Goal: Task Accomplishment & Management: Use online tool/utility

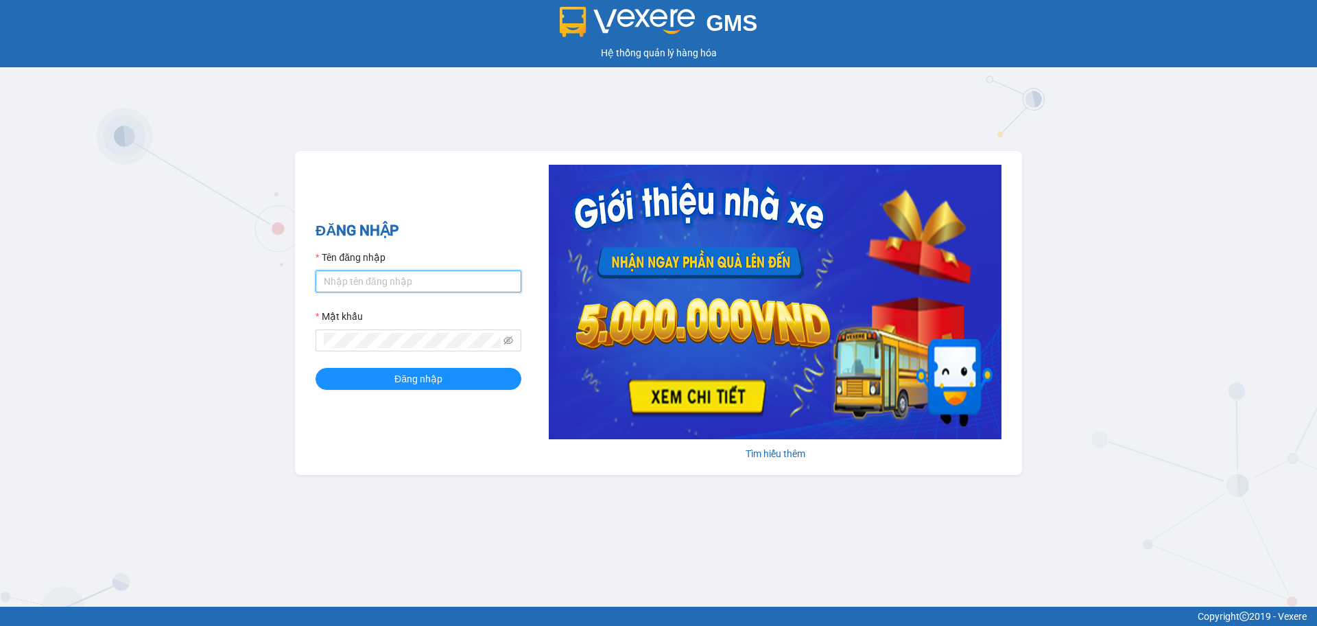
click at [470, 285] on input "Tên đăng nhập" at bounding box center [419, 281] width 206 height 22
type input "hahv.petrobp"
click at [316, 368] on button "Đăng nhập" at bounding box center [419, 379] width 206 height 22
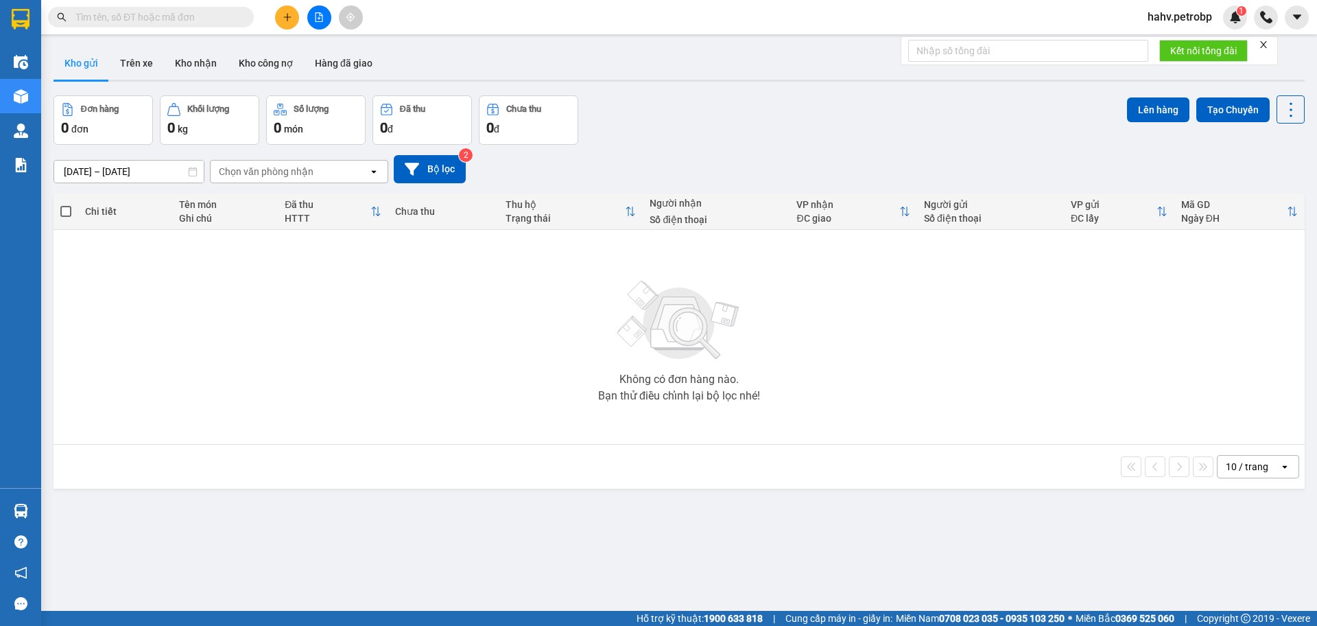
drag, startPoint x: 371, startPoint y: 593, endPoint x: 327, endPoint y: 557, distance: 57.0
click at [372, 593] on div "ver 1.8.143 Kho gửi Trên xe Kho nhận Kho công nợ Hàng đã giao Đơn hàng 0 đơn Kh…" at bounding box center [679, 354] width 1262 height 626
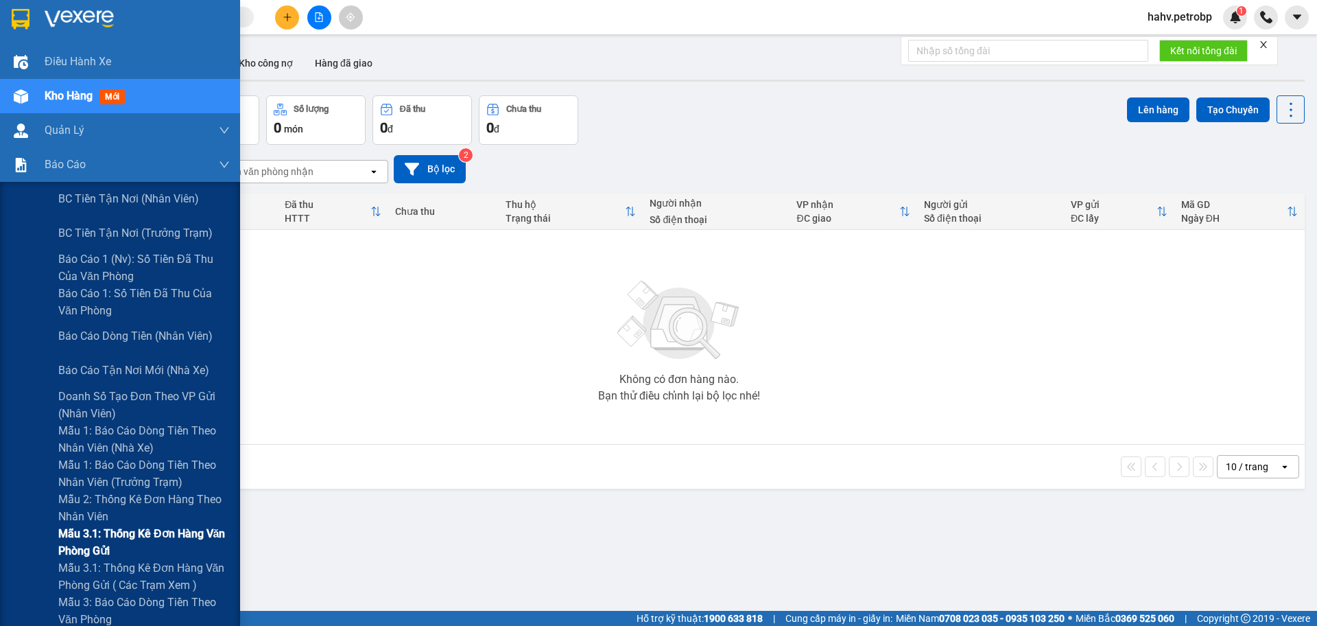
click at [25, 538] on div "Mẫu 3.1: Thống kê đơn hàng văn phòng gửi" at bounding box center [120, 542] width 240 height 34
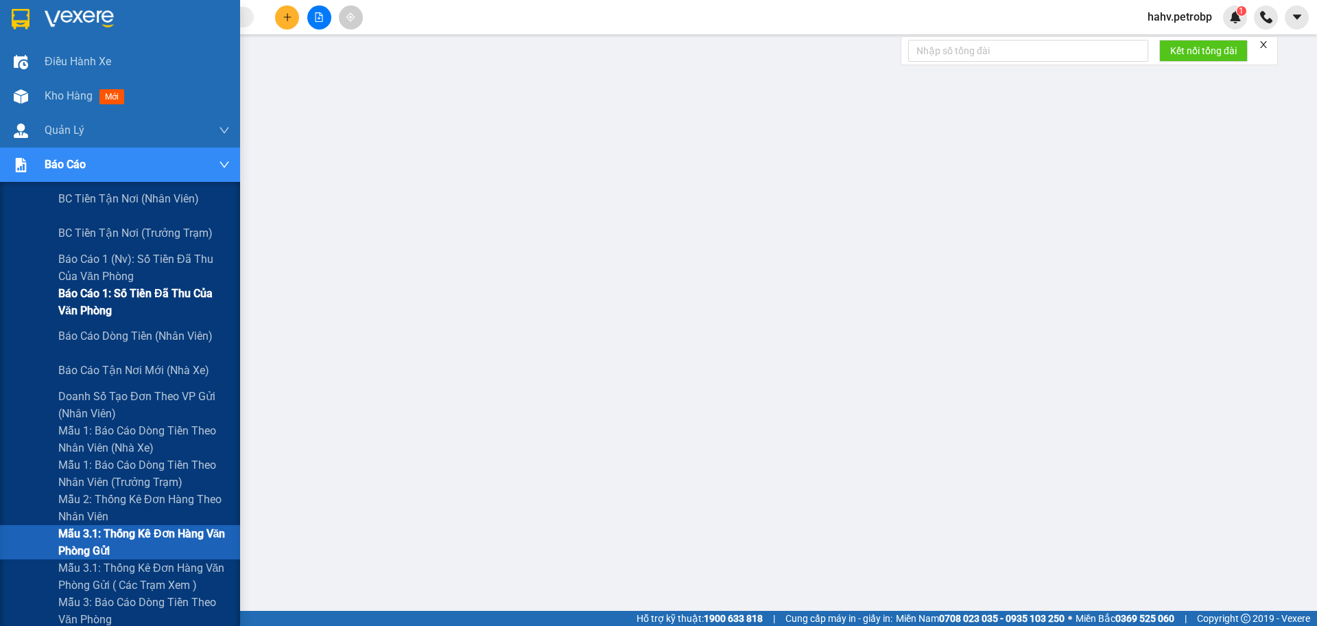
click at [55, 316] on div "Báo cáo 1: Số tiền đã thu của văn phòng" at bounding box center [120, 302] width 240 height 34
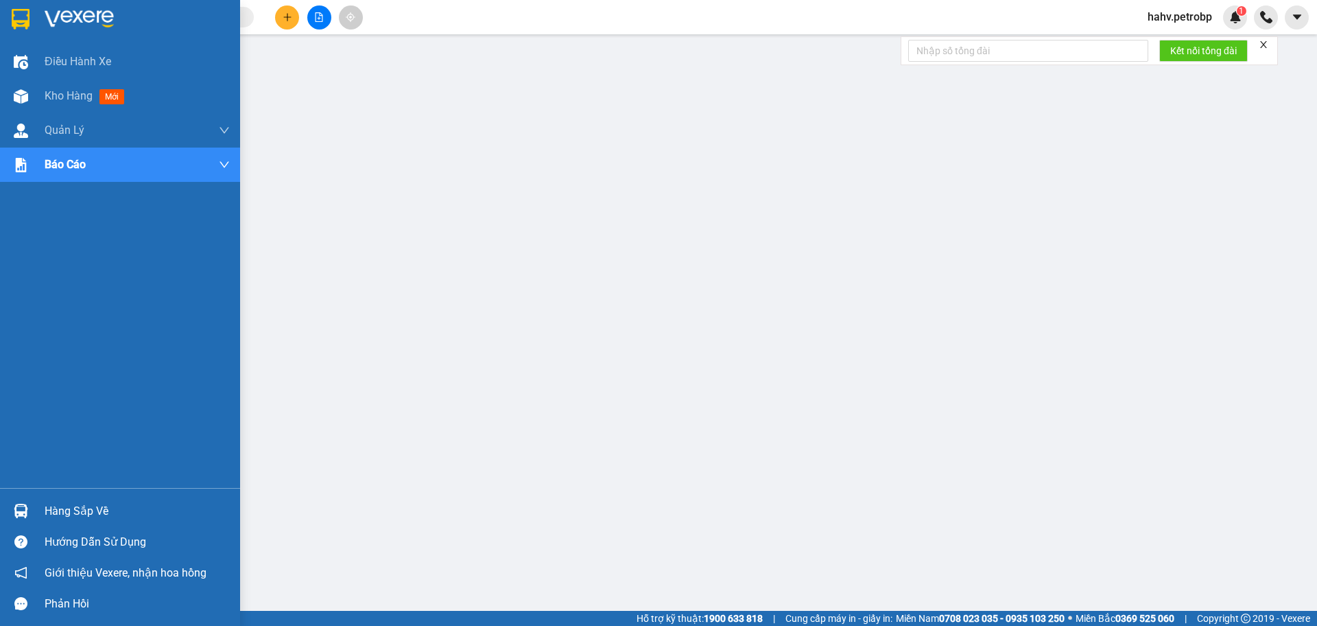
click at [10, 510] on div at bounding box center [21, 511] width 24 height 24
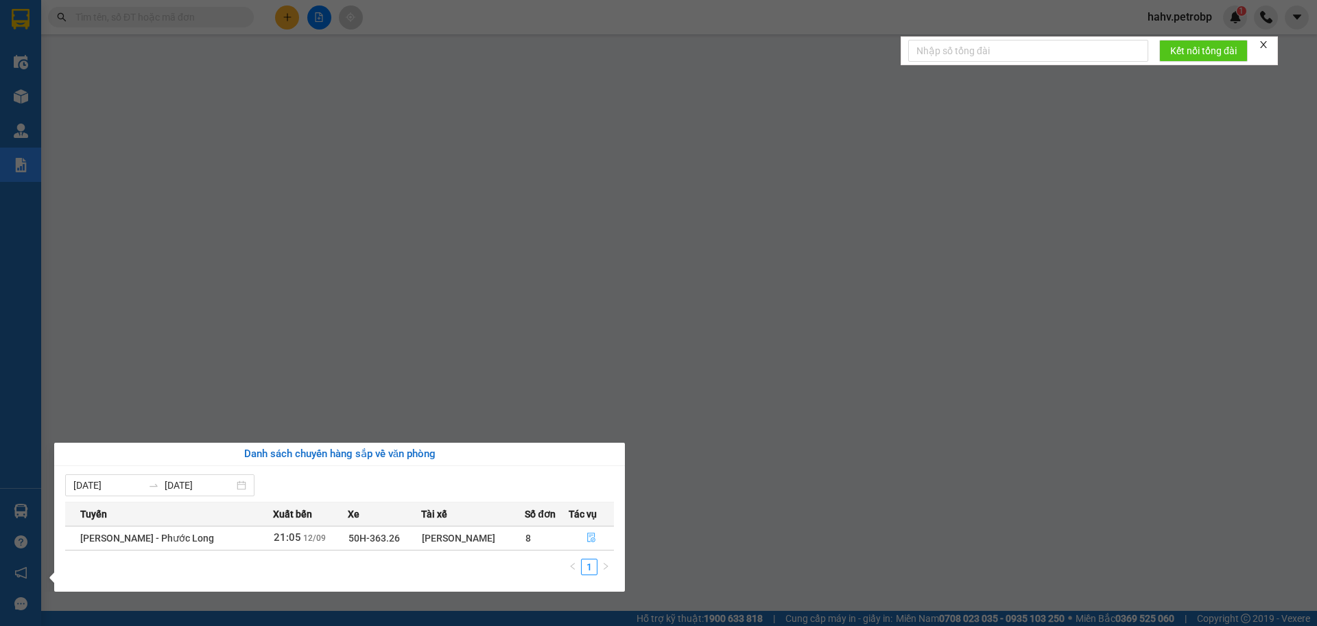
click at [592, 534] on icon "file-done" at bounding box center [591, 537] width 10 height 10
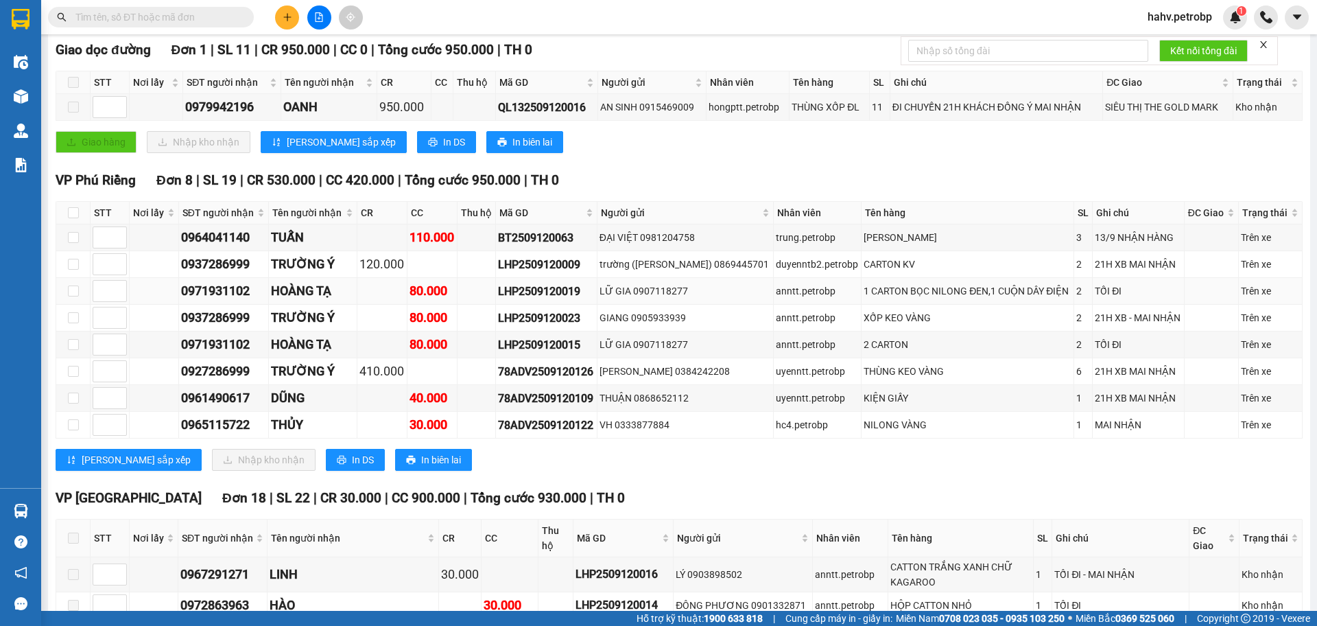
scroll to position [202, 0]
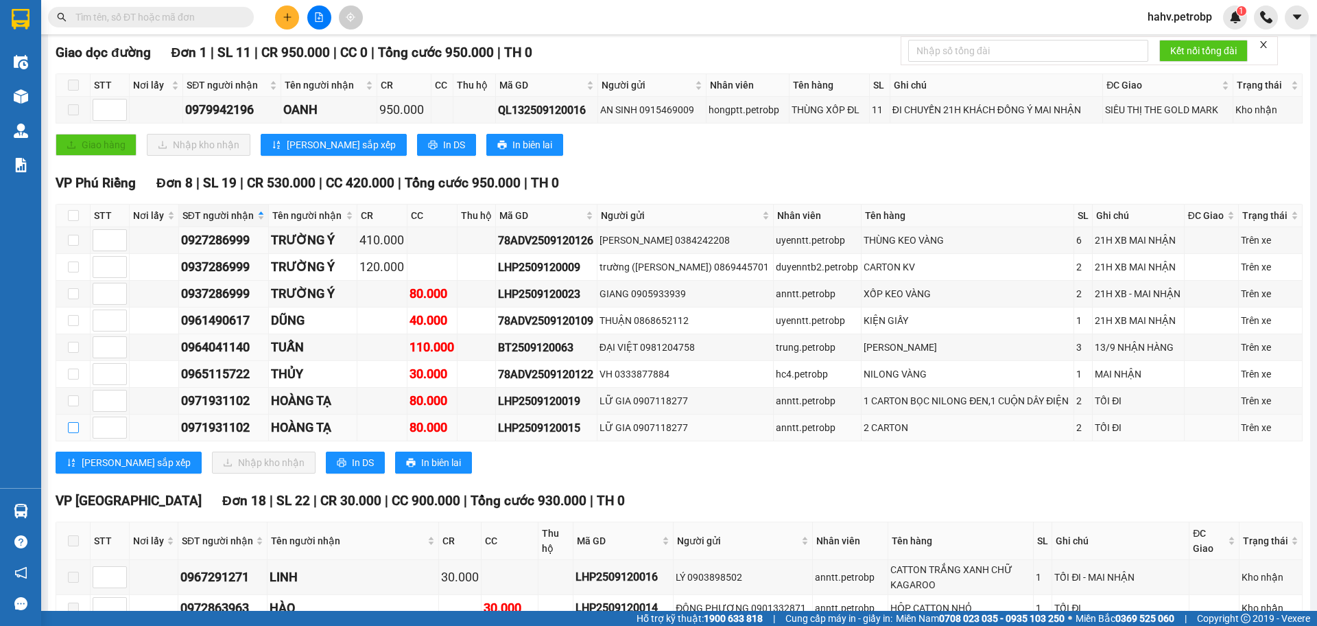
click at [74, 427] on input "checkbox" at bounding box center [73, 427] width 11 height 11
checkbox input "true"
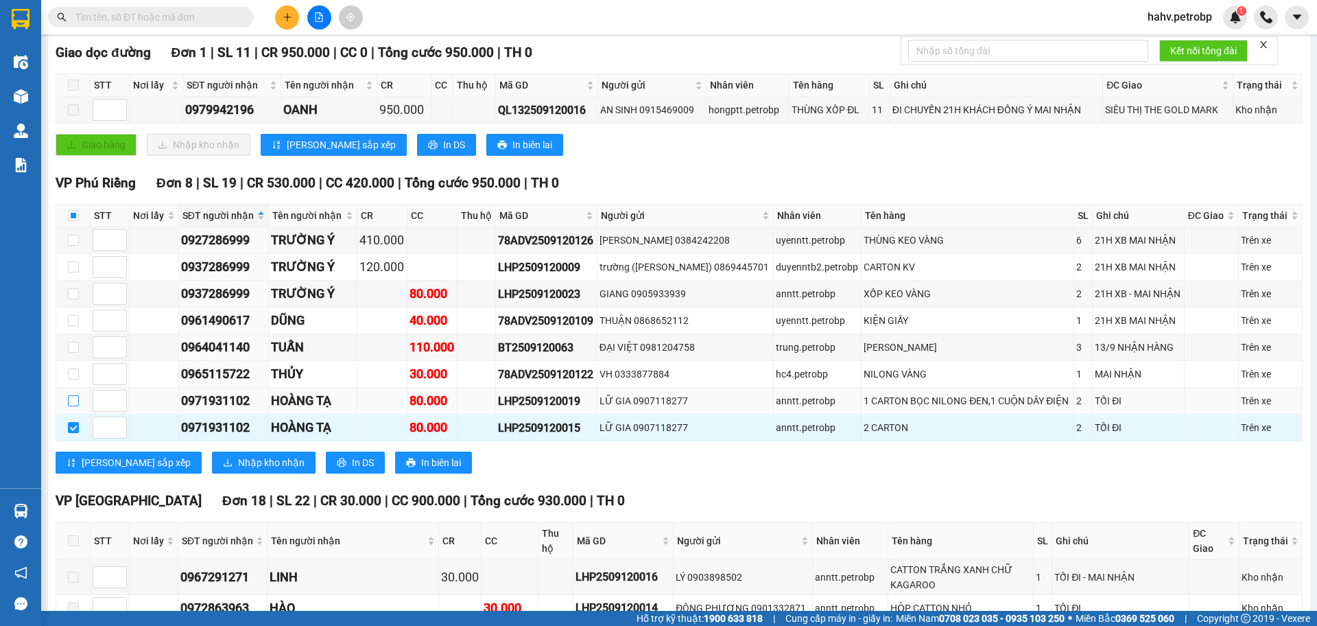
click at [68, 404] on input "checkbox" at bounding box center [73, 400] width 11 height 11
checkbox input "true"
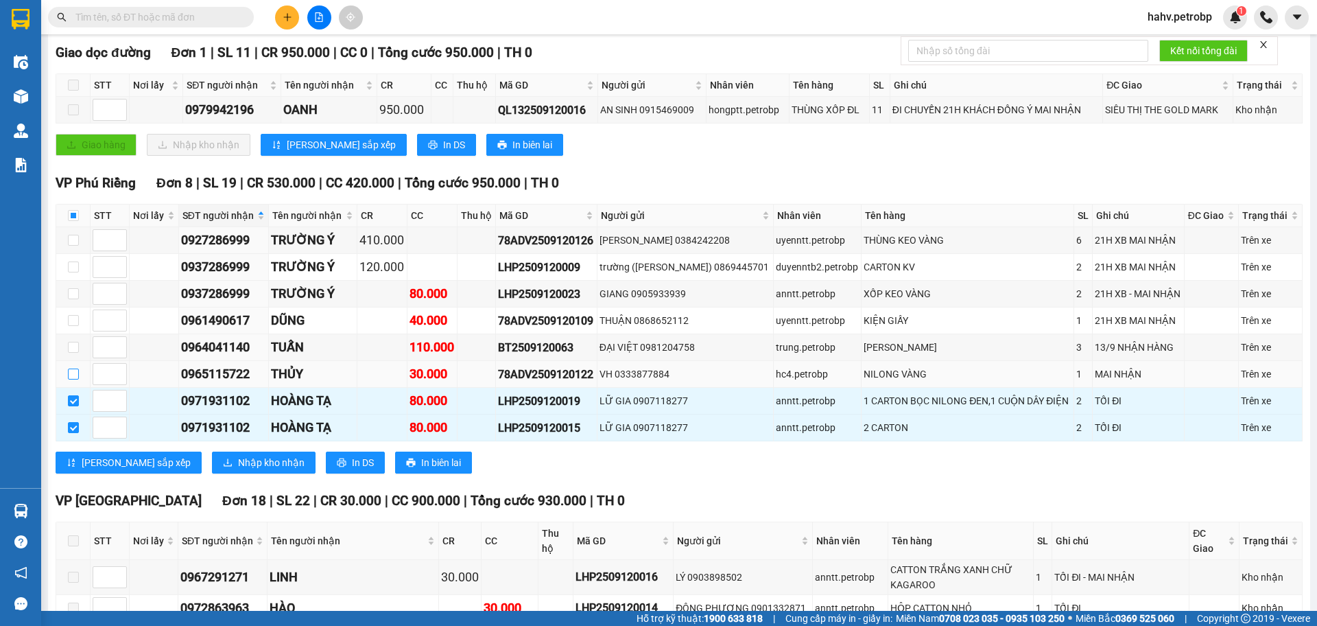
click at [75, 379] on label at bounding box center [73, 373] width 11 height 15
click at [75, 379] on input "checkbox" at bounding box center [73, 373] width 11 height 11
checkbox input "true"
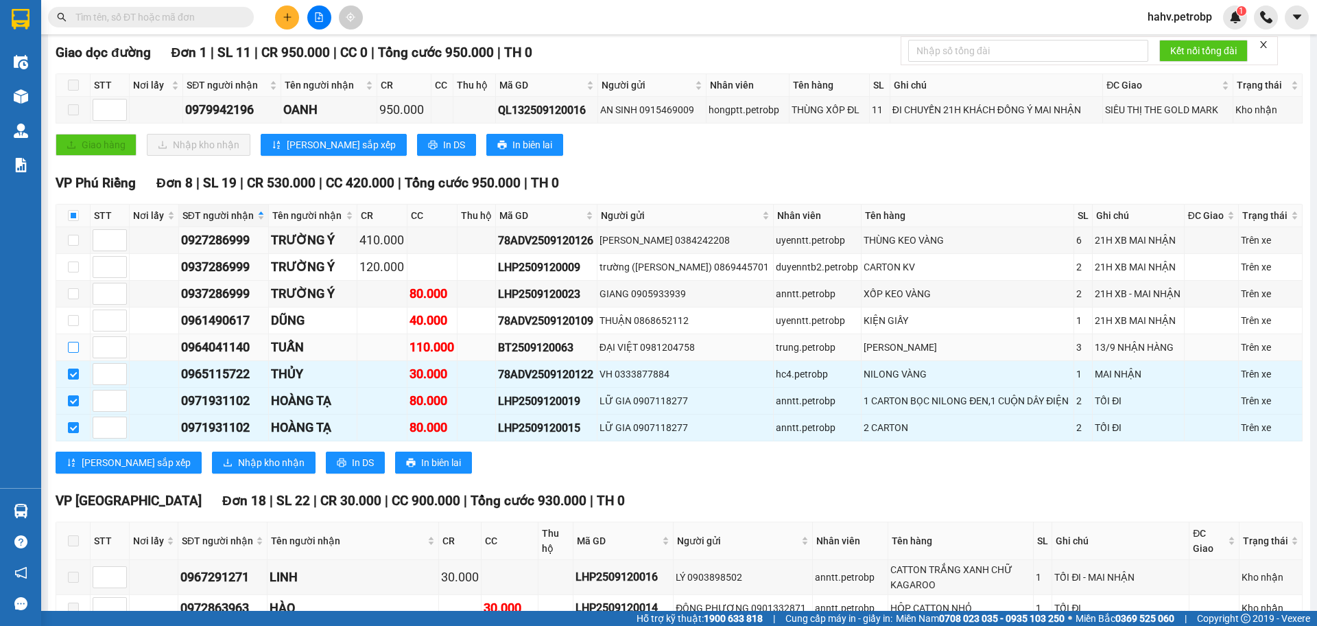
click at [75, 351] on input "checkbox" at bounding box center [73, 347] width 11 height 11
checkbox input "true"
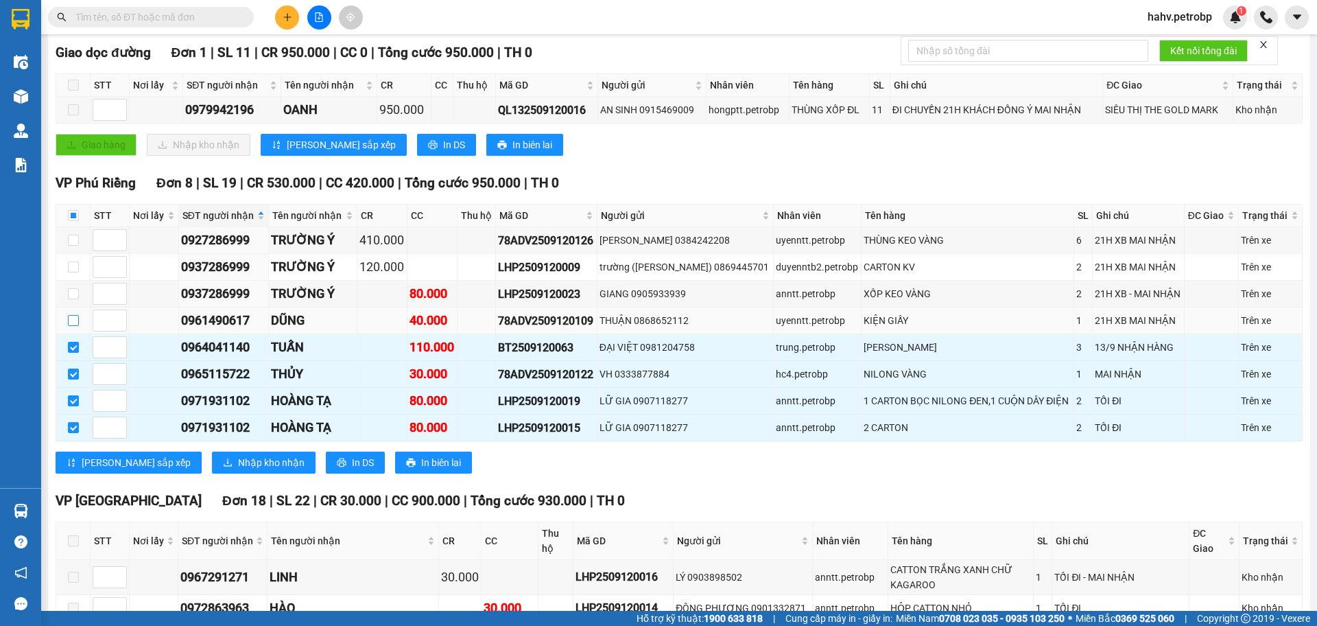
click at [71, 317] on input "checkbox" at bounding box center [73, 320] width 11 height 11
checkbox input "true"
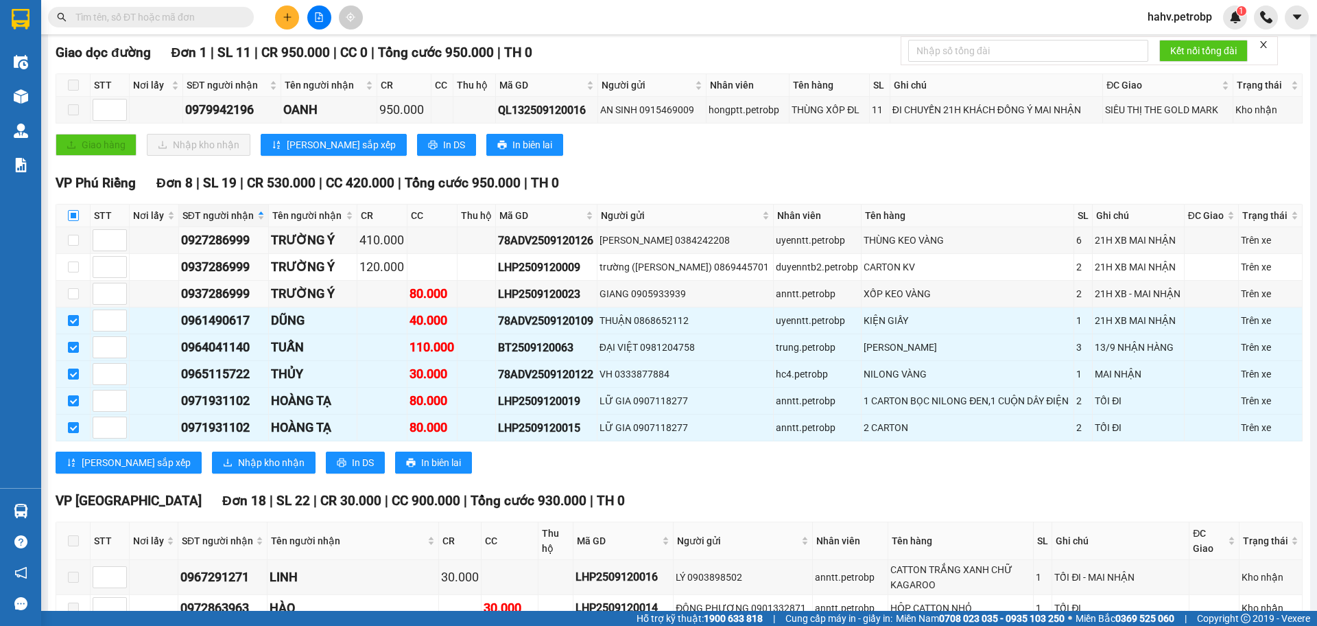
click at [69, 216] on input "checkbox" at bounding box center [73, 215] width 11 height 11
checkbox input "true"
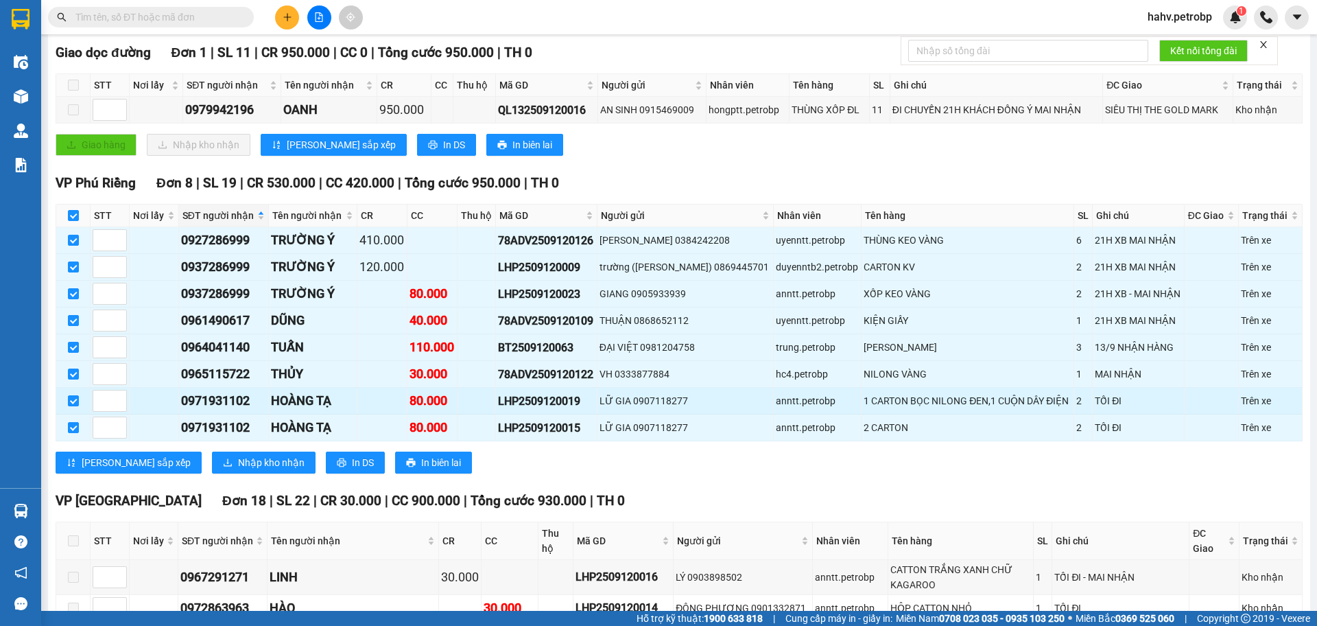
click at [218, 403] on div "0971931102" at bounding box center [224, 400] width 86 height 19
copy div "0971931102"
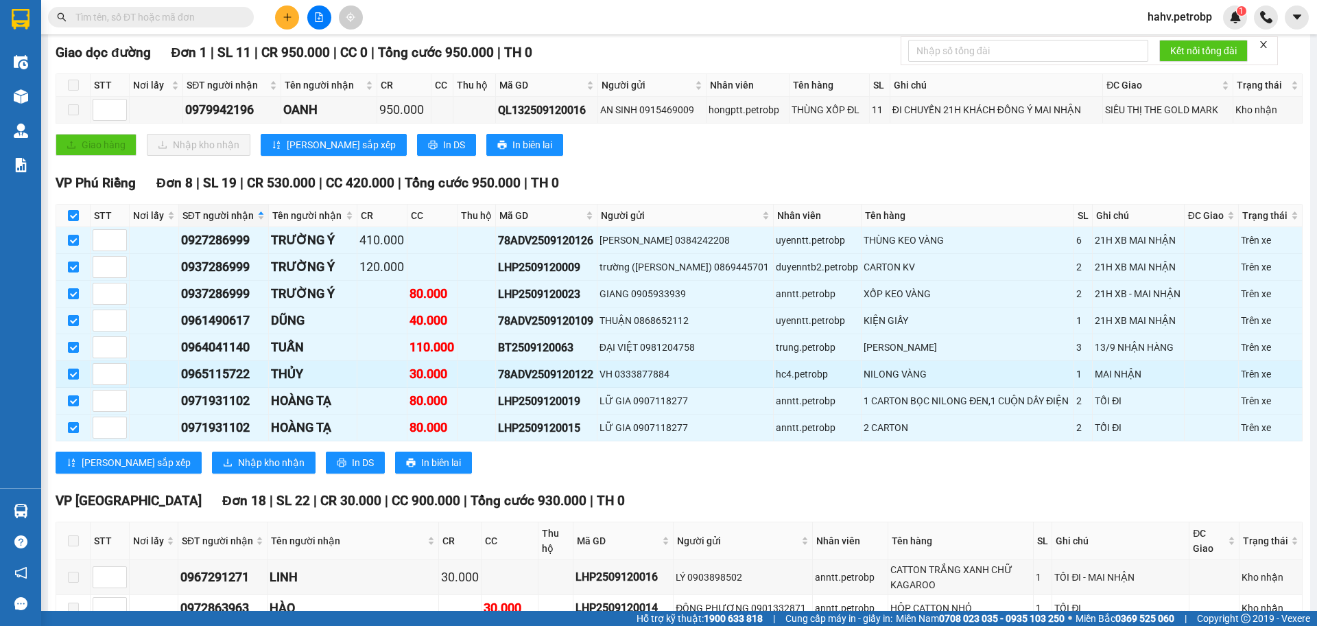
click at [239, 372] on div "0965115722" at bounding box center [224, 373] width 86 height 19
drag, startPoint x: 239, startPoint y: 372, endPoint x: 250, endPoint y: 377, distance: 12.6
click at [247, 375] on div "0965115722" at bounding box center [224, 373] width 86 height 19
click at [250, 377] on div "0965115722" at bounding box center [224, 373] width 86 height 19
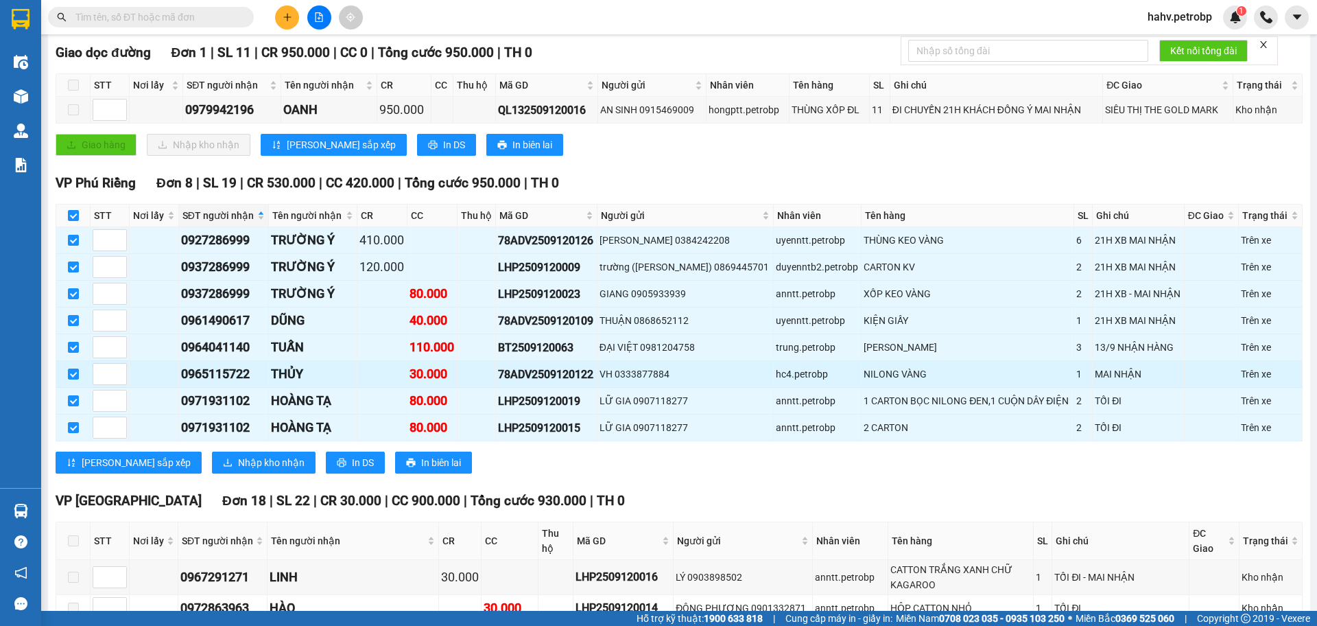
click at [250, 377] on div "0965115722" at bounding box center [224, 373] width 86 height 19
click at [248, 375] on div "0965115722" at bounding box center [224, 373] width 86 height 19
copy div "0965115722"
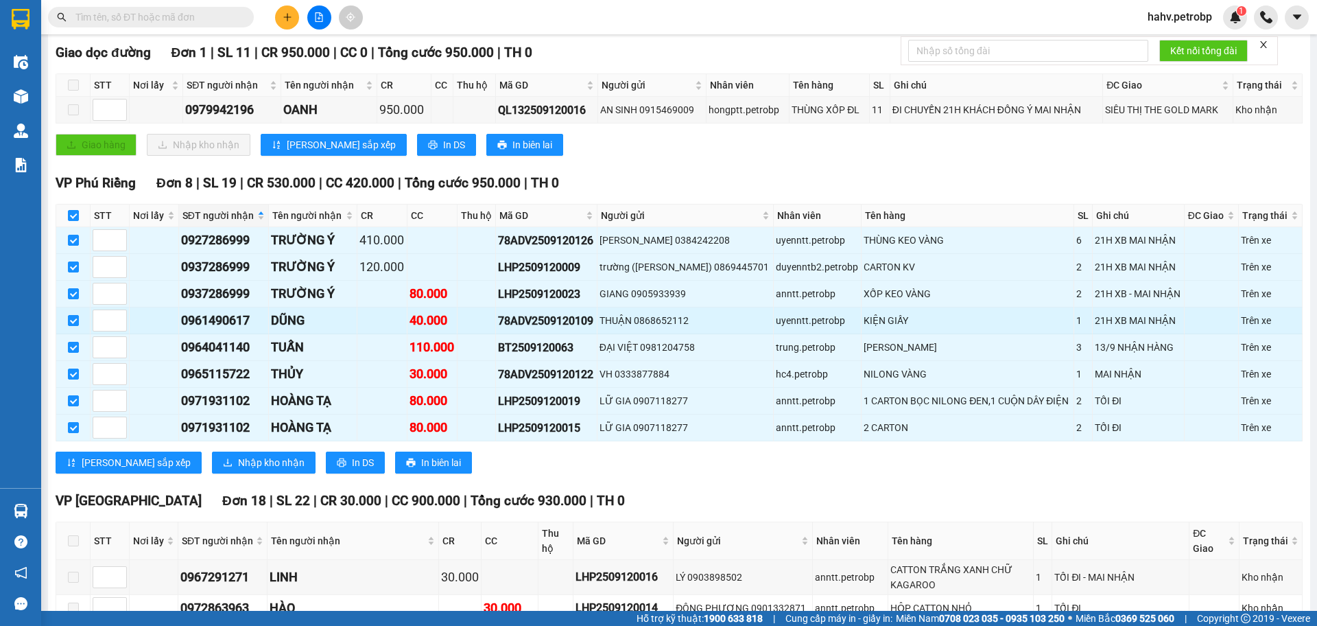
click at [220, 320] on div "0961490617" at bounding box center [224, 320] width 86 height 19
copy div "0961490617"
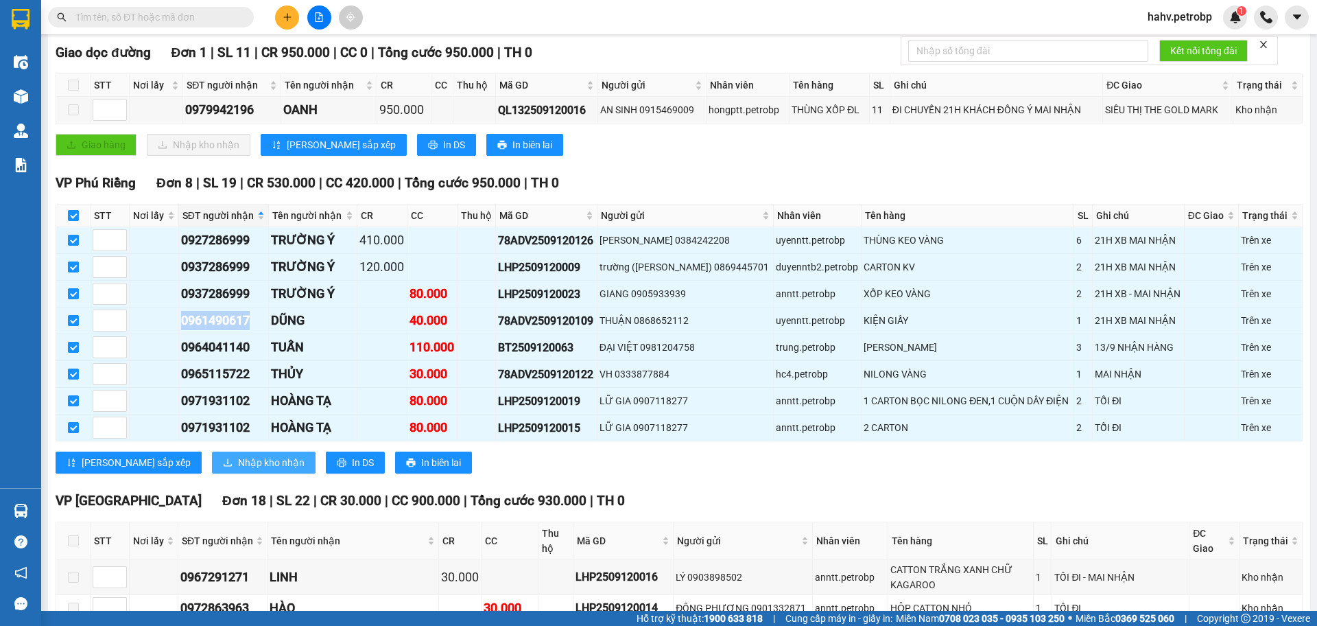
click at [238, 462] on span "Nhập kho nhận" at bounding box center [271, 462] width 67 height 15
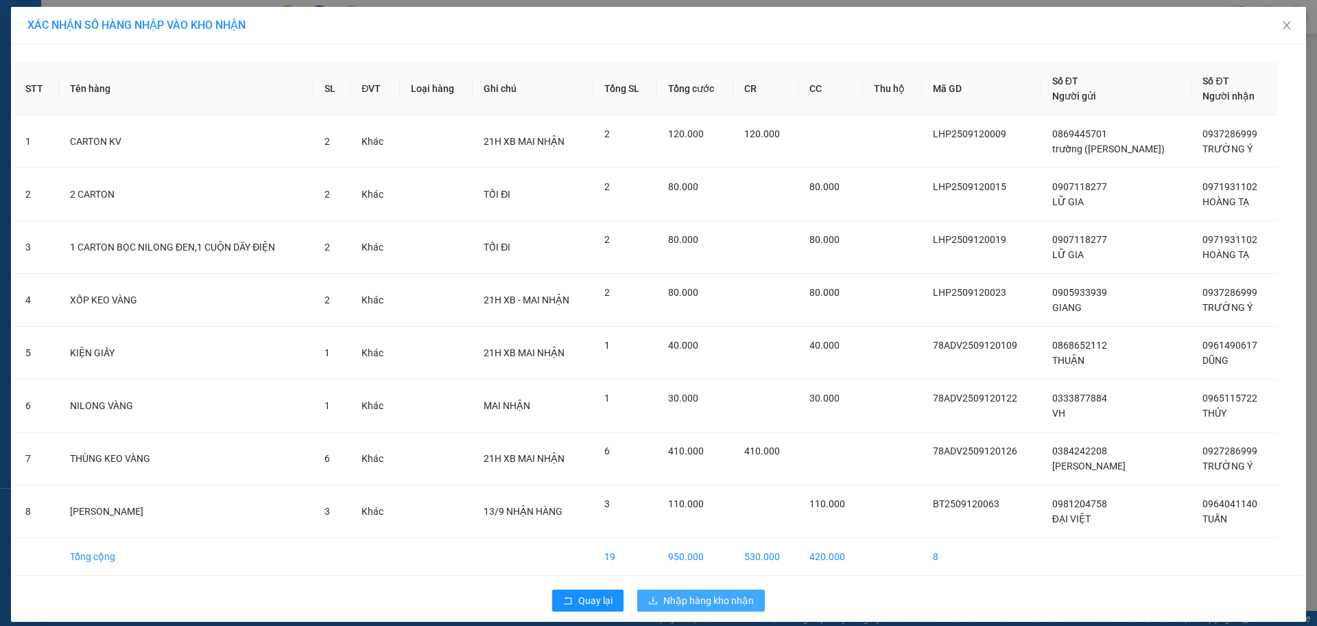
click at [709, 606] on span "Nhập hàng kho nhận" at bounding box center [708, 600] width 91 height 15
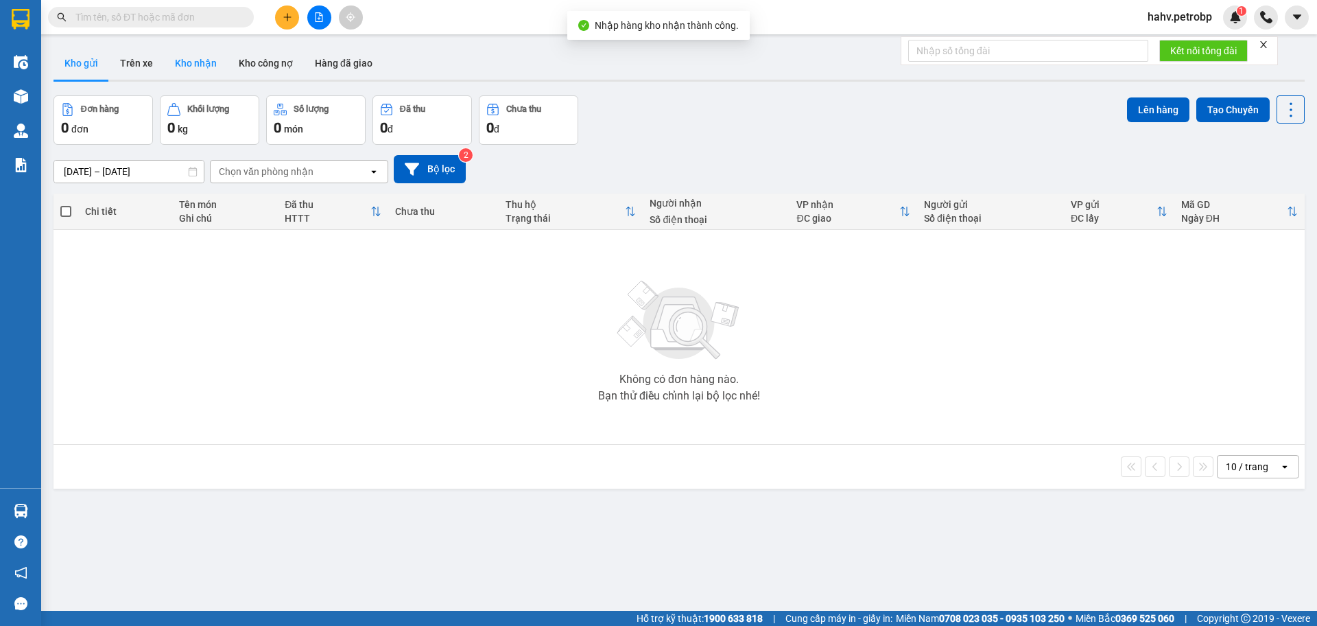
click at [216, 68] on button "Kho nhận" at bounding box center [196, 63] width 64 height 33
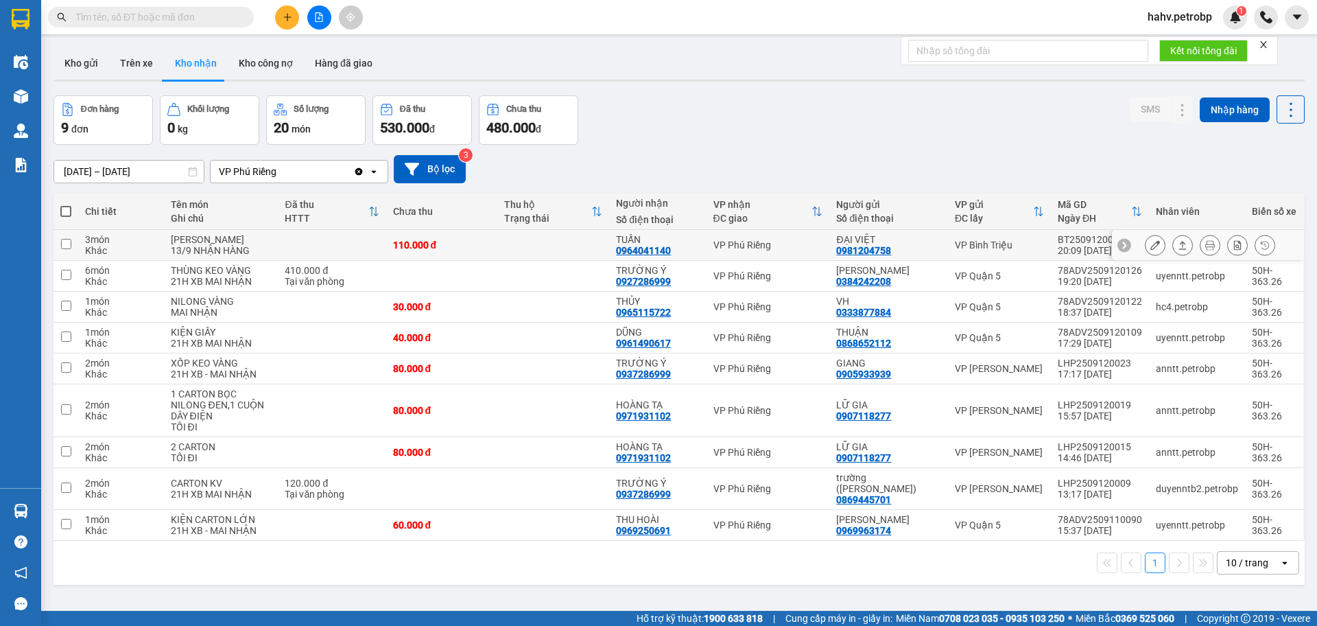
click at [641, 255] on div "0964041140" at bounding box center [643, 250] width 55 height 11
copy div "0964041140"
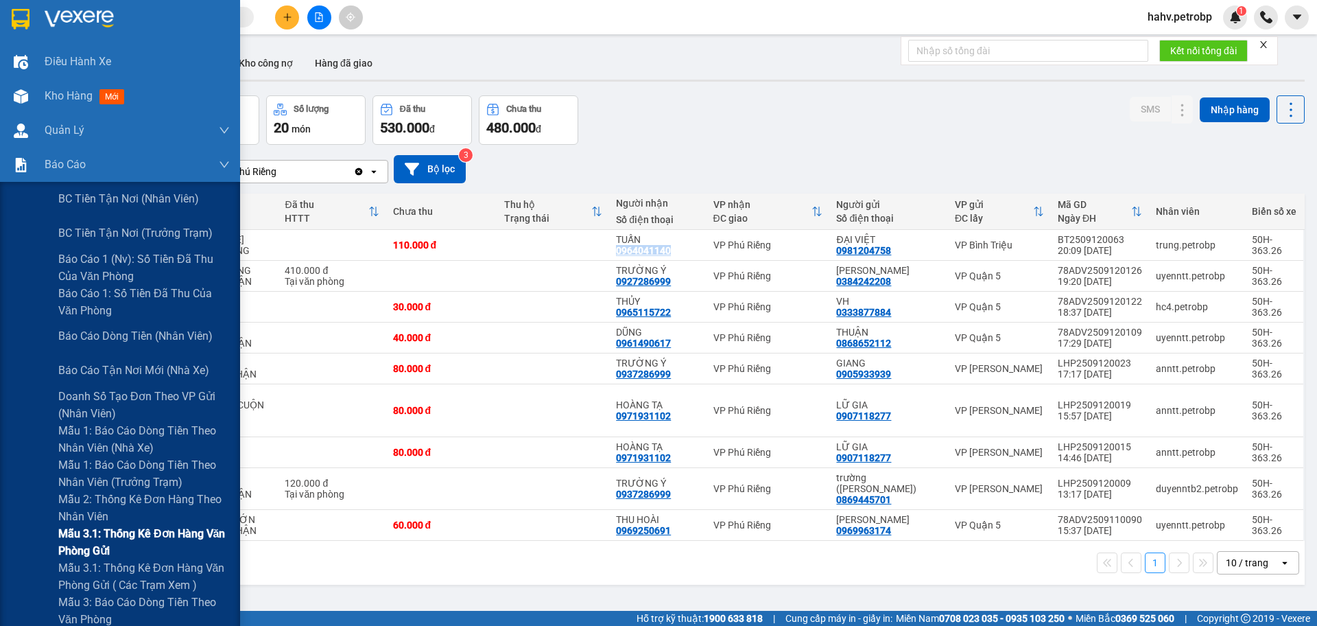
click at [112, 530] on span "Mẫu 3.1: Thống kê đơn hàng văn phòng gửi" at bounding box center [143, 542] width 171 height 34
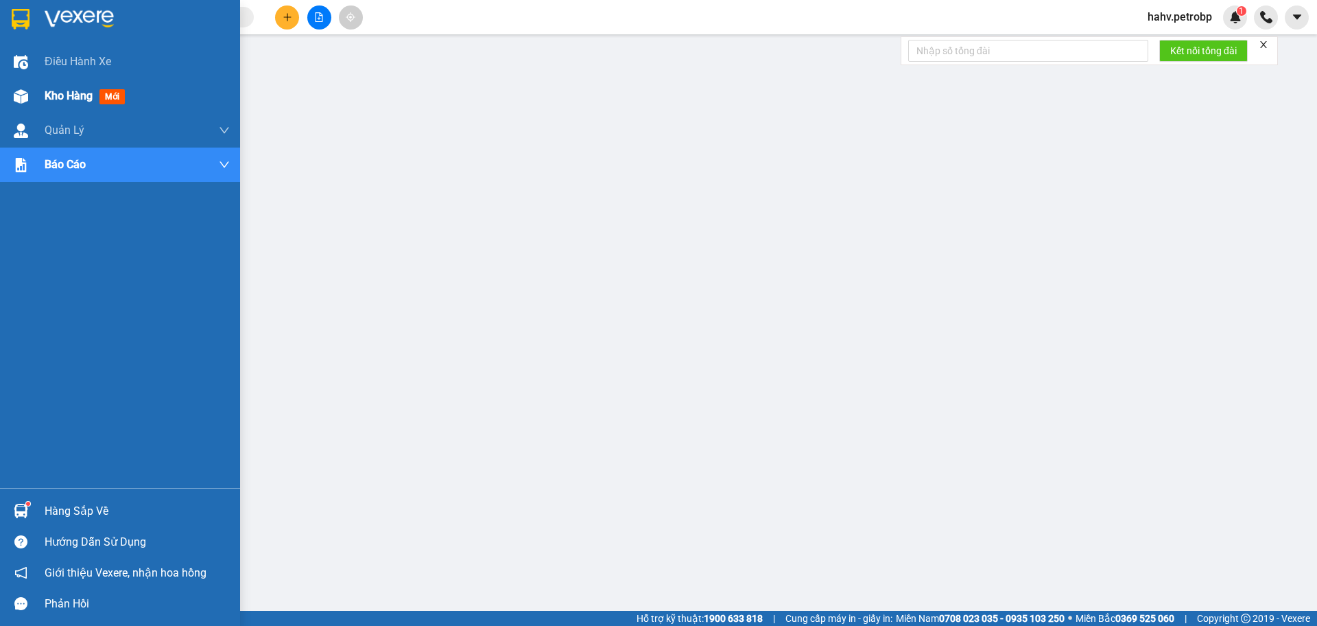
click at [76, 95] on span "Kho hàng" at bounding box center [69, 95] width 48 height 13
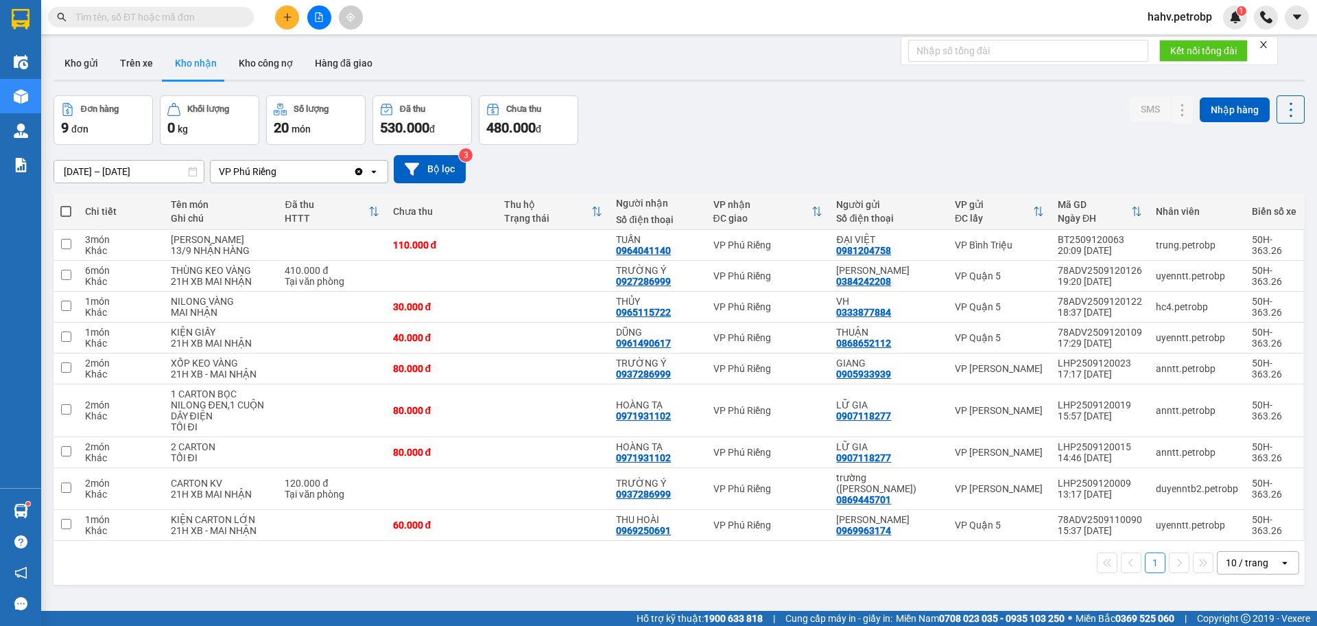
click at [209, 64] on button "Kho nhận" at bounding box center [196, 63] width 64 height 33
click at [139, 56] on button "Trên xe" at bounding box center [136, 63] width 55 height 33
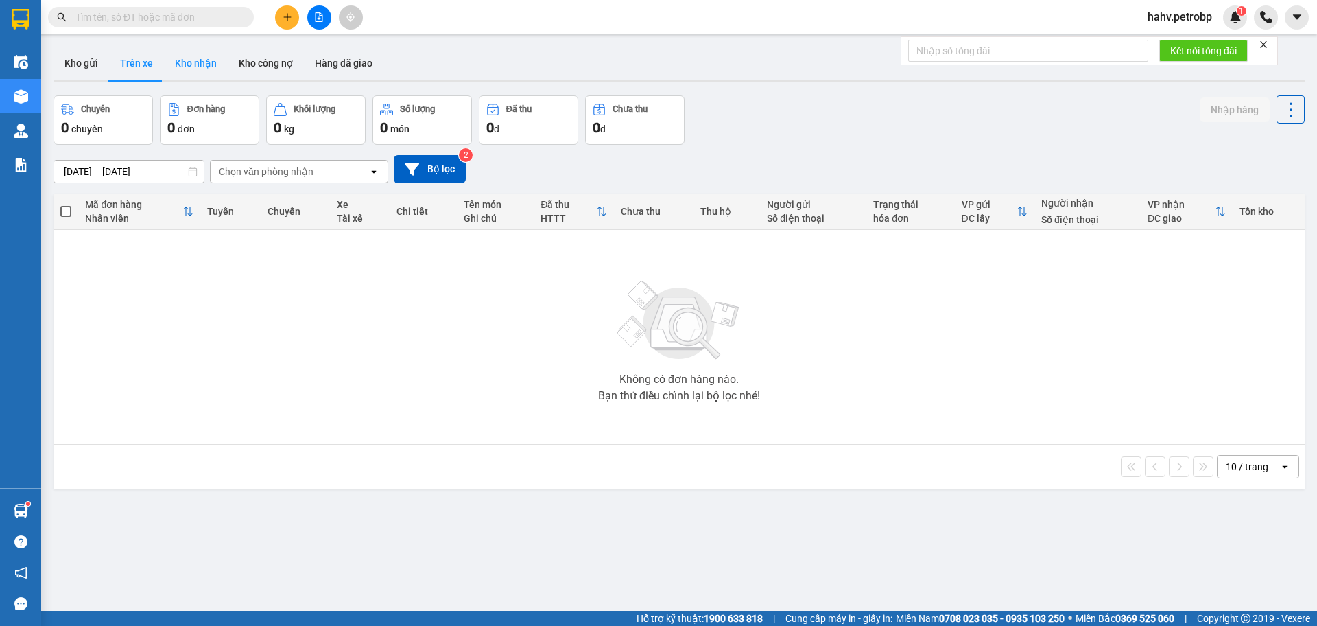
click at [212, 54] on button "Kho nhận" at bounding box center [196, 63] width 64 height 33
type input "[DATE] – [DATE]"
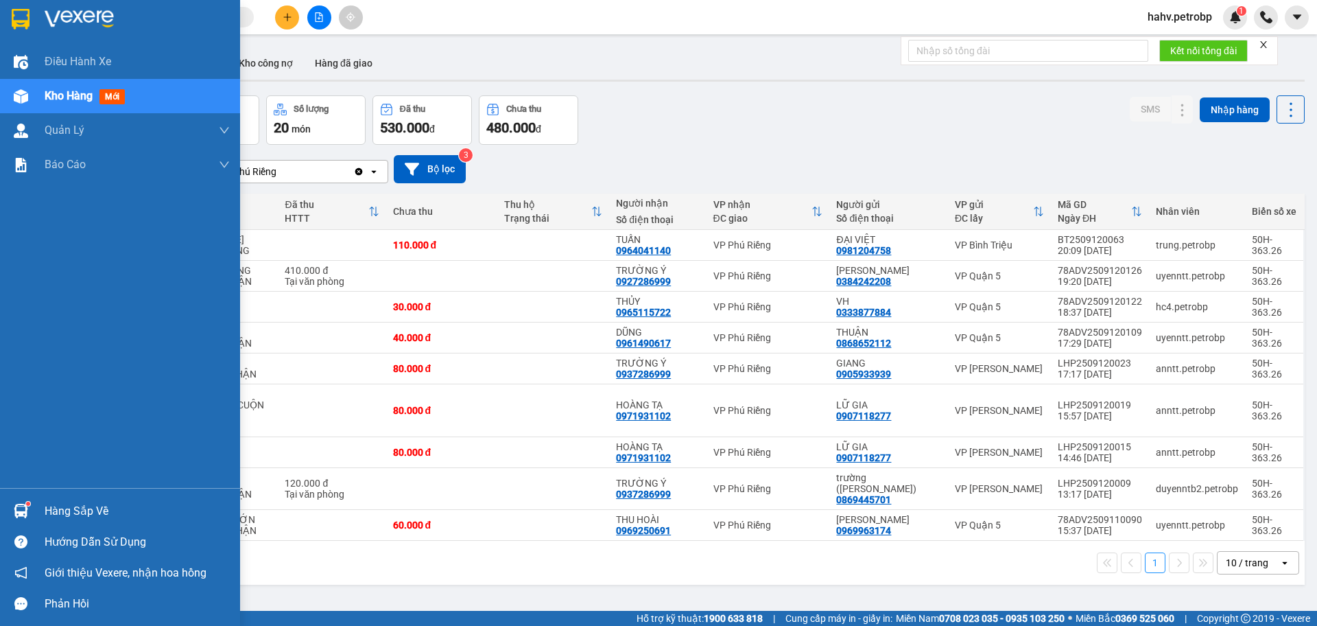
click at [58, 512] on div "Hàng sắp về" at bounding box center [137, 511] width 185 height 21
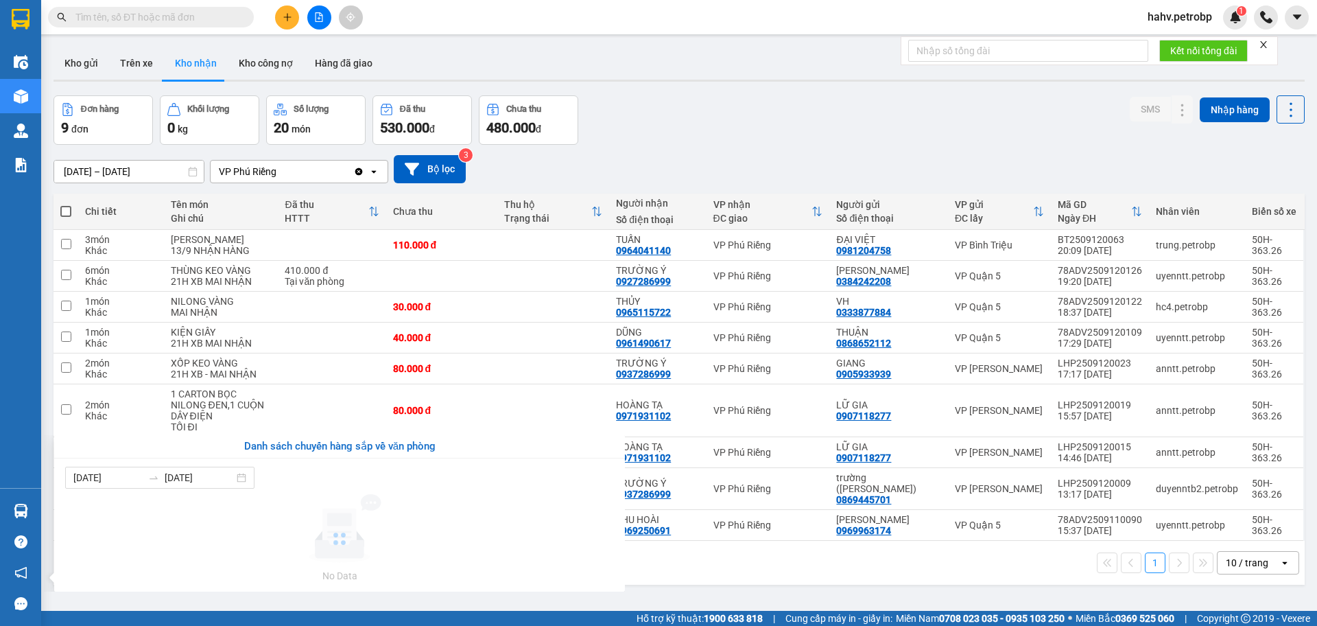
click at [794, 586] on section "Kết quả tìm kiếm ( 0 ) Bộ lọc No Data hahv.petrobp 1 Điều hành xe Kho hàng mới …" at bounding box center [658, 313] width 1317 height 626
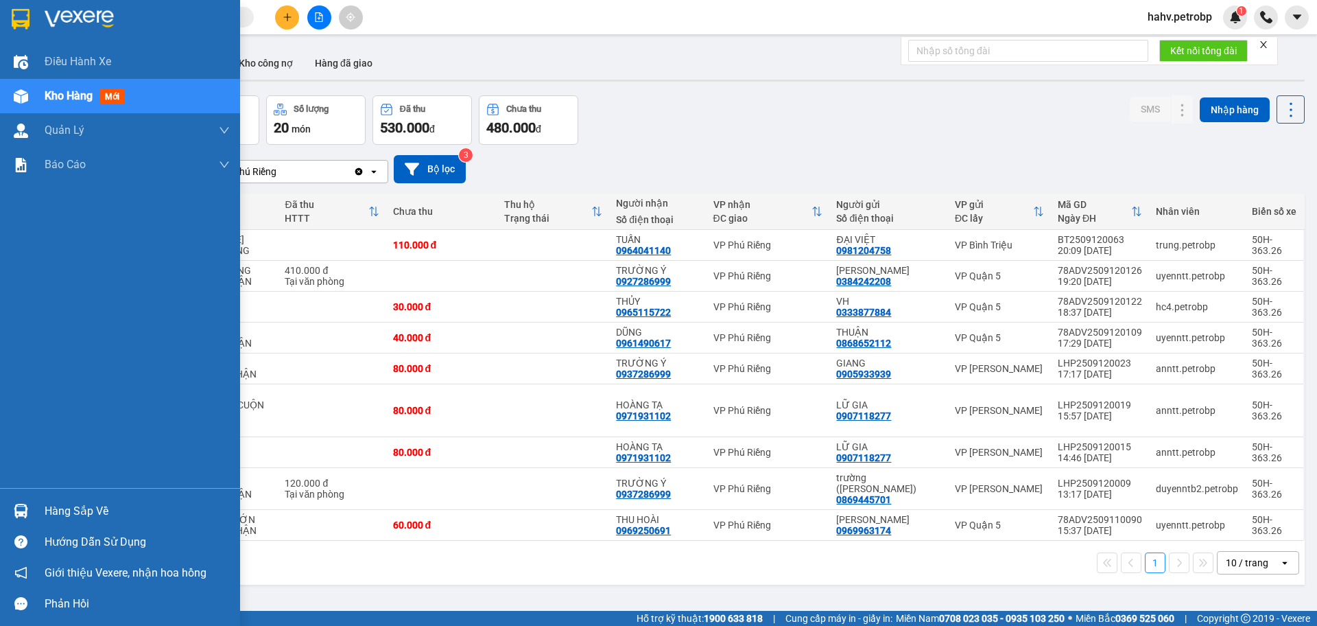
click at [62, 510] on div "Hàng sắp về" at bounding box center [137, 511] width 185 height 21
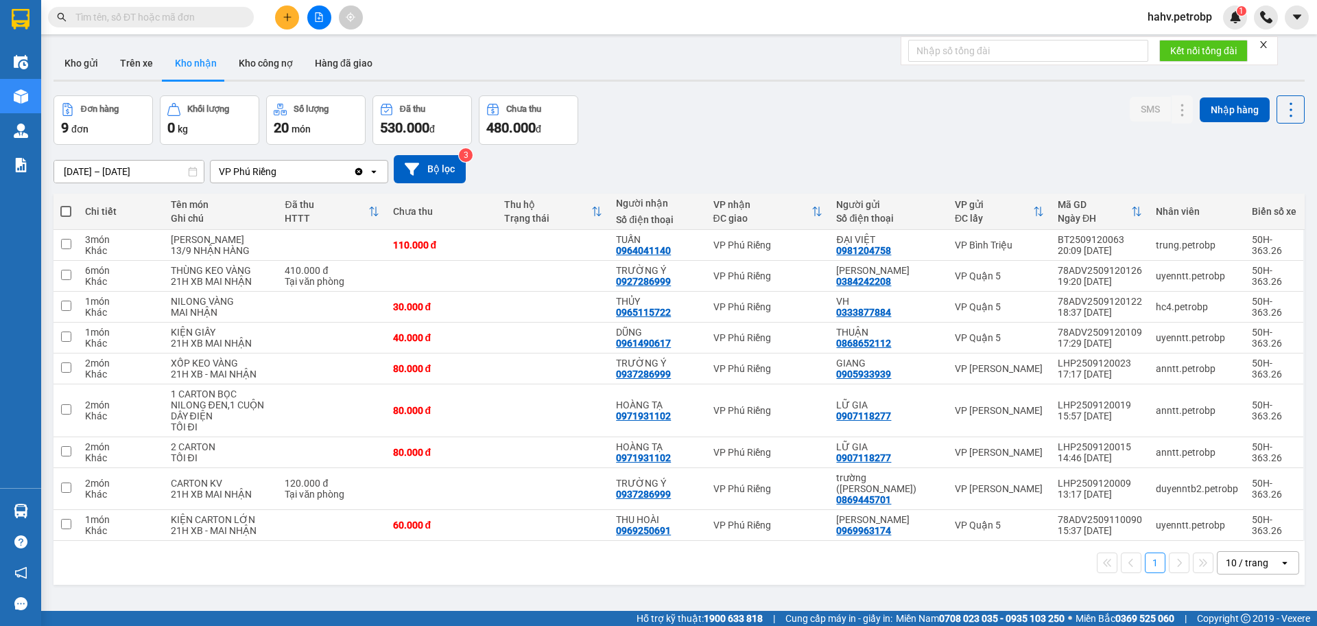
click at [733, 541] on section "Kết quả tìm kiếm ( 0 ) Bộ lọc No Data hahv.petrobp 1 Điều hành xe Kho hàng mới …" at bounding box center [658, 313] width 1317 height 626
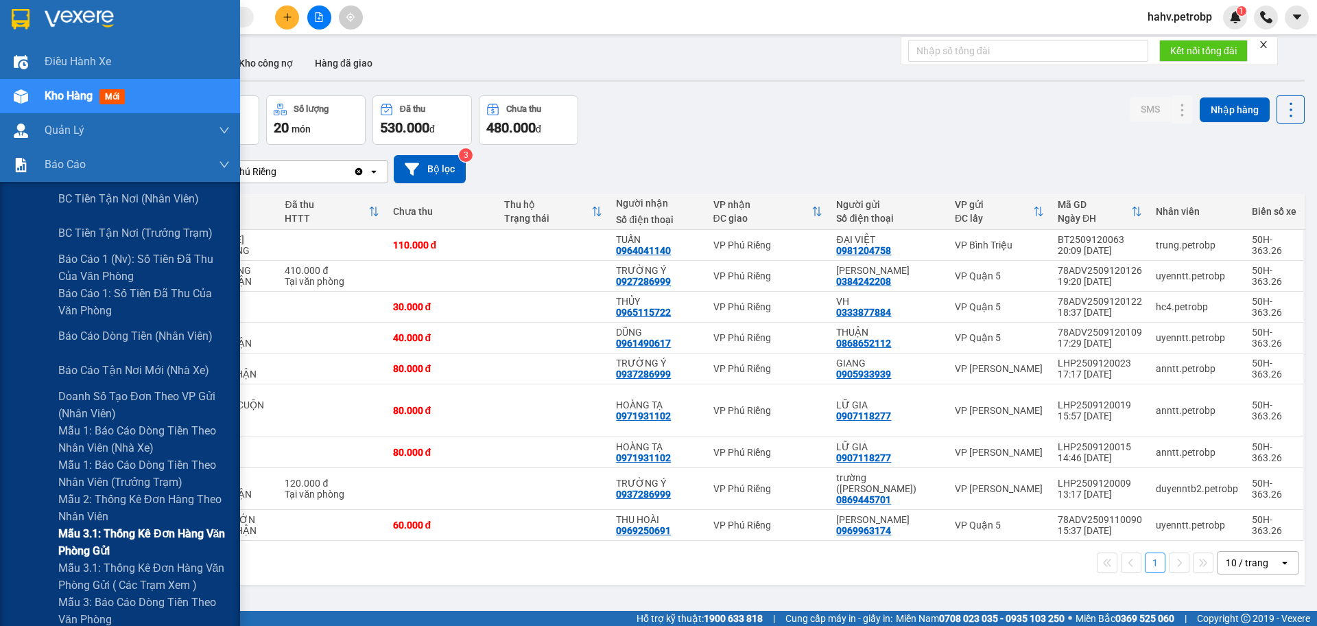
click at [105, 534] on span "Mẫu 3.1: Thống kê đơn hàng văn phòng gửi" at bounding box center [143, 542] width 171 height 34
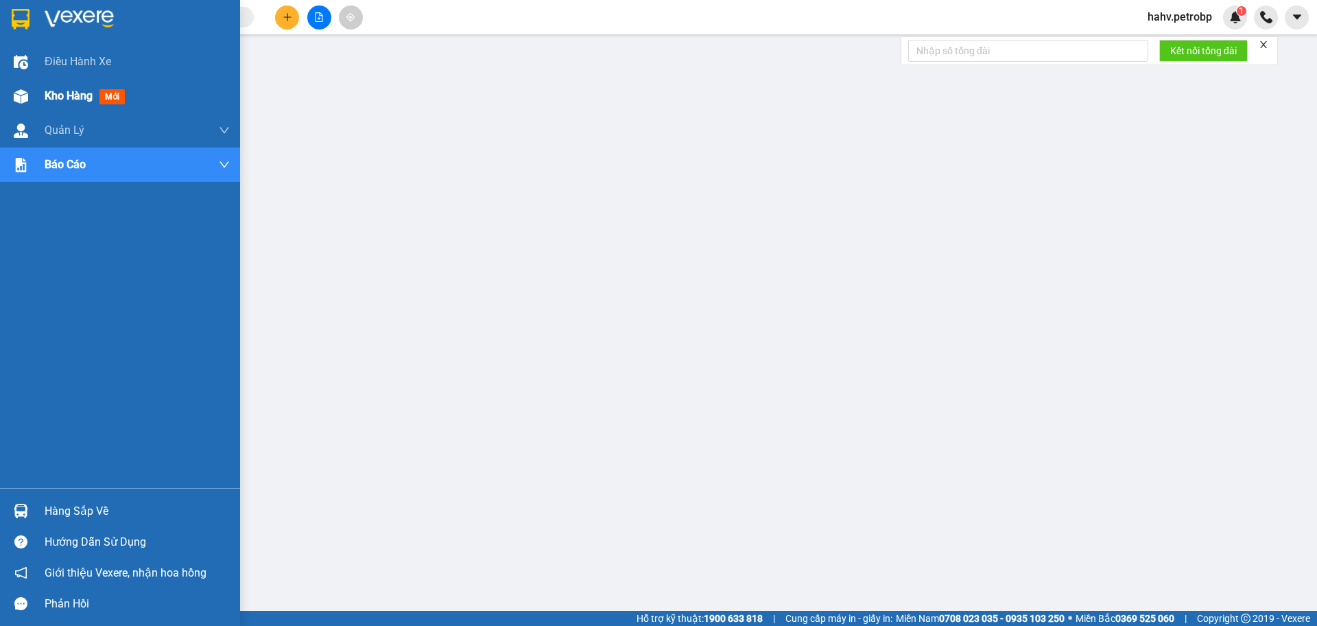
click at [68, 97] on span "Kho hàng" at bounding box center [69, 95] width 48 height 13
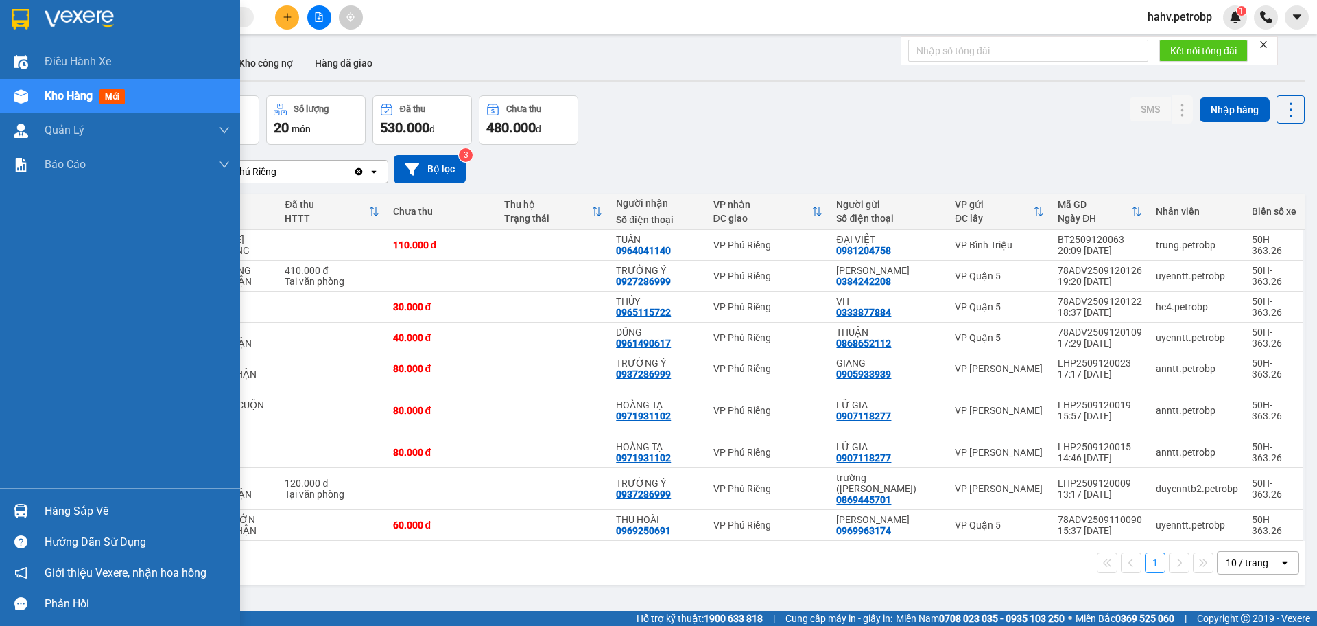
click at [88, 506] on div "Hàng sắp về" at bounding box center [137, 511] width 185 height 21
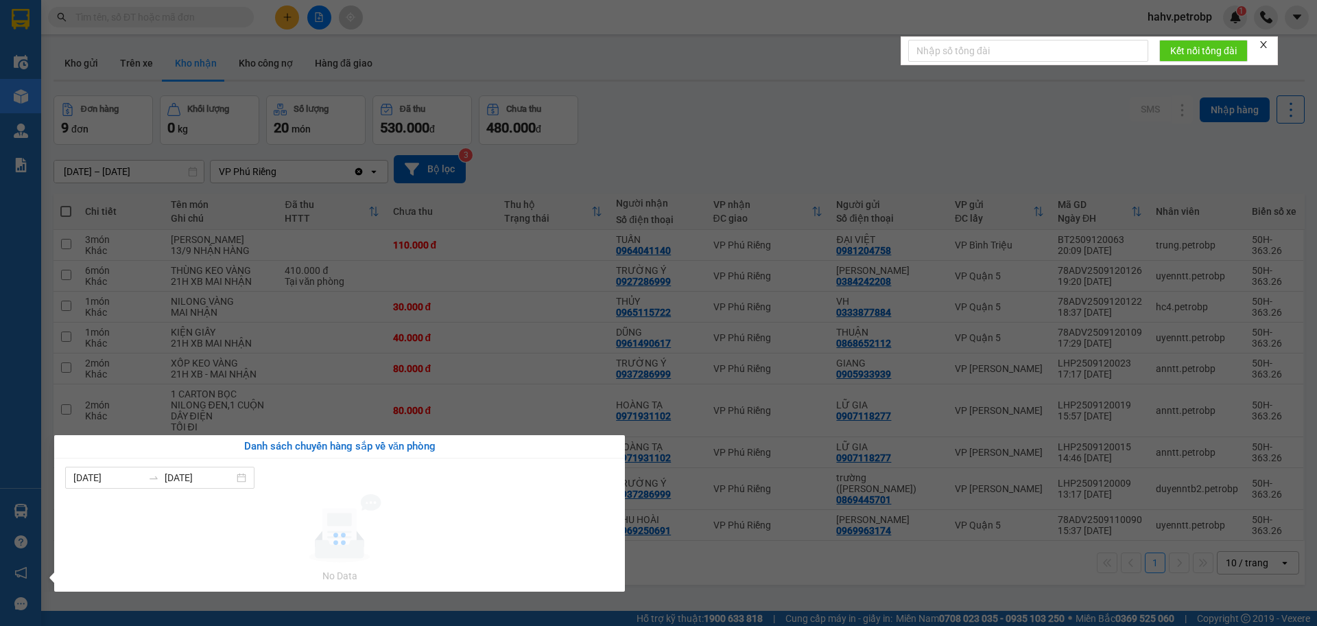
click at [806, 562] on section "Kết quả tìm kiếm ( 0 ) Bộ lọc No Data hahv.petrobp 1 Điều hành xe Kho hàng mới …" at bounding box center [658, 313] width 1317 height 626
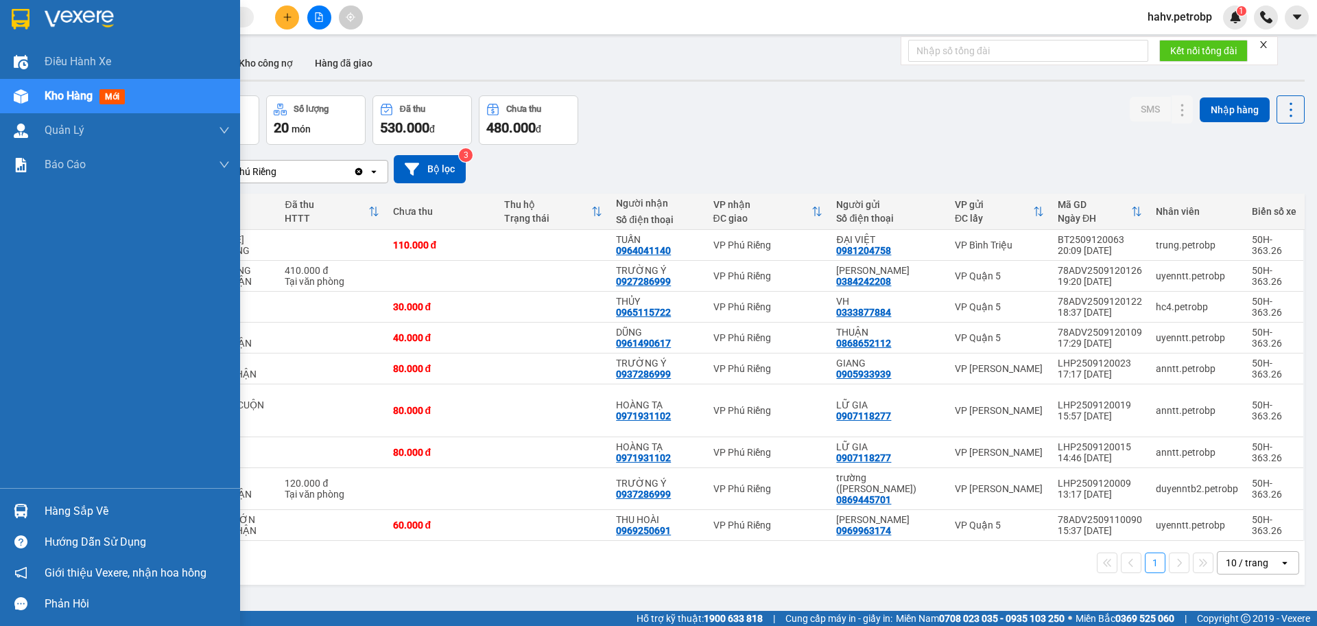
click at [84, 513] on div "Hàng sắp về" at bounding box center [137, 511] width 185 height 21
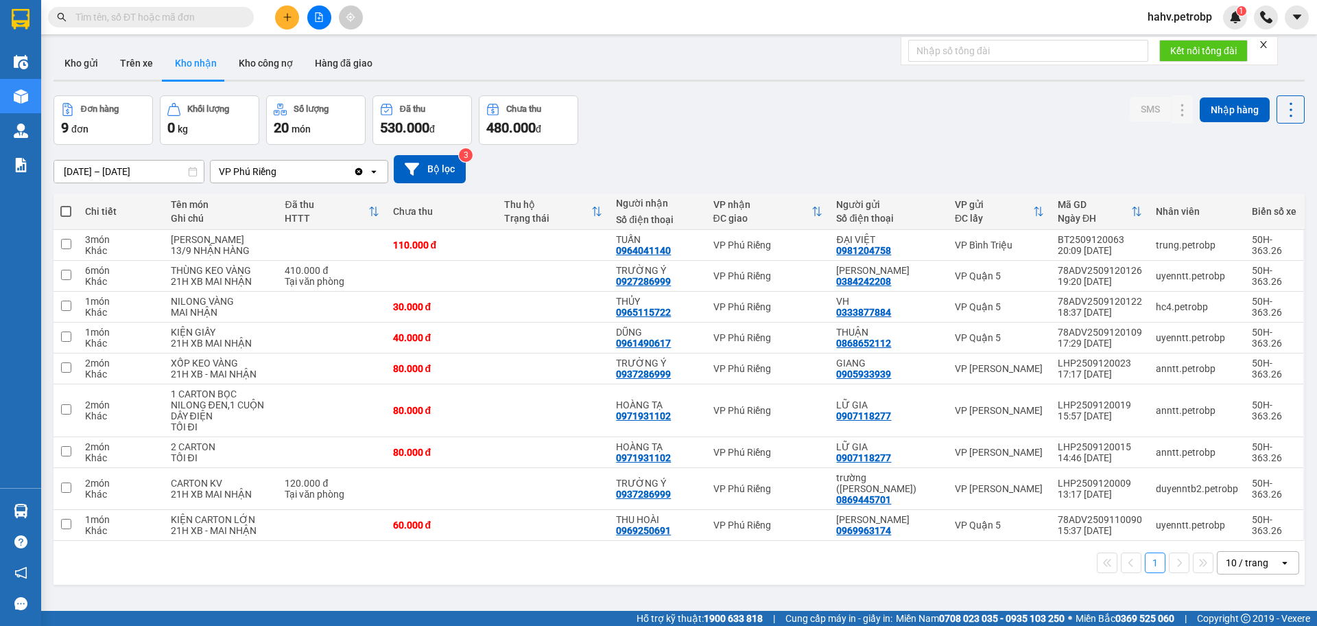
click at [825, 598] on section "Kết quả tìm kiếm ( 0 ) Bộ lọc No Data hahv.petrobp 1 Điều hành xe Kho hàng mới …" at bounding box center [658, 313] width 1317 height 626
click at [1150, 276] on icon at bounding box center [1155, 276] width 10 height 10
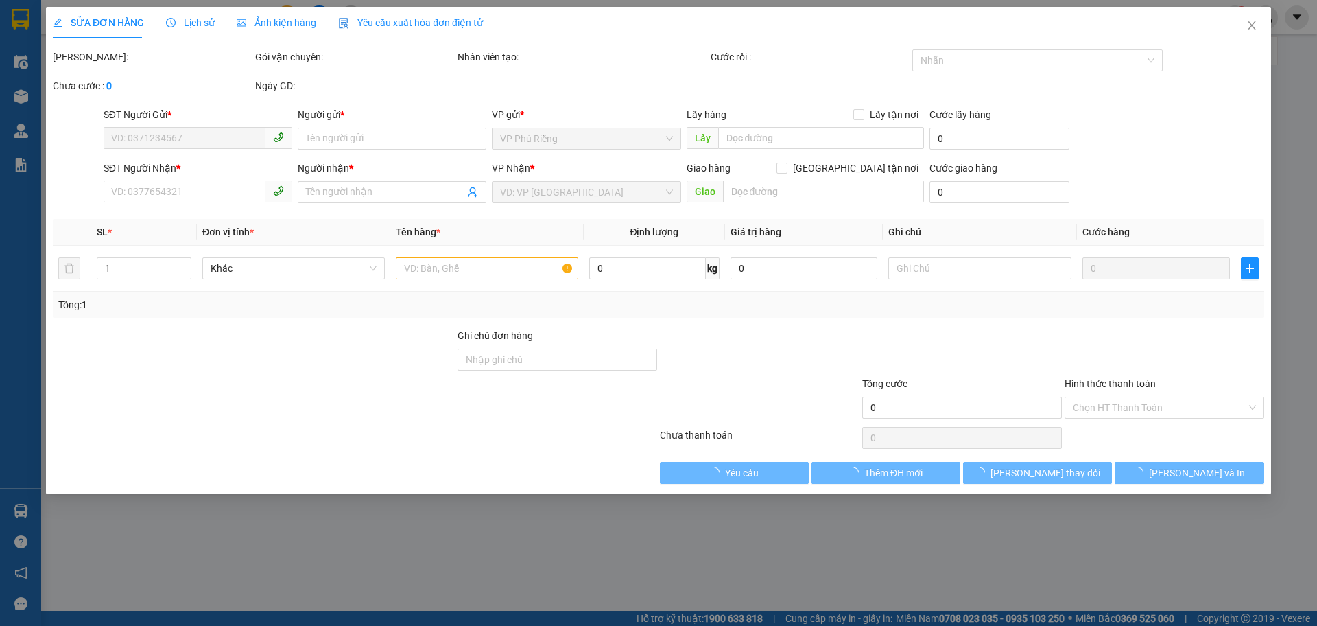
type input "0384242208"
type input "HOÀNG KIM"
type input "0927286999"
type input "TRƯỜNG Ý"
type input "410.000"
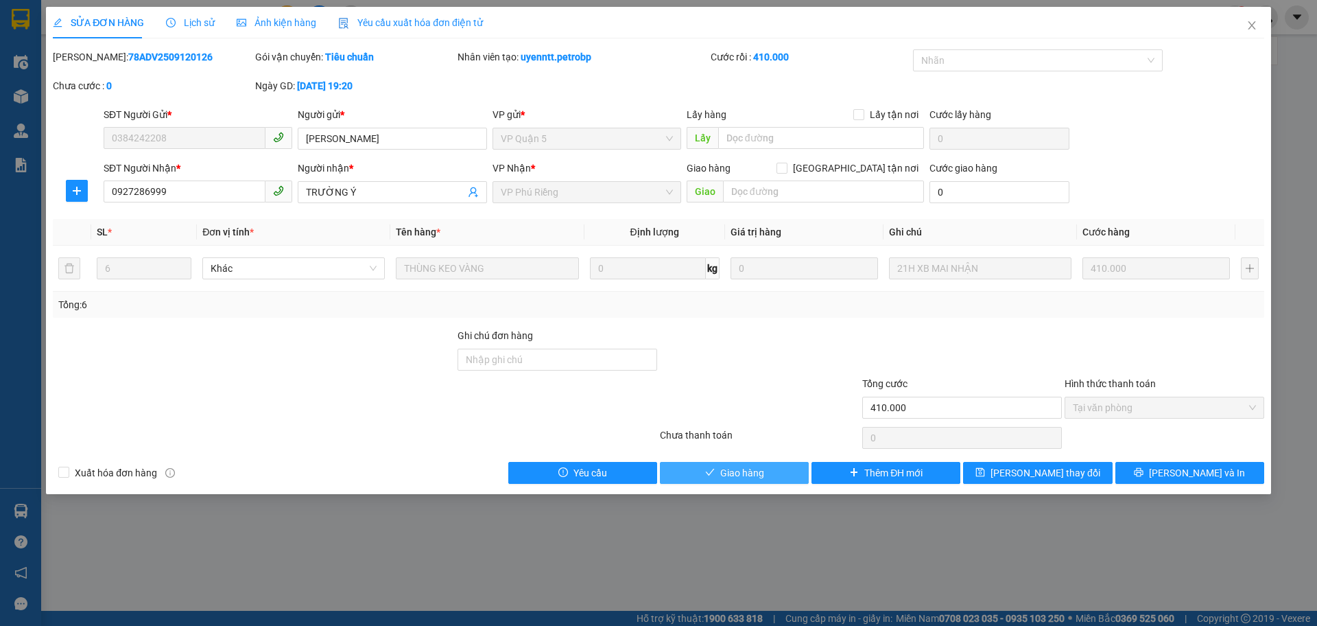
click at [755, 471] on span "Giao hàng" at bounding box center [742, 472] width 44 height 15
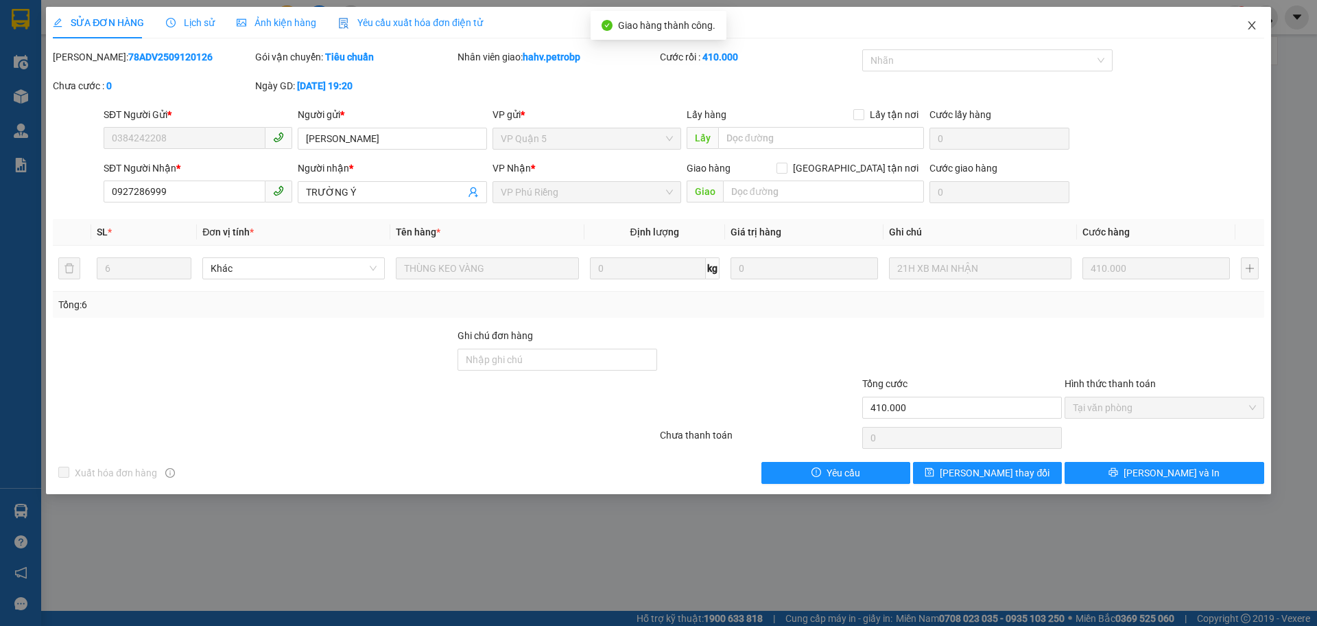
click at [1253, 29] on icon "close" at bounding box center [1251, 25] width 11 height 11
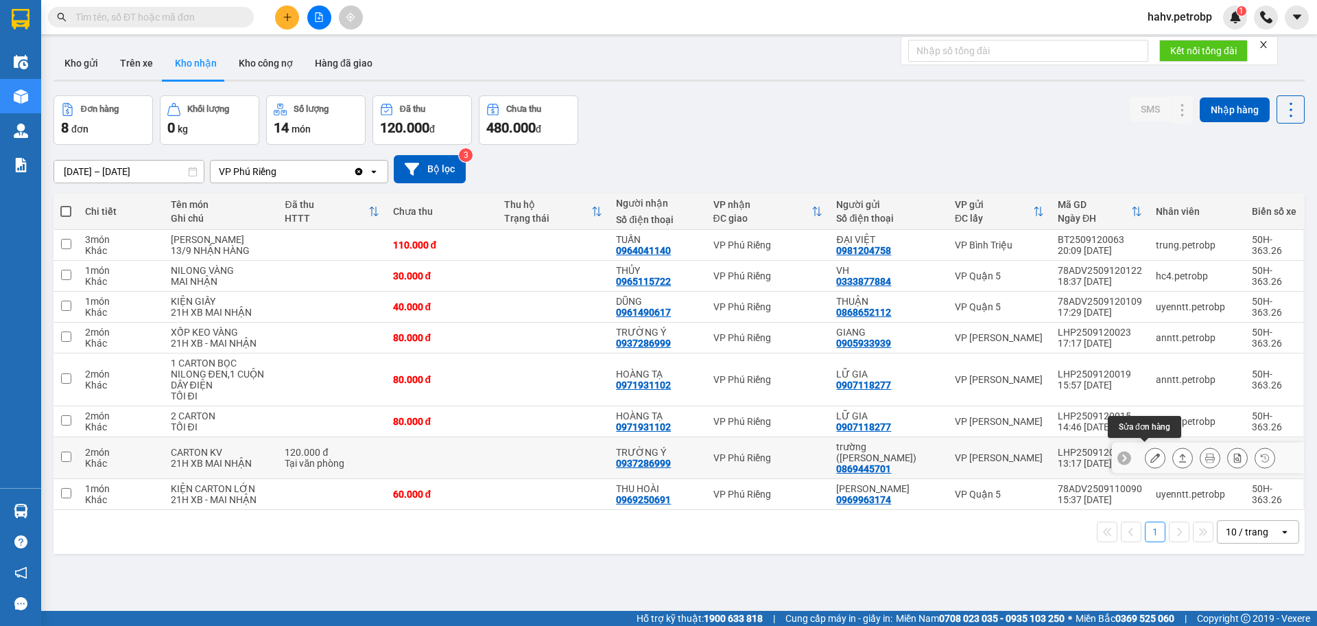
click at [1146, 450] on button at bounding box center [1155, 458] width 19 height 24
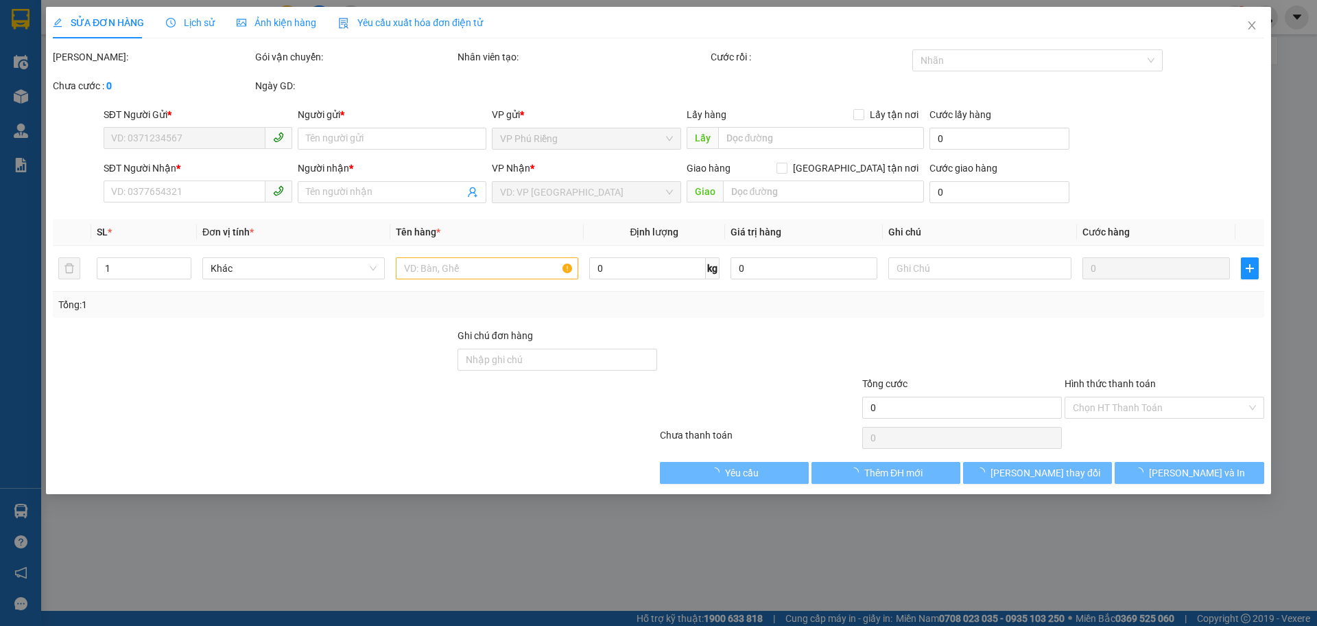
type input "0869445701"
type input "trường (hoàng kim)"
type input "0937286999"
type input "TRƯỜNG Ý"
type input "120.000"
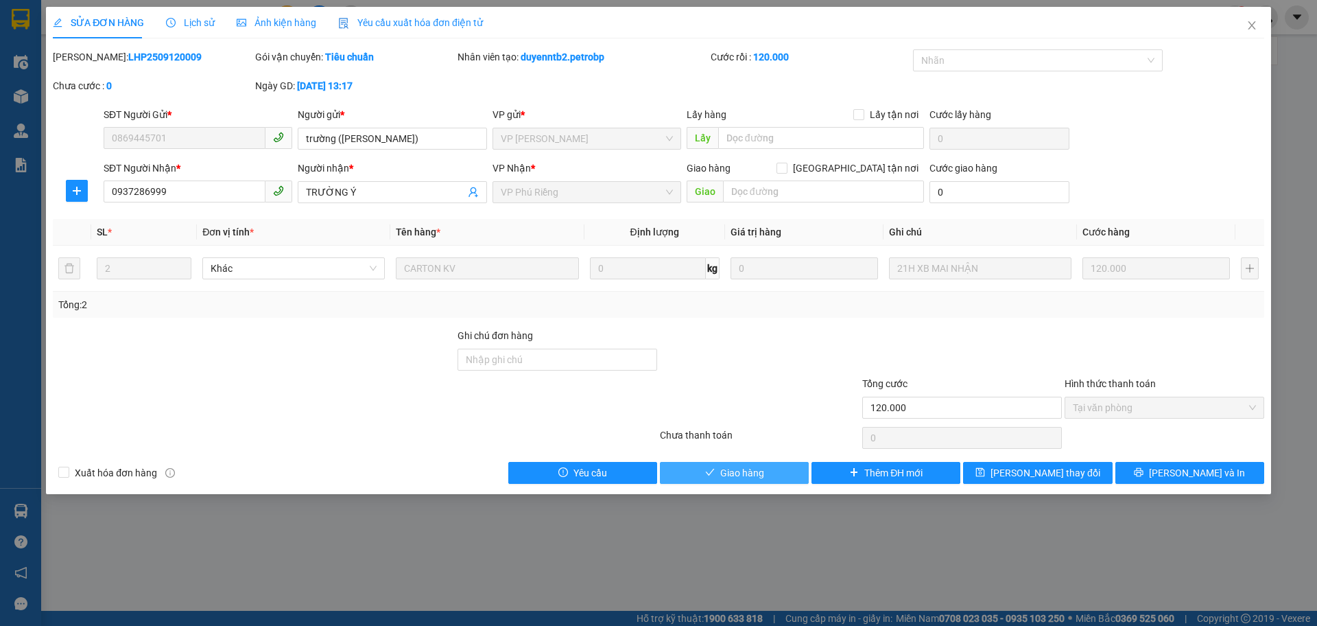
click at [755, 471] on span "Giao hàng" at bounding box center [742, 472] width 44 height 15
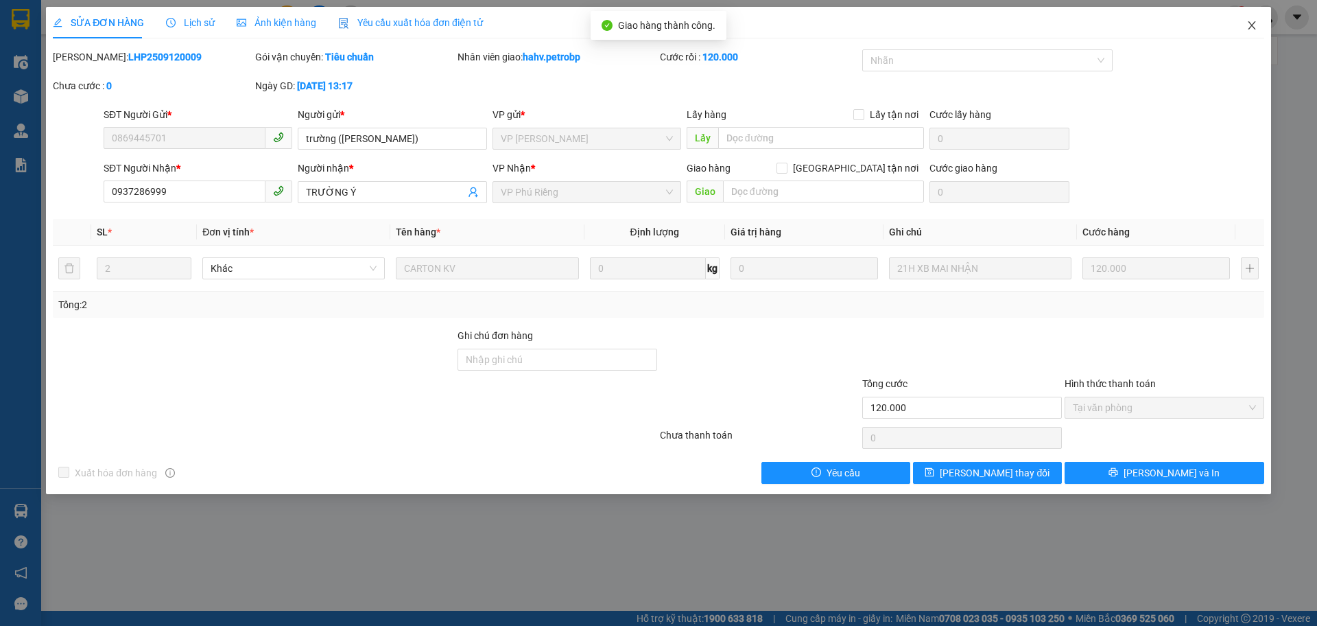
click at [1251, 25] on icon "close" at bounding box center [1251, 25] width 11 height 11
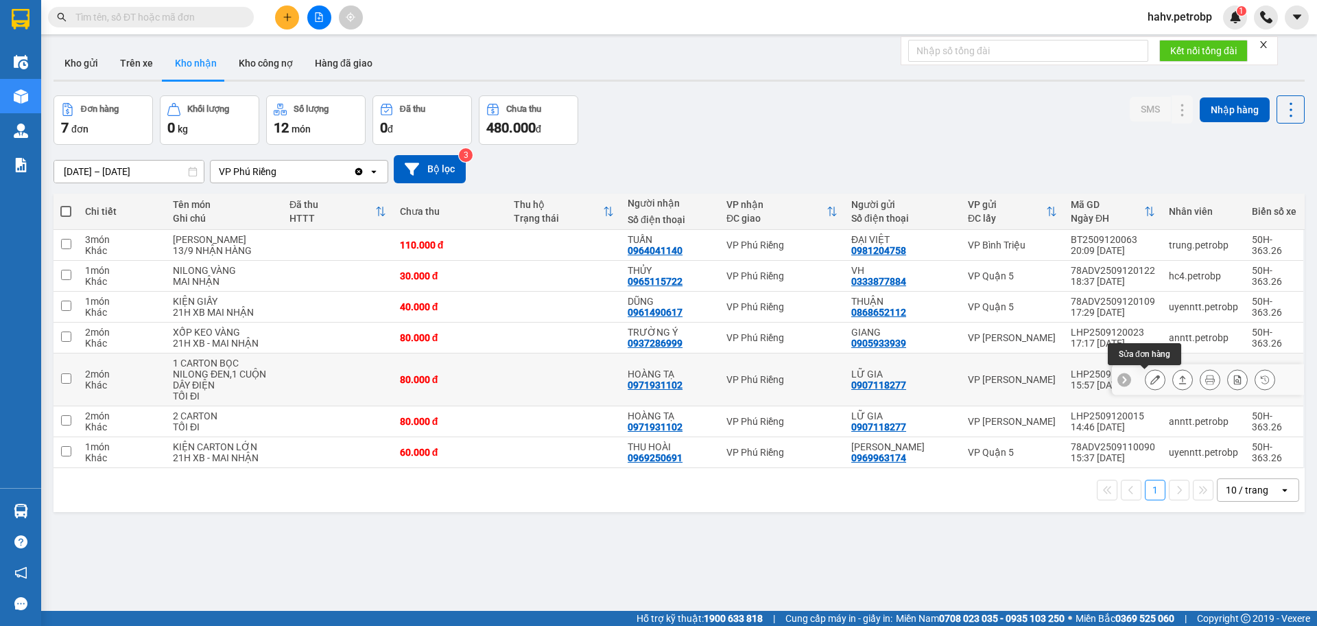
click at [1150, 383] on icon at bounding box center [1155, 380] width 10 height 10
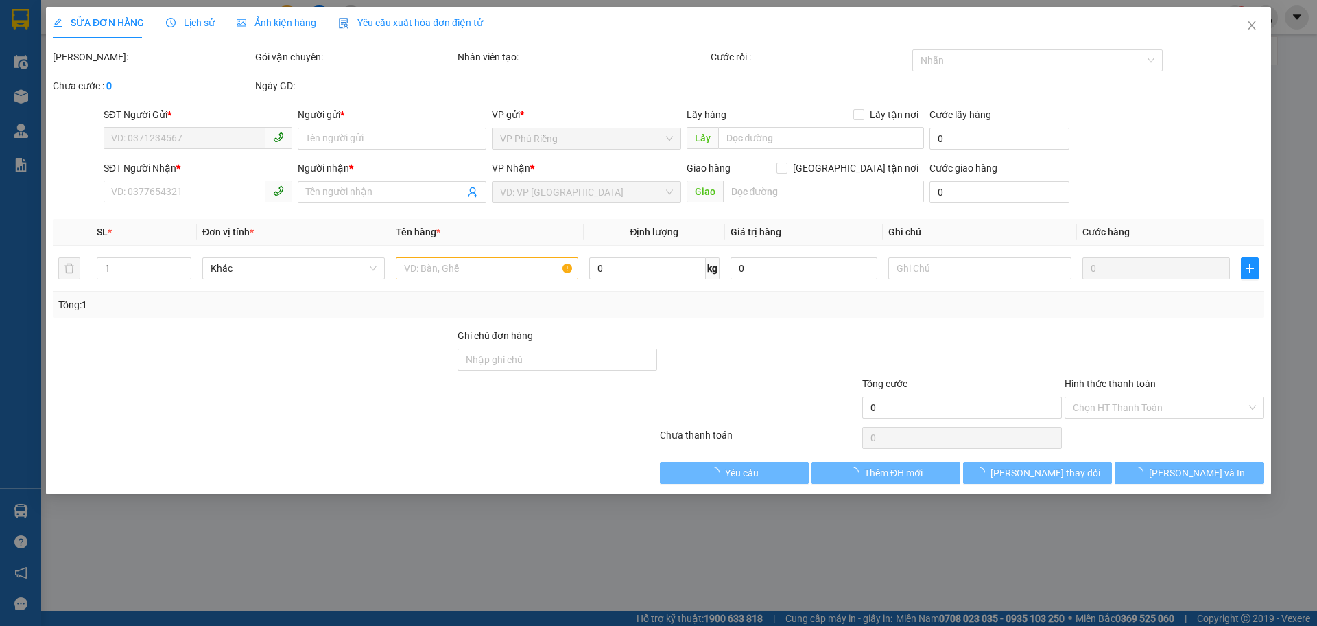
type input "0907118277"
type input "LỮ GIA"
type input "0971931102"
type input "HOÀNG TẠ"
type input "80.000"
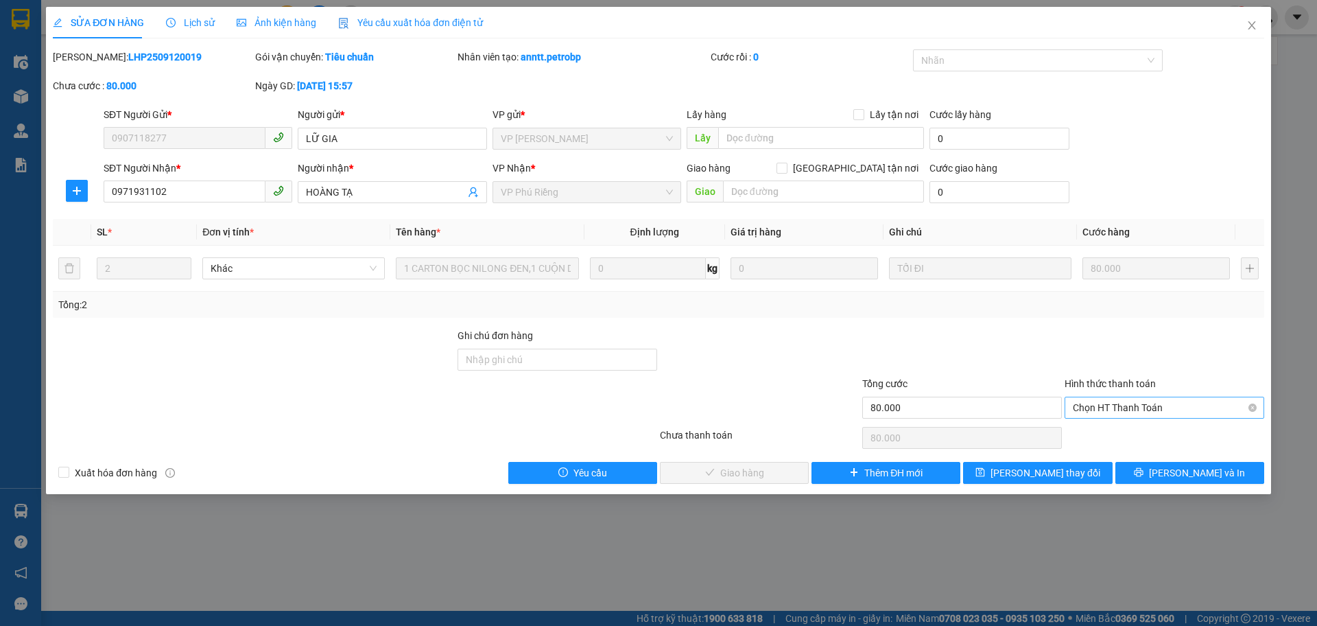
click at [1115, 406] on span "Chọn HT Thanh Toán" at bounding box center [1164, 407] width 183 height 21
click at [1111, 429] on div "Tại văn phòng" at bounding box center [1164, 434] width 183 height 15
type input "0"
click at [768, 468] on span "[PERSON_NAME] và Giao hàng" at bounding box center [752, 472] width 132 height 15
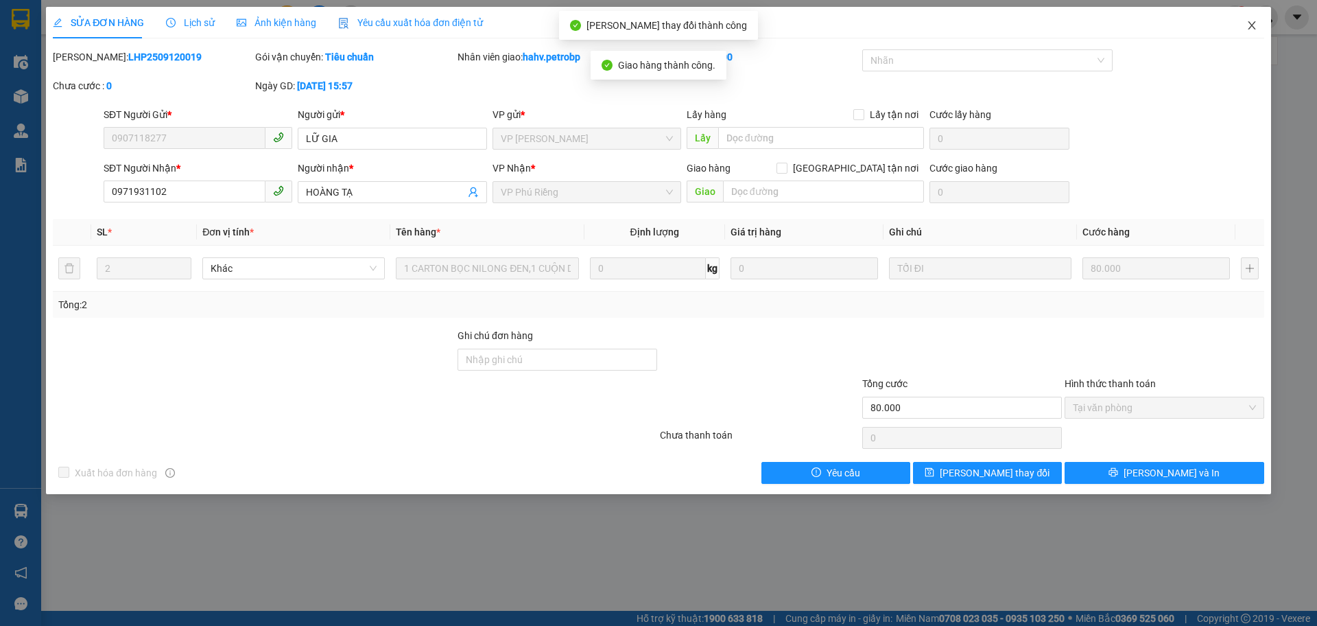
click at [1253, 21] on icon "close" at bounding box center [1251, 25] width 11 height 11
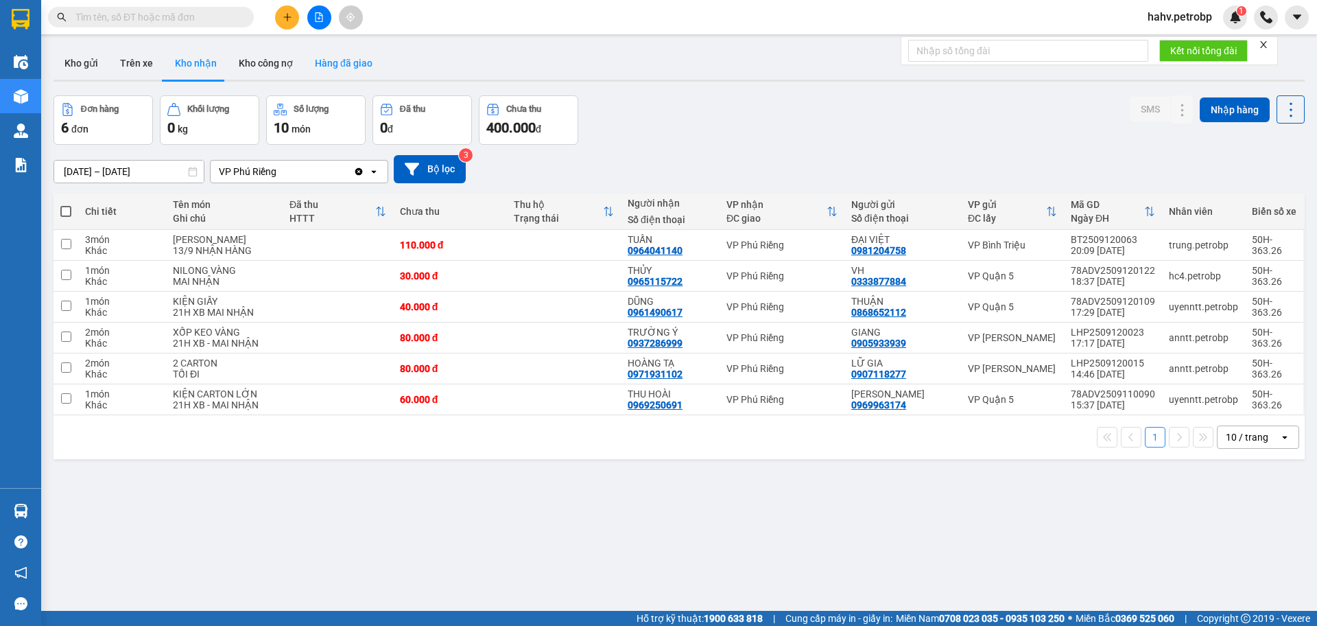
click at [345, 63] on button "Hàng đã giao" at bounding box center [344, 63] width 80 height 33
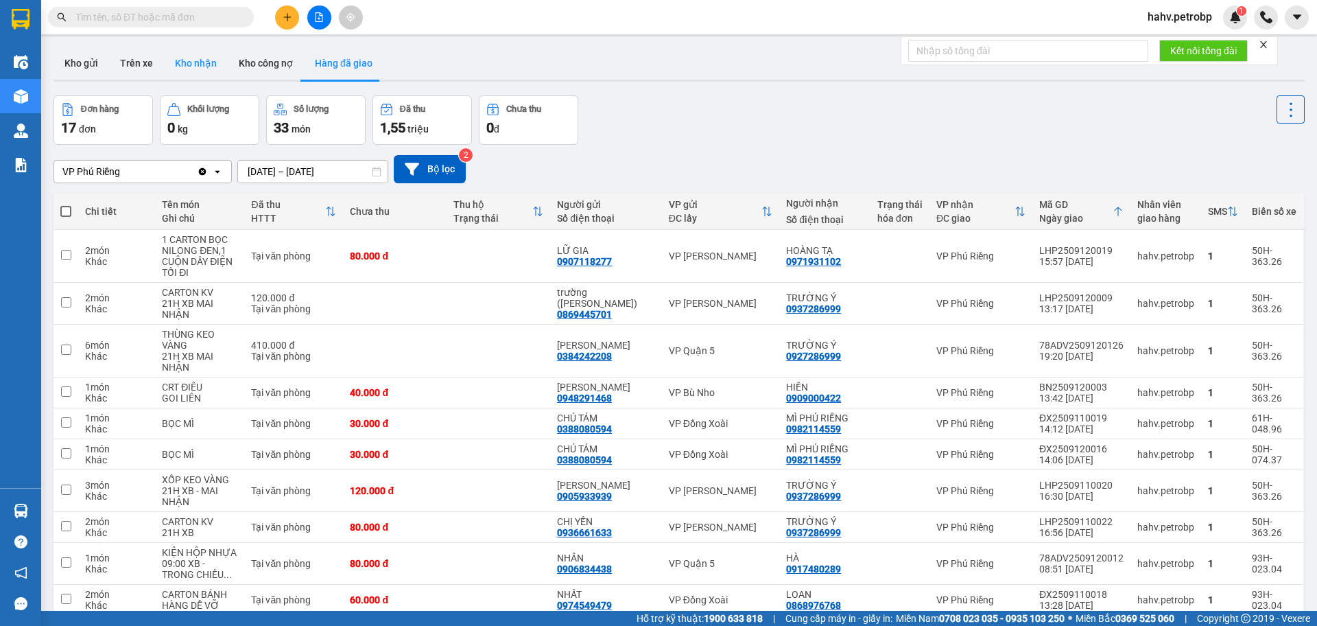
click at [180, 56] on button "Kho nhận" at bounding box center [196, 63] width 64 height 33
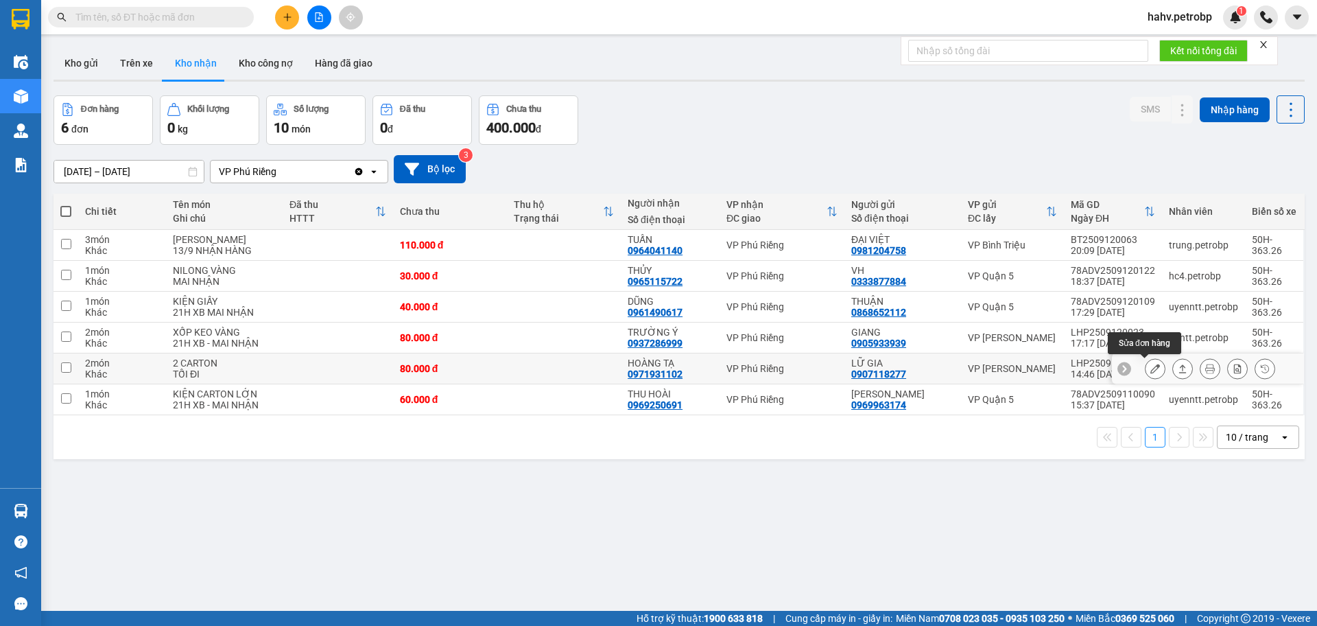
click at [1146, 367] on button at bounding box center [1155, 369] width 19 height 24
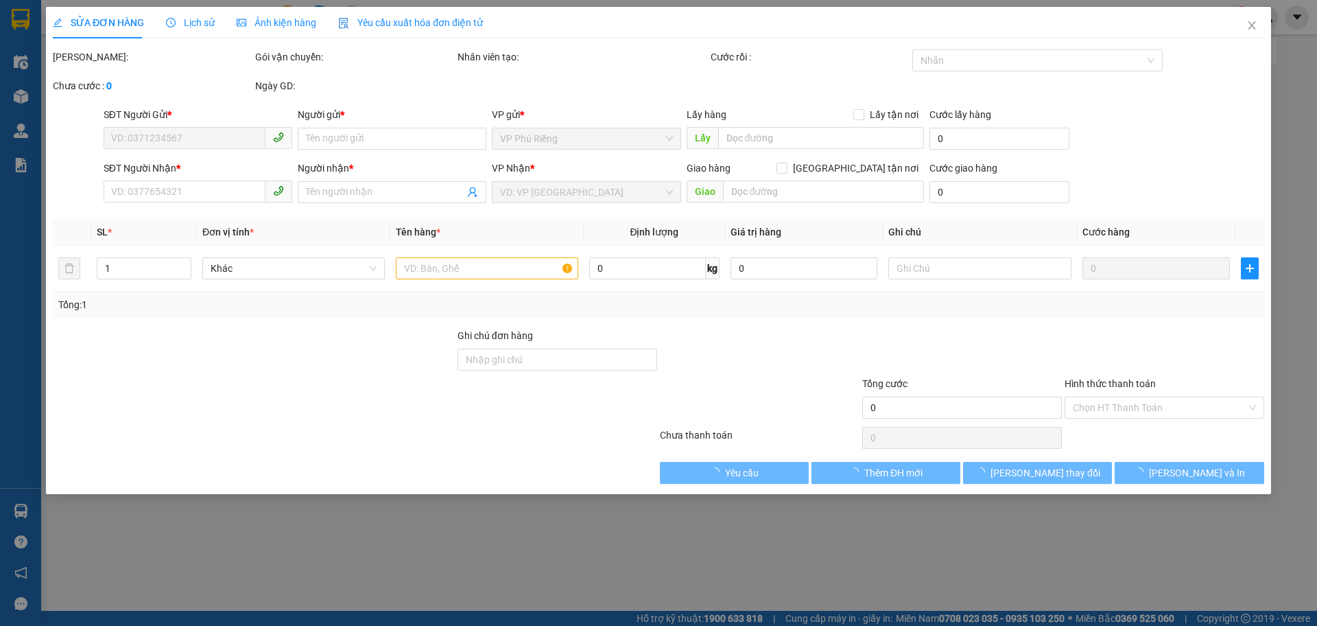
type input "0907118277"
type input "LỮ GIA"
type input "0971931102"
type input "HOÀNG TẠ"
type input "80.000"
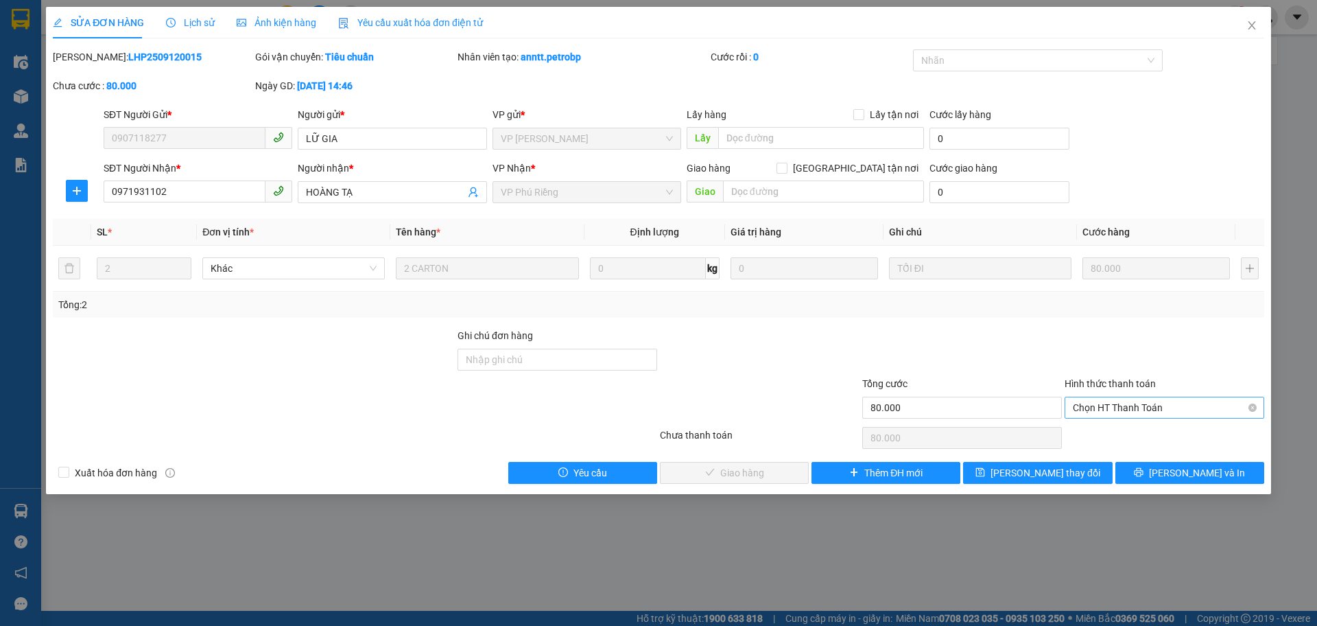
click at [1141, 404] on span "Chọn HT Thanh Toán" at bounding box center [1164, 407] width 183 height 21
click at [1110, 437] on div "Tại văn phòng" at bounding box center [1164, 434] width 183 height 15
type input "0"
click at [750, 467] on span "[PERSON_NAME] và Giao hàng" at bounding box center [752, 472] width 132 height 15
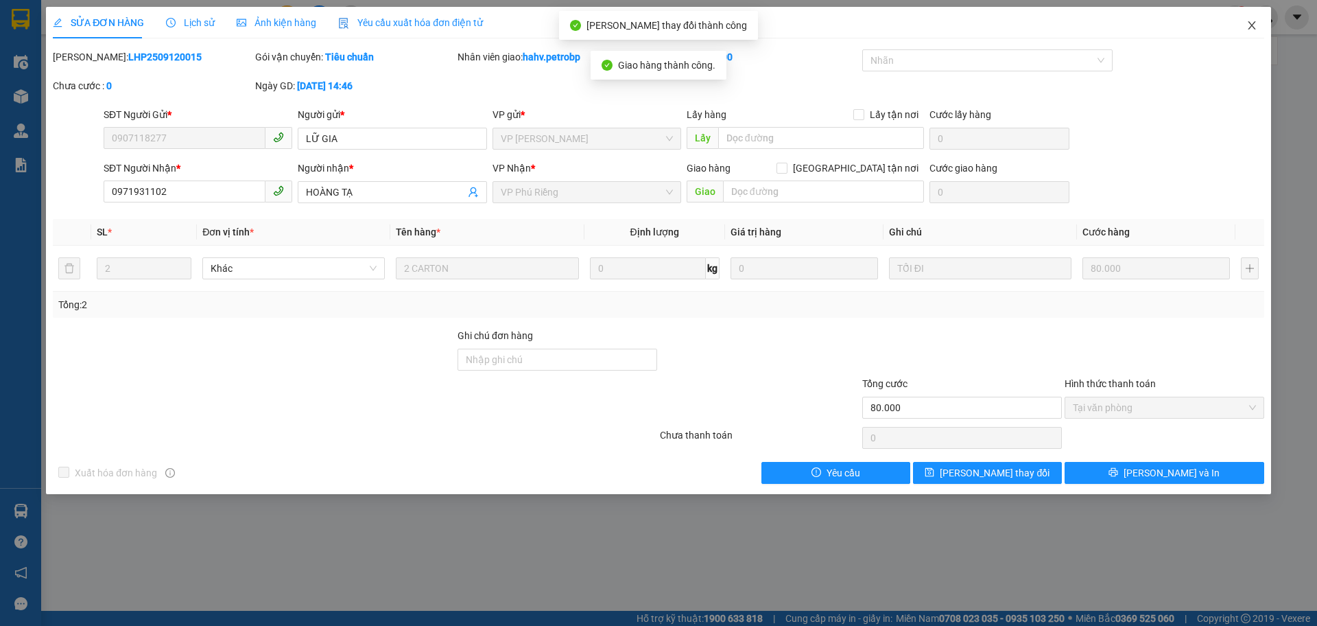
click at [1254, 23] on icon "close" at bounding box center [1251, 25] width 11 height 11
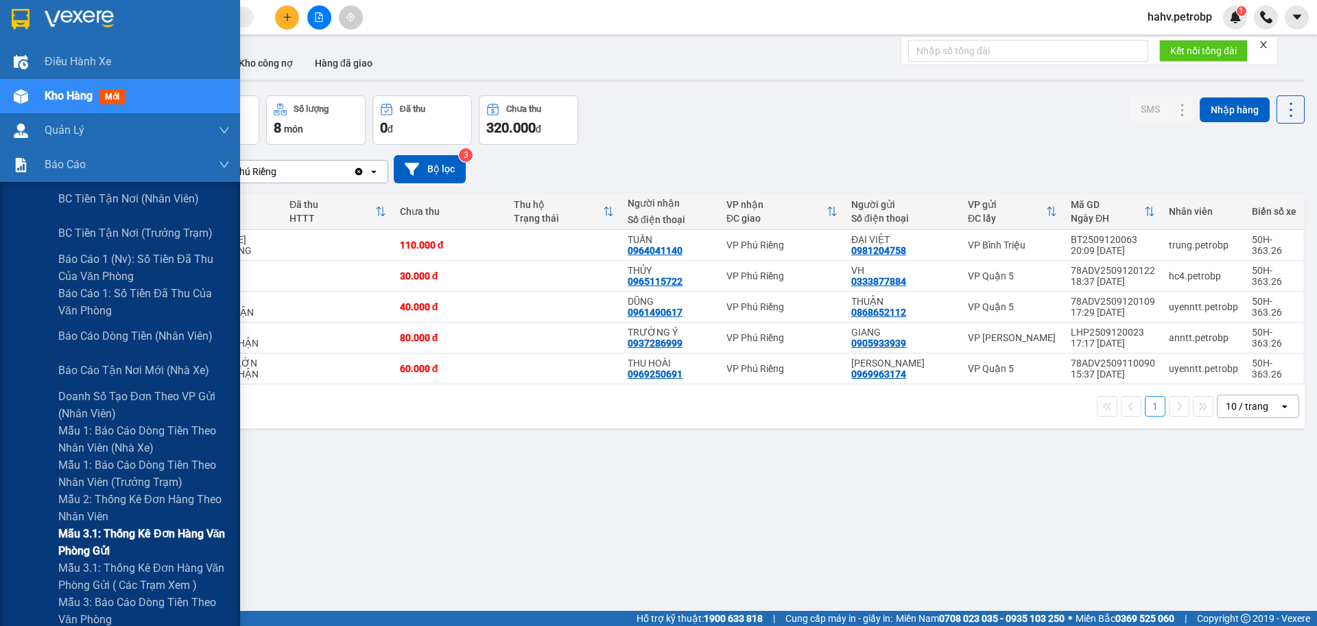
click at [101, 534] on span "Mẫu 3.1: Thống kê đơn hàng văn phòng gửi" at bounding box center [143, 542] width 171 height 34
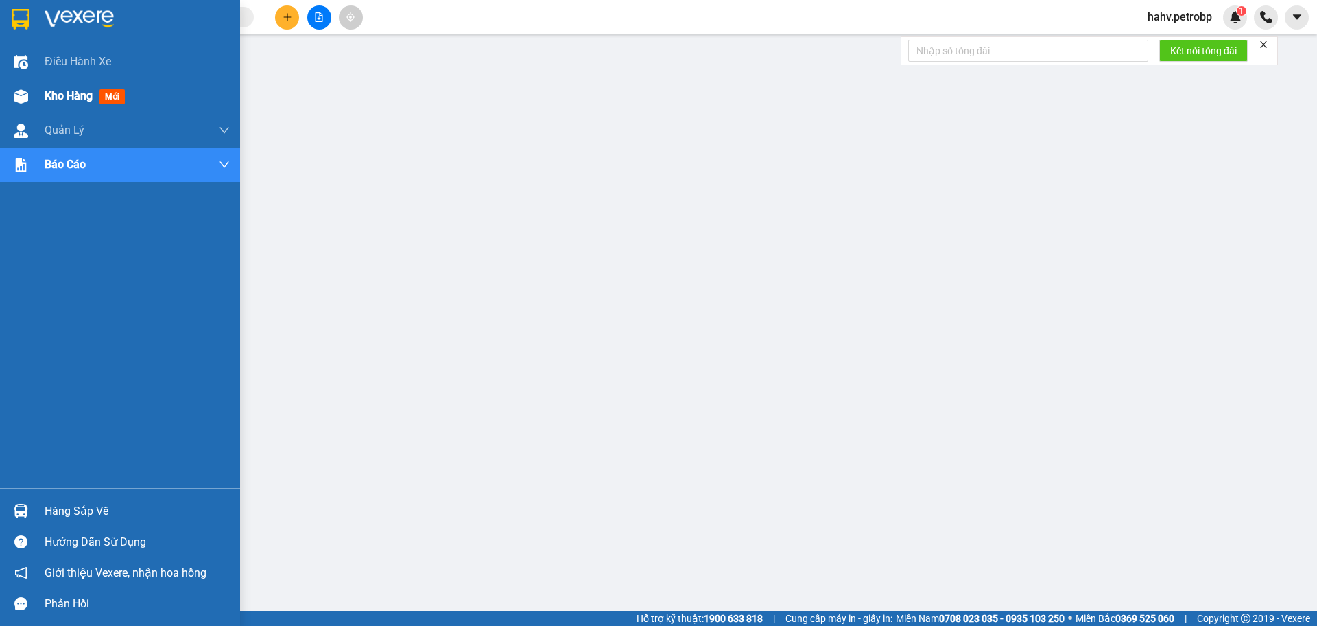
click at [44, 88] on div "Kho hàng mới" at bounding box center [120, 96] width 240 height 34
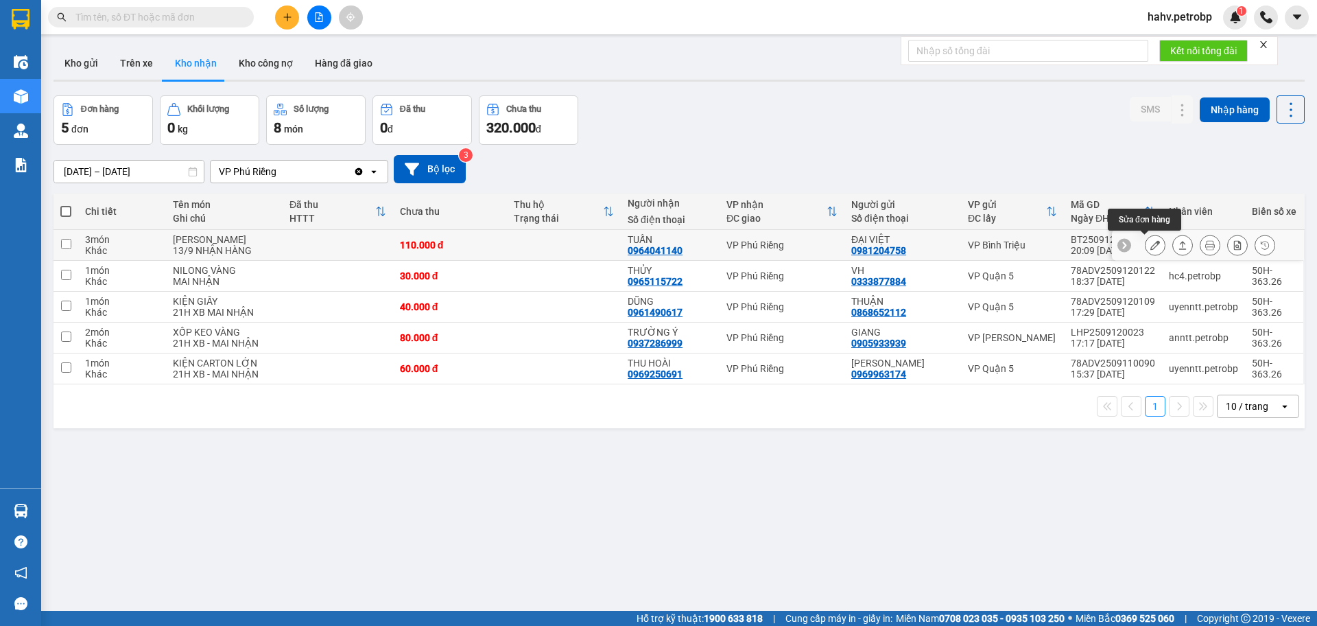
click at [1150, 245] on icon at bounding box center [1155, 245] width 10 height 10
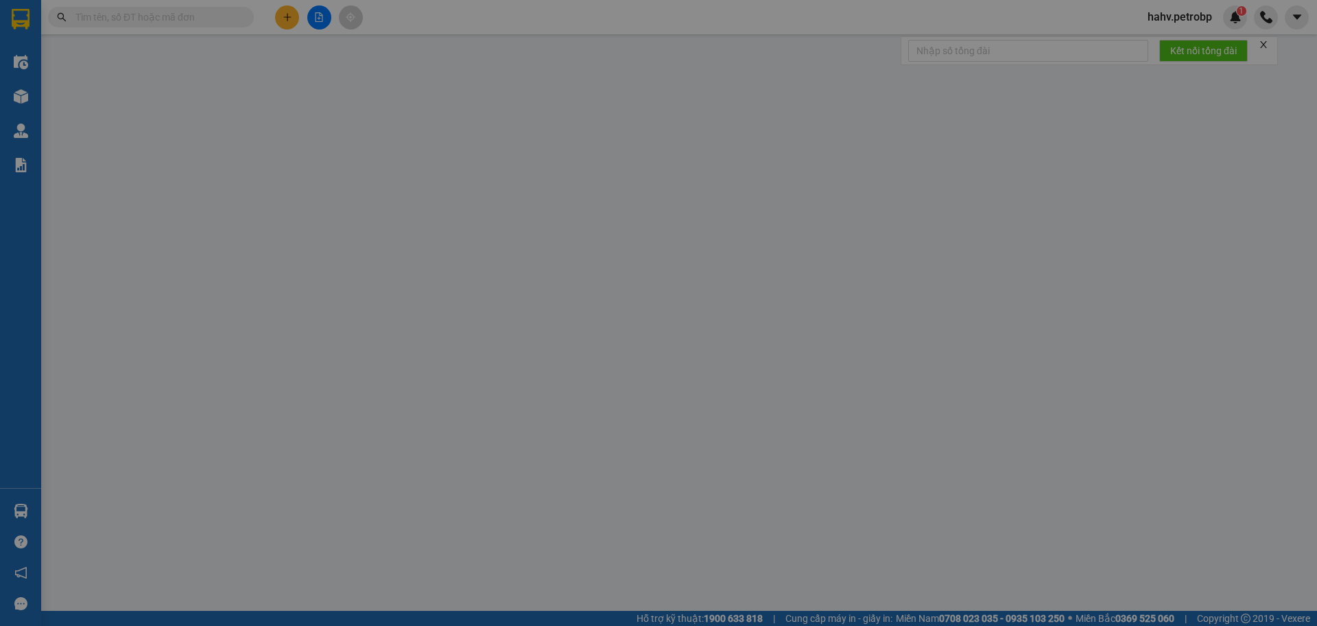
type input "0981204758"
type input "ĐẠI VIỆT"
type input "0964041140"
type input "TUẤN"
type input "110.000"
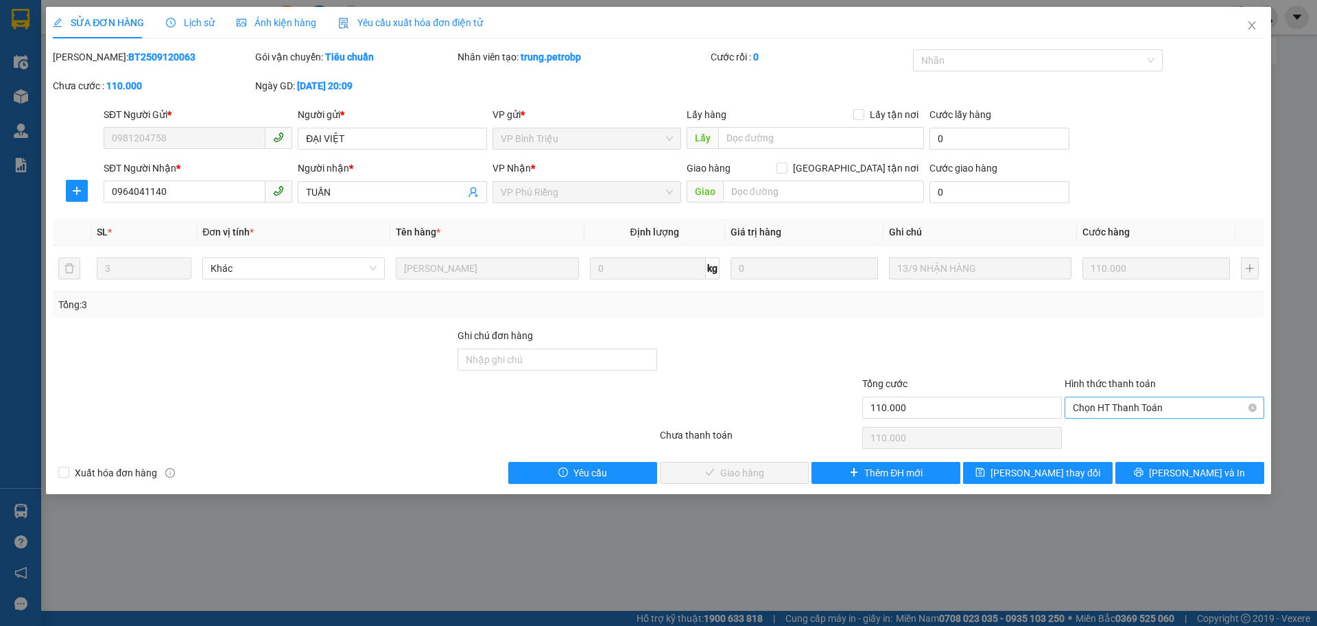
click at [1119, 409] on span "Chọn HT Thanh Toán" at bounding box center [1164, 407] width 183 height 21
click at [1104, 433] on div "Tại văn phòng" at bounding box center [1164, 434] width 183 height 15
type input "0"
click at [781, 471] on button "[PERSON_NAME] và Giao hàng" at bounding box center [734, 473] width 149 height 22
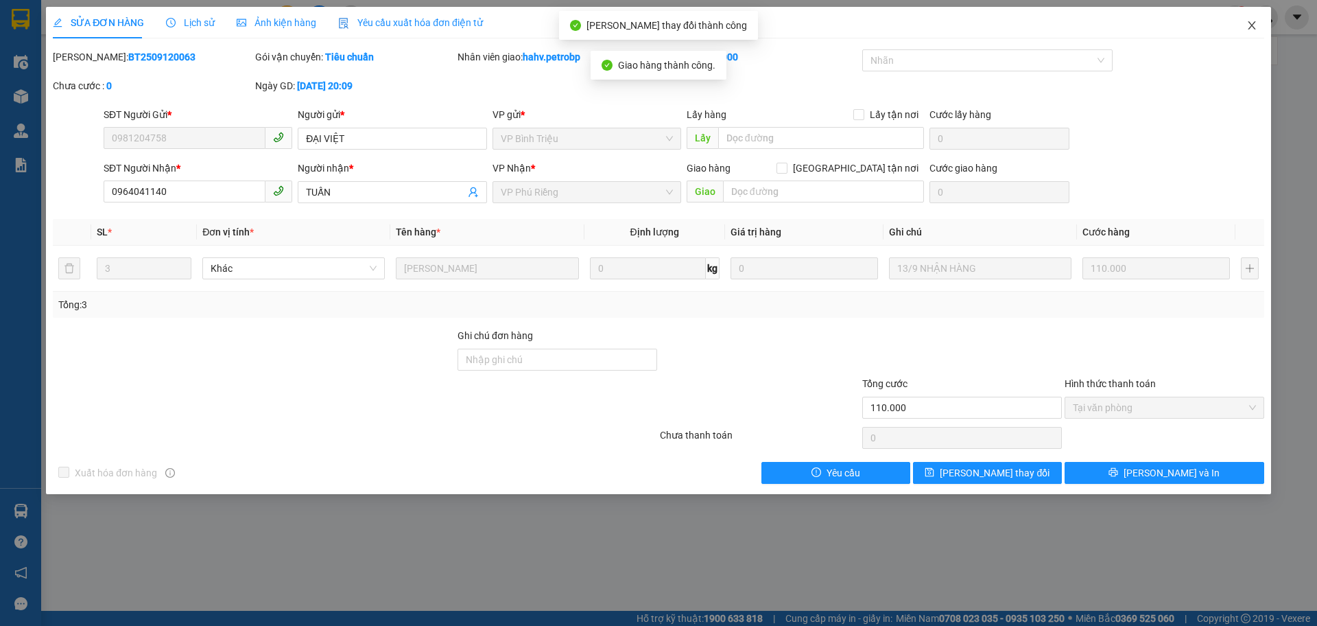
click at [1253, 23] on icon "close" at bounding box center [1251, 25] width 11 height 11
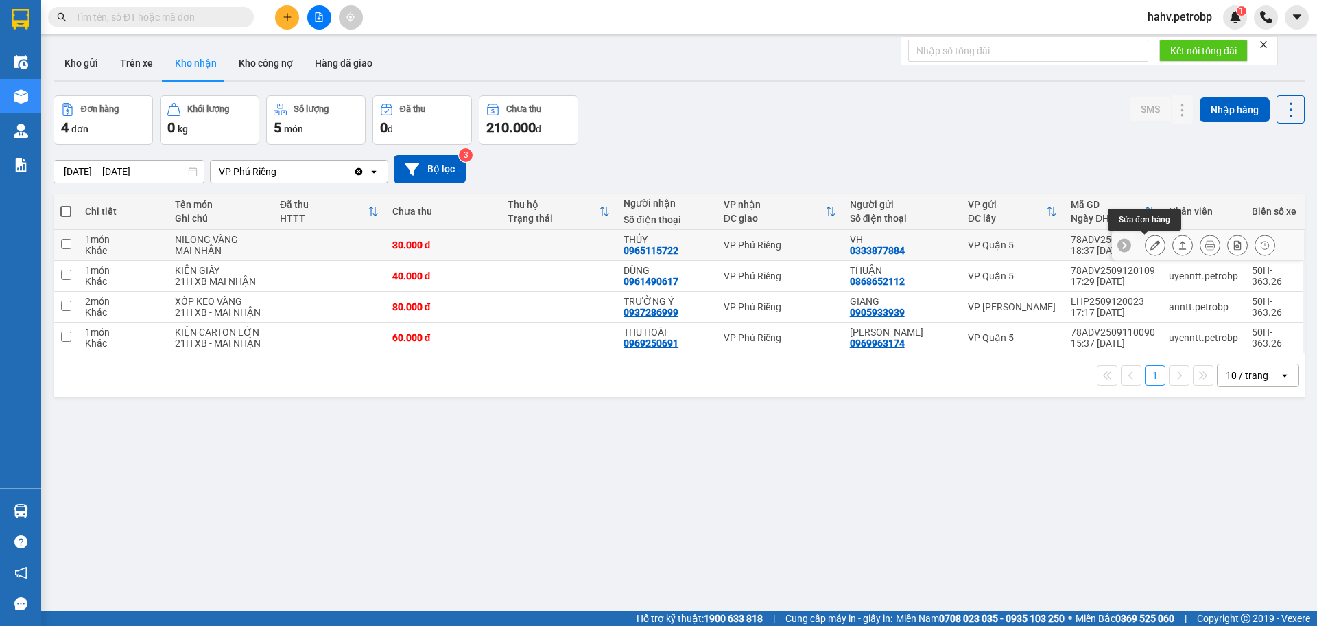
click at [1150, 244] on icon at bounding box center [1155, 245] width 10 height 10
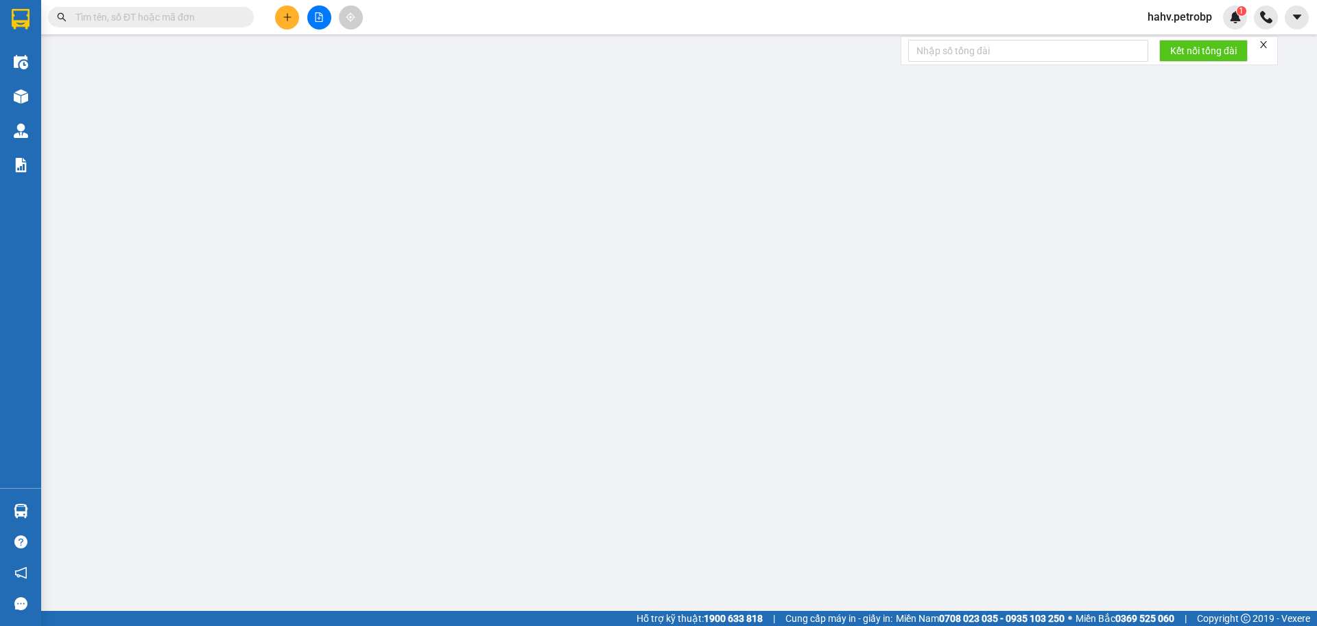
type input "0333877884"
type input "VH"
type input "0965115722"
type input "THỦY"
type input "30.000"
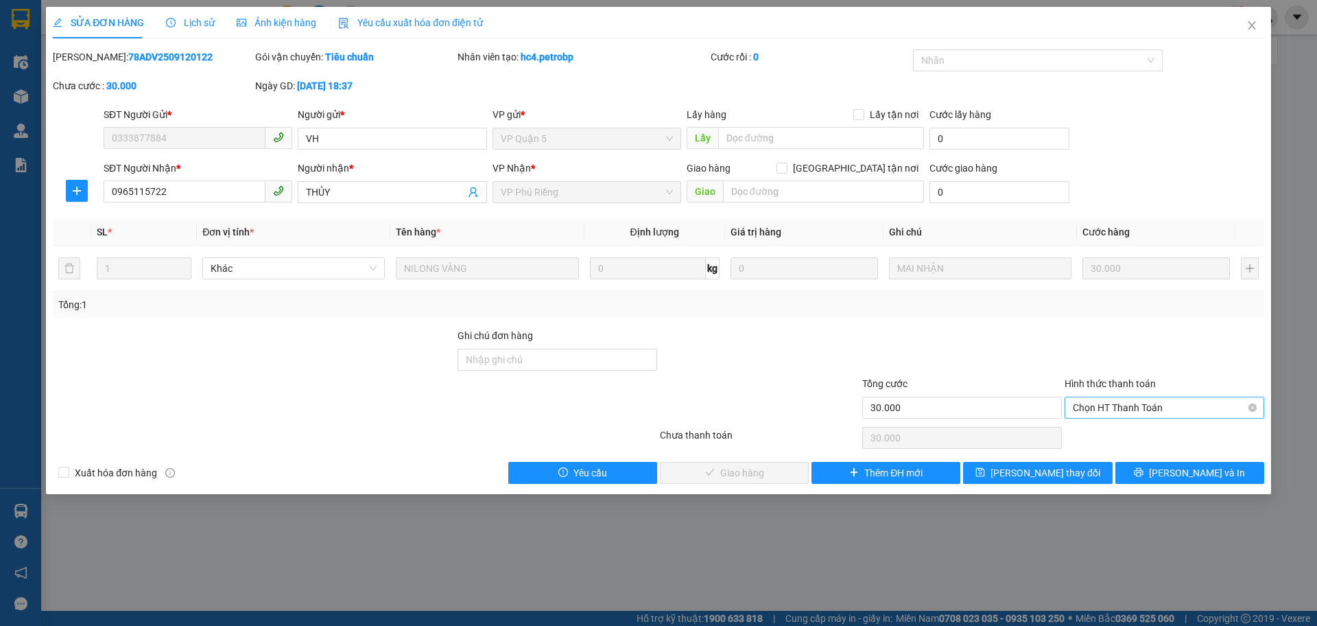
click at [1103, 408] on span "Chọn HT Thanh Toán" at bounding box center [1164, 407] width 183 height 21
click at [1113, 440] on div "Tại văn phòng" at bounding box center [1164, 434] width 183 height 15
type input "0"
click at [771, 466] on span "[PERSON_NAME] và Giao hàng" at bounding box center [752, 472] width 132 height 15
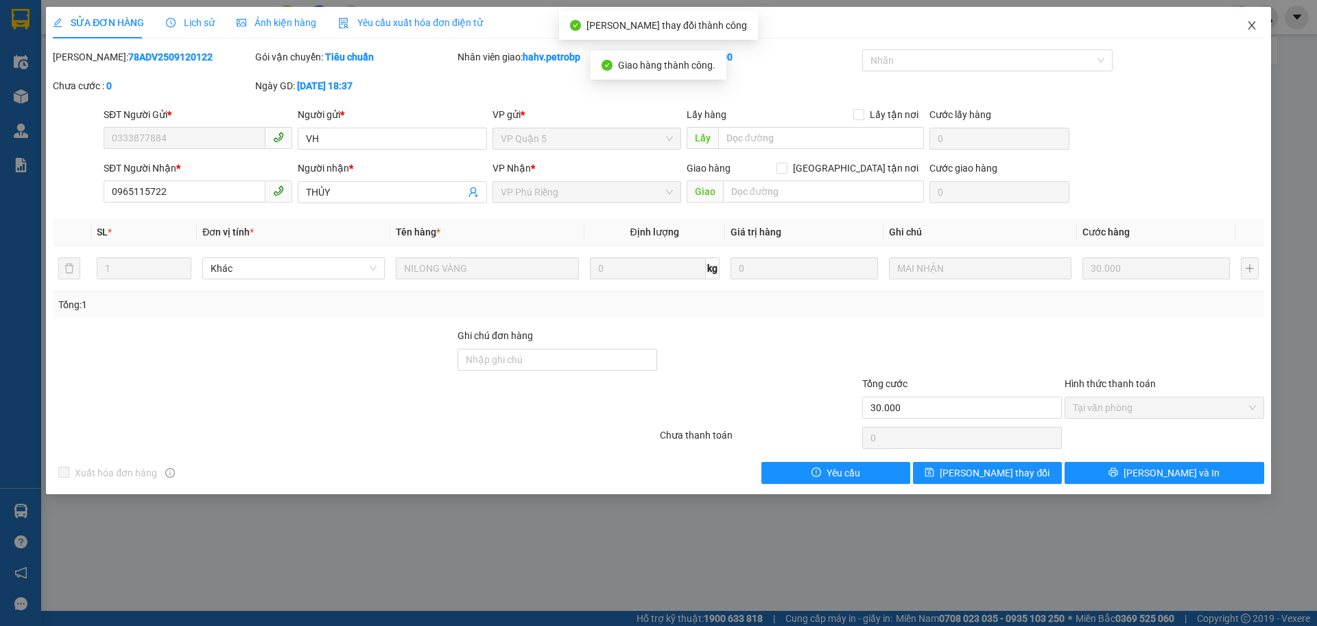
click at [1251, 25] on icon "close" at bounding box center [1252, 25] width 8 height 8
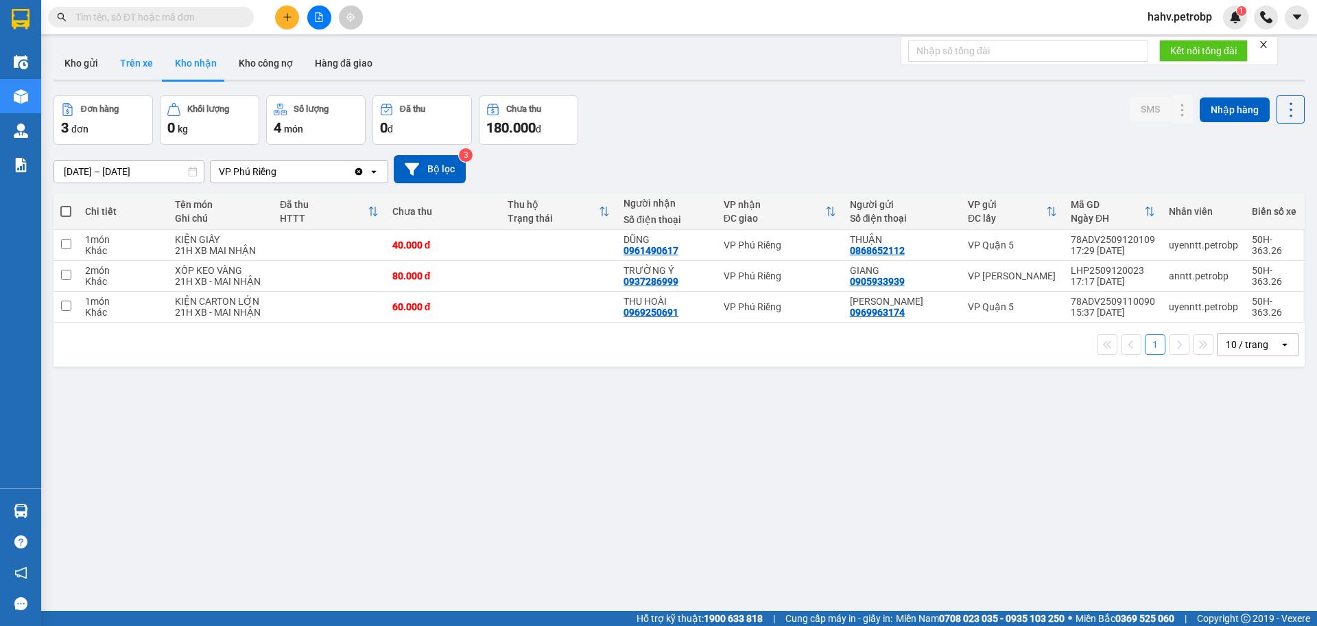
click at [143, 64] on button "Trên xe" at bounding box center [136, 63] width 55 height 33
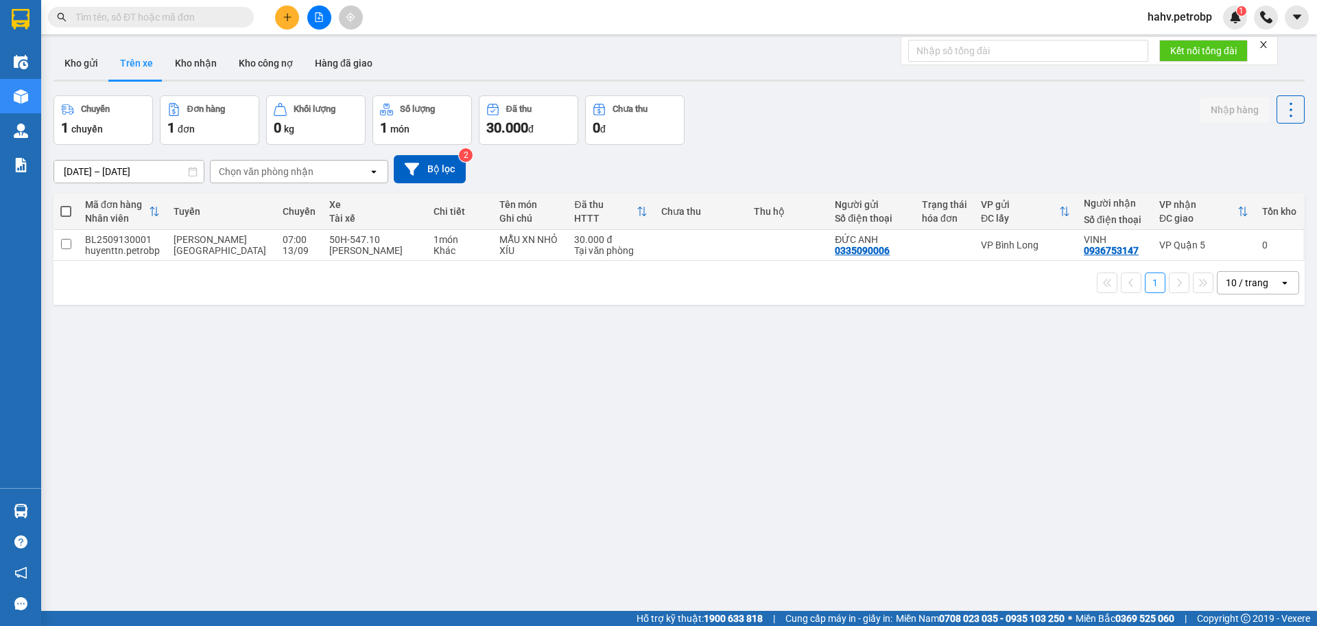
click at [144, 62] on button "Trên xe" at bounding box center [136, 63] width 55 height 33
click at [145, 55] on button "Trên xe" at bounding box center [136, 63] width 55 height 33
click at [91, 171] on input "13/09/2025 – 13/09/2025" at bounding box center [129, 172] width 150 height 22
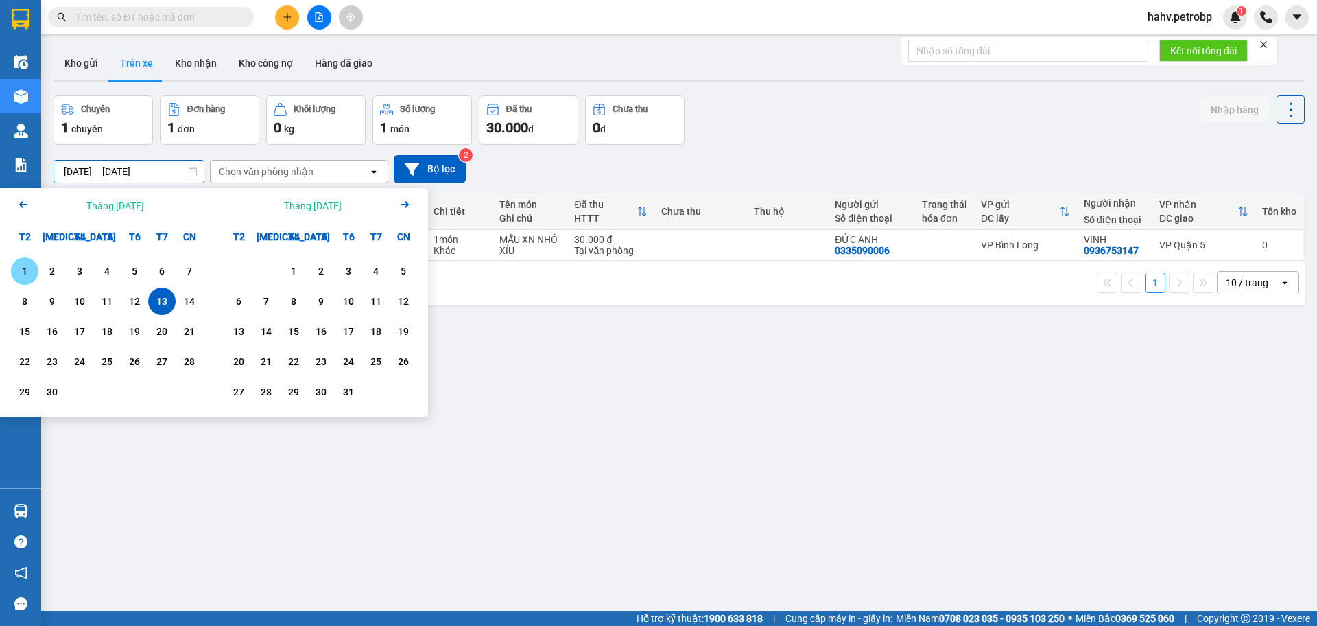
click at [27, 264] on div "1" at bounding box center [24, 271] width 19 height 16
click at [157, 305] on div "13" at bounding box center [161, 301] width 19 height 16
type input "01/09/2025 – 13/09/2025"
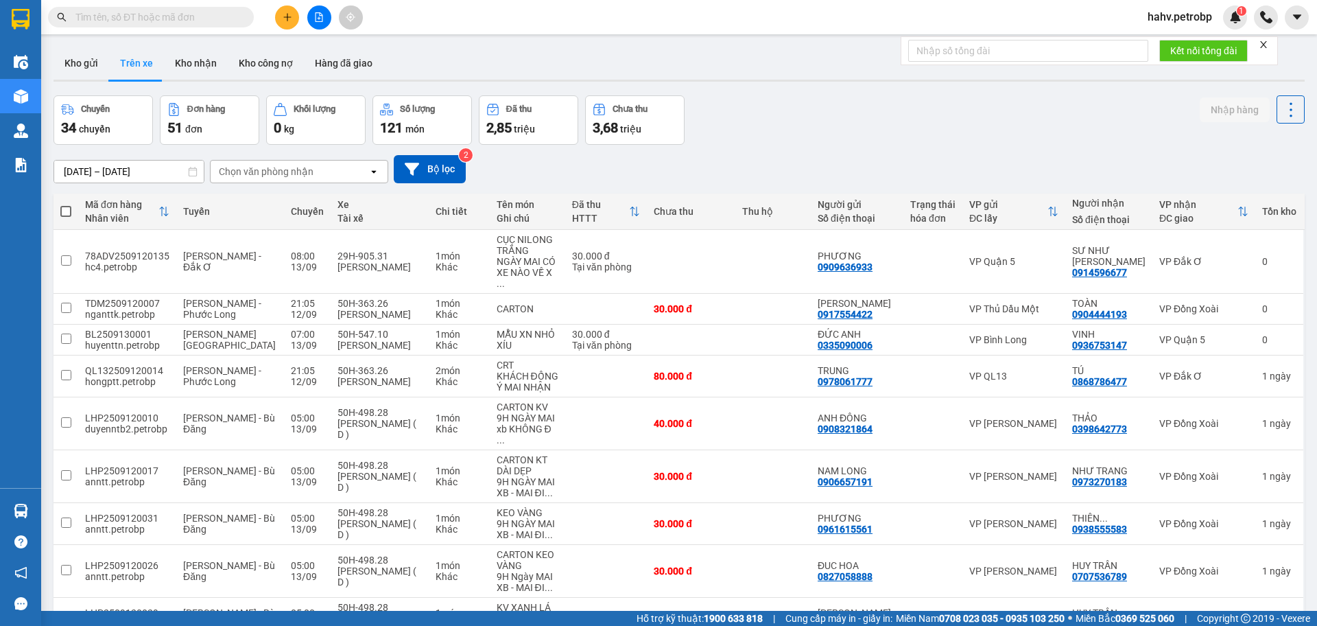
click at [287, 169] on div "Chọn văn phòng nhận" at bounding box center [266, 172] width 95 height 14
type input "bu"
click at [272, 196] on div "VP Bù Nho" at bounding box center [299, 200] width 178 height 25
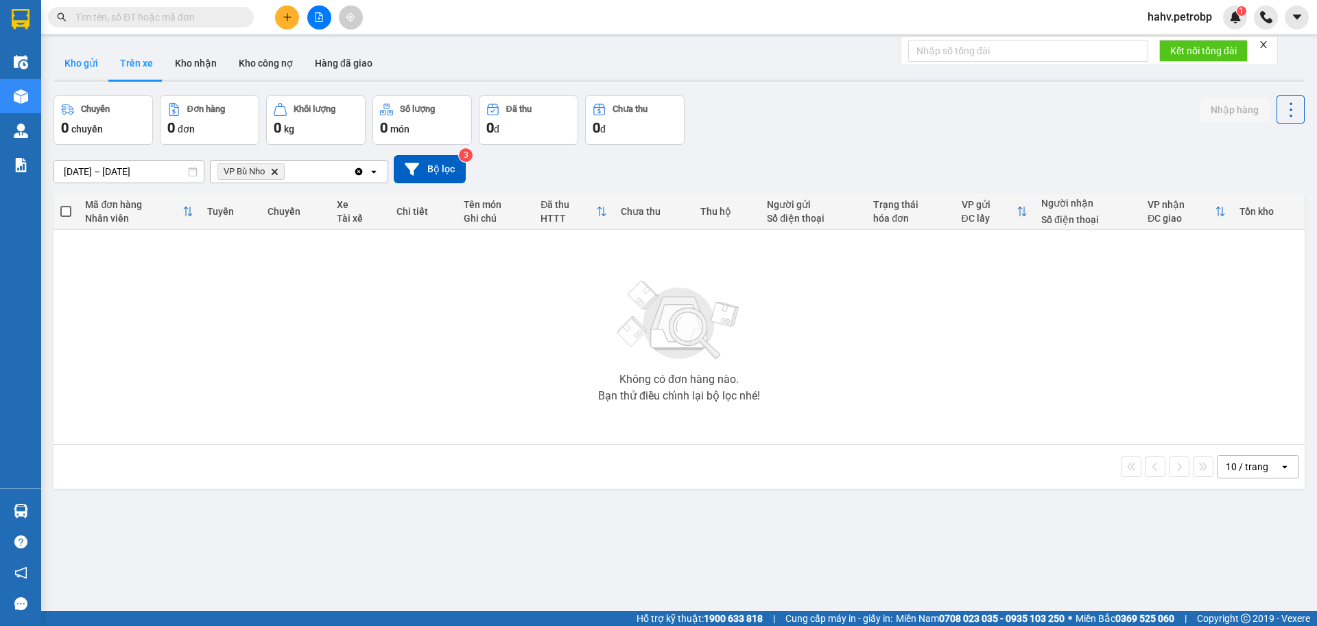
click at [100, 60] on button "Kho gửi" at bounding box center [82, 63] width 56 height 33
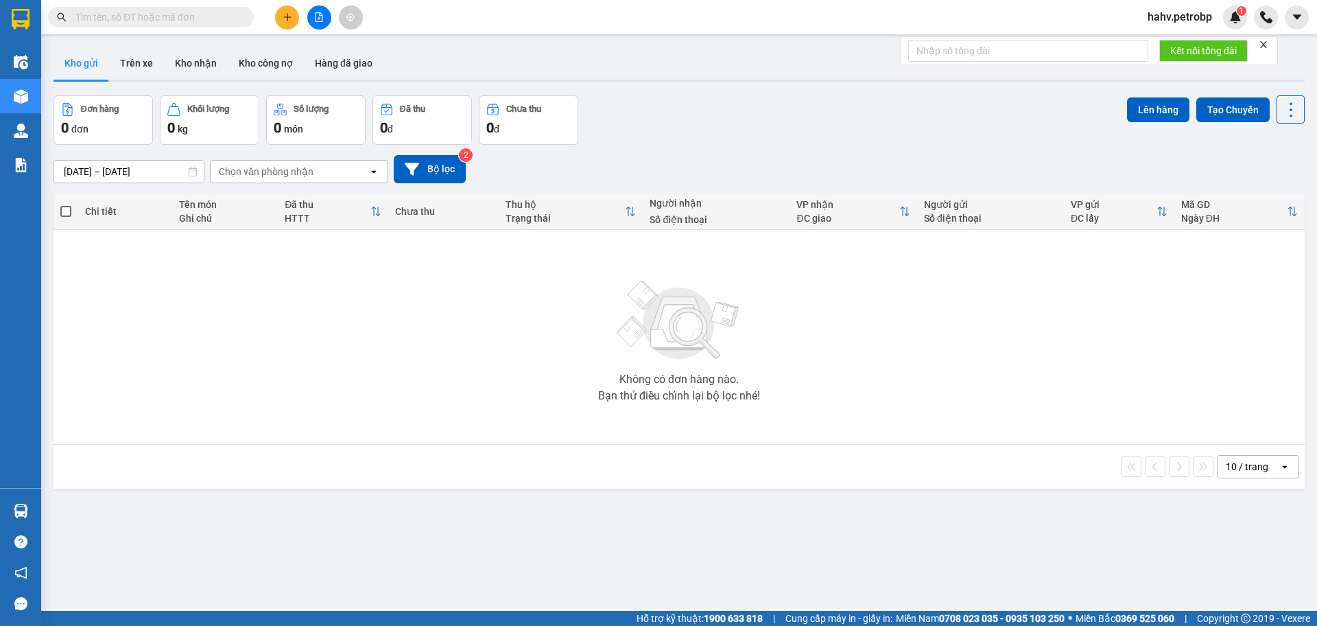
click at [91, 61] on button "Kho gửi" at bounding box center [82, 63] width 56 height 33
click at [140, 60] on button "Trên xe" at bounding box center [136, 63] width 55 height 33
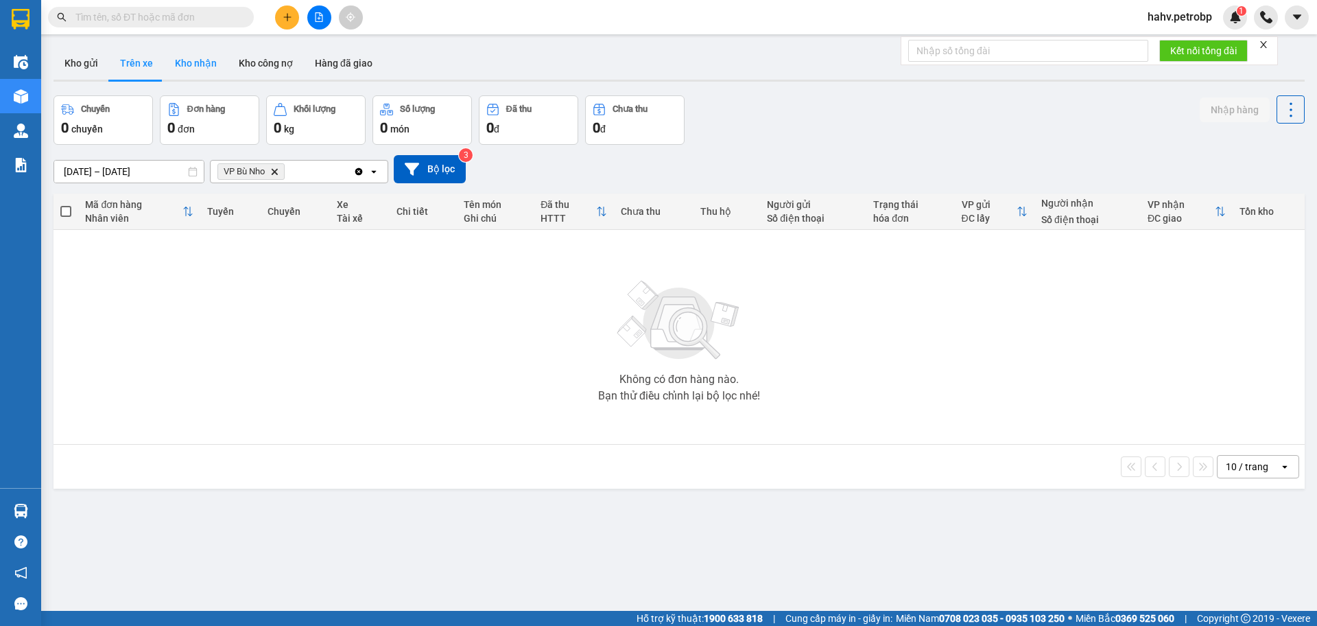
click at [193, 57] on button "Kho nhận" at bounding box center [196, 63] width 64 height 33
type input "[DATE] – [DATE]"
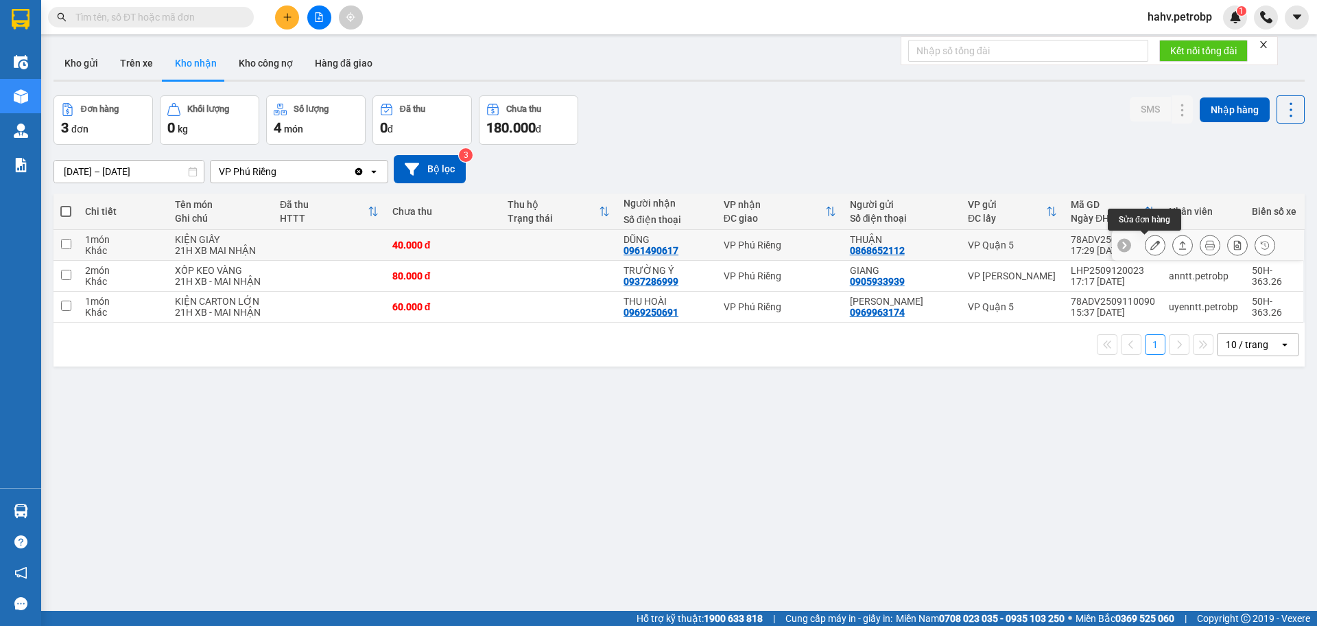
click at [1146, 239] on button at bounding box center [1155, 245] width 19 height 24
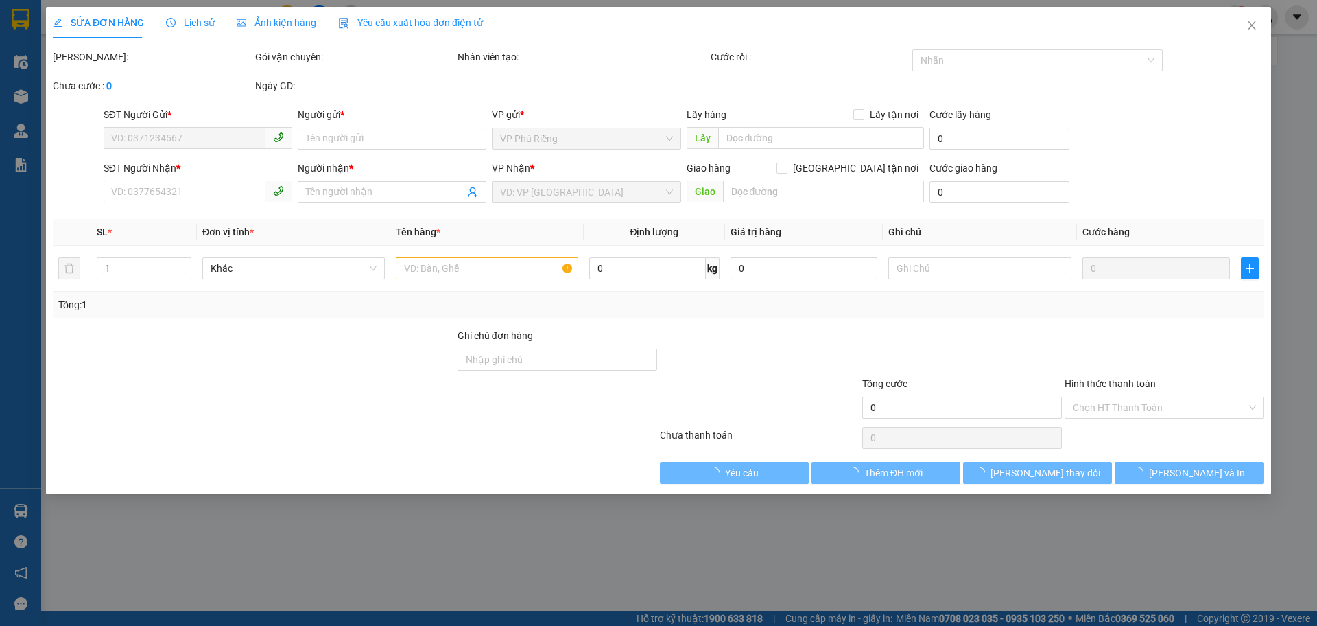
type input "0868652112"
type input "THUẬN"
type input "0961490617"
type input "DŨNG"
type input "40.000"
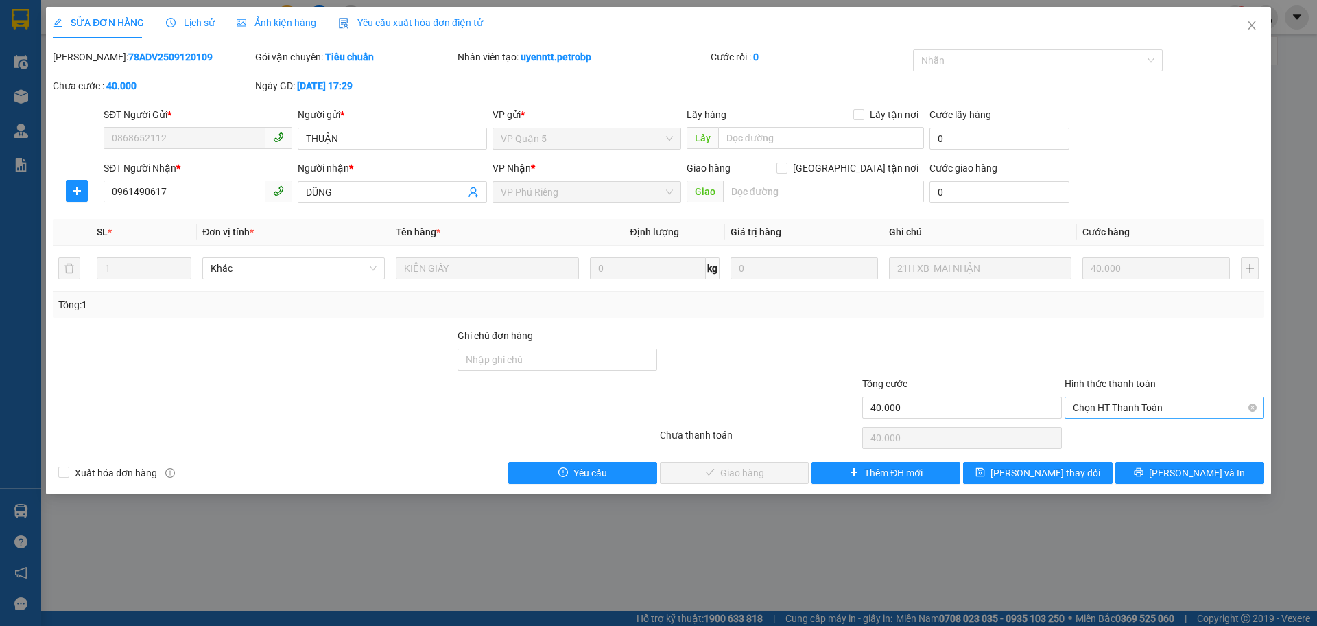
click at [1107, 410] on span "Chọn HT Thanh Toán" at bounding box center [1164, 407] width 183 height 21
click at [1106, 434] on div "Tại văn phòng" at bounding box center [1164, 434] width 183 height 15
type input "0"
click at [773, 470] on span "[PERSON_NAME] và Giao hàng" at bounding box center [752, 472] width 132 height 15
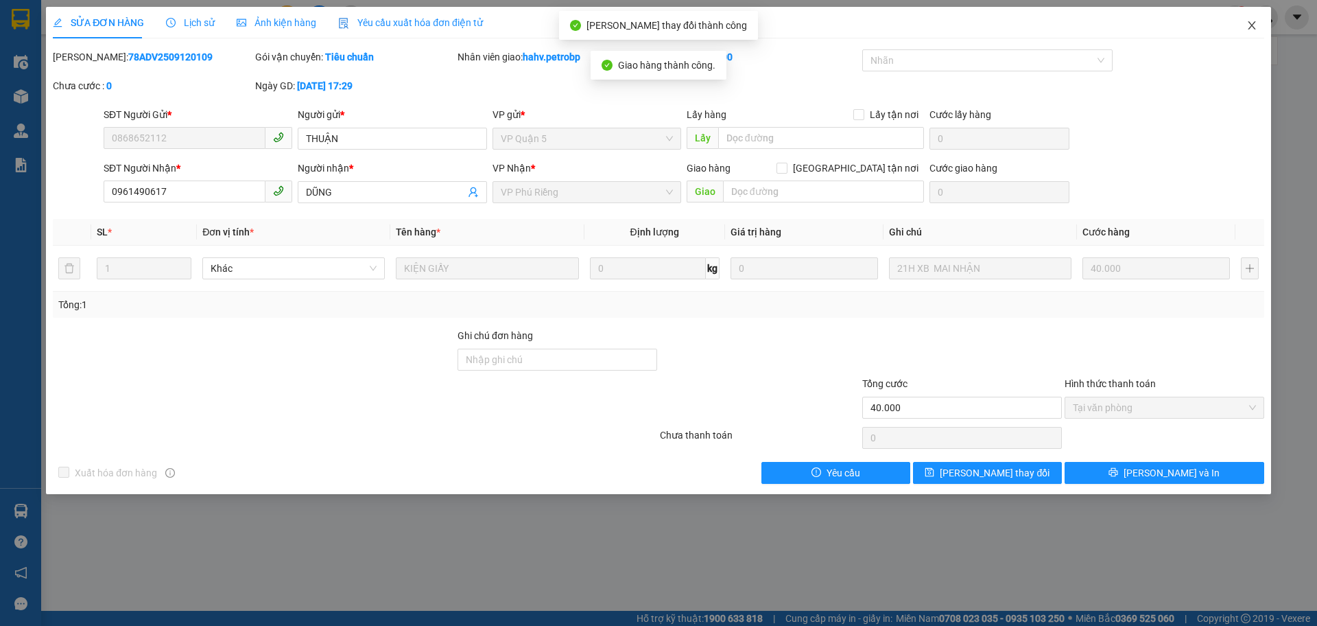
click at [1255, 21] on icon "close" at bounding box center [1251, 25] width 11 height 11
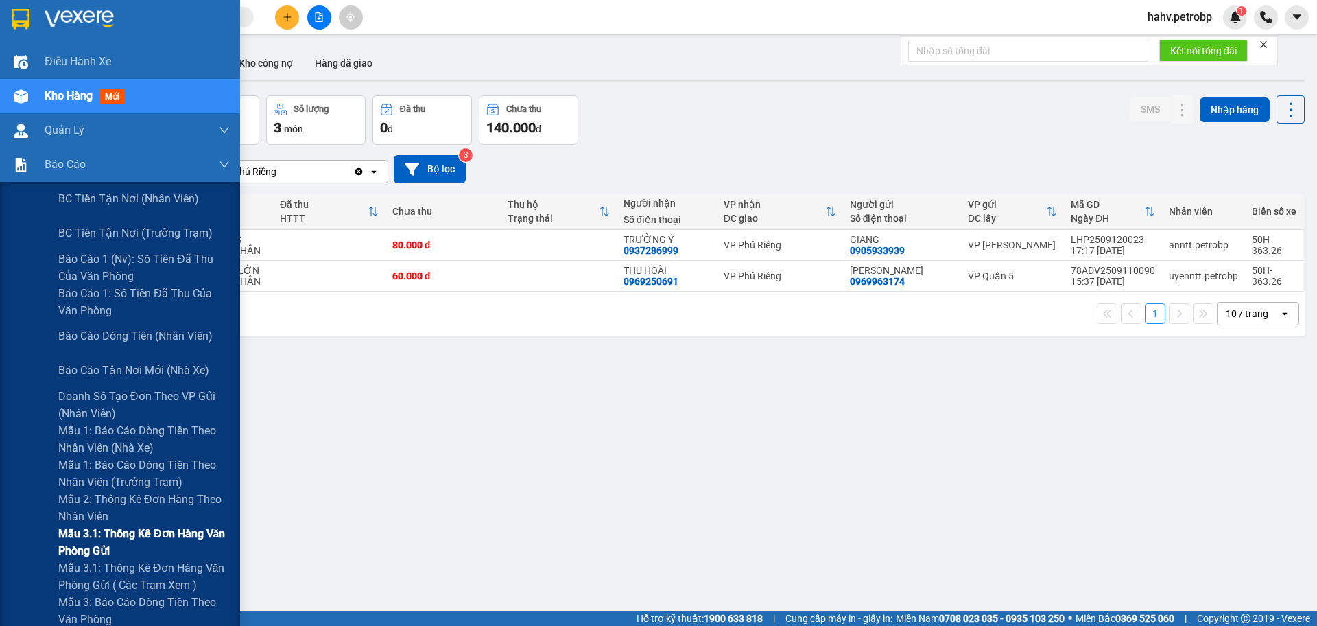
click at [112, 543] on span "Mẫu 3.1: Thống kê đơn hàng văn phòng gửi" at bounding box center [143, 542] width 171 height 34
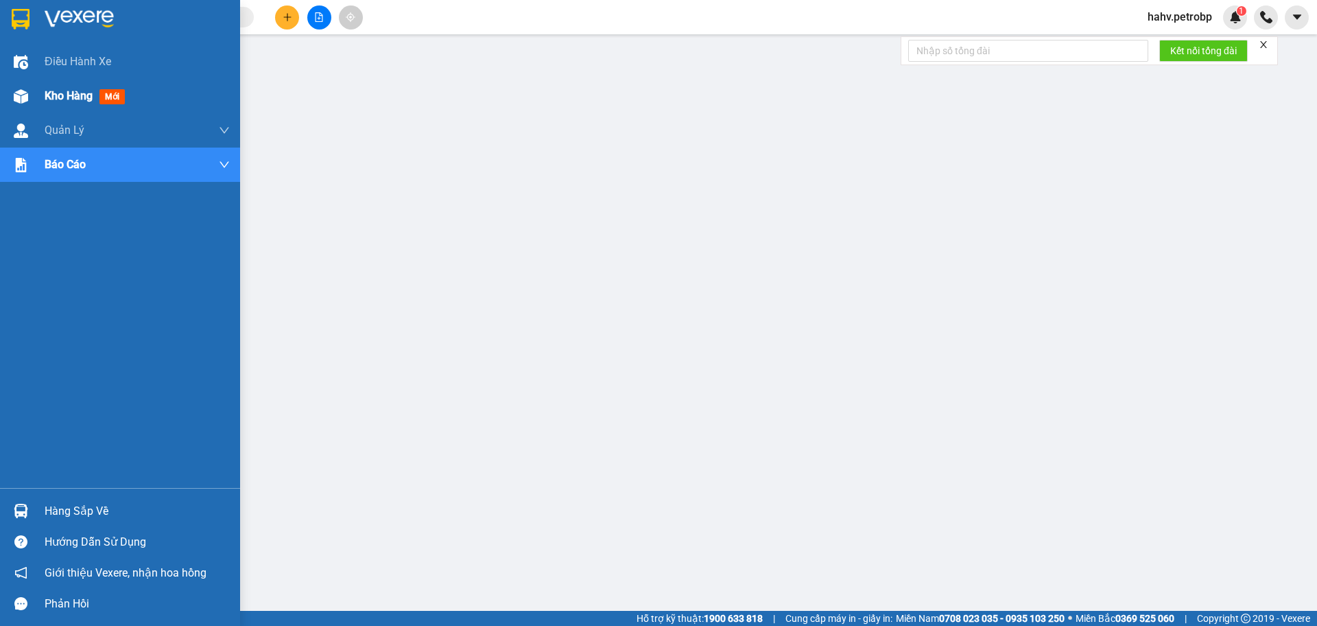
click at [60, 82] on div "Kho hàng mới" at bounding box center [137, 96] width 185 height 34
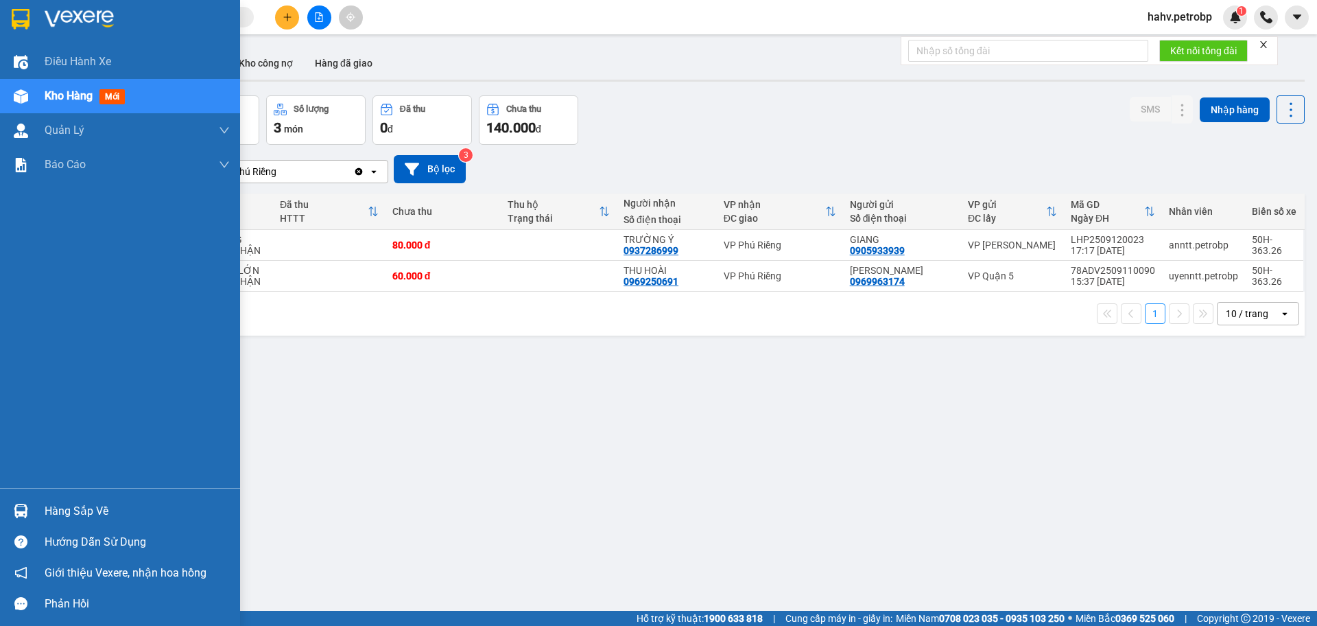
click at [78, 508] on div "Hàng sắp về" at bounding box center [137, 511] width 185 height 21
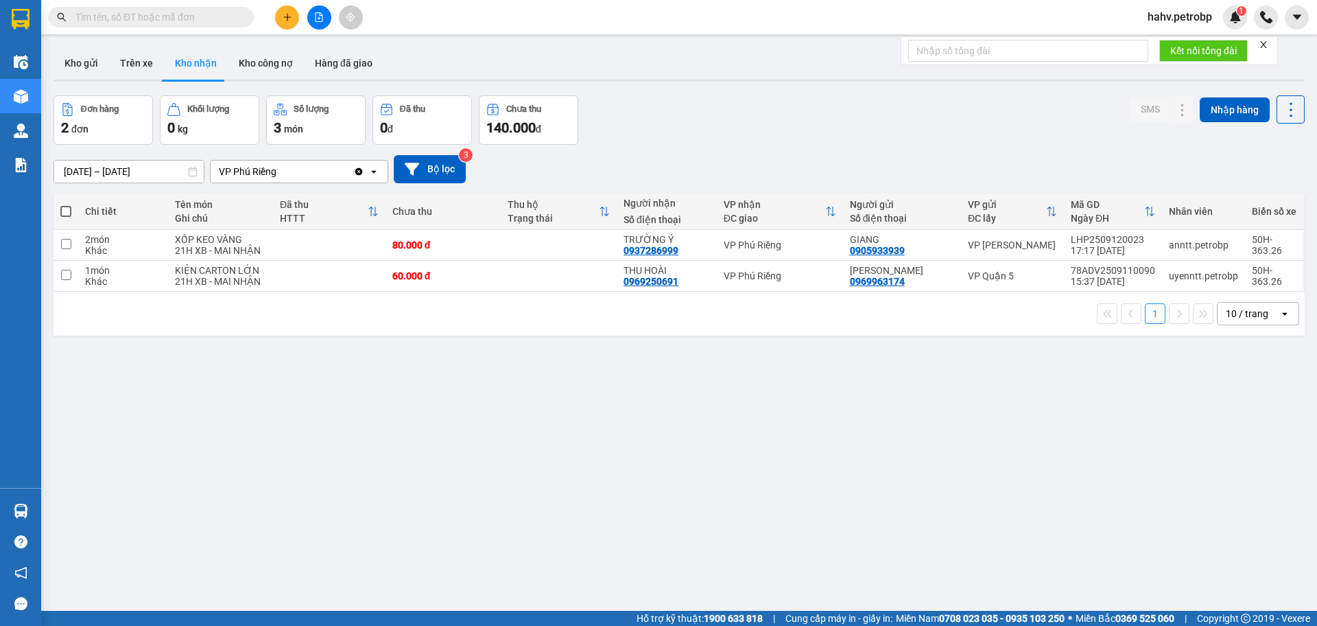
click at [1020, 587] on section "Kết quả tìm kiếm ( 0 ) Bộ lọc No Data hahv.petrobp 1 Điều hành xe Kho hàng mới …" at bounding box center [658, 313] width 1317 height 626
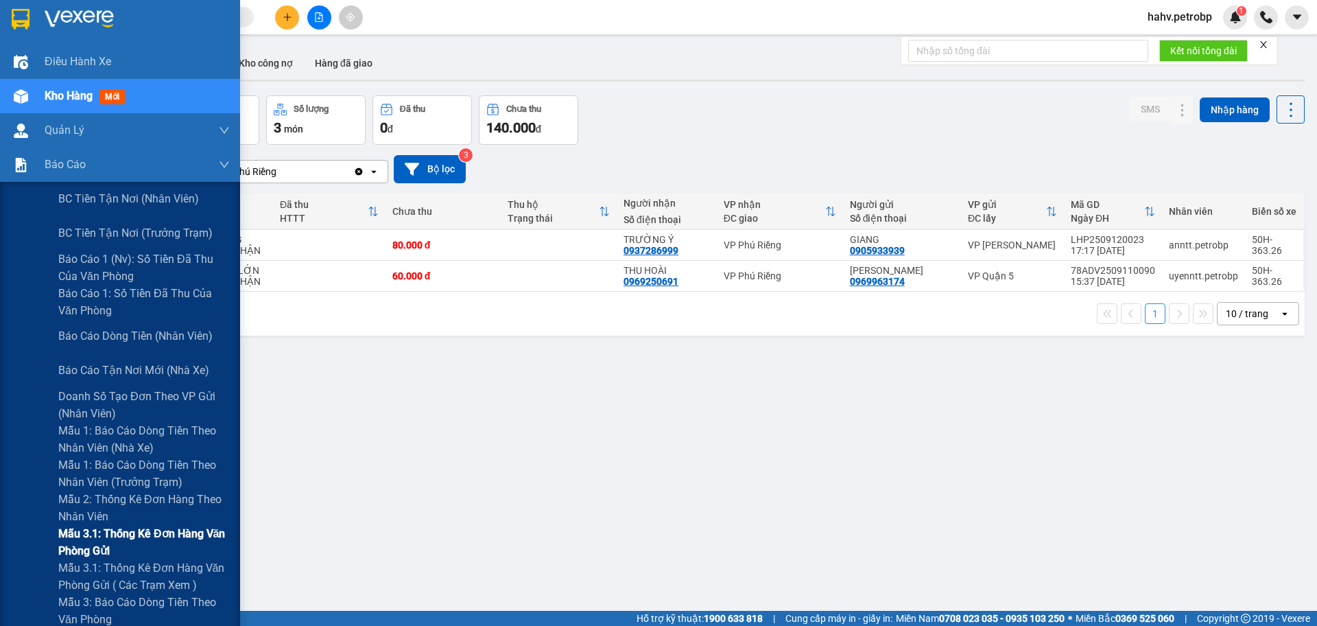
click at [105, 531] on span "Mẫu 3.1: Thống kê đơn hàng văn phòng gửi" at bounding box center [143, 542] width 171 height 34
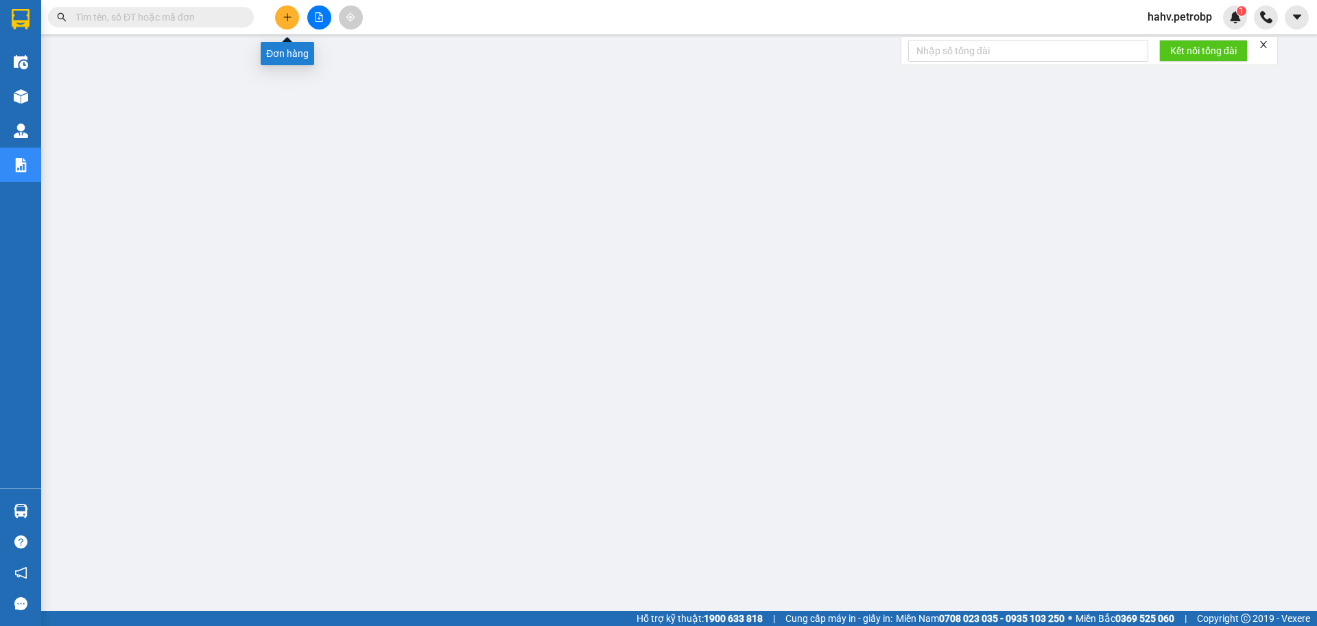
click at [284, 13] on icon "plus" at bounding box center [288, 17] width 10 height 10
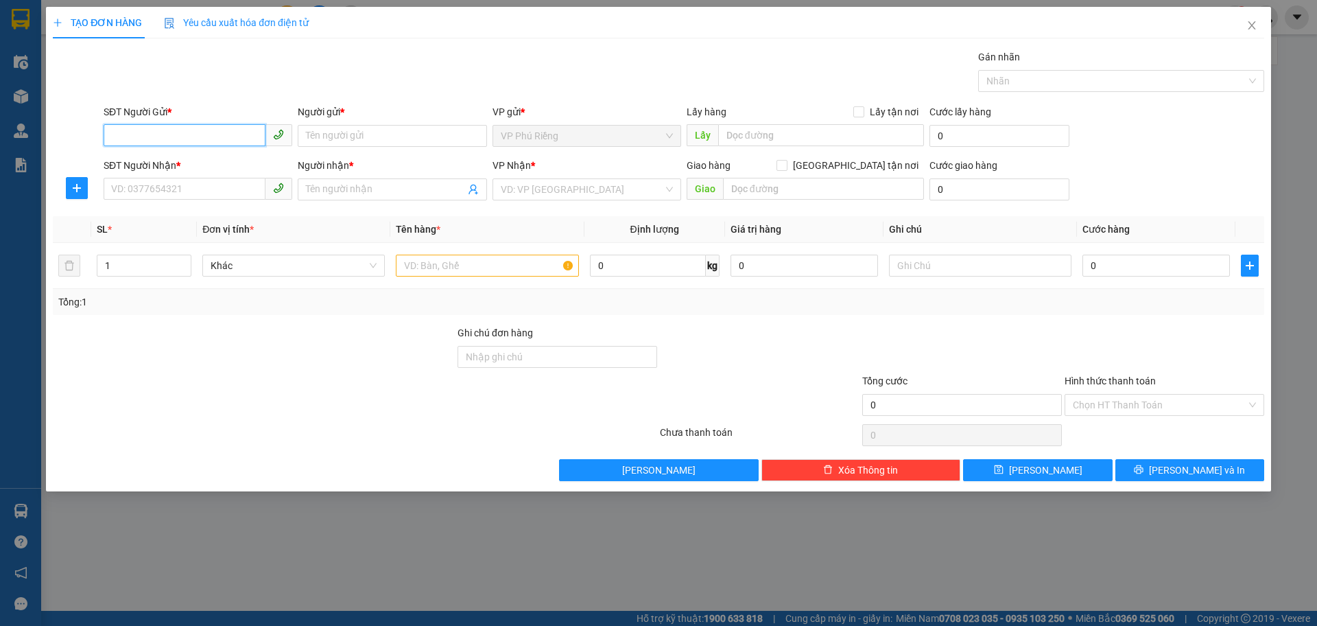
click at [220, 126] on input "SĐT Người Gửi *" at bounding box center [185, 135] width 162 height 22
type input "0822035402"
click at [340, 140] on input "Người gửi *" at bounding box center [392, 136] width 189 height 22
type input "r"
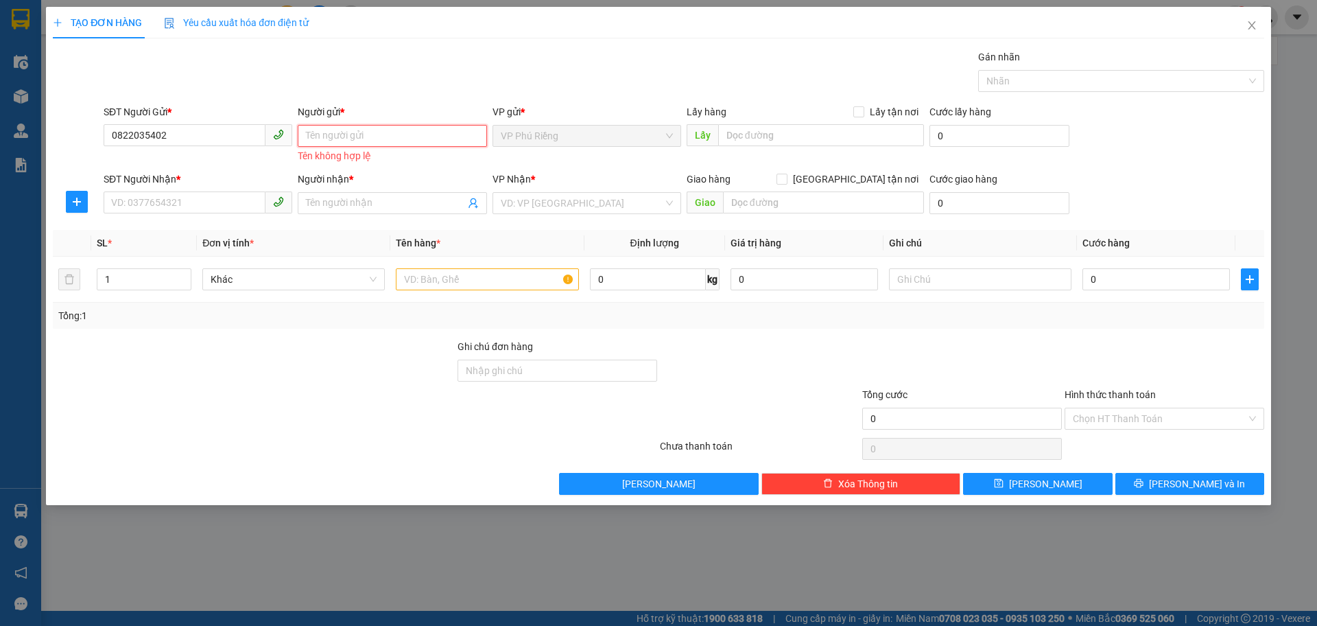
type input "C"
type input "H"
type input "R"
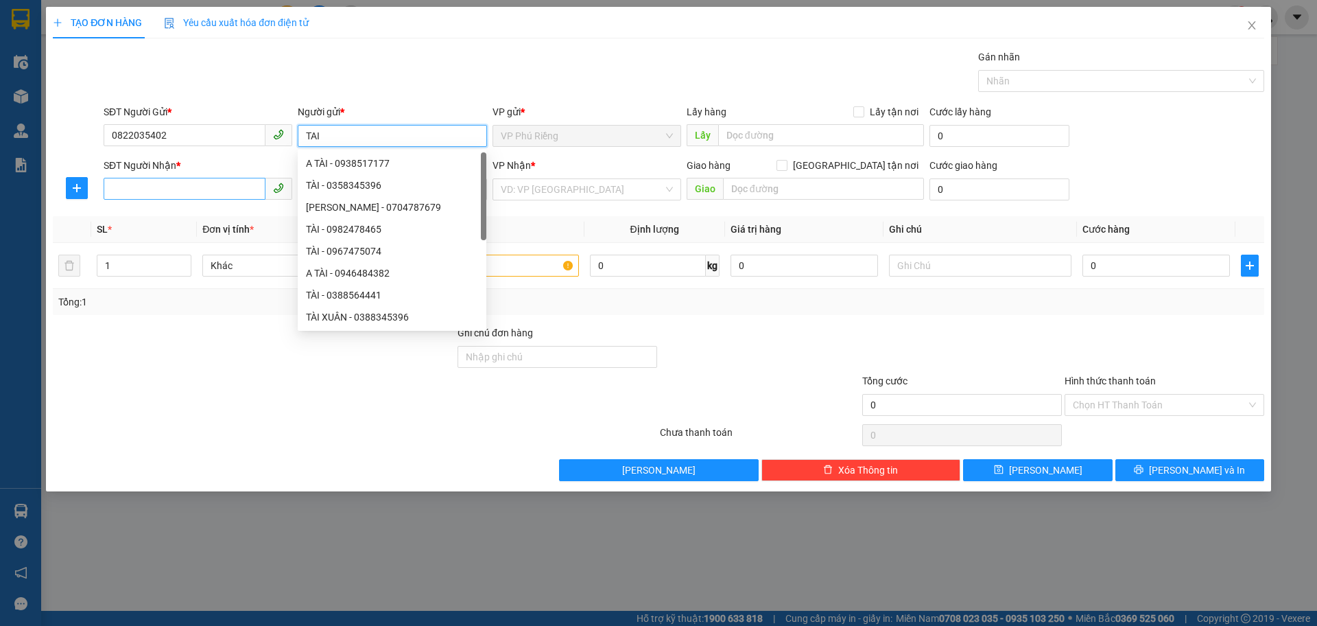
type input "TAI"
click at [137, 187] on input "SĐT Người Nhận *" at bounding box center [185, 189] width 162 height 22
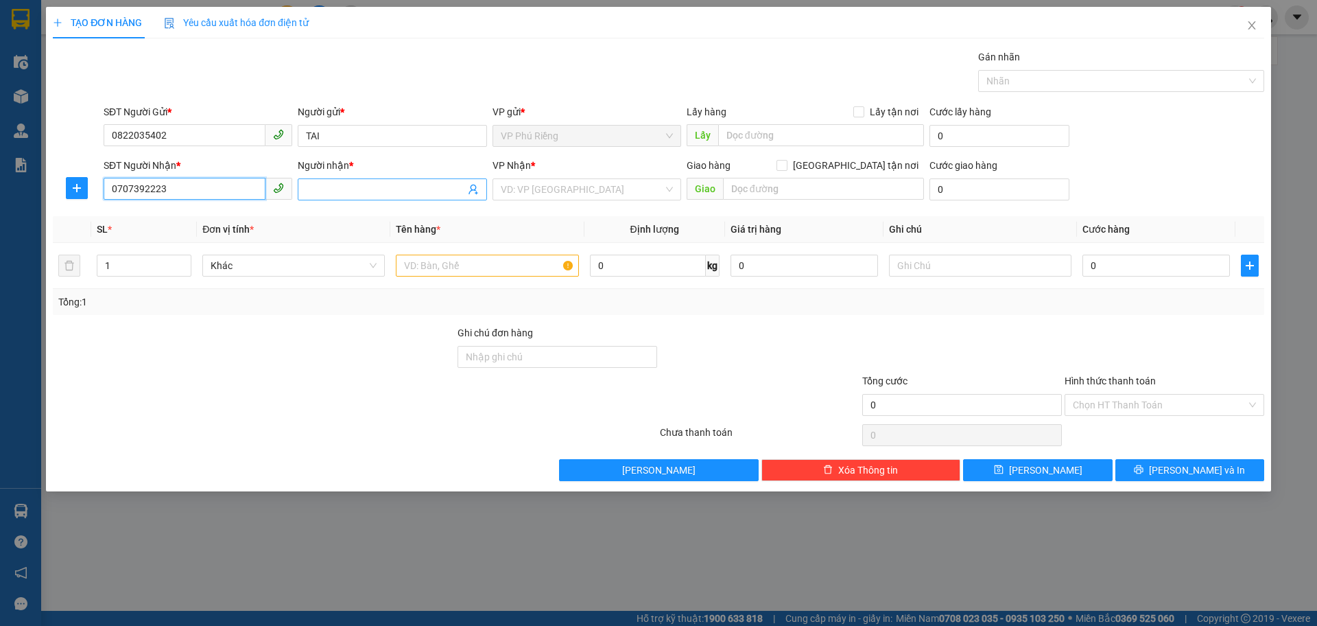
type input "0707392223"
click at [364, 187] on input "Người nhận *" at bounding box center [385, 189] width 158 height 15
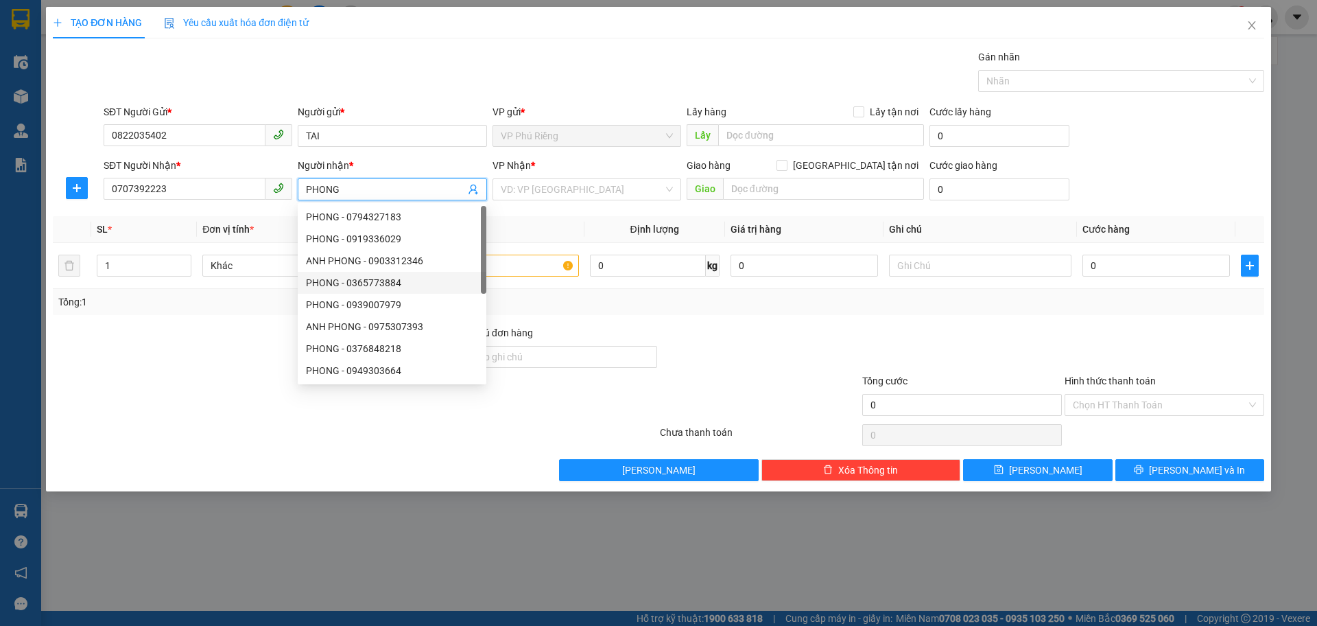
type input "PHONG"
click at [617, 178] on div "VP Nhận *" at bounding box center [587, 168] width 189 height 21
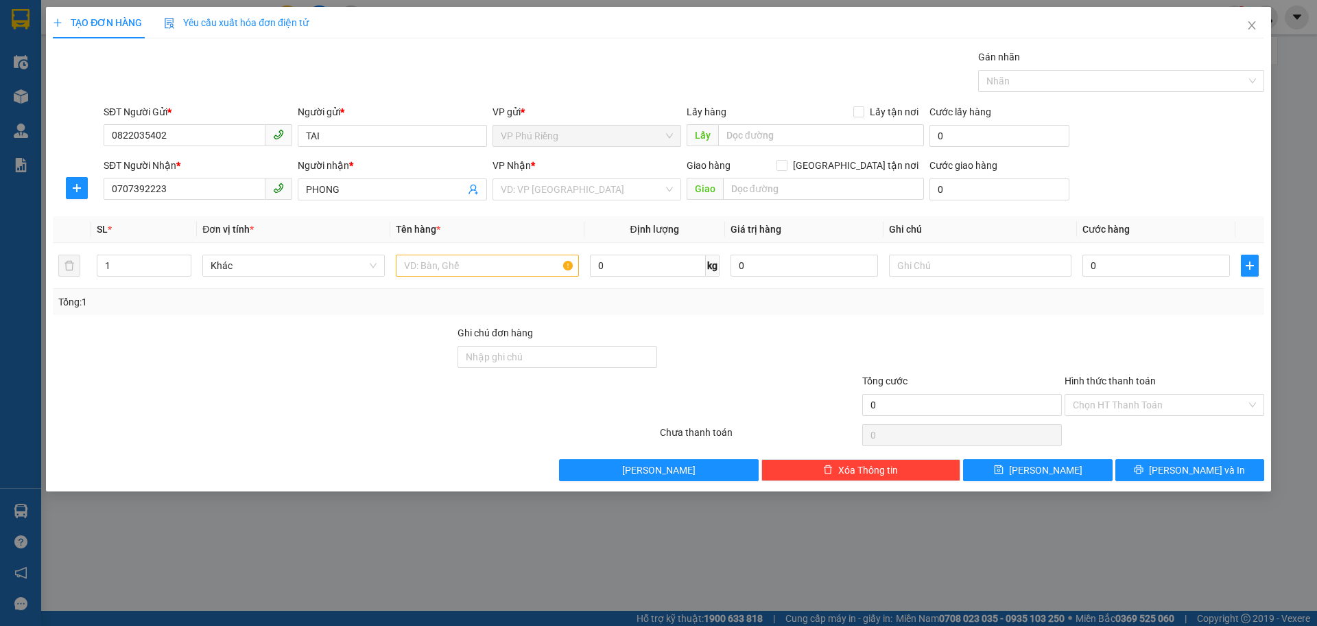
click at [617, 178] on div "VP Nhận *" at bounding box center [587, 168] width 189 height 21
click at [599, 191] on input "search" at bounding box center [582, 189] width 163 height 21
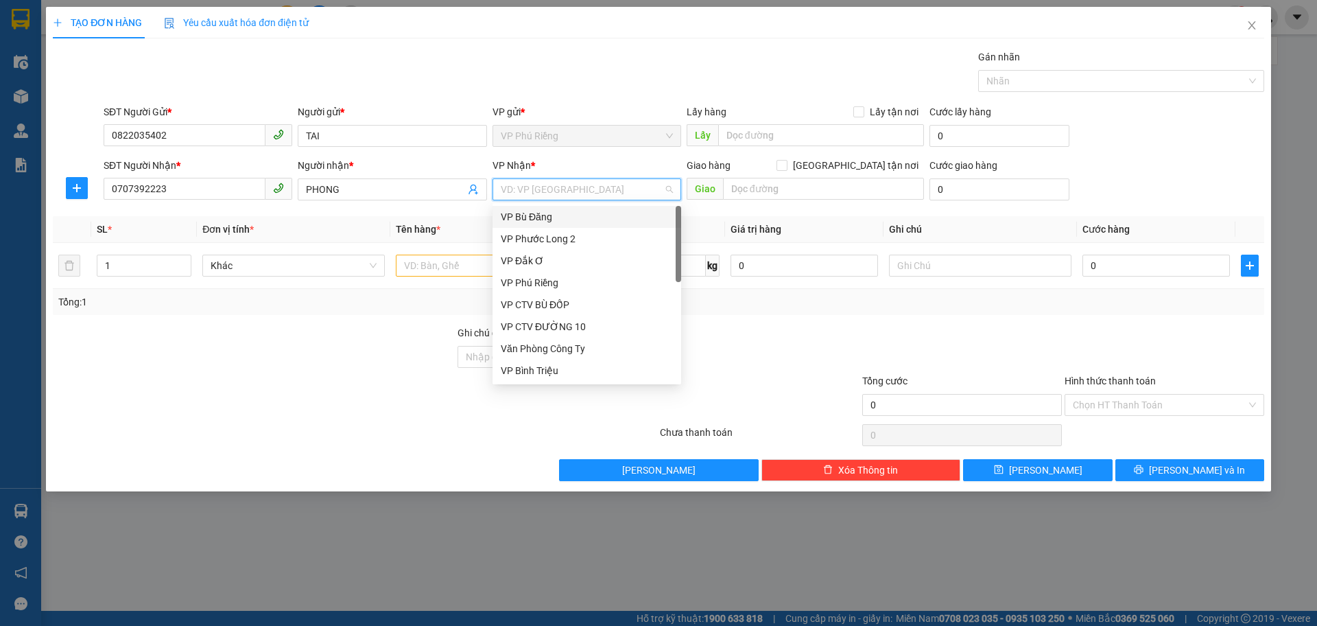
type input "5"
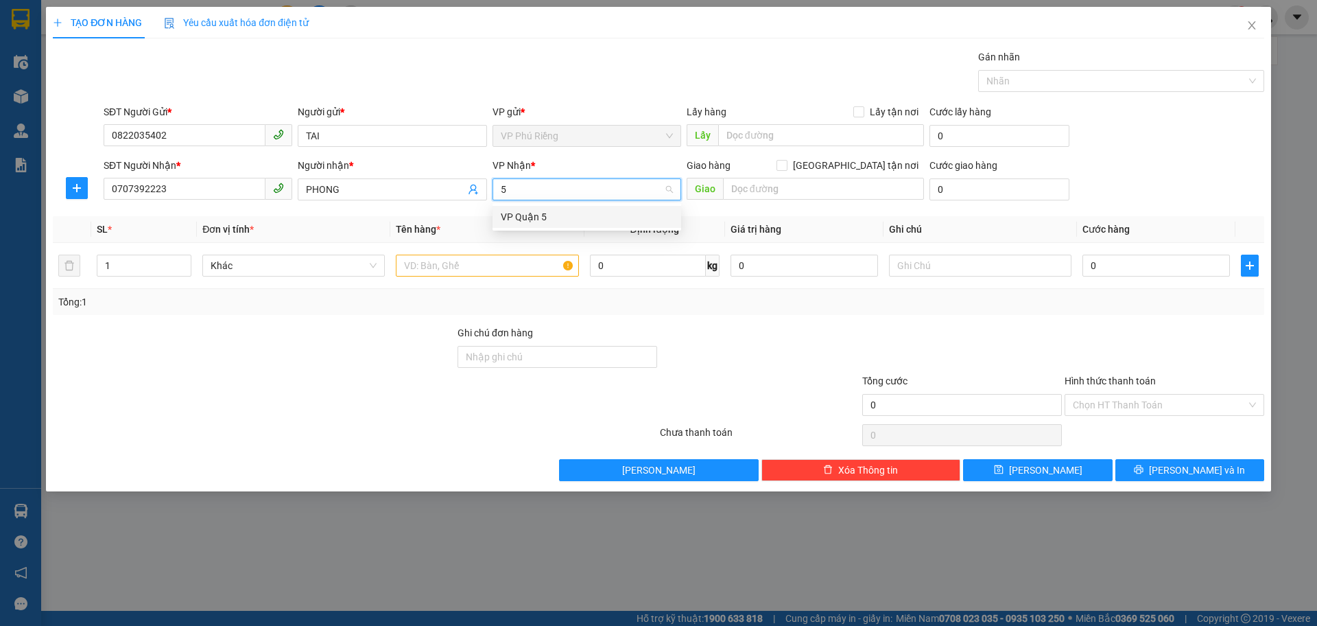
click at [556, 220] on div "VP Quận 5" at bounding box center [587, 216] width 172 height 15
click at [422, 271] on input "text" at bounding box center [487, 265] width 182 height 22
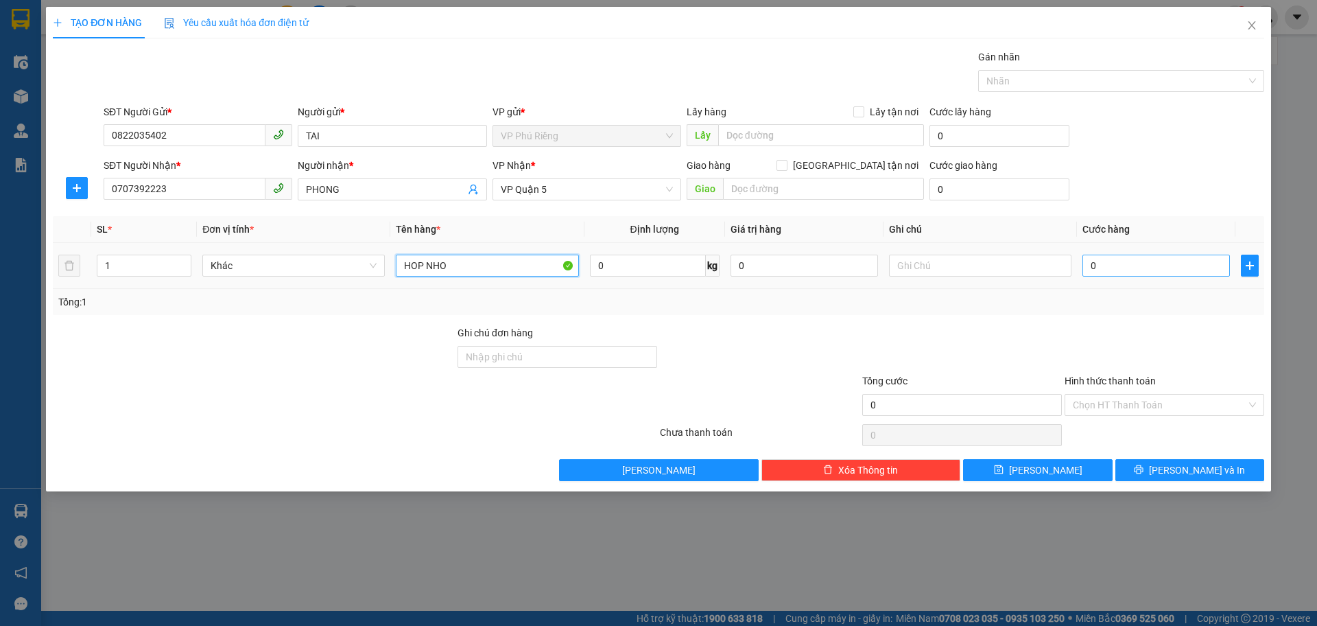
type input "HOP NHO"
click at [1123, 265] on input "0" at bounding box center [1155, 265] width 147 height 22
type input "3"
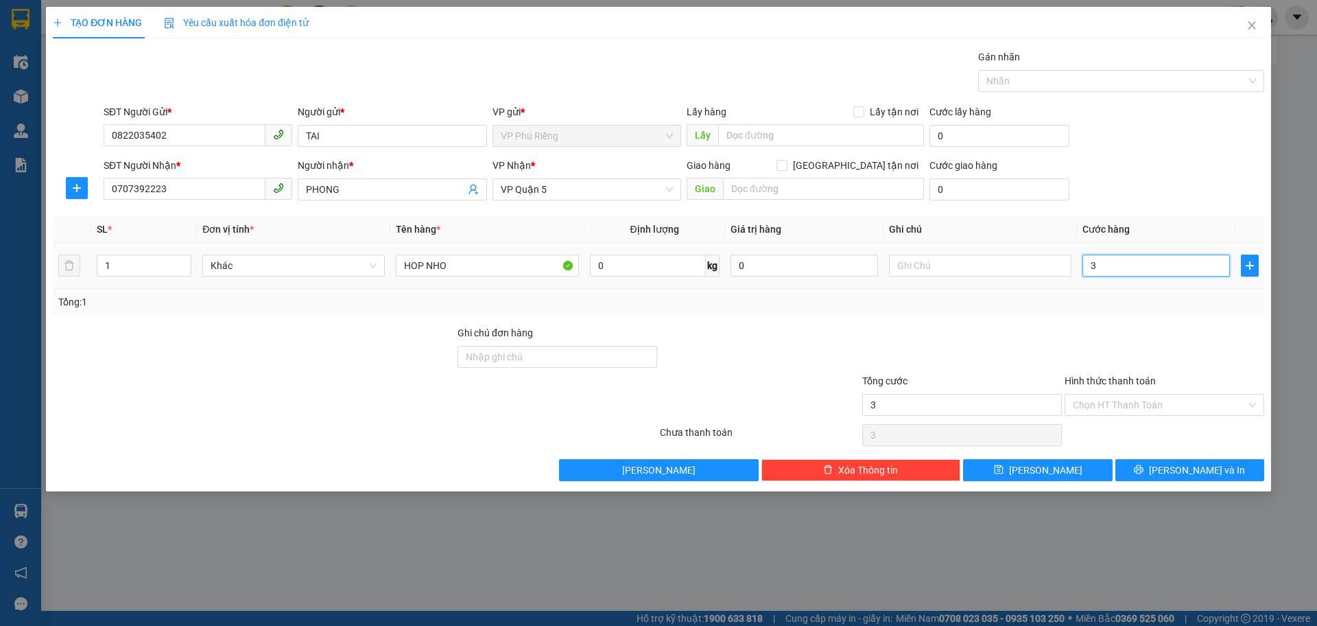
type input "30"
type input "30.000"
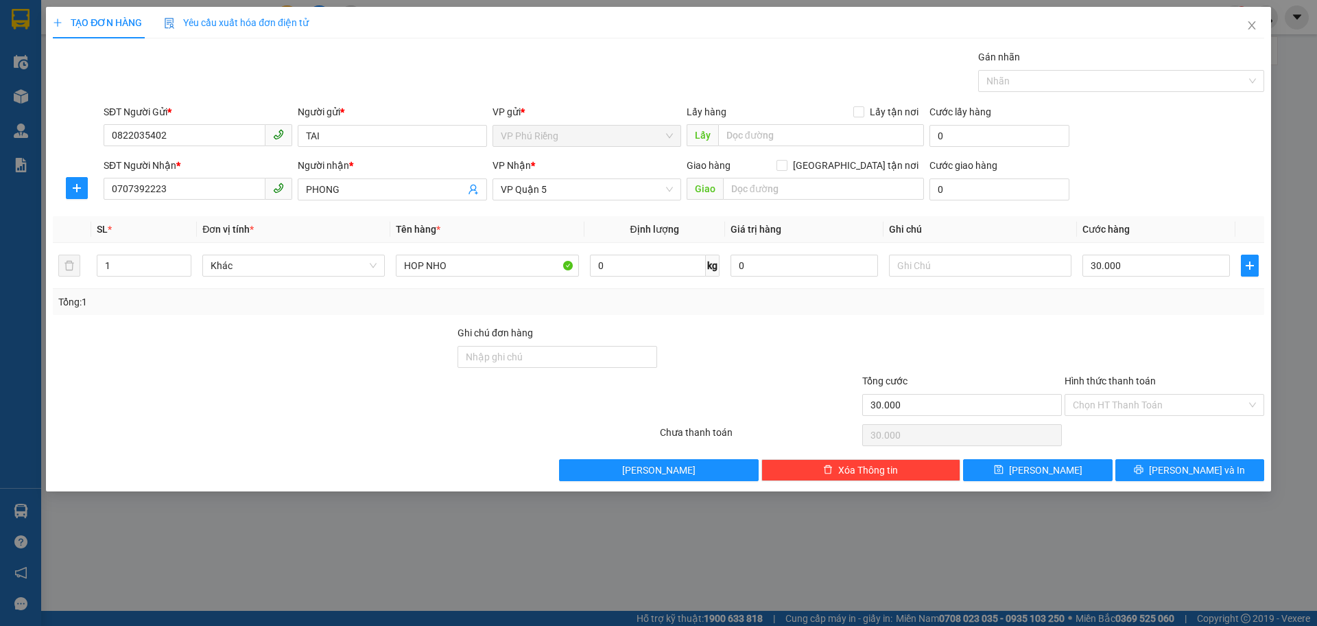
click at [1150, 317] on div "Transit Pickup Surcharge Ids Transit Deliver Surcharge Ids Transit Deliver Surc…" at bounding box center [658, 264] width 1211 height 431
click at [1131, 410] on input "Hình thức thanh toán" at bounding box center [1160, 404] width 174 height 21
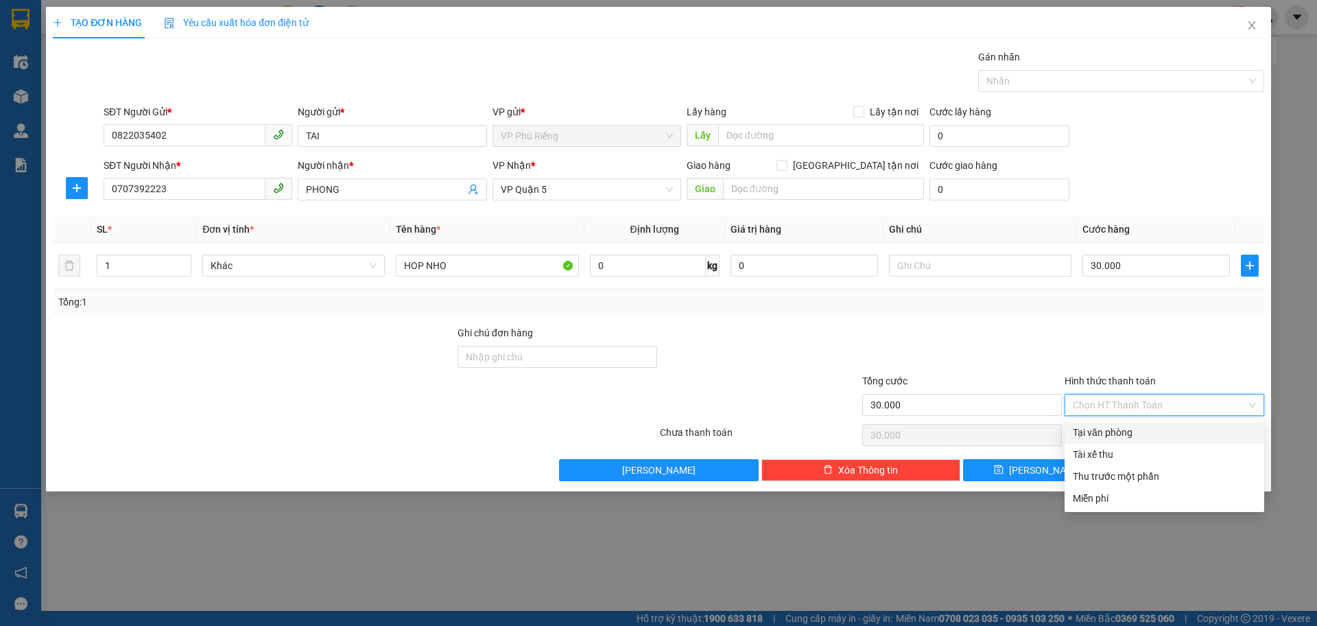
click at [1124, 436] on div "Tại văn phòng" at bounding box center [1164, 432] width 183 height 15
type input "0"
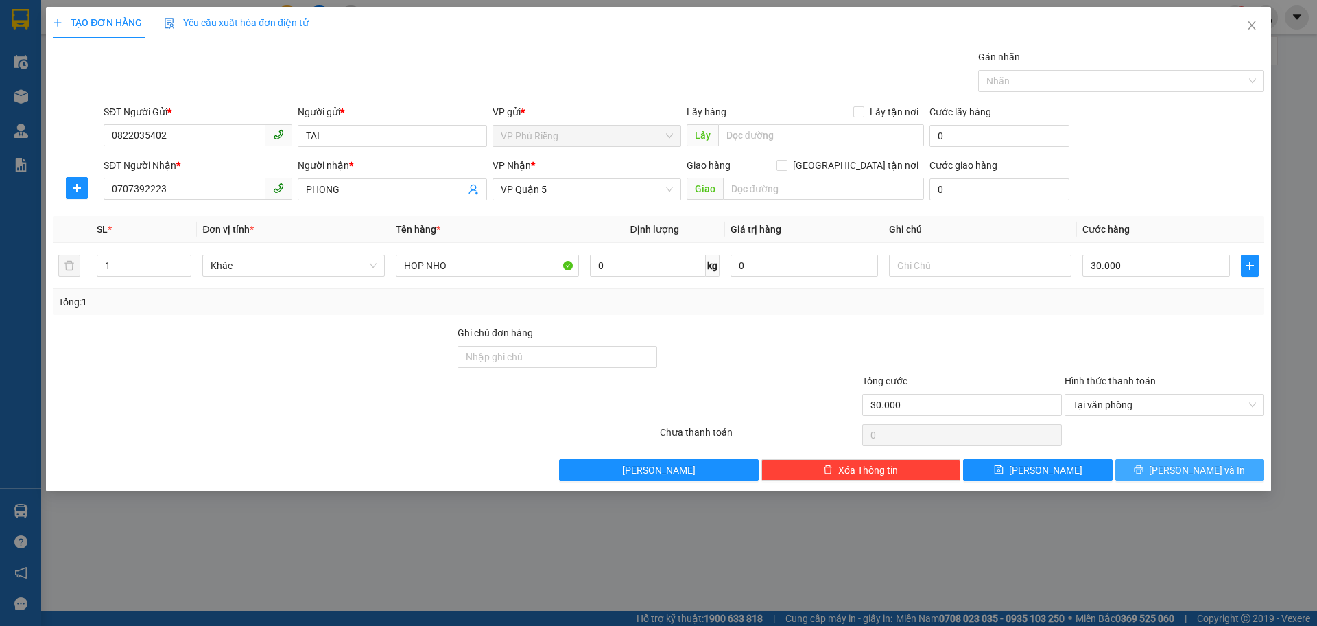
click at [1180, 471] on span "[PERSON_NAME] và In" at bounding box center [1197, 469] width 96 height 15
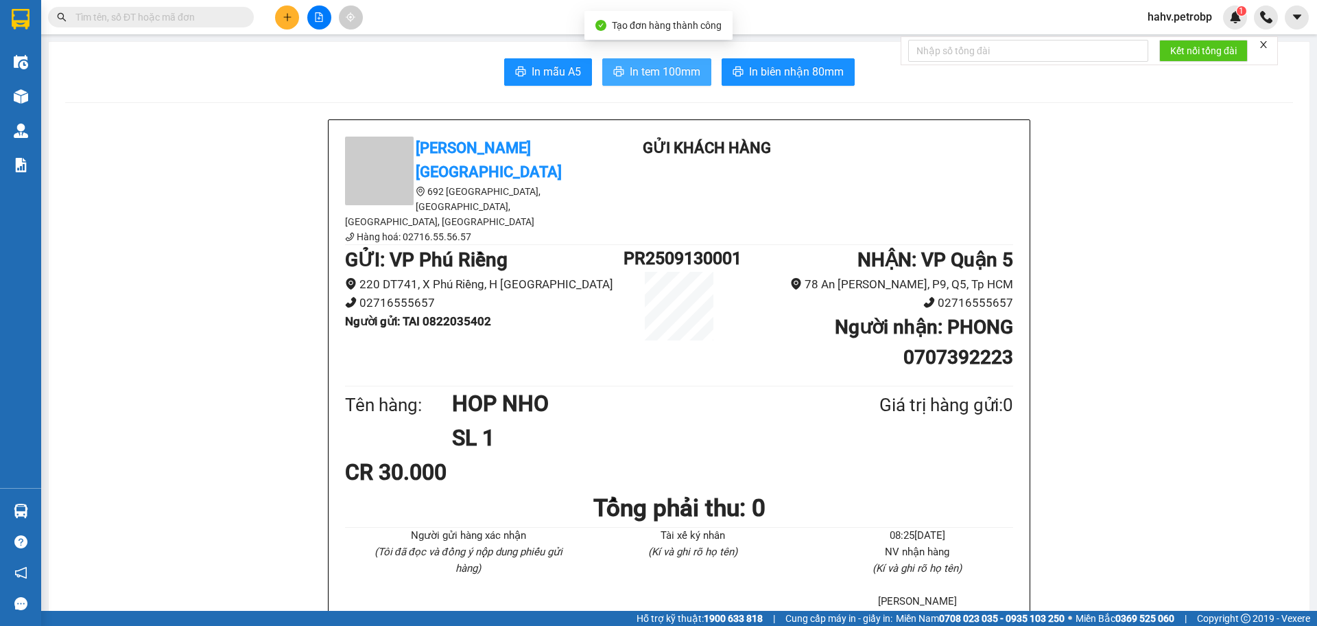
click at [691, 76] on span "In tem 100mm" at bounding box center [665, 71] width 71 height 17
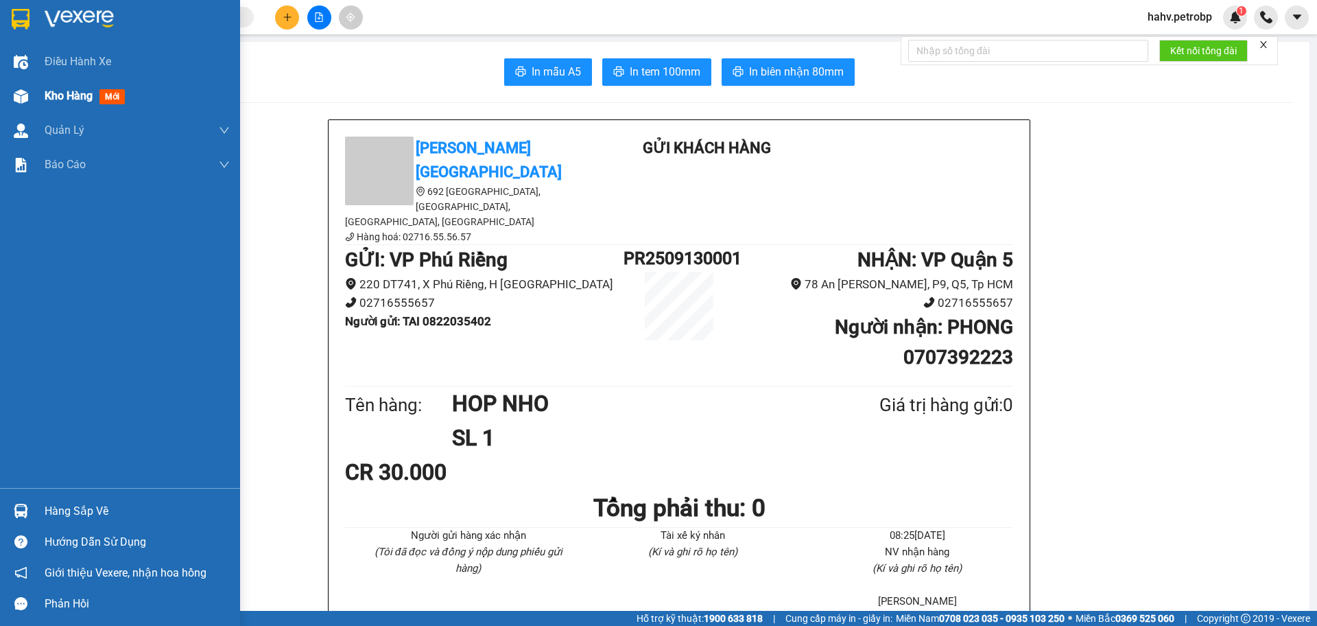
click at [64, 102] on span "Kho hàng" at bounding box center [69, 95] width 48 height 13
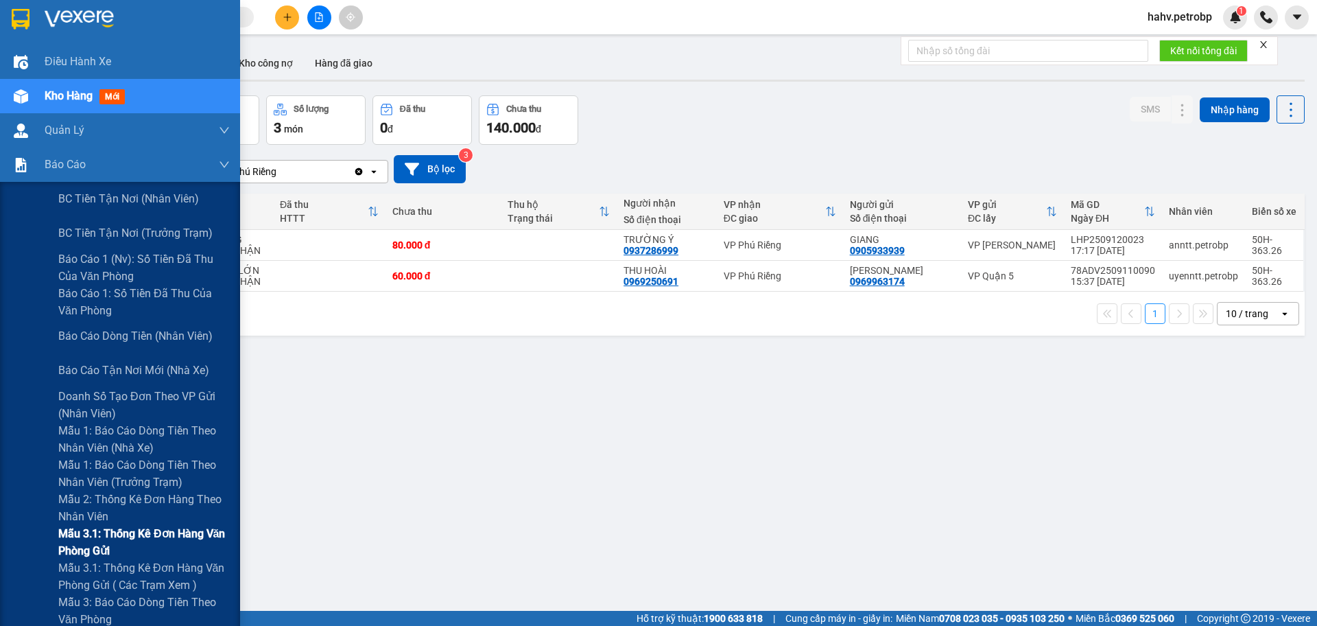
click at [102, 530] on span "Mẫu 3.1: Thống kê đơn hàng văn phòng gửi" at bounding box center [143, 542] width 171 height 34
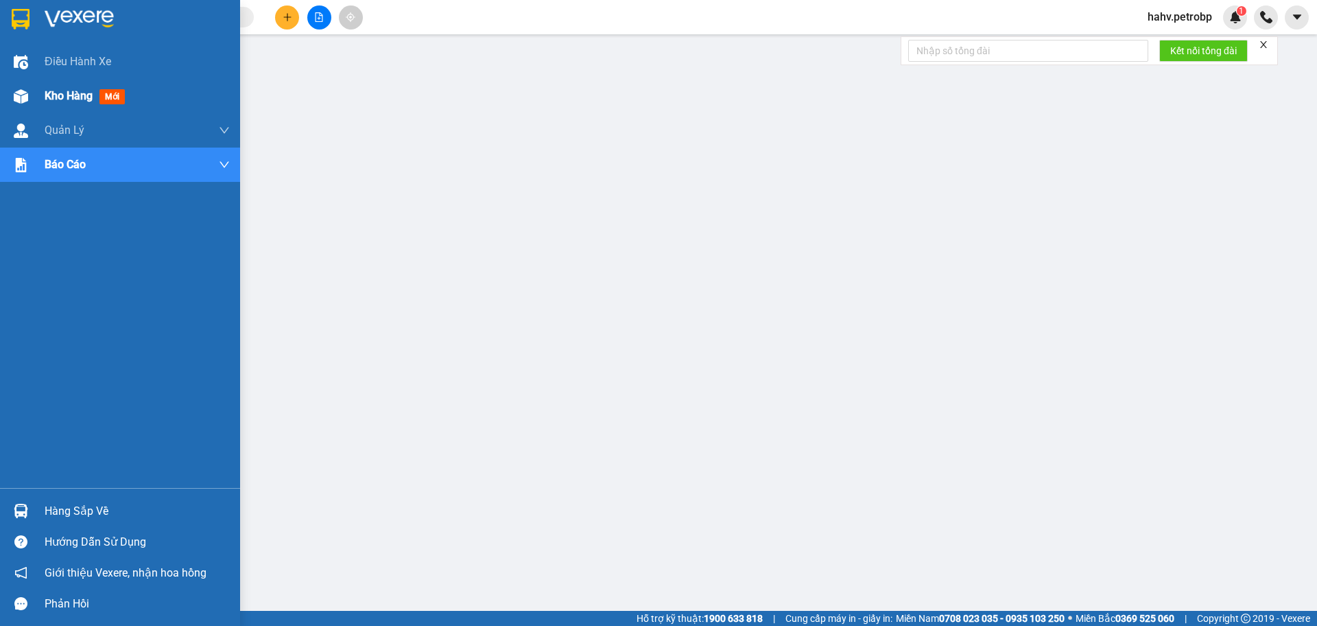
click at [52, 101] on span "Kho hàng" at bounding box center [69, 95] width 48 height 13
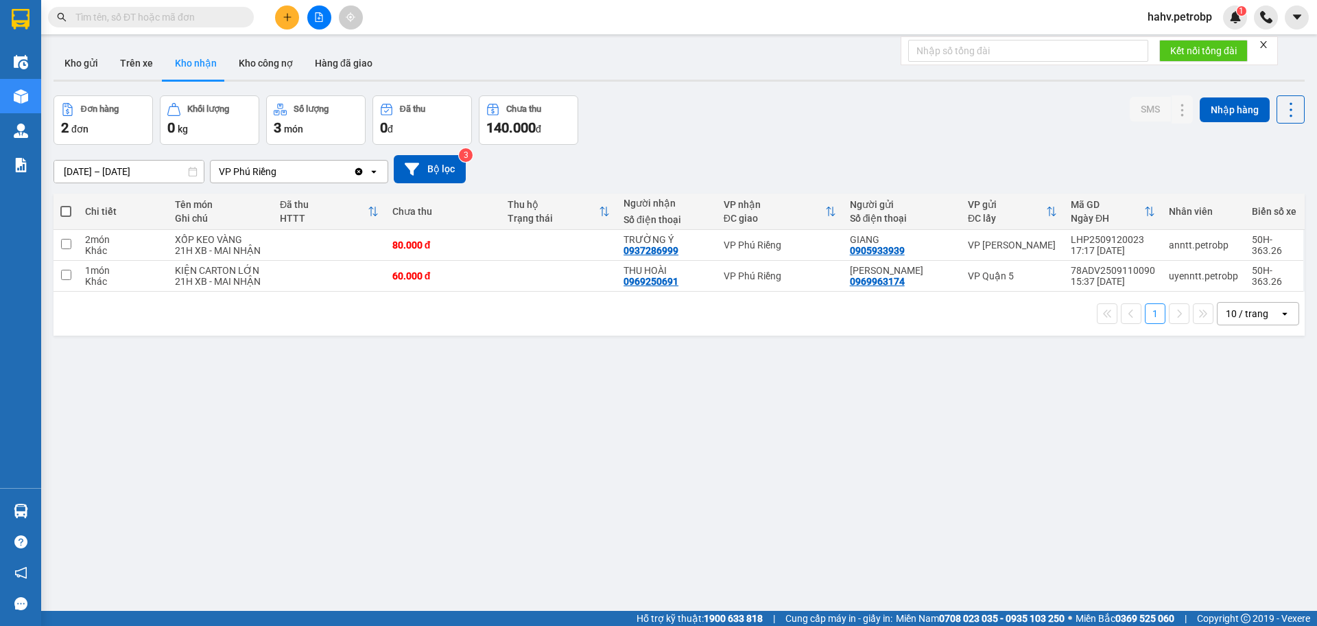
click at [290, 3] on div "Kết quả tìm kiếm ( 0 ) Bộ lọc No Data hahv.petrobp 1" at bounding box center [658, 17] width 1317 height 34
click at [287, 21] on icon "plus" at bounding box center [288, 17] width 10 height 10
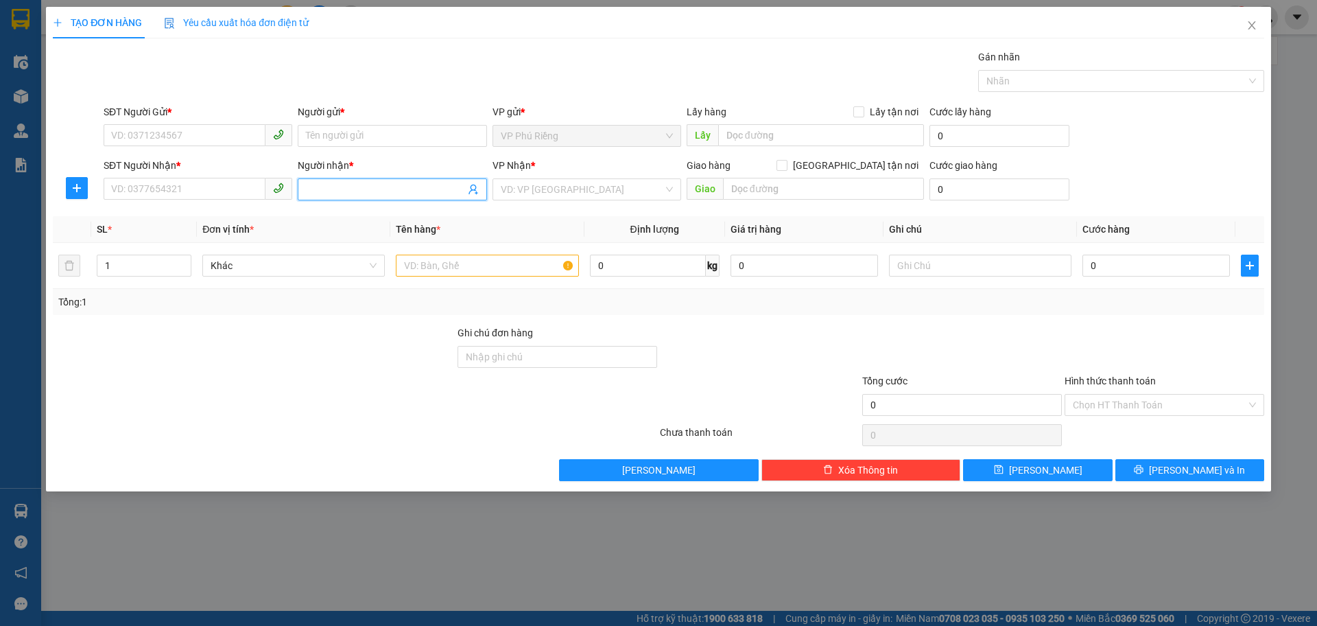
click at [333, 185] on input "Người nhận *" at bounding box center [385, 189] width 158 height 15
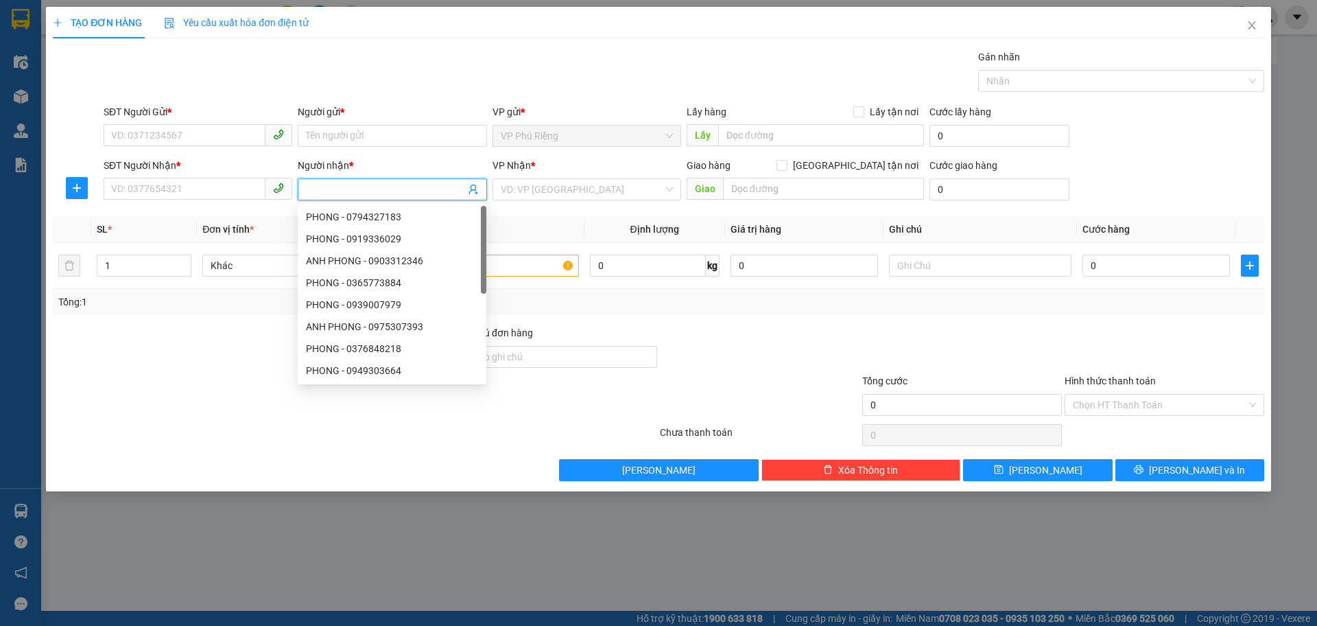
type input "A"
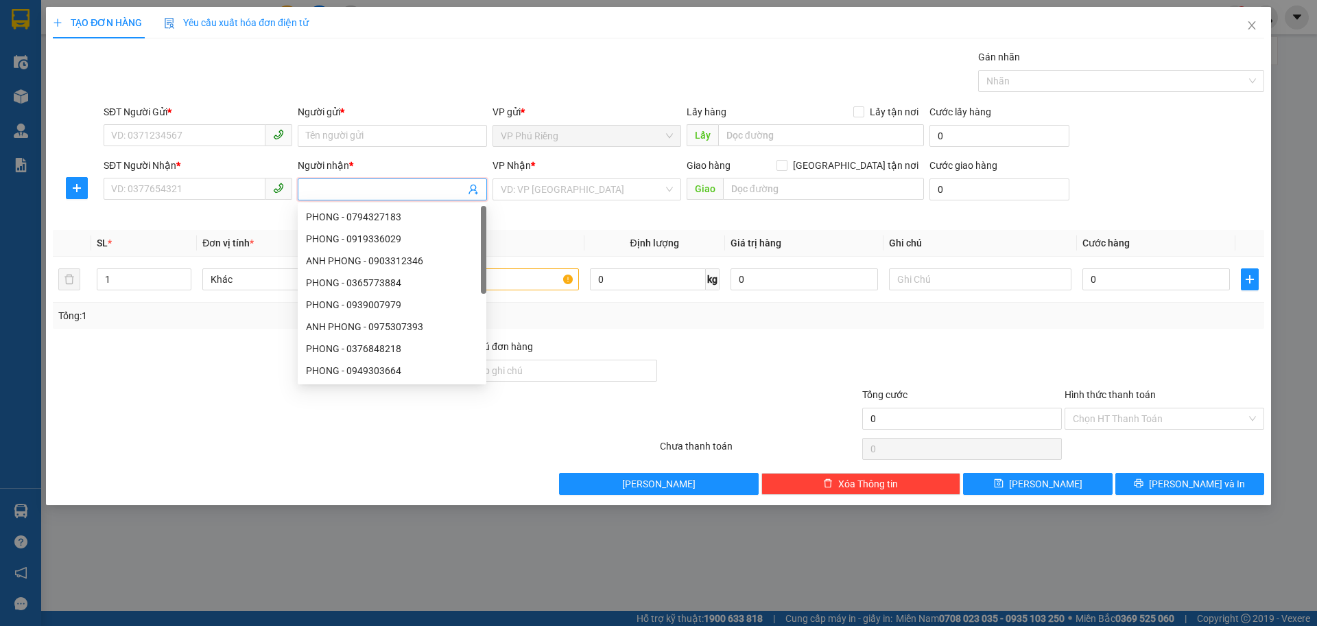
type input "G"
type input "H"
type input "R"
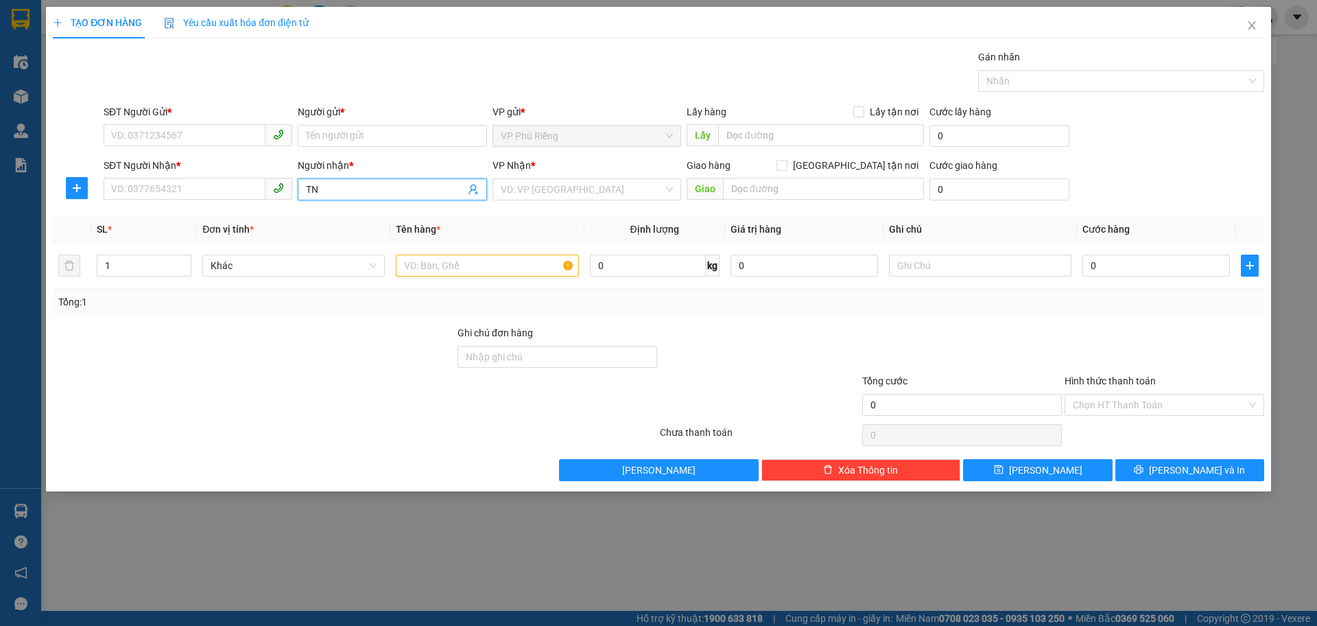
type input "T"
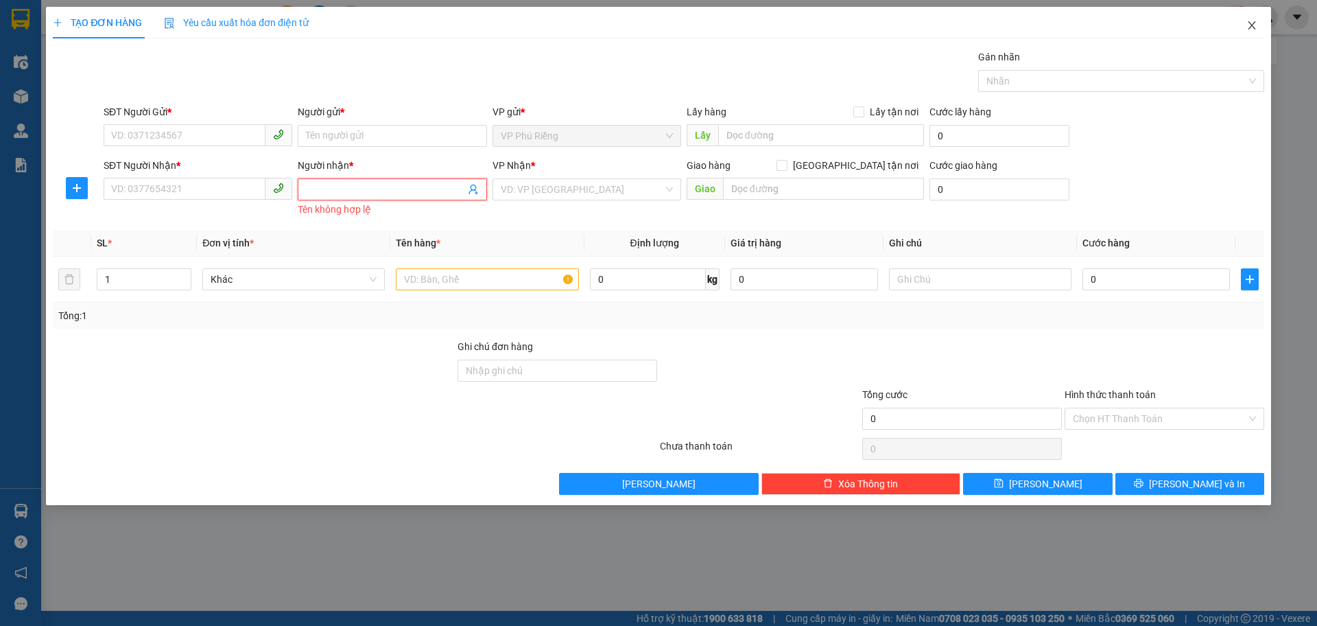
click at [1249, 28] on icon "close" at bounding box center [1251, 25] width 11 height 11
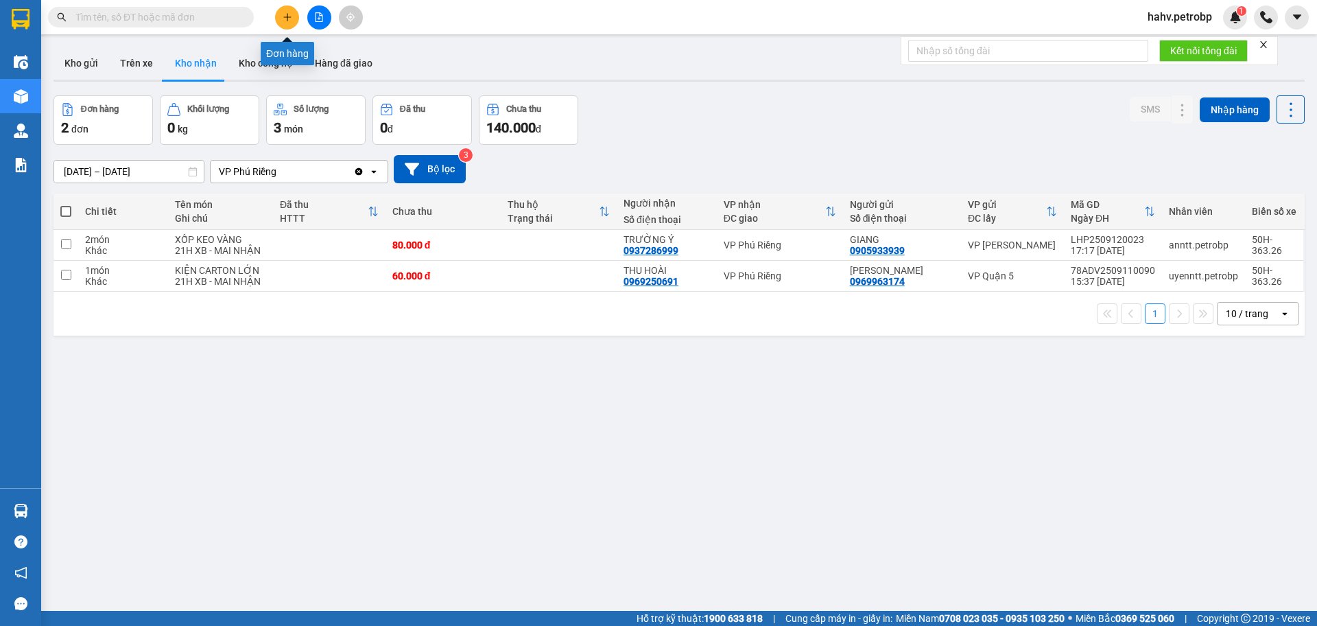
click at [280, 15] on button at bounding box center [287, 17] width 24 height 24
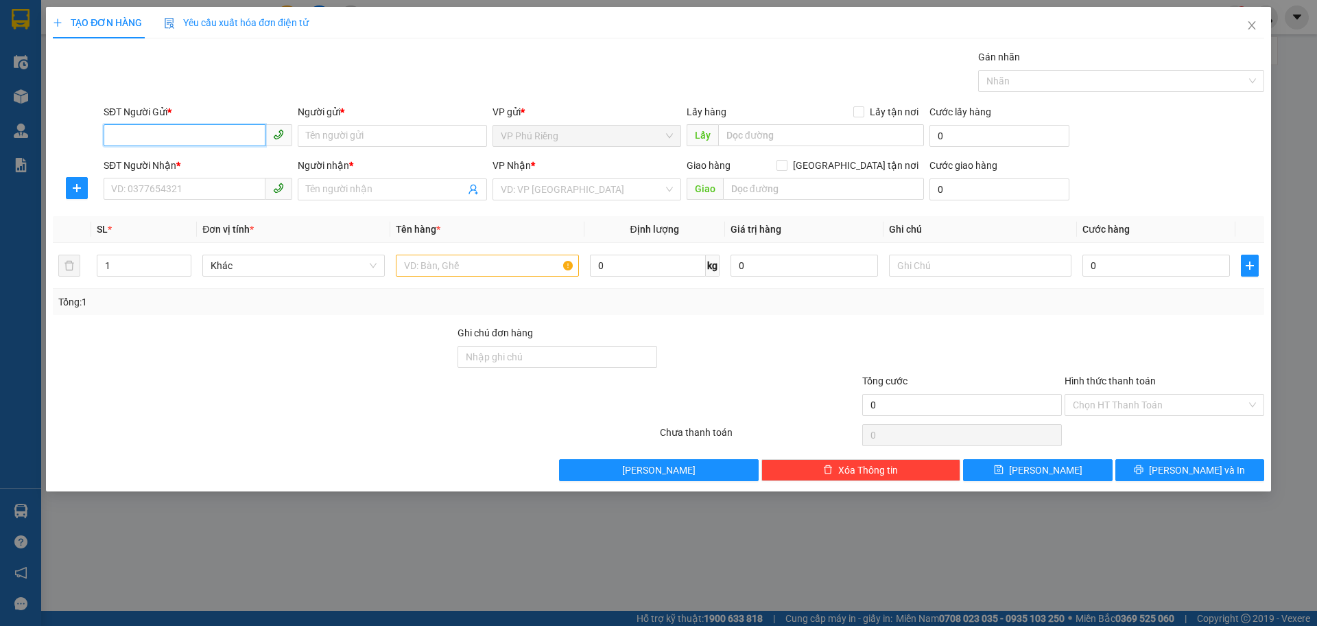
click at [179, 130] on input "SĐT Người Gửi *" at bounding box center [185, 135] width 162 height 22
type input "0395616645"
click at [191, 163] on div "0395616645 - LIÊN" at bounding box center [198, 163] width 172 height 15
type input "LIÊN"
type input "0911323080"
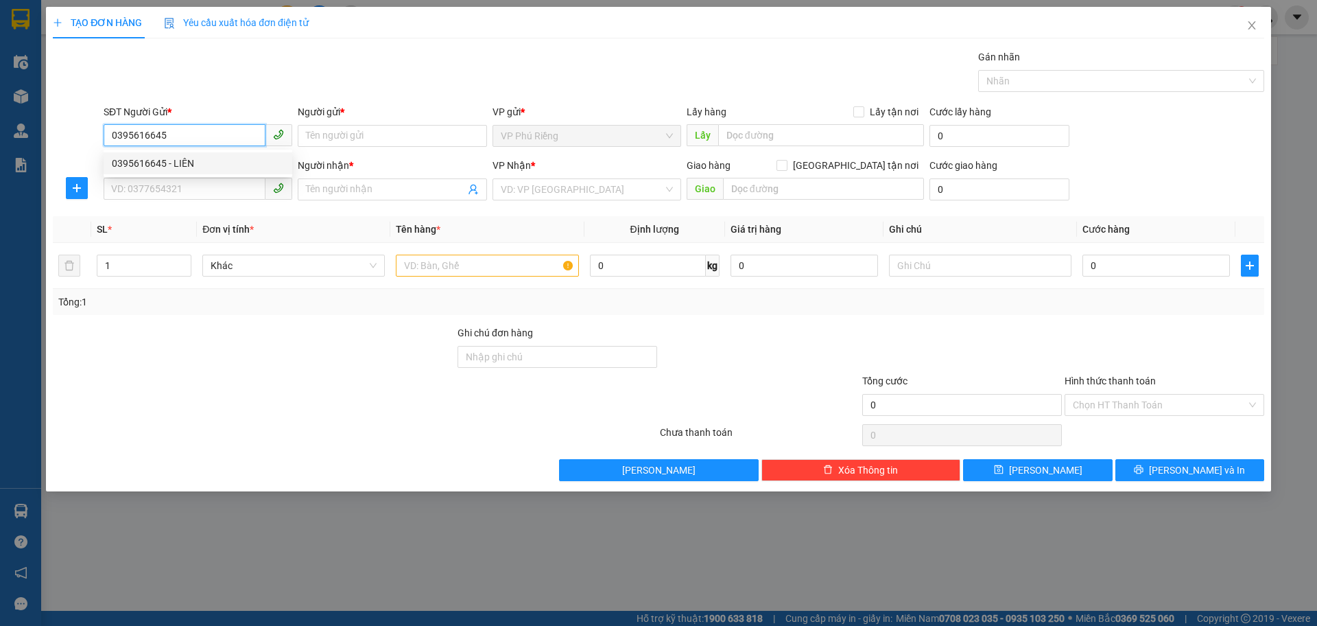
type input "Hương"
type input "40.000"
type input "0395616645"
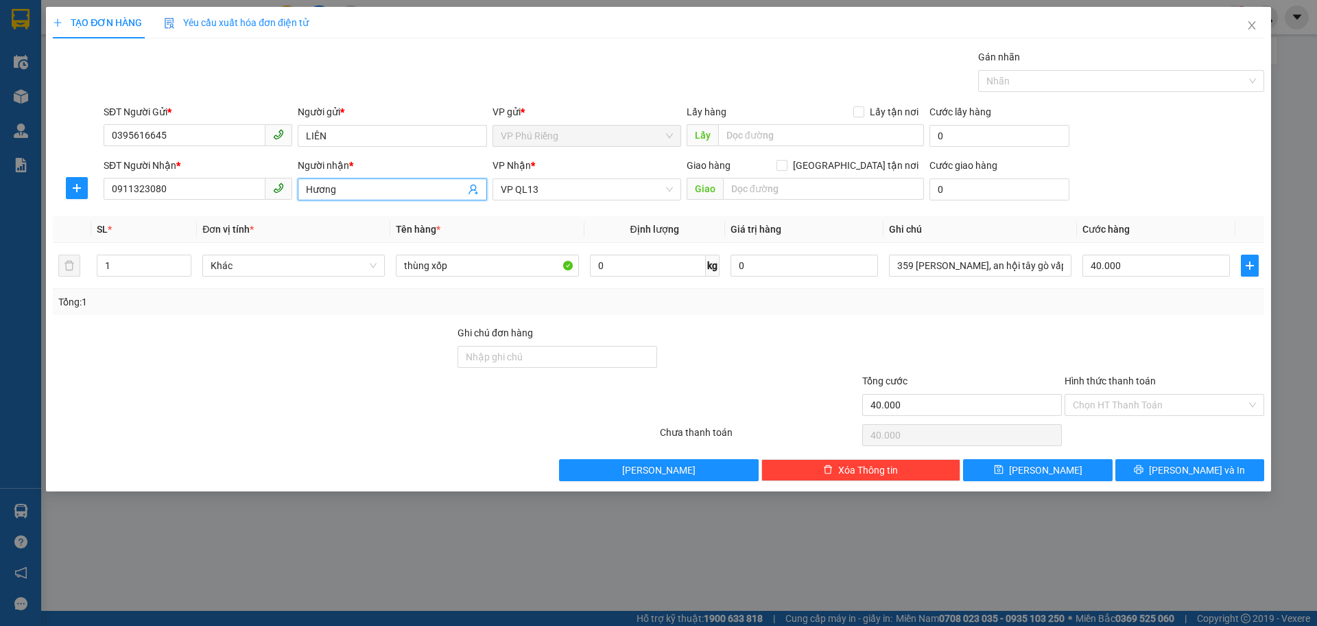
click at [473, 193] on icon "user-add" at bounding box center [473, 189] width 11 height 11
click at [482, 107] on span "TÂN" at bounding box center [491, 109] width 18 height 11
type input "0568015105"
type input "TÂN"
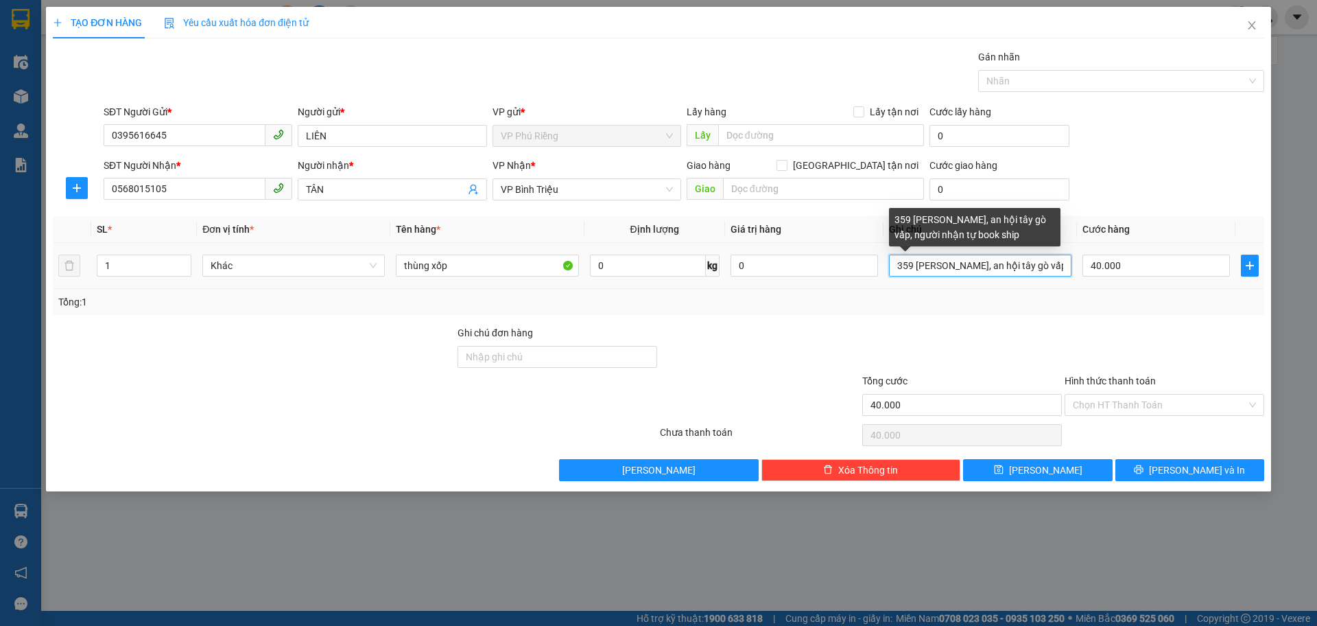
click at [1064, 268] on input "359 phạm văn chiêu, an hội tây gò vấp, người nhận tự book ship" at bounding box center [980, 265] width 182 height 22
click at [1021, 255] on input "người nhận tự book ship" at bounding box center [980, 265] width 182 height 22
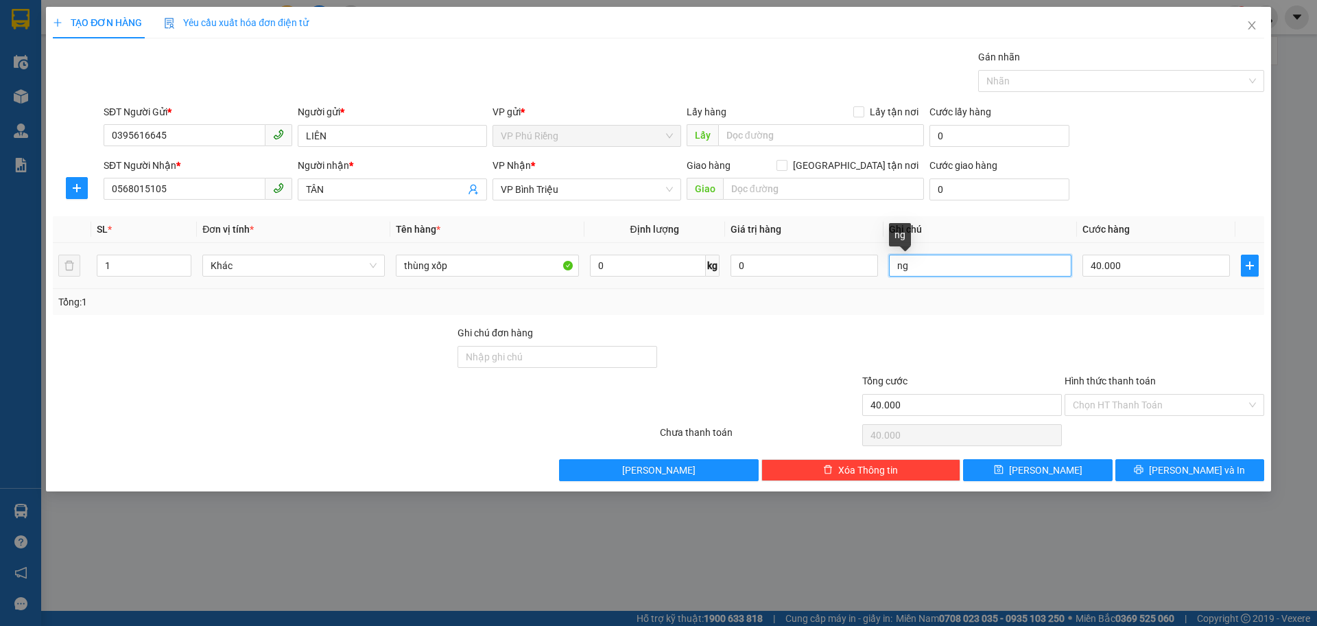
type input "n"
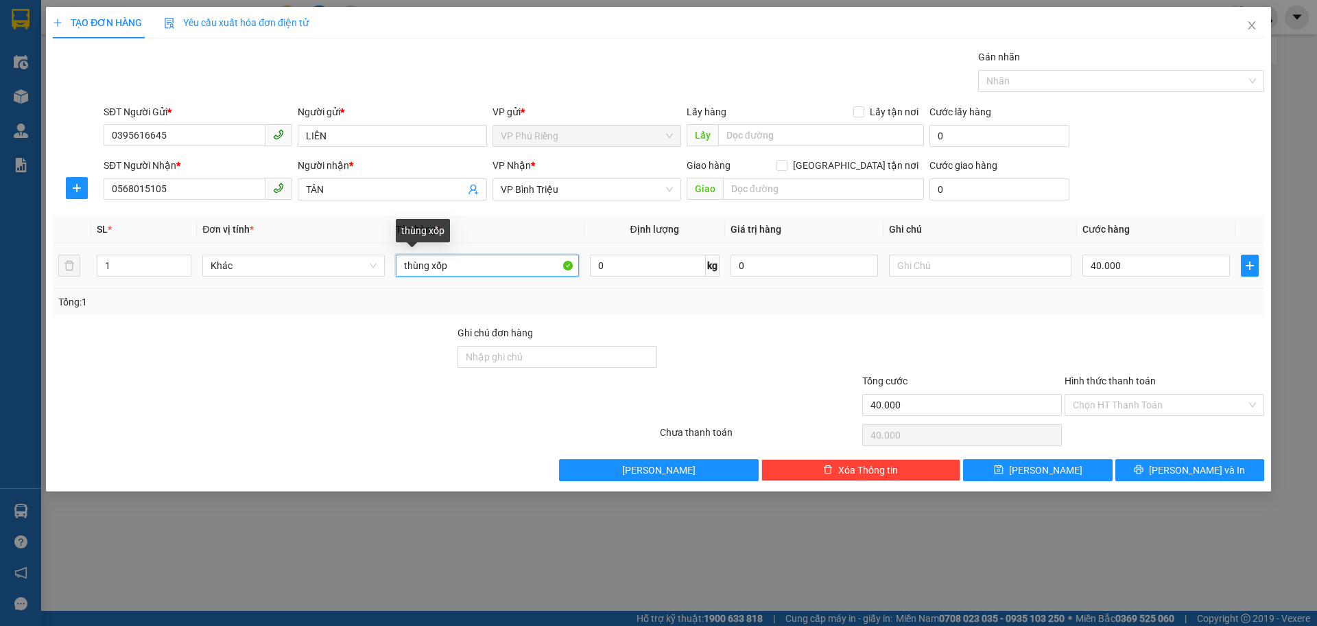
click at [510, 272] on input "thùng xốp" at bounding box center [487, 265] width 182 height 22
type input "thùng xốp TRAI CÂY"
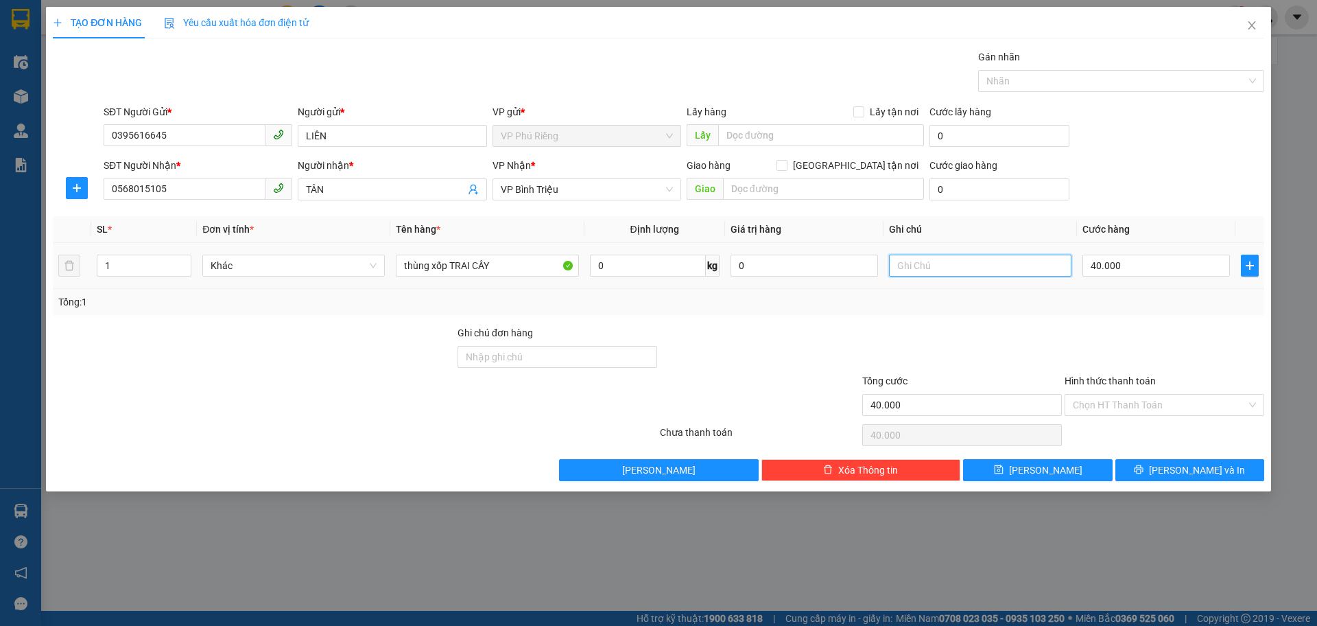
click at [912, 270] on input "text" at bounding box center [980, 265] width 182 height 22
type input "GOI LIÊN"
click at [1096, 403] on input "Hình thức thanh toán" at bounding box center [1160, 404] width 174 height 21
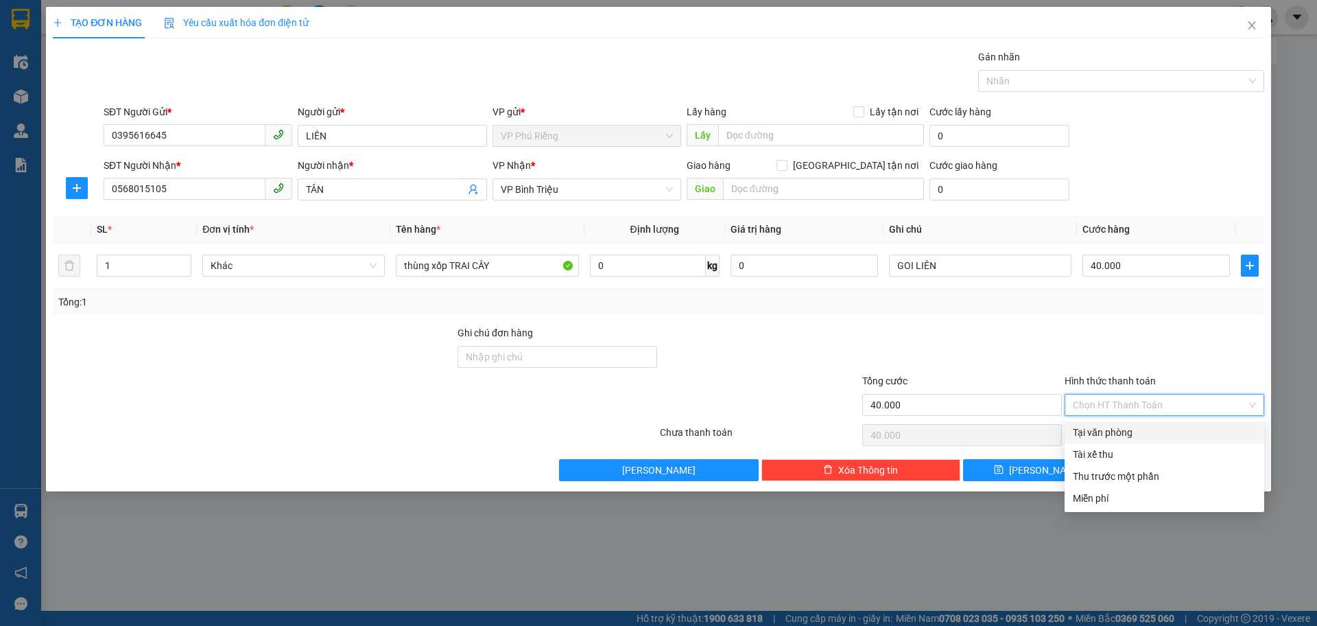
click at [1111, 428] on div "Tại văn phòng" at bounding box center [1164, 432] width 183 height 15
type input "0"
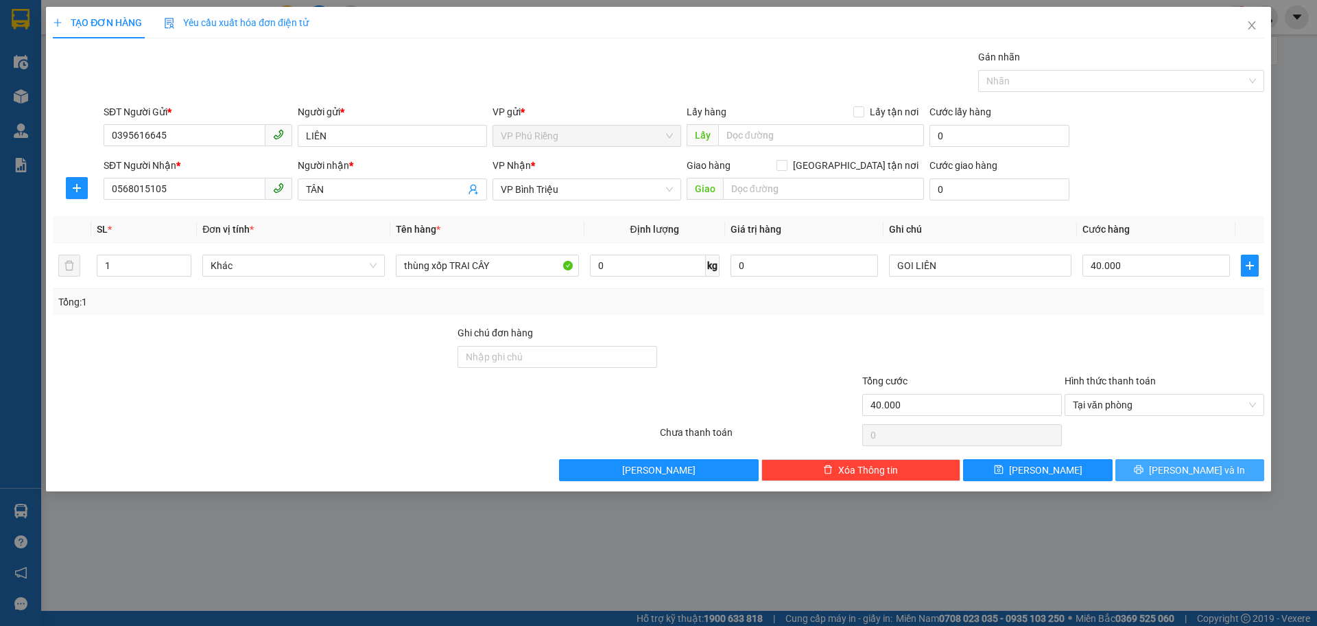
click at [1200, 471] on span "[PERSON_NAME] và In" at bounding box center [1197, 469] width 96 height 15
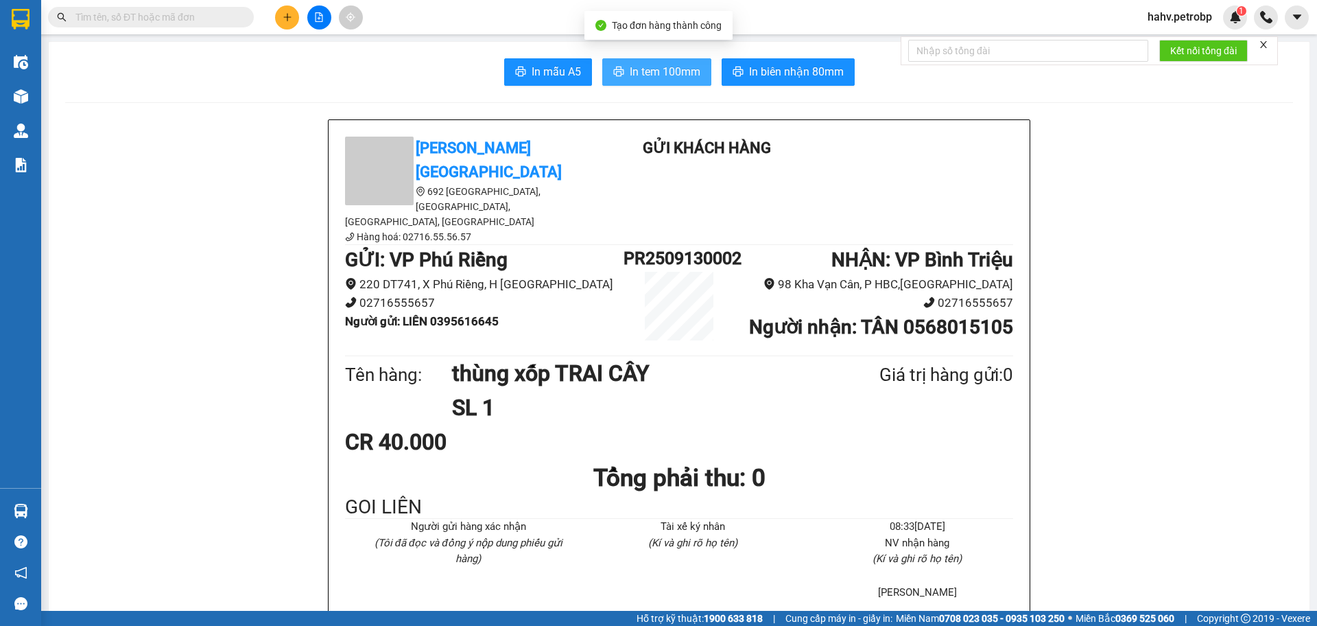
click at [659, 74] on span "In tem 100mm" at bounding box center [665, 71] width 71 height 17
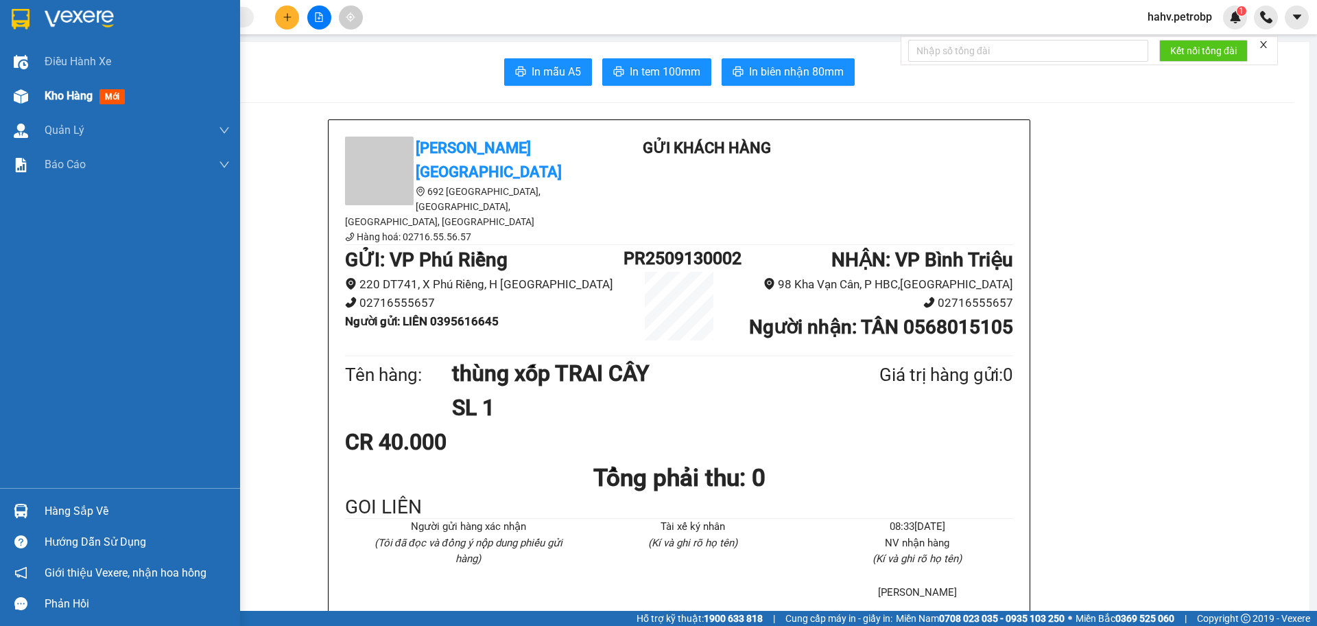
click at [70, 91] on span "Kho hàng" at bounding box center [69, 95] width 48 height 13
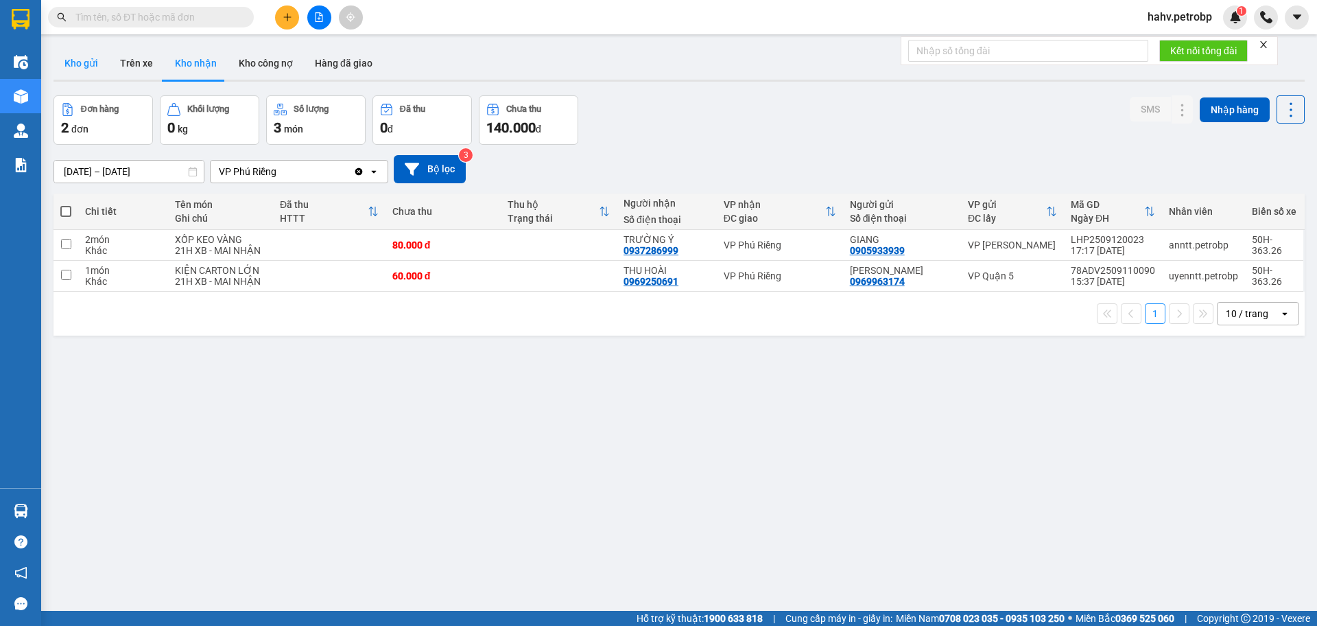
click at [82, 61] on button "Kho gửi" at bounding box center [82, 63] width 56 height 33
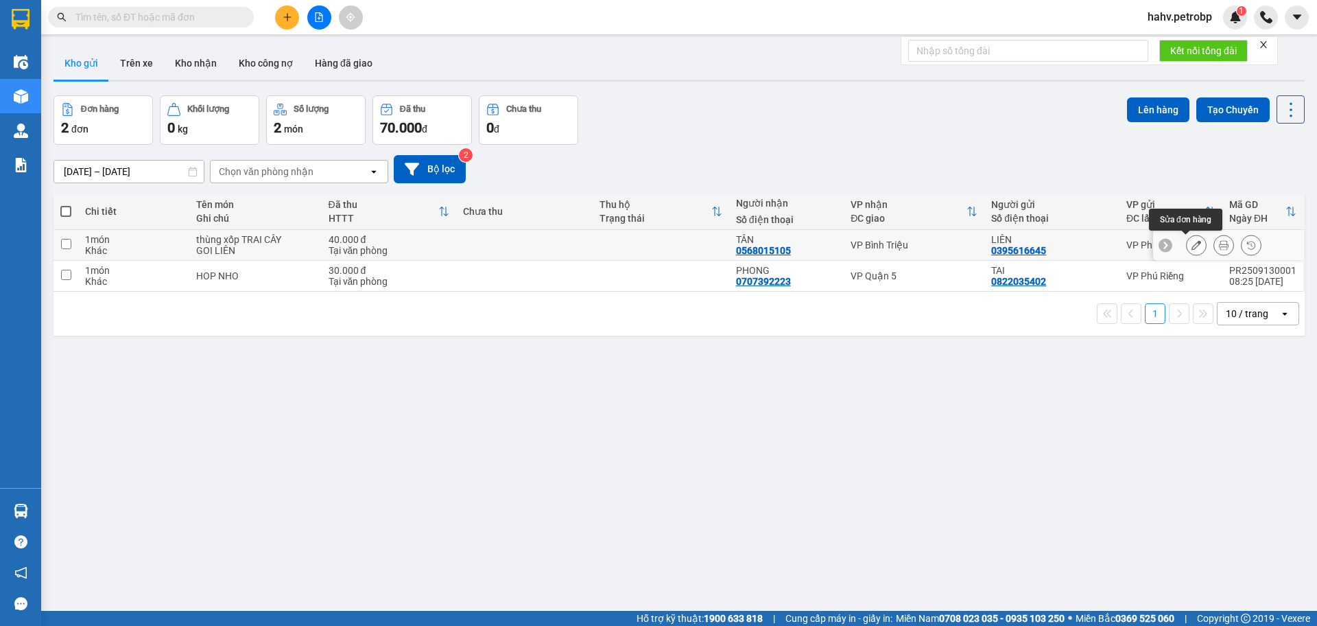
click at [1192, 242] on icon at bounding box center [1197, 245] width 10 height 10
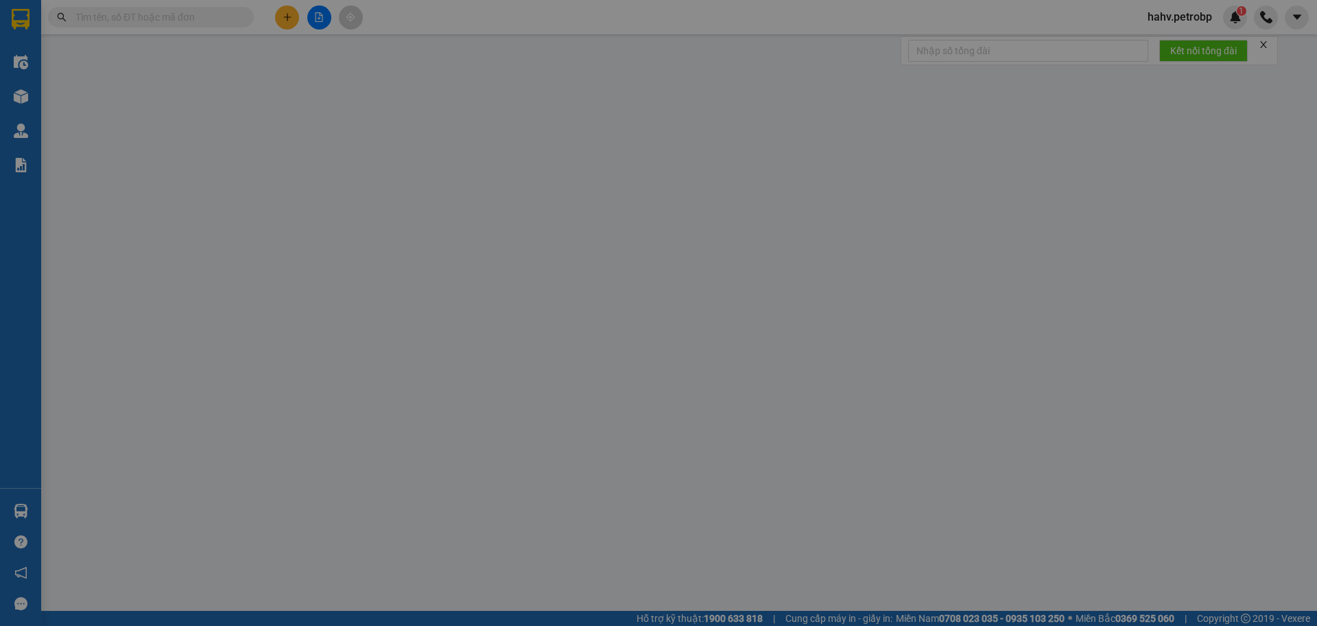
type input "0395616645"
type input "LIÊN"
type input "0568015105"
type input "TÂN"
type input "40.000"
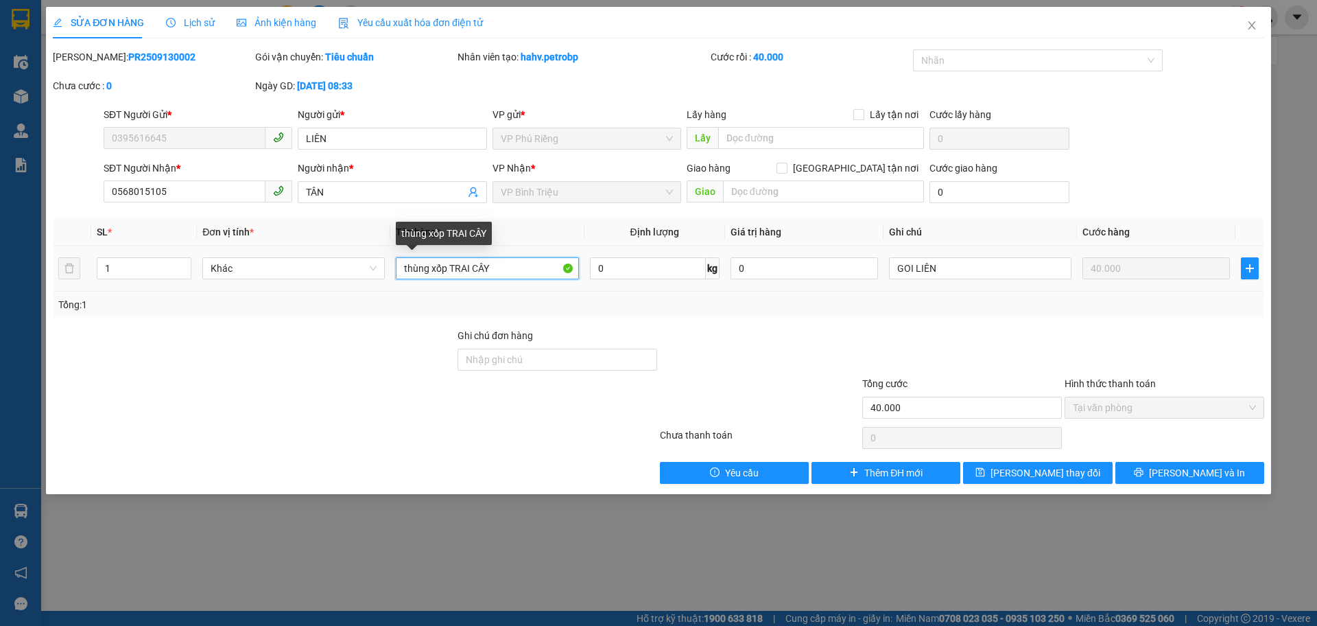
click at [512, 271] on input "thùng xốp TRAI CÂY" at bounding box center [487, 268] width 182 height 22
type input "thùng xốp đô ăn"
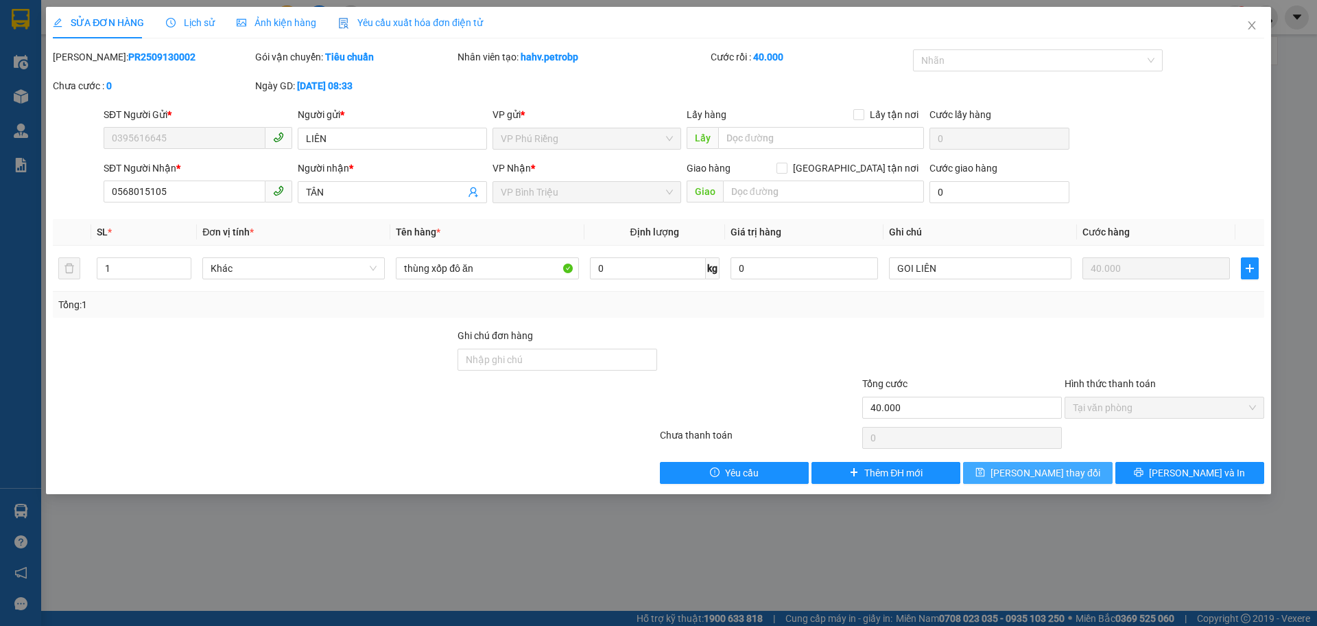
click at [1033, 475] on span "[PERSON_NAME] thay đổi" at bounding box center [1046, 472] width 110 height 15
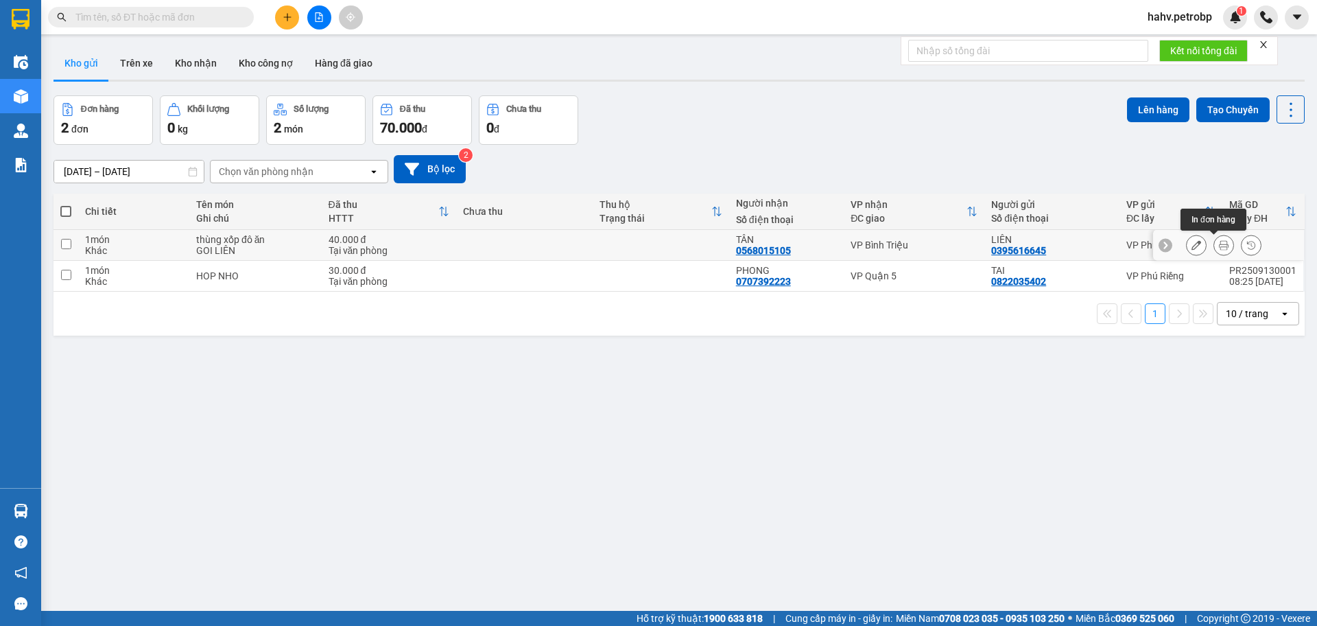
click at [1219, 242] on icon at bounding box center [1224, 245] width 10 height 10
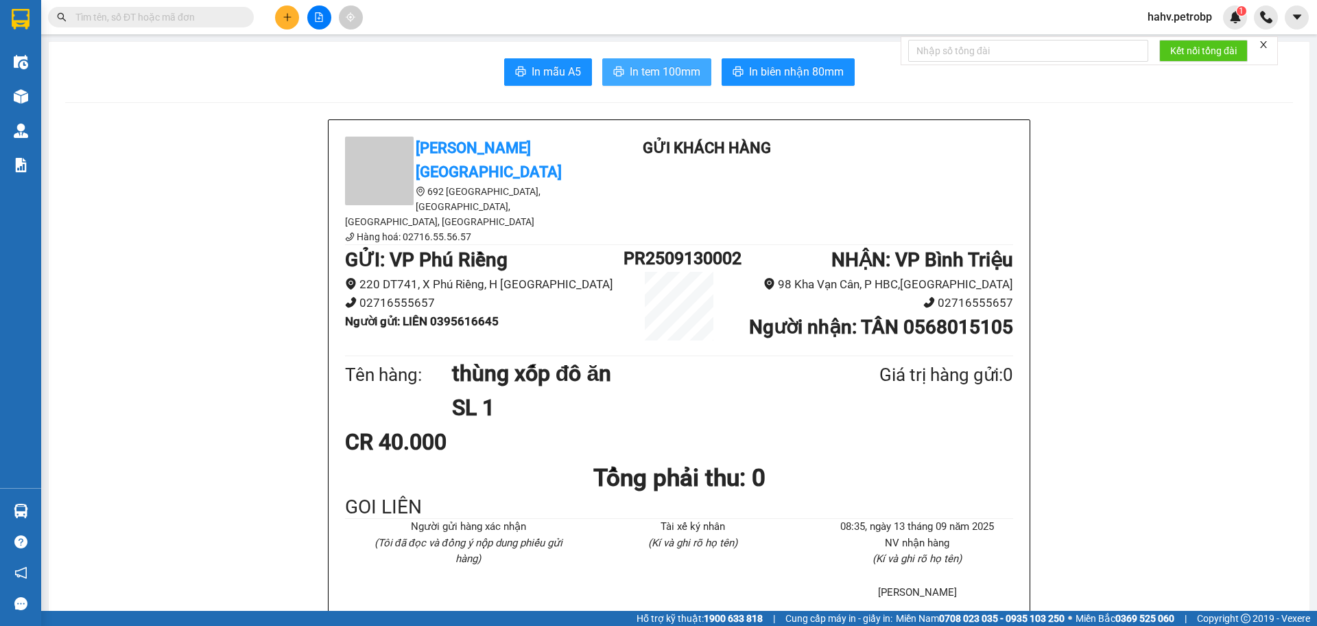
click at [667, 71] on span "In tem 100mm" at bounding box center [665, 71] width 71 height 17
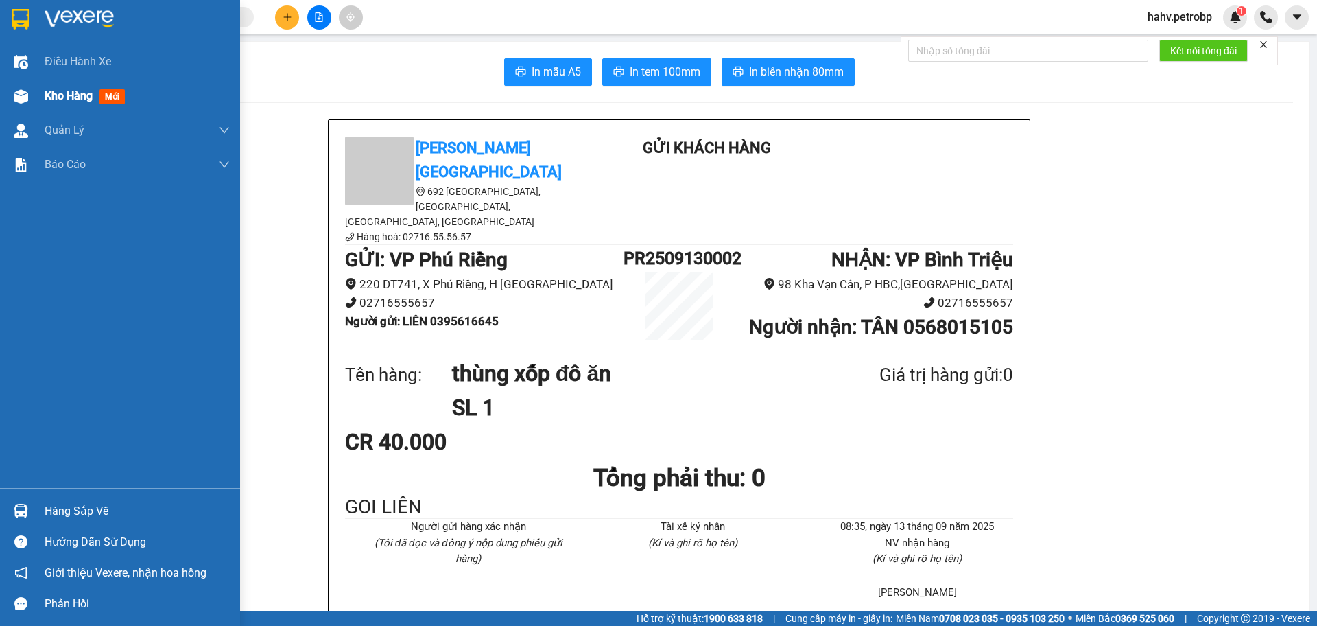
click at [74, 102] on span "Kho hàng" at bounding box center [69, 95] width 48 height 13
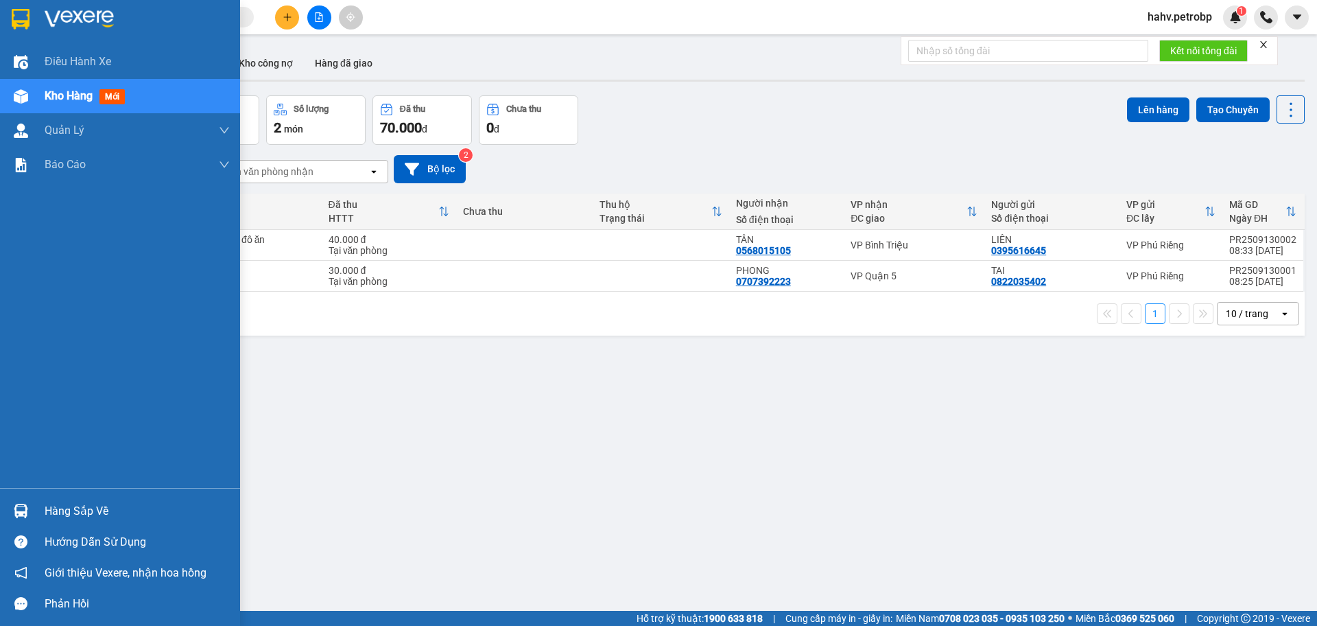
click at [66, 499] on div "Hàng sắp về" at bounding box center [120, 510] width 240 height 31
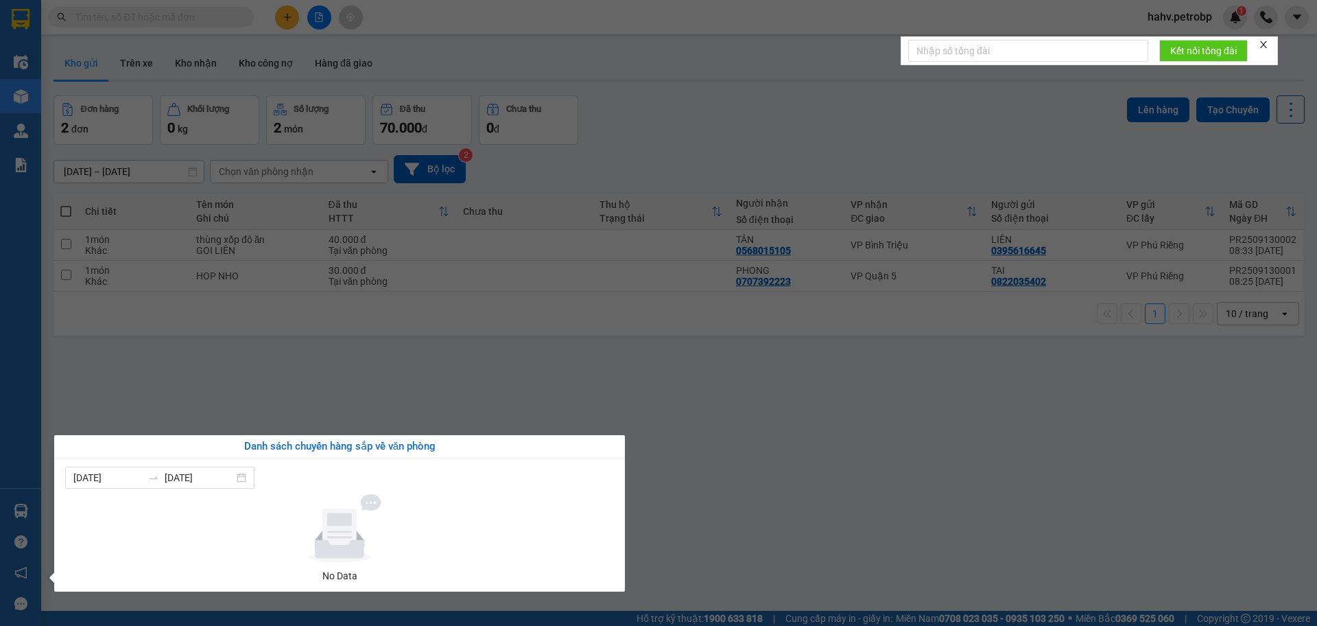
click at [852, 516] on section "Kết quả tìm kiếm ( 0 ) Bộ lọc No Data hahv.petrobp 1 Điều hành xe Kho hàng mới …" at bounding box center [658, 313] width 1317 height 626
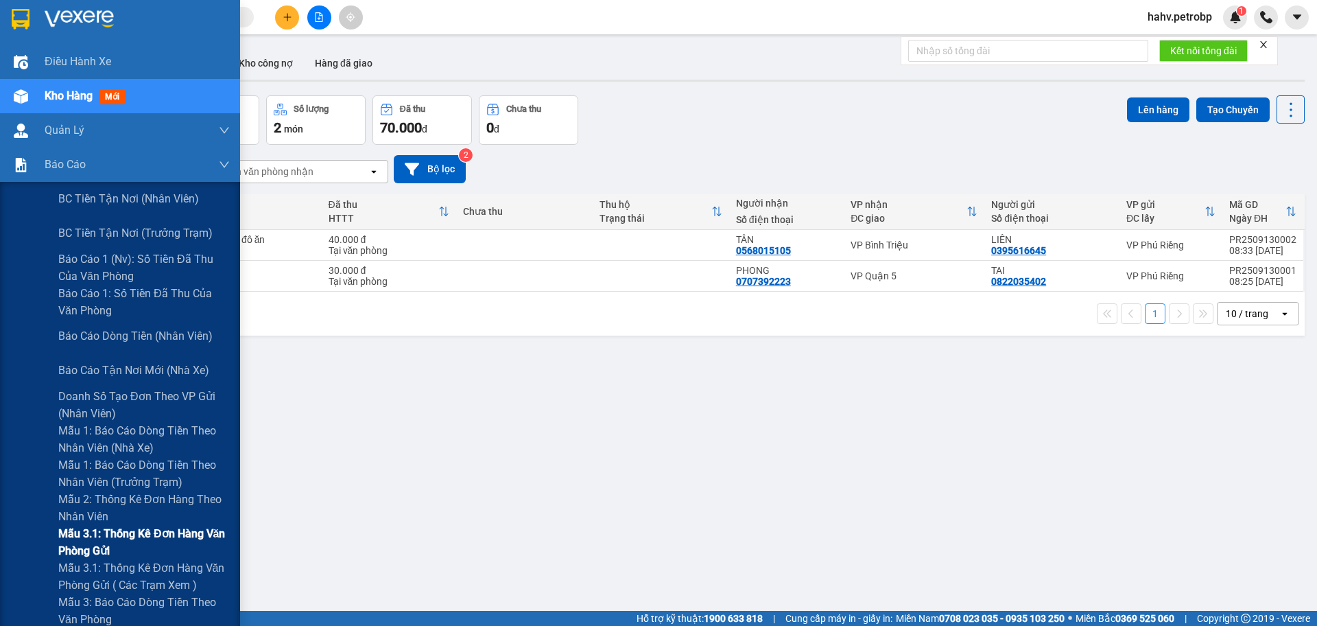
click at [104, 536] on span "Mẫu 3.1: Thống kê đơn hàng văn phòng gửi" at bounding box center [143, 542] width 171 height 34
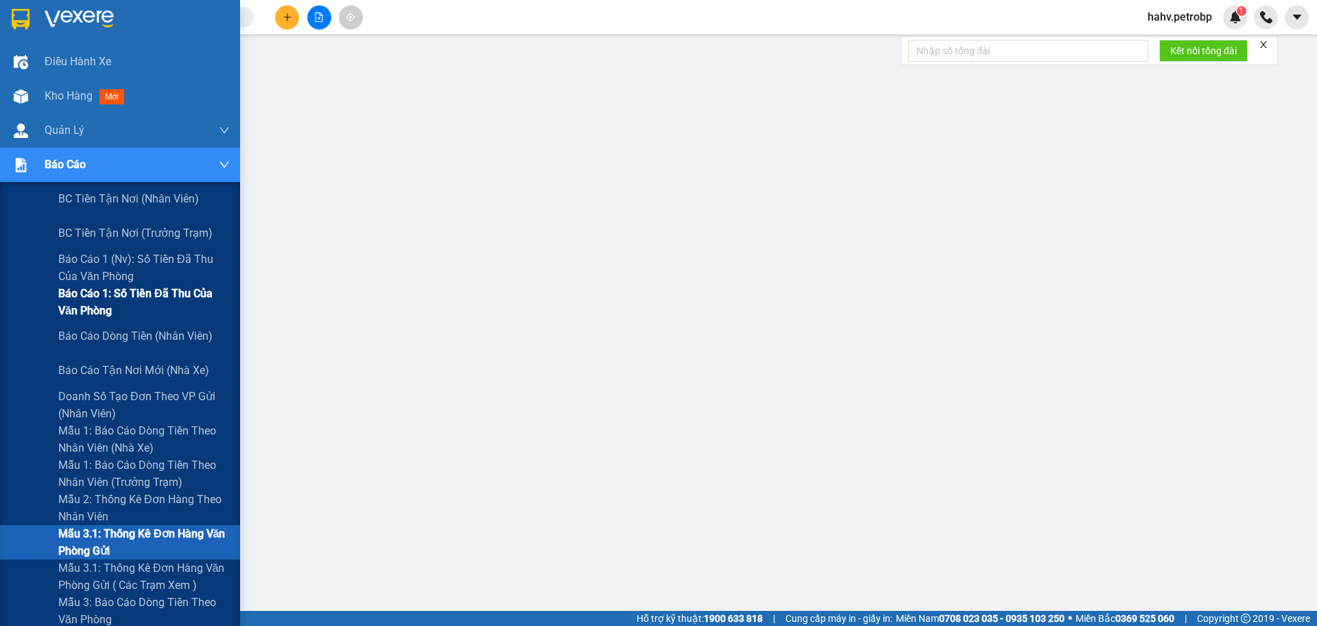
click at [110, 315] on span "Báo cáo 1: Số tiền đã thu của văn phòng" at bounding box center [143, 302] width 171 height 34
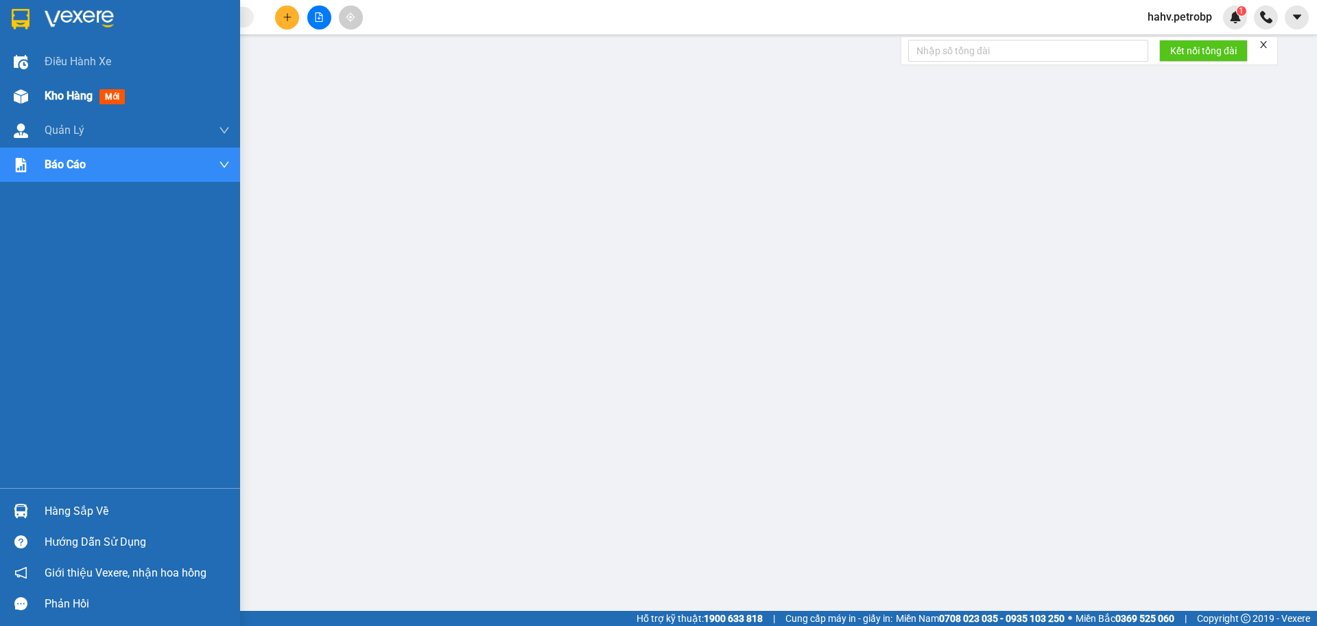
click at [56, 90] on span "Kho hàng" at bounding box center [69, 95] width 48 height 13
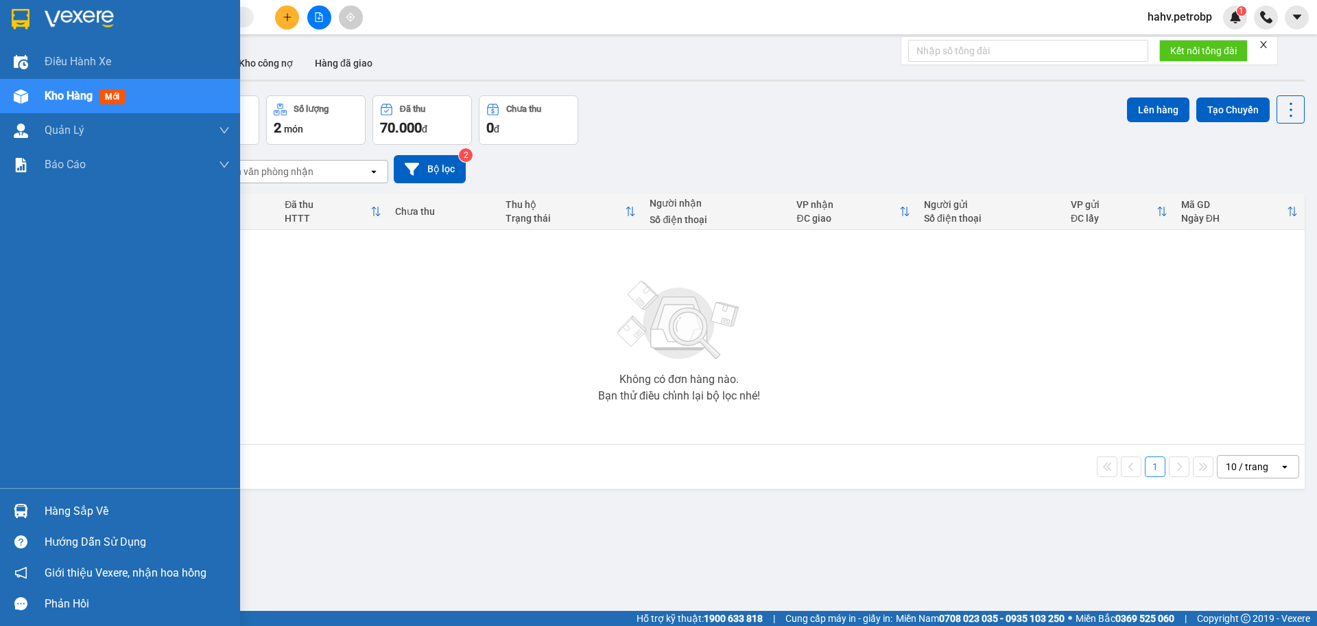
click at [73, 517] on div "Hàng sắp về" at bounding box center [137, 511] width 185 height 21
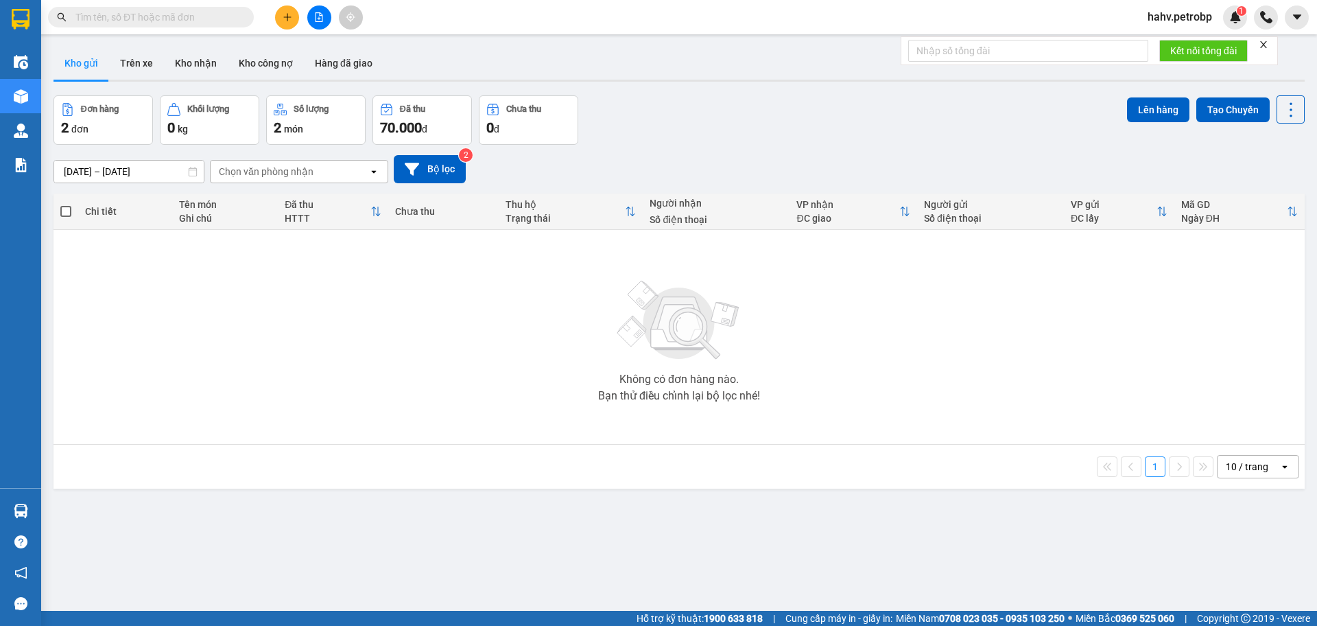
click at [773, 571] on section "Kết quả tìm kiếm ( 0 ) Bộ lọc No Data hahv.petrobp 1 Điều hành xe Kho hàng mới …" at bounding box center [658, 313] width 1317 height 626
click at [210, 58] on button "Kho nhận" at bounding box center [196, 63] width 64 height 33
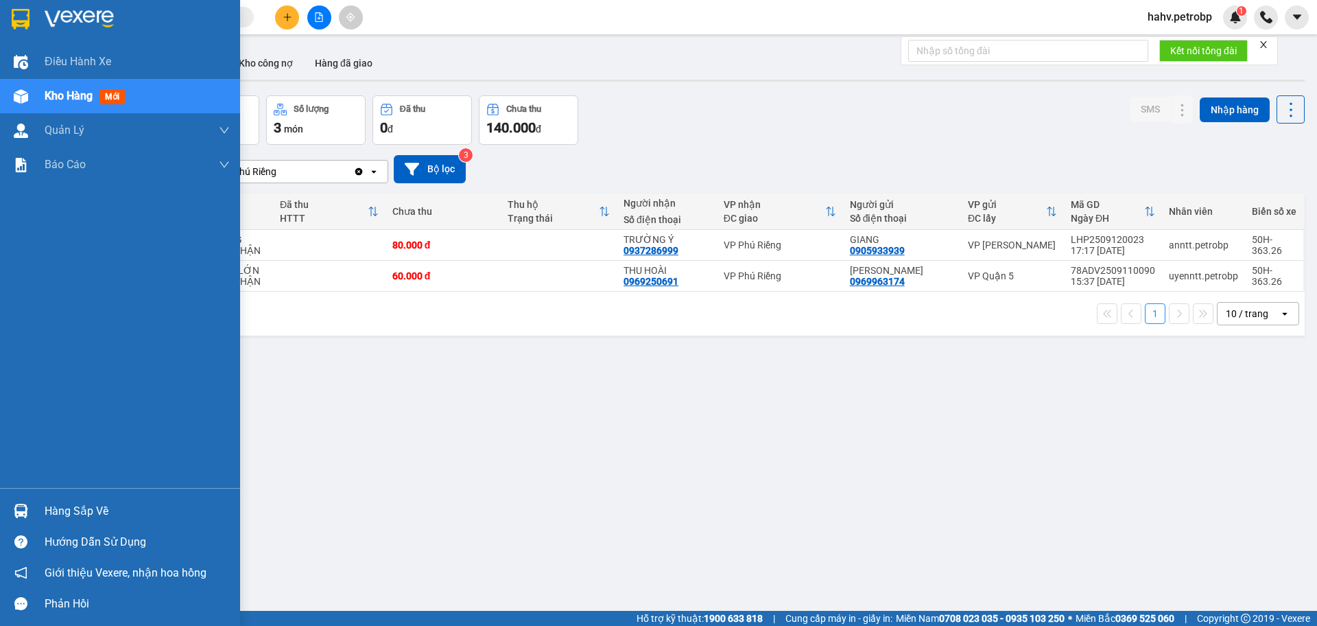
click at [69, 508] on div "Hàng sắp về" at bounding box center [137, 511] width 185 height 21
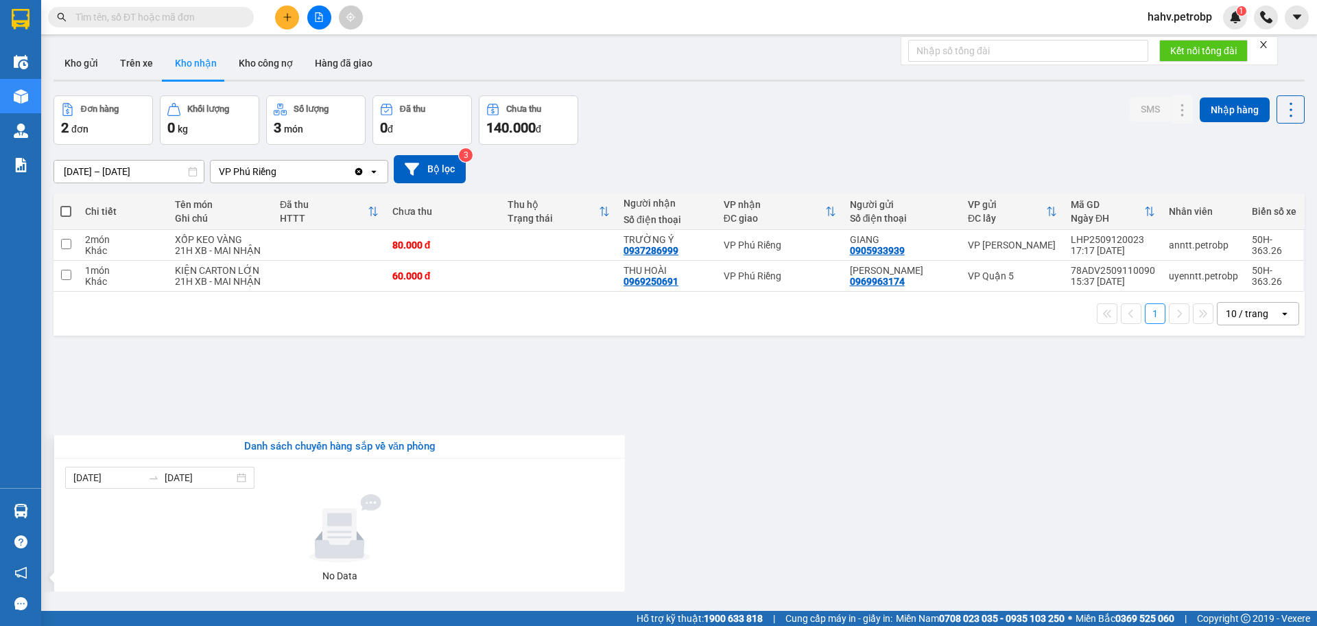
click at [938, 557] on section "Kết quả tìm kiếm ( 0 ) Bộ lọc No Data hahv.petrobp 1 Điều hành xe Kho hàng mới …" at bounding box center [658, 313] width 1317 height 626
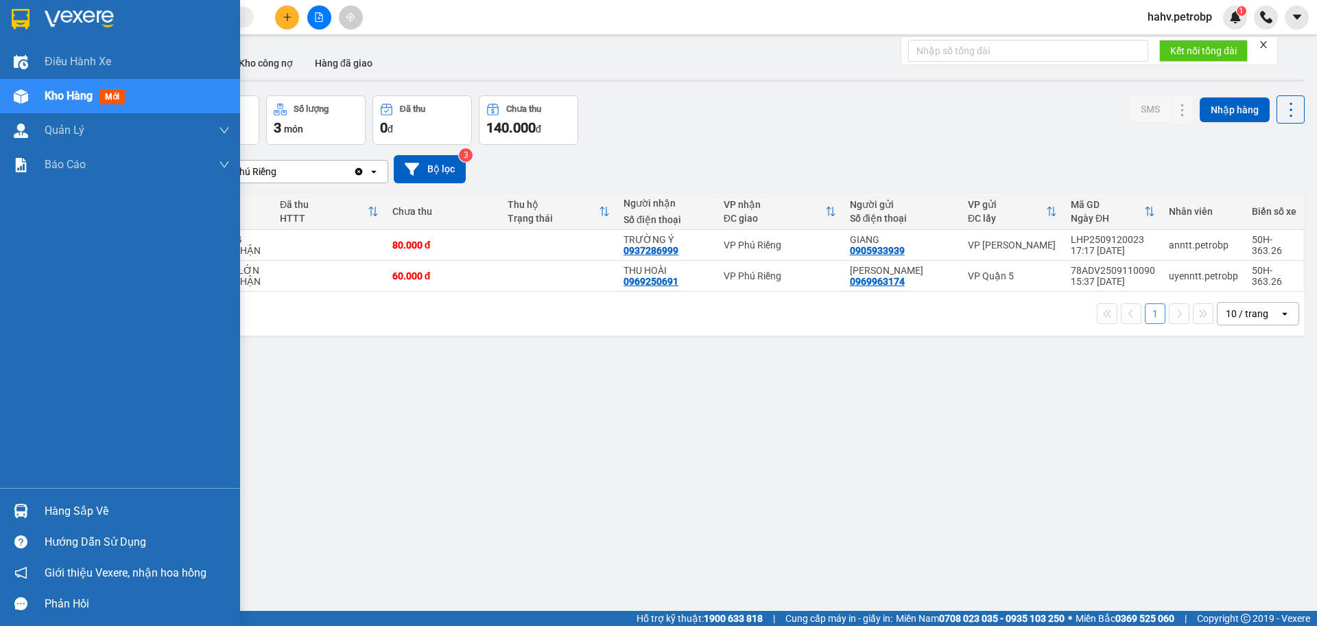
click at [63, 501] on div "Hàng sắp về" at bounding box center [137, 511] width 185 height 21
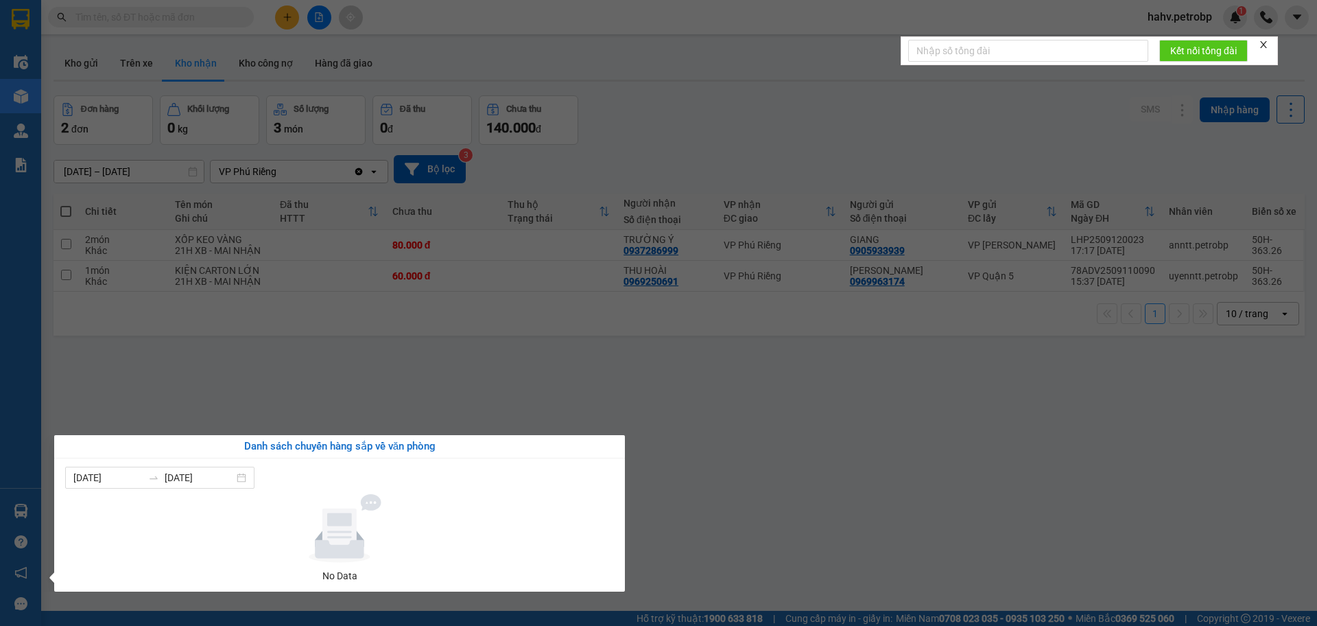
click at [832, 520] on section "Kết quả tìm kiếm ( 0 ) Bộ lọc No Data hahv.petrobp 1 Điều hành xe Kho hàng mới …" at bounding box center [658, 313] width 1317 height 626
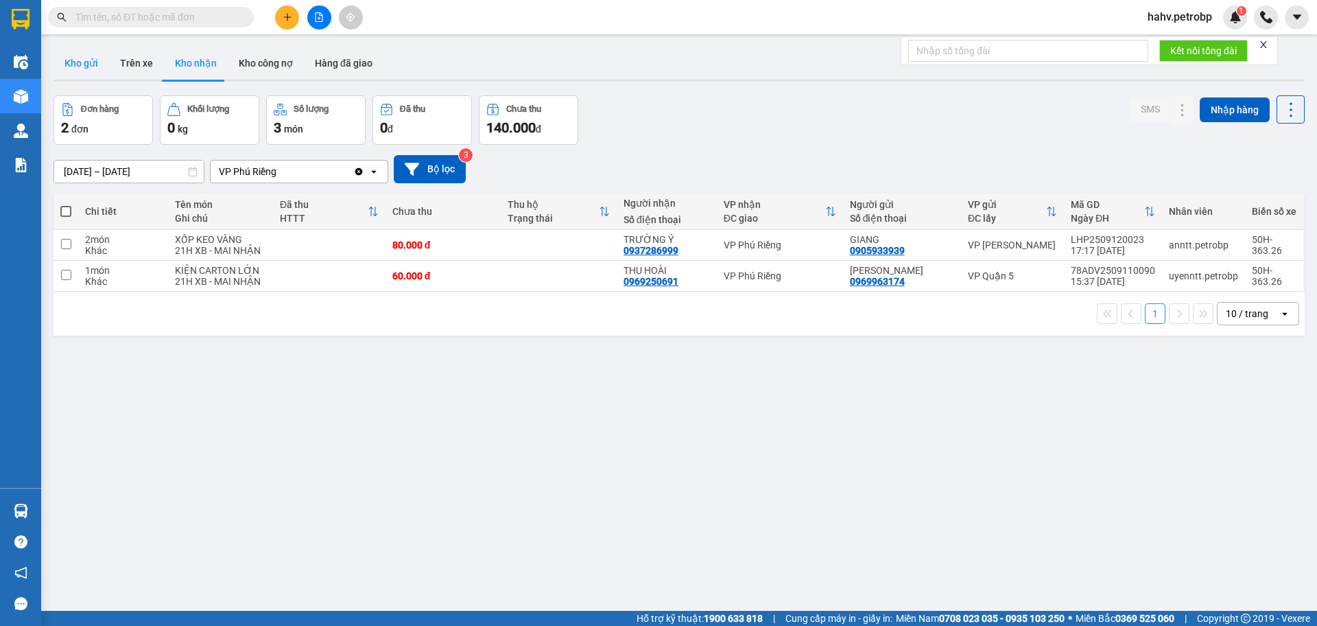
click at [90, 60] on button "Kho gửi" at bounding box center [82, 63] width 56 height 33
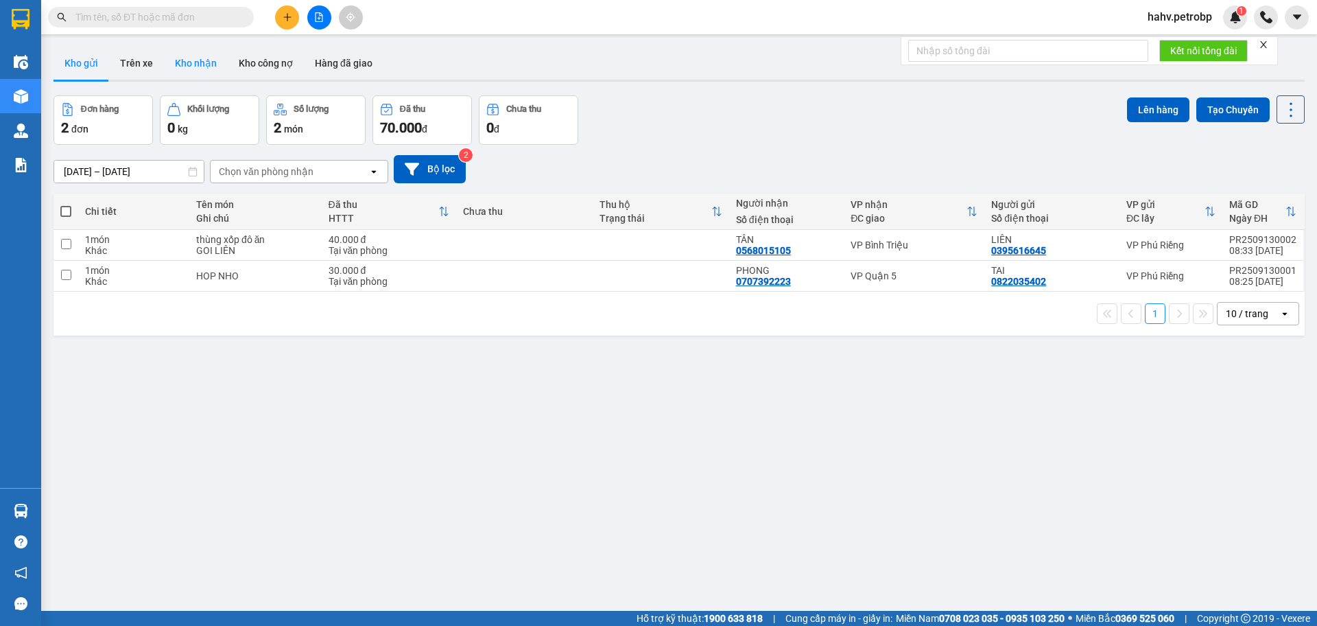
click at [195, 69] on button "Kho nhận" at bounding box center [196, 63] width 64 height 33
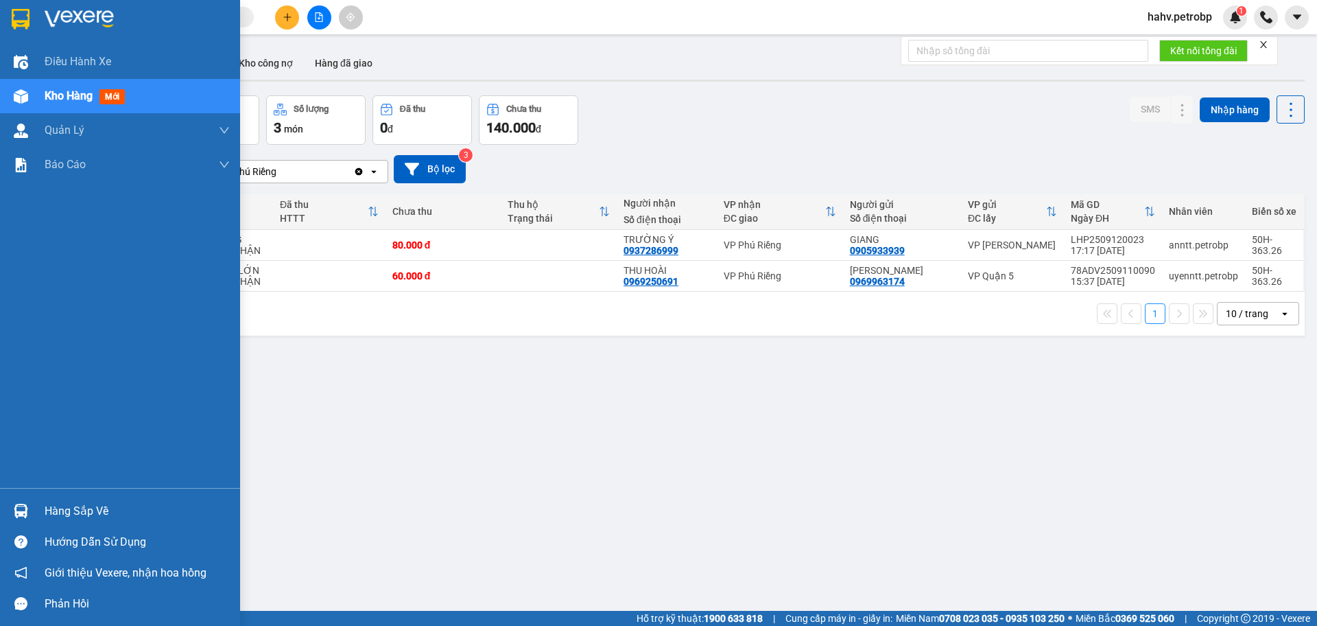
click at [60, 508] on div "Hàng sắp về" at bounding box center [137, 511] width 185 height 21
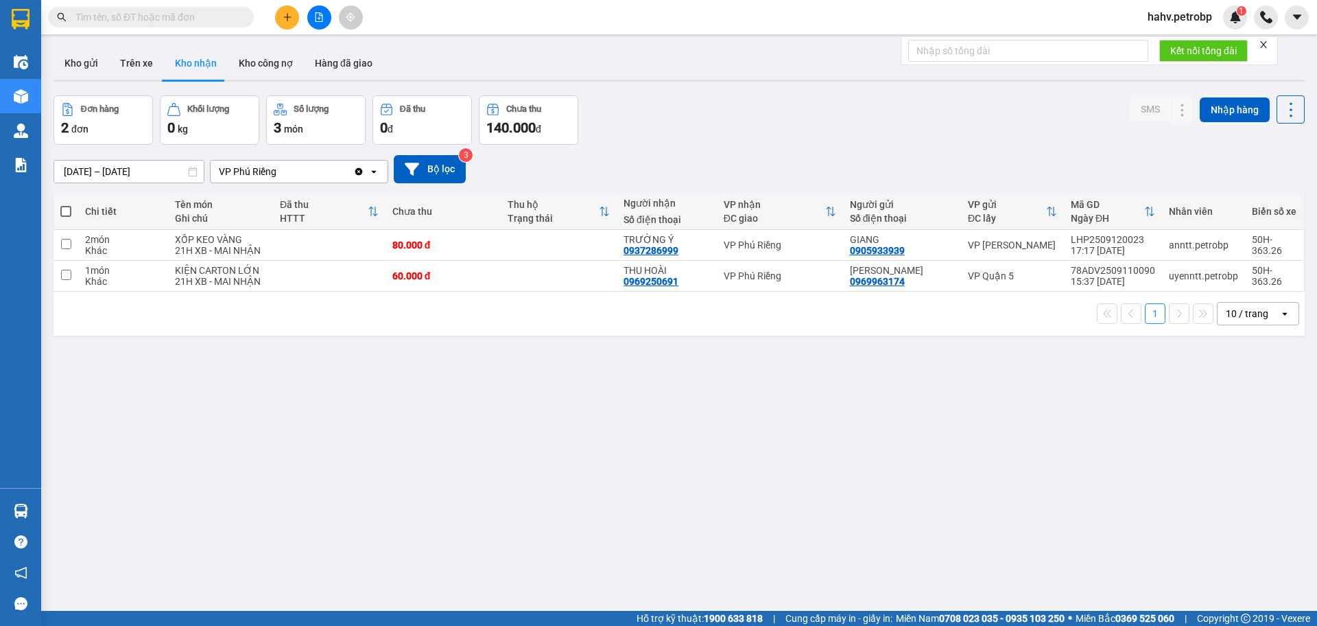
click at [805, 553] on section "Kết quả tìm kiếm ( 0 ) Bộ lọc No Data hahv.petrobp 1 Điều hành xe Kho hàng mới …" at bounding box center [658, 313] width 1317 height 626
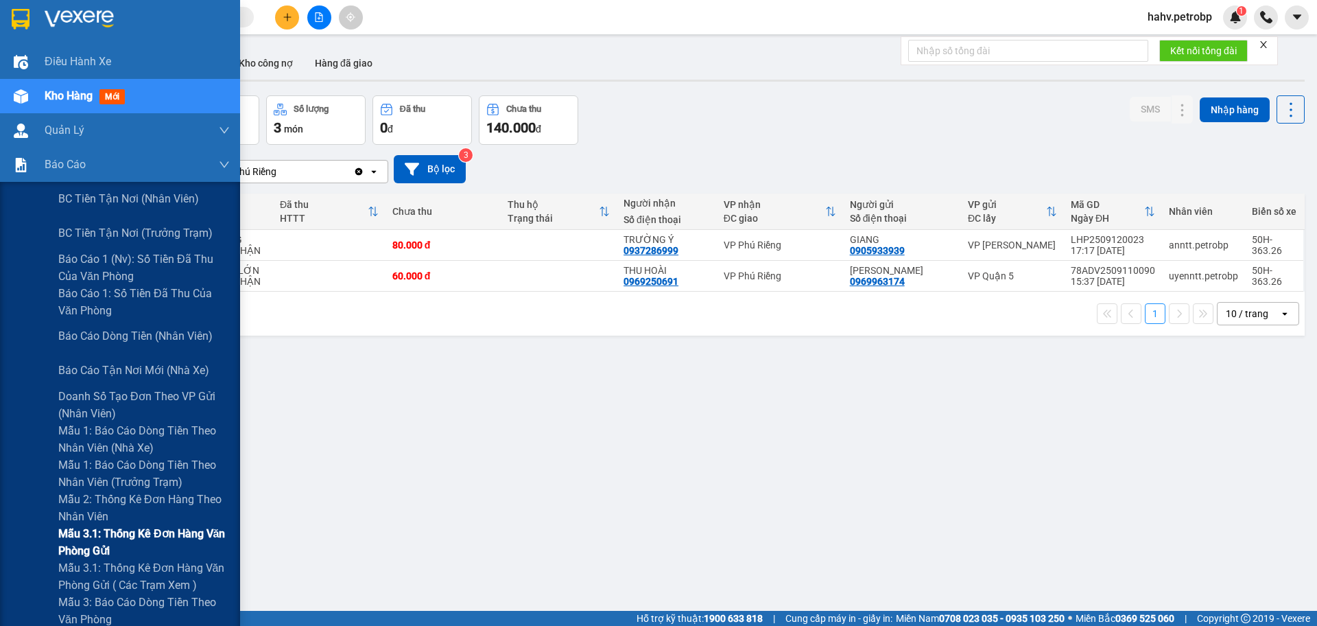
click at [99, 531] on span "Mẫu 3.1: Thống kê đơn hàng văn phòng gửi" at bounding box center [143, 542] width 171 height 34
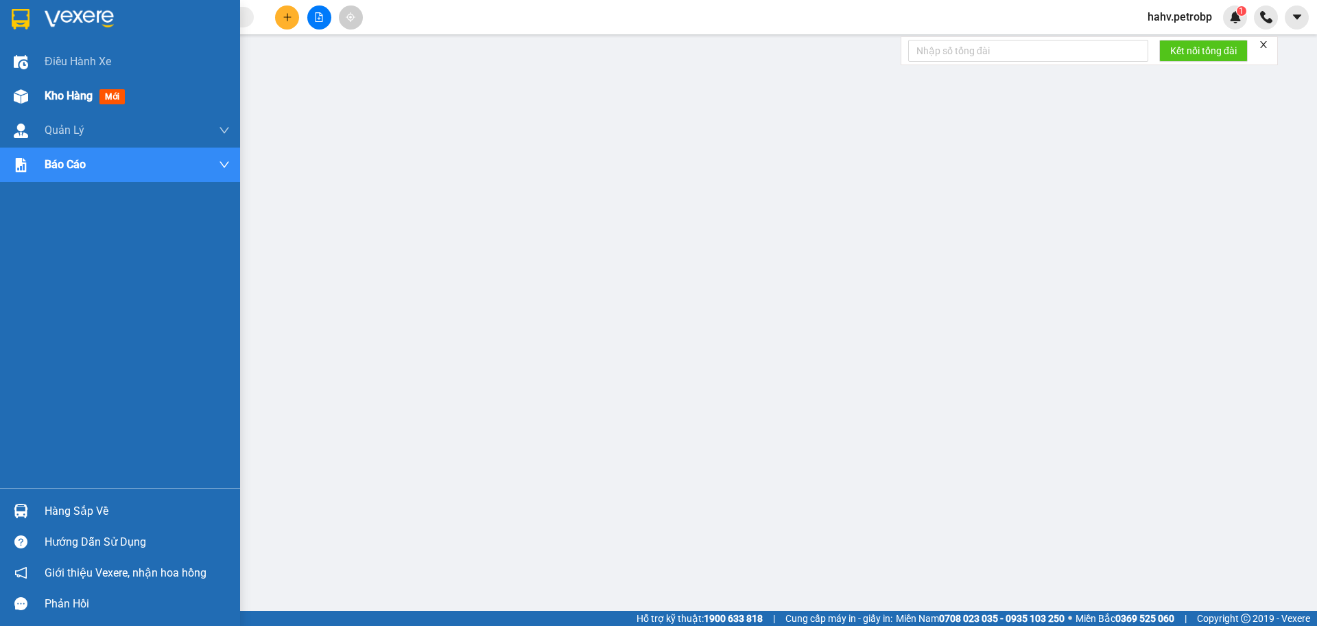
click at [59, 98] on span "Kho hàng" at bounding box center [69, 95] width 48 height 13
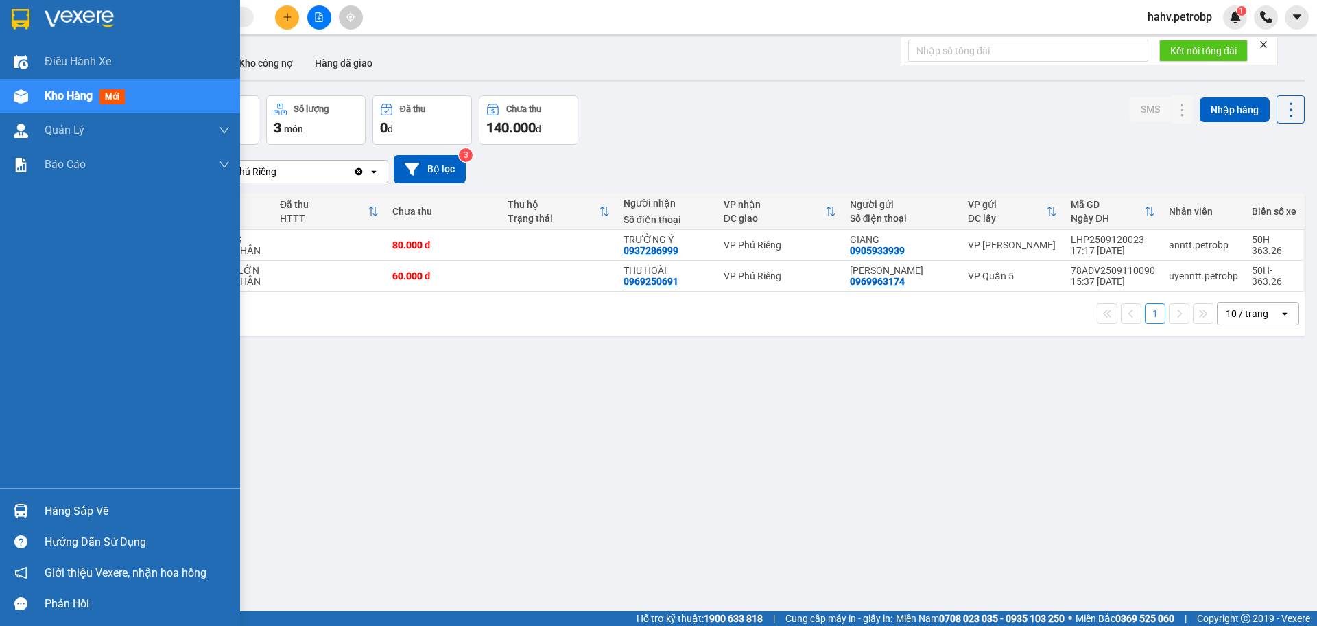
click at [102, 517] on div "Hàng sắp về" at bounding box center [137, 511] width 185 height 21
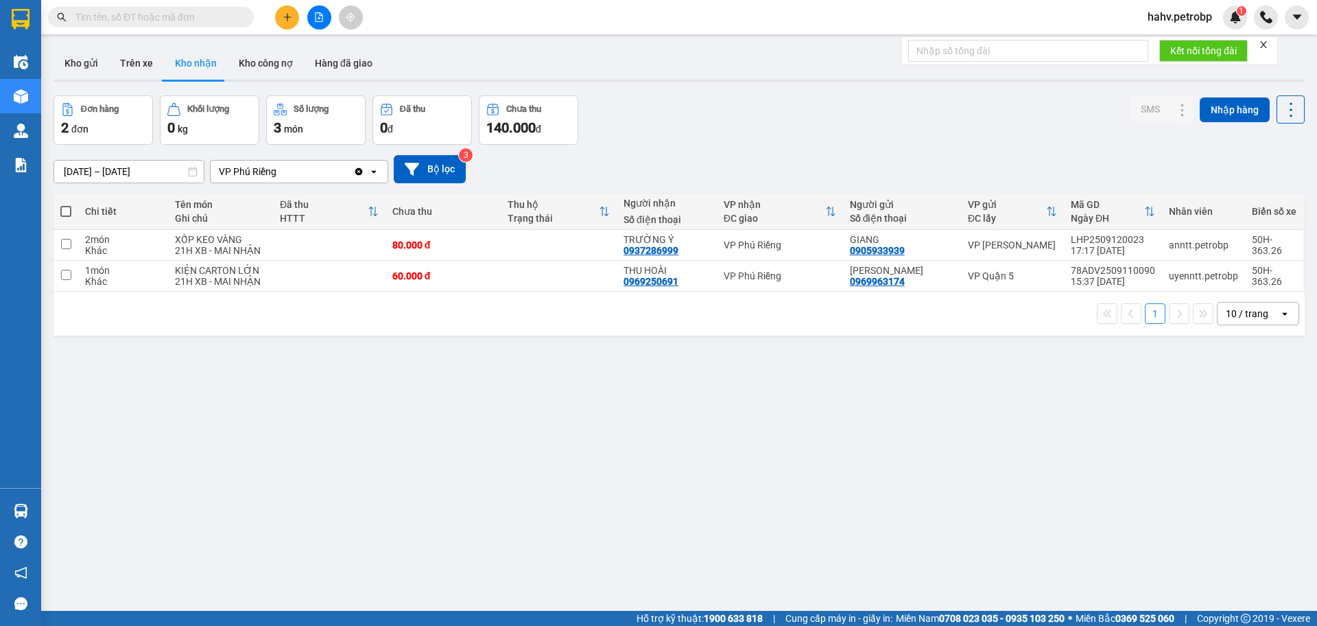
click at [754, 562] on section "Kết quả tìm kiếm ( 0 ) Bộ lọc No Data hahv.petrobp 1 Điều hành xe Kho hàng mới …" at bounding box center [658, 313] width 1317 height 626
click at [283, 14] on icon "plus" at bounding box center [288, 17] width 10 height 10
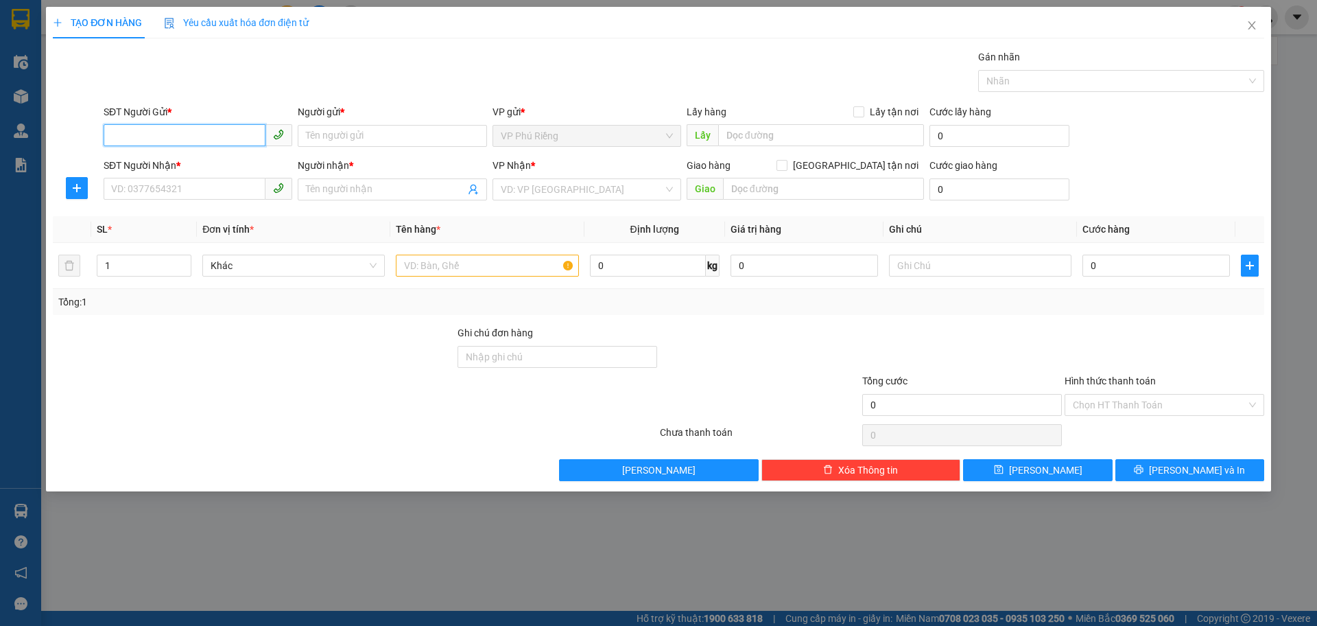
click at [206, 134] on input "SĐT Người Gửi *" at bounding box center [185, 135] width 162 height 22
click at [212, 165] on div "0827994663 - Dung" at bounding box center [198, 163] width 172 height 15
type input "0827994663"
type input "Dung"
type input "0986133066"
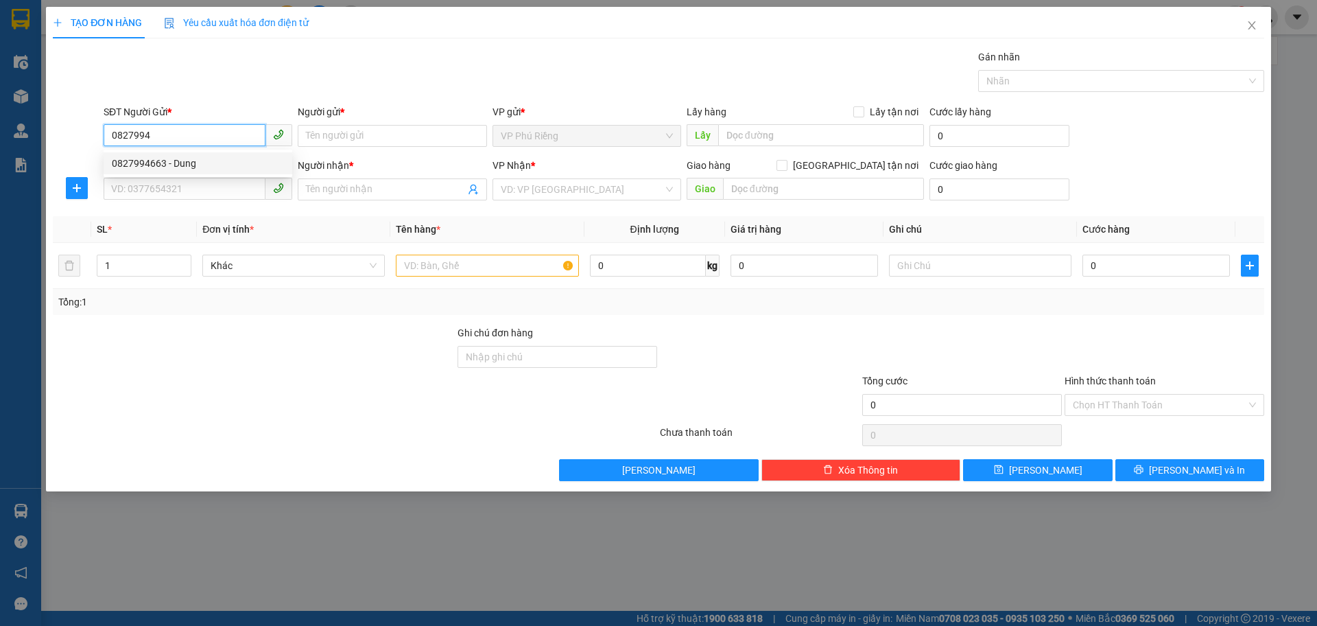
type input "DƯƠNG"
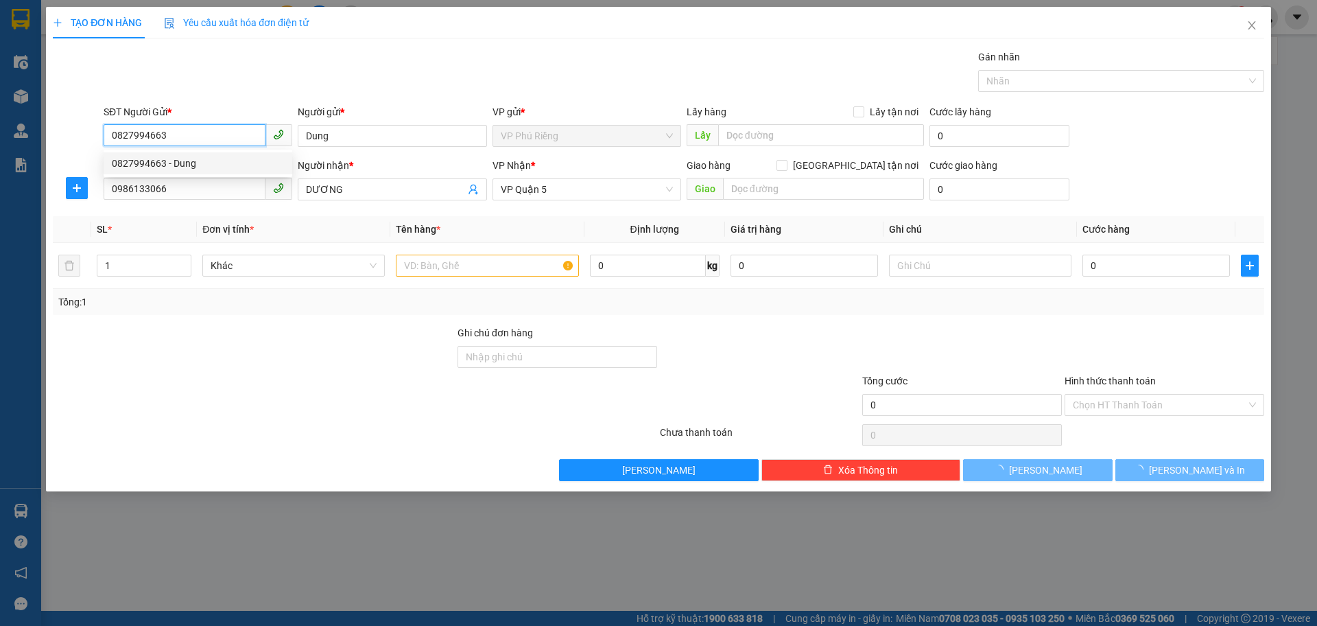
type input "30.000"
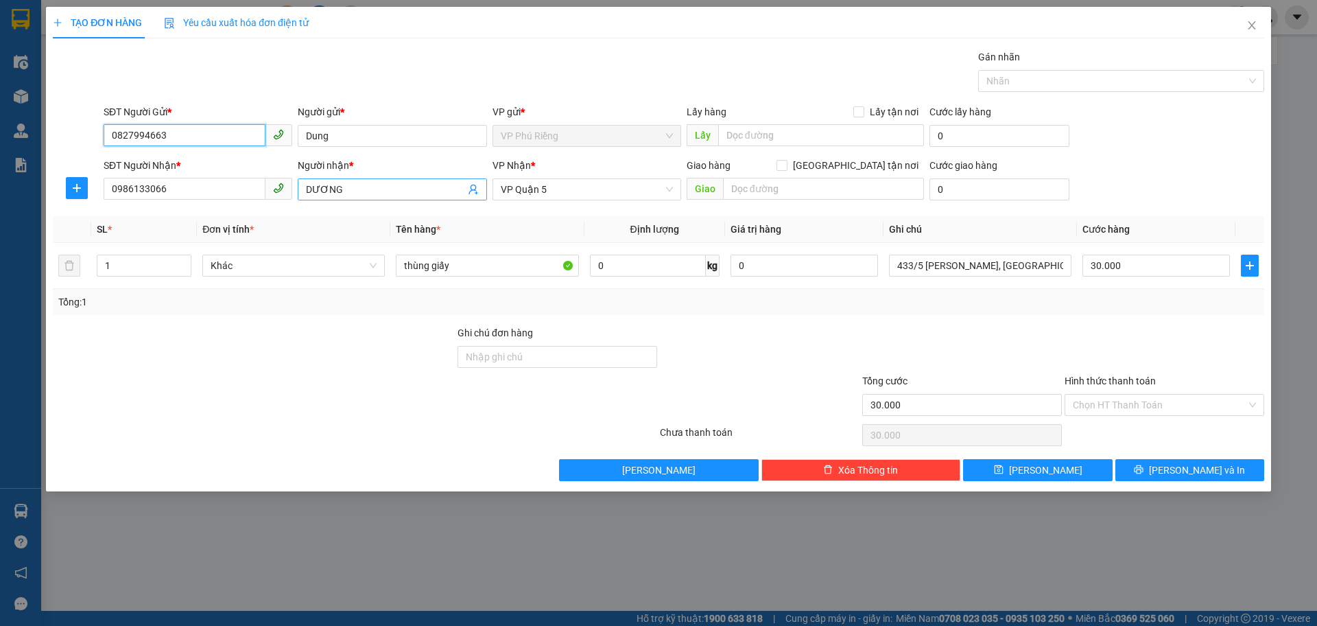
type input "0827994663"
click at [477, 193] on icon "user-add" at bounding box center [473, 190] width 9 height 10
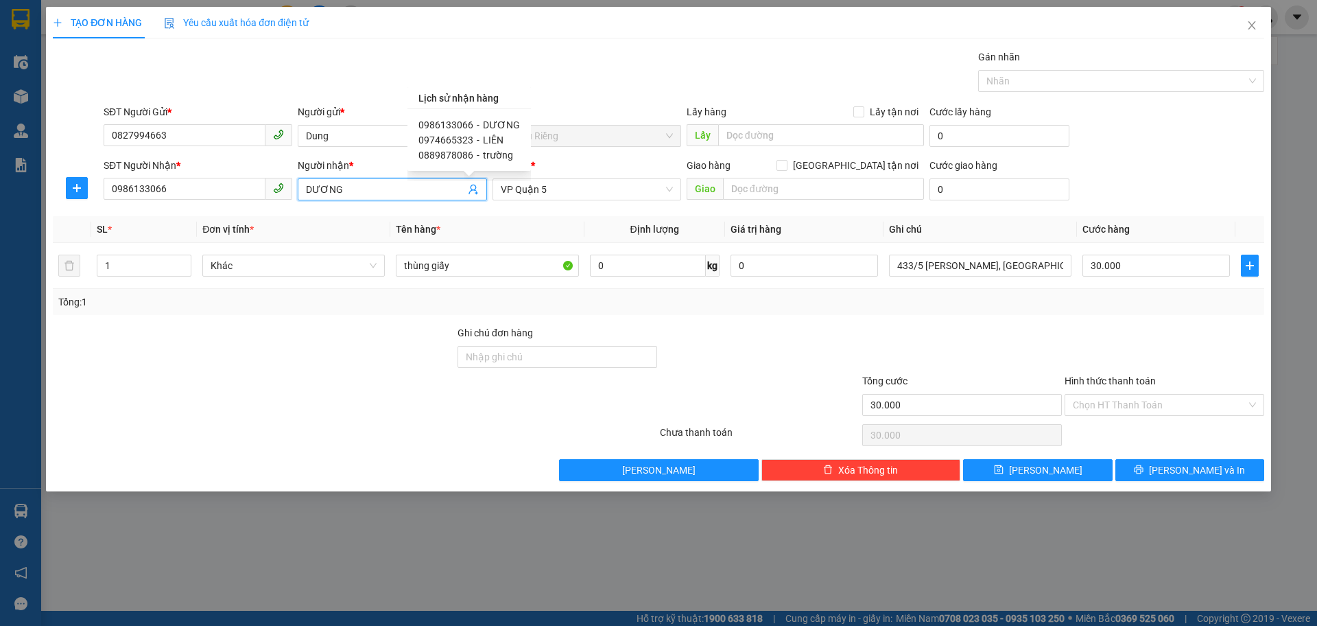
click at [490, 135] on span "LIÊN" at bounding box center [493, 139] width 21 height 11
type input "0974665323"
type input "LIÊN"
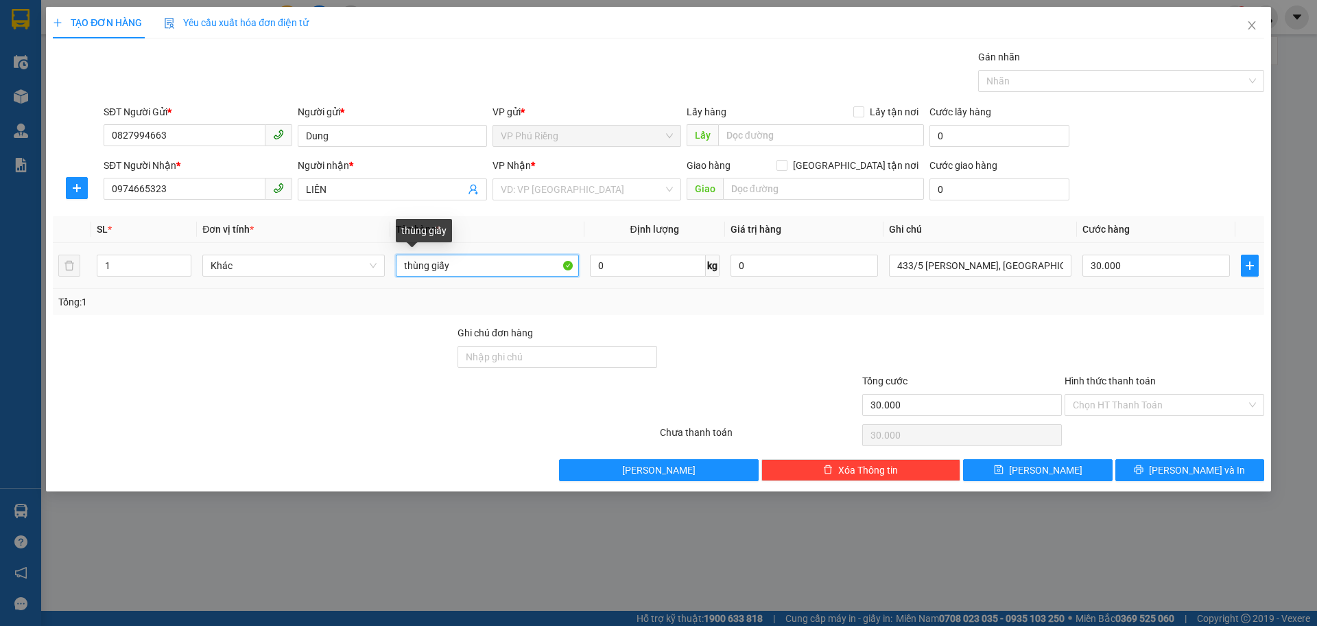
click at [496, 263] on input "thùng giấy" at bounding box center [487, 265] width 182 height 22
type input "t"
type input "kiên NL"
type input "G"
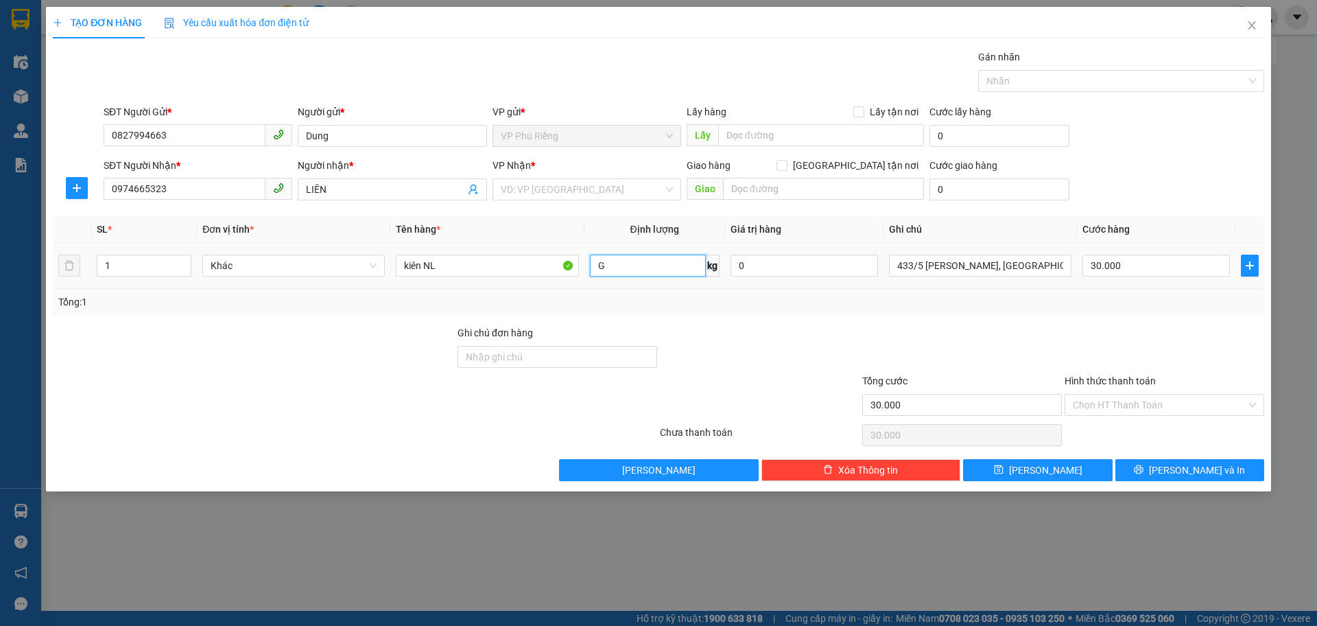
click at [629, 270] on input "G" at bounding box center [648, 265] width 116 height 22
type input "0"
click at [507, 269] on input "kiên NL" at bounding box center [487, 265] width 182 height 22
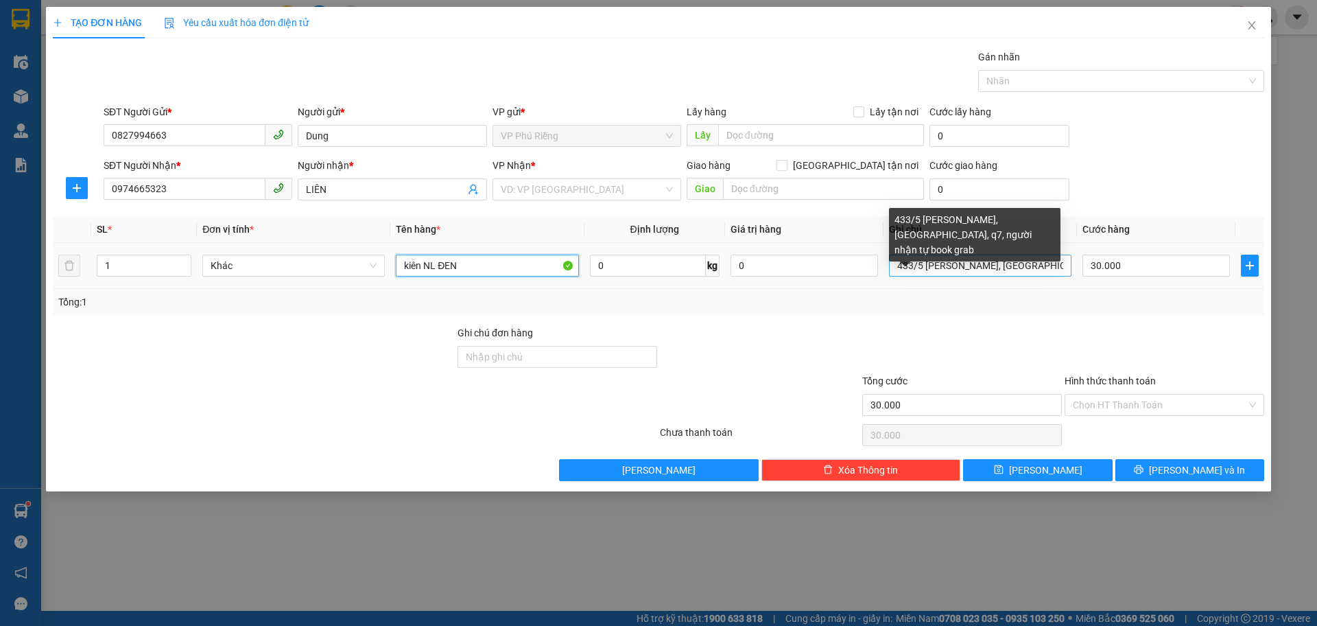
type input "kiên NL ĐEN"
click at [1065, 263] on input "433/5 Huỳnh Tấn Phát, Tân Thuận Đông, q7, người nhận tự book grab" at bounding box center [980, 265] width 182 height 22
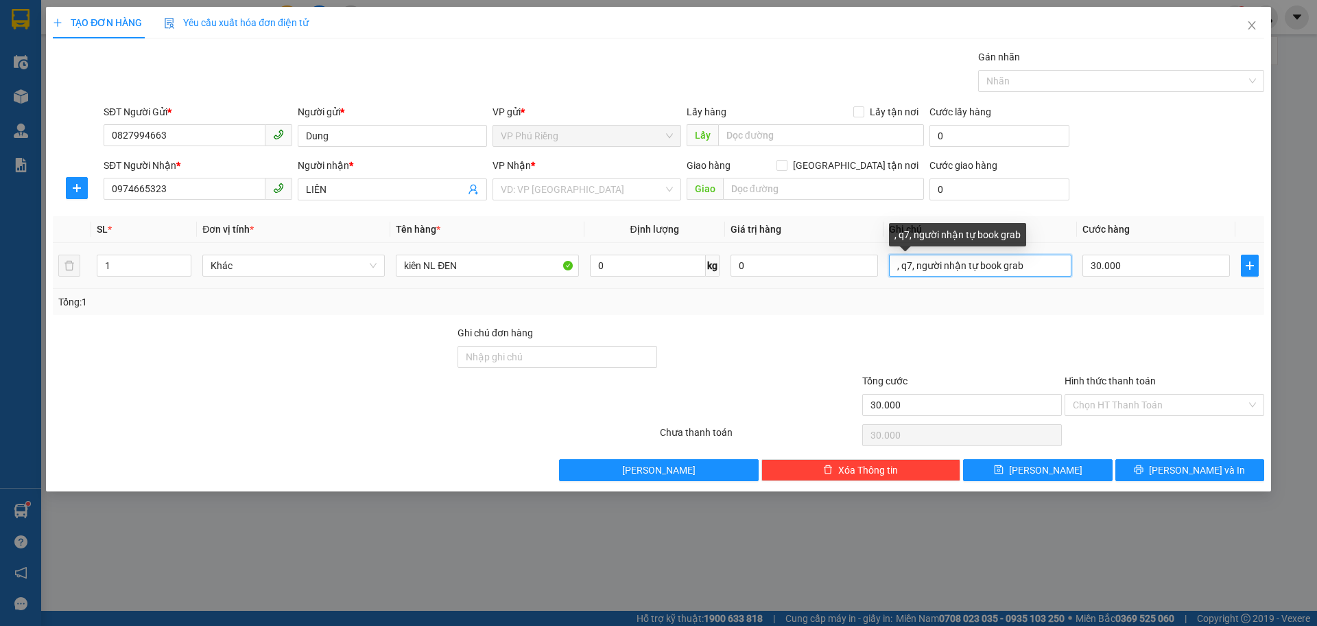
click at [1056, 260] on input ", q7, người nhận tự book grab" at bounding box center [980, 265] width 182 height 22
type input ","
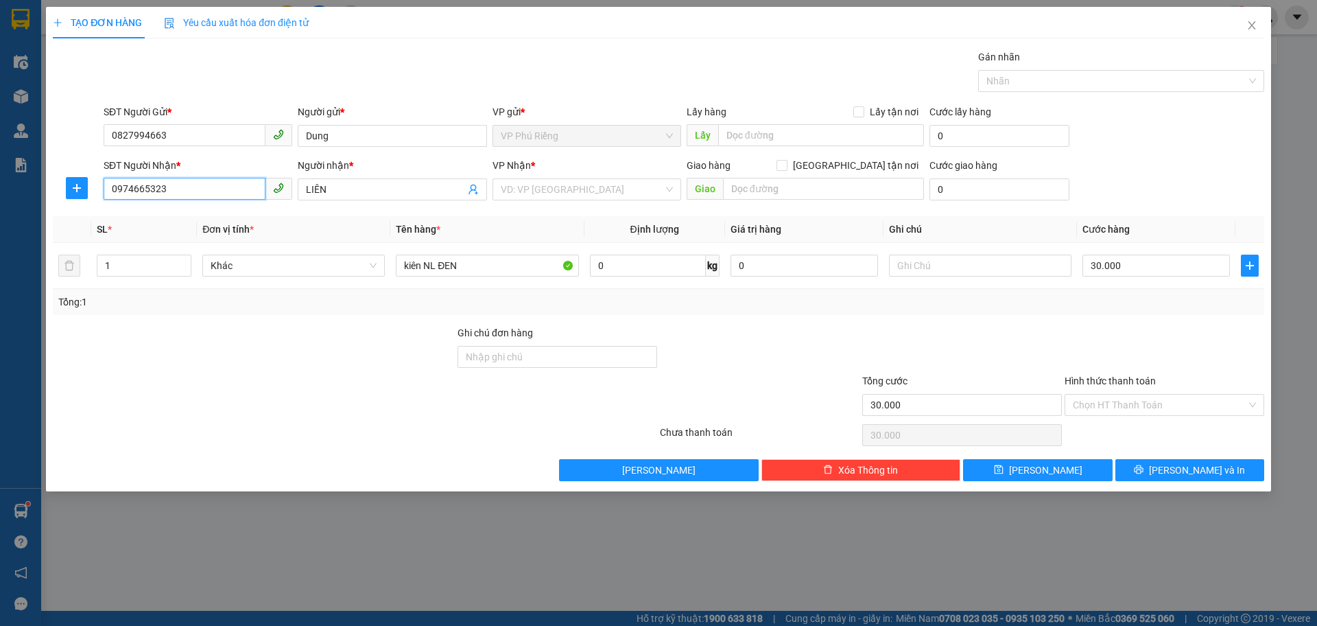
click at [220, 189] on input "0974665323" at bounding box center [185, 189] width 162 height 22
type input "0"
type input "0868393528"
click at [553, 187] on input "search" at bounding box center [582, 189] width 163 height 21
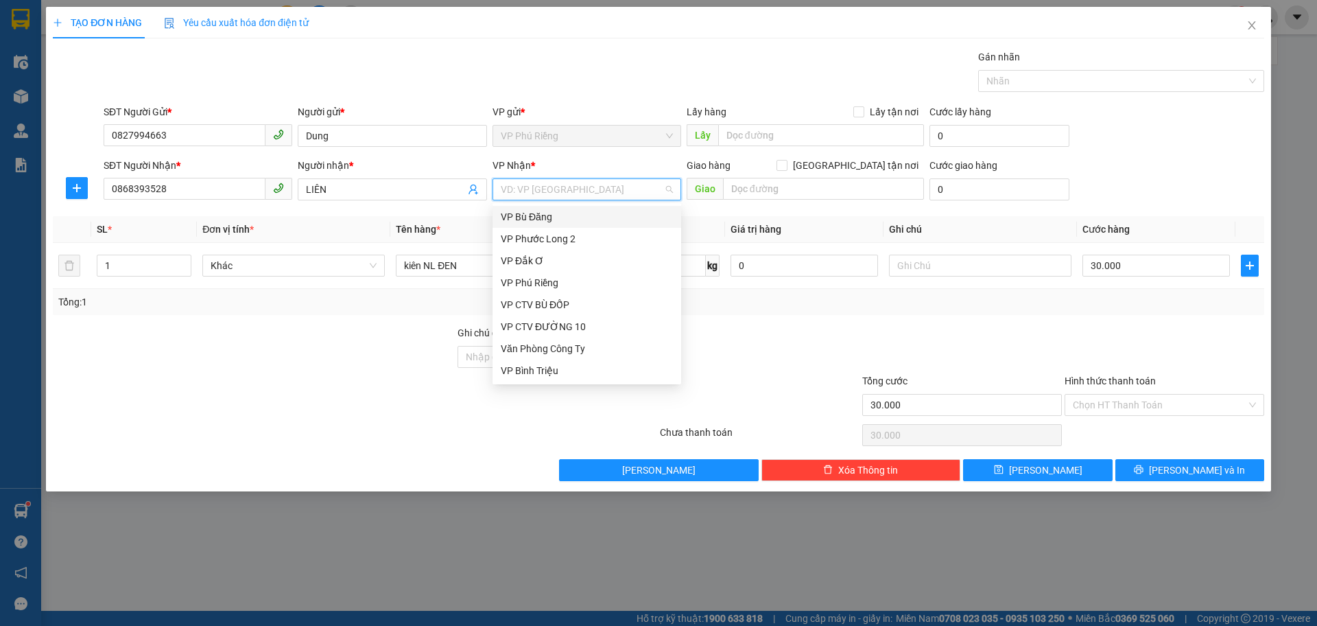
click at [576, 190] on input "search" at bounding box center [582, 189] width 163 height 21
type input "5"
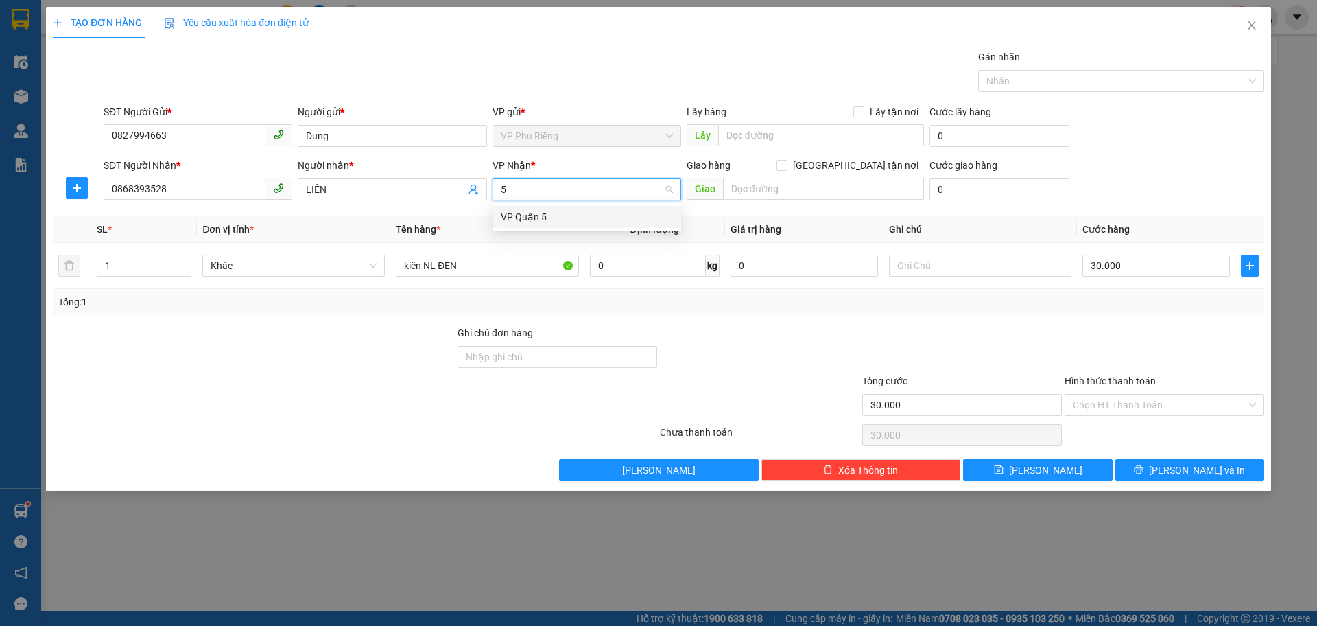
click at [545, 220] on div "VP Quận 5" at bounding box center [587, 216] width 172 height 15
click at [1136, 268] on input "30.000" at bounding box center [1155, 265] width 147 height 22
click at [1126, 323] on div "Transit Pickup Surcharge Ids Transit Deliver Surcharge Ids Transit Deliver Surc…" at bounding box center [658, 264] width 1211 height 431
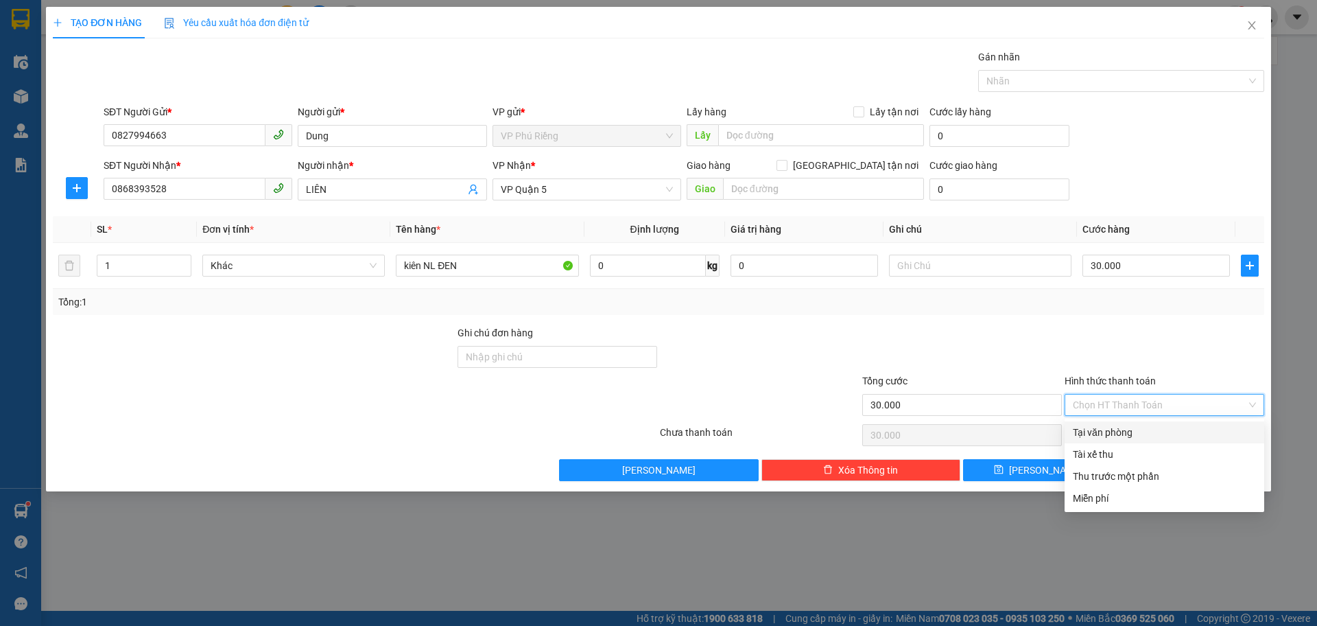
click at [1116, 401] on input "Hình thức thanh toán" at bounding box center [1160, 404] width 174 height 21
click at [1109, 431] on div "Tại văn phòng" at bounding box center [1164, 432] width 183 height 15
type input "0"
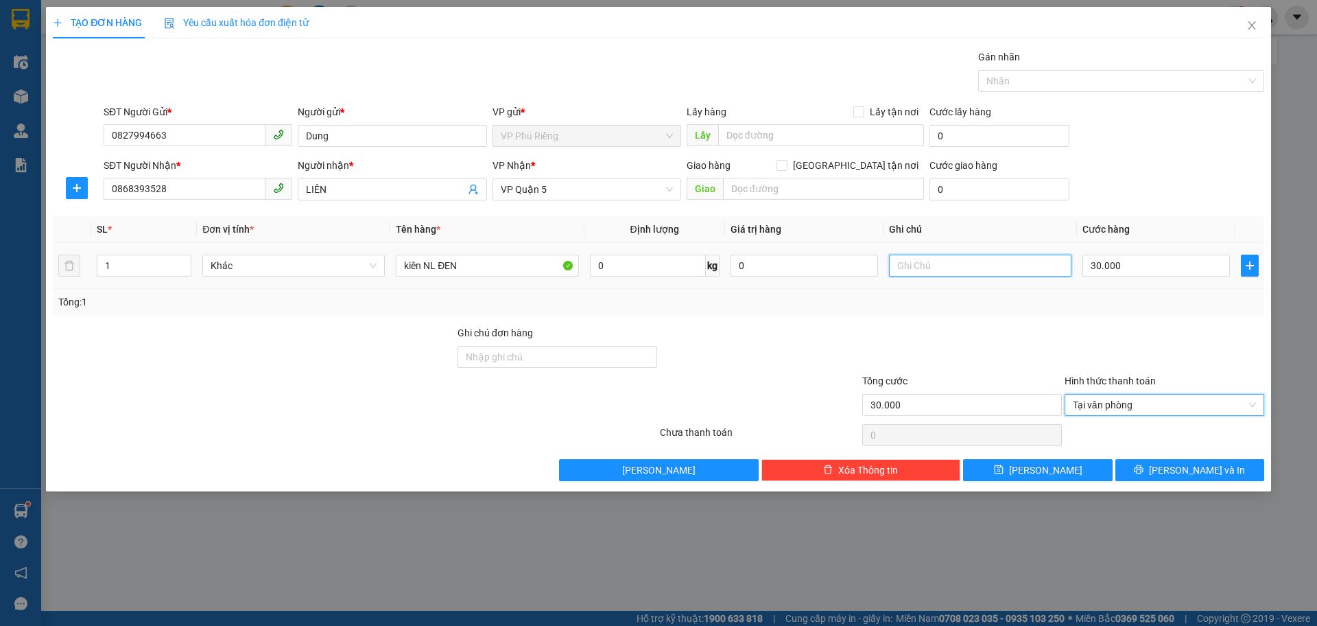
click at [910, 265] on input "text" at bounding box center [980, 265] width 182 height 22
type input "GOI LIÊN"
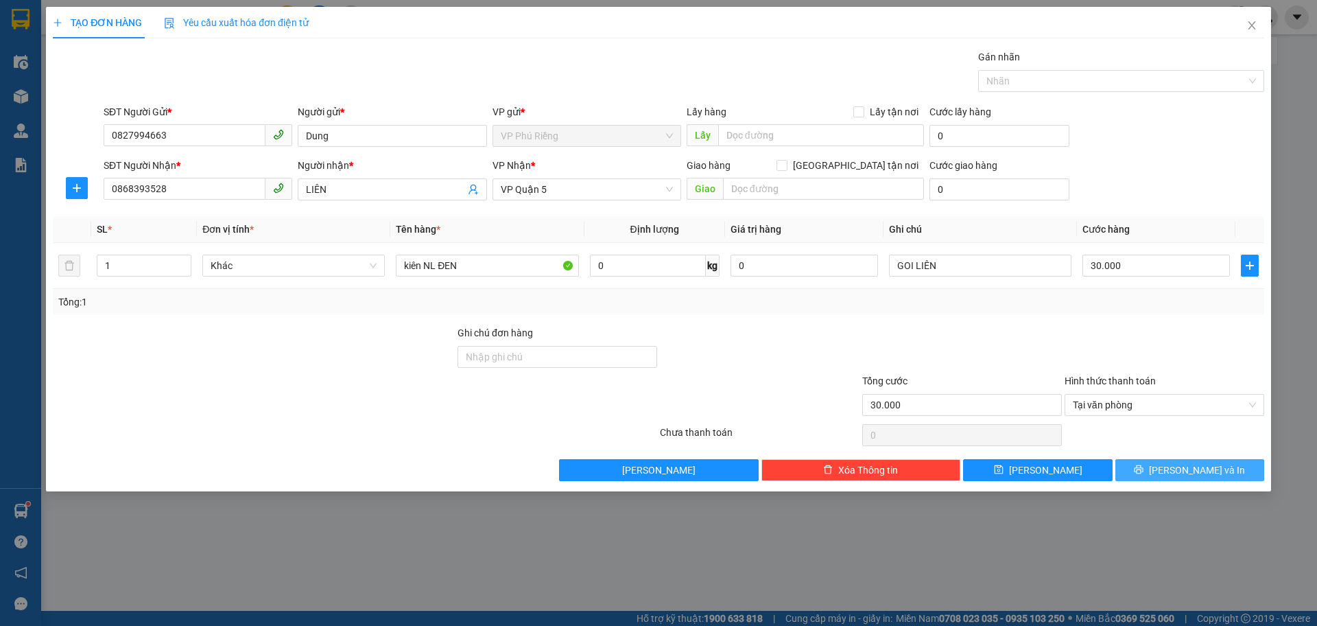
click at [1186, 476] on span "[PERSON_NAME] và In" at bounding box center [1197, 469] width 96 height 15
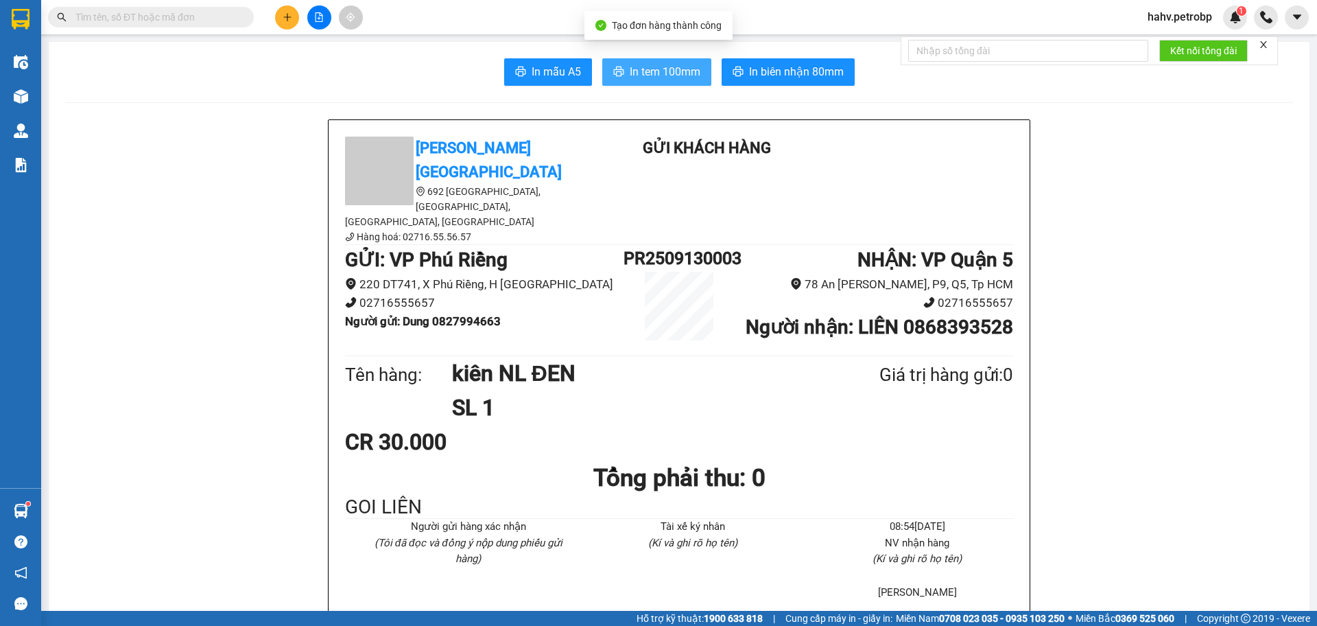
click at [652, 67] on span "In tem 100mm" at bounding box center [665, 71] width 71 height 17
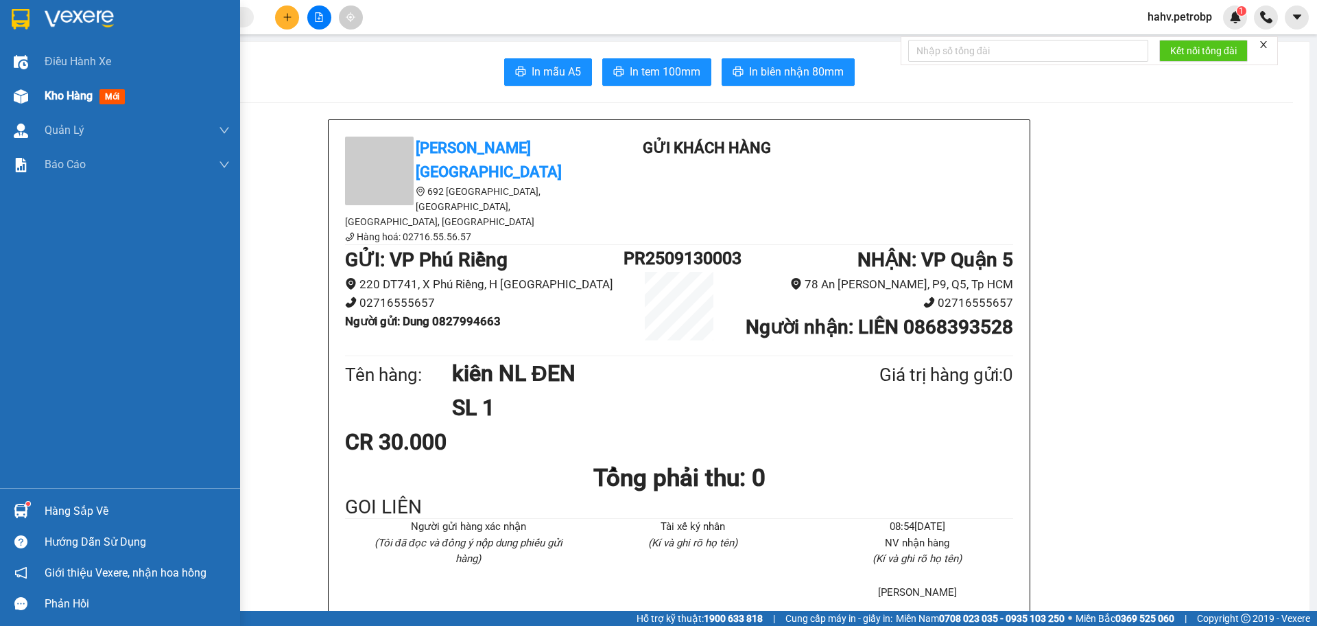
click at [74, 91] on span "Kho hàng" at bounding box center [69, 95] width 48 height 13
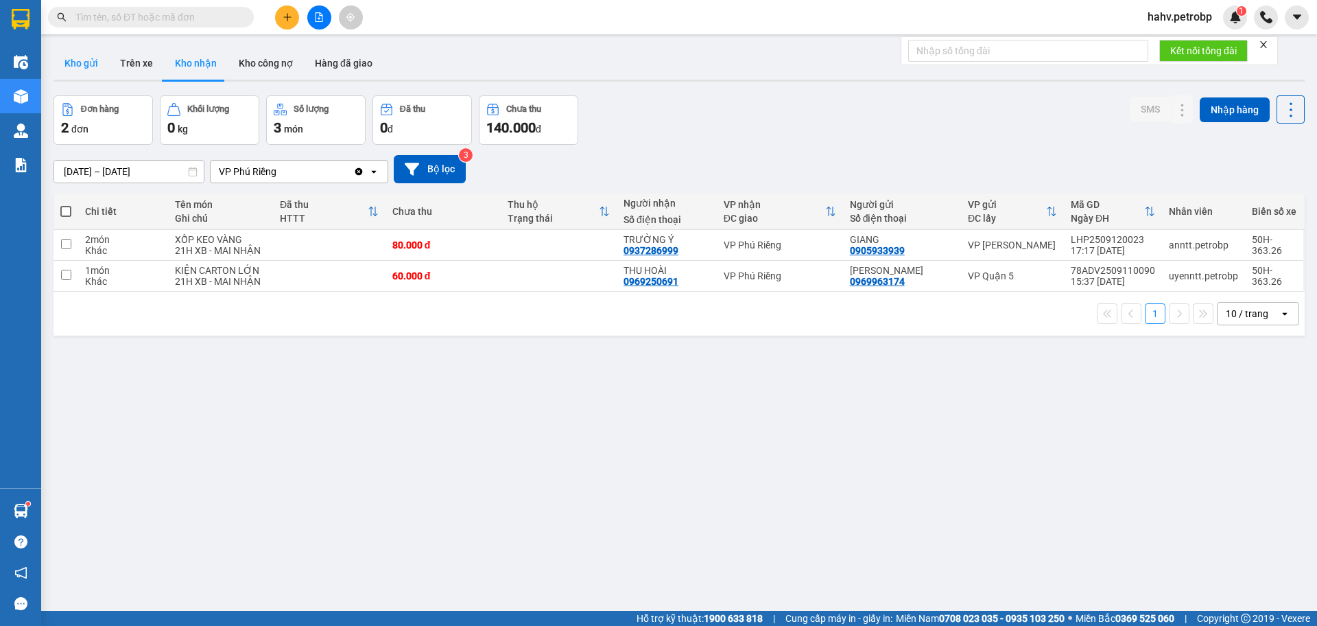
click at [86, 54] on button "Kho gửi" at bounding box center [82, 63] width 56 height 33
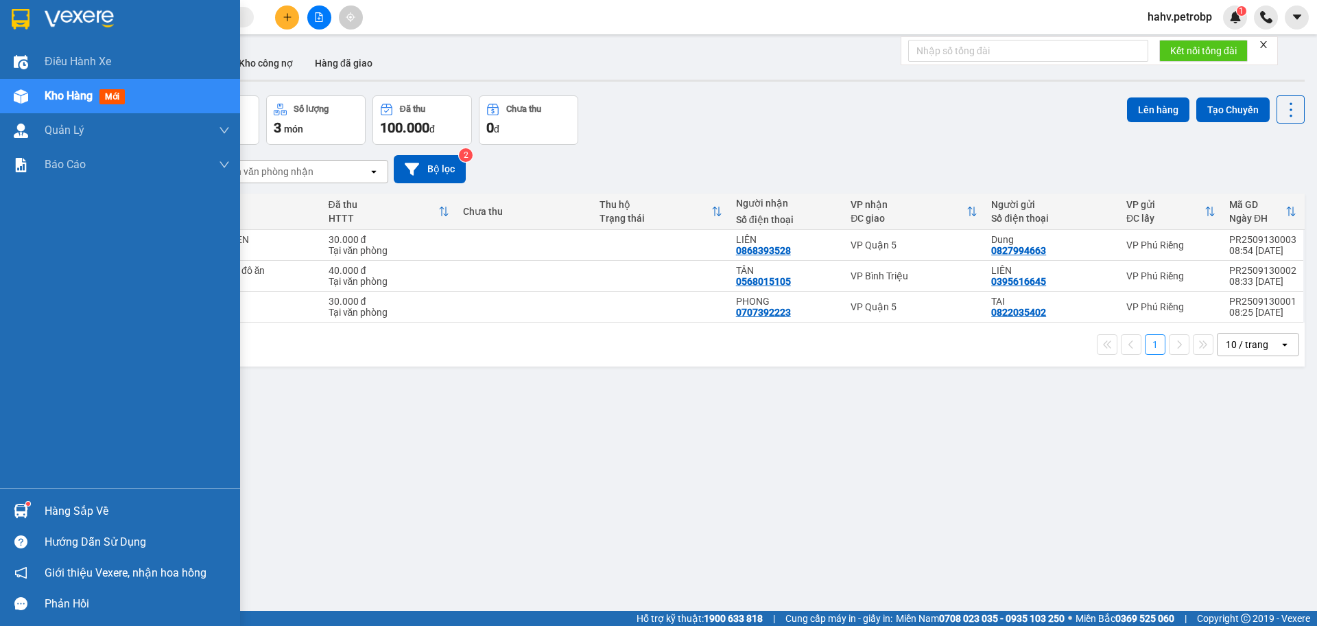
click at [64, 514] on div "Hàng sắp về" at bounding box center [137, 511] width 185 height 21
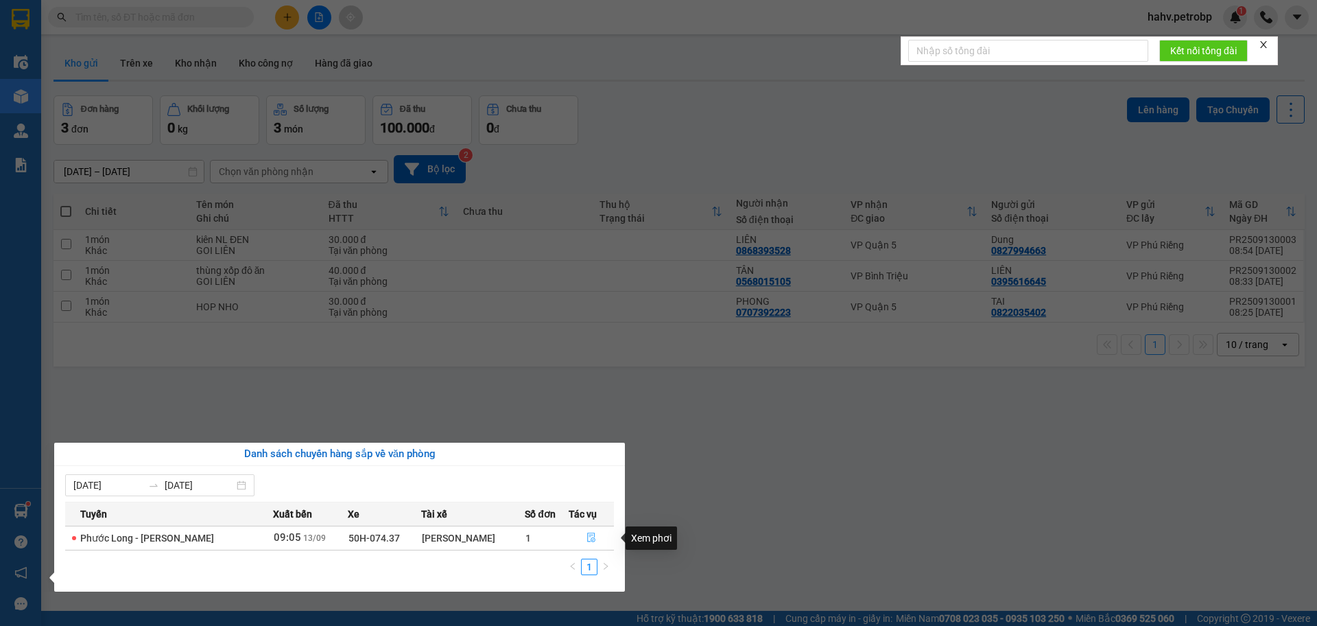
click at [592, 538] on icon "file-done" at bounding box center [591, 538] width 8 height 10
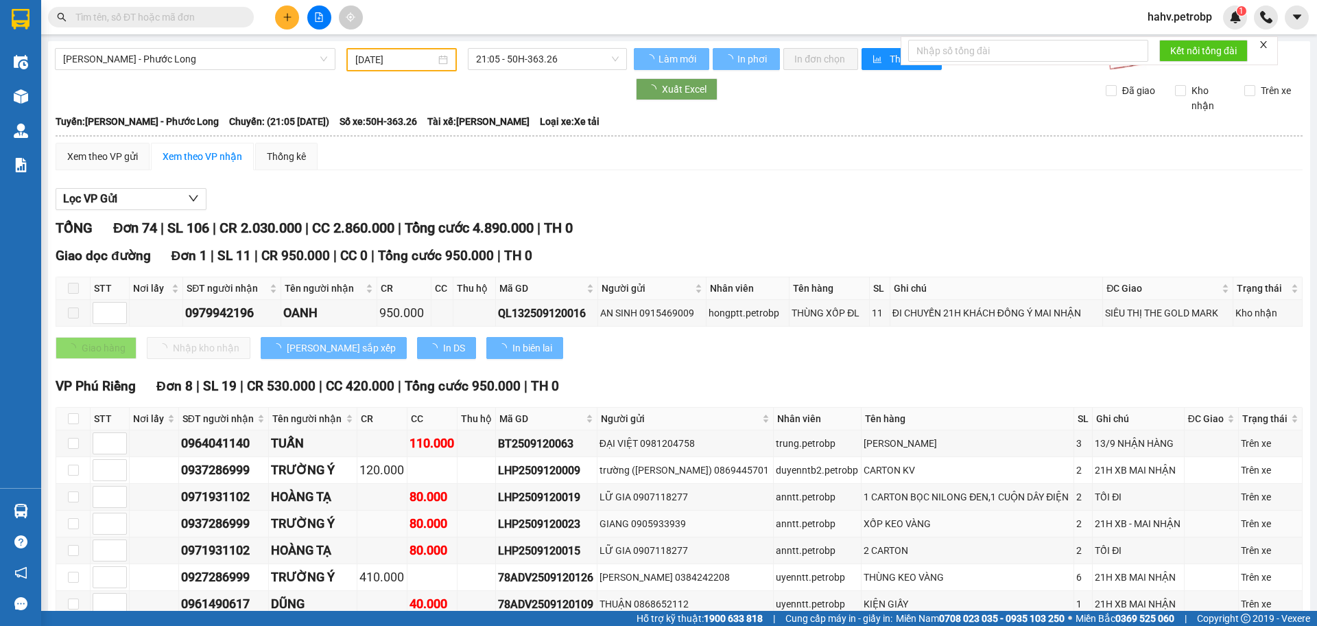
type input "[DATE]"
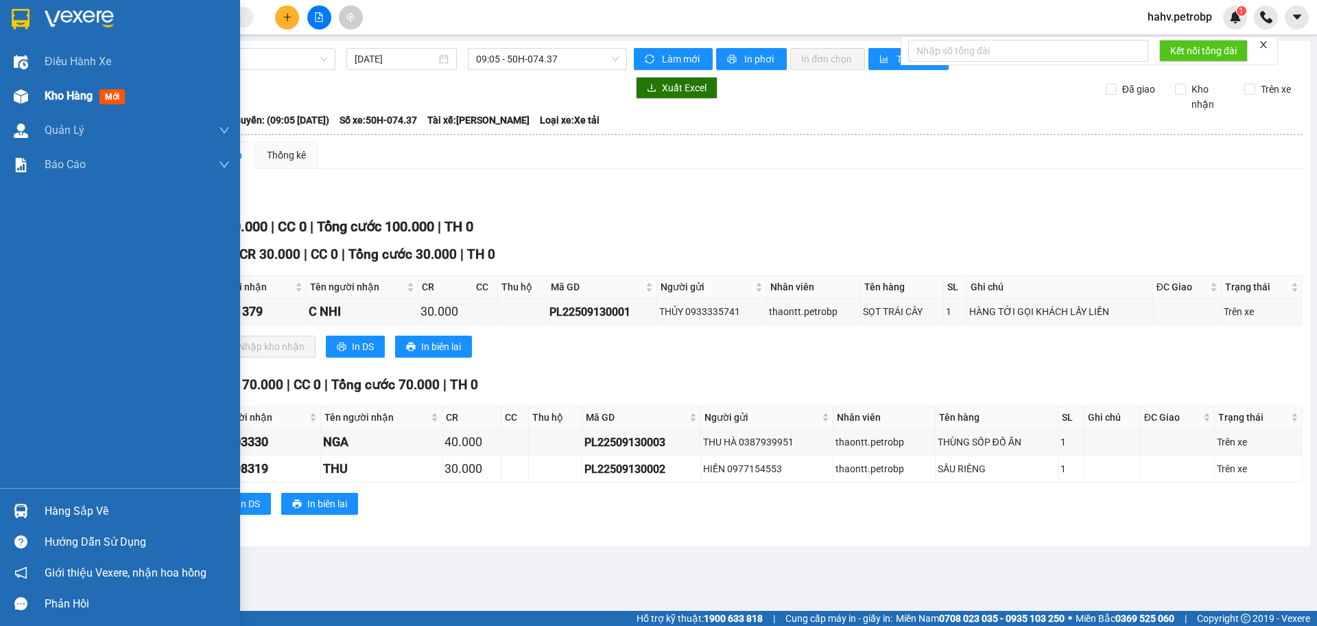
click at [67, 95] on span "Kho hàng" at bounding box center [69, 95] width 48 height 13
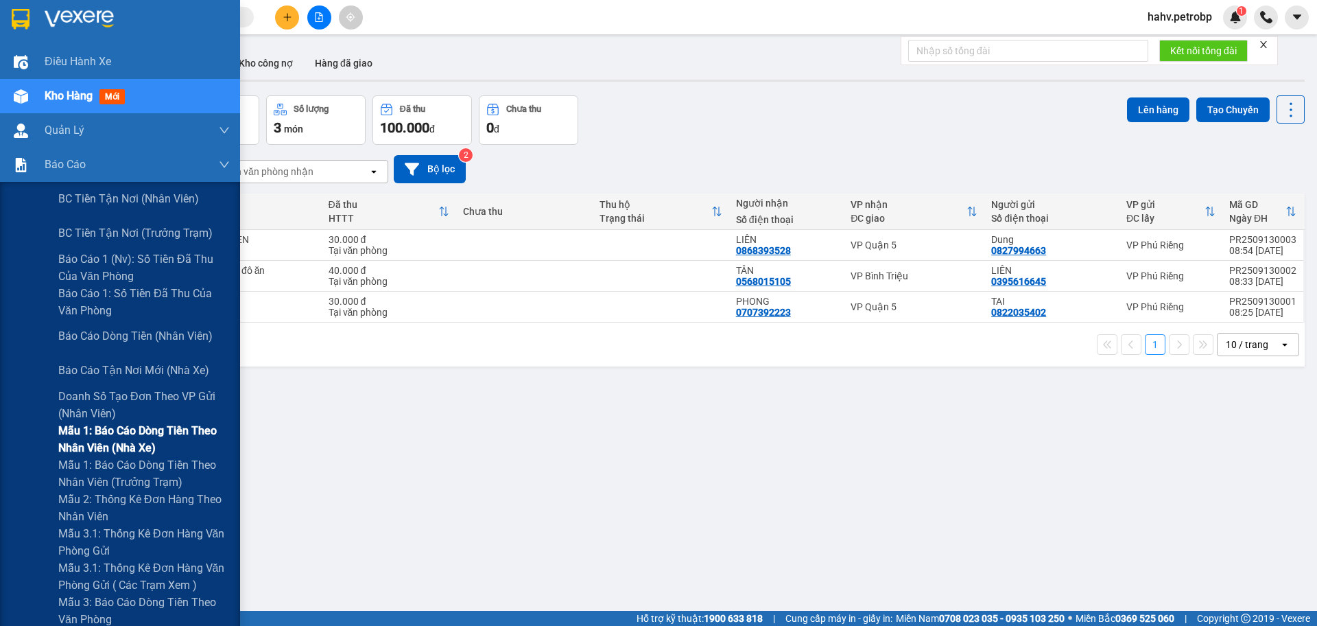
click at [134, 434] on span "Mẫu 1: Báo cáo dòng tiền theo nhân viên (nhà xe)" at bounding box center [143, 439] width 171 height 34
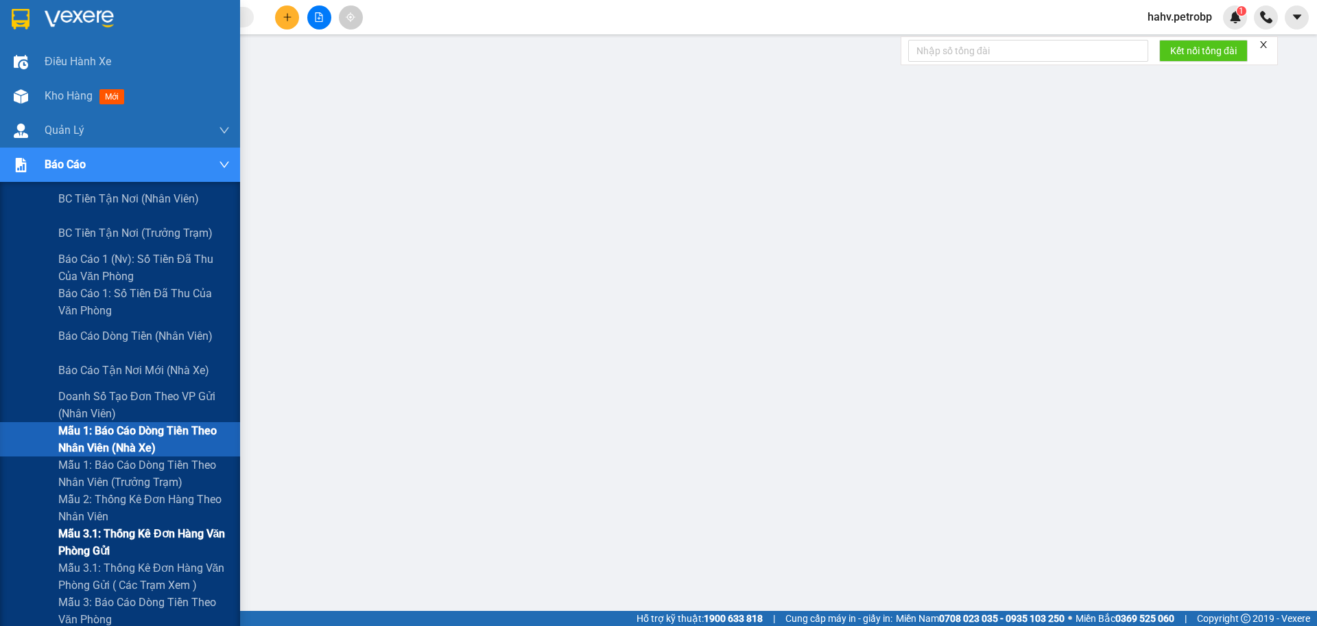
click at [88, 534] on span "Mẫu 3.1: Thống kê đơn hàng văn phòng gửi" at bounding box center [143, 542] width 171 height 34
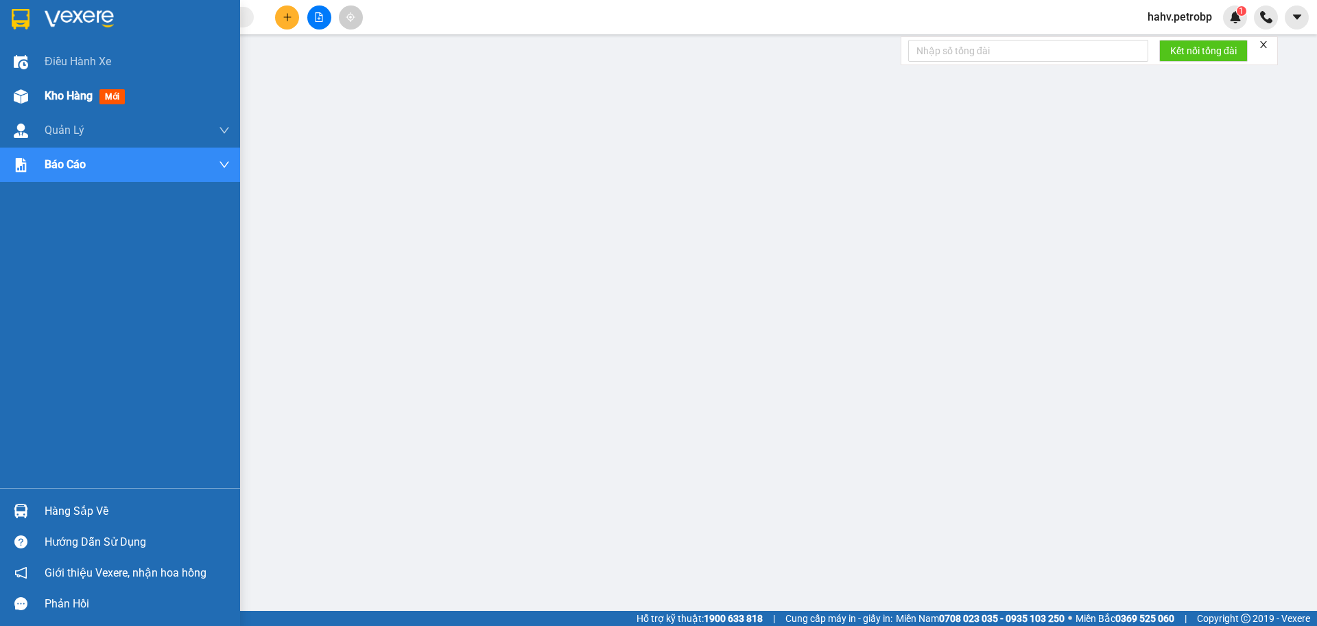
click at [62, 94] on span "Kho hàng" at bounding box center [69, 95] width 48 height 13
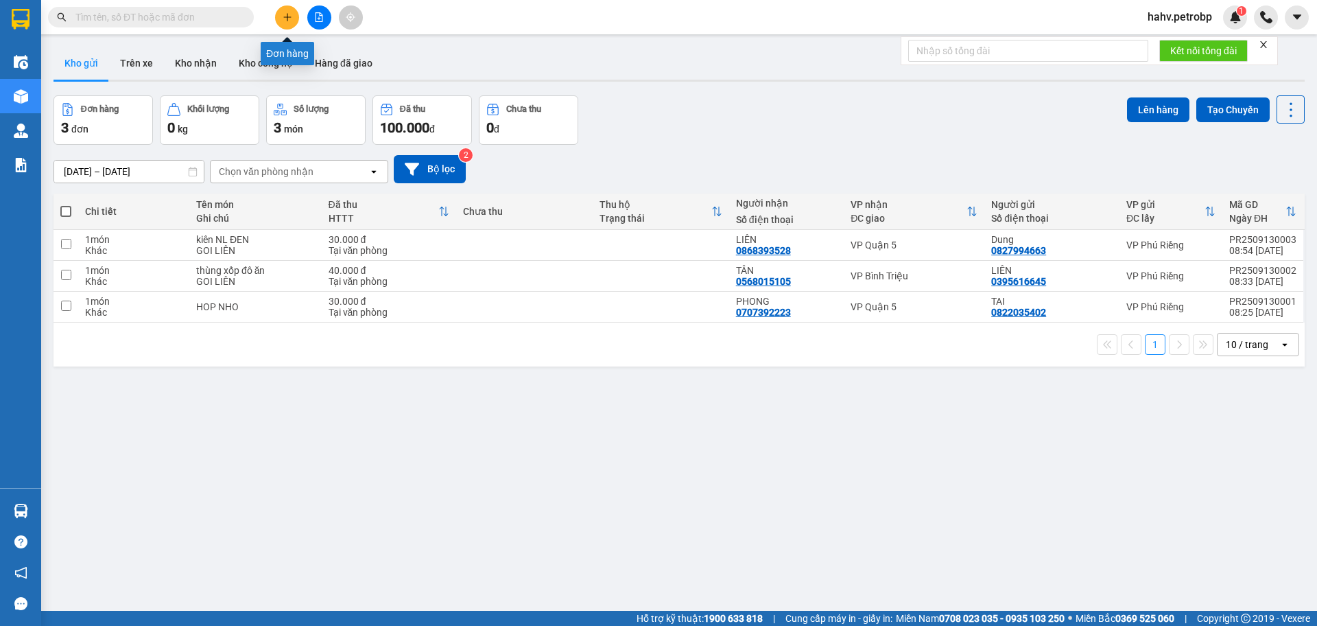
click at [276, 15] on button at bounding box center [287, 17] width 24 height 24
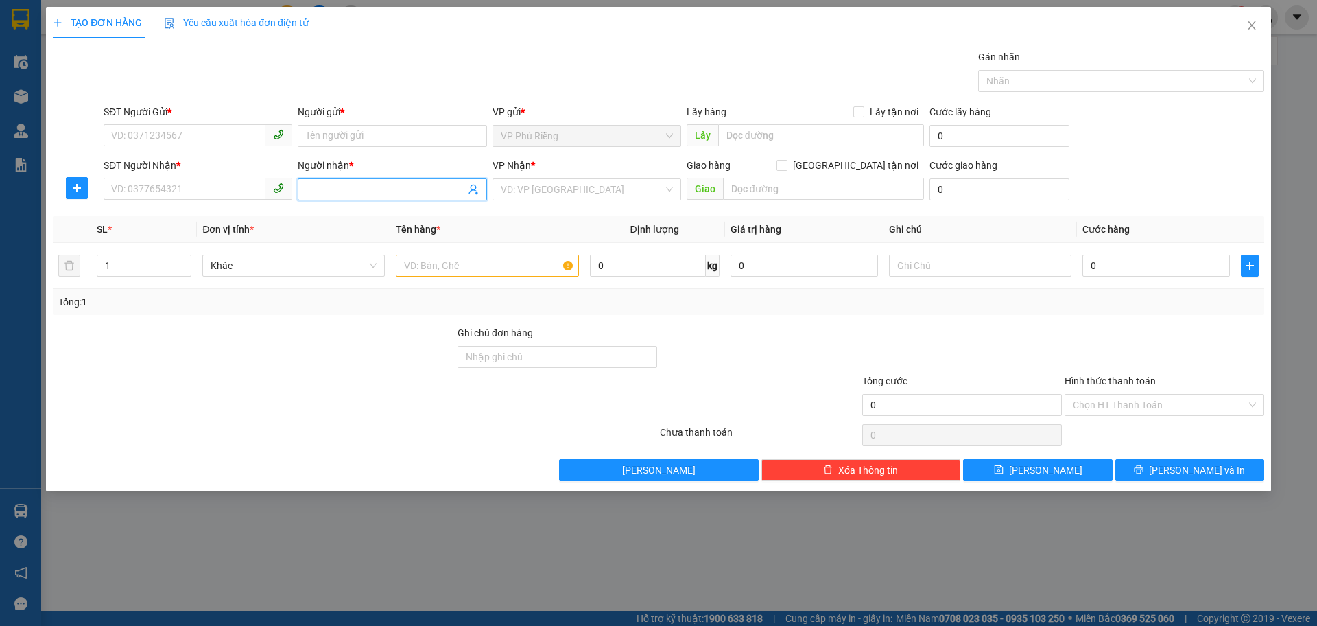
click at [351, 195] on input "Người nhận *" at bounding box center [385, 189] width 158 height 15
type input "A"
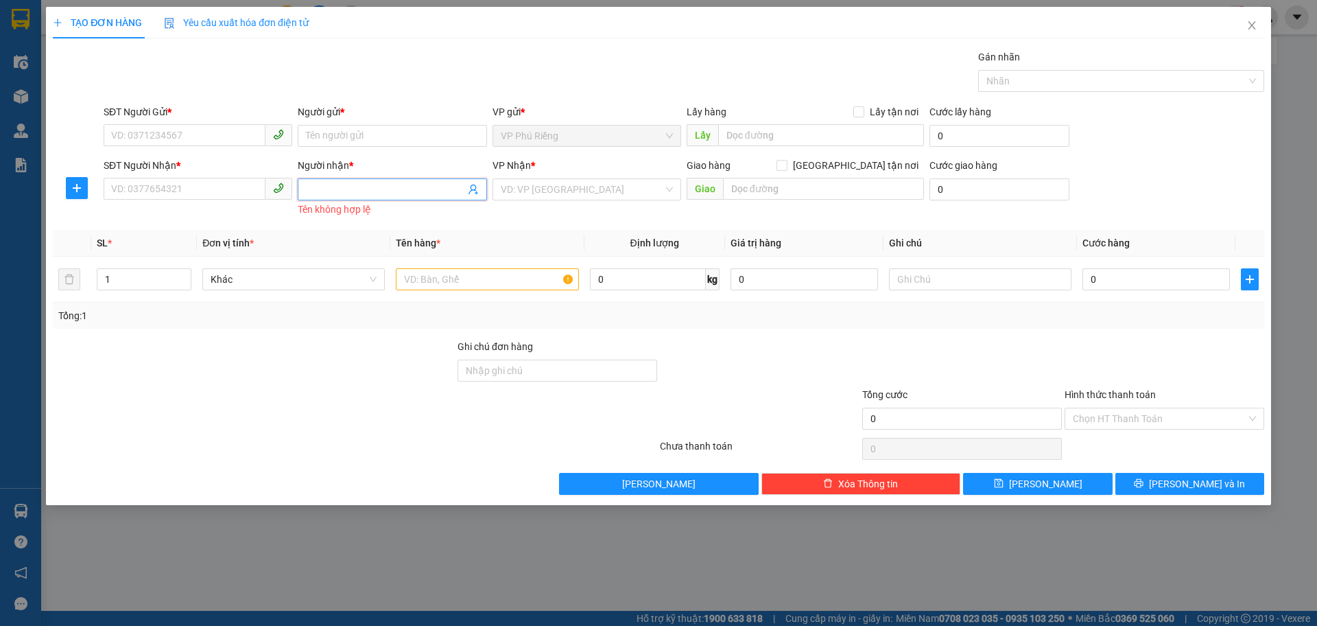
type input "E"
type input "C"
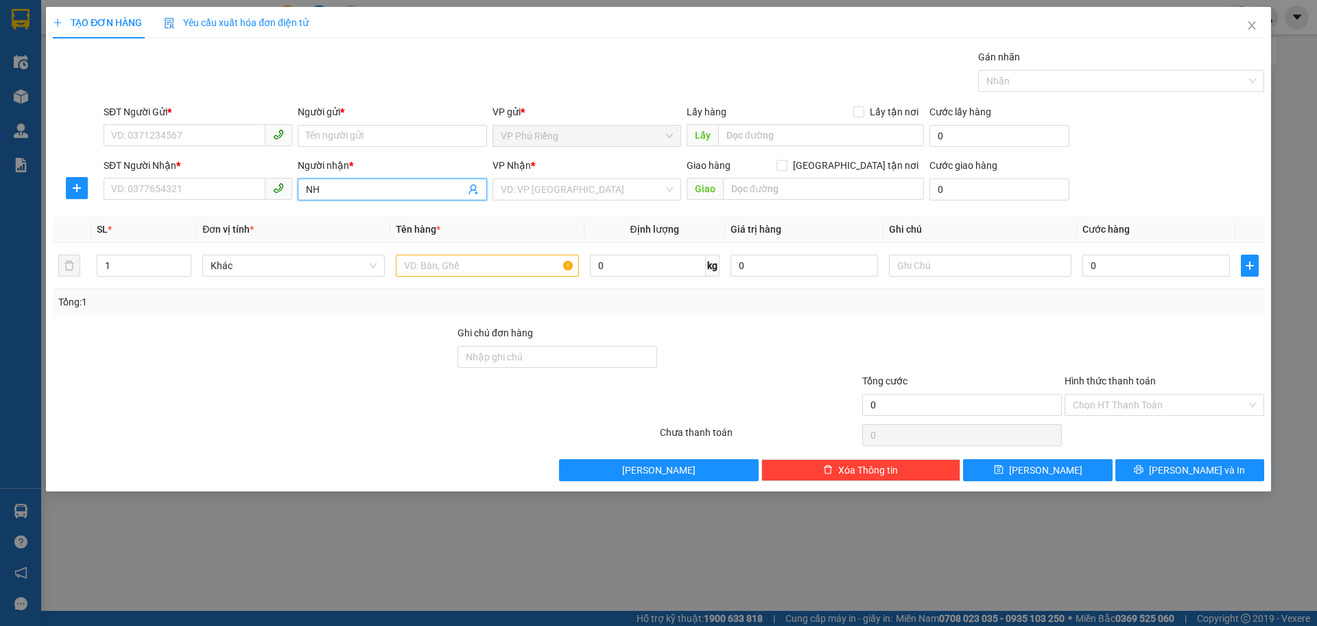
type input "N"
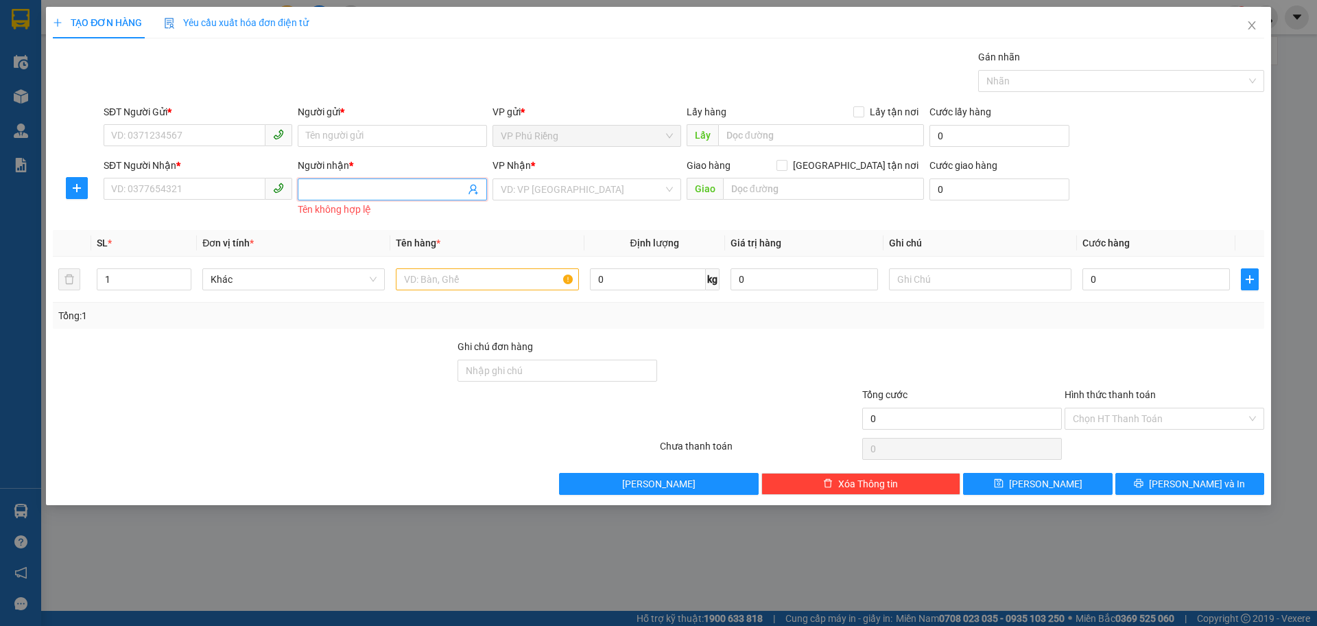
type input "E"
type input "A"
type input "S"
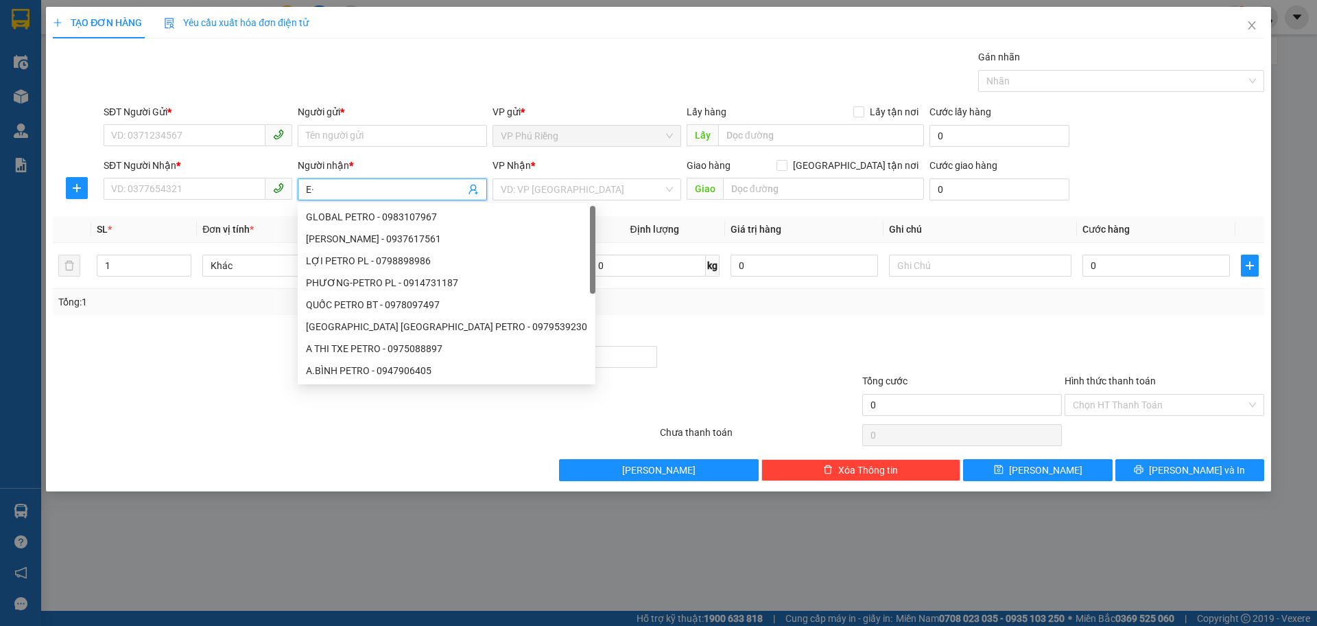
type input "E"
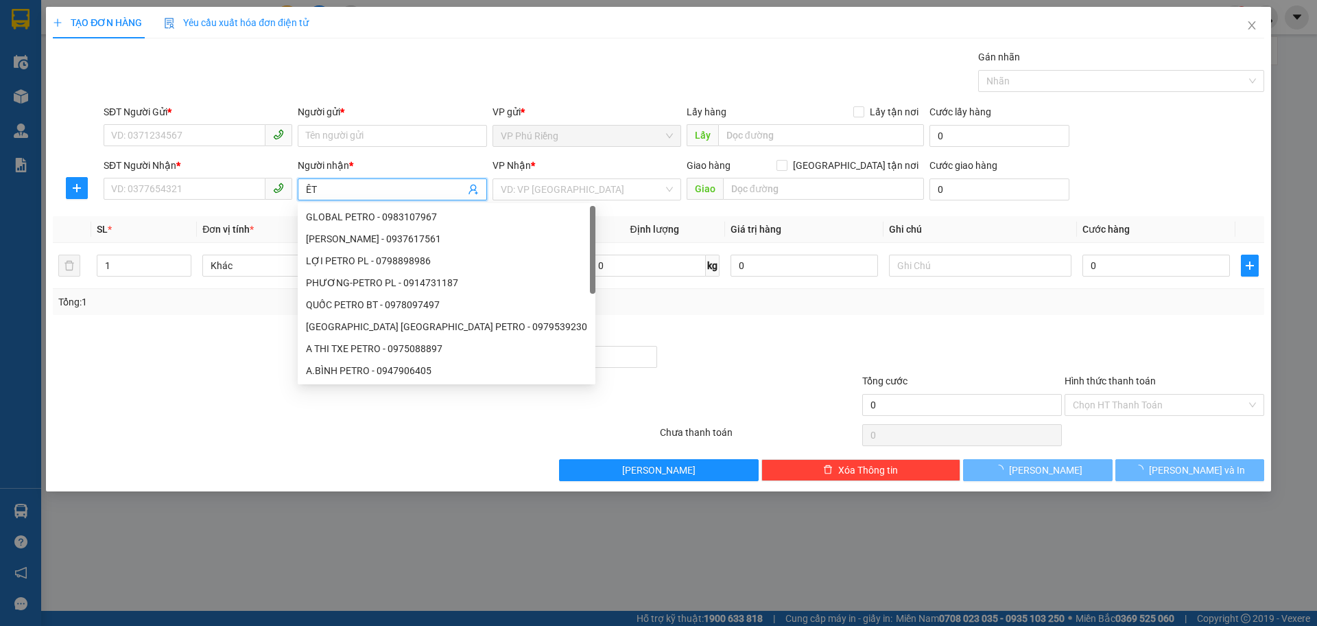
type input "Ê"
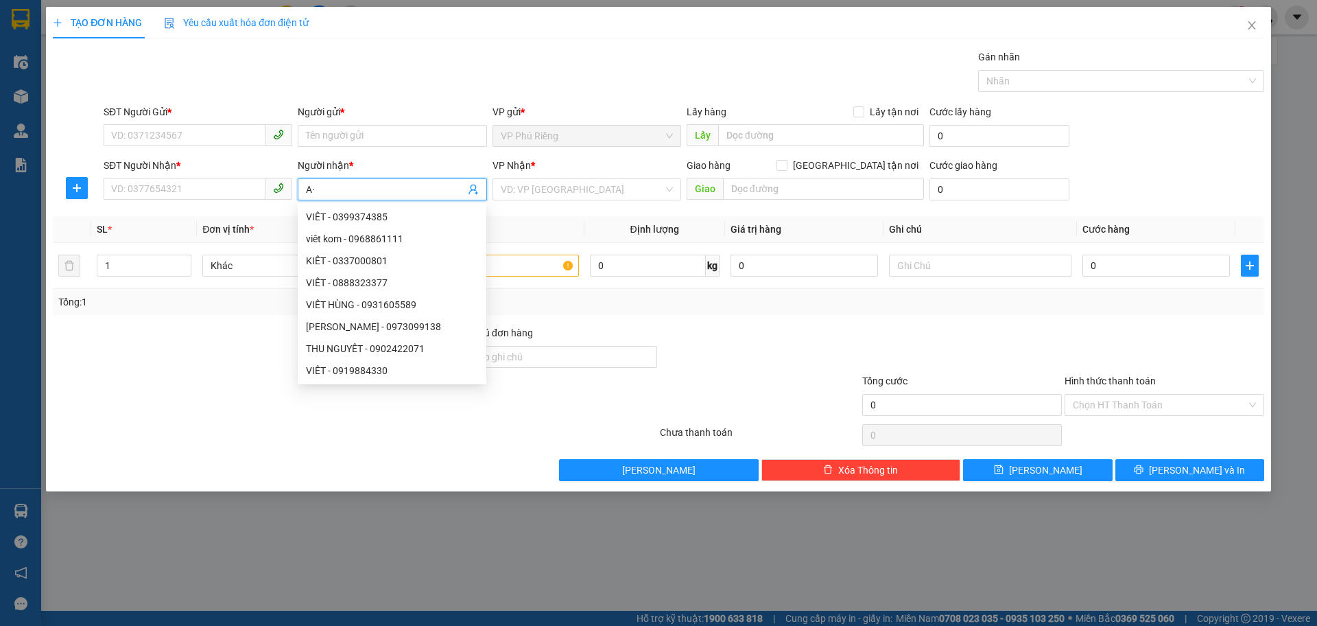
type input "A"
type input "Á"
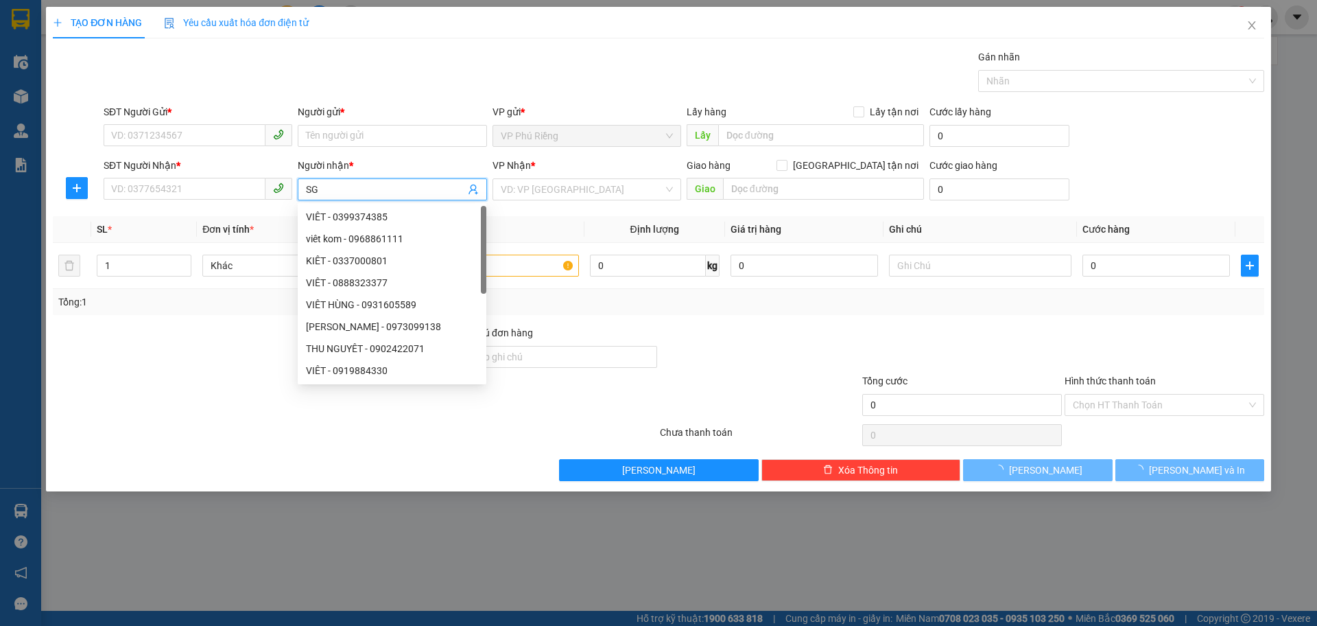
type input "S"
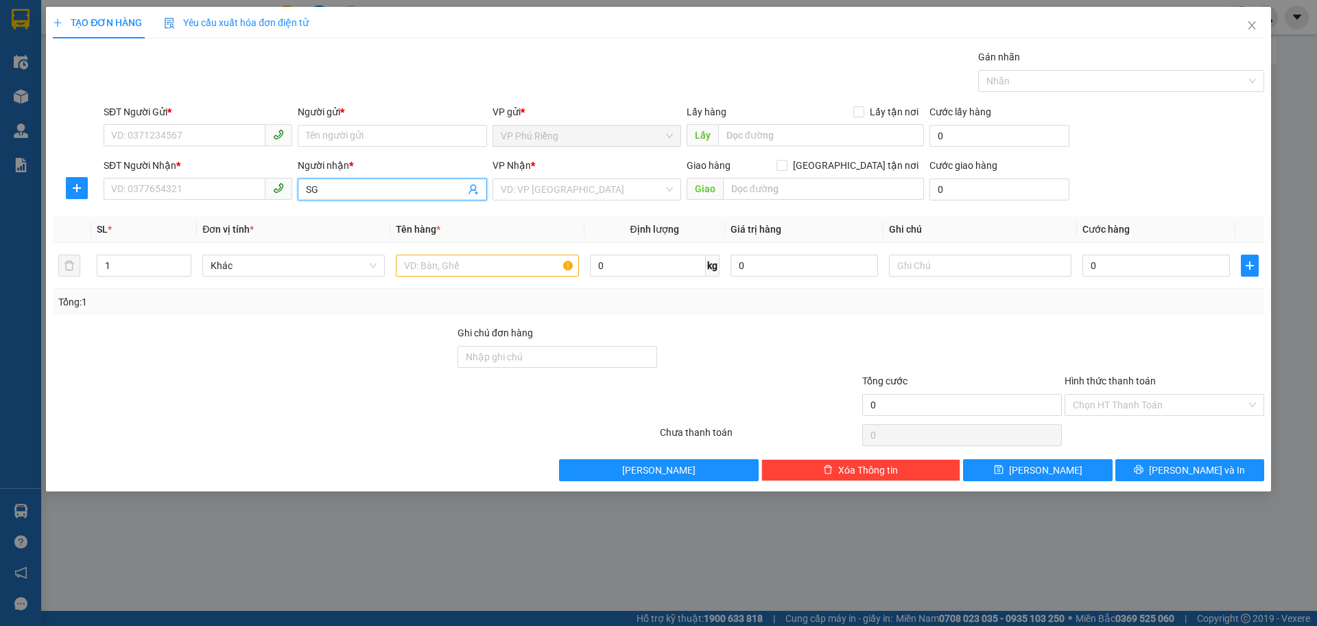
type input "S"
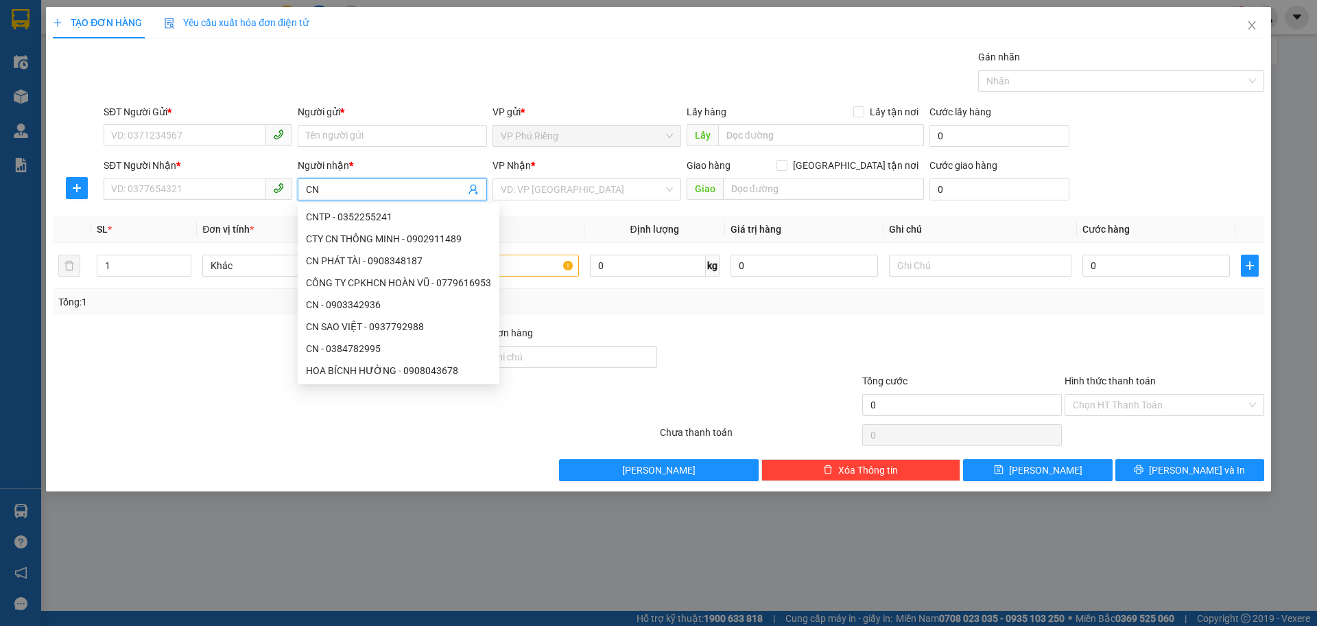
type input "C"
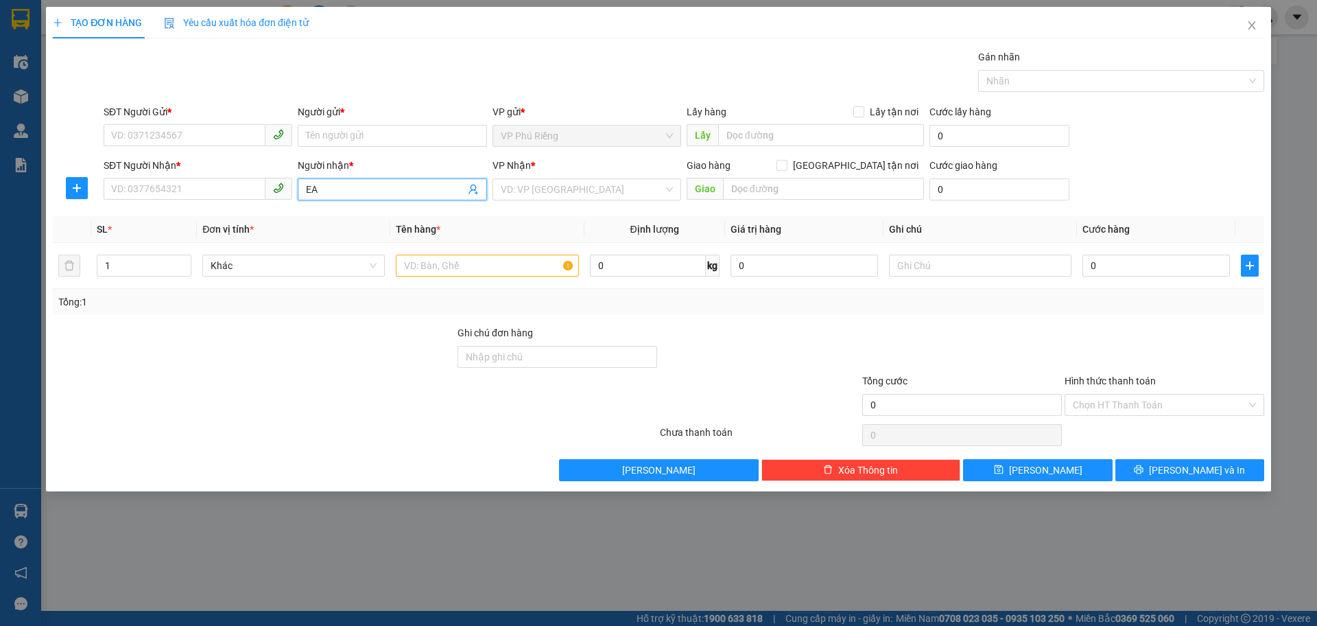
type input "E"
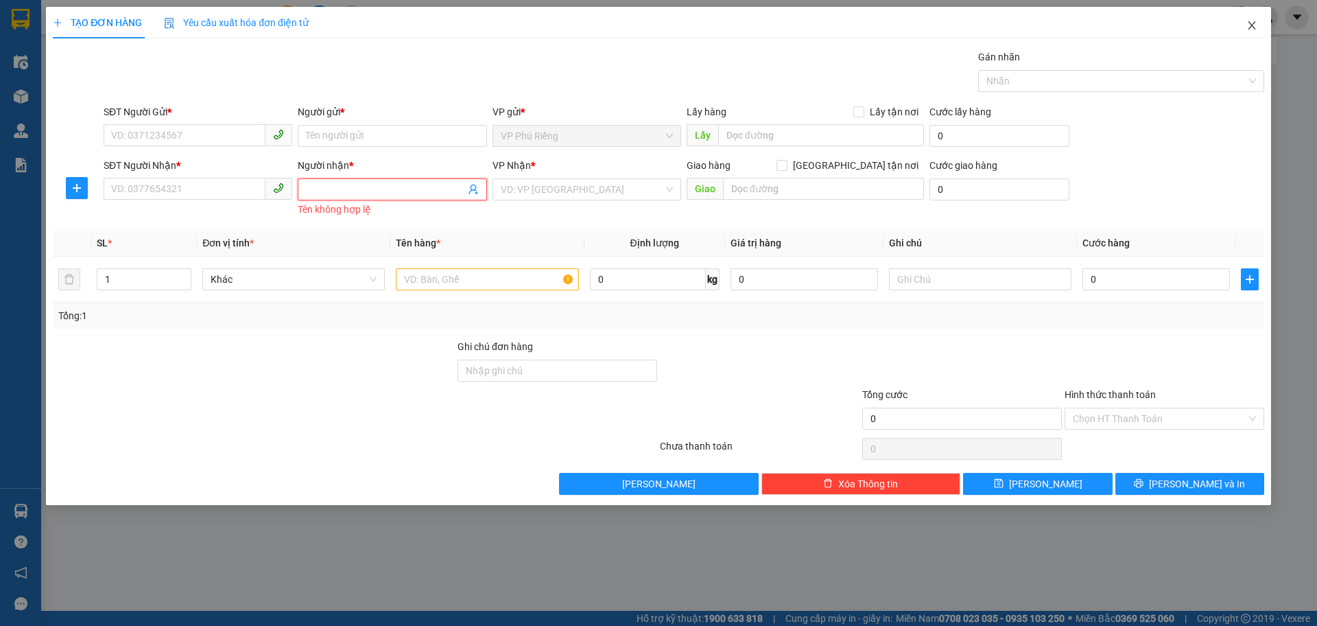
click at [1247, 22] on icon "close" at bounding box center [1251, 25] width 11 height 11
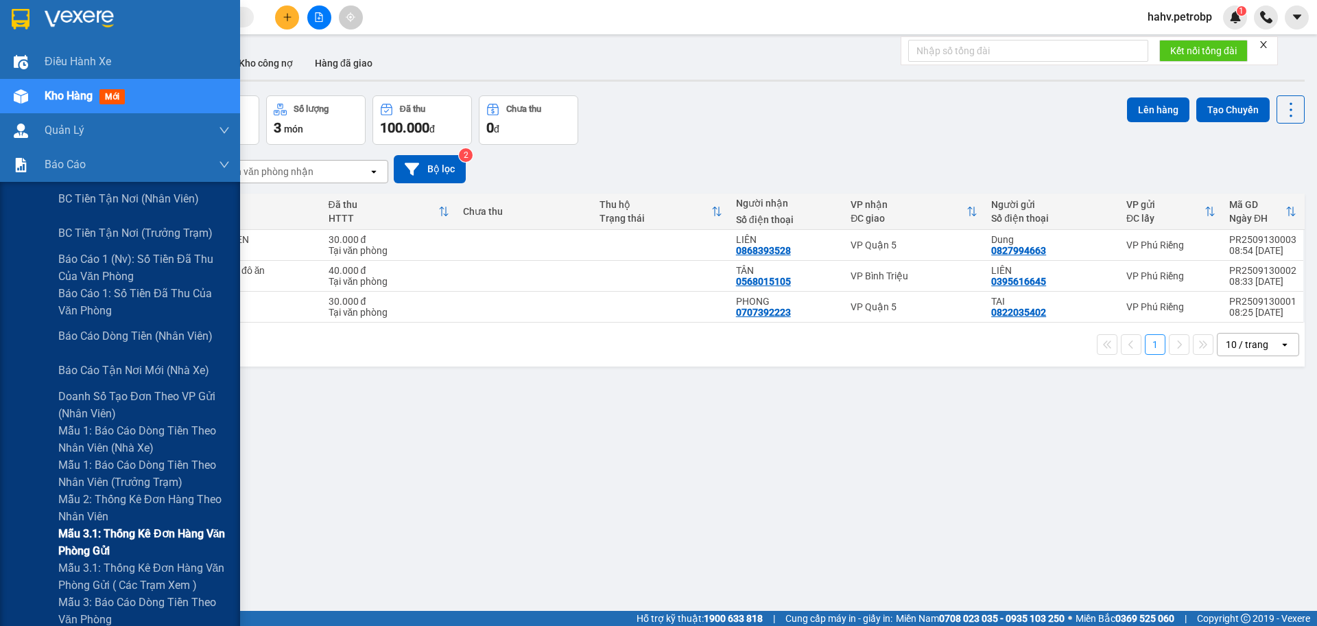
click at [114, 540] on span "Mẫu 3.1: Thống kê đơn hàng văn phòng gửi" at bounding box center [143, 542] width 171 height 34
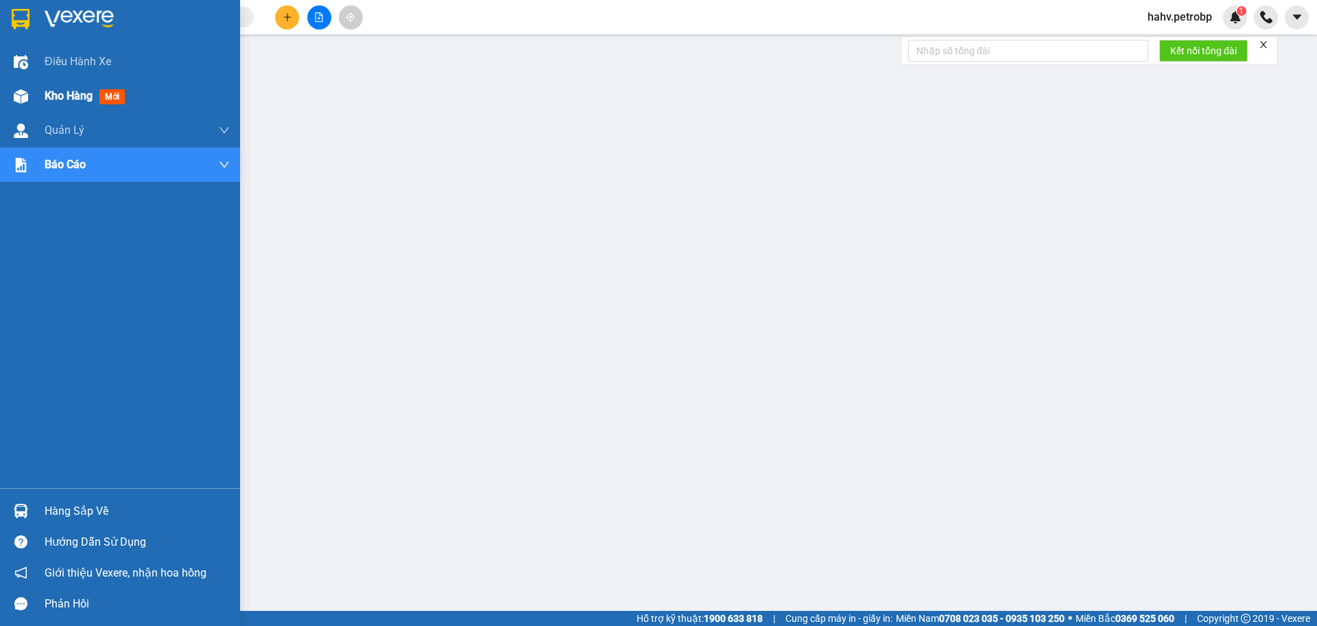
click at [62, 97] on span "Kho hàng" at bounding box center [69, 95] width 48 height 13
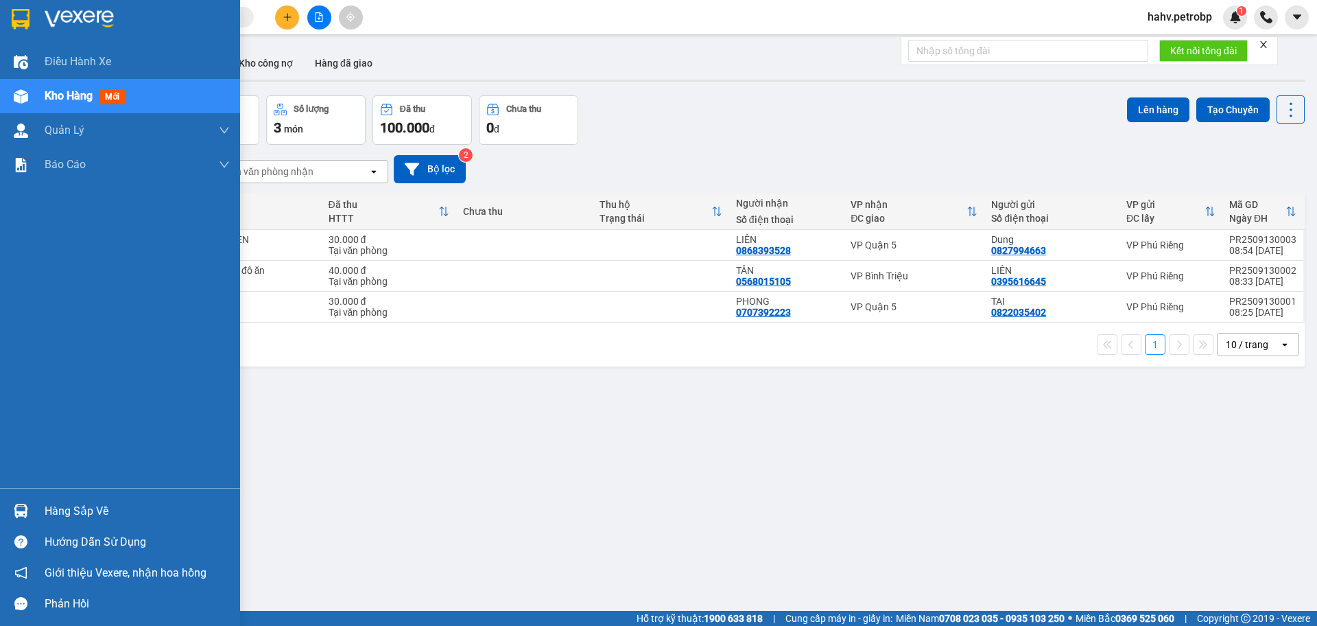
click at [62, 511] on div "Hàng sắp về" at bounding box center [137, 511] width 185 height 21
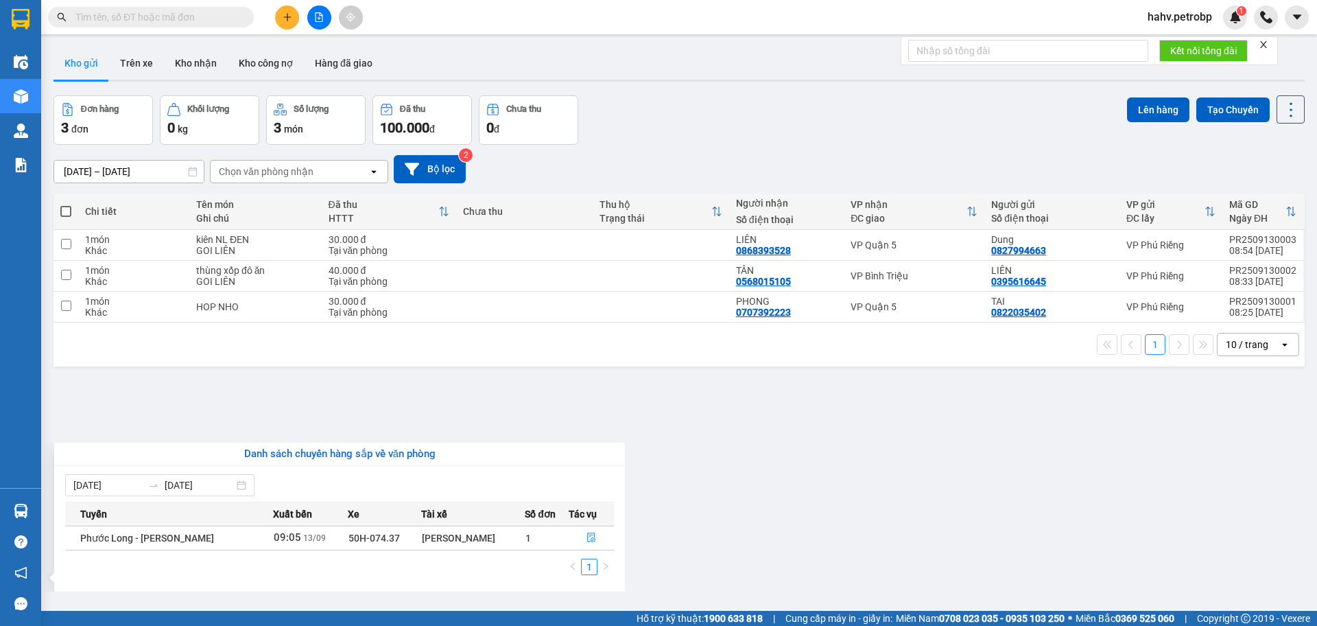
click at [822, 523] on section "Kết quả tìm kiếm ( 0 ) Bộ lọc No Data hahv.petrobp 1 Điều hành xe Kho hàng mới …" at bounding box center [658, 313] width 1317 height 626
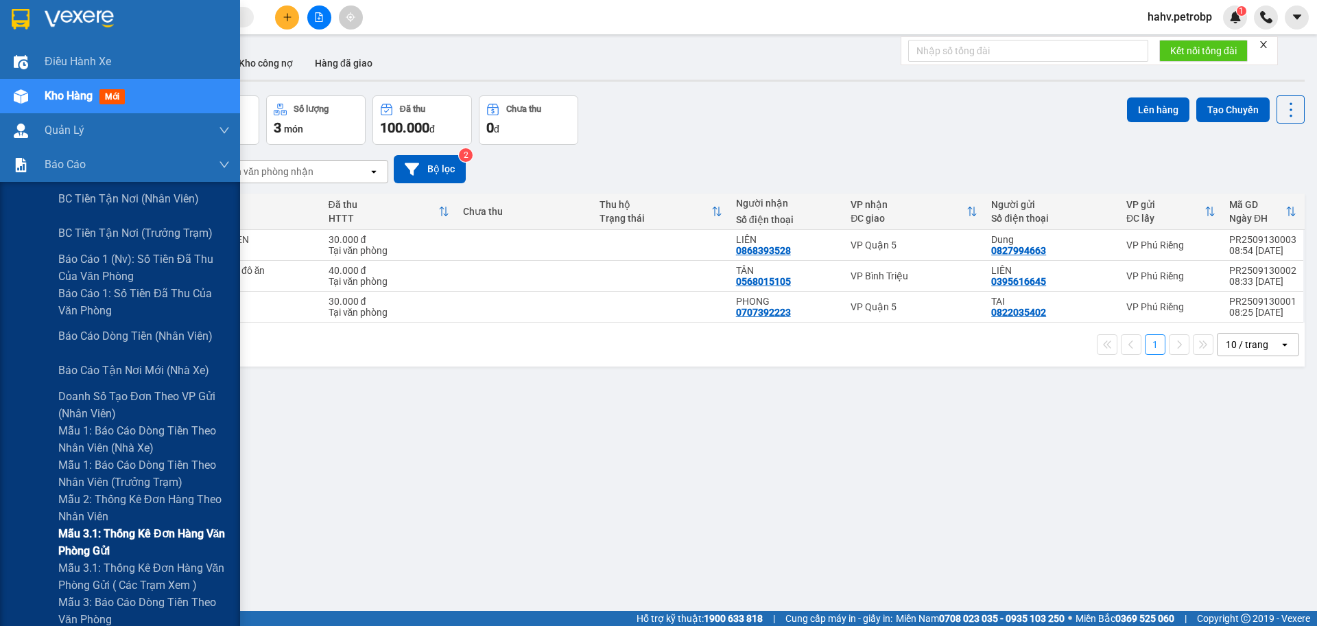
click at [112, 534] on span "Mẫu 3.1: Thống kê đơn hàng văn phòng gửi" at bounding box center [143, 542] width 171 height 34
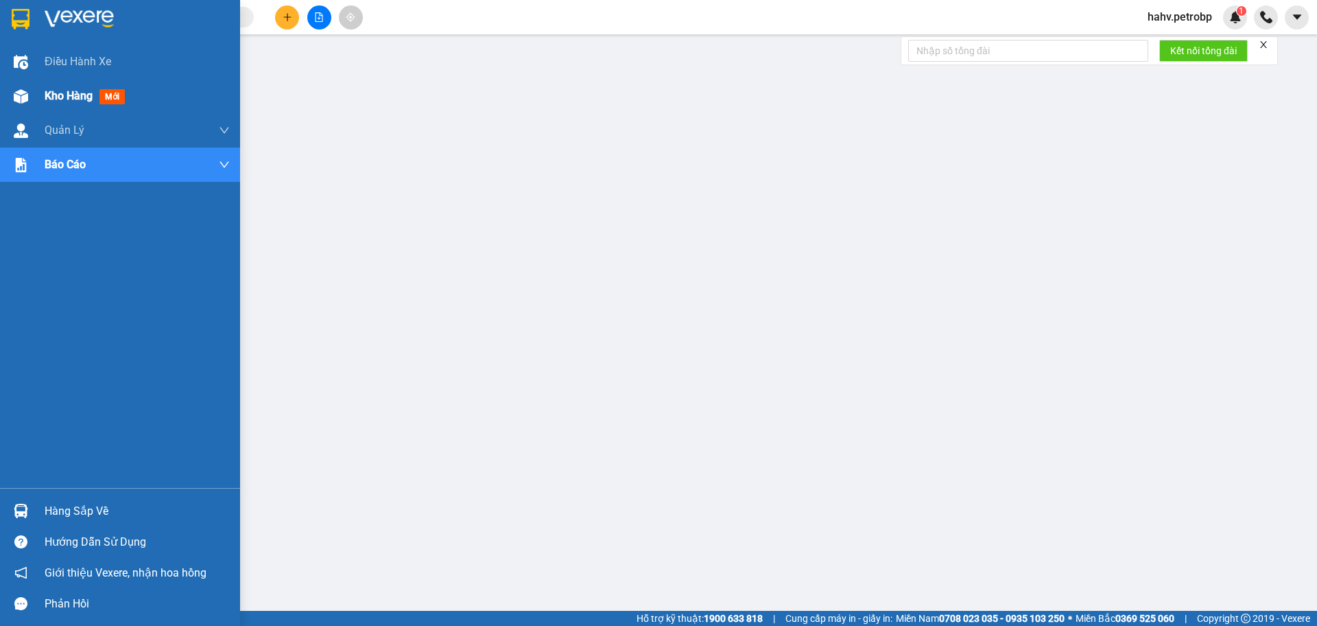
click at [59, 91] on span "Kho hàng" at bounding box center [69, 95] width 48 height 13
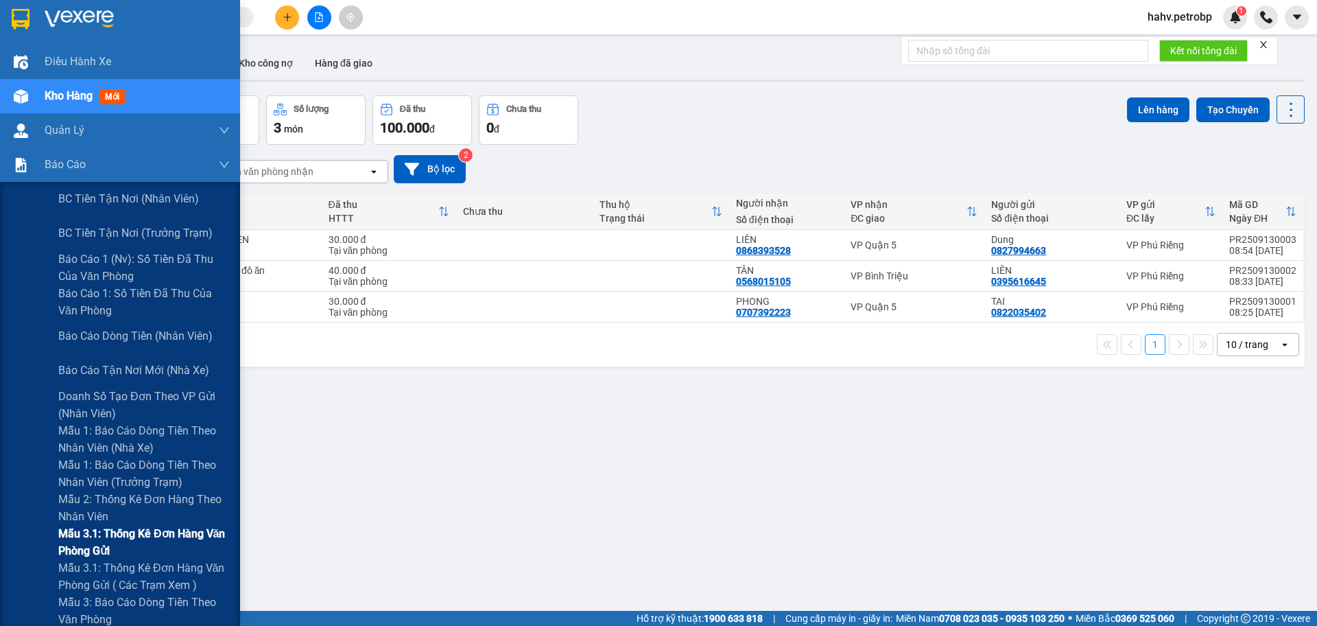
click at [93, 534] on span "Mẫu 3.1: Thống kê đơn hàng văn phòng gửi" at bounding box center [143, 542] width 171 height 34
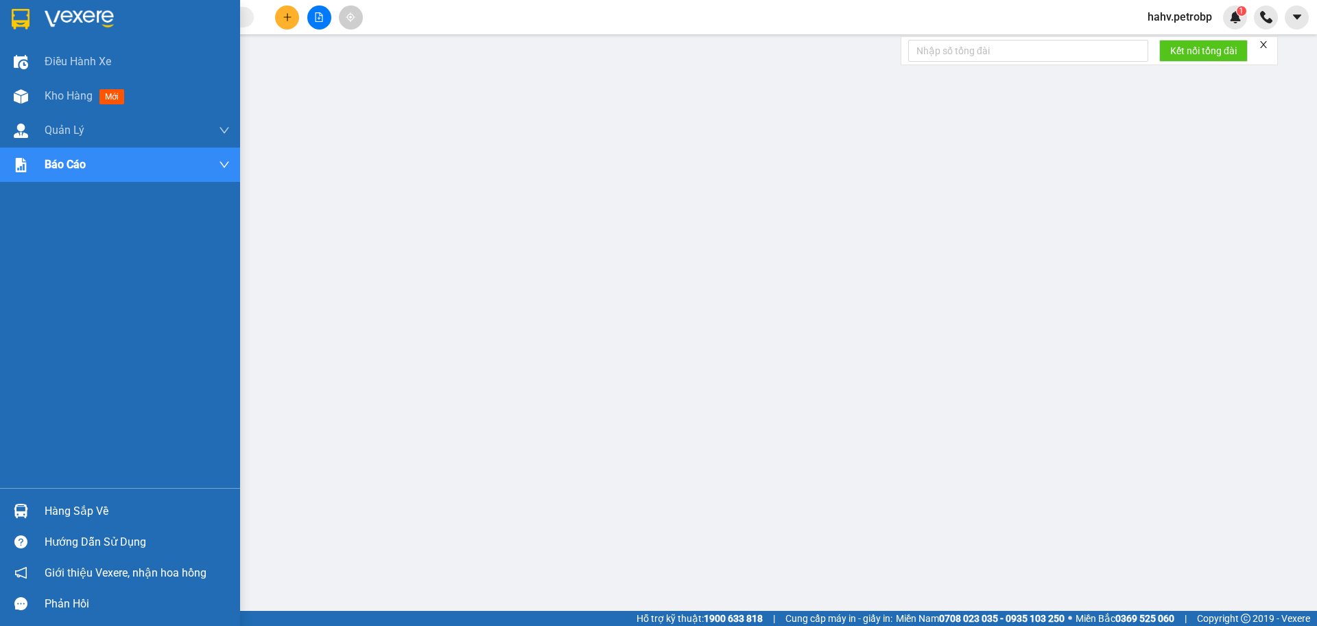
click at [78, 515] on div "Hàng sắp về" at bounding box center [137, 511] width 185 height 21
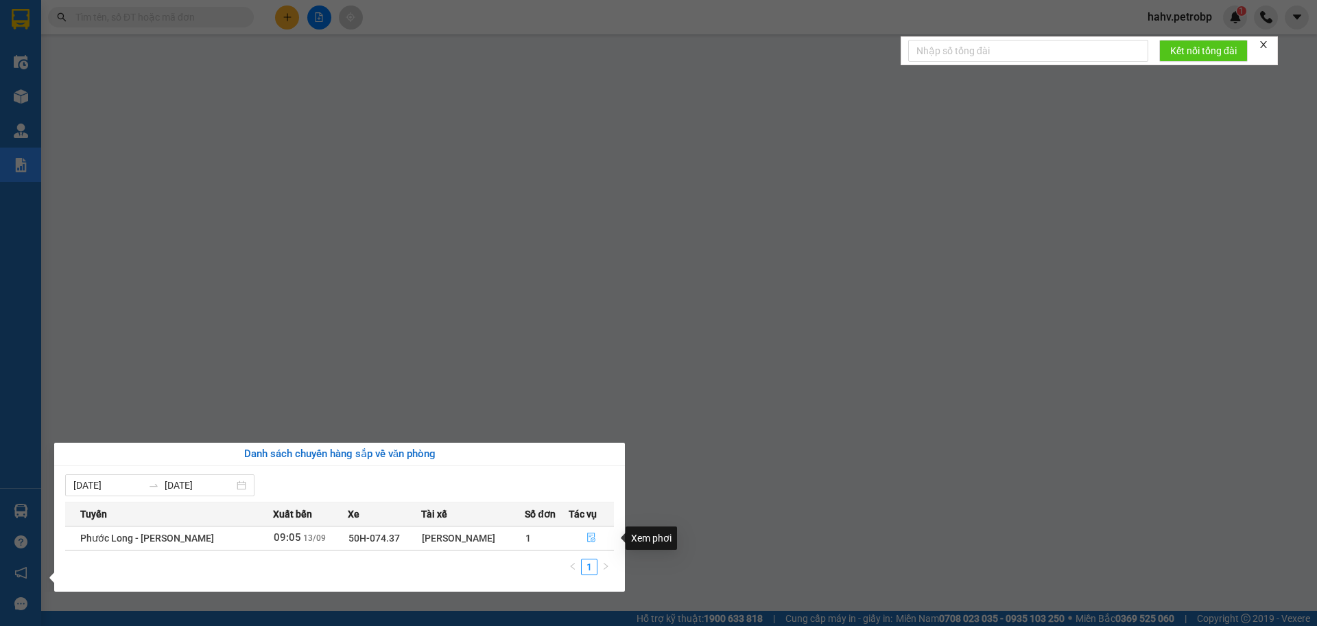
click at [589, 538] on icon "file-done" at bounding box center [591, 537] width 10 height 10
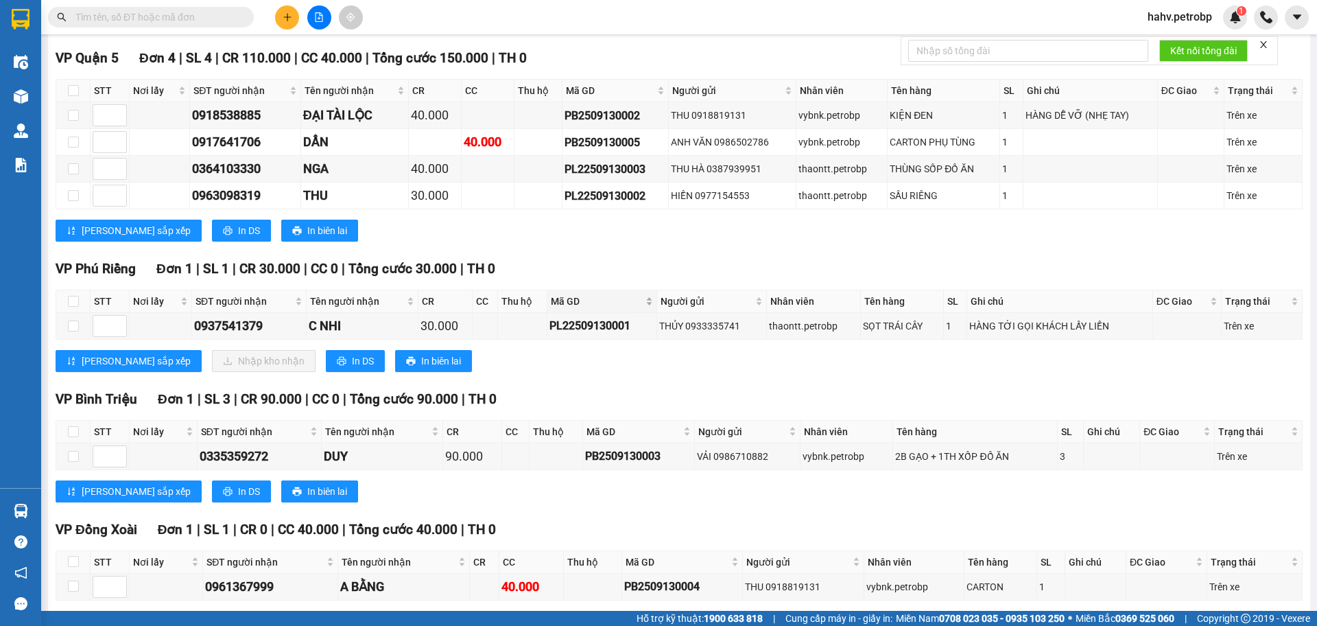
scroll to position [318, 0]
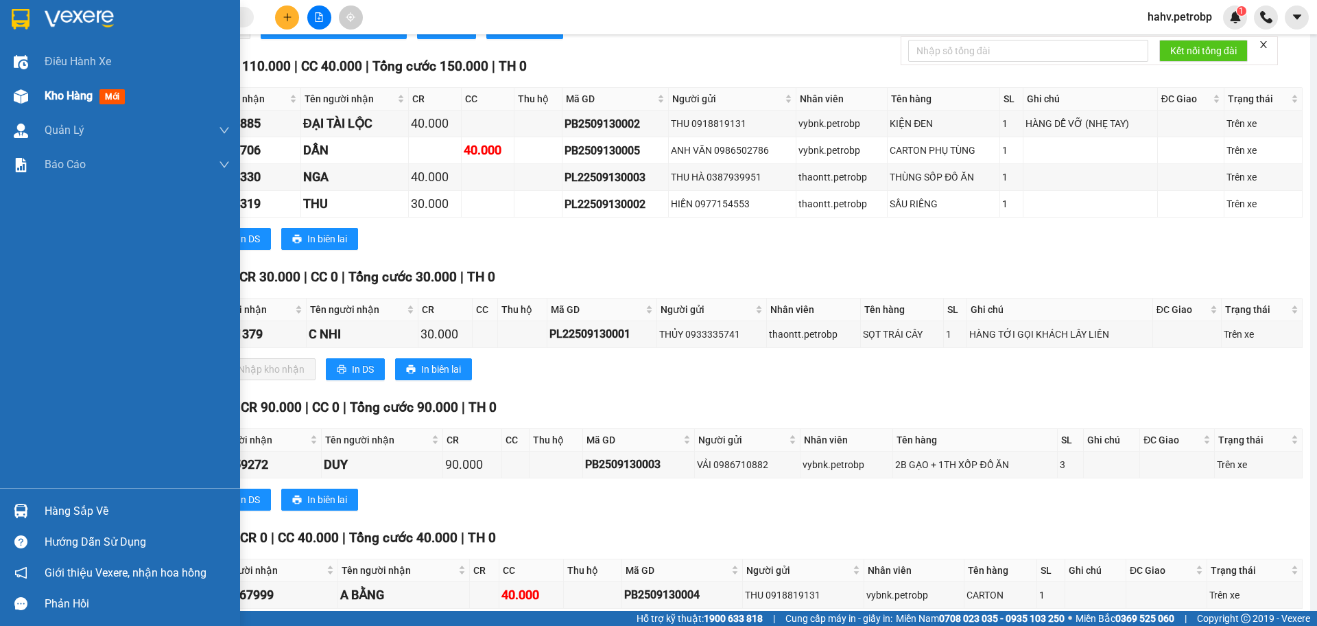
click at [52, 89] on span "Kho hàng" at bounding box center [69, 95] width 48 height 13
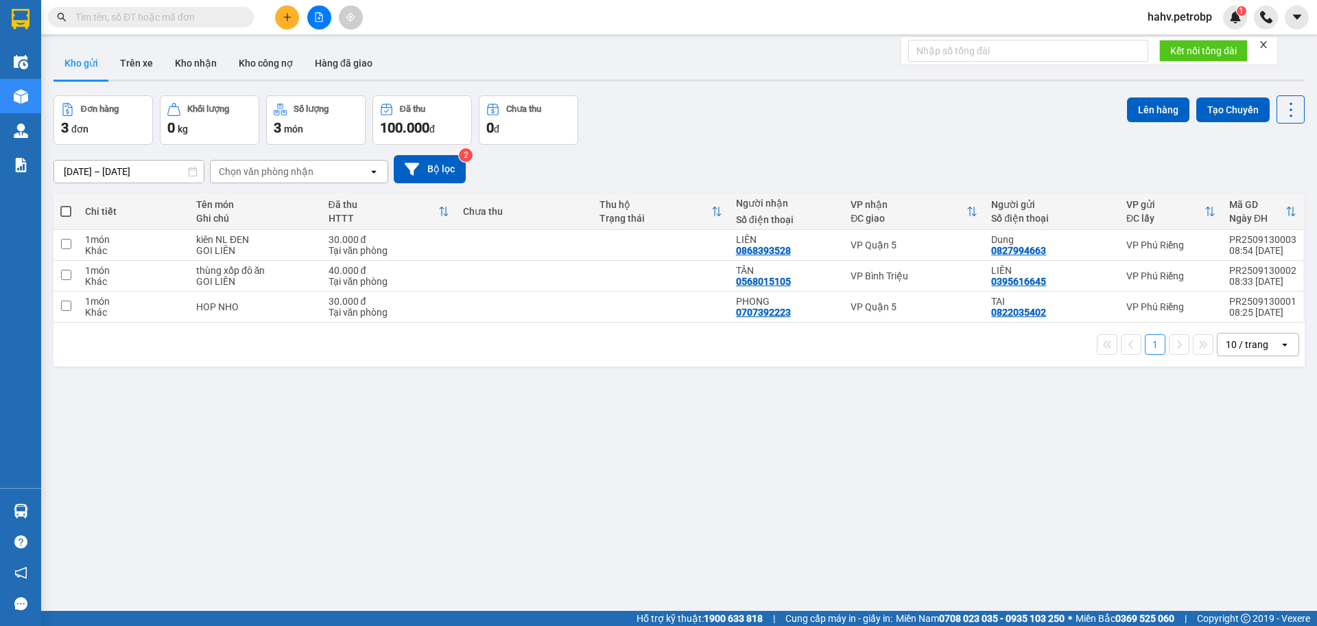
click at [95, 63] on button "Kho gửi" at bounding box center [82, 63] width 56 height 33
click at [67, 209] on span at bounding box center [65, 211] width 11 height 11
click at [66, 204] on input "checkbox" at bounding box center [66, 204] width 0 height 0
checkbox input "true"
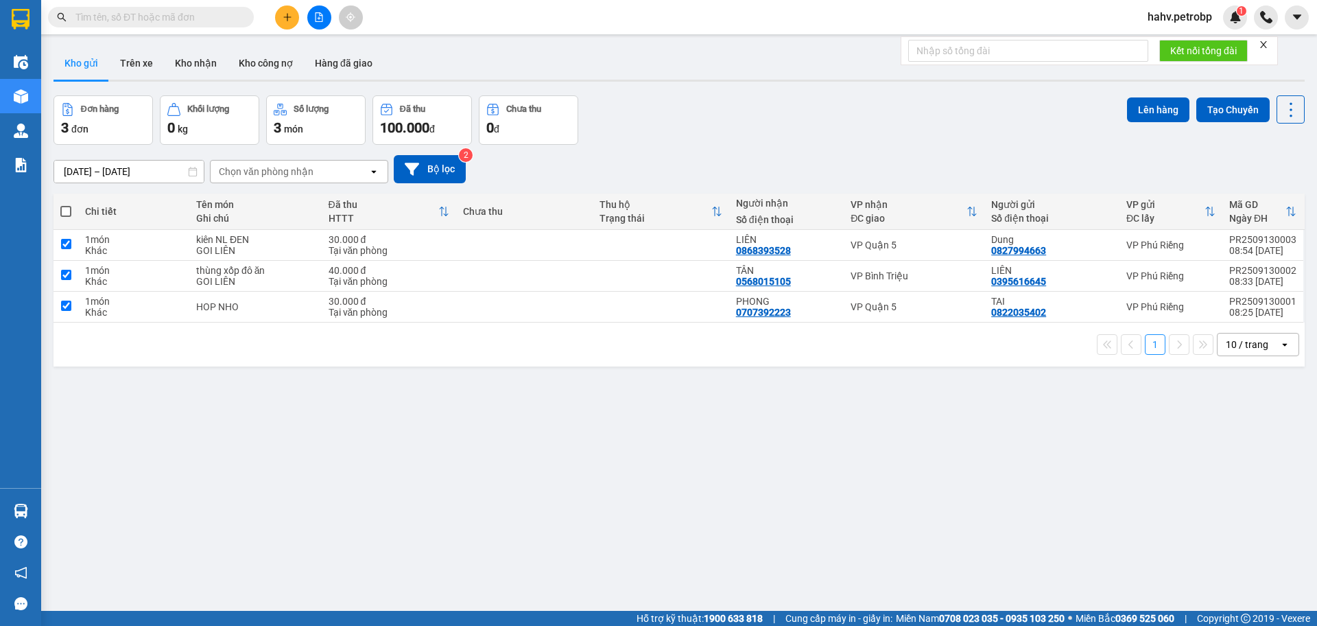
checkbox input "true"
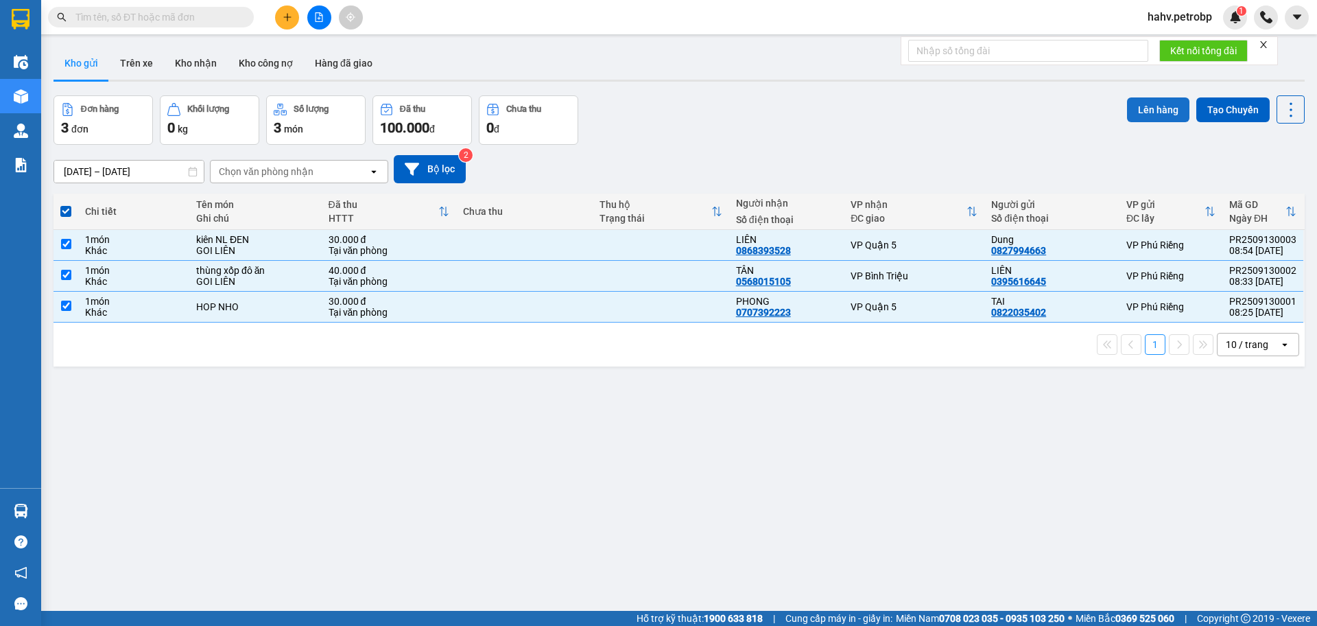
click at [1135, 108] on button "Lên hàng" at bounding box center [1158, 109] width 62 height 25
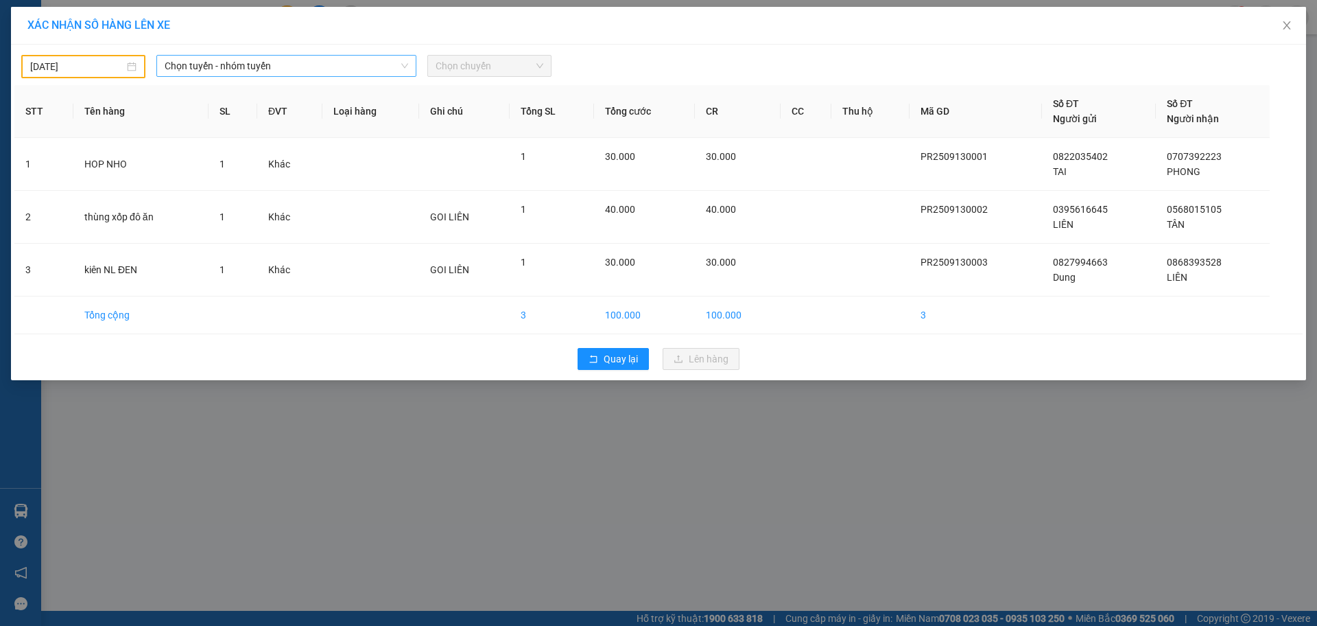
click at [255, 59] on span "Chọn tuyến - nhóm tuyến" at bounding box center [287, 66] width 244 height 21
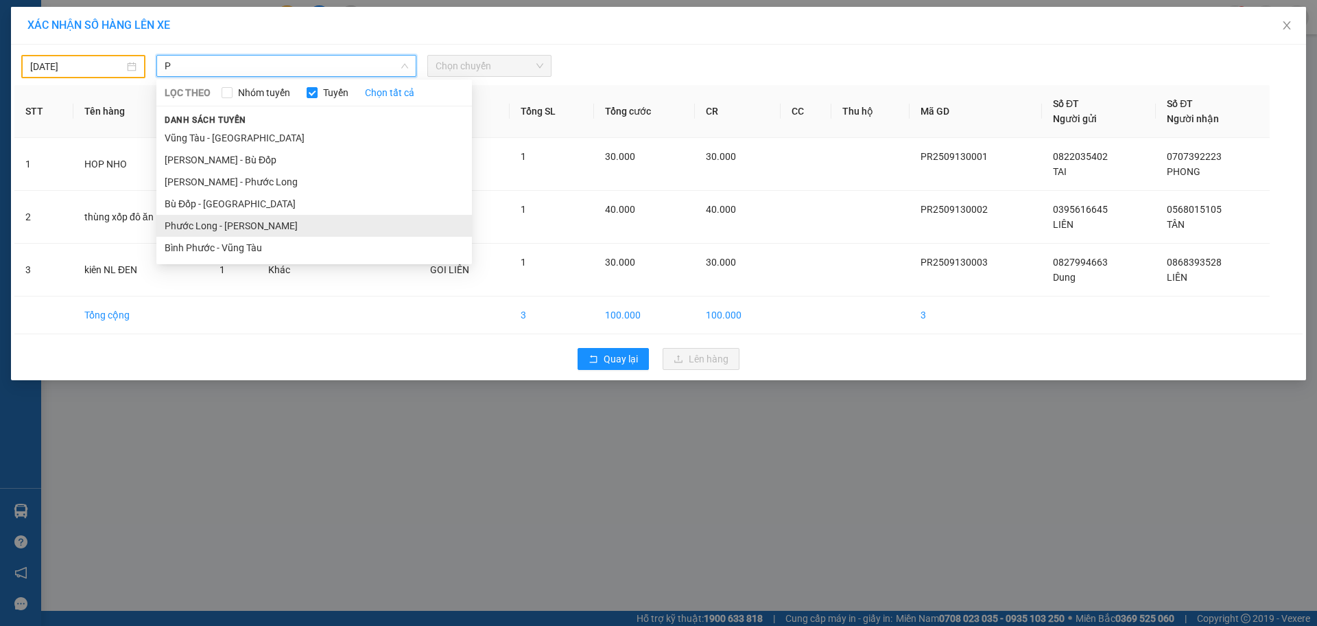
type input "P"
click at [226, 216] on li "Phước Long - [PERSON_NAME]" at bounding box center [314, 226] width 316 height 22
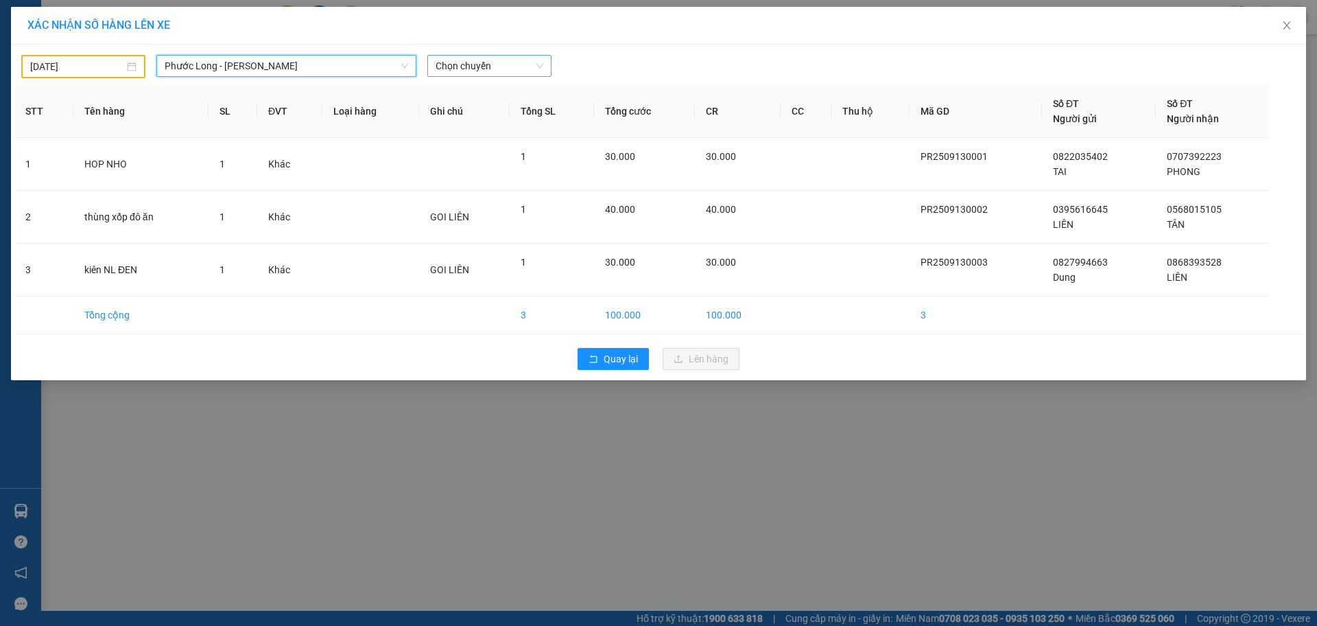
click at [499, 67] on span "Chọn chuyến" at bounding box center [490, 66] width 108 height 21
type input "437"
click at [492, 93] on div "09:05 - 50H-074.37" at bounding box center [489, 93] width 107 height 15
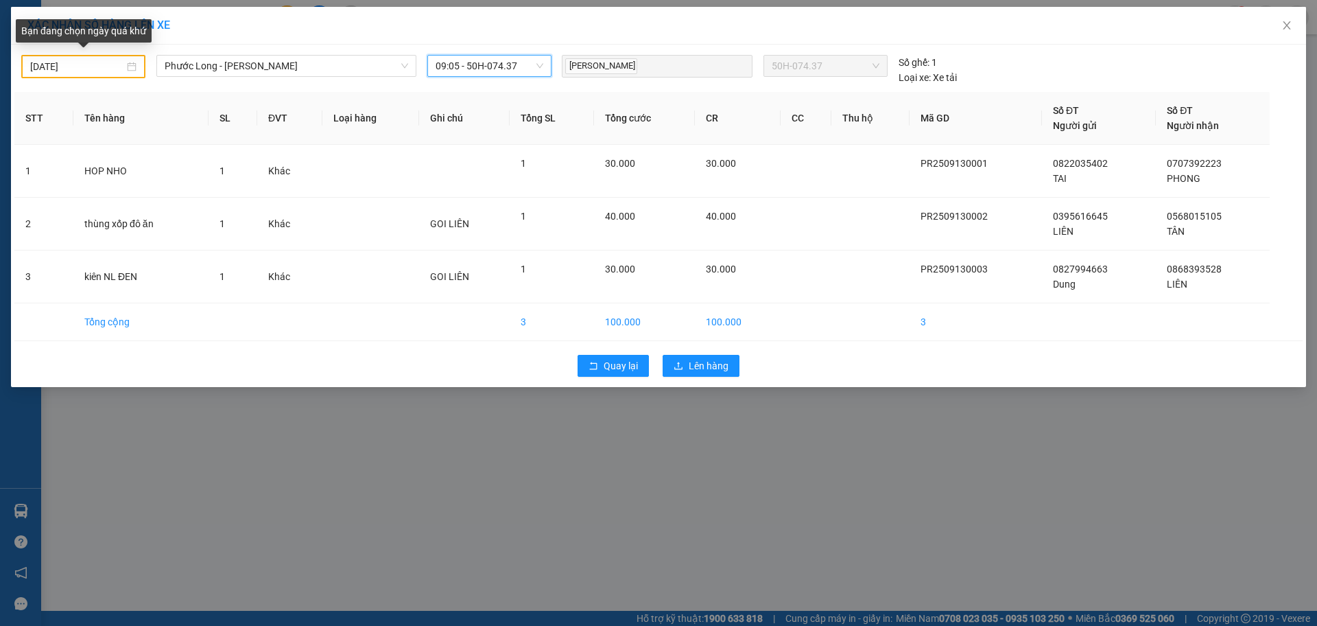
click at [99, 65] on input "[DATE]" at bounding box center [77, 66] width 94 height 15
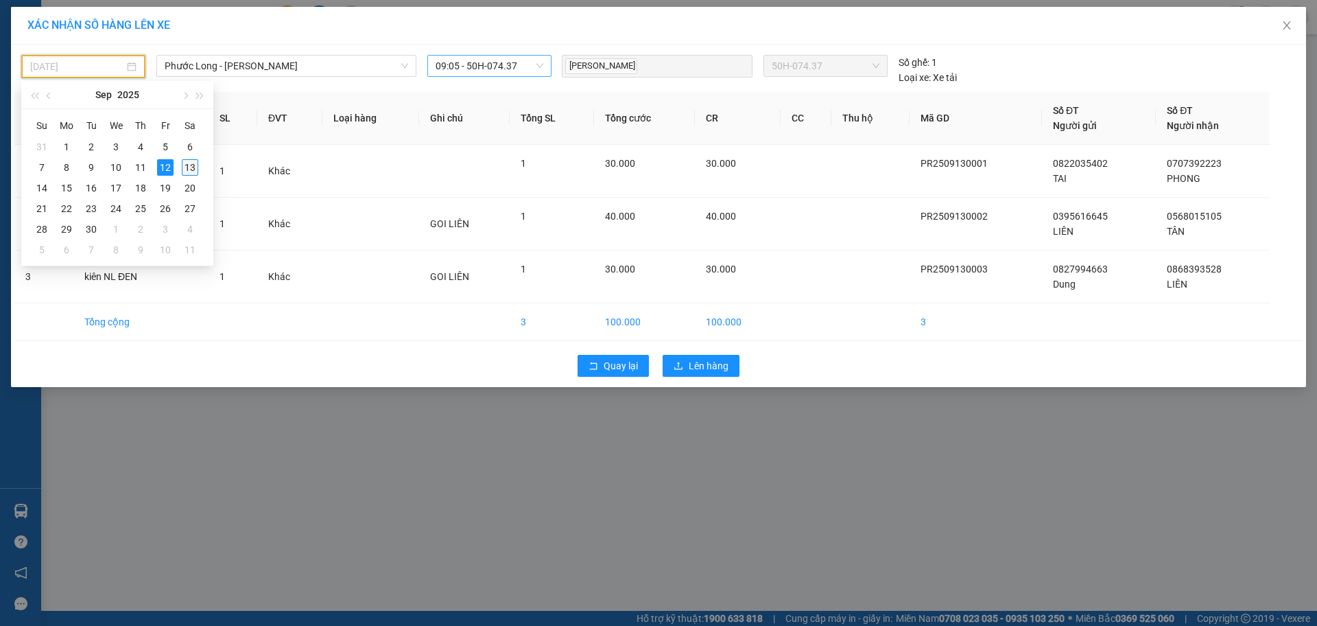
click at [188, 163] on div "13" at bounding box center [190, 167] width 16 height 16
type input "[DATE]"
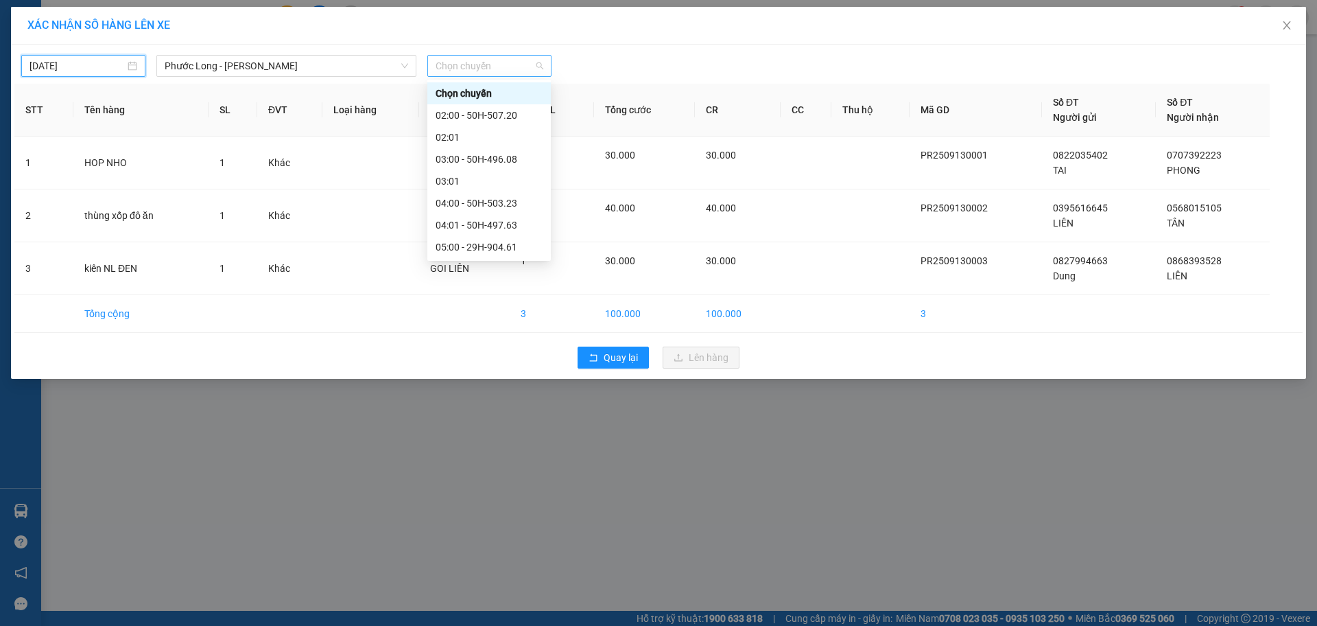
click at [479, 71] on span "Chọn chuyến" at bounding box center [490, 66] width 108 height 21
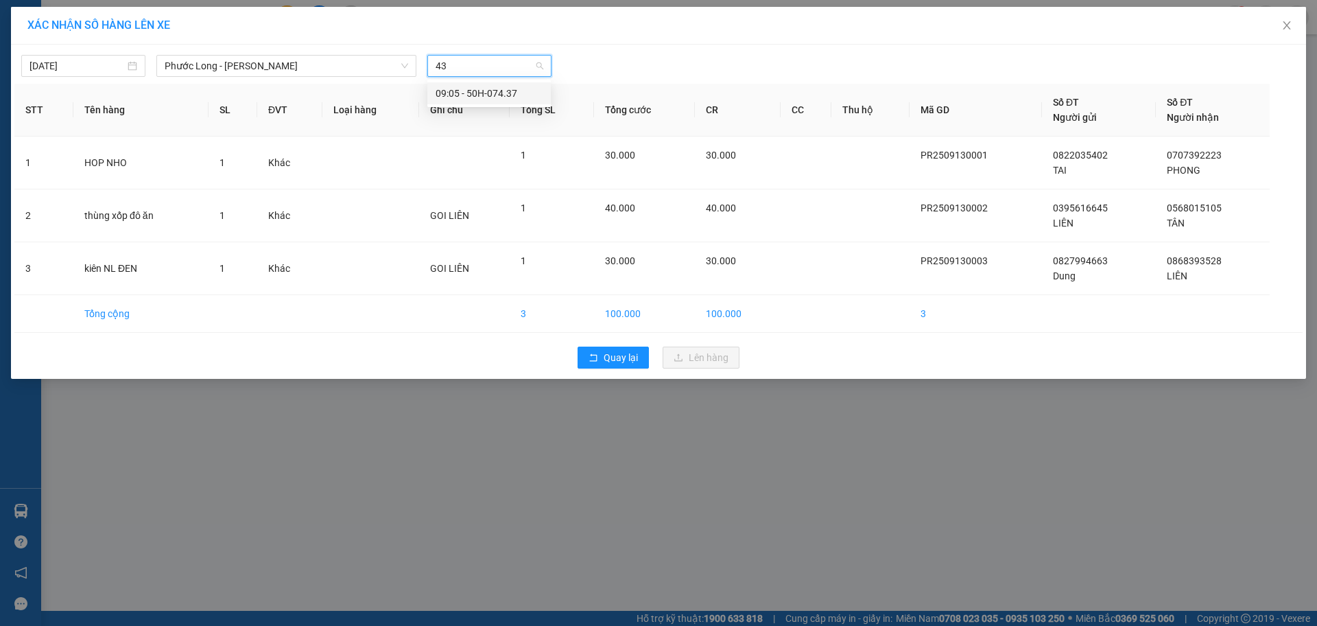
type input "437"
click at [484, 89] on div "09:05 - 50H-074.37" at bounding box center [489, 93] width 107 height 15
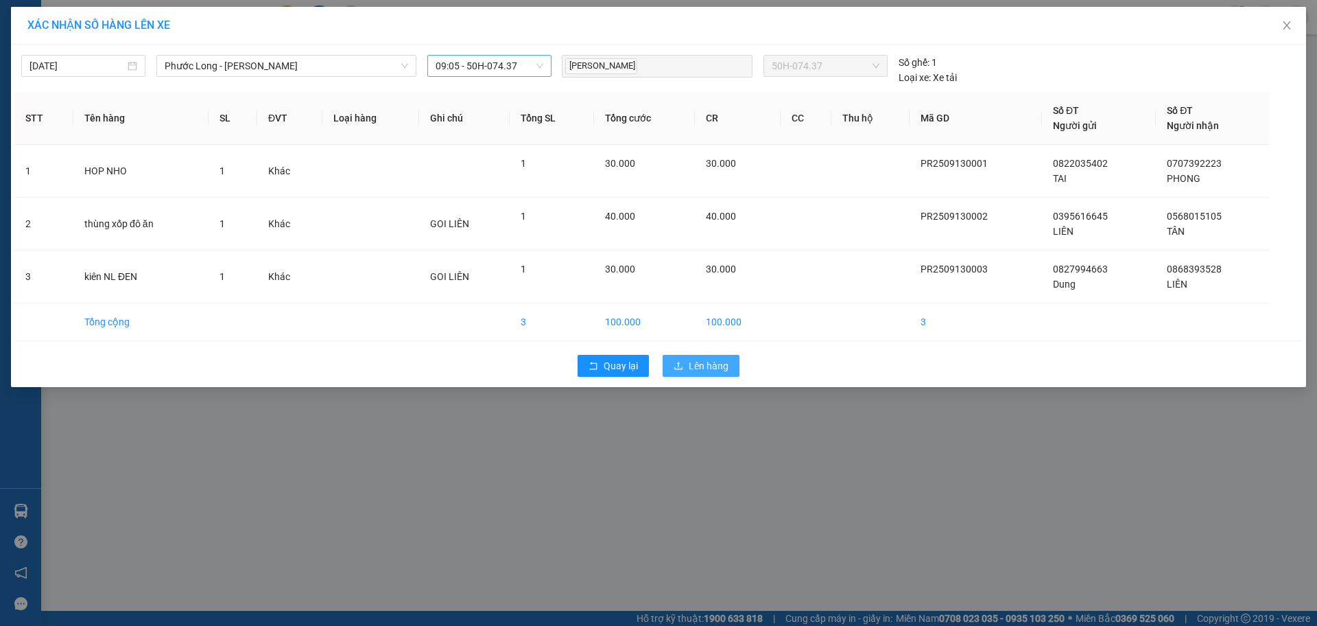
click at [707, 368] on span "Lên hàng" at bounding box center [709, 365] width 40 height 15
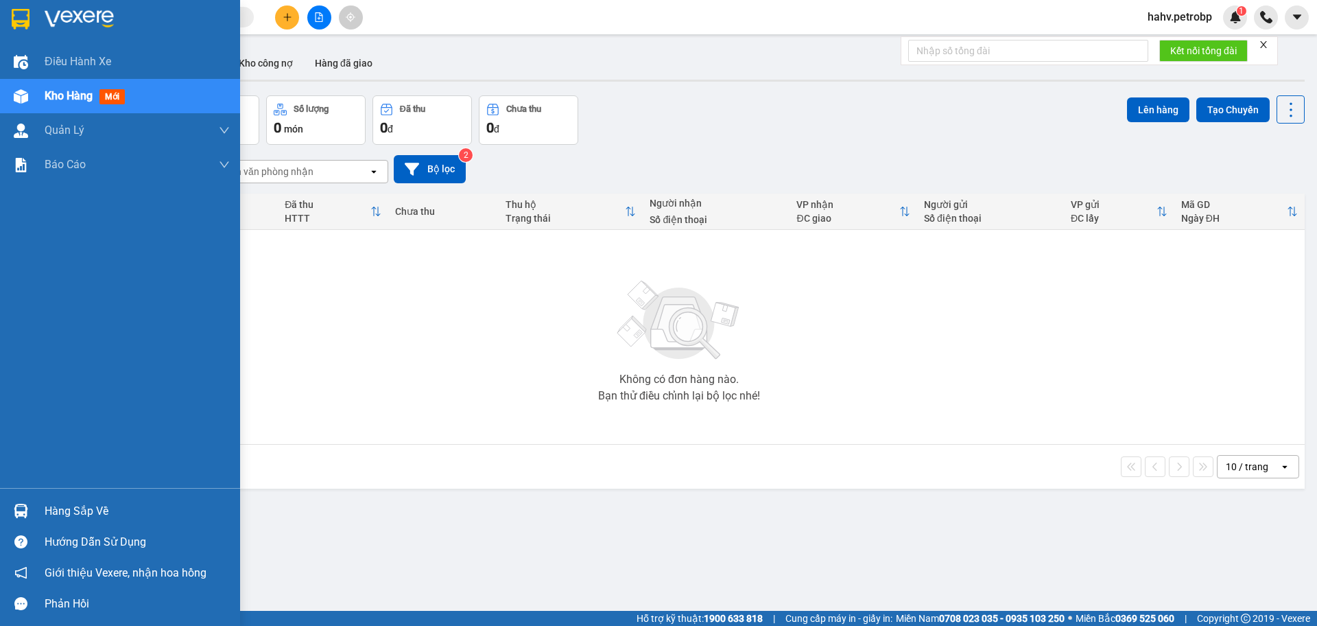
click at [80, 508] on div "Hàng sắp về" at bounding box center [137, 511] width 185 height 21
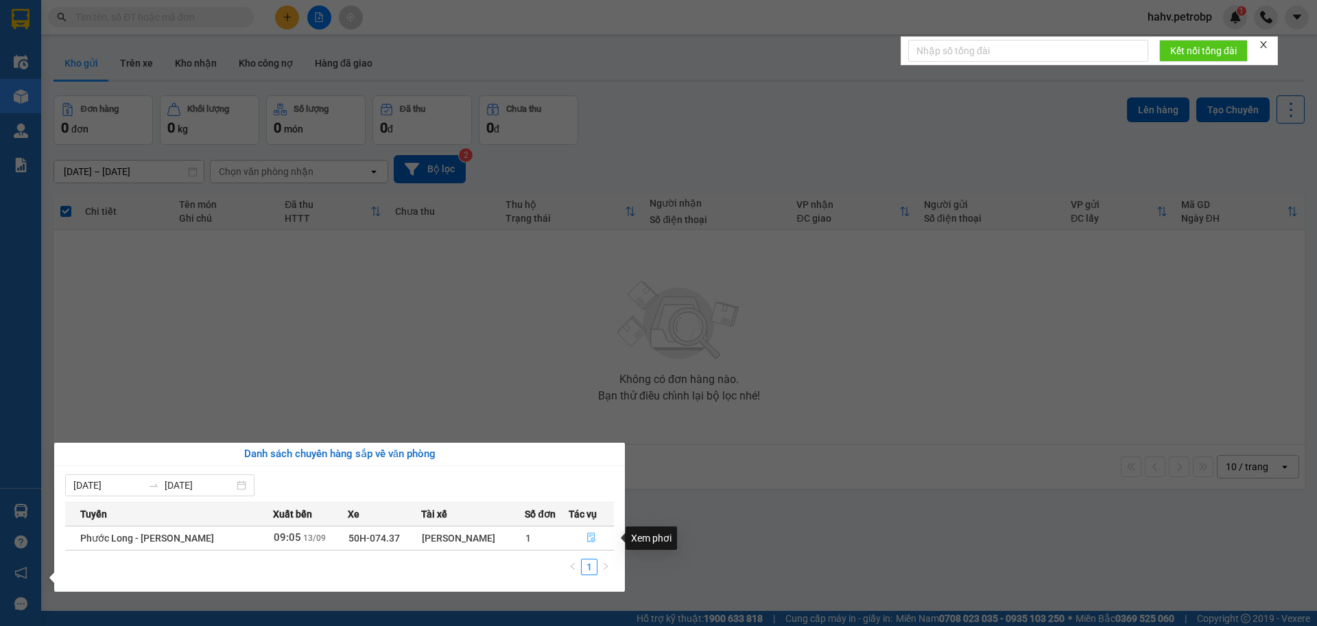
click at [589, 540] on icon "file-done" at bounding box center [591, 538] width 8 height 10
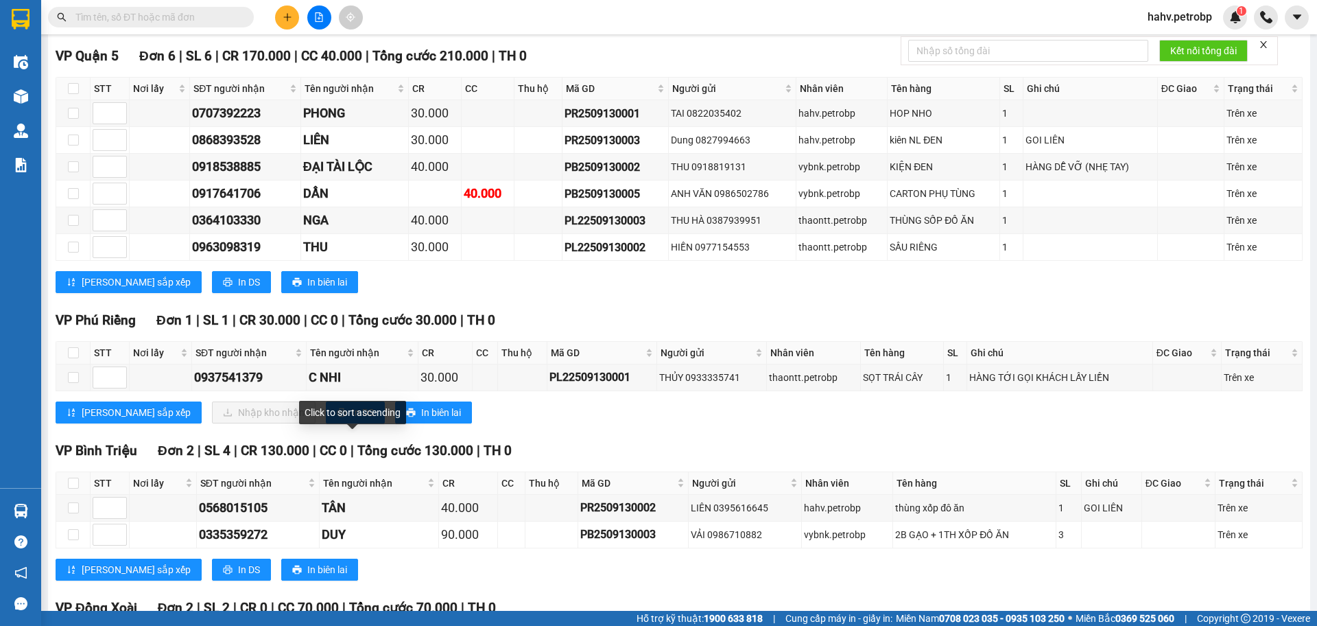
scroll to position [366, 0]
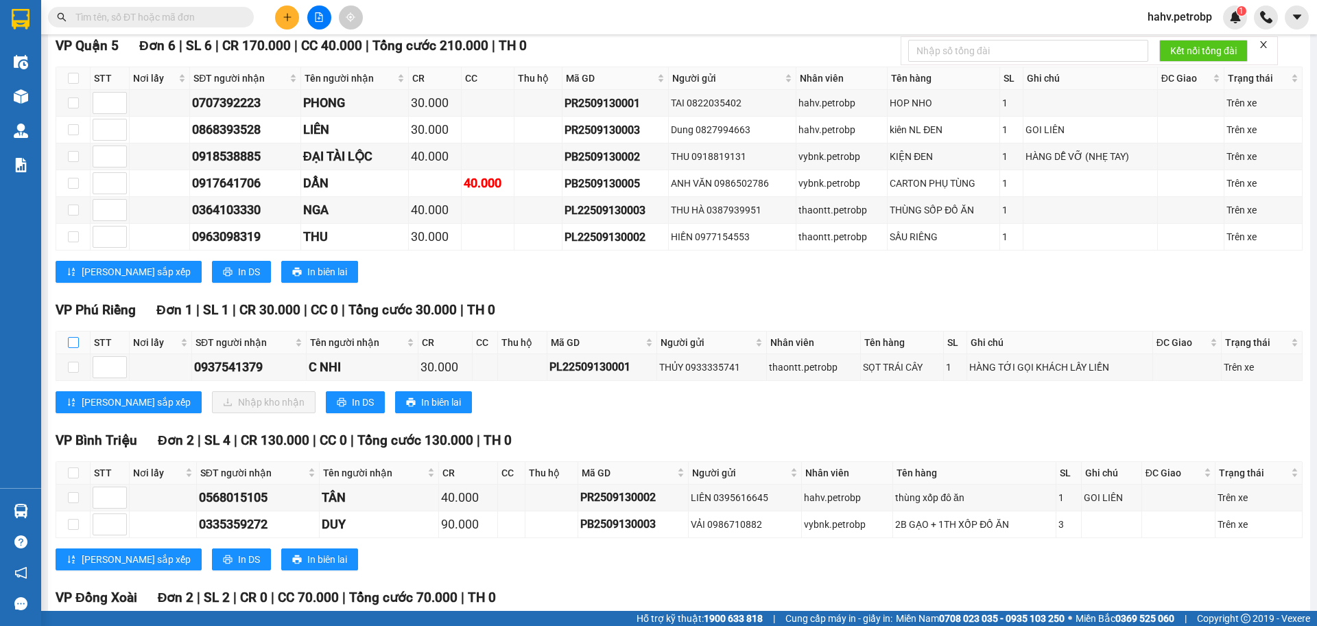
click at [75, 340] on input "checkbox" at bounding box center [73, 342] width 11 height 11
checkbox input "true"
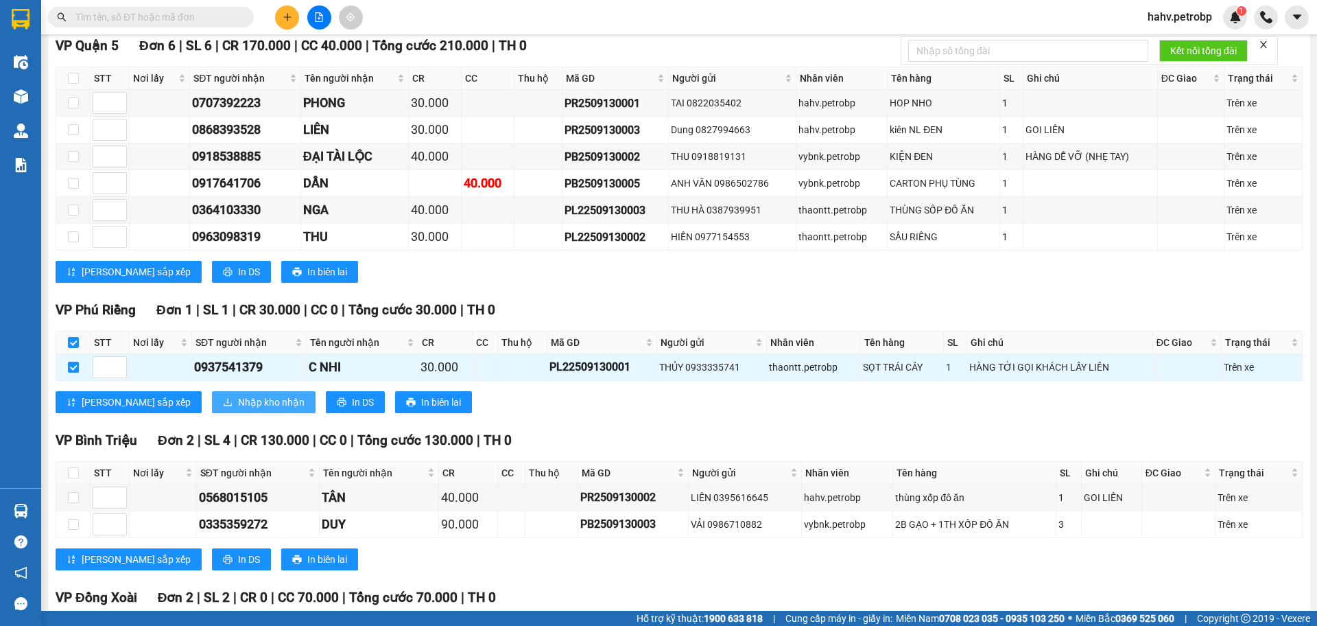
click at [238, 399] on span "Nhập kho nhận" at bounding box center [271, 401] width 67 height 15
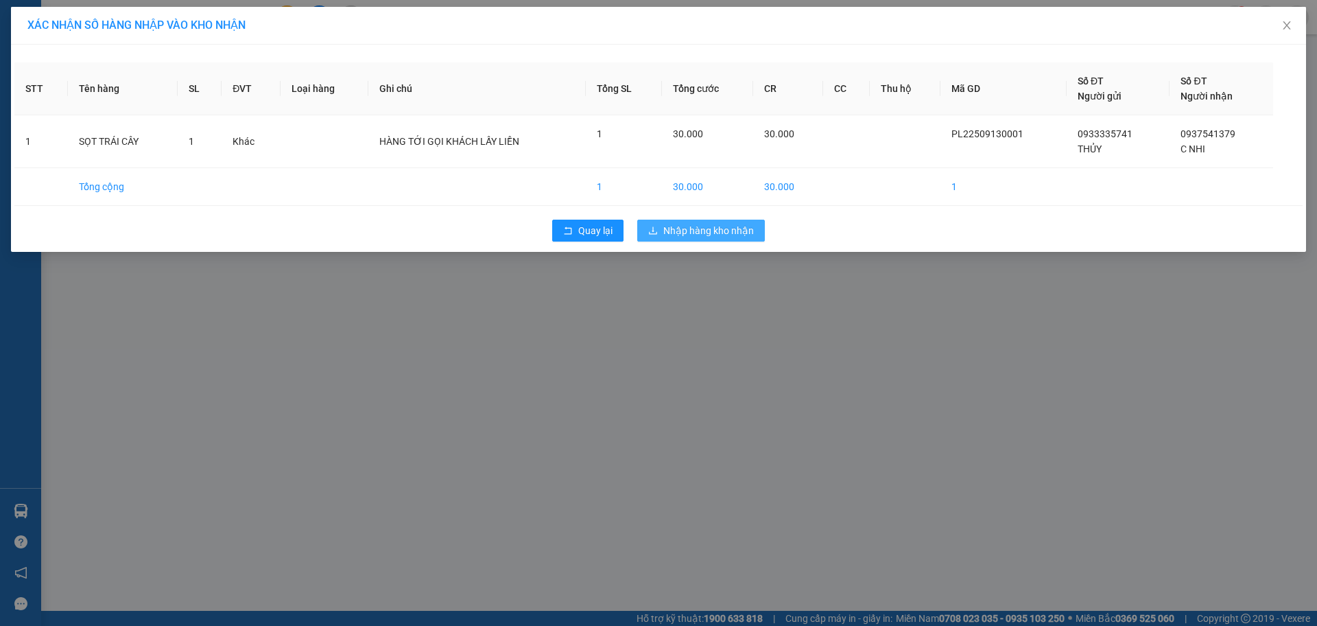
click at [718, 235] on span "Nhập hàng kho nhận" at bounding box center [708, 230] width 91 height 15
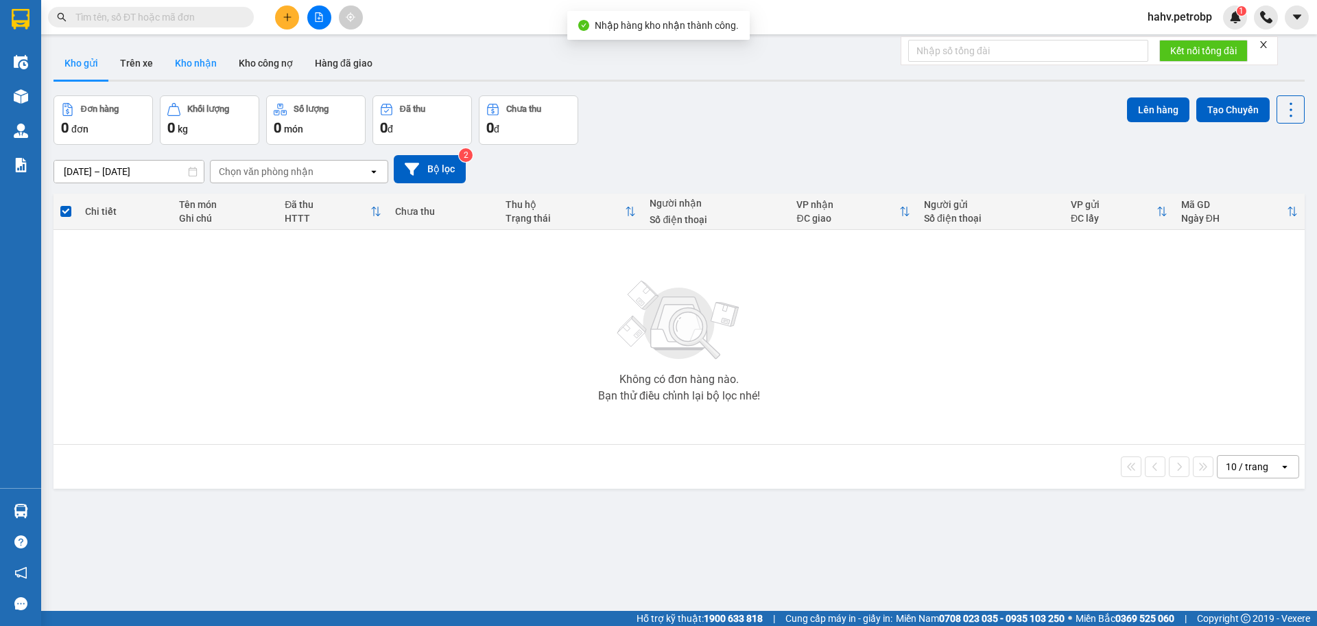
click at [211, 55] on button "Kho nhận" at bounding box center [196, 63] width 64 height 33
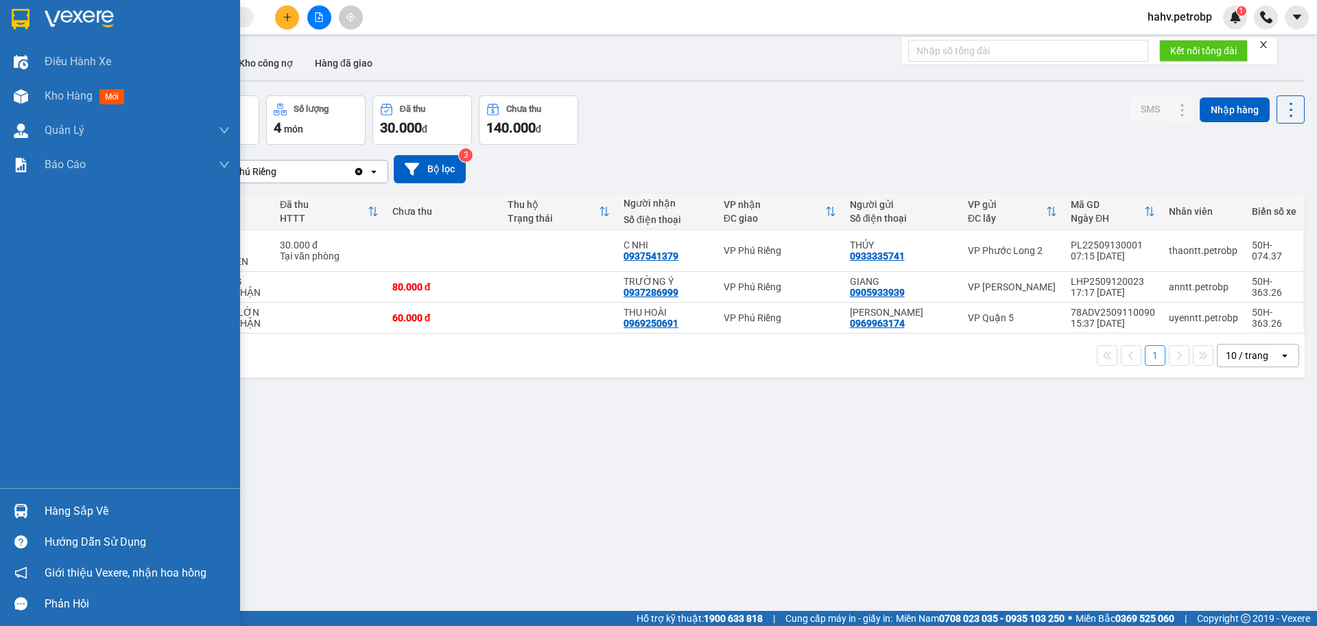
click at [66, 512] on div "Hàng sắp về" at bounding box center [137, 511] width 185 height 21
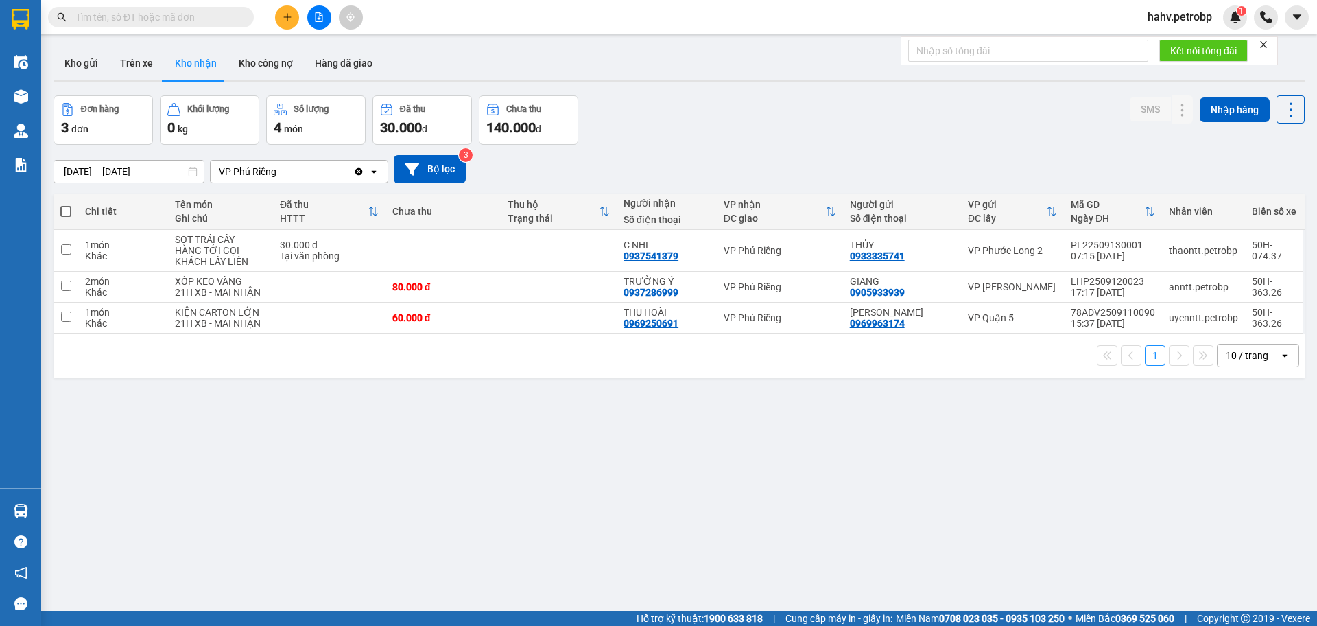
click at [812, 526] on section "Kết quả tìm kiếm ( 0 ) Bộ lọc No Data hahv.petrobp 1 Điều hành xe Kho hàng mới …" at bounding box center [658, 313] width 1317 height 626
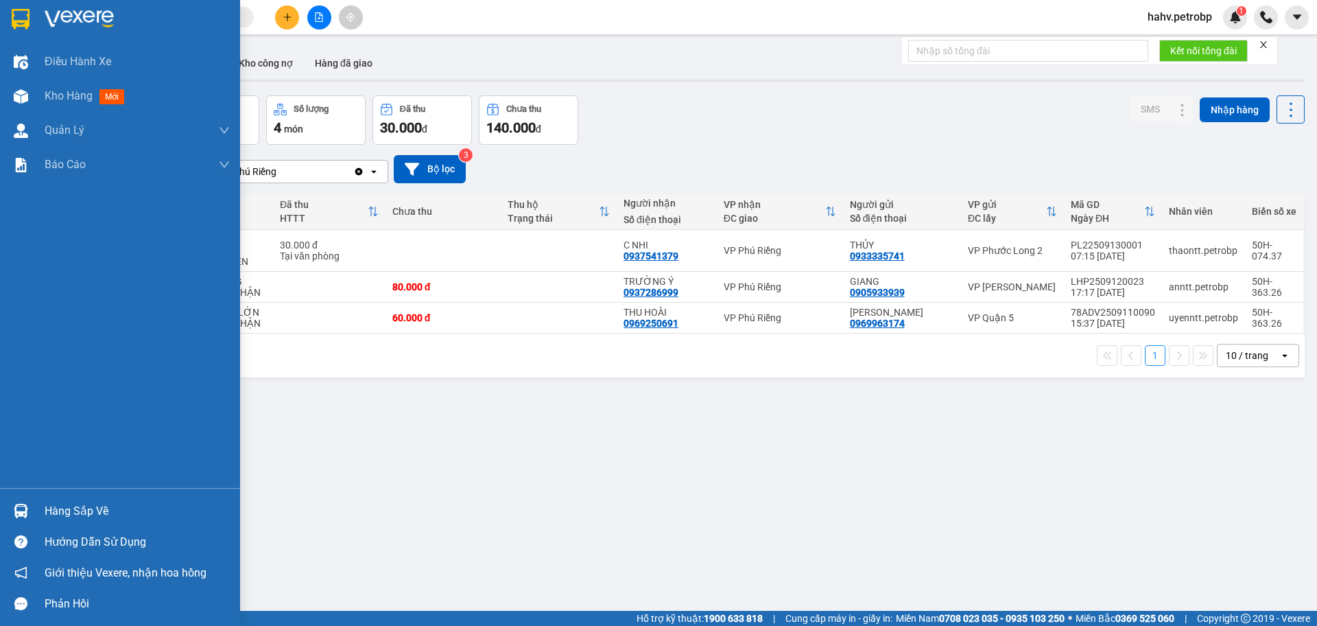
click at [69, 506] on div "Hàng sắp về" at bounding box center [137, 511] width 185 height 21
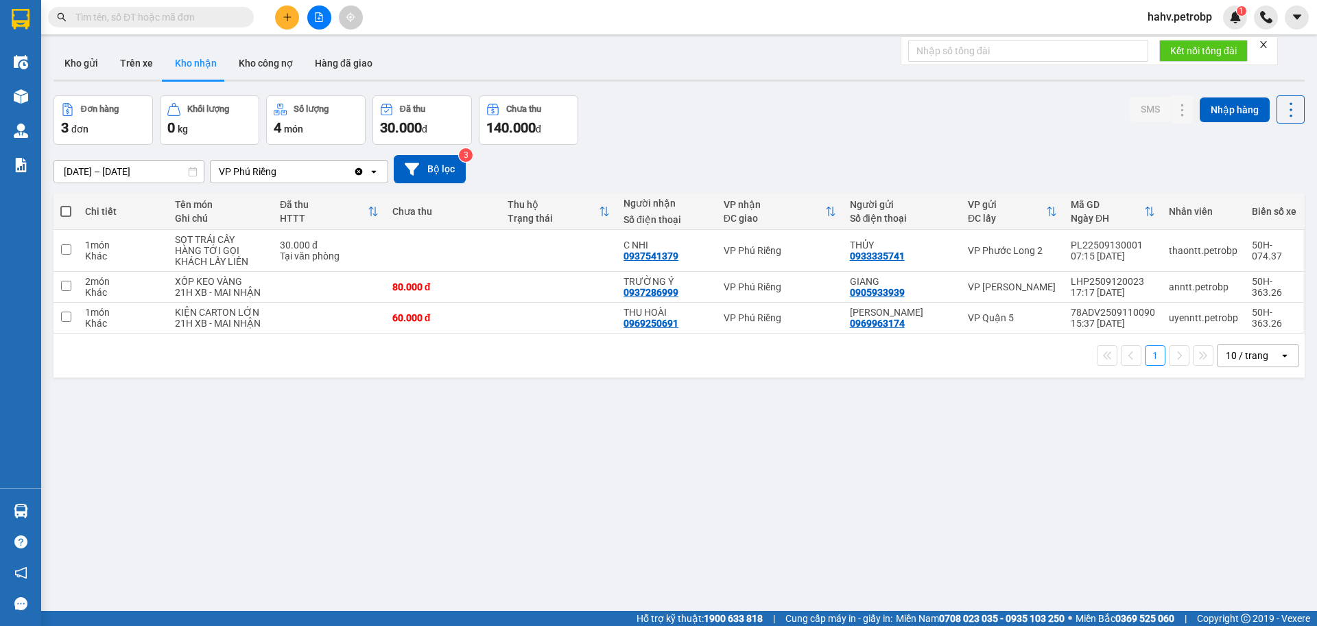
click at [753, 522] on section "Kết quả tìm kiếm ( 0 ) Bộ lọc No Data hahv.petrobp 1 Điều hành xe Kho hàng mới …" at bounding box center [658, 313] width 1317 height 626
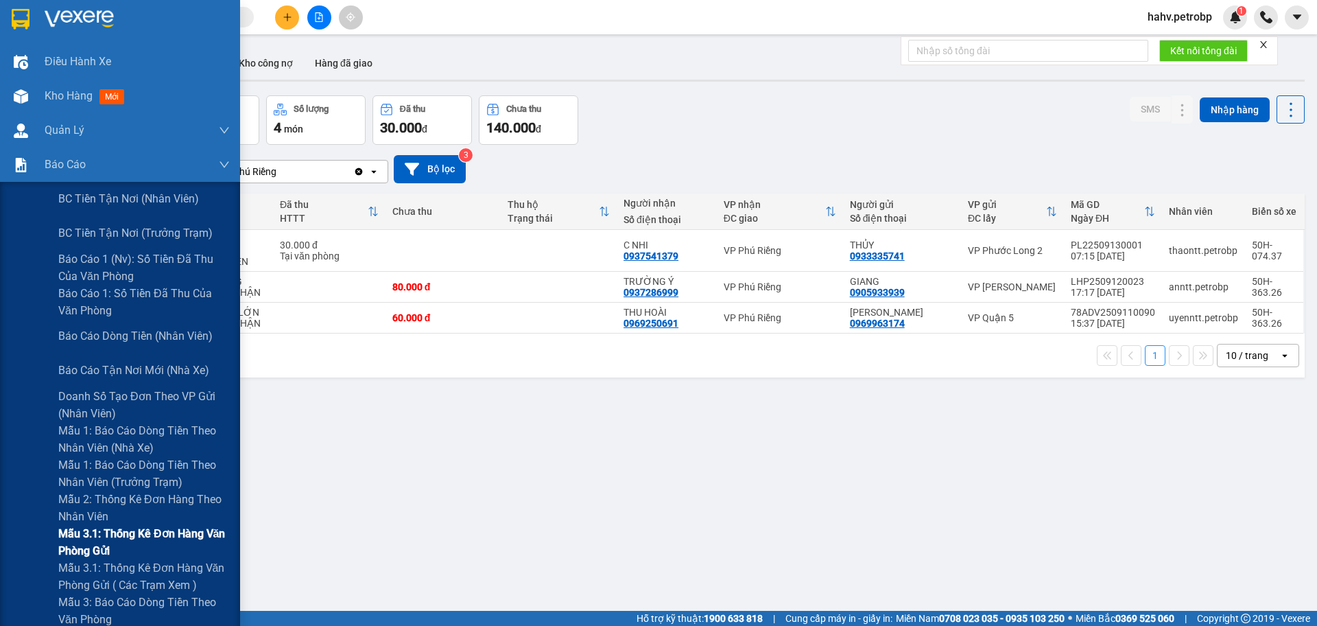
click at [107, 532] on span "Mẫu 3.1: Thống kê đơn hàng văn phòng gửi" at bounding box center [143, 542] width 171 height 34
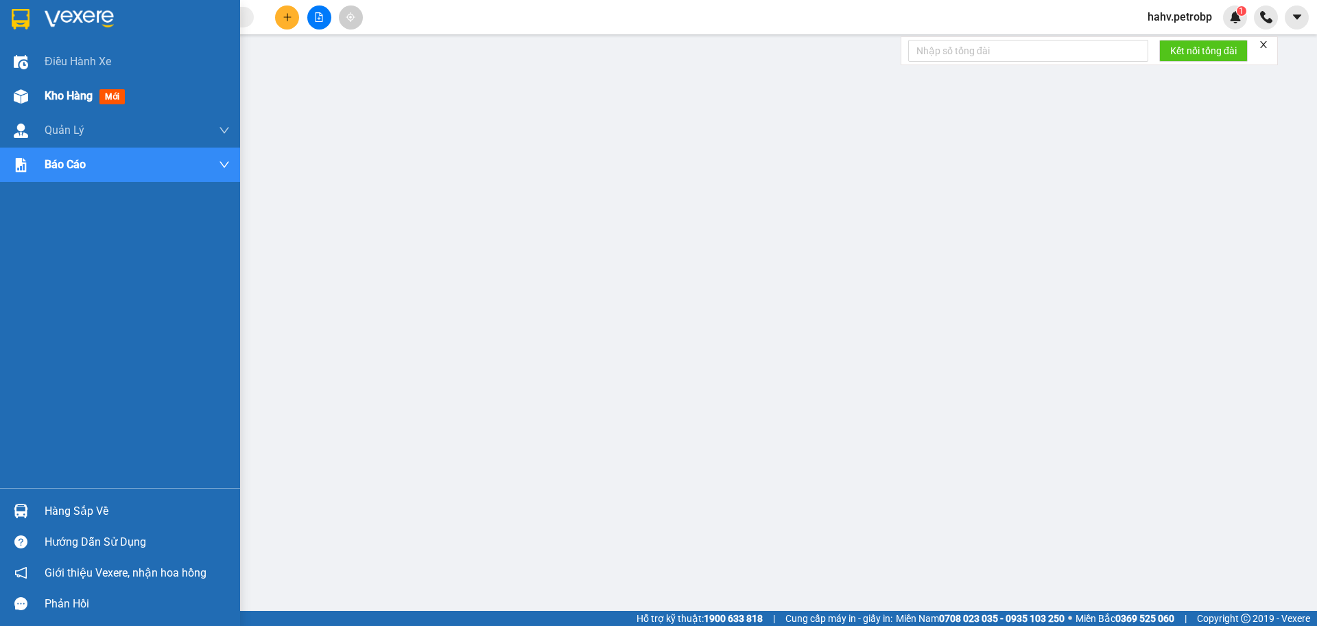
click at [65, 97] on span "Kho hàng" at bounding box center [69, 95] width 48 height 13
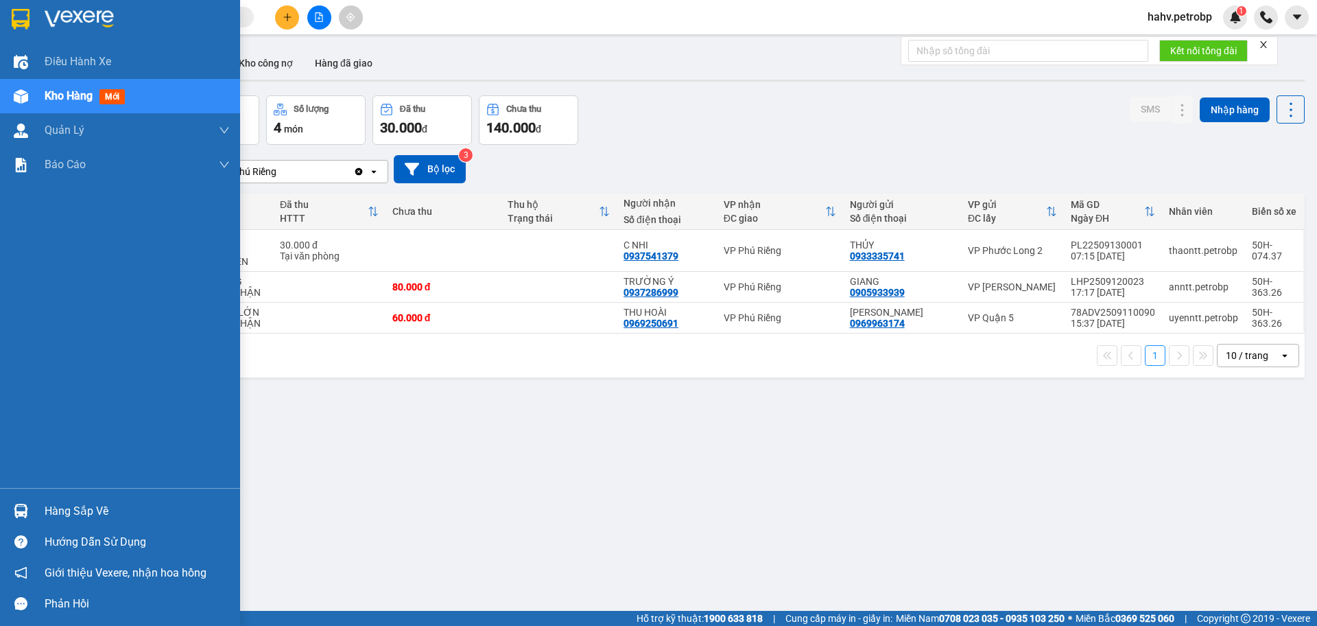
click at [78, 506] on div "Hàng sắp về" at bounding box center [137, 511] width 185 height 21
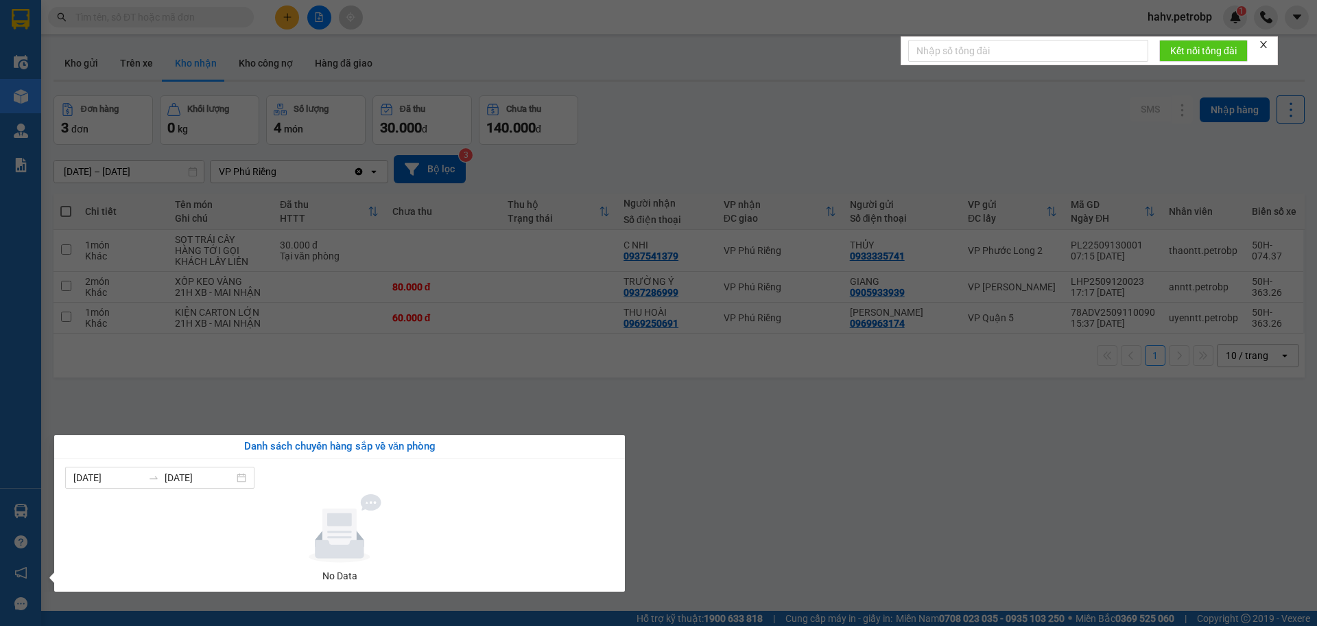
click at [713, 527] on section "Kết quả tìm kiếm ( 0 ) Bộ lọc No Data hahv.petrobp 1 Điều hành xe Kho hàng mới …" at bounding box center [658, 313] width 1317 height 626
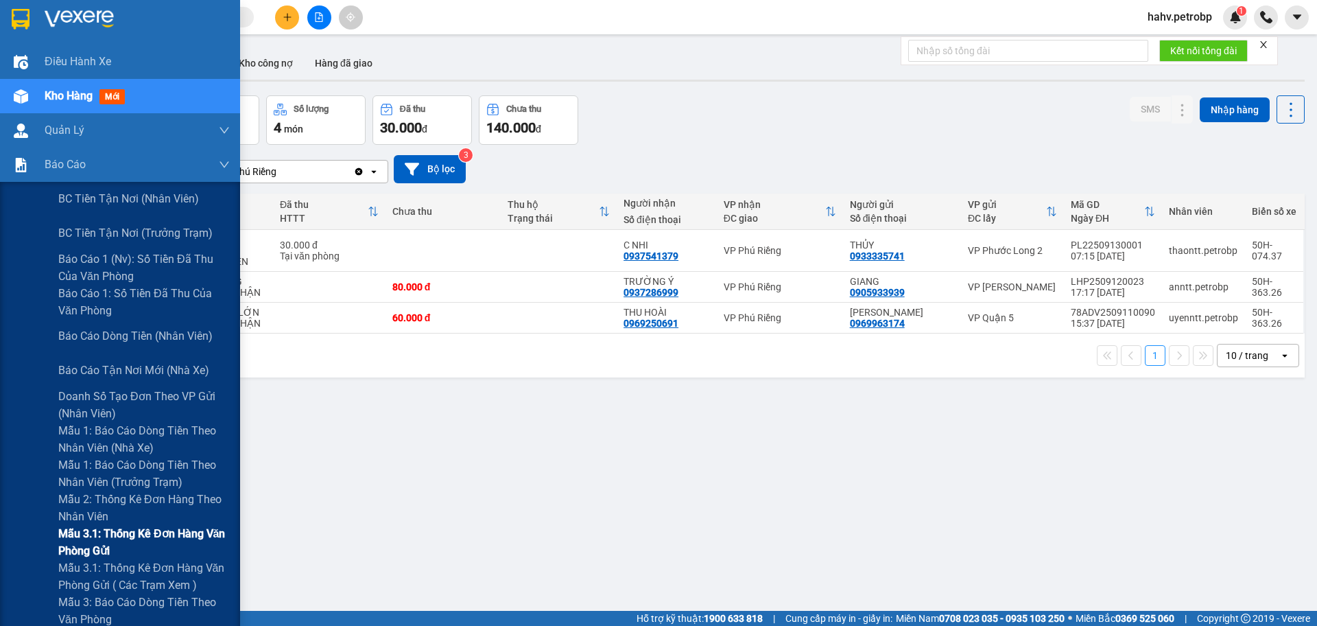
click at [103, 528] on span "Mẫu 3.1: Thống kê đơn hàng văn phòng gửi" at bounding box center [143, 542] width 171 height 34
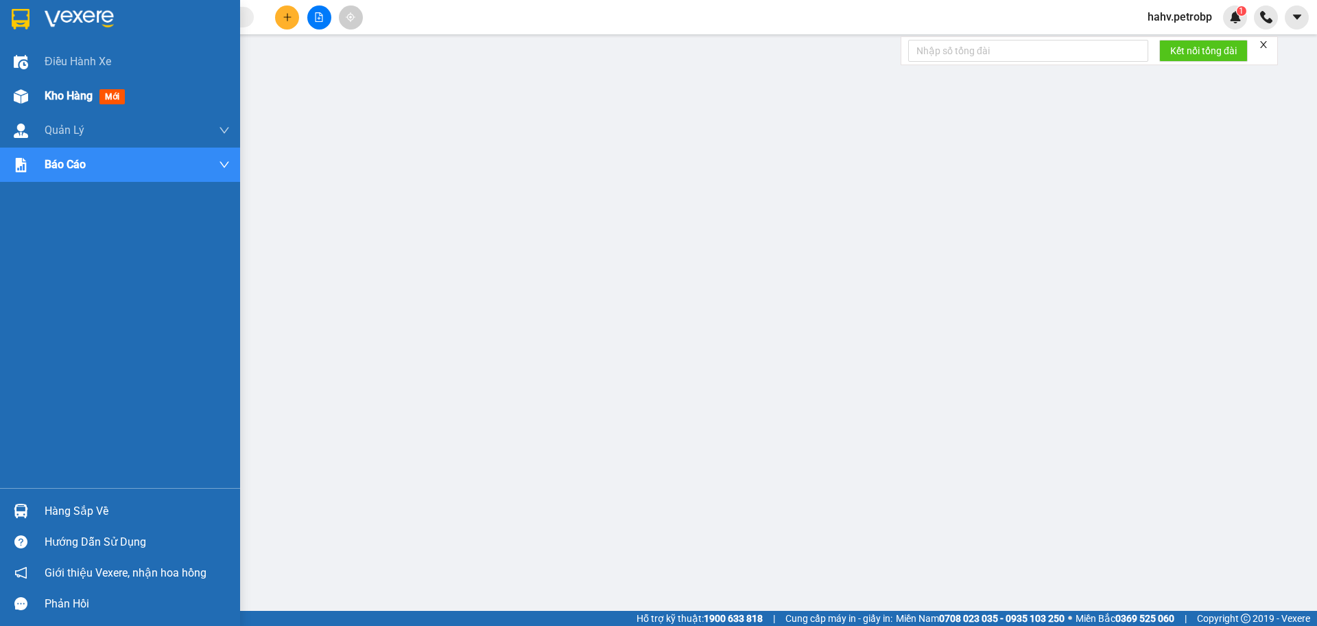
click at [51, 97] on span "Kho hàng" at bounding box center [69, 95] width 48 height 13
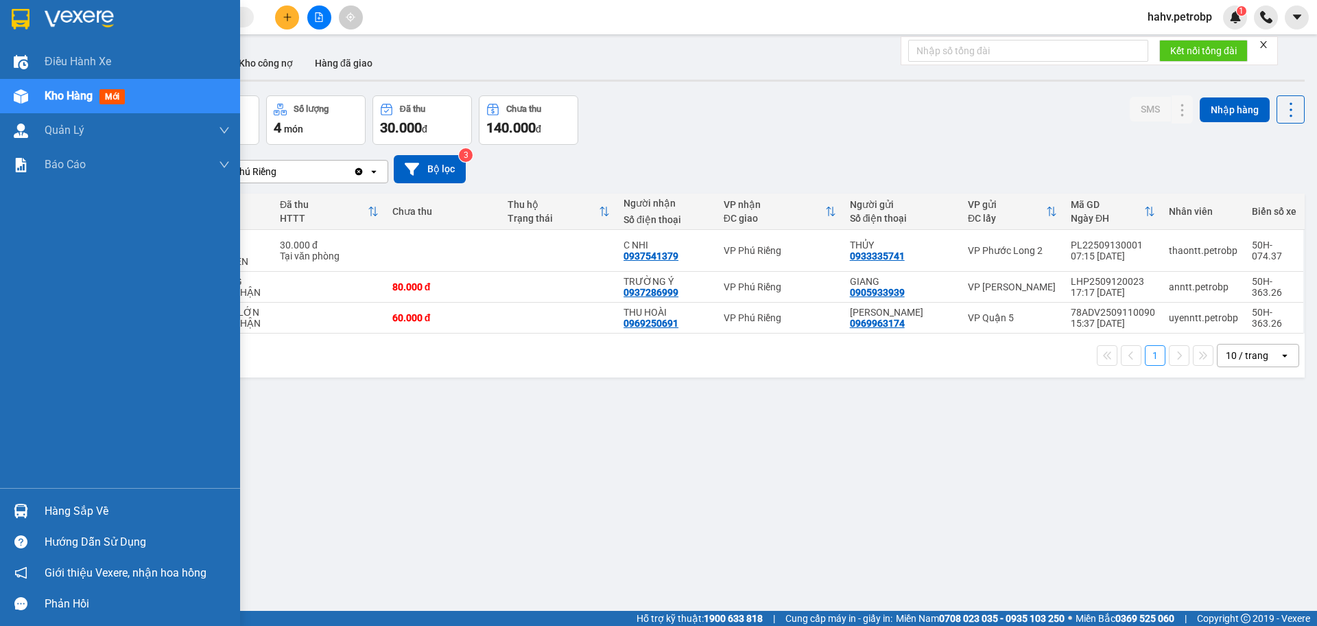
click at [62, 503] on div "Hàng sắp về" at bounding box center [137, 511] width 185 height 21
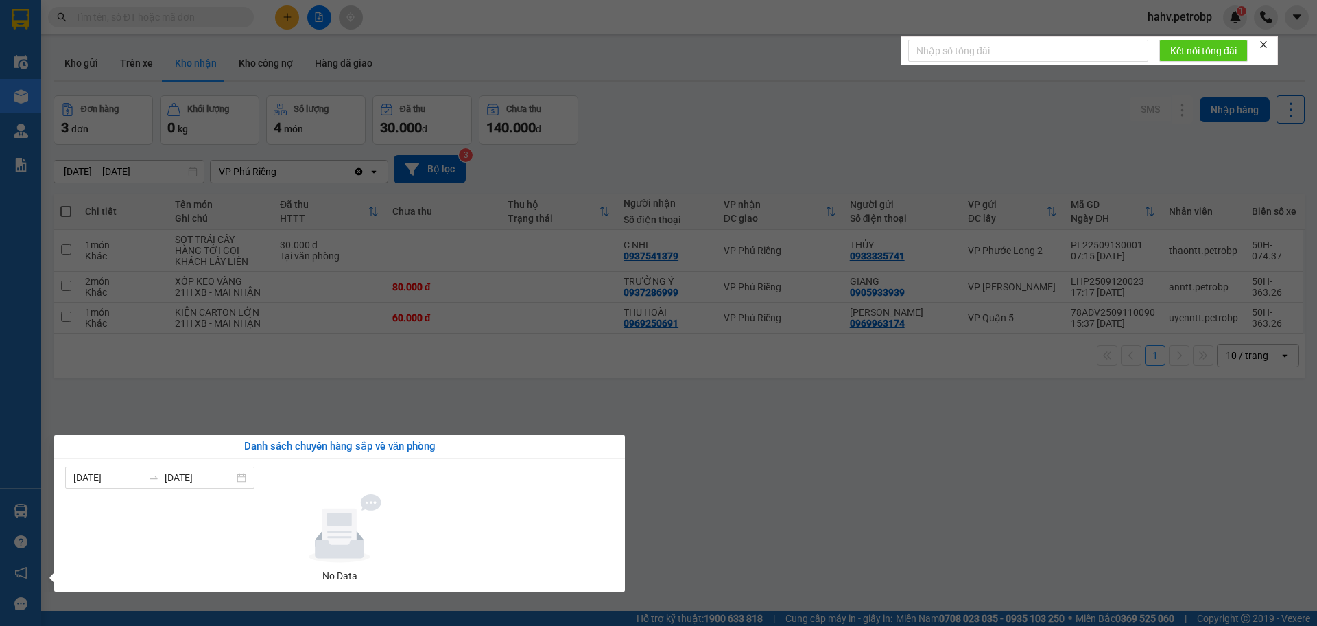
click at [734, 502] on section "Kết quả tìm kiếm ( 0 ) Bộ lọc No Data hahv.petrobp 1 Điều hành xe Kho hàng mới …" at bounding box center [658, 313] width 1317 height 626
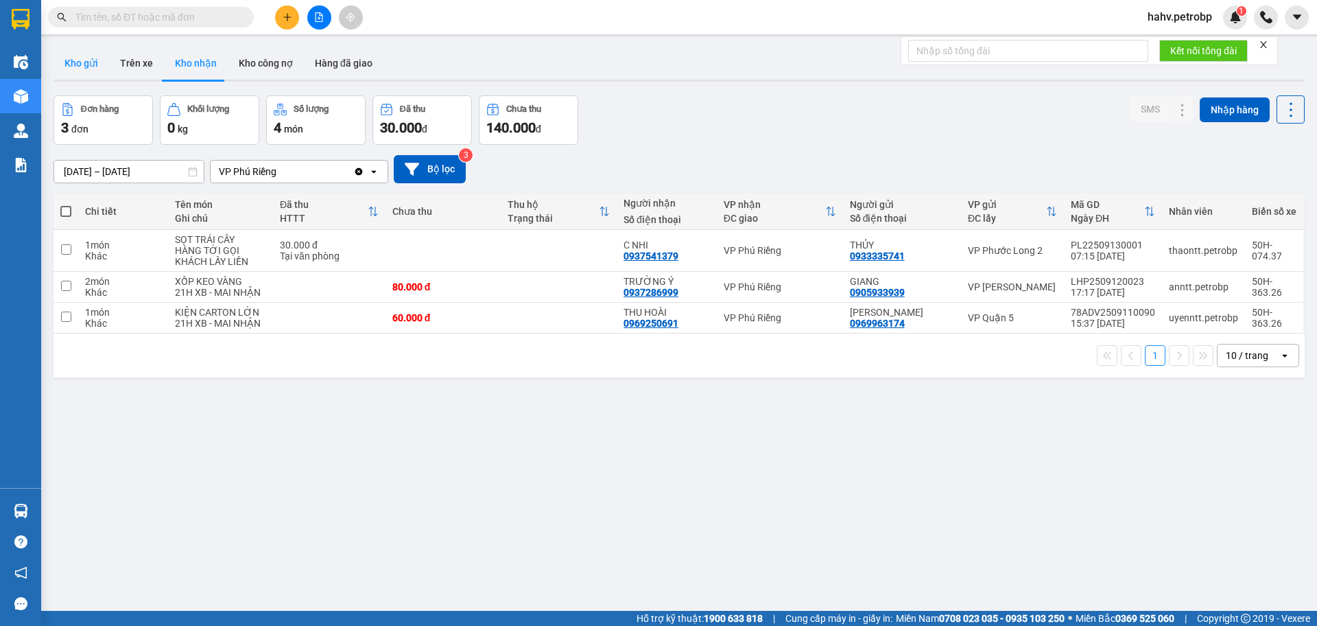
click at [63, 52] on button "Kho gửi" at bounding box center [82, 63] width 56 height 33
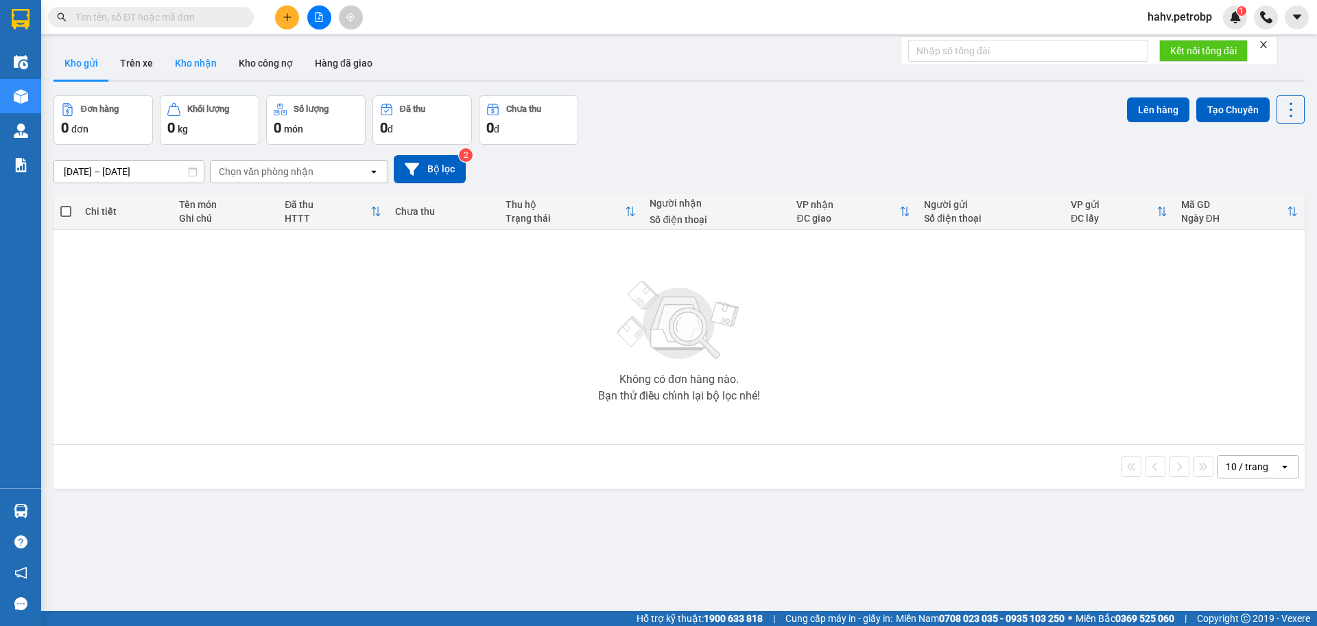
click at [183, 62] on button "Kho nhận" at bounding box center [196, 63] width 64 height 33
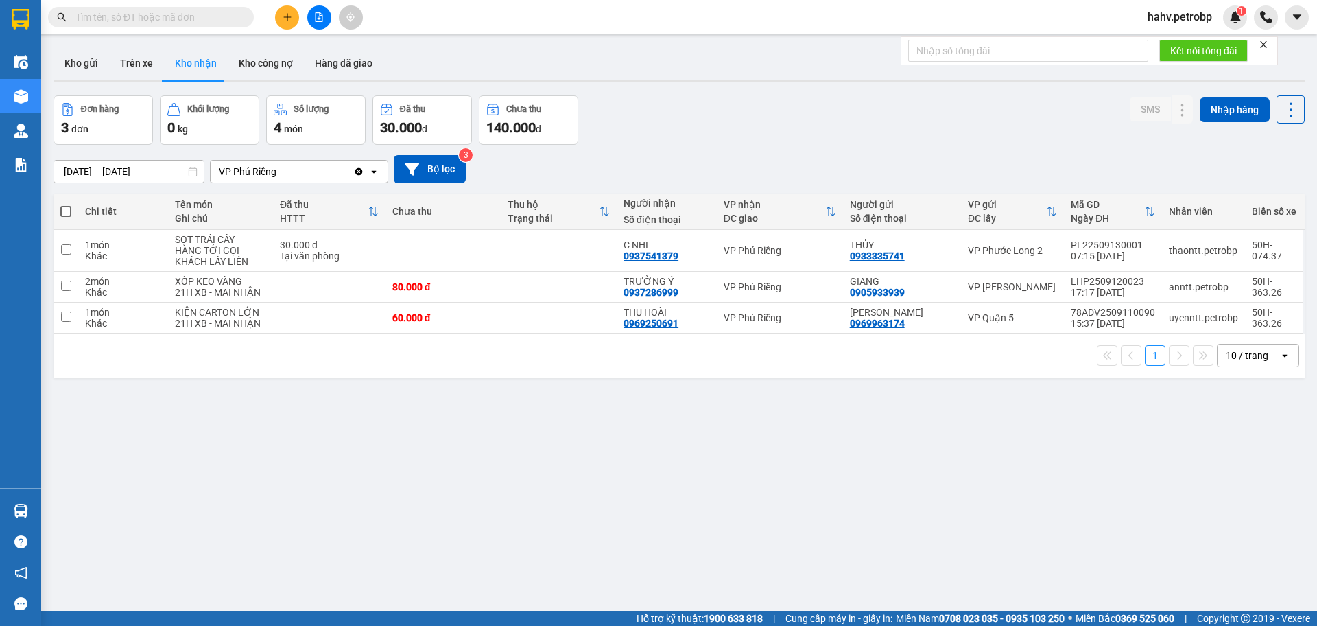
click at [198, 67] on button "Kho nhận" at bounding box center [196, 63] width 64 height 33
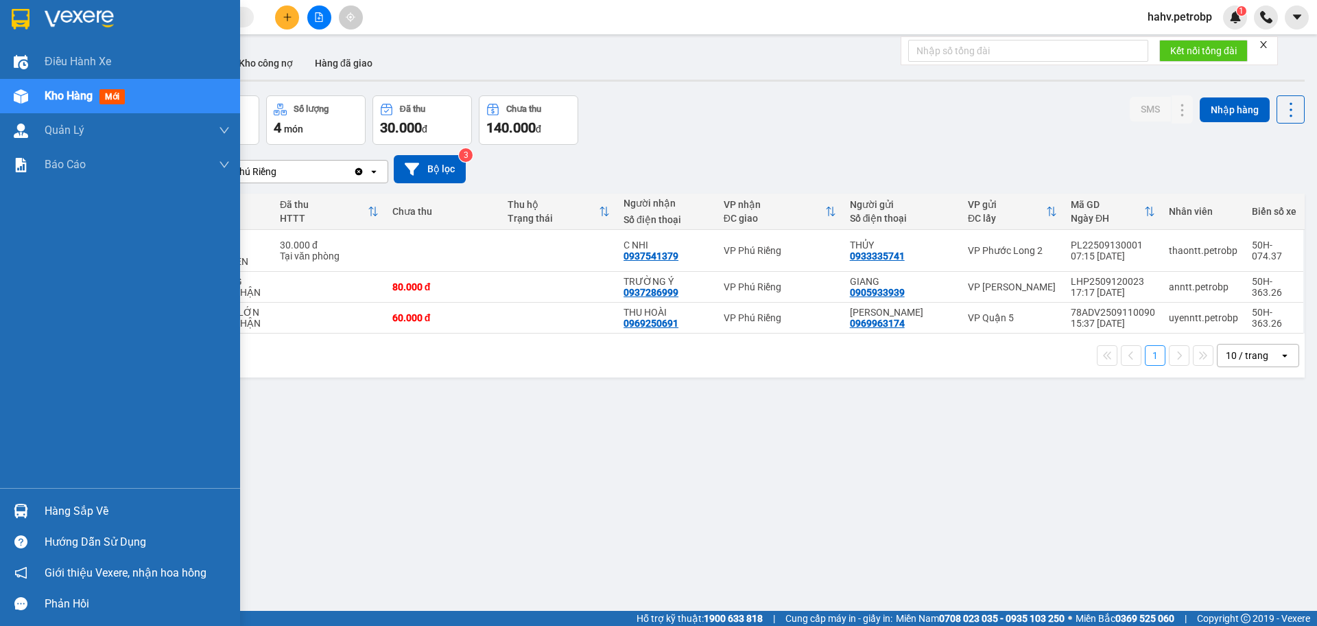
click at [64, 517] on div "Hàng sắp về" at bounding box center [137, 511] width 185 height 21
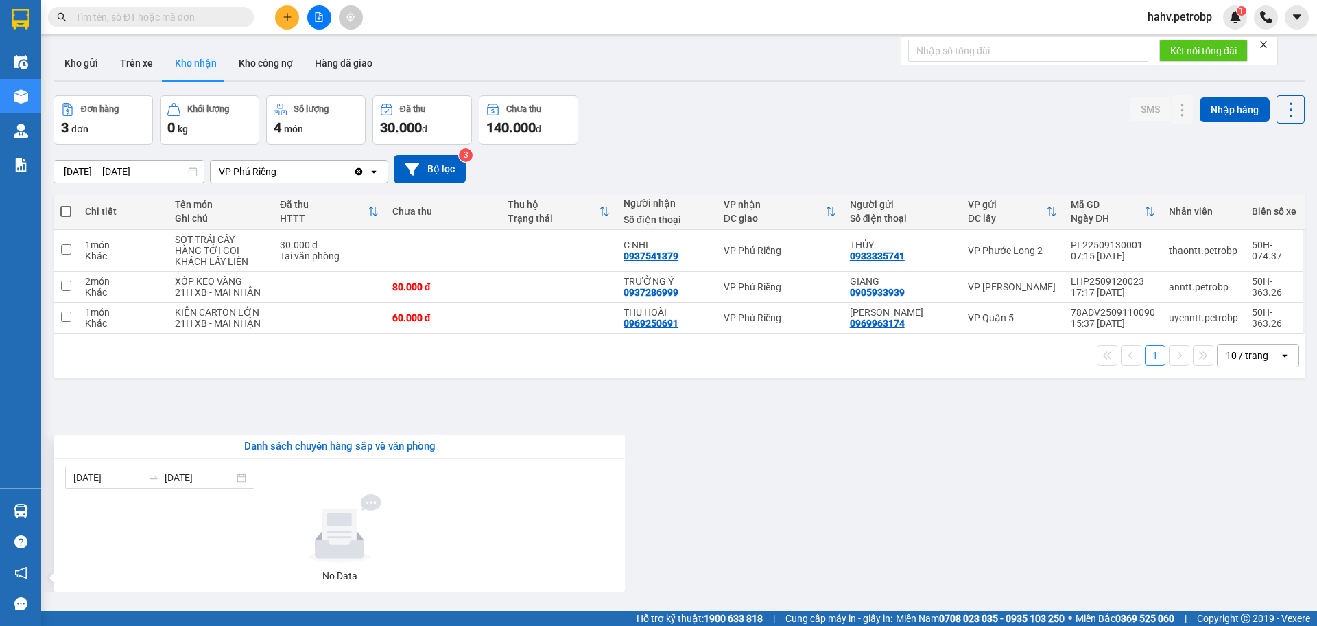
click at [804, 514] on section "Kết quả tìm kiếm ( 0 ) Bộ lọc No Data hahv.petrobp 1 Điều hành xe Kho hàng mới …" at bounding box center [658, 313] width 1317 height 626
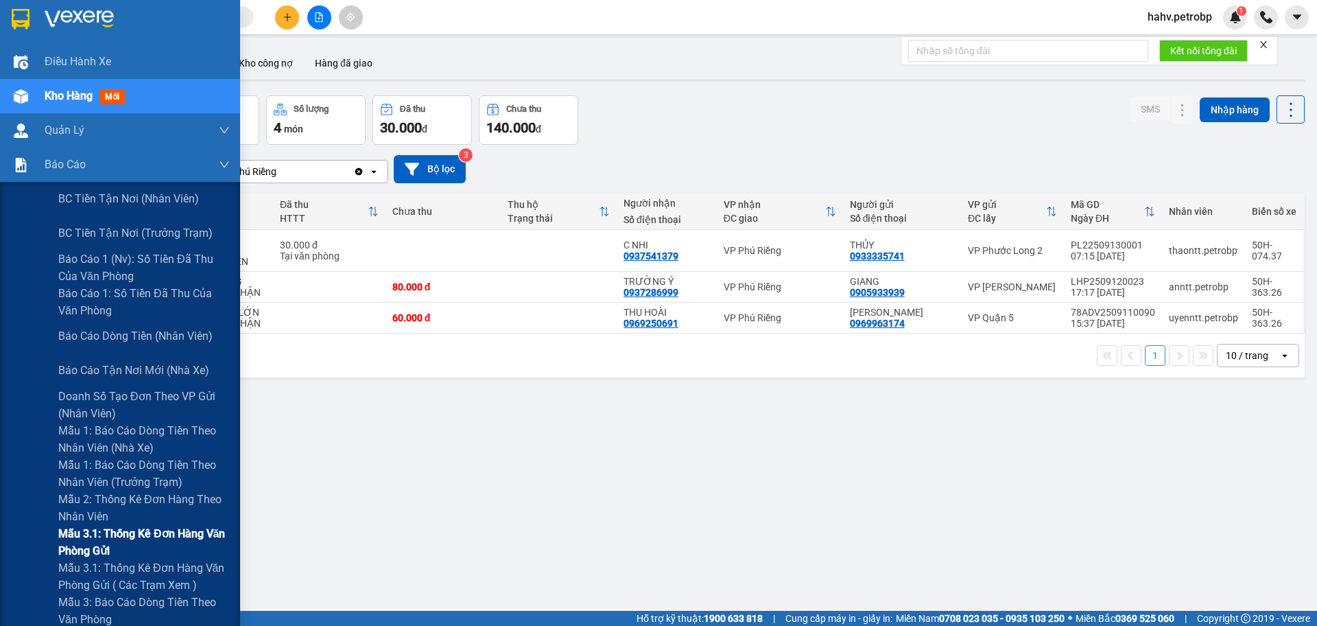
click at [108, 539] on span "Mẫu 3.1: Thống kê đơn hàng văn phòng gửi" at bounding box center [143, 542] width 171 height 34
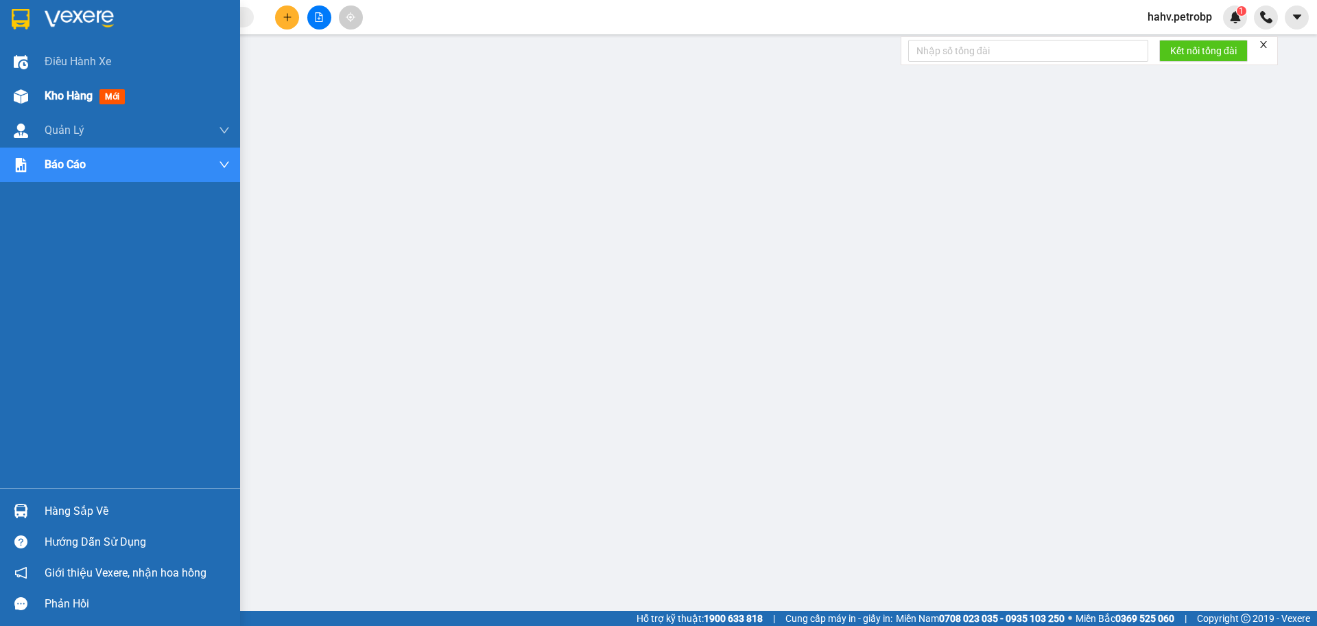
click at [62, 95] on span "Kho hàng" at bounding box center [69, 95] width 48 height 13
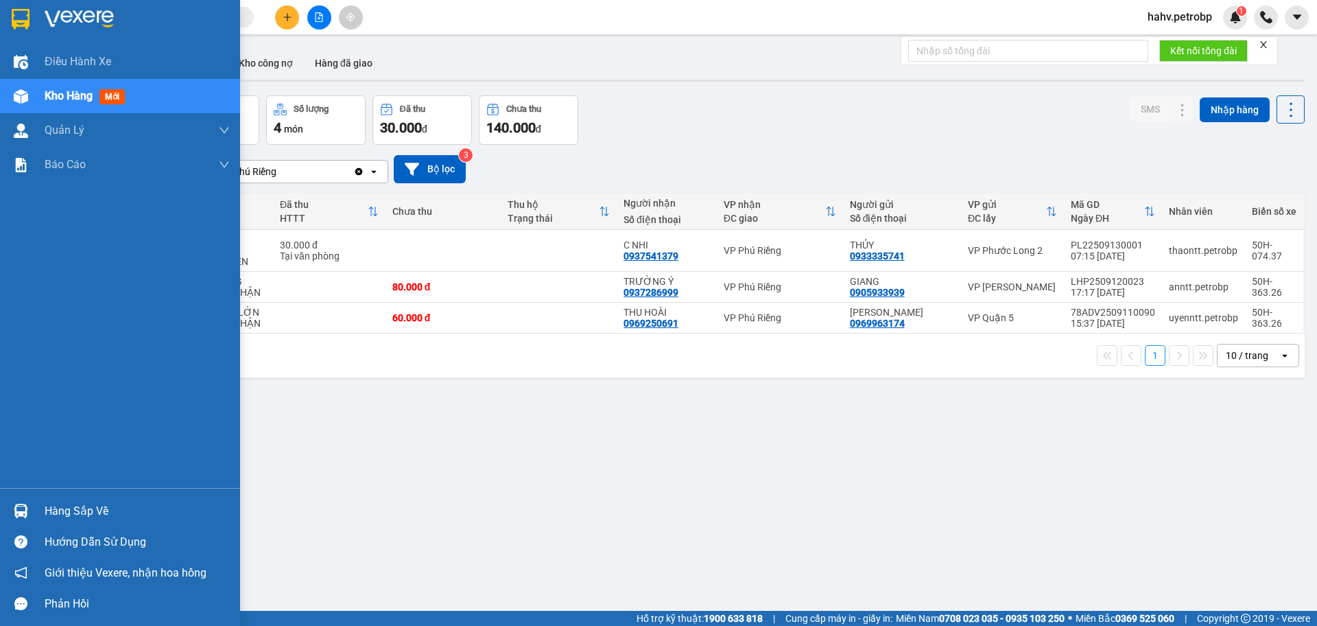
click at [69, 514] on div "Hàng sắp về" at bounding box center [137, 511] width 185 height 21
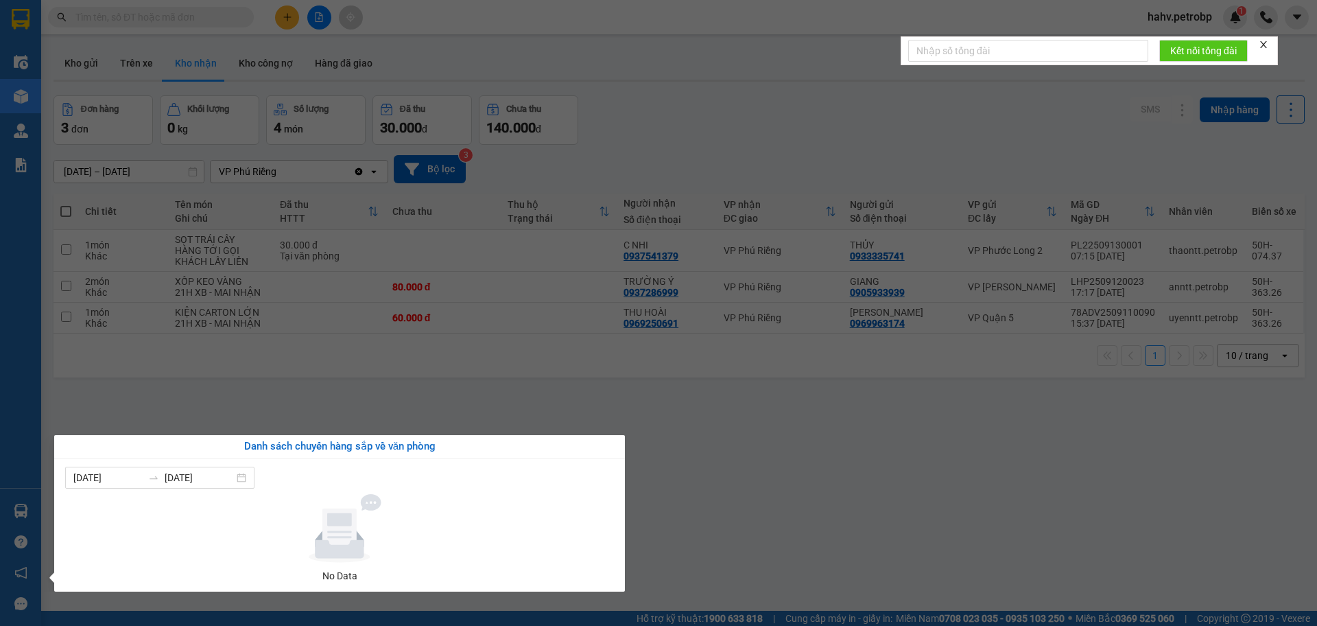
click at [816, 499] on section "Kết quả tìm kiếm ( 0 ) Bộ lọc No Data hahv.petrobp 1 Điều hành xe Kho hàng mới …" at bounding box center [658, 313] width 1317 height 626
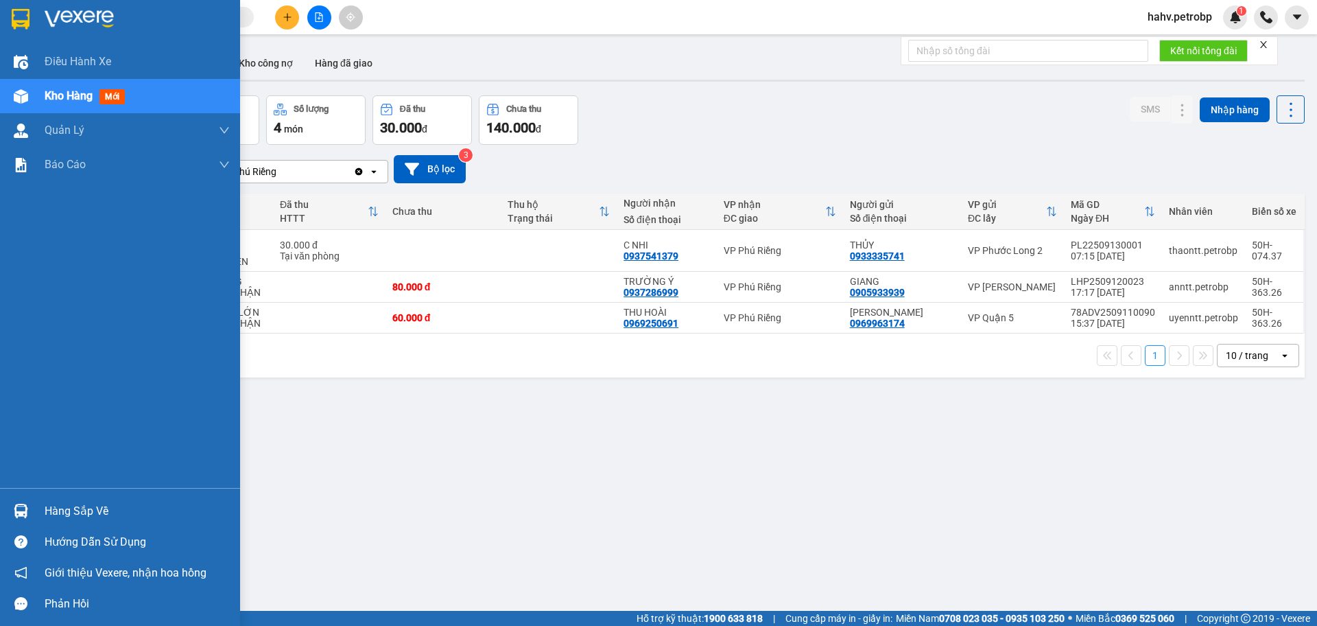
click at [70, 506] on div "Hàng sắp về" at bounding box center [137, 511] width 185 height 21
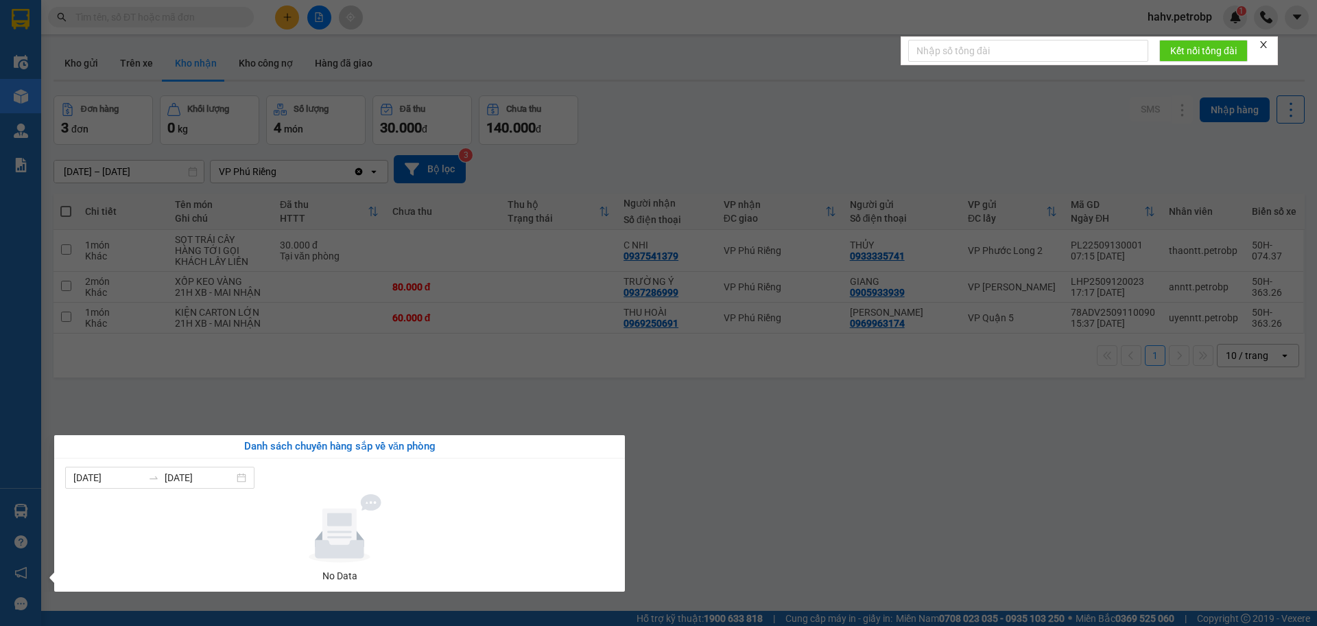
click at [798, 530] on section "Kết quả tìm kiếm ( 0 ) Bộ lọc No Data hahv.petrobp 1 Điều hành xe Kho hàng mới …" at bounding box center [658, 313] width 1317 height 626
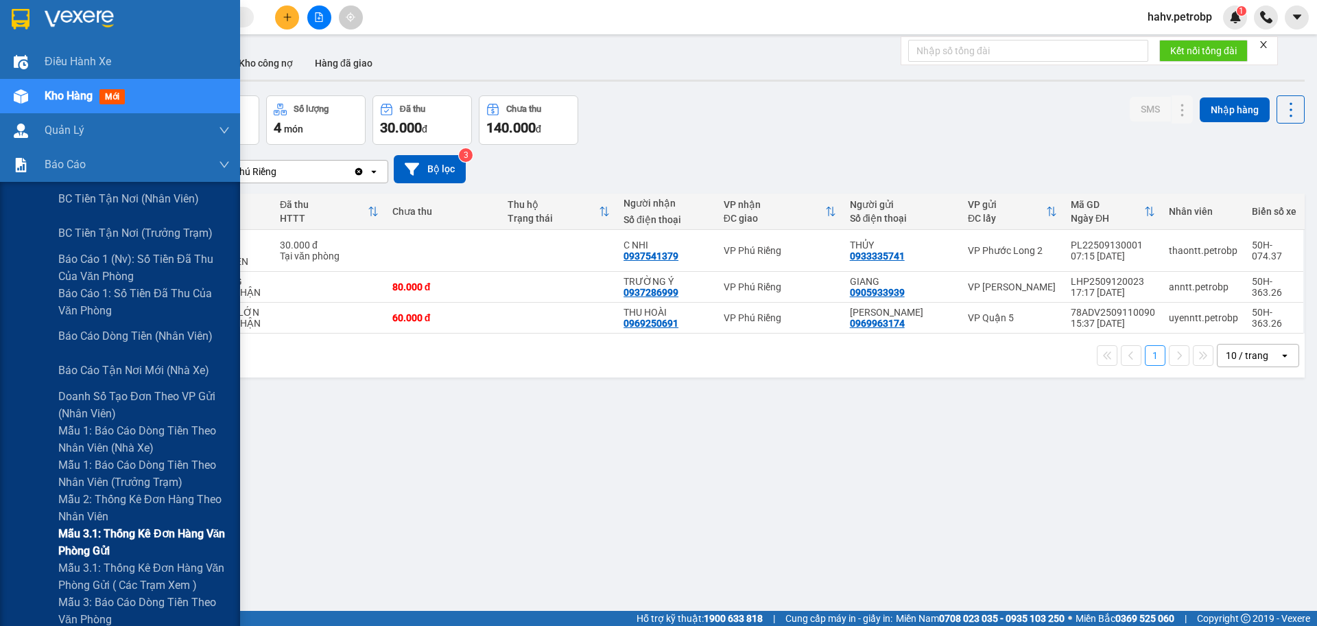
click at [112, 540] on span "Mẫu 3.1: Thống kê đơn hàng văn phòng gửi" at bounding box center [143, 542] width 171 height 34
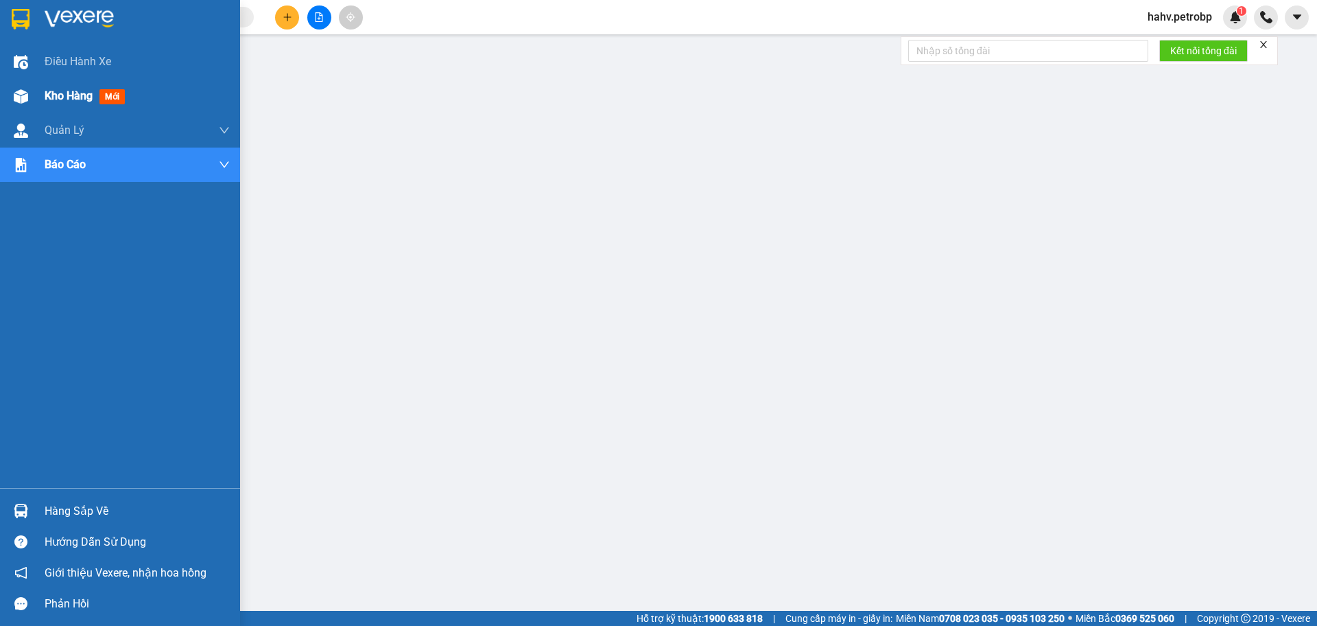
click at [59, 98] on span "Kho hàng" at bounding box center [69, 95] width 48 height 13
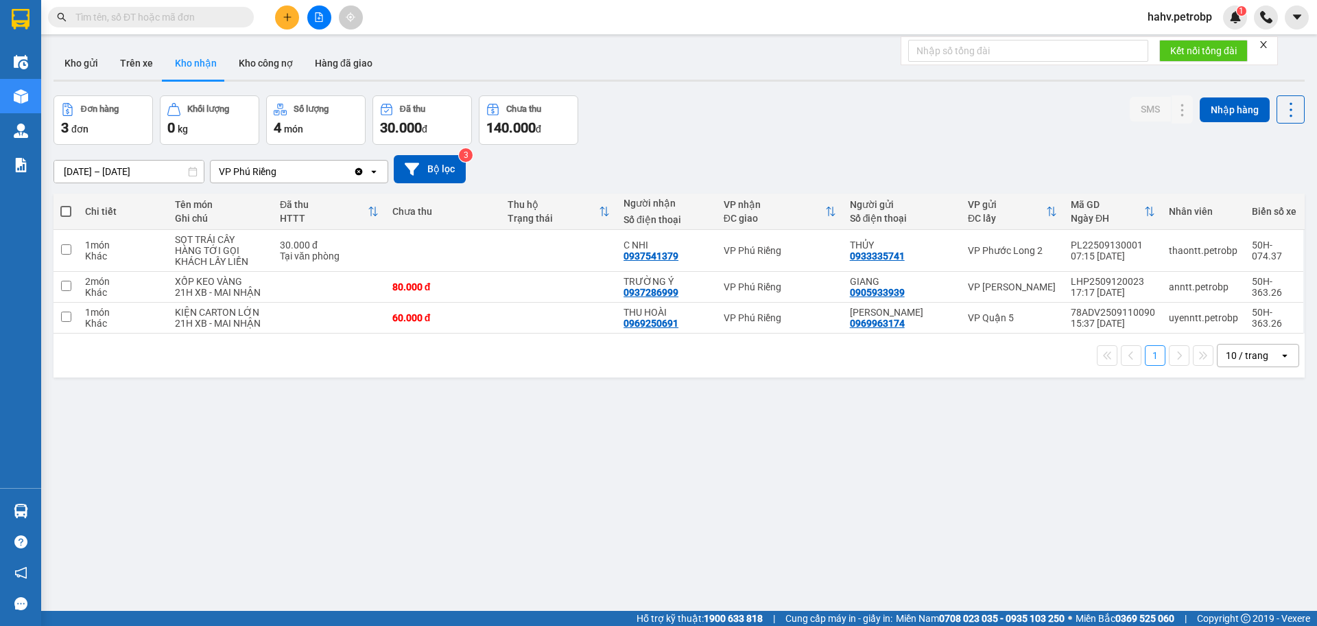
click at [202, 54] on button "Kho nhận" at bounding box center [196, 63] width 64 height 33
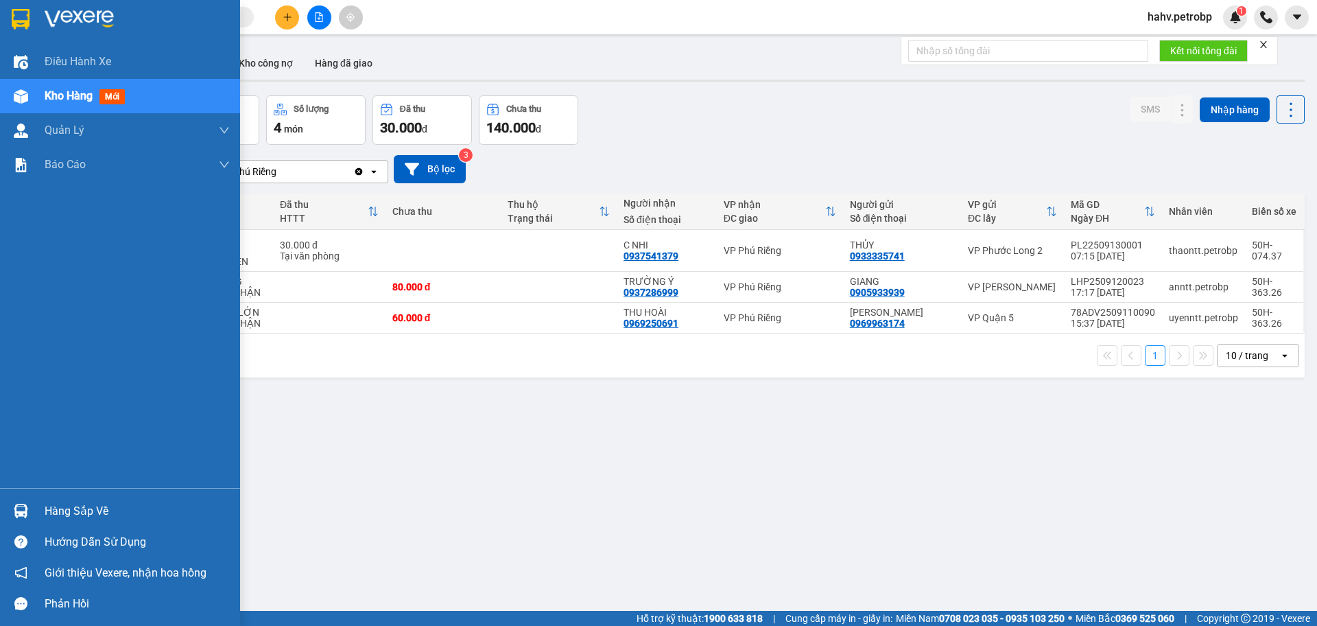
click at [65, 514] on div "Hàng sắp về" at bounding box center [137, 511] width 185 height 21
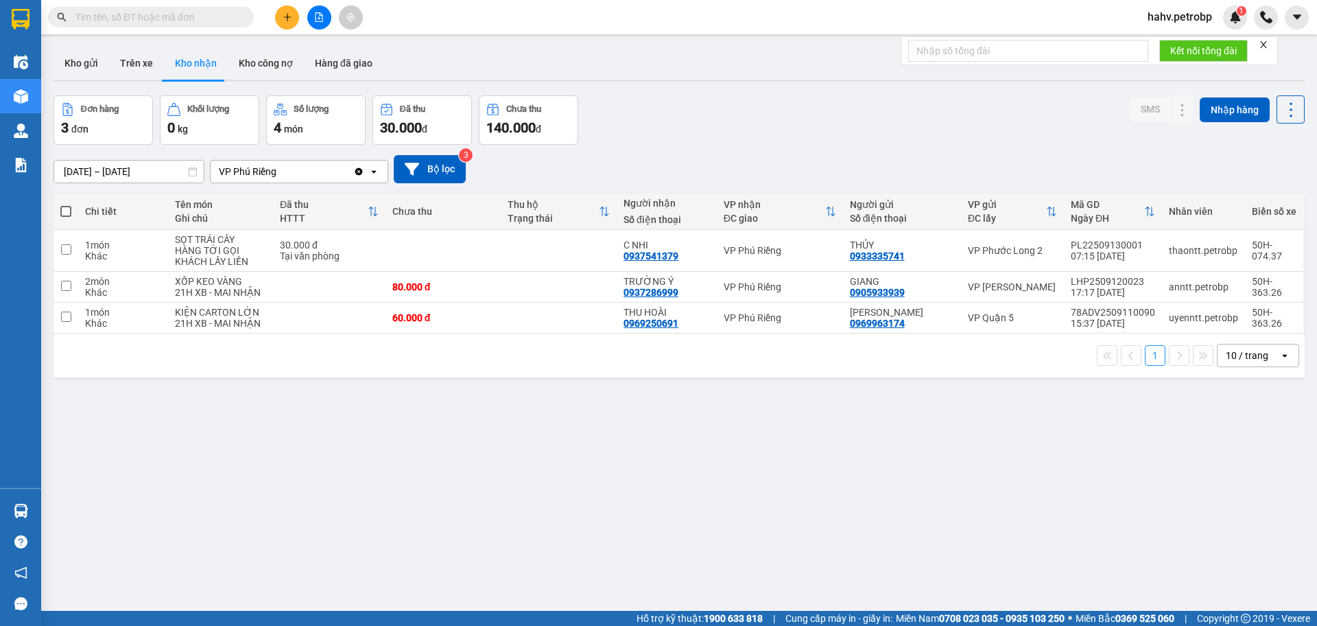
click at [833, 580] on section "Kết quả tìm kiếm ( 0 ) Bộ lọc No Data hahv.petrobp 1 Điều hành xe Kho hàng mới …" at bounding box center [658, 313] width 1317 height 626
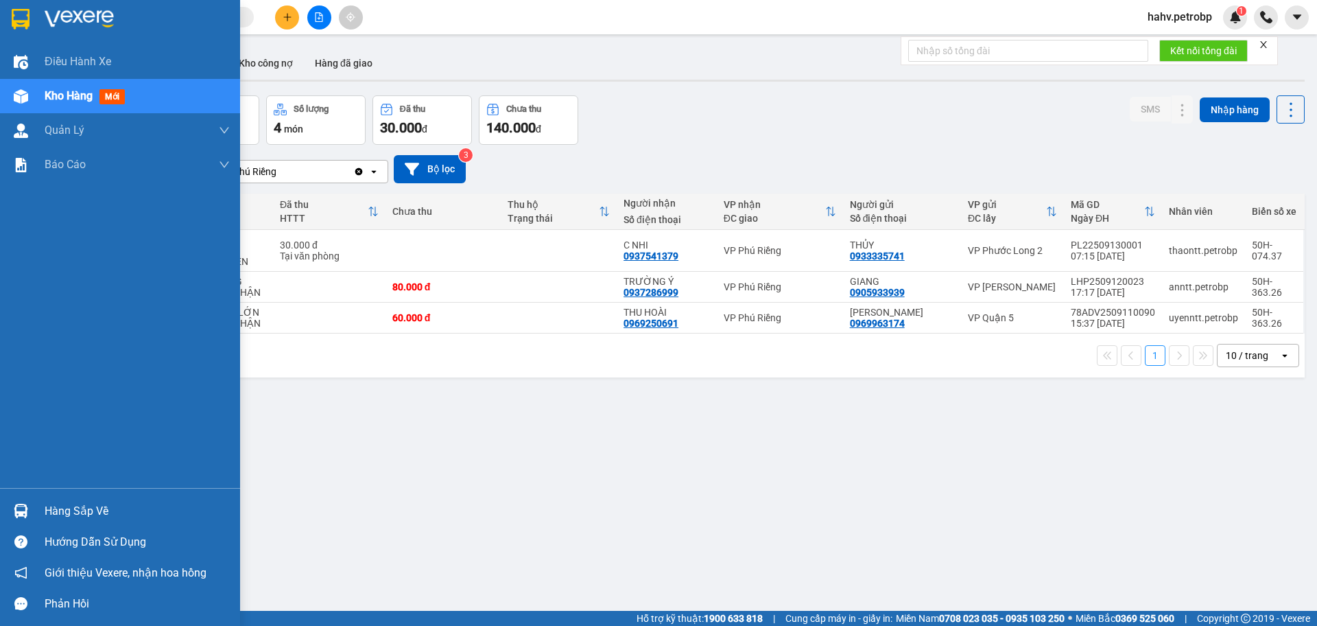
click at [91, 516] on div "Hàng sắp về" at bounding box center [137, 511] width 185 height 21
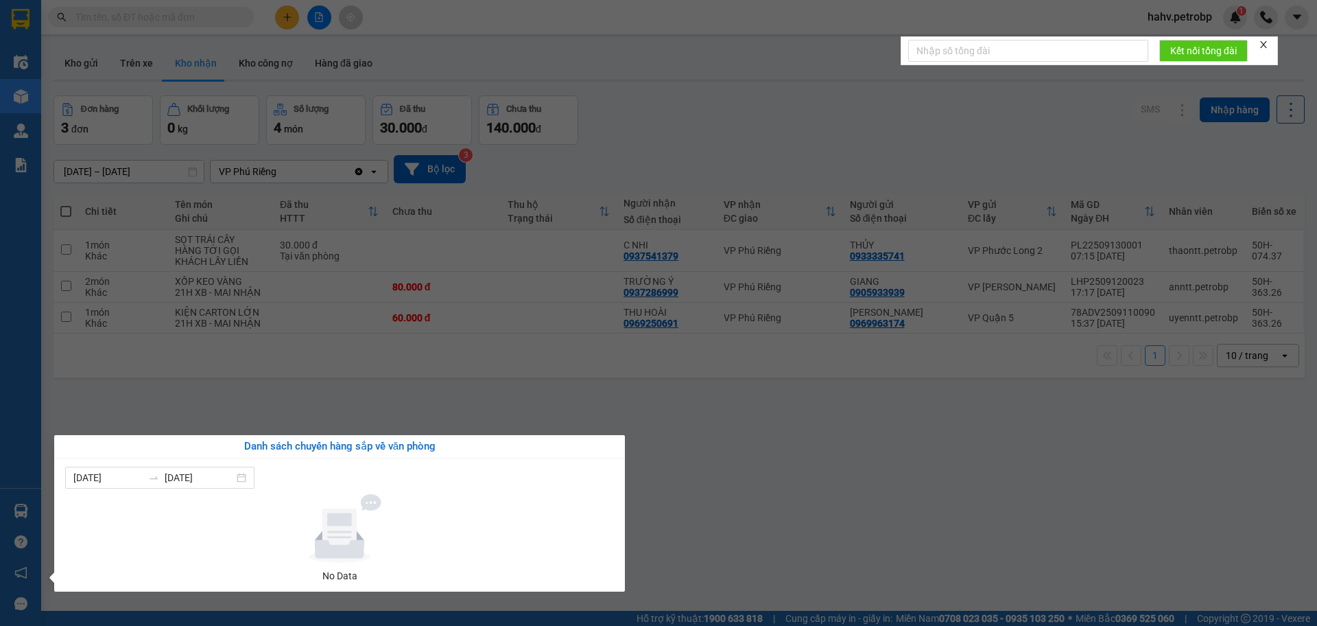
click at [780, 491] on section "Kết quả tìm kiếm ( 0 ) Bộ lọc No Data hahv.petrobp 1 Điều hành xe Kho hàng mới …" at bounding box center [658, 313] width 1317 height 626
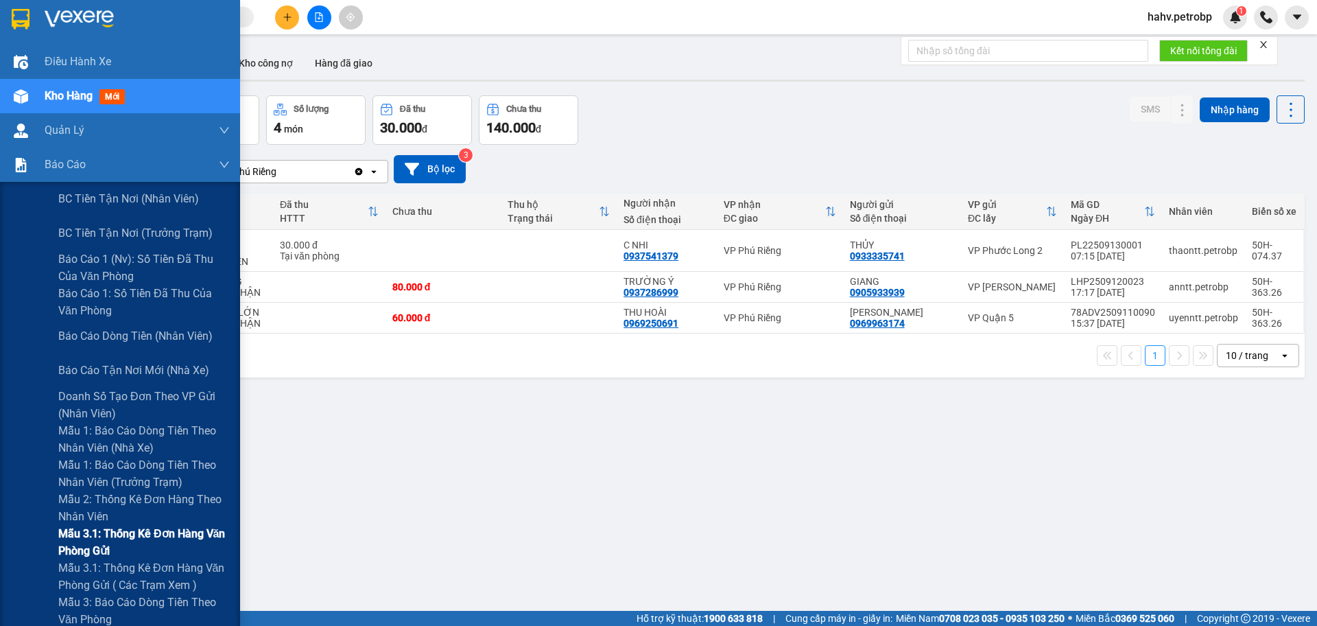
click at [101, 533] on span "Mẫu 3.1: Thống kê đơn hàng văn phòng gửi" at bounding box center [143, 542] width 171 height 34
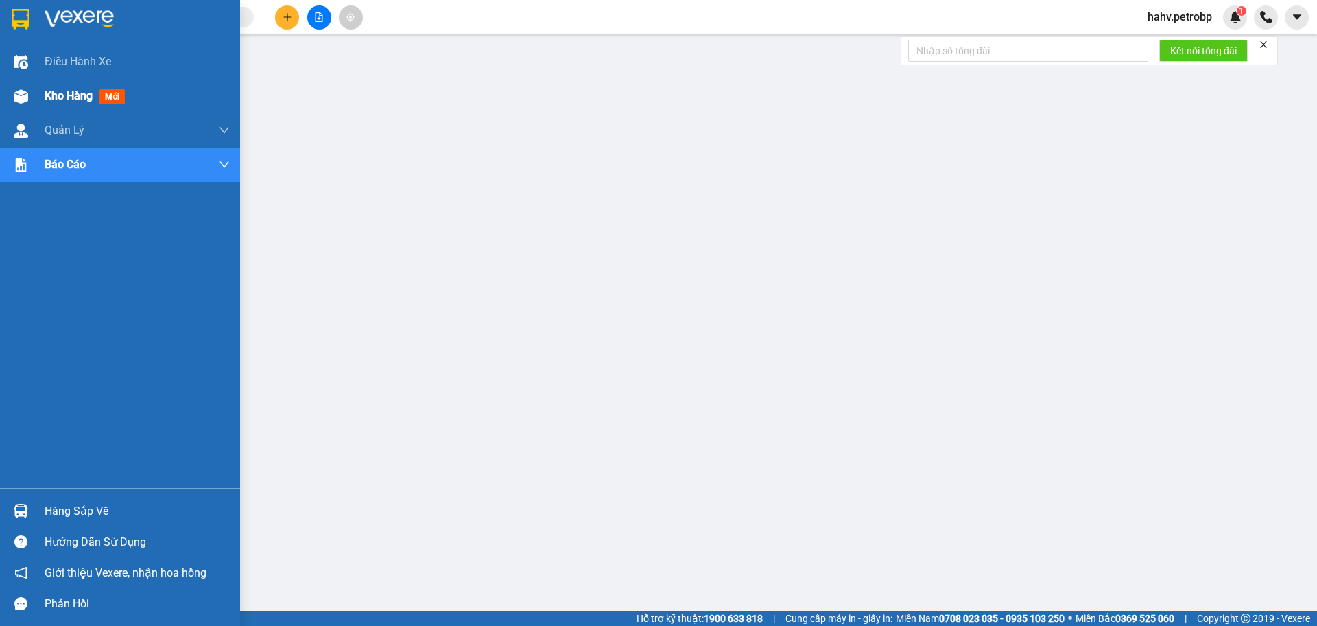
click at [51, 97] on span "Kho hàng" at bounding box center [69, 95] width 48 height 13
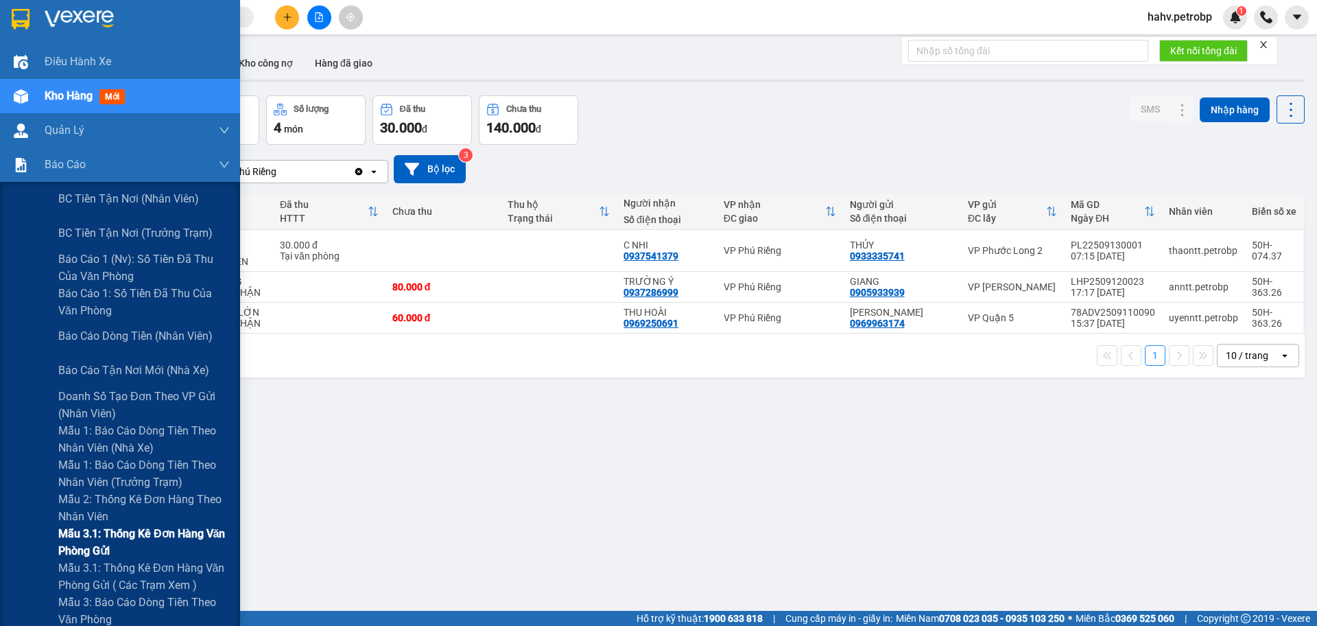
click at [111, 538] on span "Mẫu 3.1: Thống kê đơn hàng văn phòng gửi" at bounding box center [143, 542] width 171 height 34
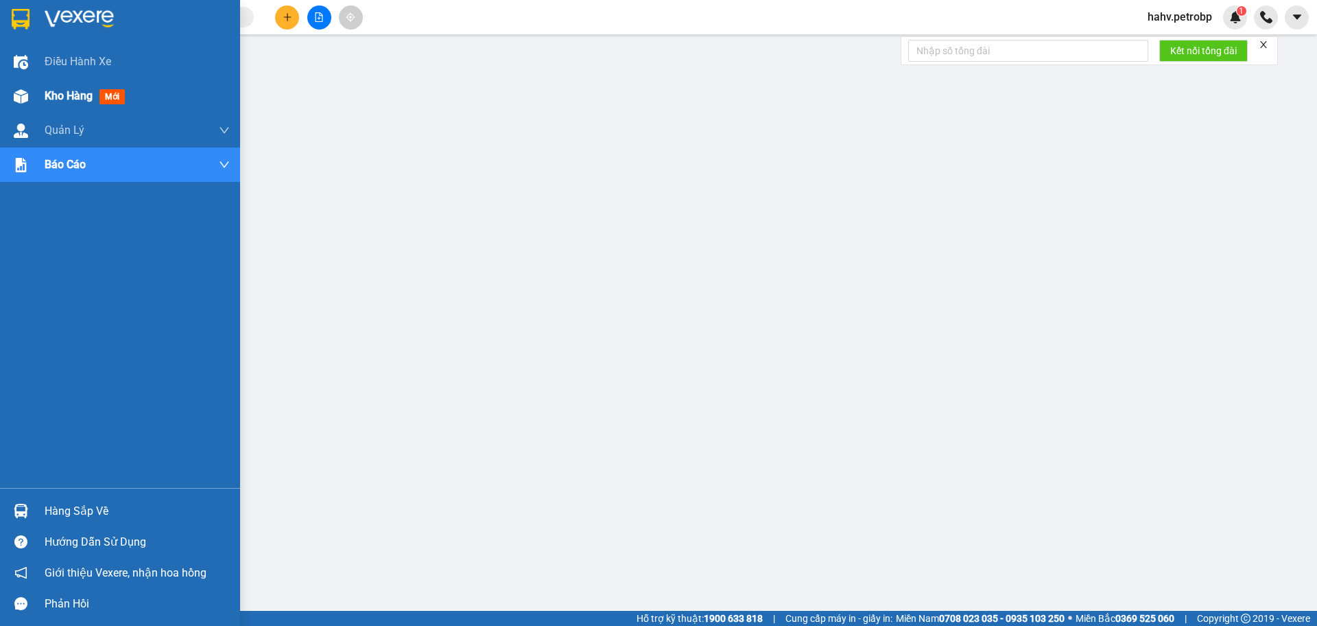
click at [46, 95] on span "Kho hàng" at bounding box center [69, 95] width 48 height 13
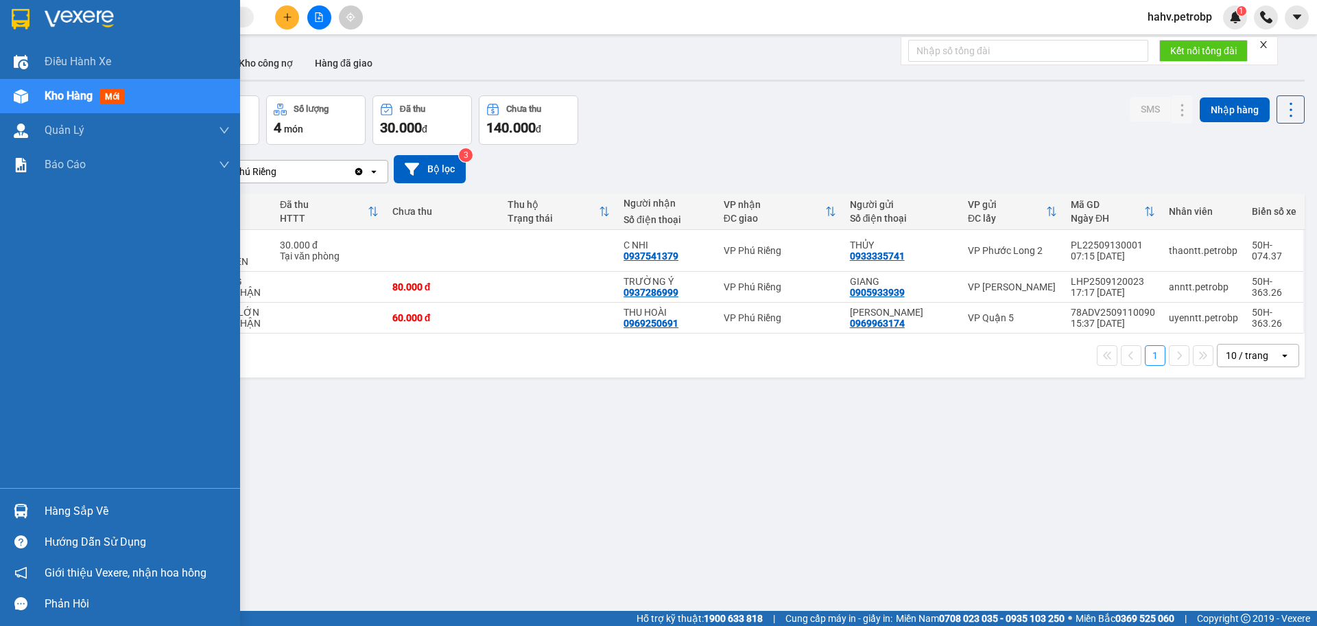
click at [71, 518] on div "Hàng sắp về" at bounding box center [137, 511] width 185 height 21
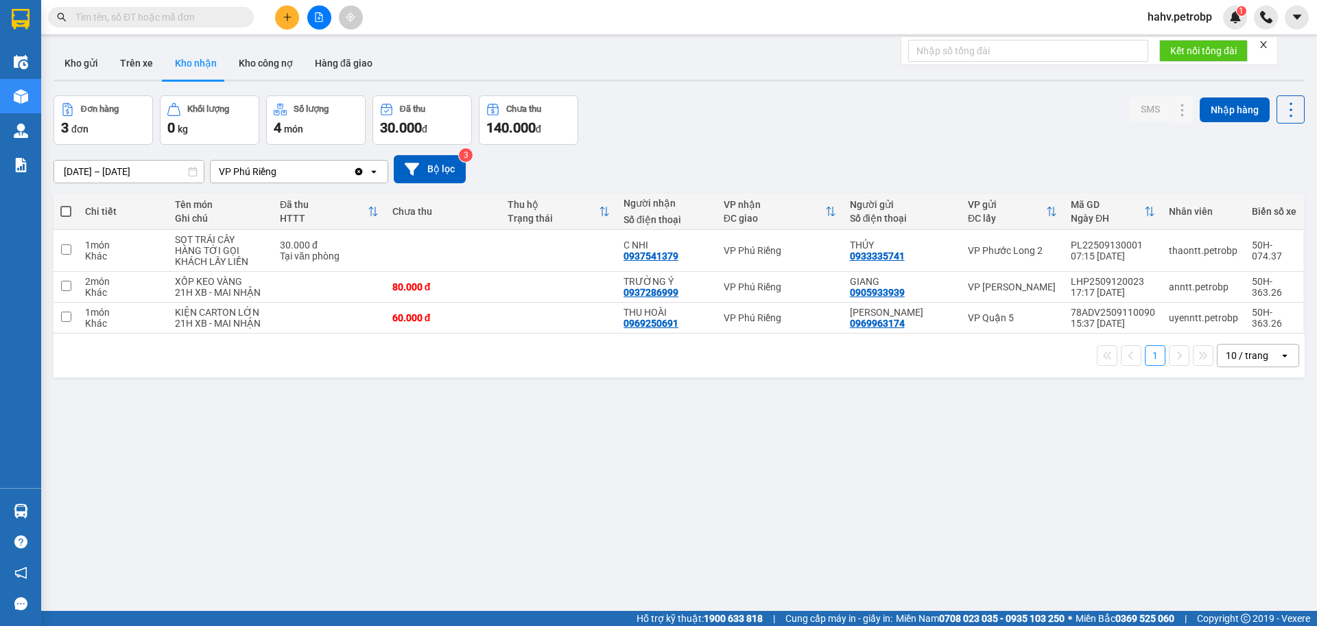
drag, startPoint x: 788, startPoint y: 507, endPoint x: 781, endPoint y: 512, distance: 9.3
click at [781, 512] on section "Kết quả tìm kiếm ( 0 ) Bộ lọc No Data hahv.petrobp 1 Điều hành xe Kho hàng mới …" at bounding box center [658, 313] width 1317 height 626
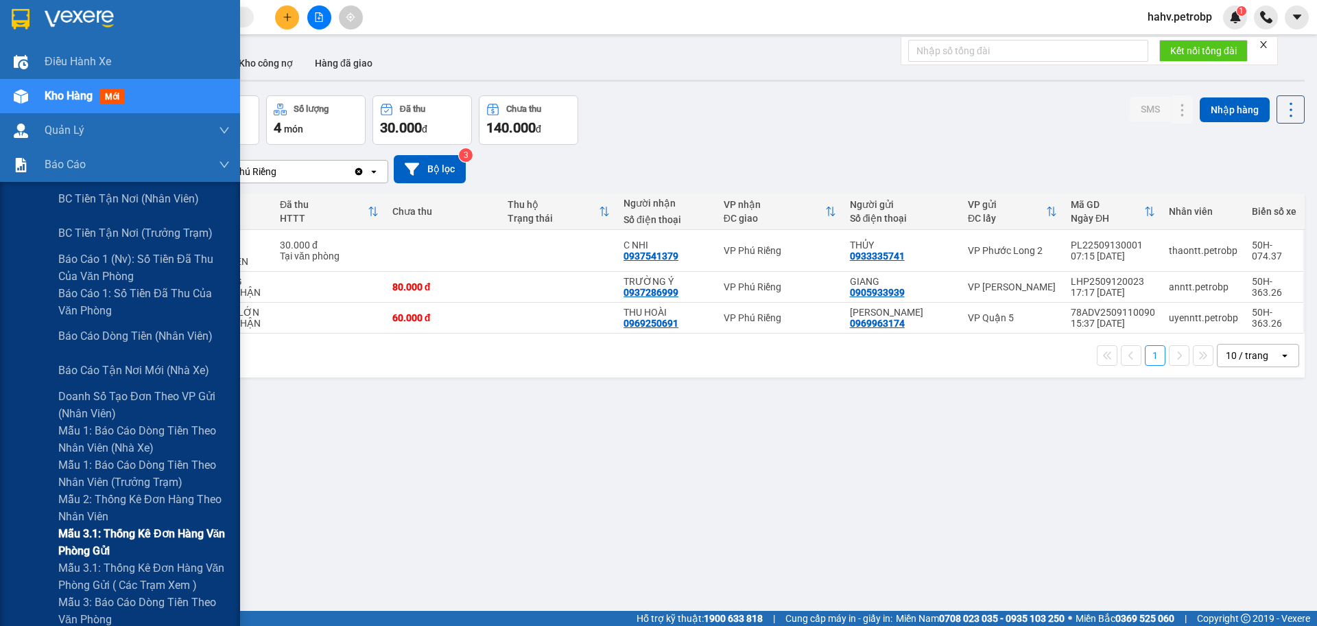
click at [140, 529] on span "Mẫu 3.1: Thống kê đơn hàng văn phòng gửi" at bounding box center [143, 542] width 171 height 34
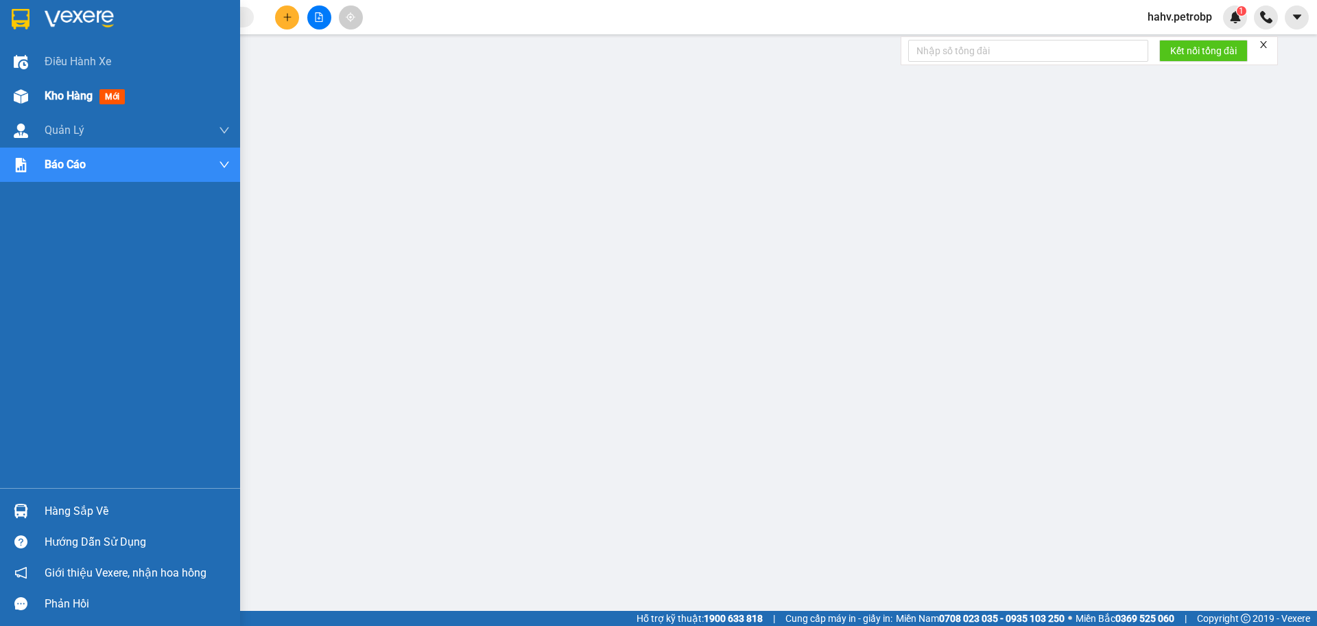
click at [55, 102] on span "Kho hàng" at bounding box center [69, 95] width 48 height 13
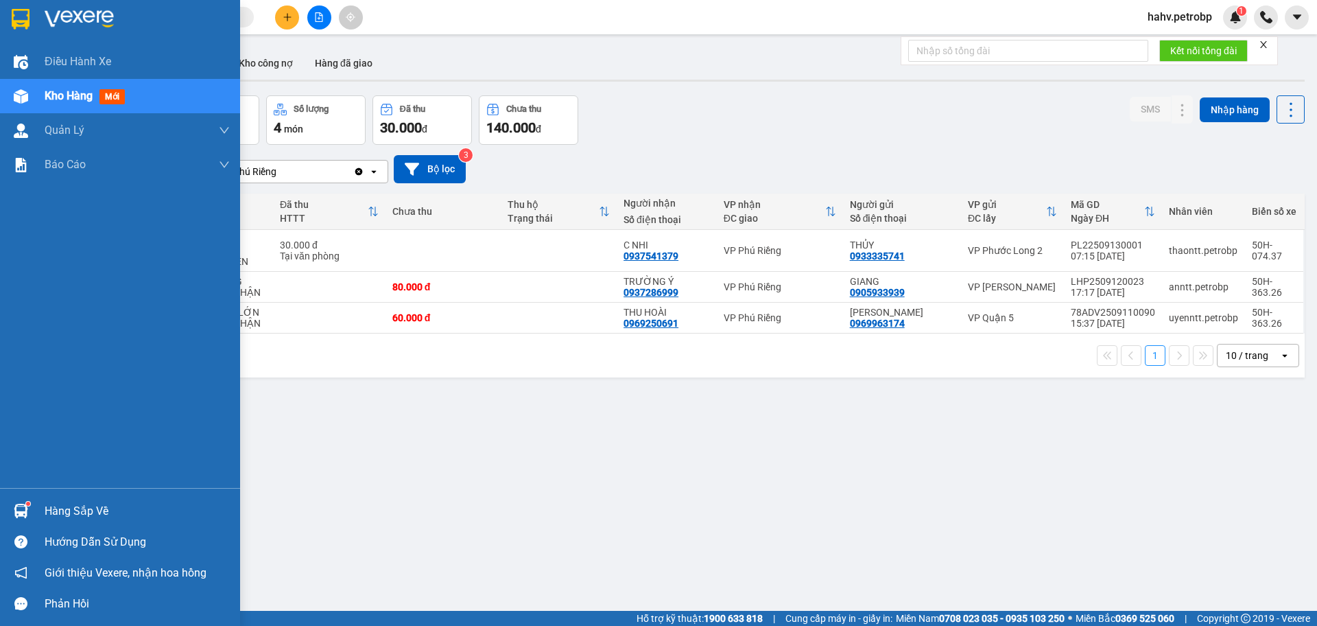
click at [104, 507] on div "Hàng sắp về" at bounding box center [137, 511] width 185 height 21
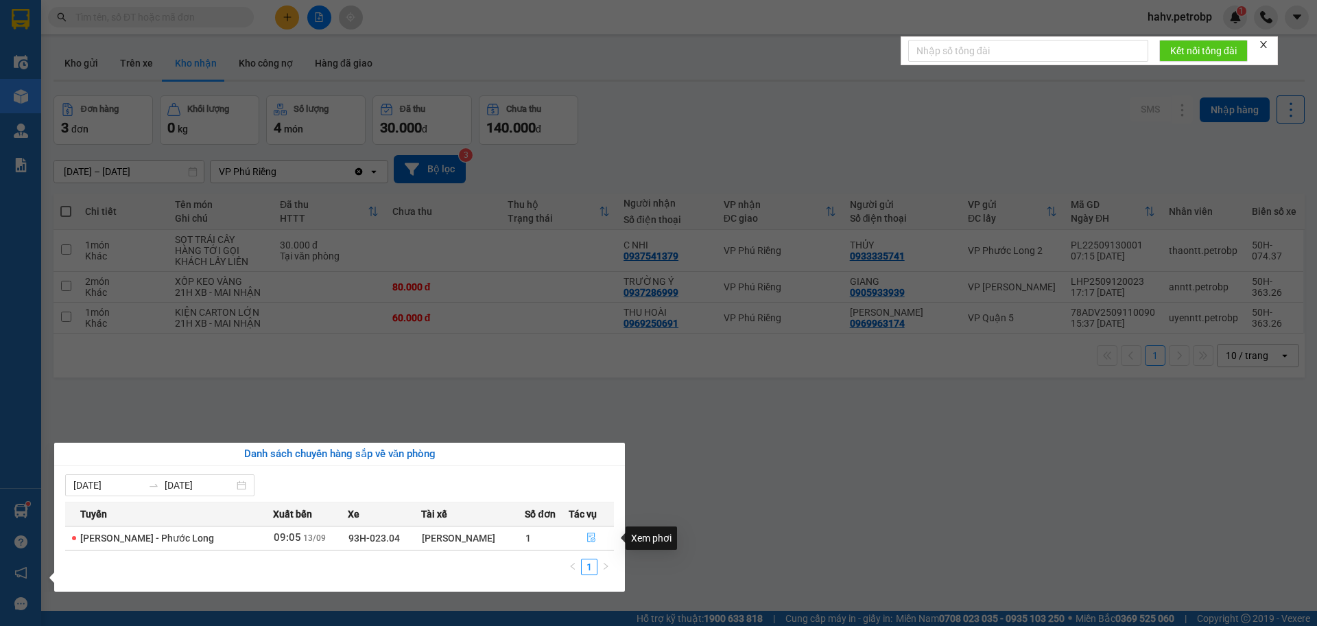
click at [589, 535] on icon "file-done" at bounding box center [591, 538] width 8 height 10
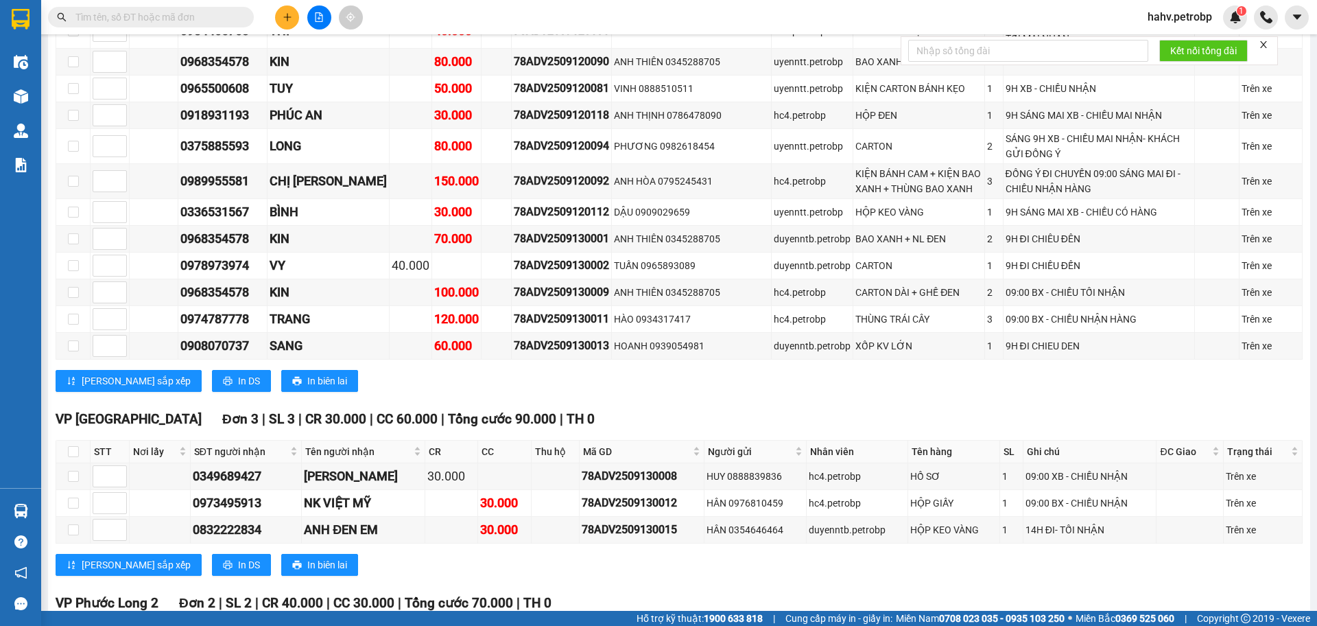
scroll to position [1069, 0]
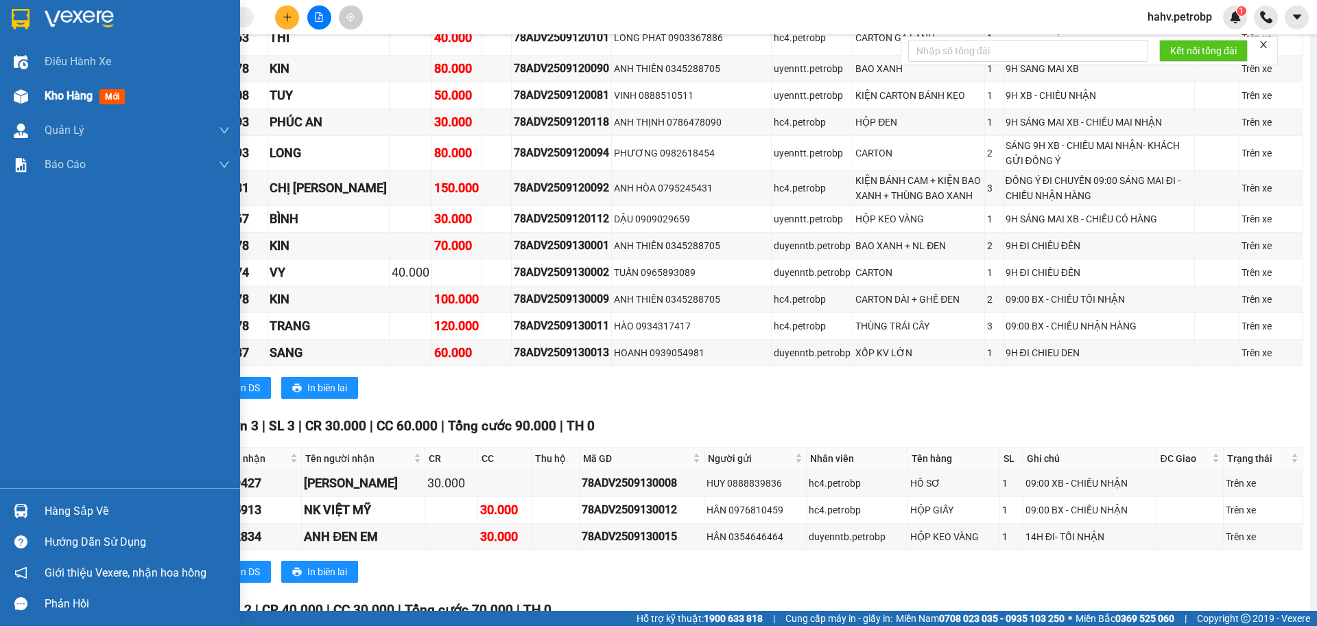
click at [50, 92] on span "Kho hàng" at bounding box center [69, 95] width 48 height 13
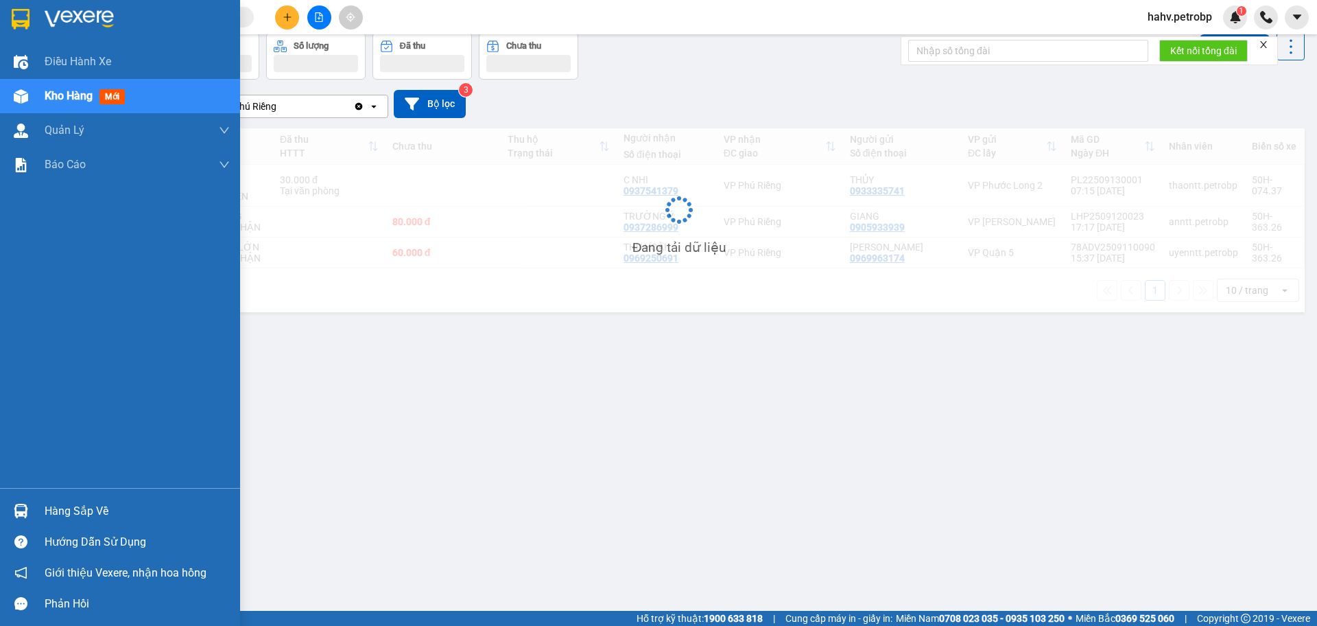
scroll to position [63, 0]
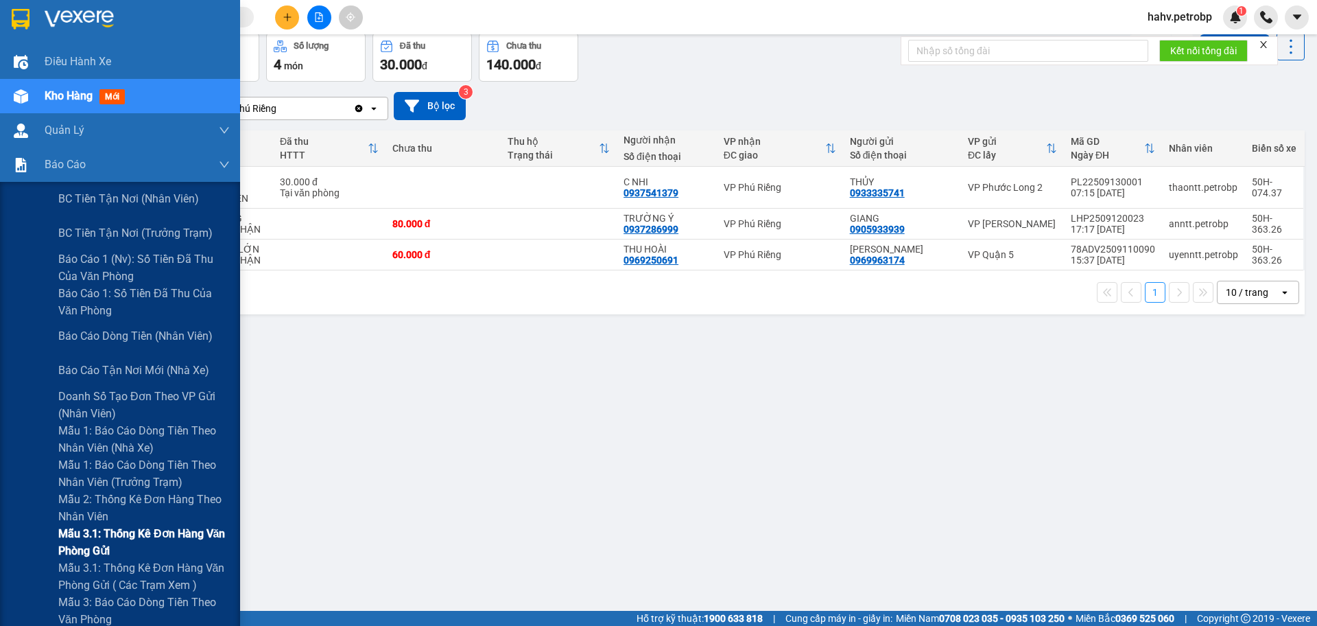
click at [110, 548] on span "Mẫu 3.1: Thống kê đơn hàng văn phòng gửi" at bounding box center [143, 542] width 171 height 34
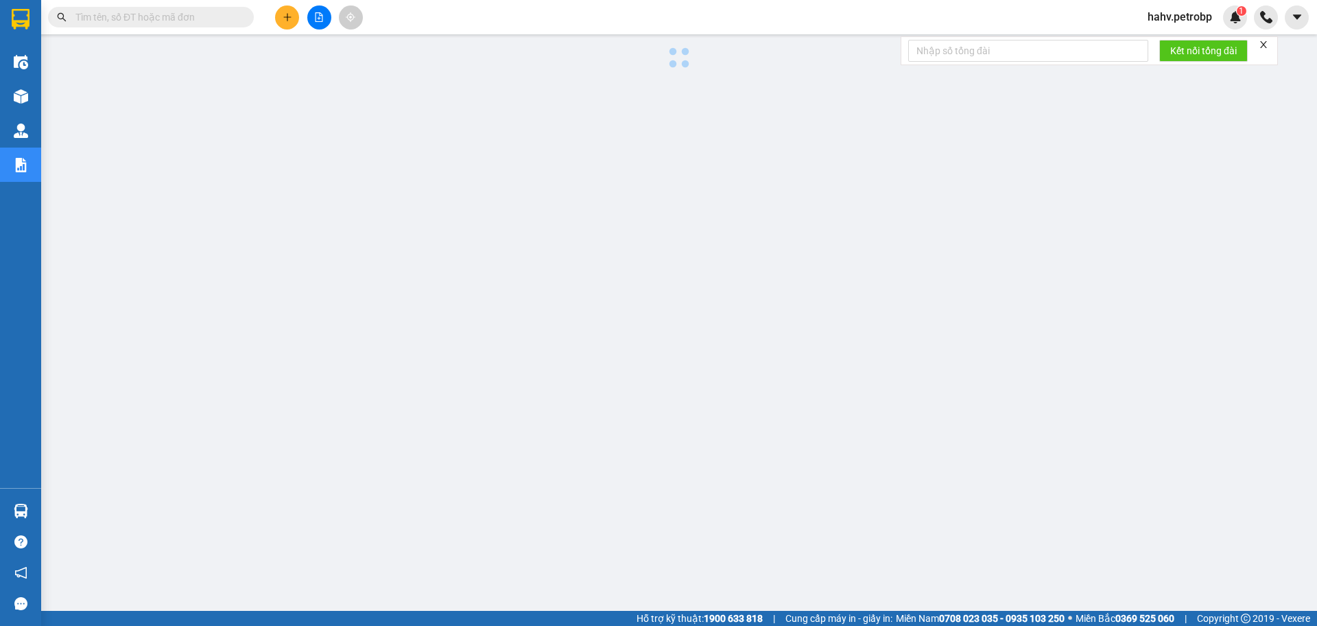
scroll to position [55, 0]
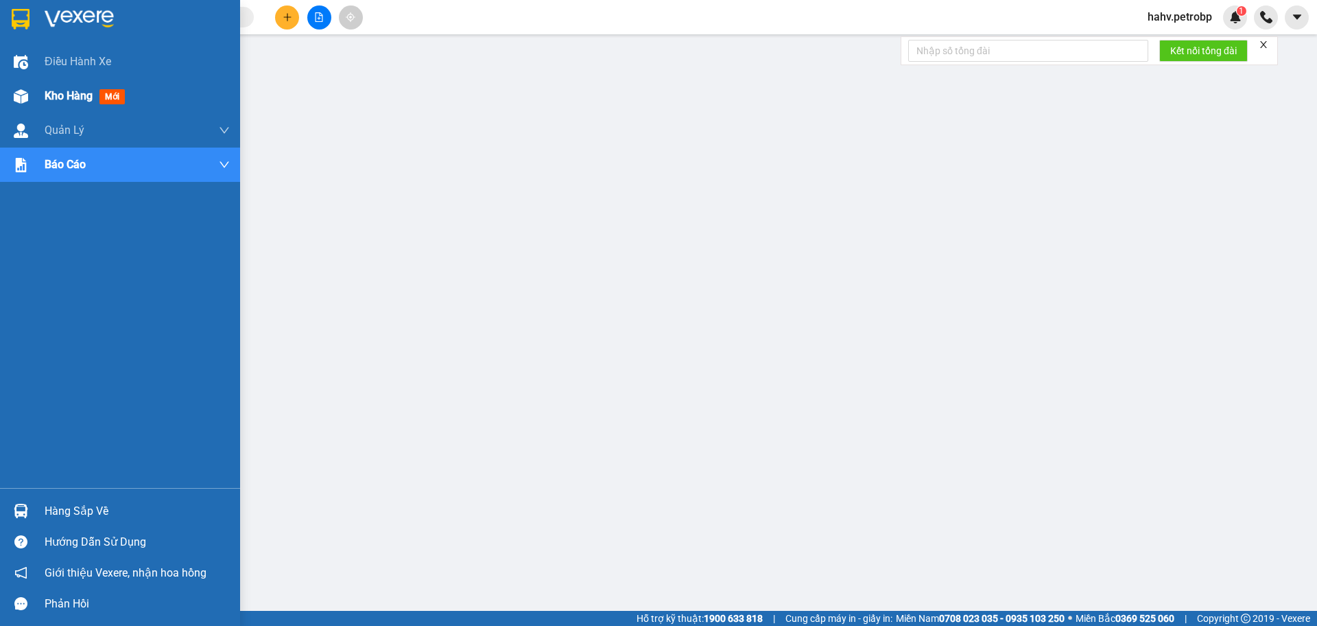
click at [71, 87] on div "Kho hàng mới" at bounding box center [88, 95] width 86 height 17
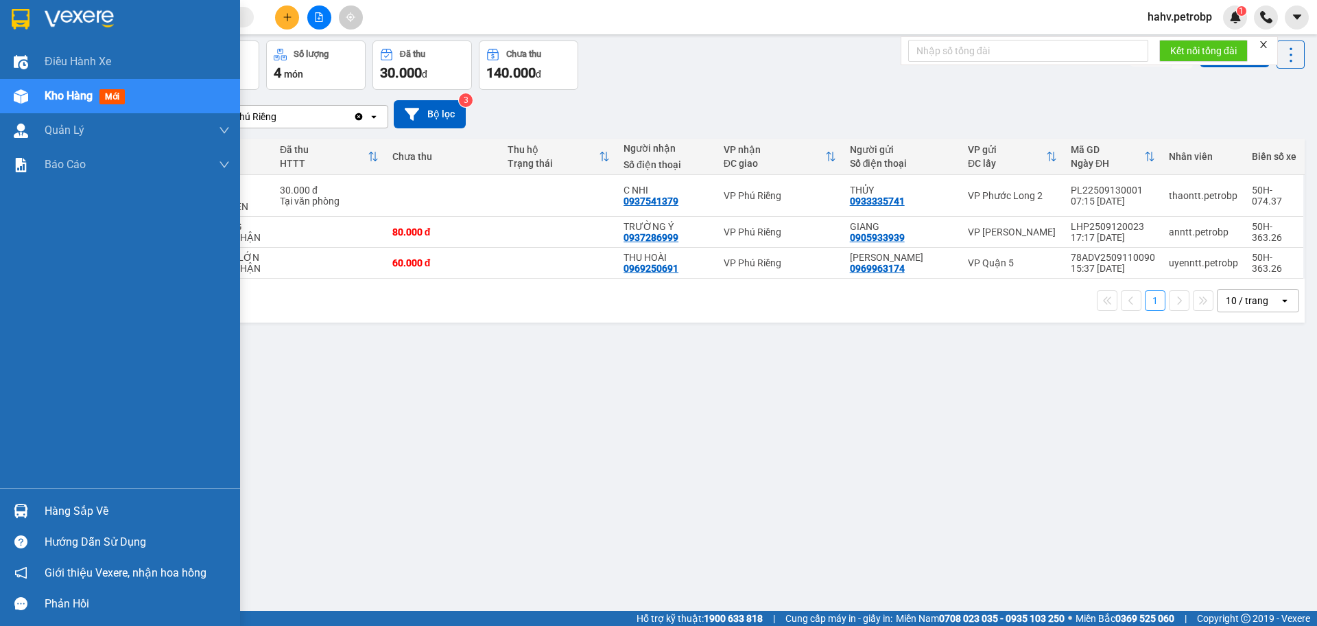
click at [96, 513] on div "Hàng sắp về" at bounding box center [137, 511] width 185 height 21
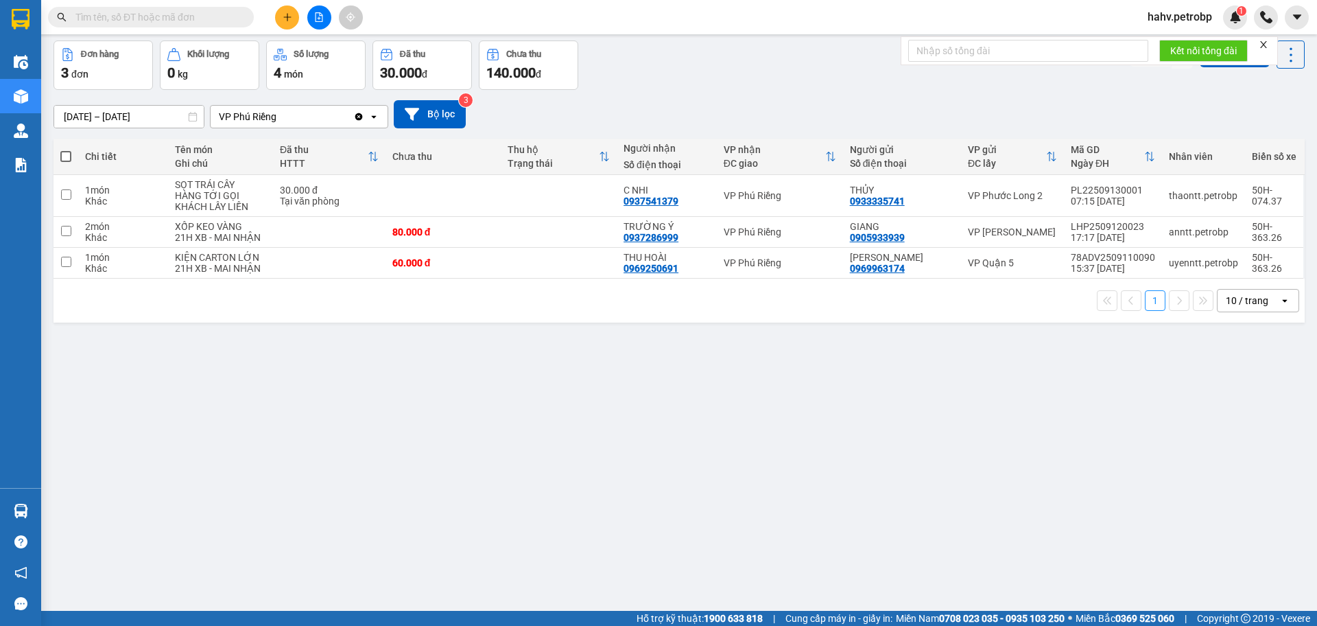
click at [833, 556] on section "Kết quả tìm kiếm ( 0 ) Bộ lọc No Data hahv.petrobp 1 Điều hành xe Kho hàng mới …" at bounding box center [658, 313] width 1317 height 626
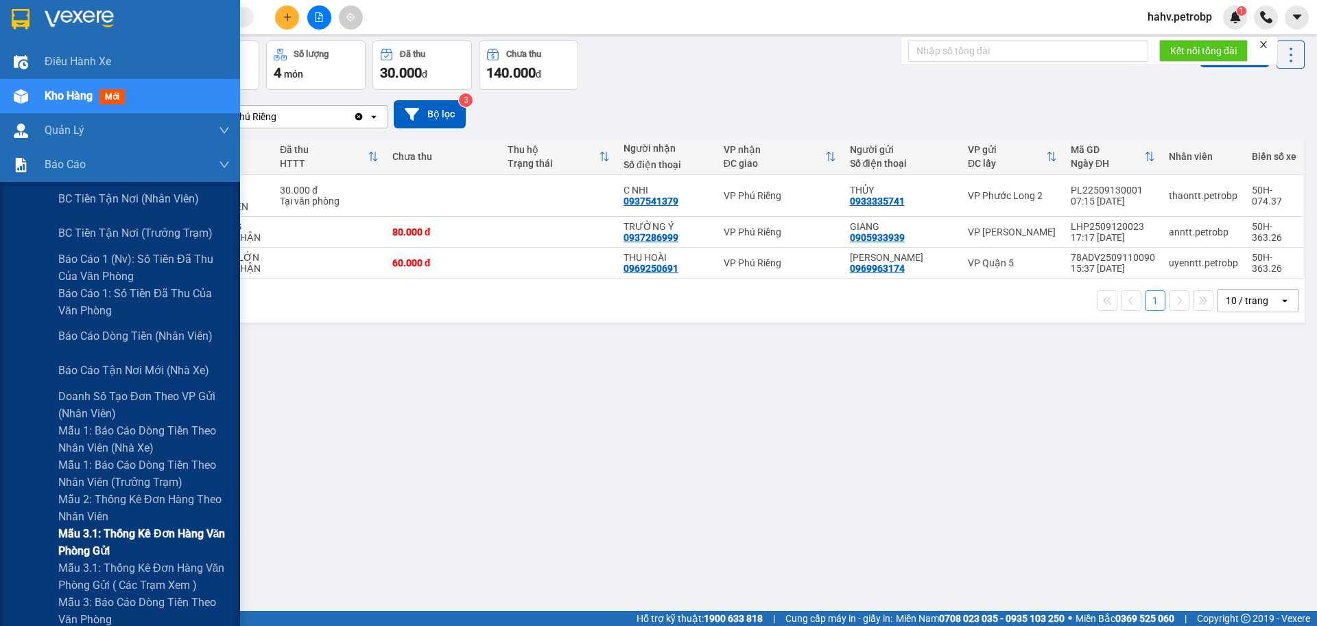
click at [111, 531] on span "Mẫu 3.1: Thống kê đơn hàng văn phòng gửi" at bounding box center [143, 542] width 171 height 34
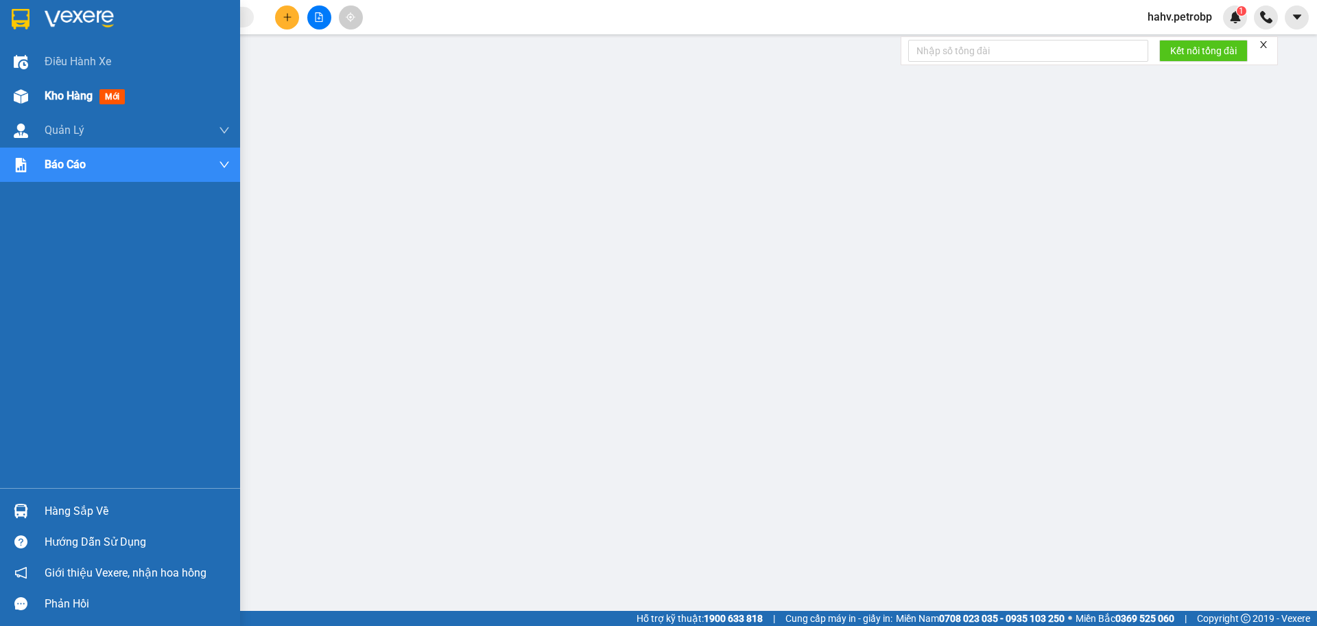
click at [54, 96] on span "Kho hàng" at bounding box center [69, 95] width 48 height 13
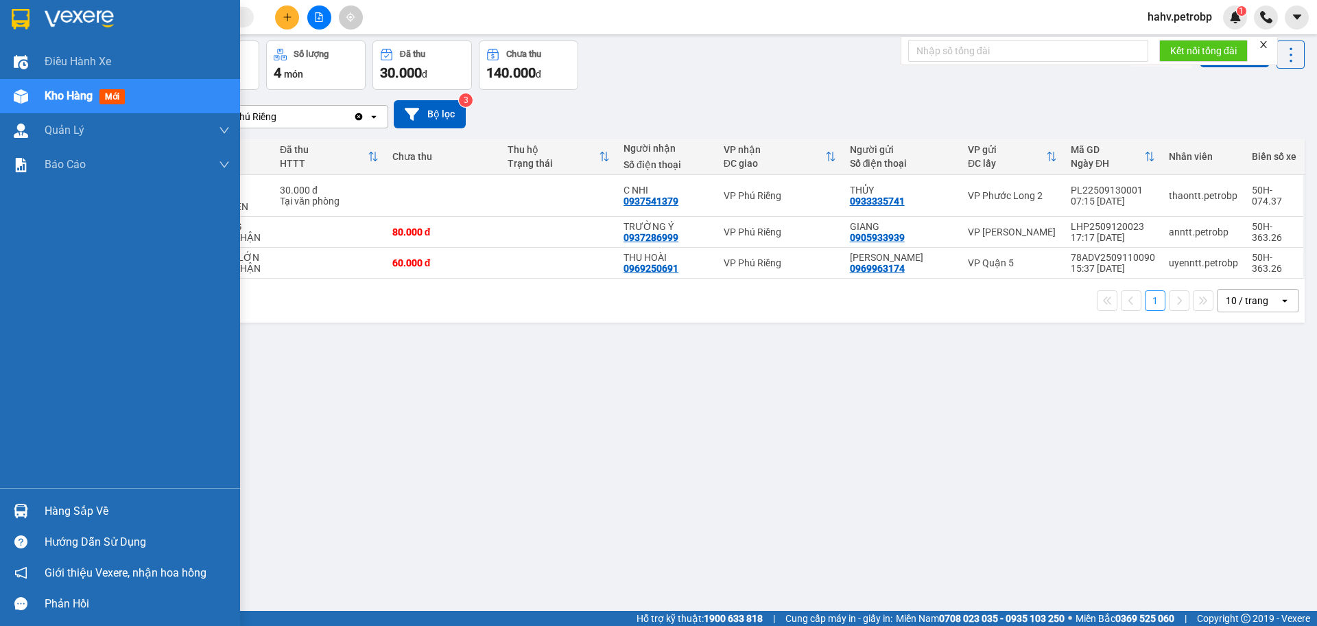
click at [84, 503] on div "Hàng sắp về" at bounding box center [137, 511] width 185 height 21
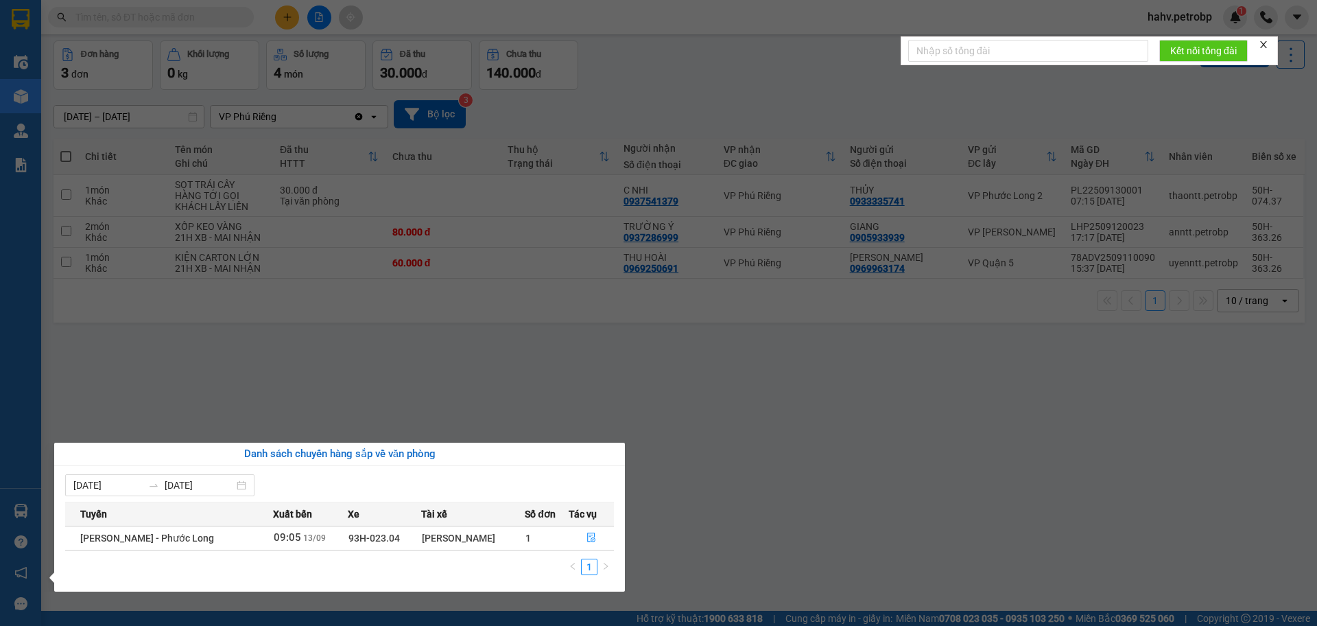
click at [882, 561] on section "Kết quả tìm kiếm ( 0 ) Bộ lọc No Data hahv.petrobp 1 Điều hành xe Kho hàng mới …" at bounding box center [658, 313] width 1317 height 626
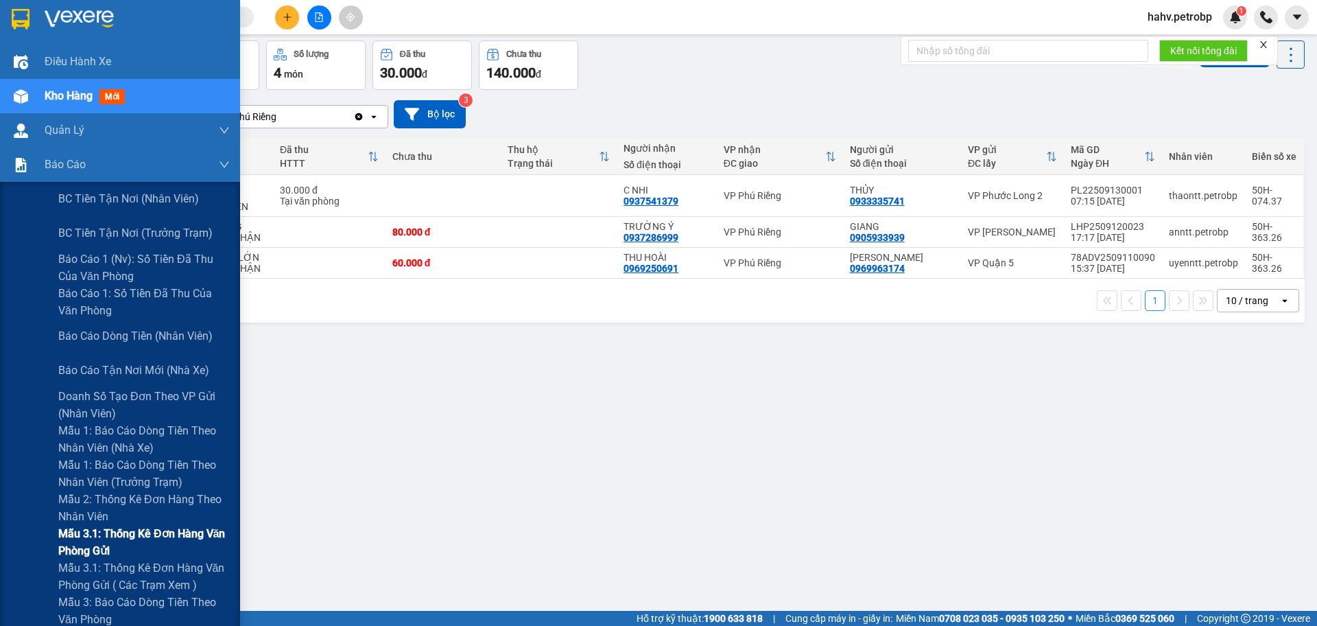
click at [112, 534] on span "Mẫu 3.1: Thống kê đơn hàng văn phòng gửi" at bounding box center [143, 542] width 171 height 34
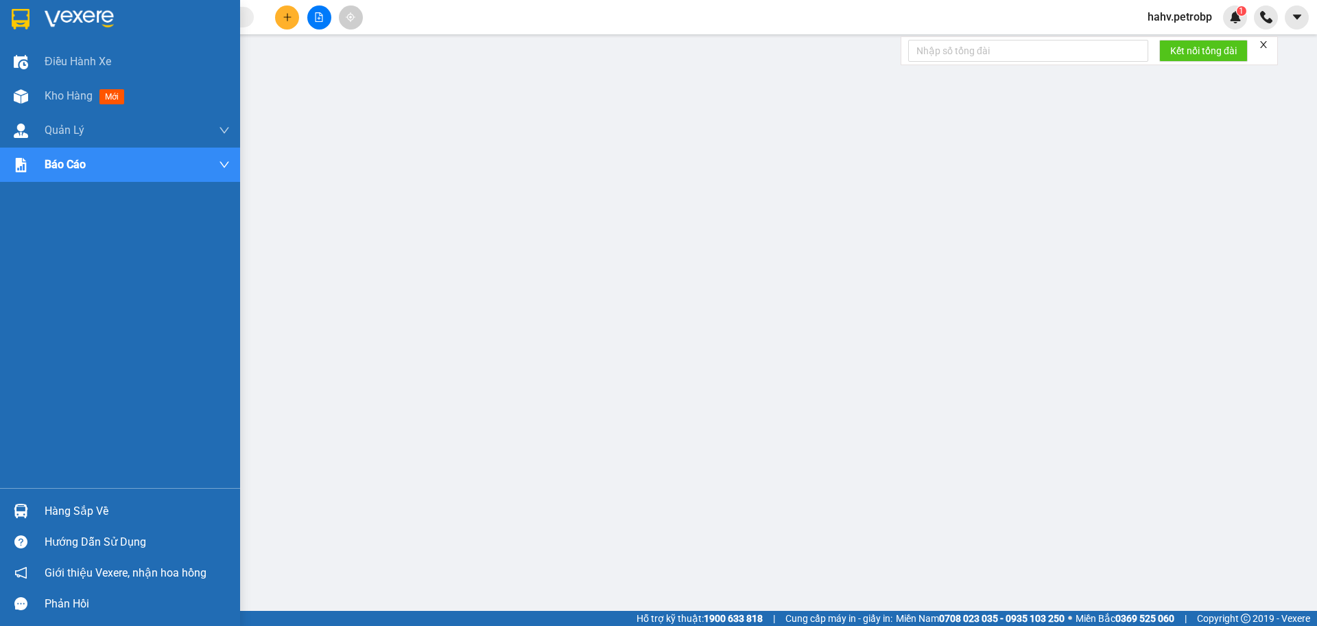
click at [78, 519] on div "Hàng sắp về" at bounding box center [137, 511] width 185 height 21
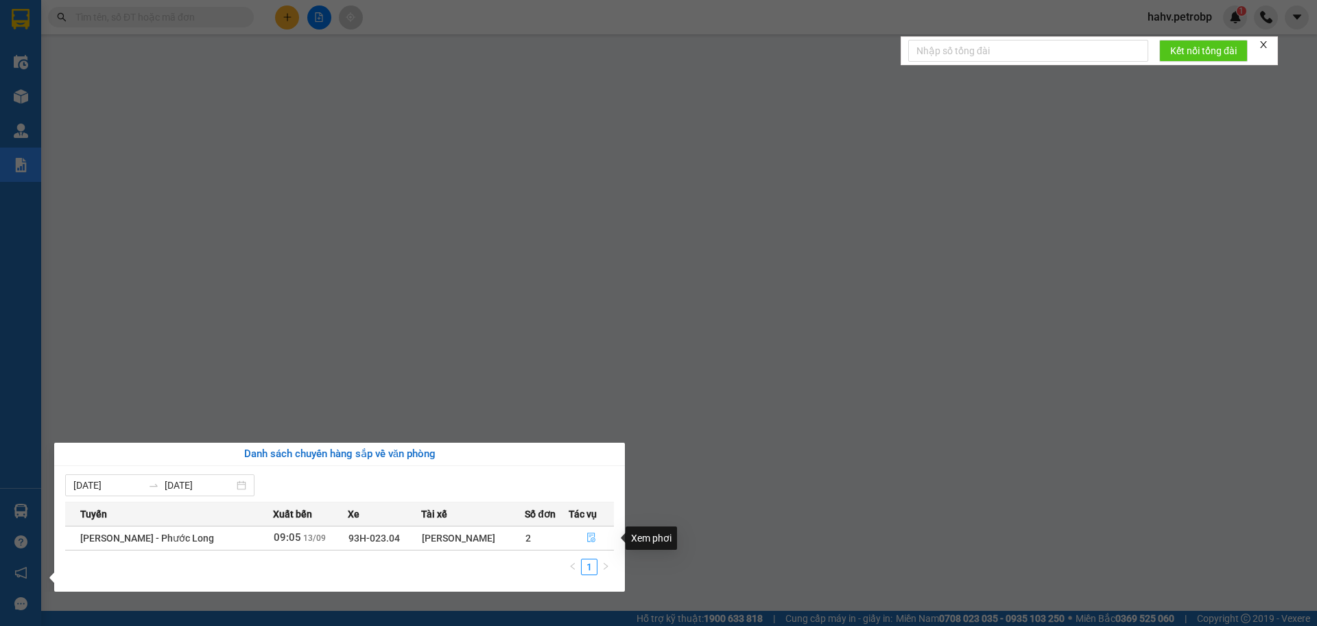
click at [586, 536] on icon "file-done" at bounding box center [591, 537] width 10 height 10
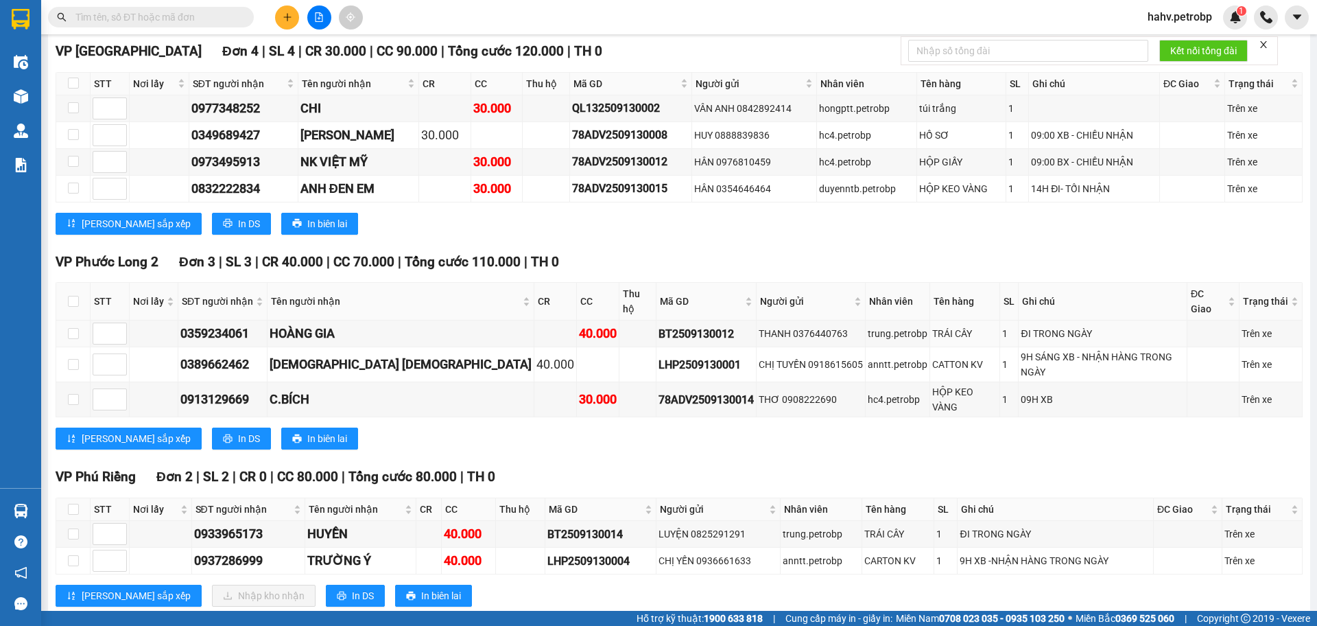
scroll to position [1738, 0]
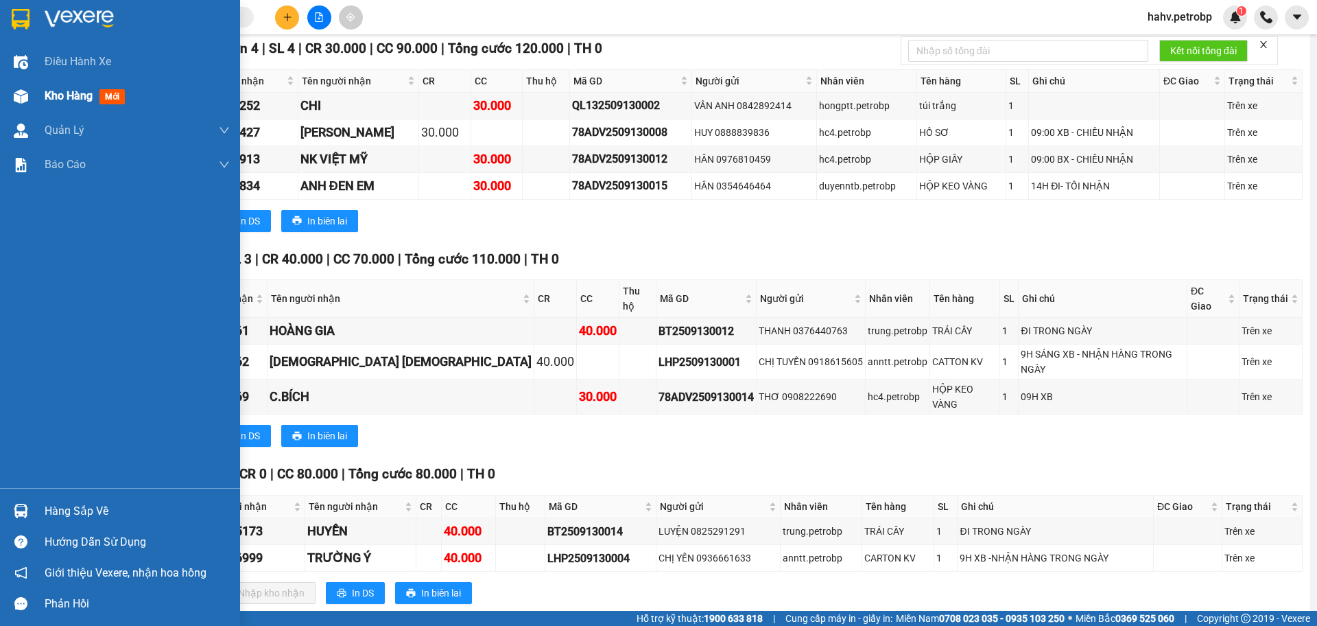
click at [78, 102] on span "Kho hàng" at bounding box center [69, 95] width 48 height 13
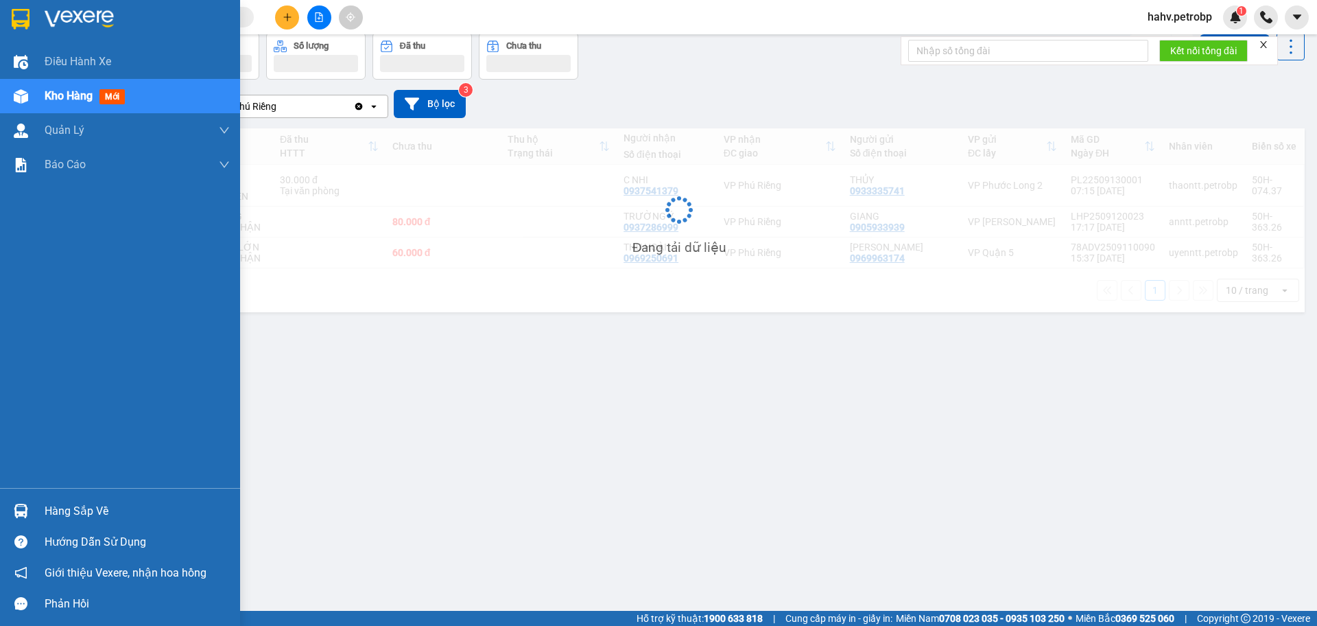
scroll to position [63, 0]
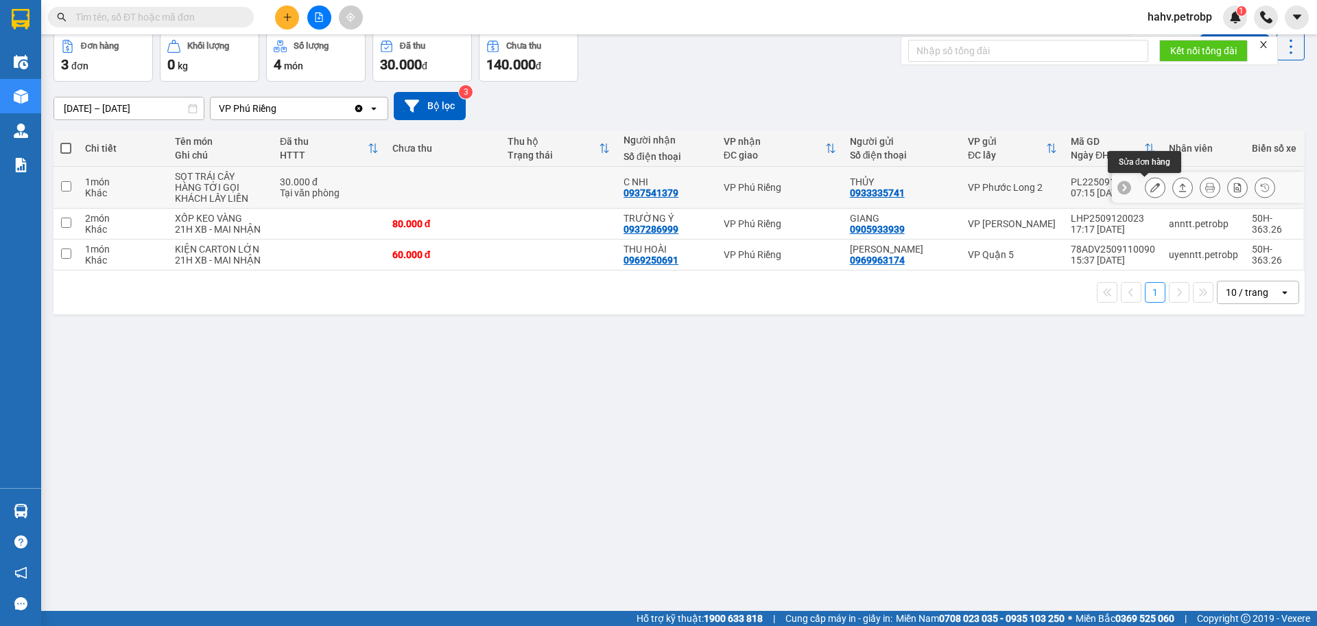
click at [1150, 188] on icon at bounding box center [1155, 187] width 10 height 10
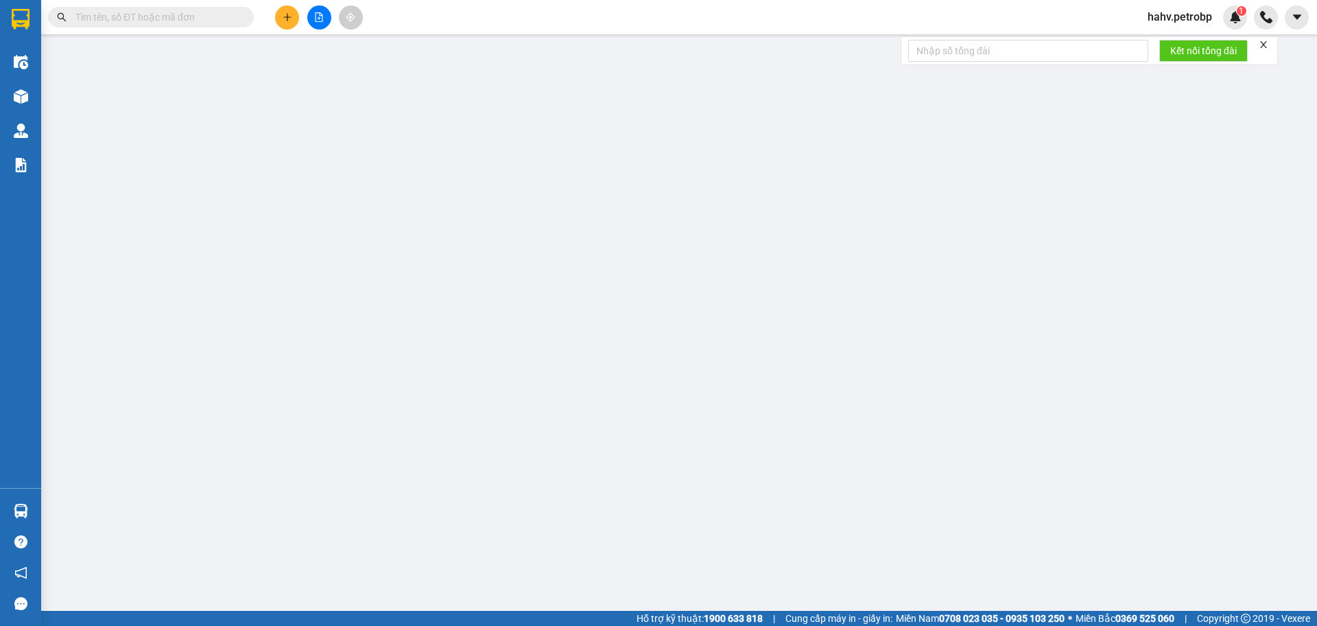
type input "0933335741"
type input "THỦY"
type input "0937541379"
type input "C NHI"
type input "30.000"
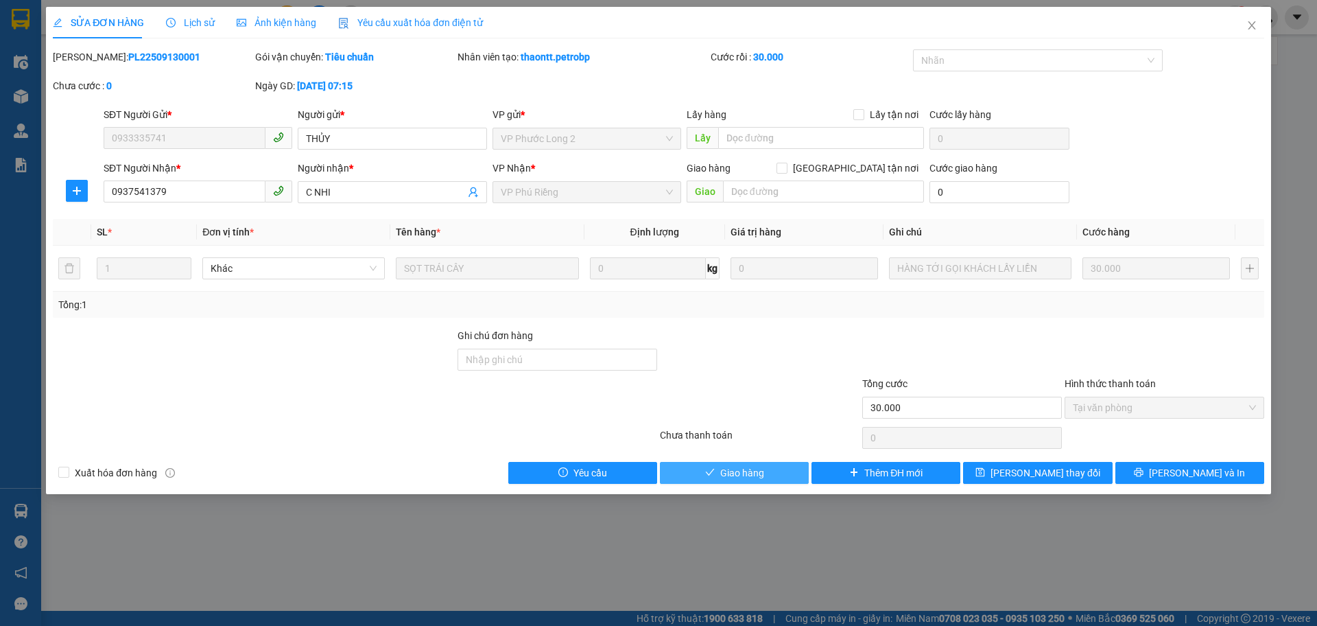
click at [744, 472] on span "Giao hàng" at bounding box center [742, 472] width 44 height 15
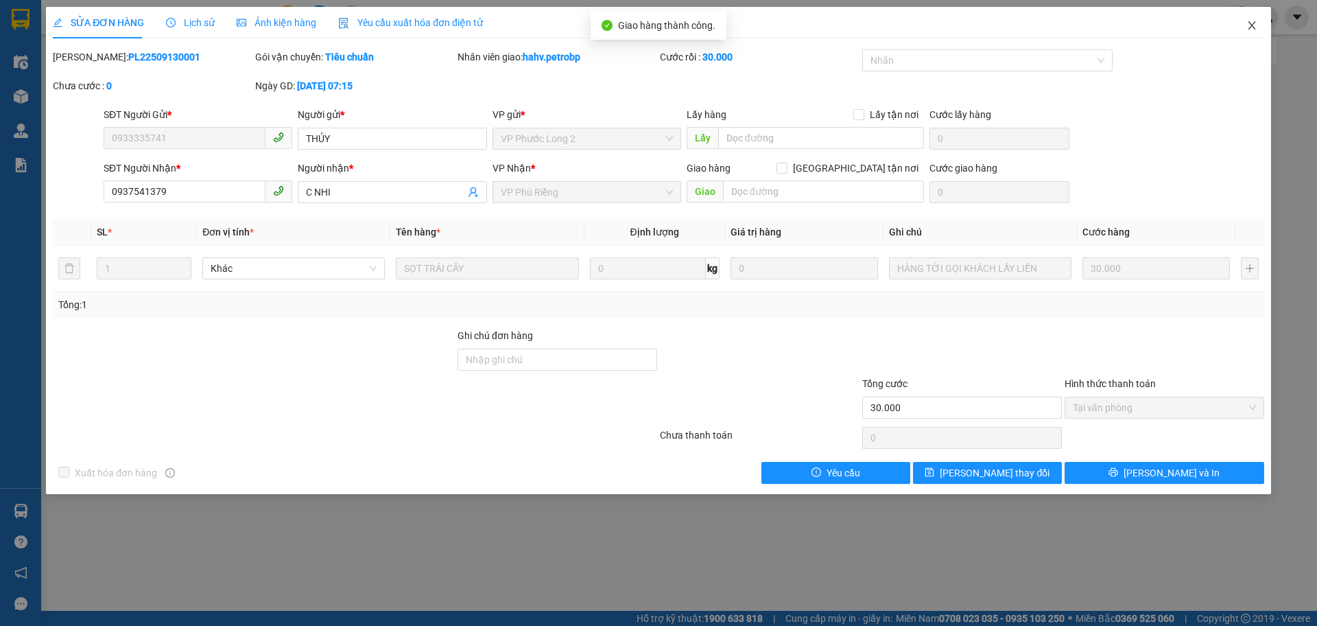
click at [1252, 27] on icon "close" at bounding box center [1252, 25] width 8 height 8
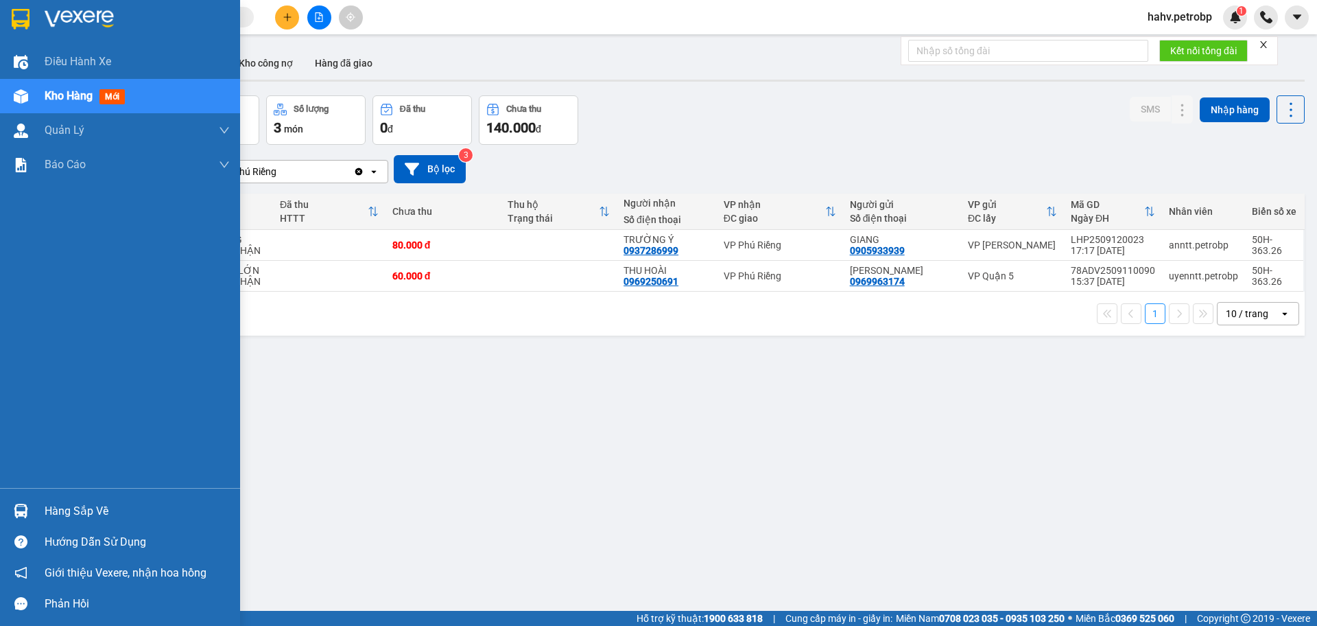
click at [108, 515] on div "Hàng sắp về" at bounding box center [137, 511] width 185 height 21
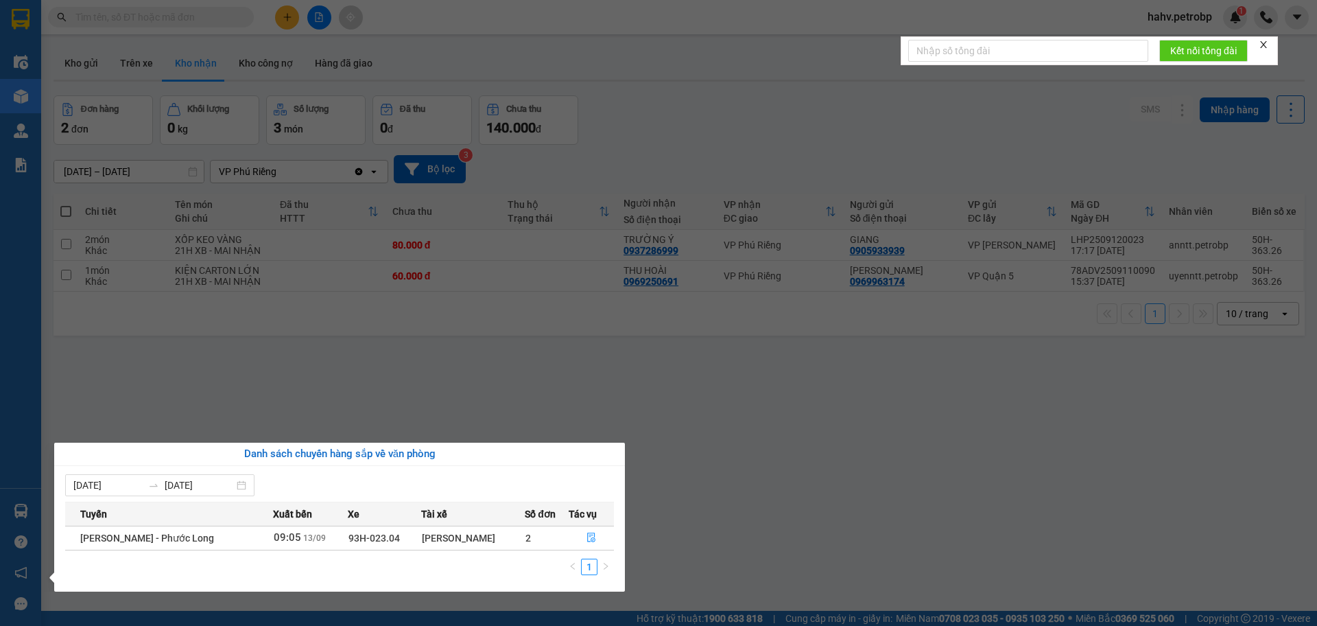
click at [884, 565] on section "Kết quả tìm kiếm ( 0 ) Bộ lọc No Data hahv.petrobp 1 Điều hành xe Kho hàng mới …" at bounding box center [658, 313] width 1317 height 626
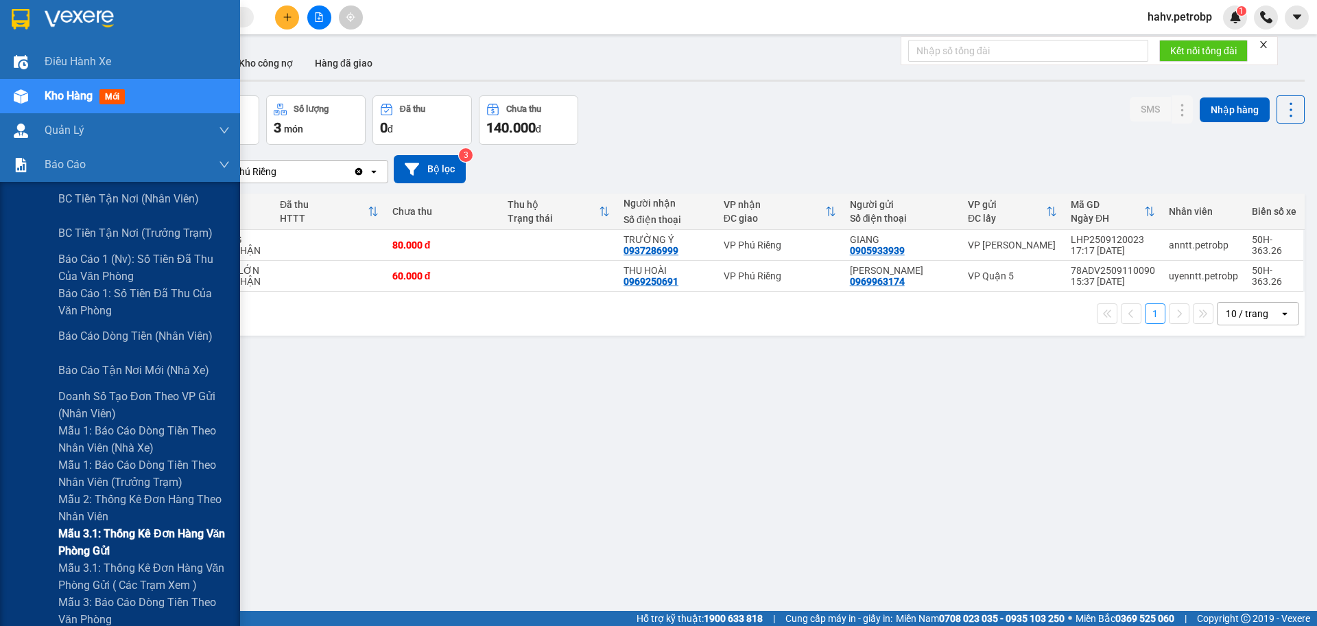
click at [94, 528] on span "Mẫu 3.1: Thống kê đơn hàng văn phòng gửi" at bounding box center [143, 542] width 171 height 34
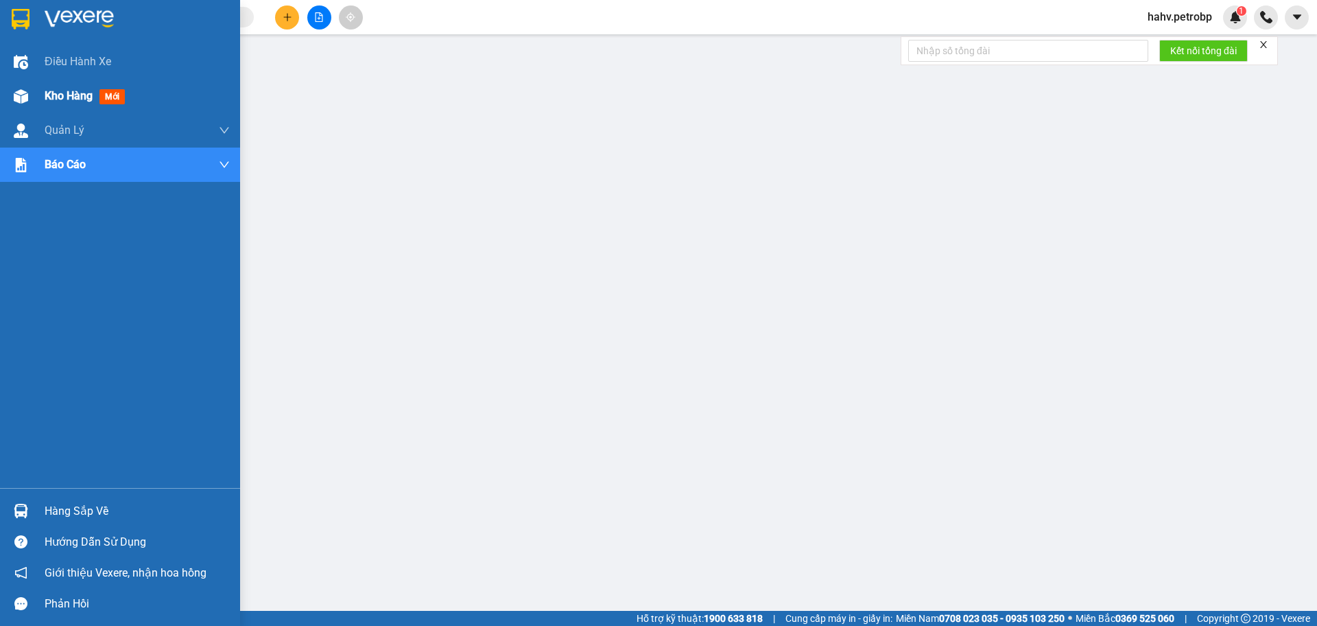
click at [60, 95] on span "Kho hàng" at bounding box center [69, 95] width 48 height 13
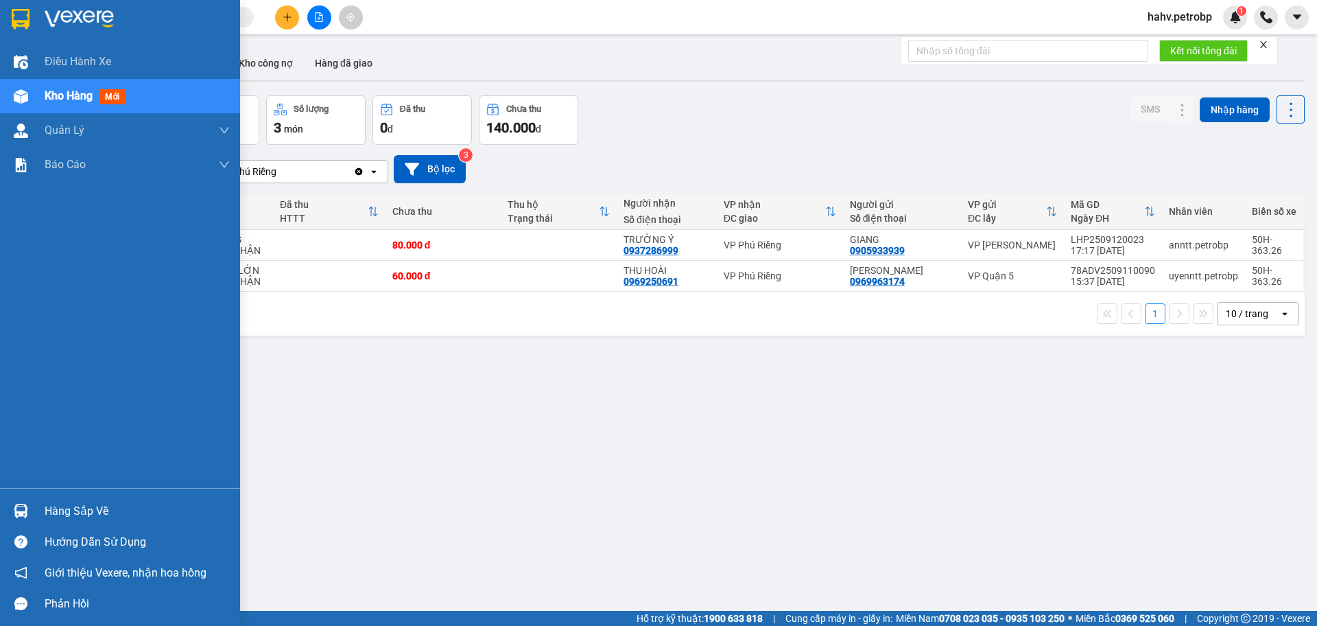
click at [80, 513] on div "Hàng sắp về" at bounding box center [137, 511] width 185 height 21
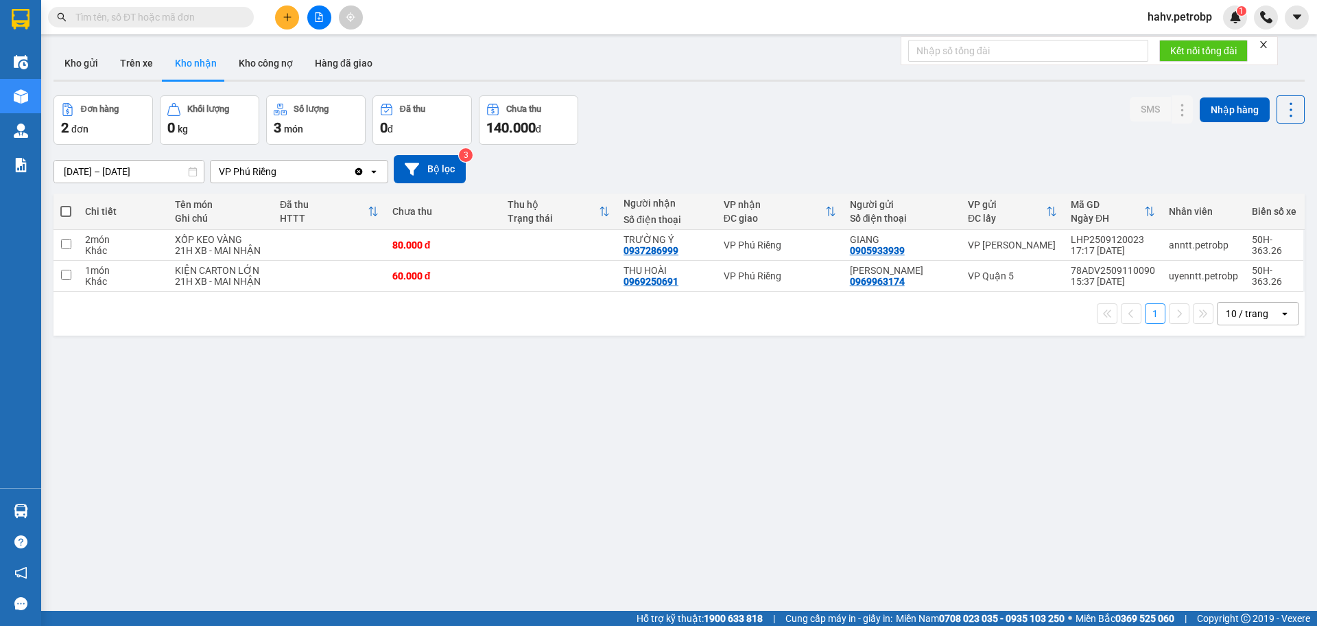
click at [700, 512] on section "Kết quả tìm kiếm ( 0 ) Bộ lọc No Data hahv.petrobp 1 Điều hành xe Kho hàng mới …" at bounding box center [658, 313] width 1317 height 626
click at [785, 513] on div "ver 1.8.143 Kho gửi Trên xe Kho nhận Kho công nợ Hàng đã giao Đơn hàng 2 đơn Kh…" at bounding box center [679, 354] width 1262 height 626
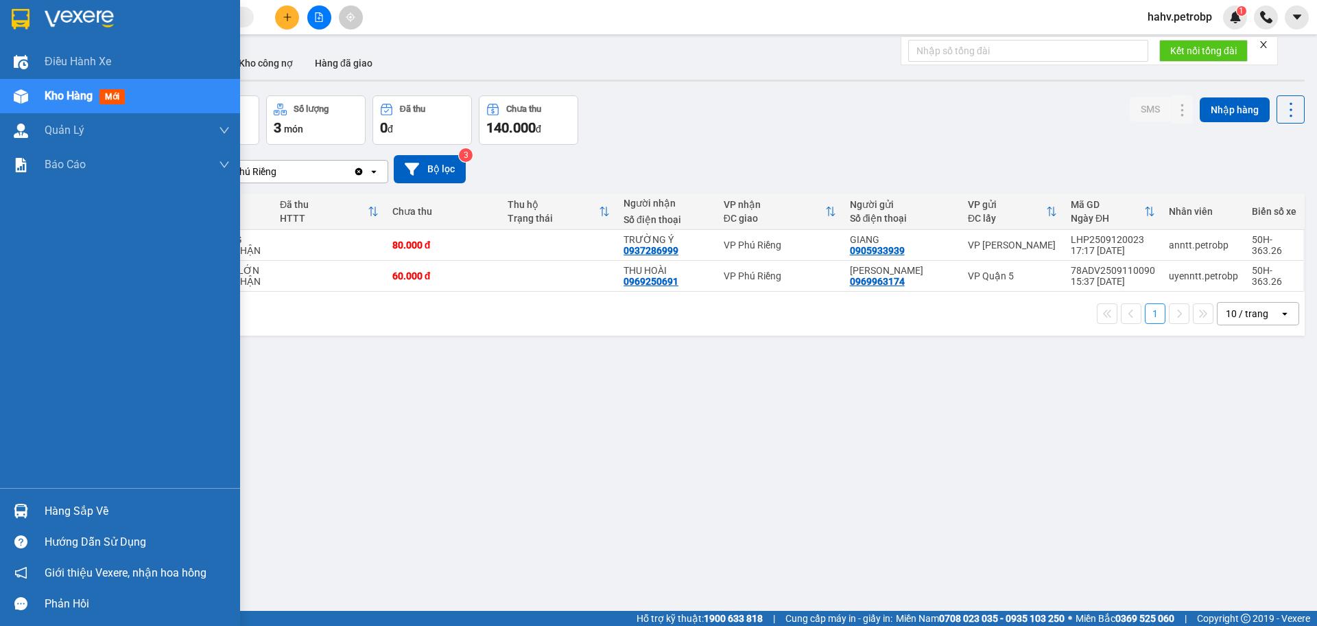
click at [99, 508] on div "Hàng sắp về" at bounding box center [137, 511] width 185 height 21
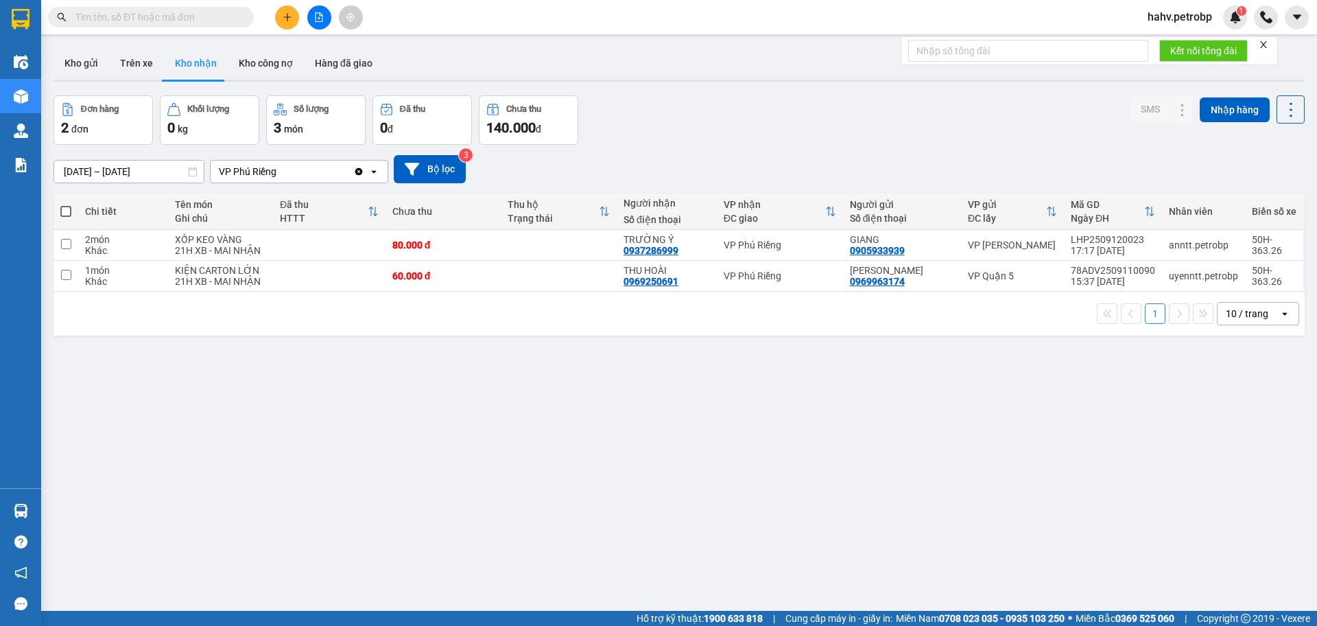
click at [820, 542] on section "Kết quả tìm kiếm ( 0 ) Bộ lọc No Data hahv.petrobp 1 Điều hành xe Kho hàng mới …" at bounding box center [658, 313] width 1317 height 626
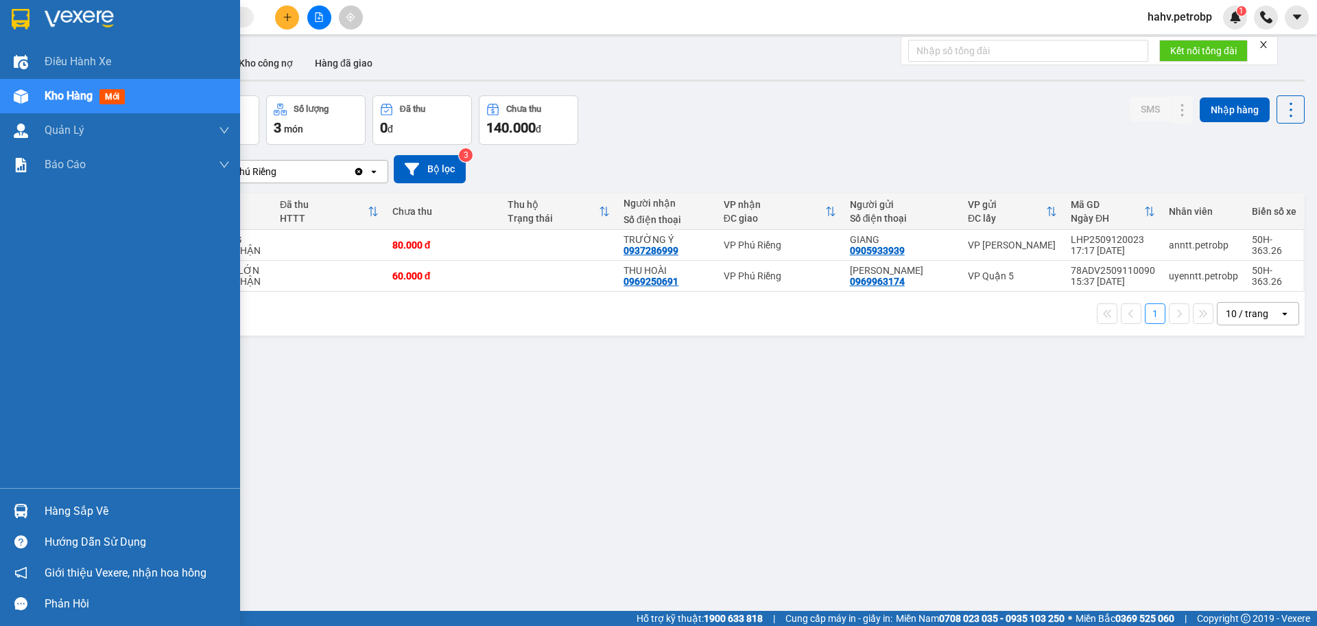
click at [70, 508] on div "Hàng sắp về" at bounding box center [137, 511] width 185 height 21
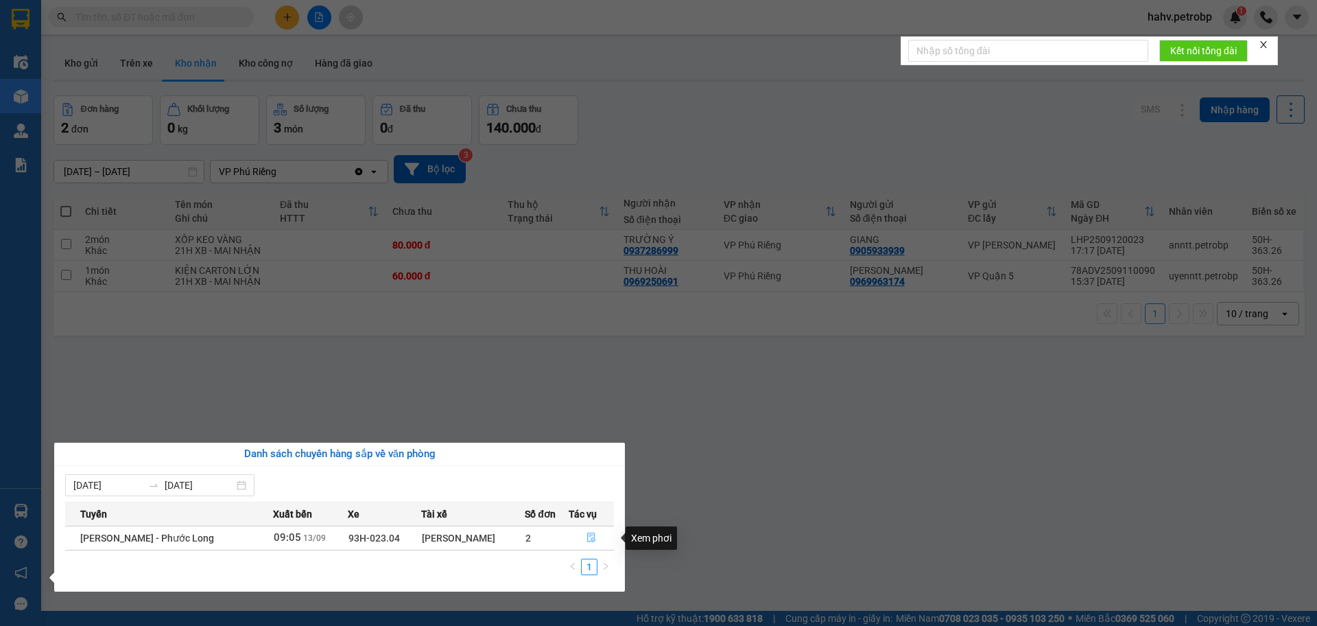
click at [595, 539] on icon "file-done" at bounding box center [591, 538] width 8 height 10
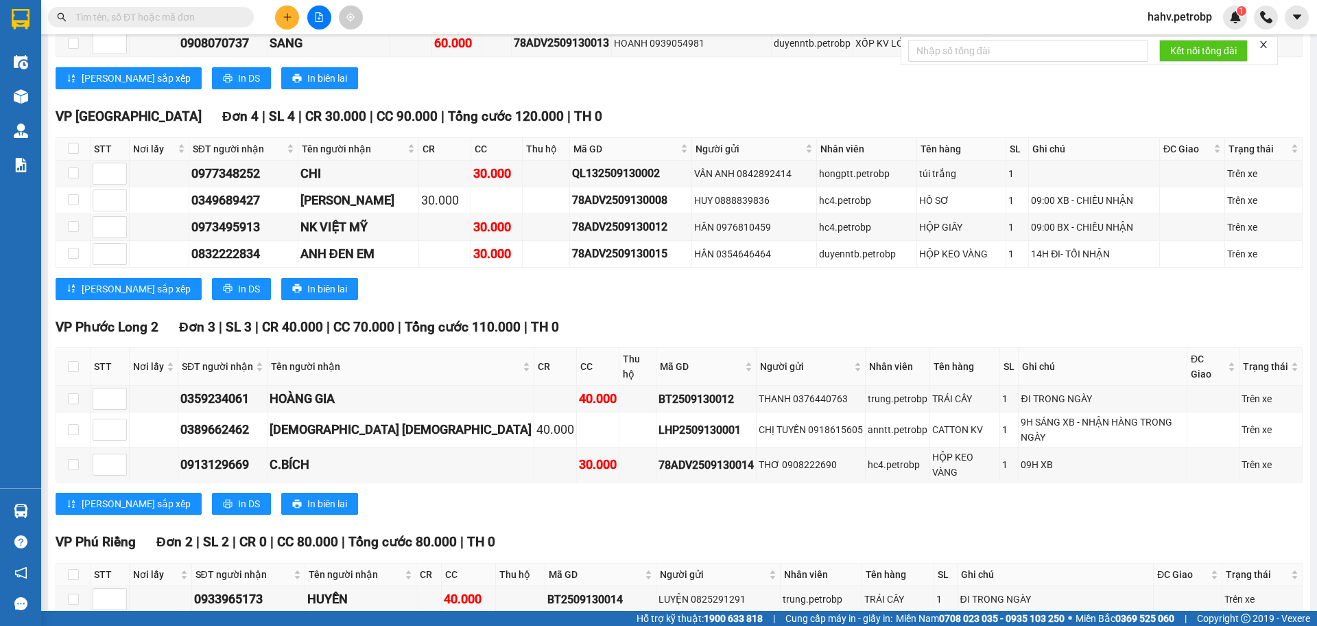
scroll to position [1738, 0]
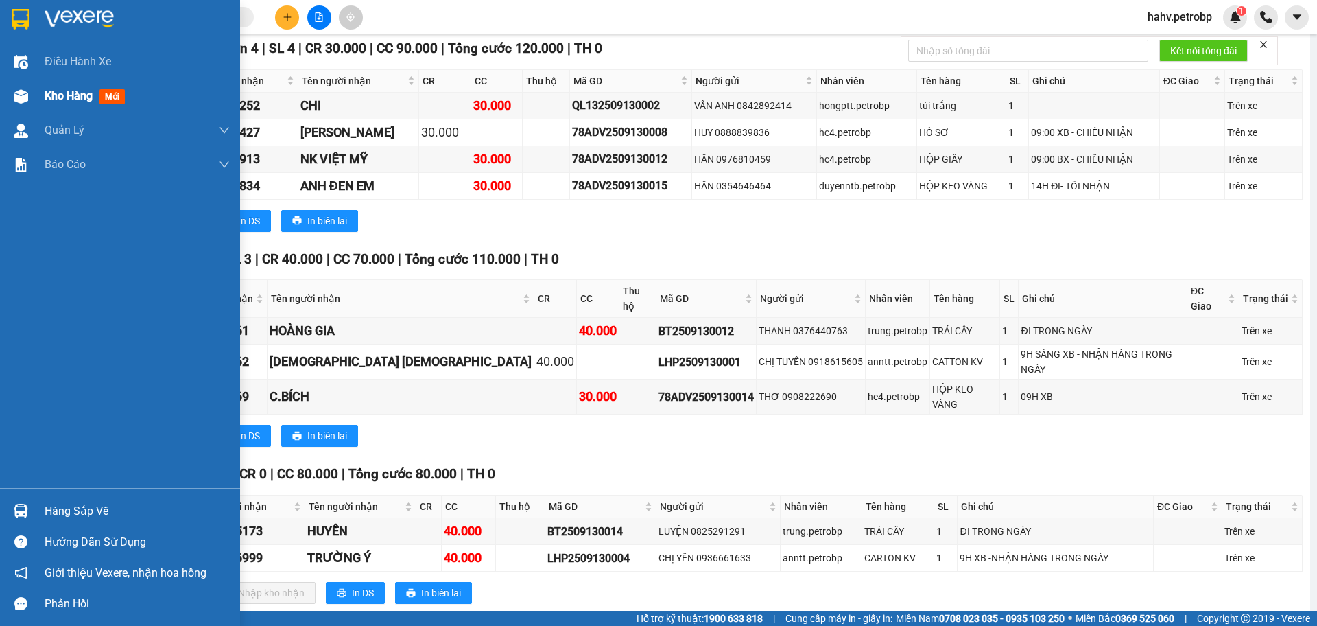
click at [52, 96] on span "Kho hàng" at bounding box center [69, 95] width 48 height 13
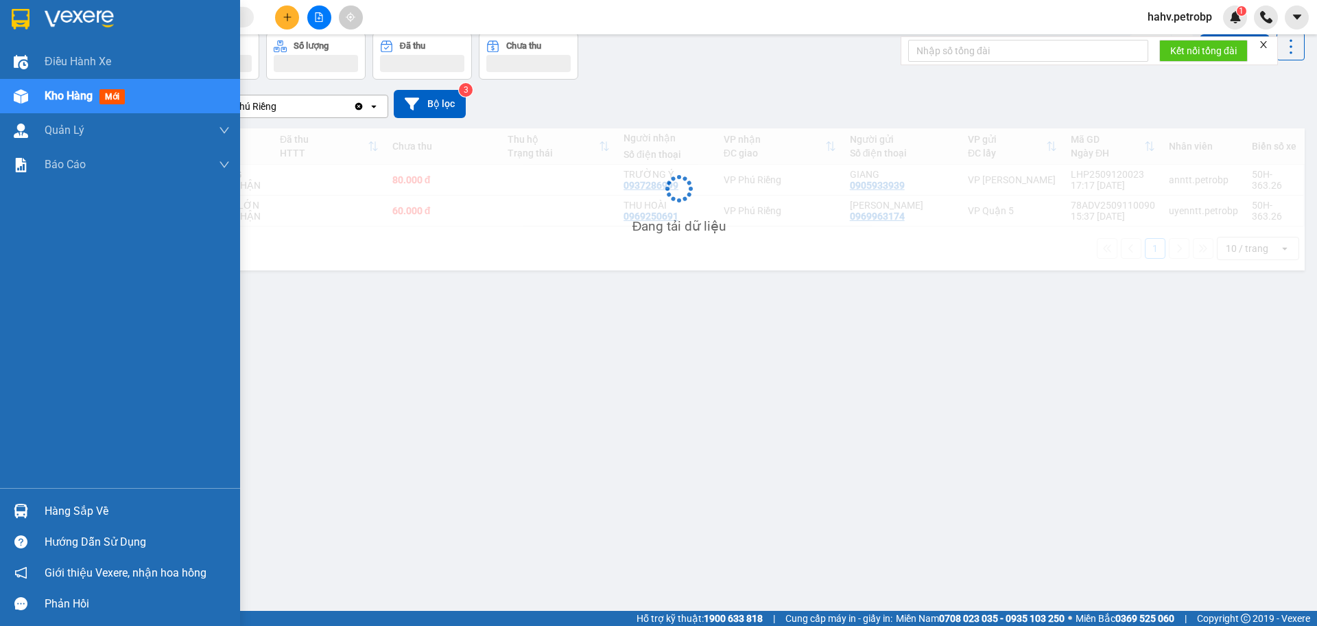
scroll to position [63, 0]
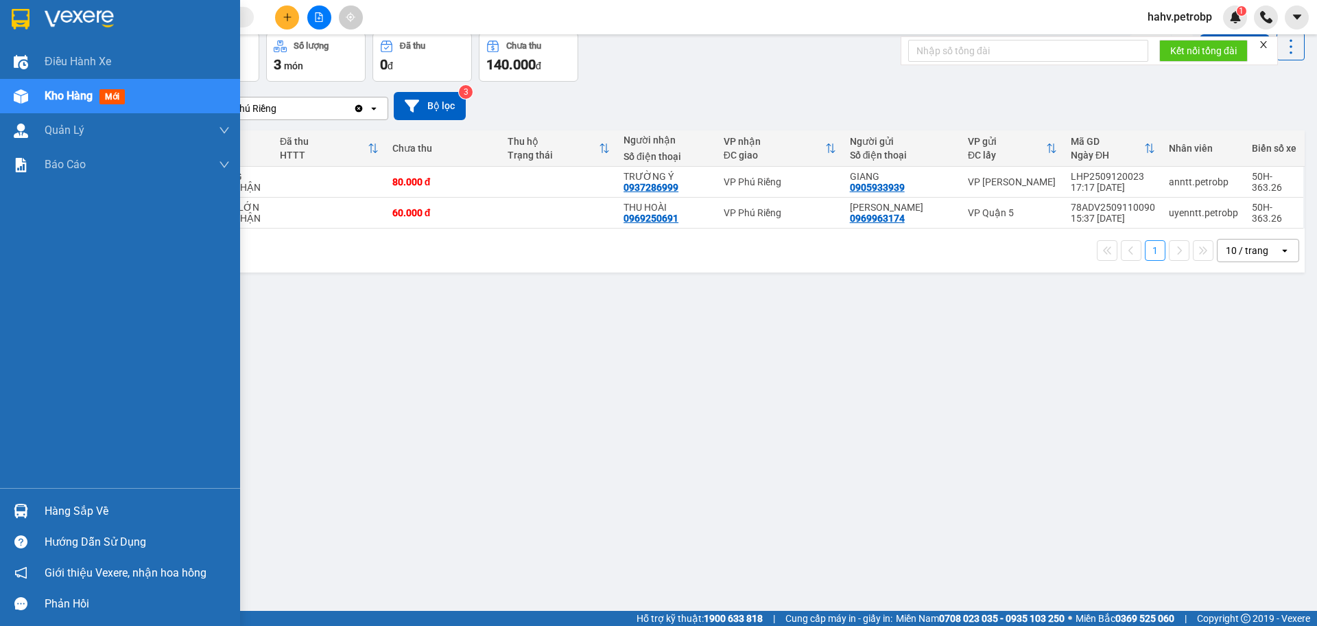
click at [62, 497] on div "Hàng sắp về" at bounding box center [120, 510] width 240 height 31
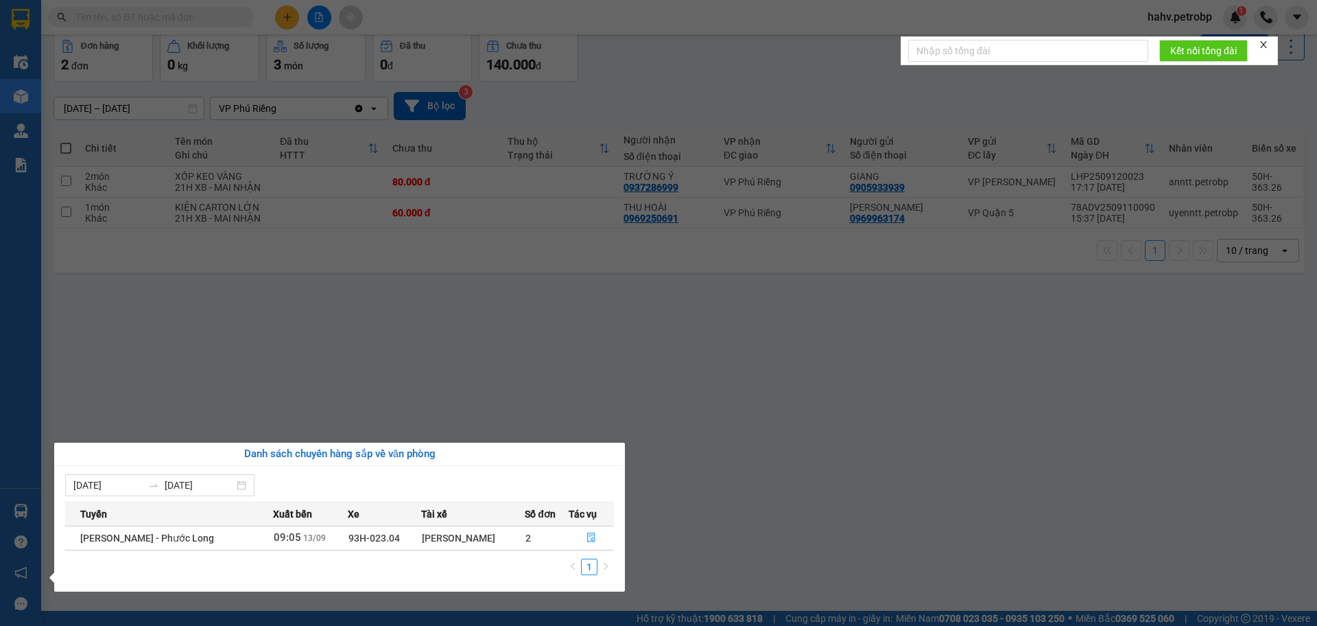
click at [738, 543] on section "Kết quả tìm kiếm ( 0 ) Bộ lọc No Data hahv.petrobp 1 Điều hành xe Kho hàng mới …" at bounding box center [658, 313] width 1317 height 626
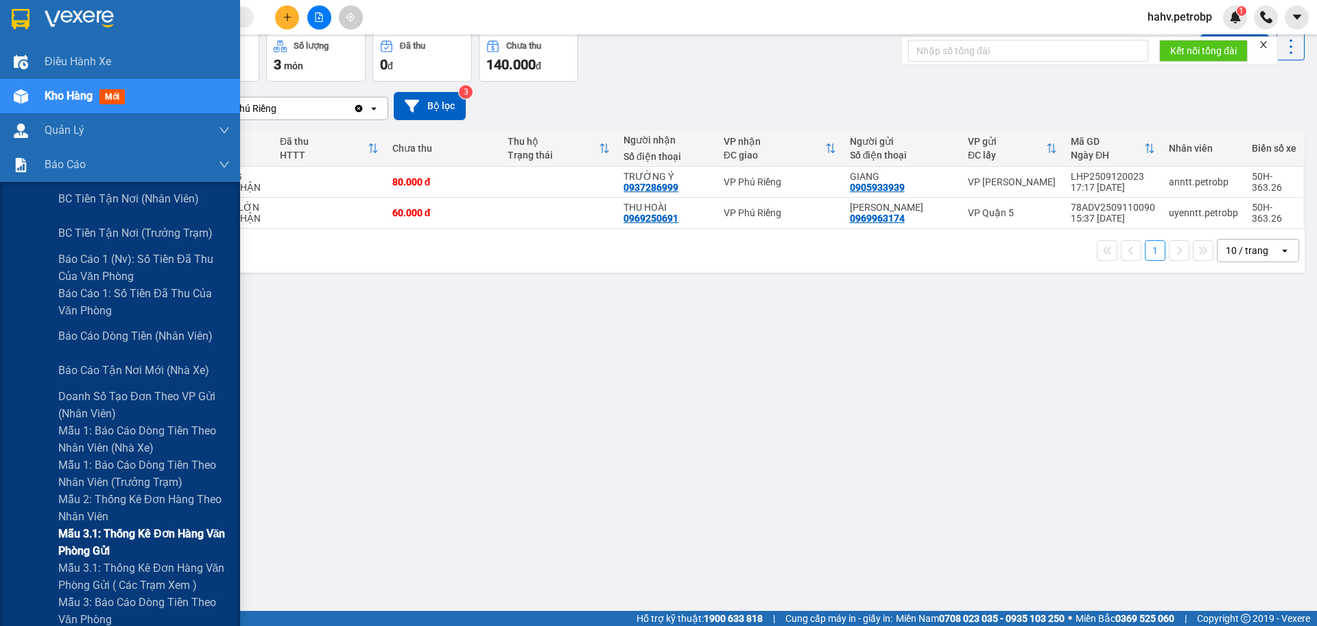
click at [173, 543] on span "Mẫu 3.1: Thống kê đơn hàng văn phòng gửi" at bounding box center [143, 542] width 171 height 34
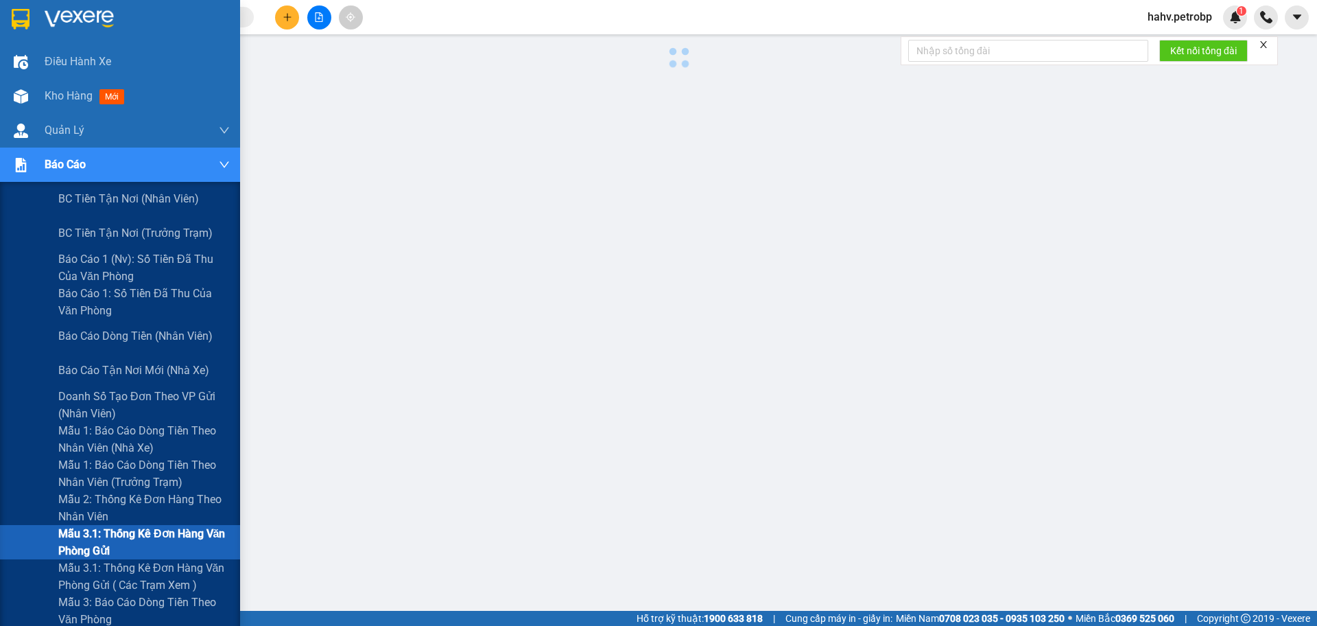
scroll to position [55, 0]
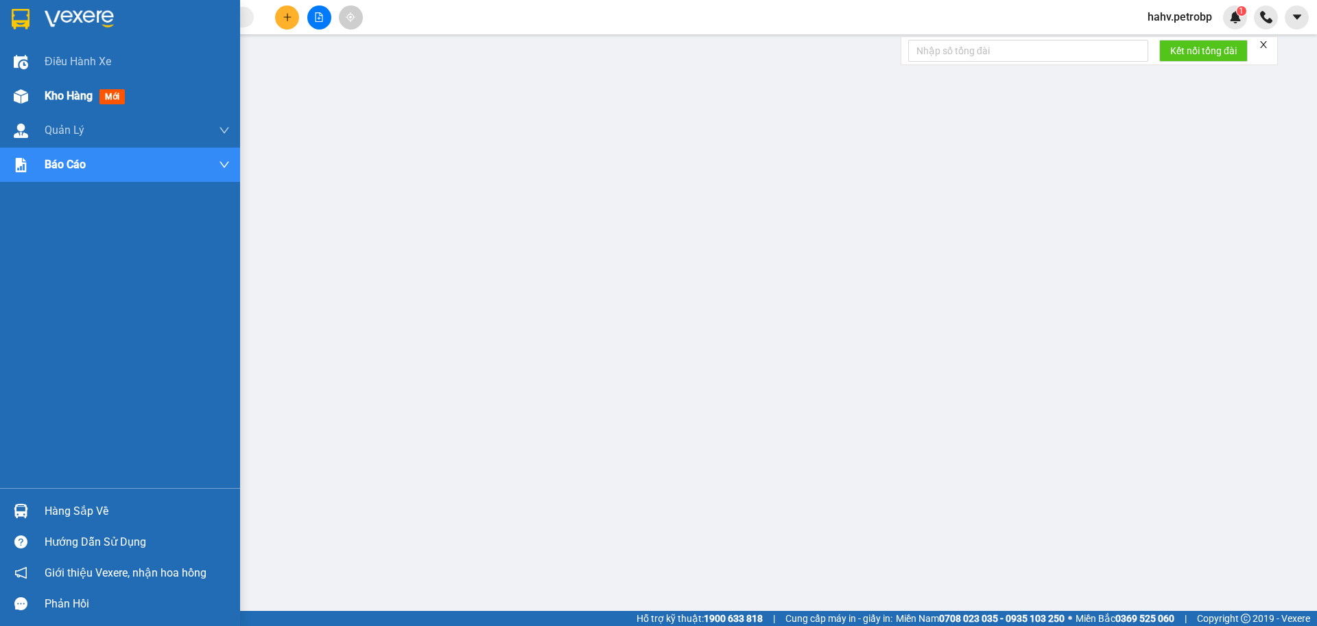
click at [38, 92] on div "Kho hàng mới" at bounding box center [120, 96] width 240 height 34
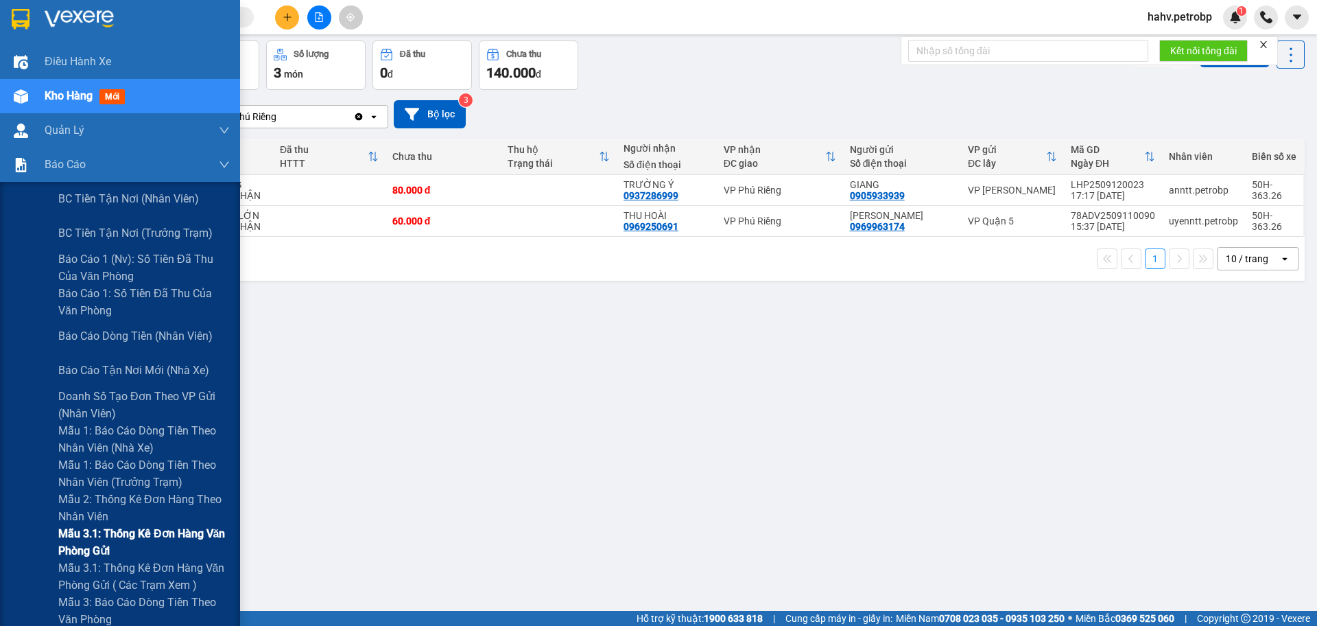
click at [120, 532] on span "Mẫu 3.1: Thống kê đơn hàng văn phòng gửi" at bounding box center [143, 542] width 171 height 34
click at [120, 533] on span "Mẫu 3.1: Thống kê đơn hàng văn phòng gửi" at bounding box center [143, 542] width 171 height 34
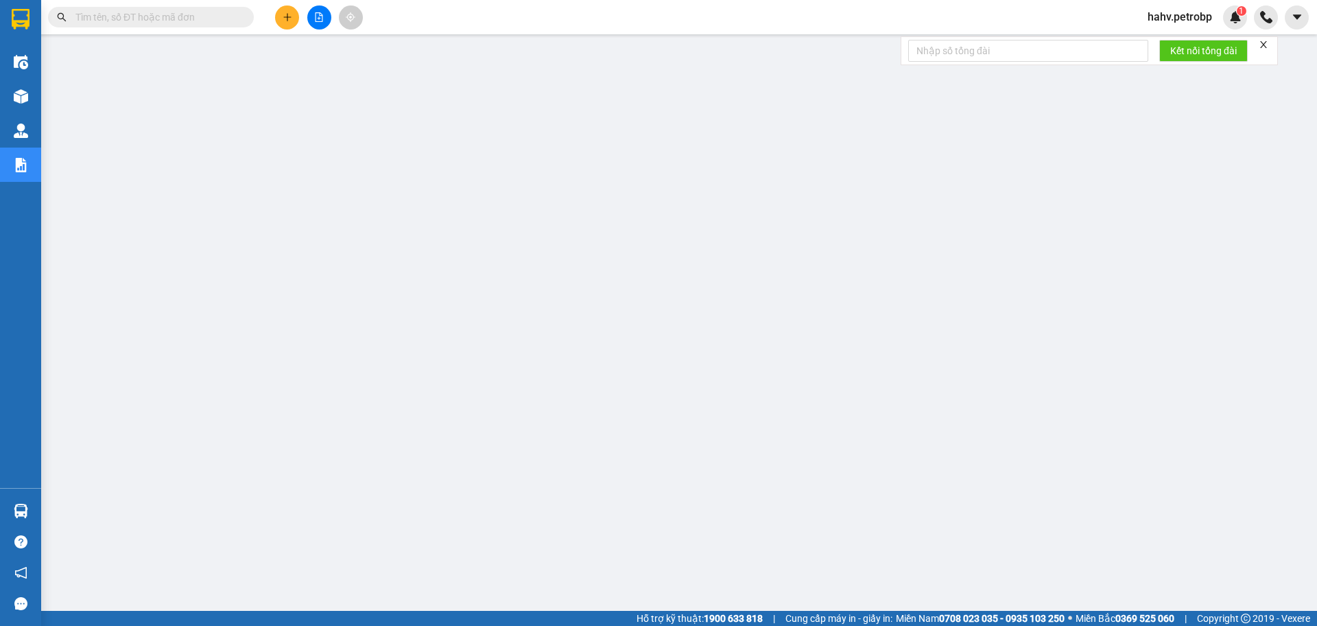
click at [712, 27] on div "Kết quả tìm kiếm ( 0 ) Bộ lọc No Data hahv.petrobp 1" at bounding box center [658, 17] width 1317 height 34
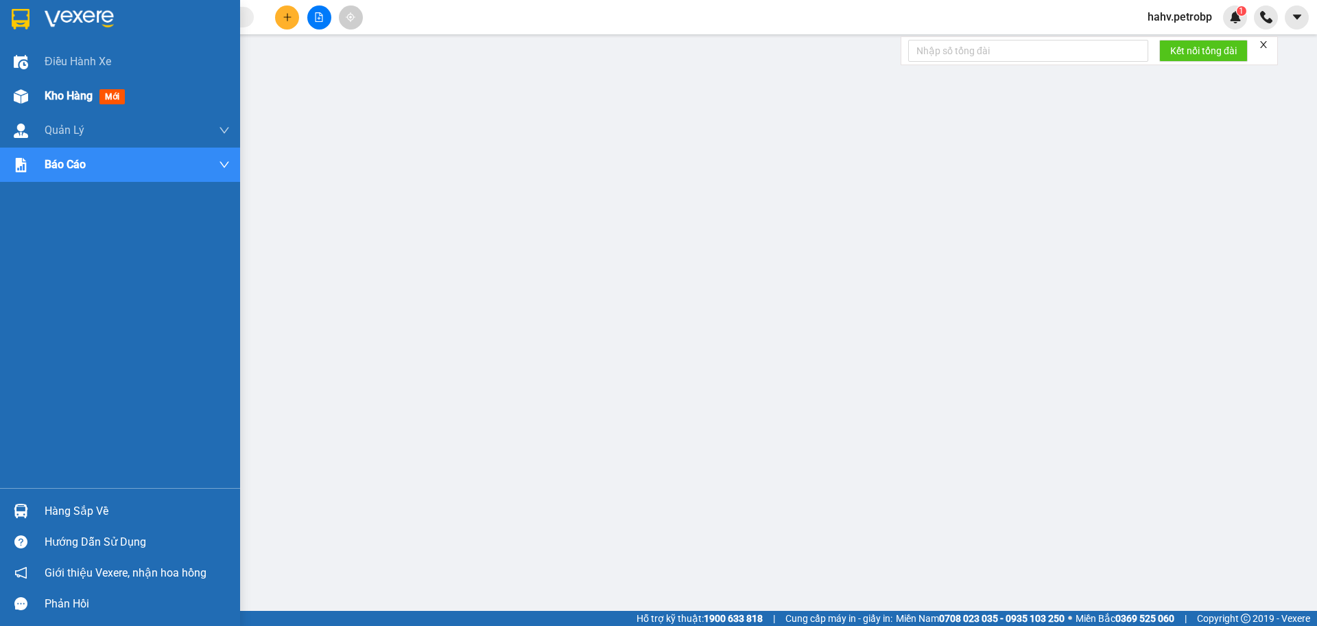
click at [40, 86] on div "Kho hàng mới" at bounding box center [120, 96] width 240 height 34
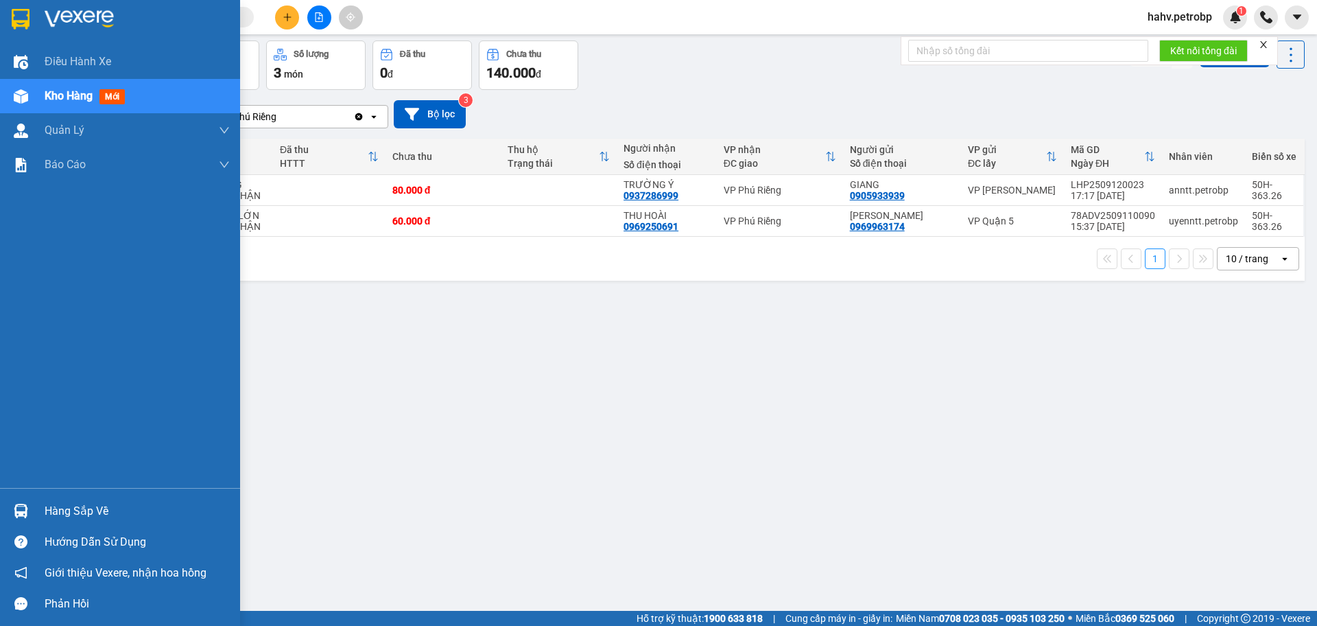
click at [72, 513] on div "Hàng sắp về" at bounding box center [137, 511] width 185 height 21
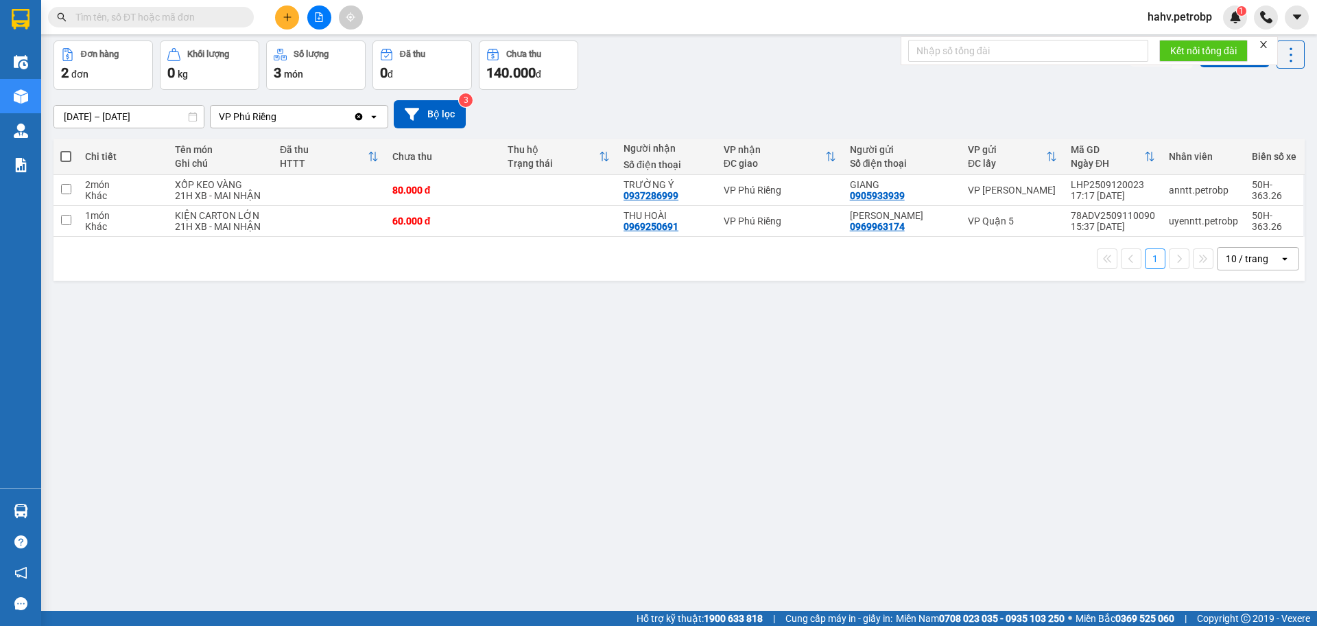
click at [784, 531] on section "Kết quả tìm kiếm ( 0 ) Bộ lọc No Data hahv.petrobp 1 Điều hành xe Kho hàng mới …" at bounding box center [658, 313] width 1317 height 626
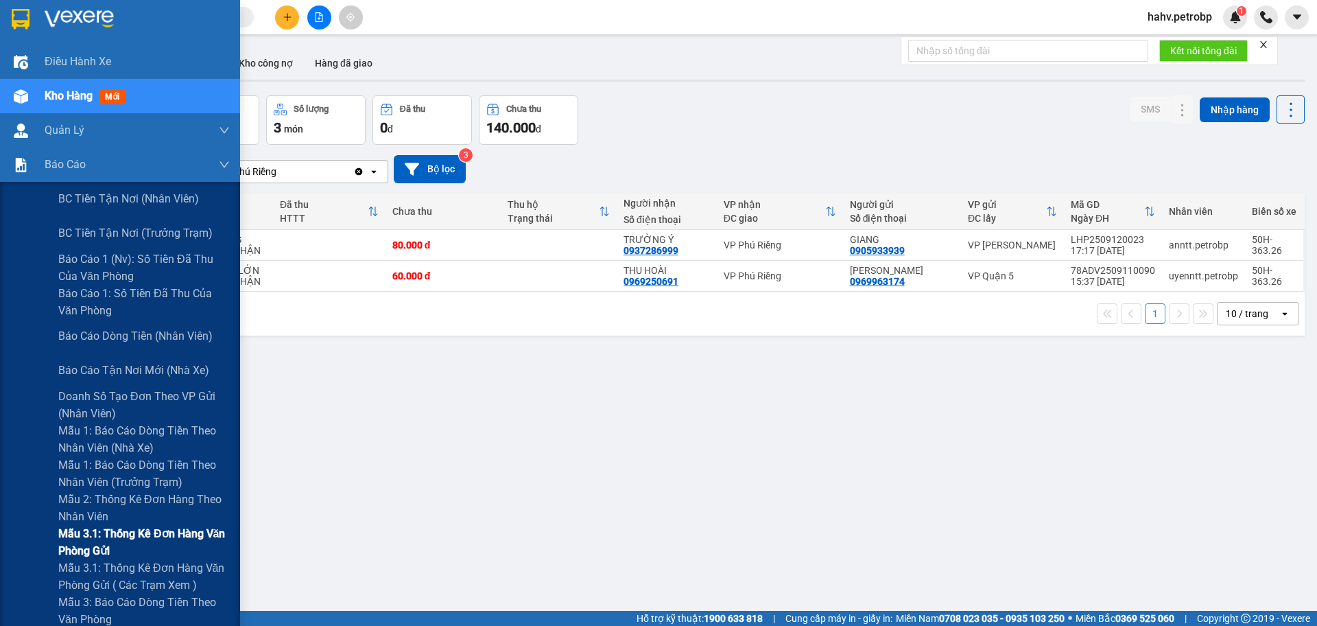
click at [96, 539] on span "Mẫu 3.1: Thống kê đơn hàng văn phòng gửi" at bounding box center [143, 542] width 171 height 34
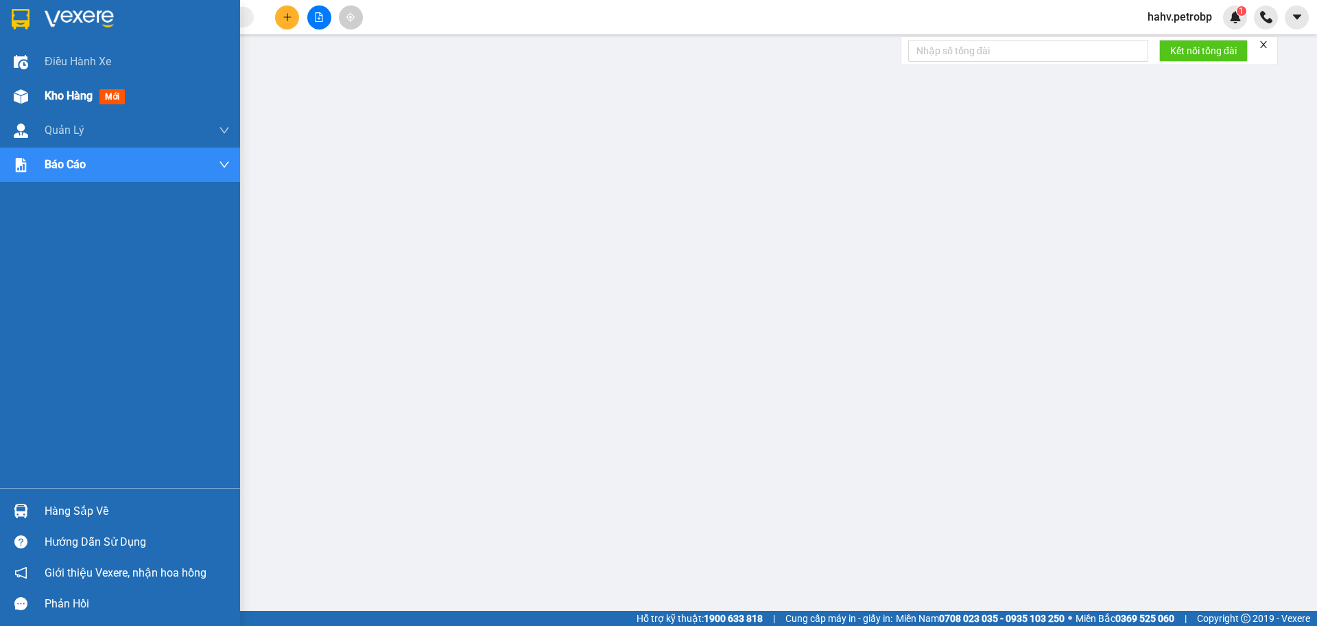
click at [46, 85] on div "Kho hàng mới" at bounding box center [137, 96] width 185 height 34
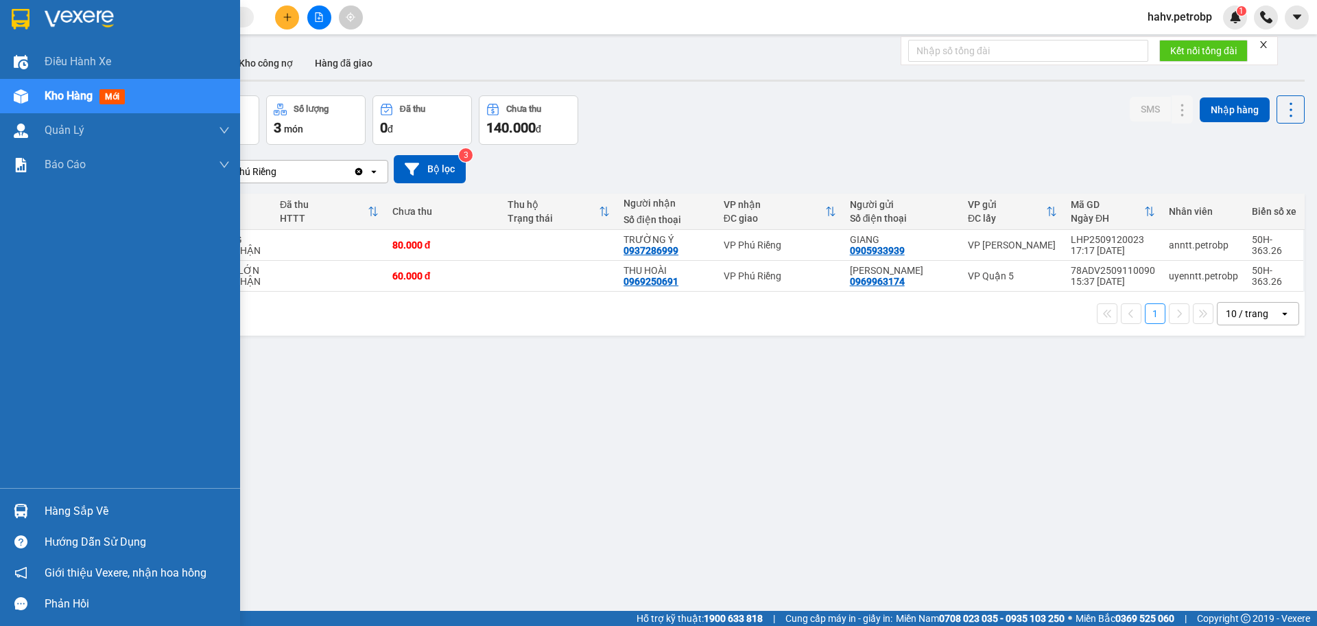
click at [82, 514] on div "Hàng sắp về" at bounding box center [137, 511] width 185 height 21
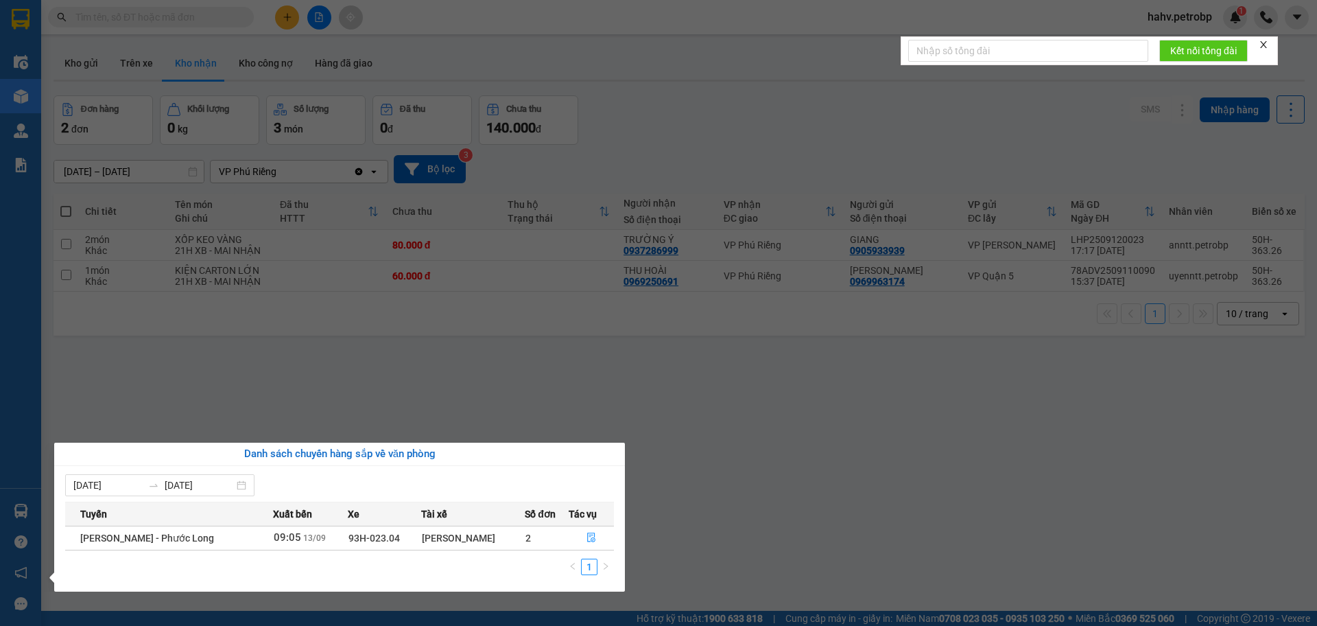
click at [784, 529] on section "Kết quả tìm kiếm ( 0 ) Bộ lọc No Data hahv.petrobp 1 Điều hành xe Kho hàng mới …" at bounding box center [658, 313] width 1317 height 626
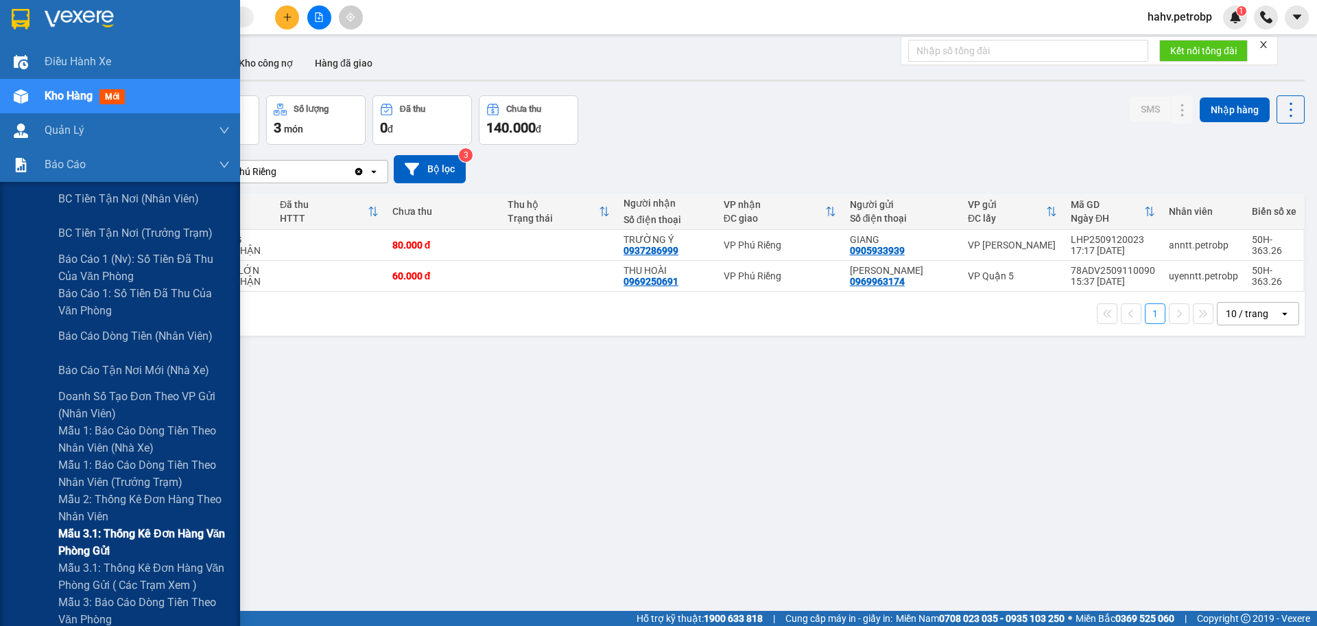
click at [126, 533] on span "Mẫu 3.1: Thống kê đơn hàng văn phòng gửi" at bounding box center [143, 542] width 171 height 34
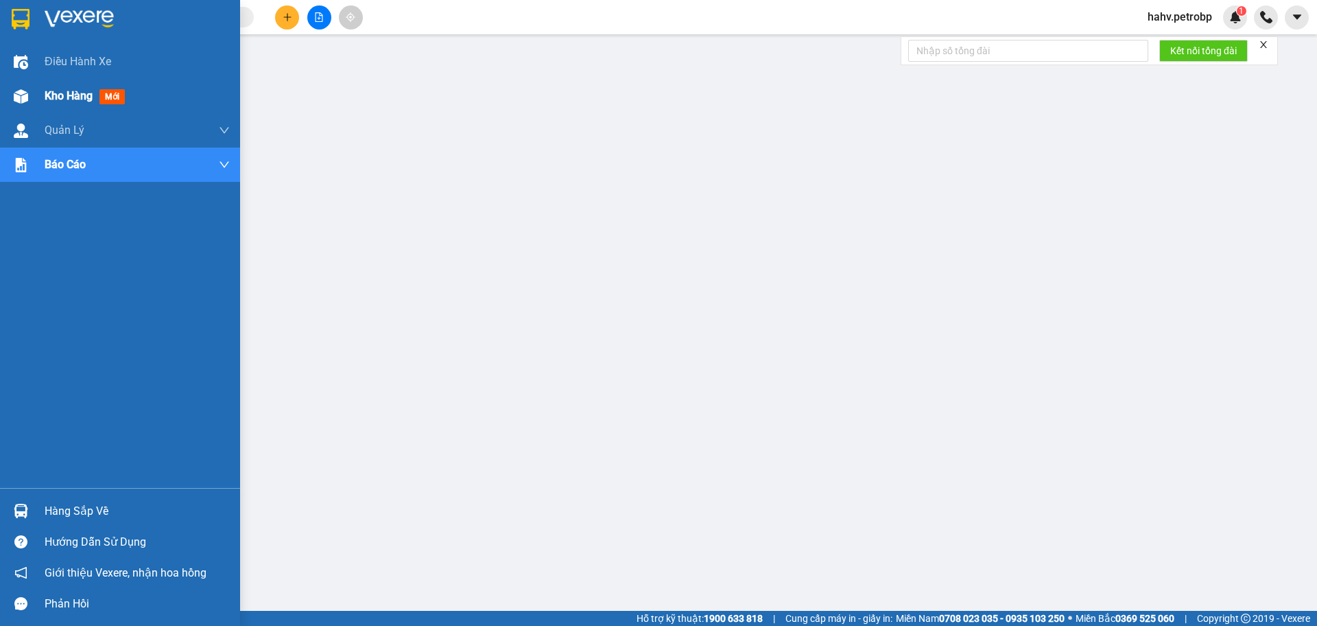
click at [75, 99] on span "Kho hàng" at bounding box center [69, 95] width 48 height 13
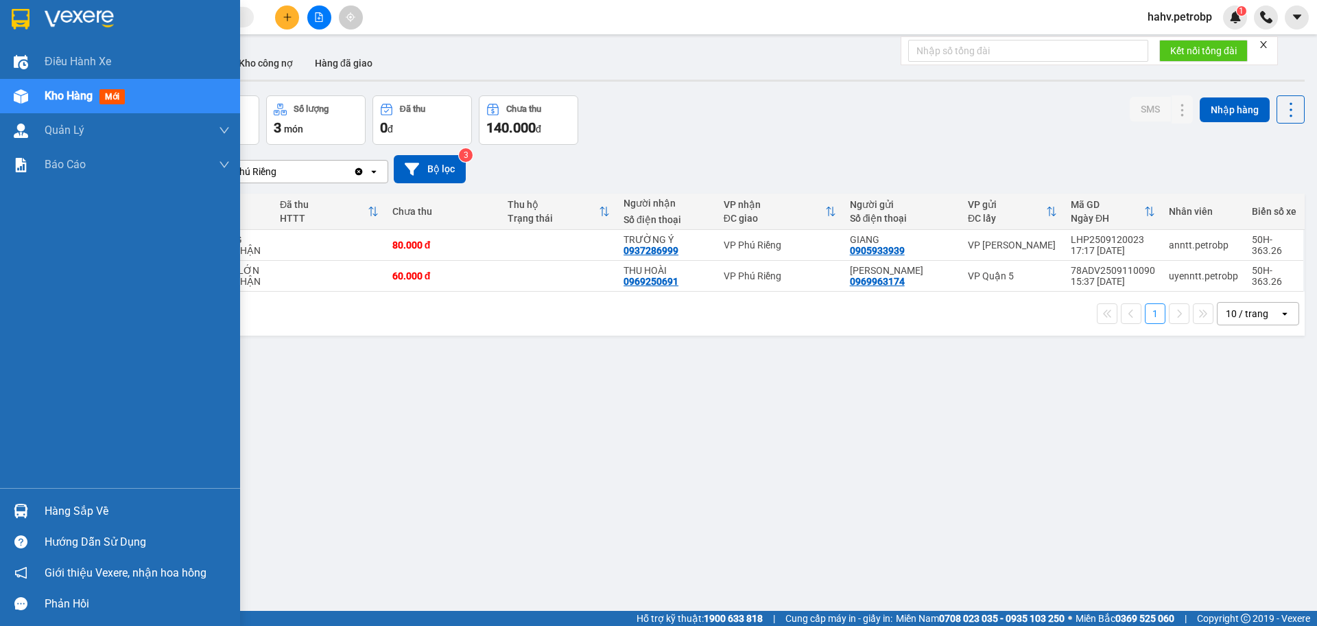
click at [69, 506] on div "Hàng sắp về" at bounding box center [137, 511] width 185 height 21
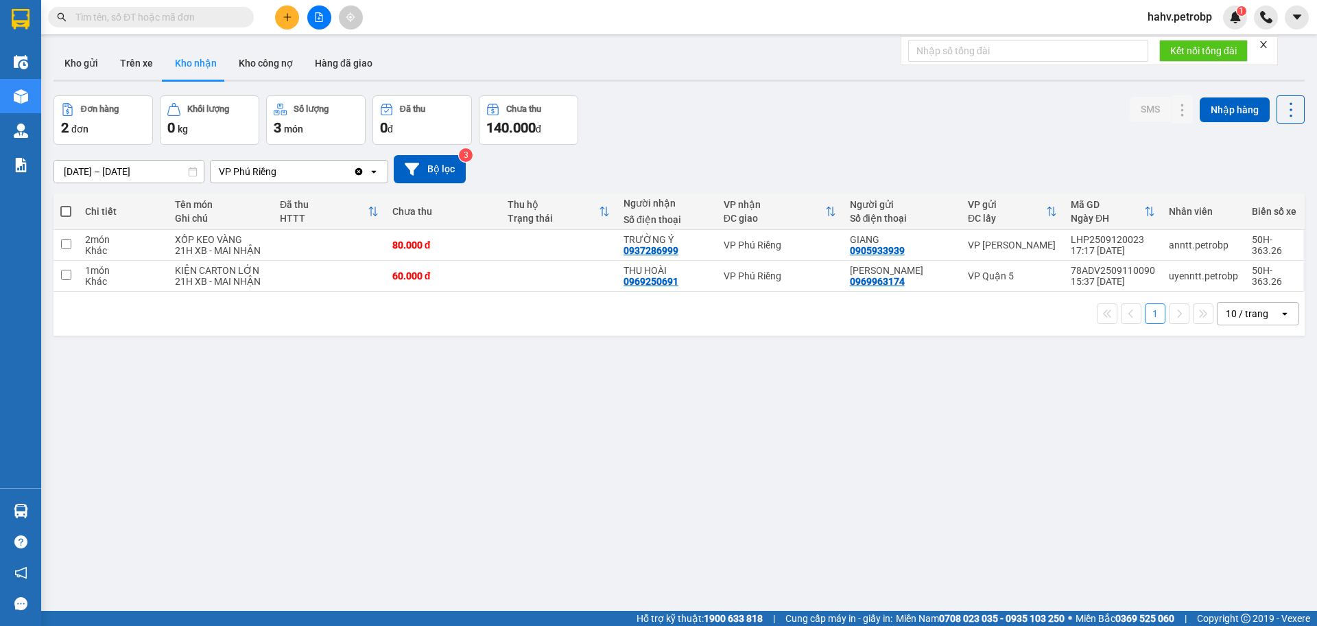
click at [818, 559] on section "Kết quả tìm kiếm ( 0 ) Bộ lọc No Data hahv.petrobp 1 Điều hành xe Kho hàng mới …" at bounding box center [658, 313] width 1317 height 626
click at [695, 484] on div "ver 1.8.143 Kho gửi Trên xe Kho nhận Kho công nợ Hàng đã giao Đơn hàng 2 đơn Kh…" at bounding box center [679, 354] width 1262 height 626
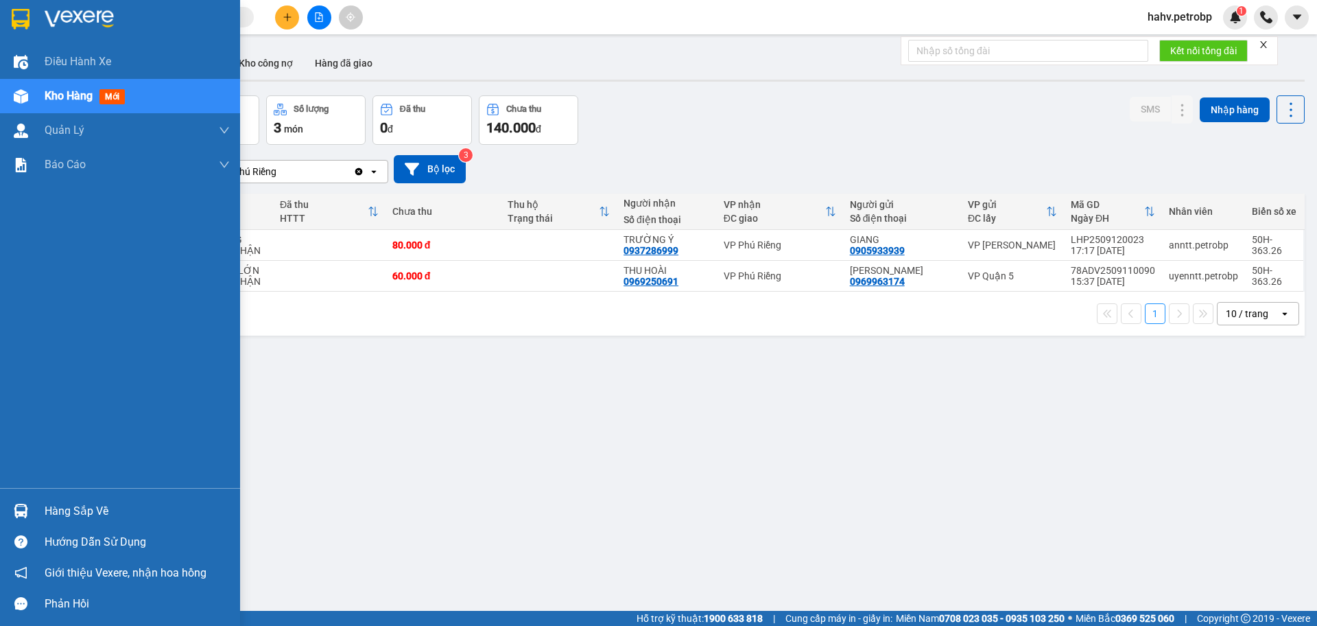
click at [78, 514] on div "Hàng sắp về" at bounding box center [137, 511] width 185 height 21
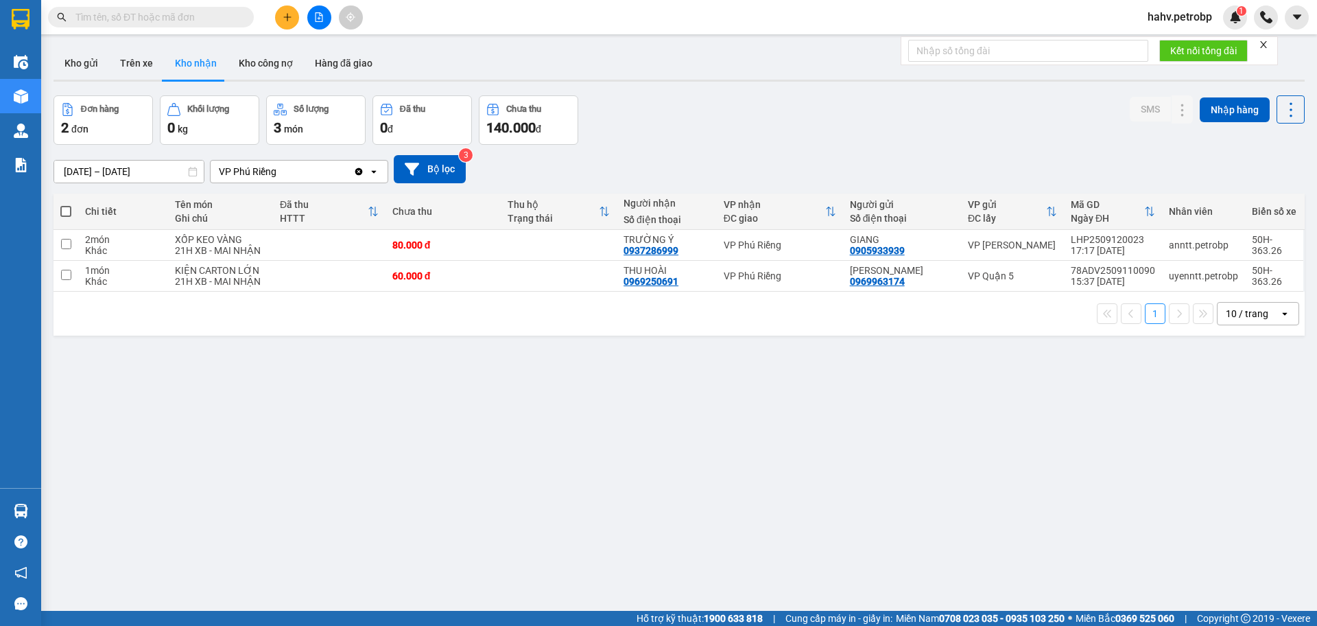
click at [781, 507] on section "Kết quả tìm kiếm ( 0 ) Bộ lọc No Data hahv.petrobp 1 Điều hành xe Kho hàng mới …" at bounding box center [658, 313] width 1317 height 626
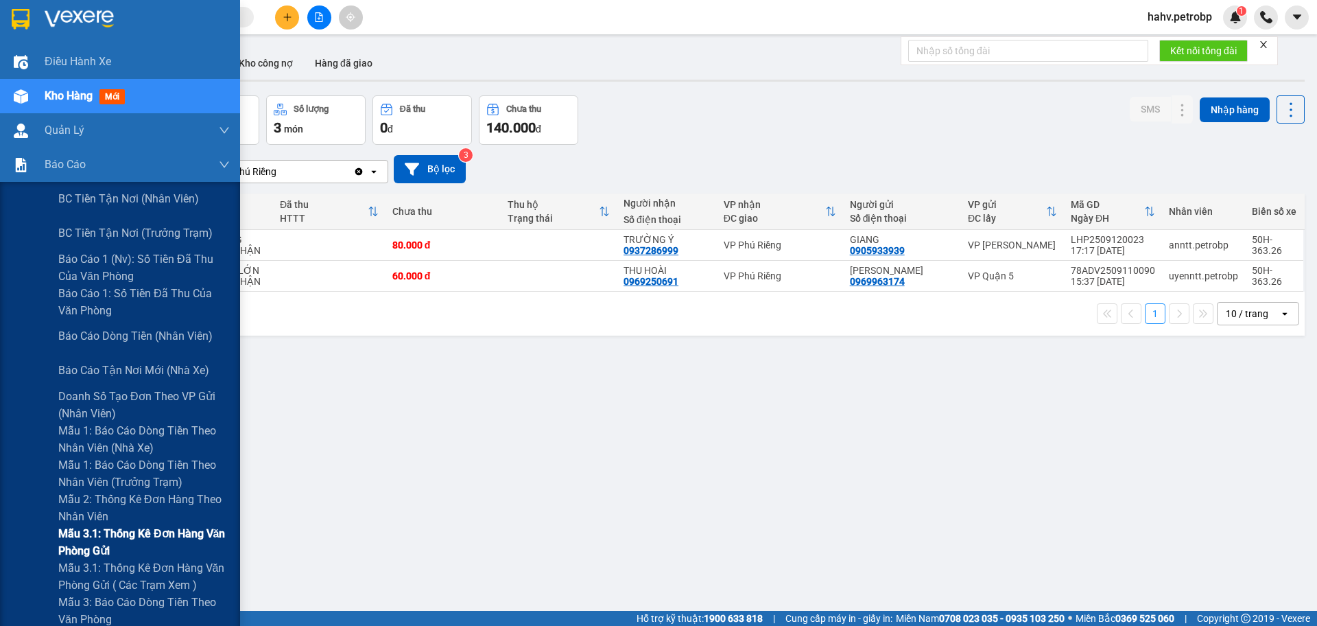
click at [124, 535] on span "Mẫu 3.1: Thống kê đơn hàng văn phòng gửi" at bounding box center [143, 542] width 171 height 34
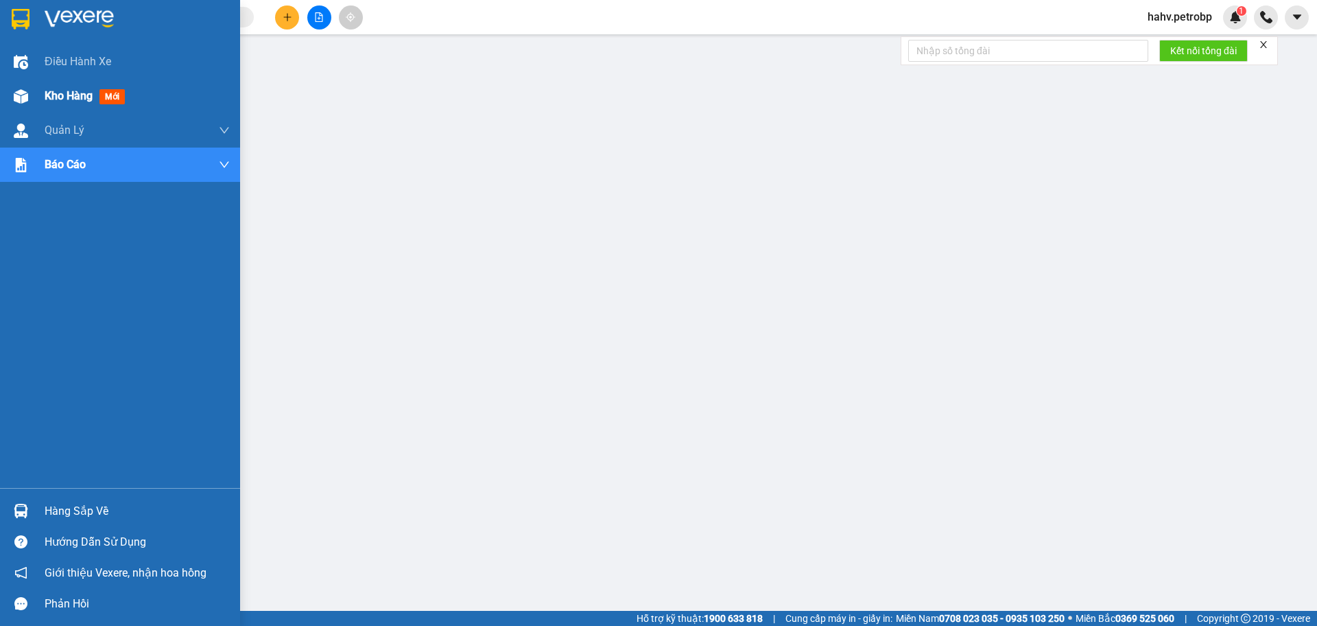
click at [60, 96] on span "Kho hàng" at bounding box center [69, 95] width 48 height 13
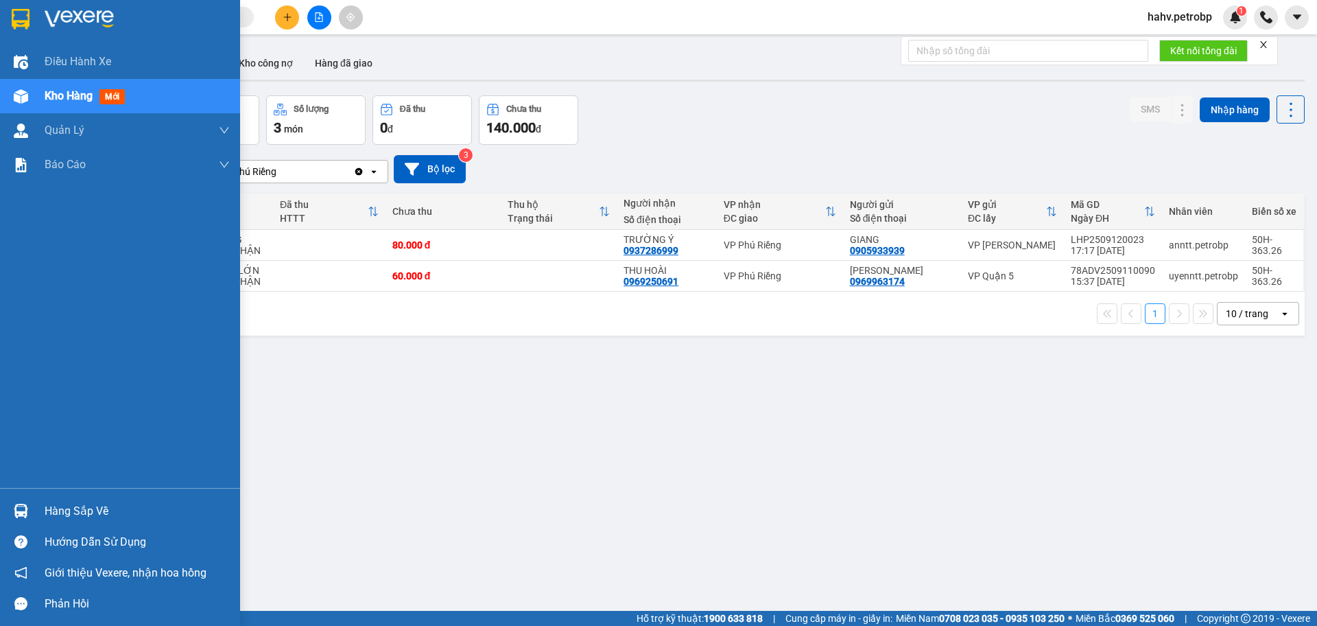
click at [70, 505] on div "Hàng sắp về" at bounding box center [137, 511] width 185 height 21
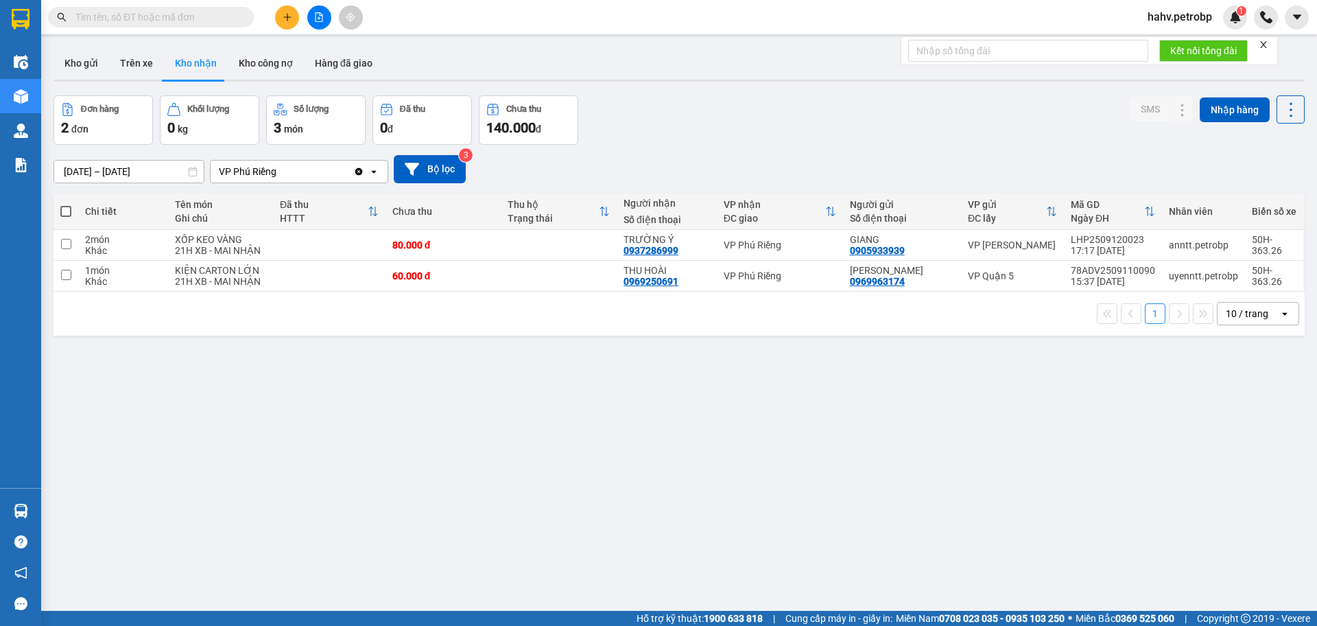
click at [848, 554] on section "Kết quả tìm kiếm ( 0 ) Bộ lọc No Data hahv.petrobp 1 Điều hành xe Kho hàng mới …" at bounding box center [658, 313] width 1317 height 626
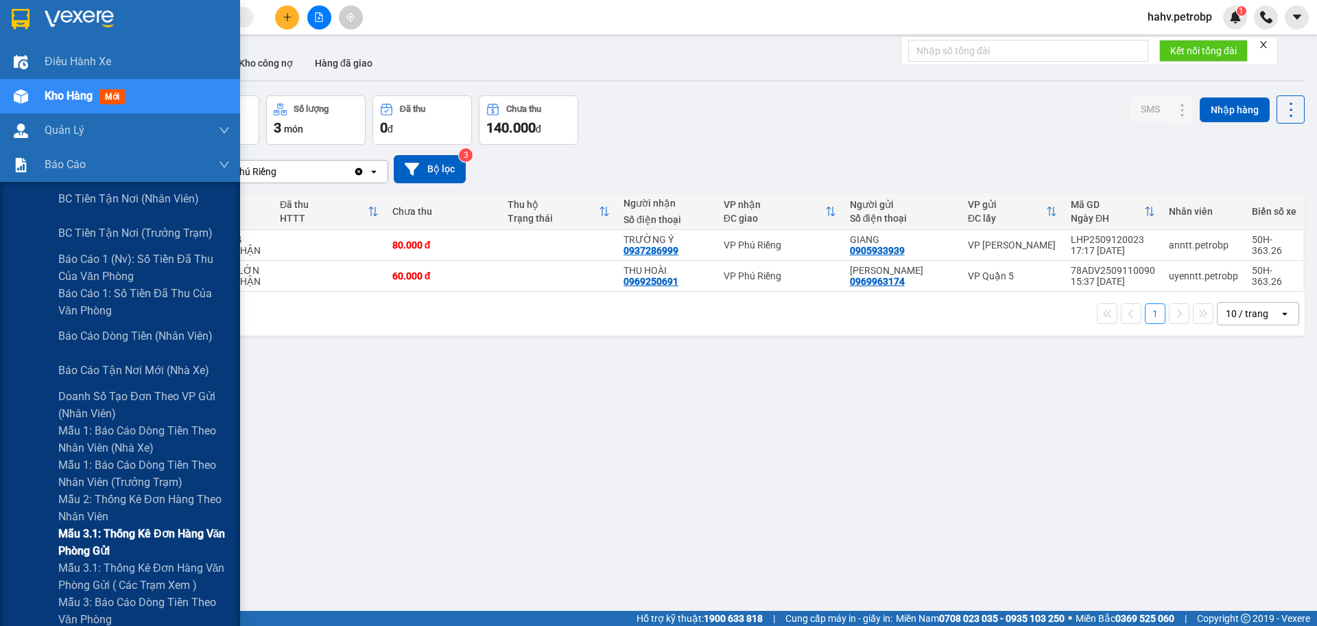
click at [121, 532] on span "Mẫu 3.1: Thống kê đơn hàng văn phòng gửi" at bounding box center [143, 542] width 171 height 34
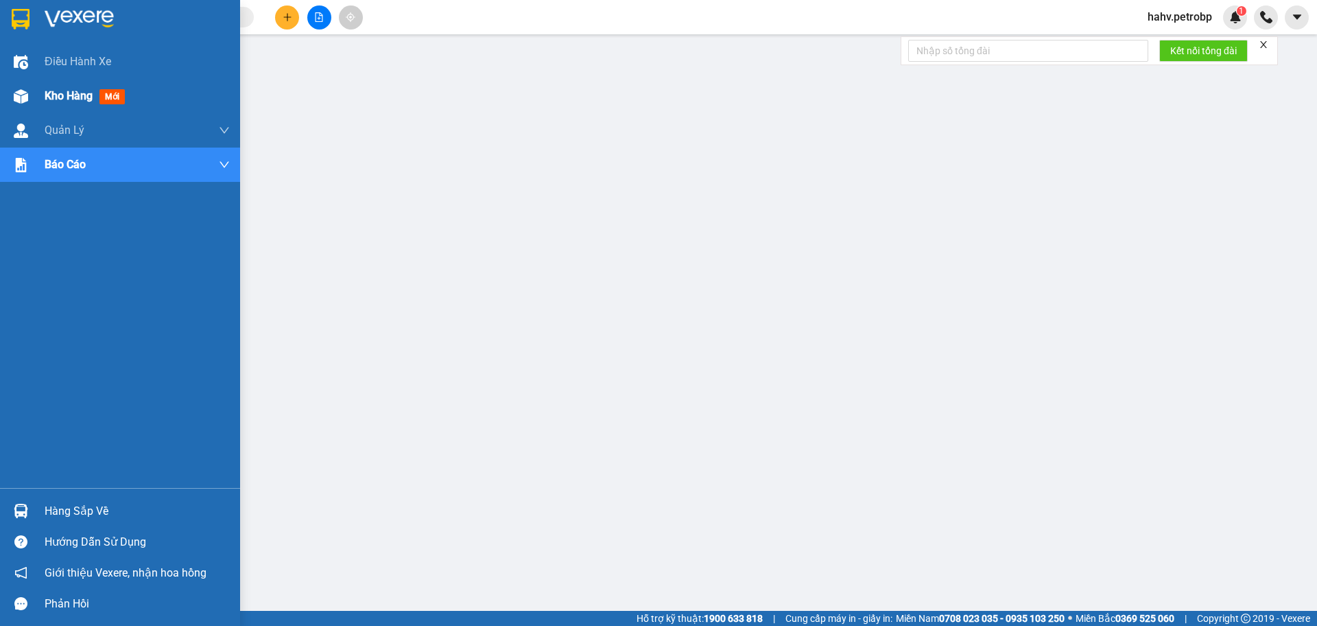
click at [60, 91] on span "Kho hàng" at bounding box center [69, 95] width 48 height 13
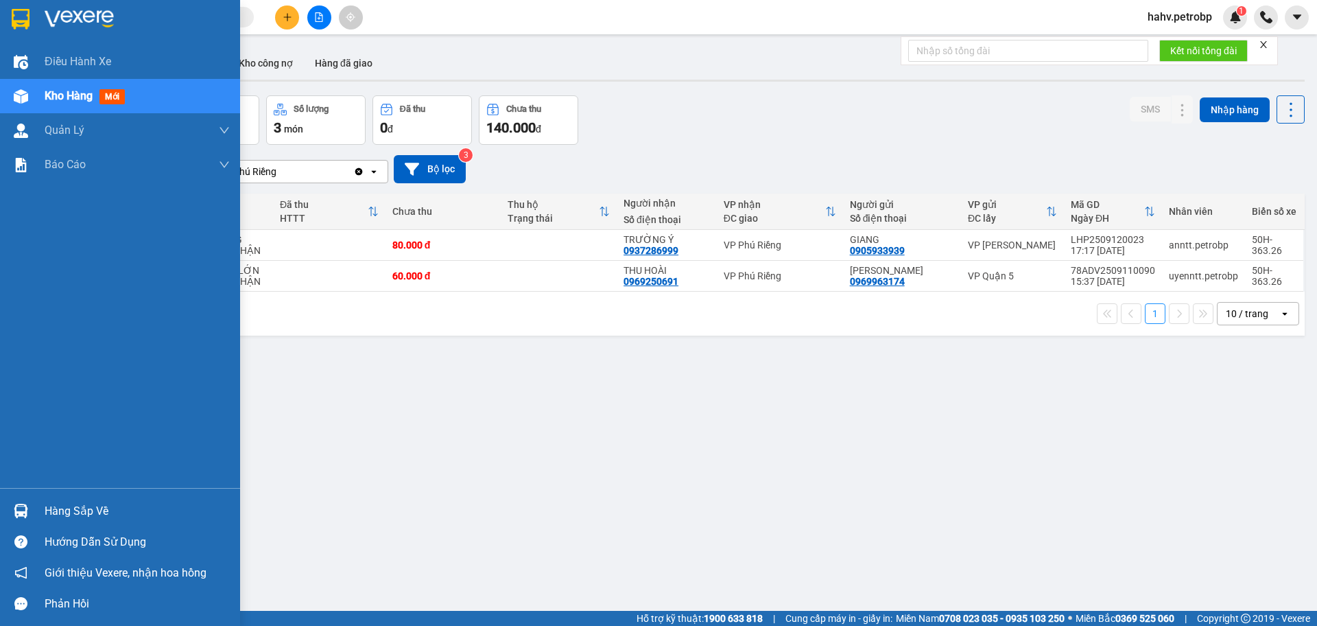
click at [64, 512] on div "Hàng sắp về" at bounding box center [137, 511] width 185 height 21
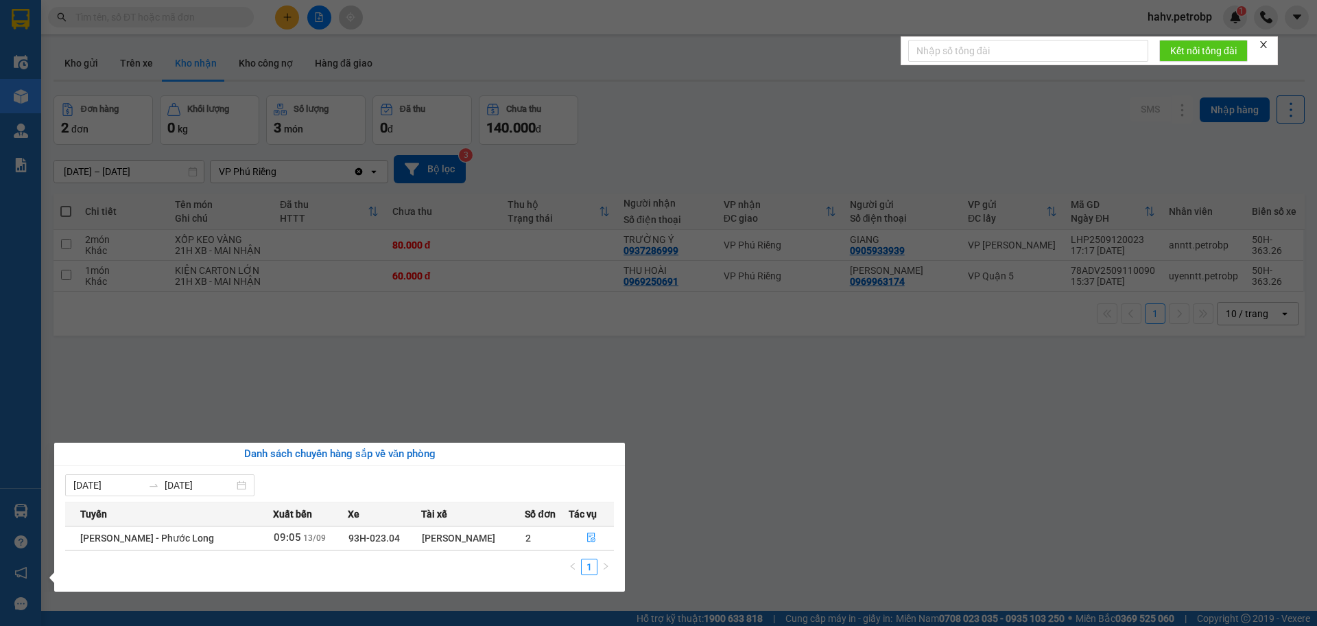
click at [755, 521] on section "Kết quả tìm kiếm ( 0 ) Bộ lọc No Data hahv.petrobp 1 Điều hành xe Kho hàng mới …" at bounding box center [658, 313] width 1317 height 626
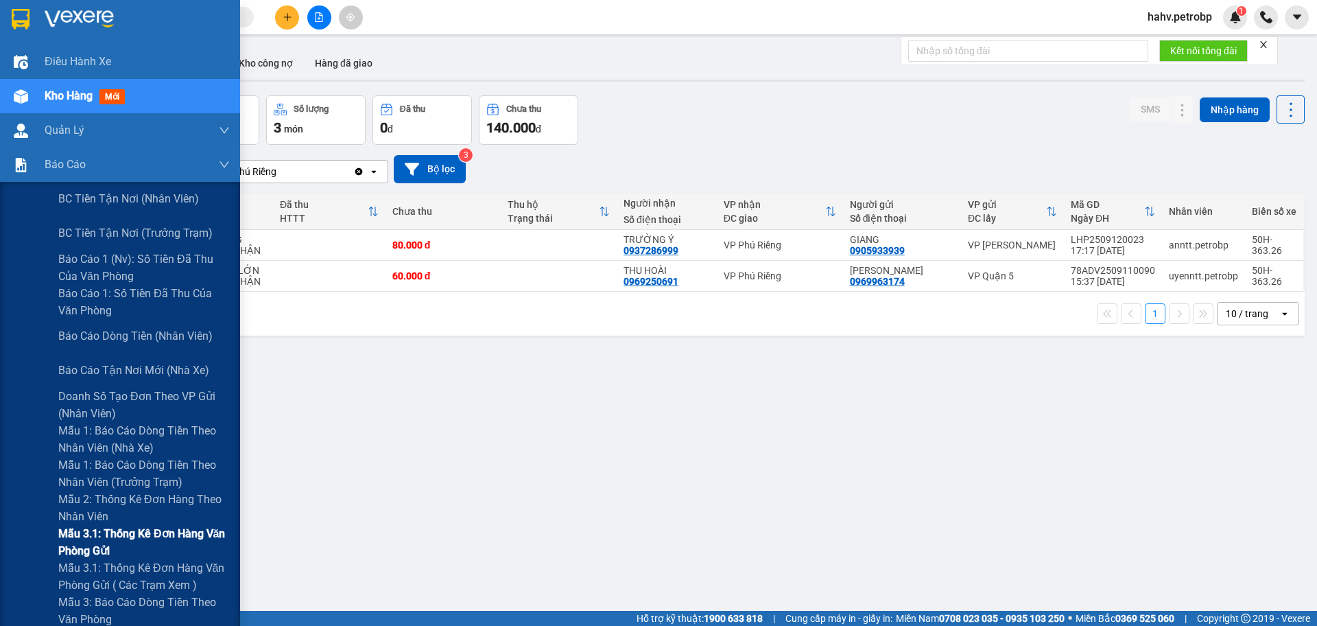
click at [110, 535] on span "Mẫu 3.1: Thống kê đơn hàng văn phòng gửi" at bounding box center [143, 542] width 171 height 34
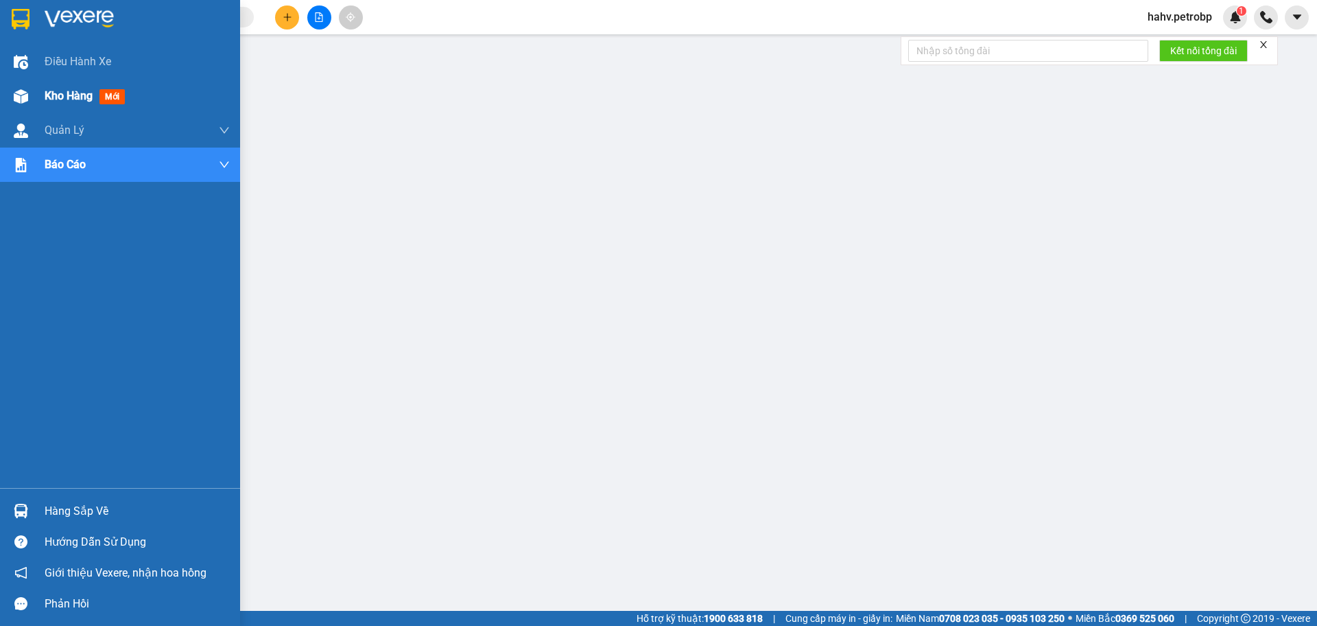
click at [52, 97] on span "Kho hàng" at bounding box center [69, 95] width 48 height 13
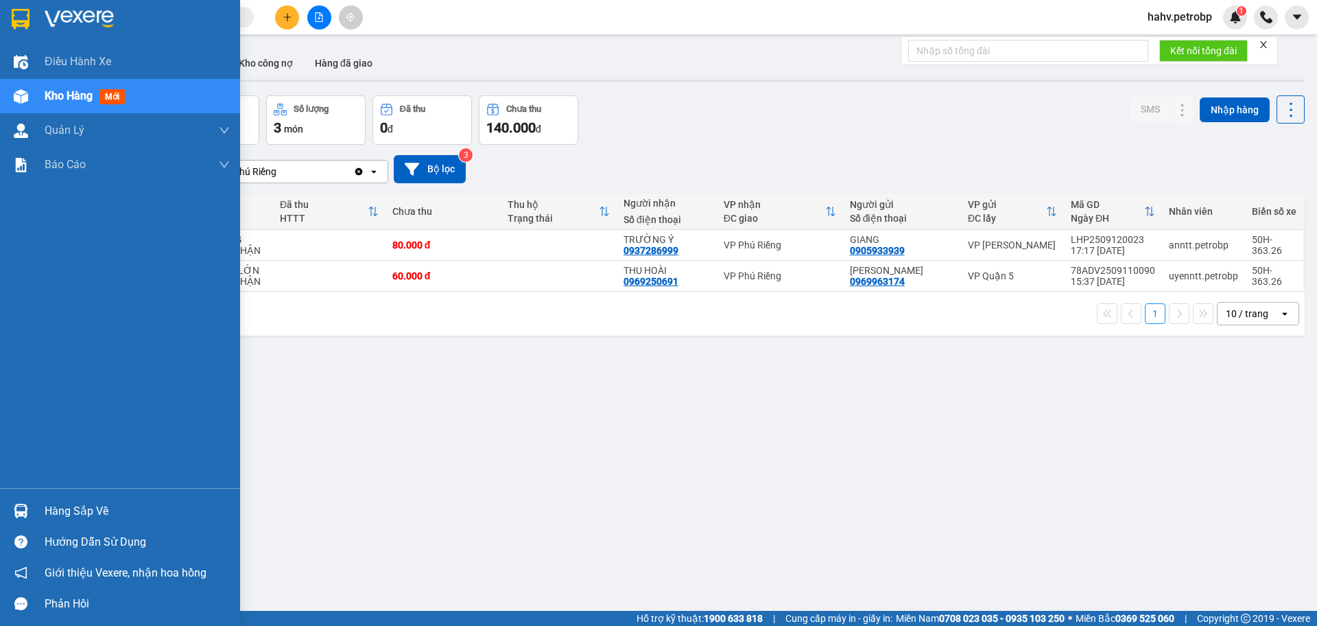
click at [77, 510] on div "Hàng sắp về" at bounding box center [137, 511] width 185 height 21
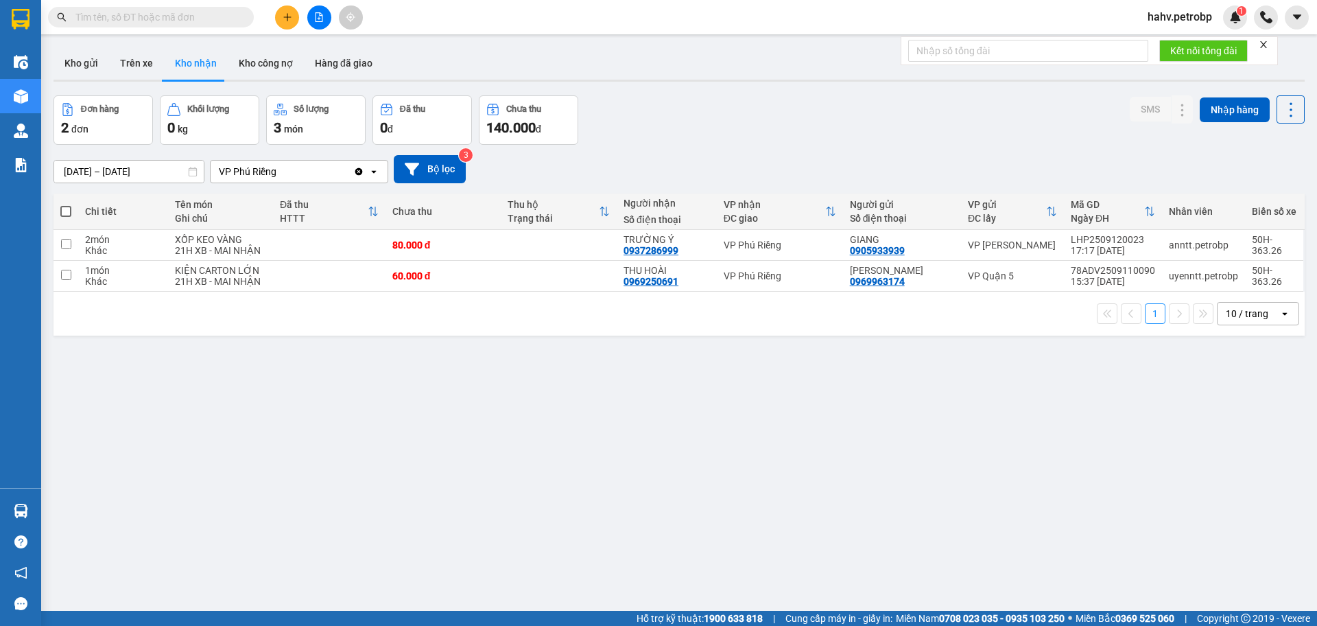
click at [792, 506] on section "Kết quả tìm kiếm ( 0 ) Bộ lọc No Data hahv.petrobp 1 Điều hành xe Kho hàng mới …" at bounding box center [658, 313] width 1317 height 626
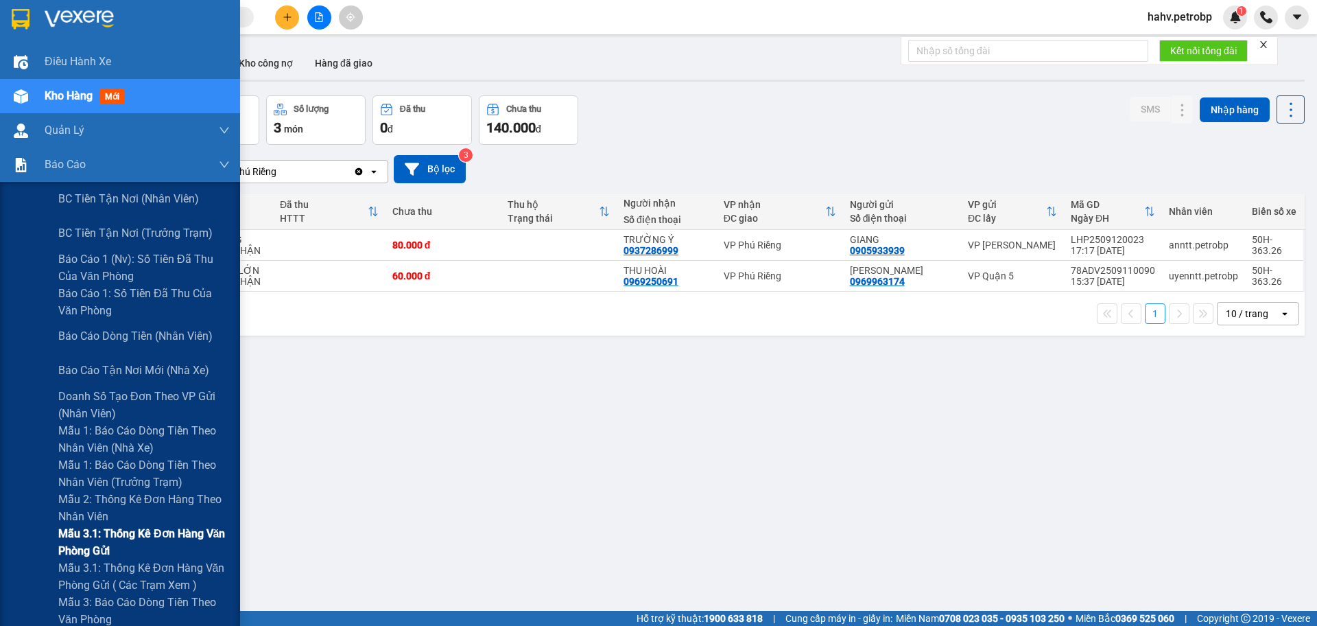
click at [98, 541] on span "Mẫu 3.1: Thống kê đơn hàng văn phòng gửi" at bounding box center [143, 542] width 171 height 34
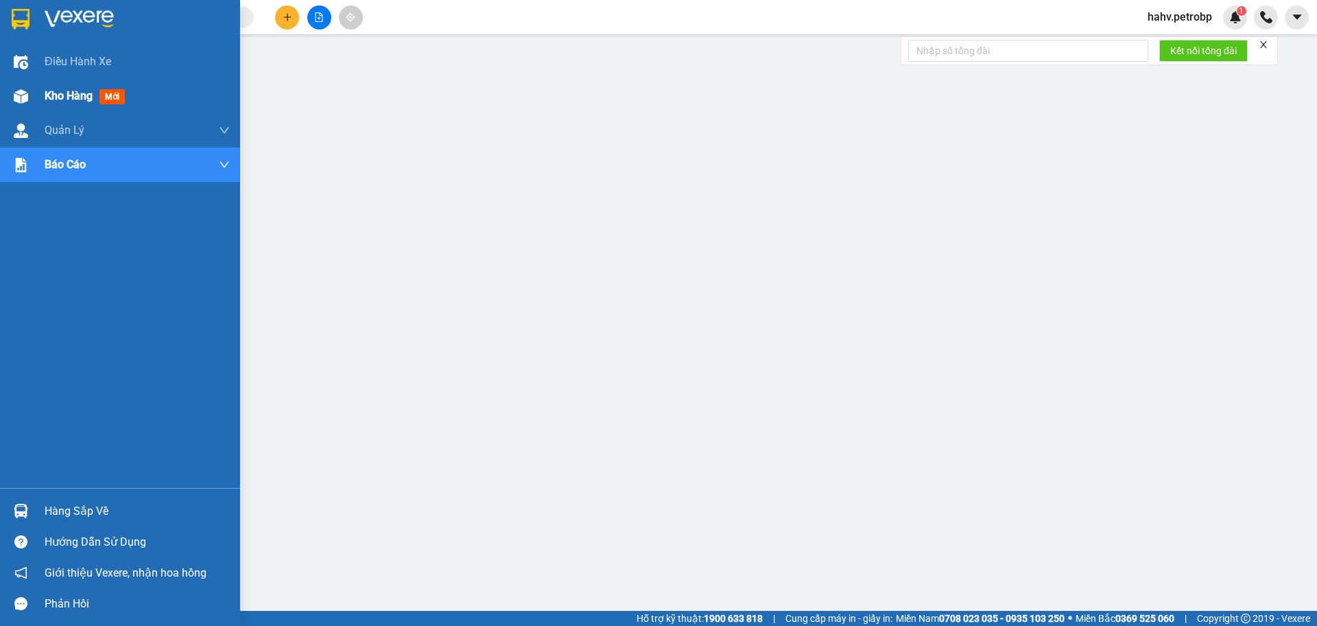
click at [52, 92] on span "Kho hàng" at bounding box center [69, 95] width 48 height 13
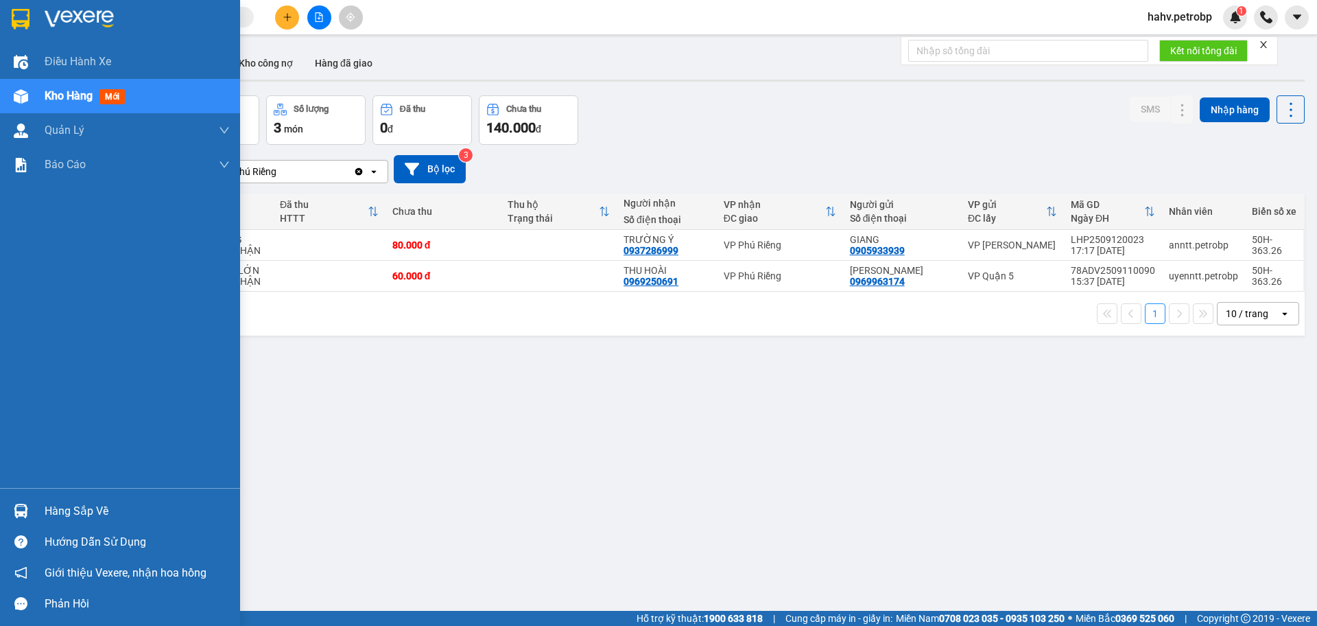
click at [113, 507] on div "Hàng sắp về" at bounding box center [137, 511] width 185 height 21
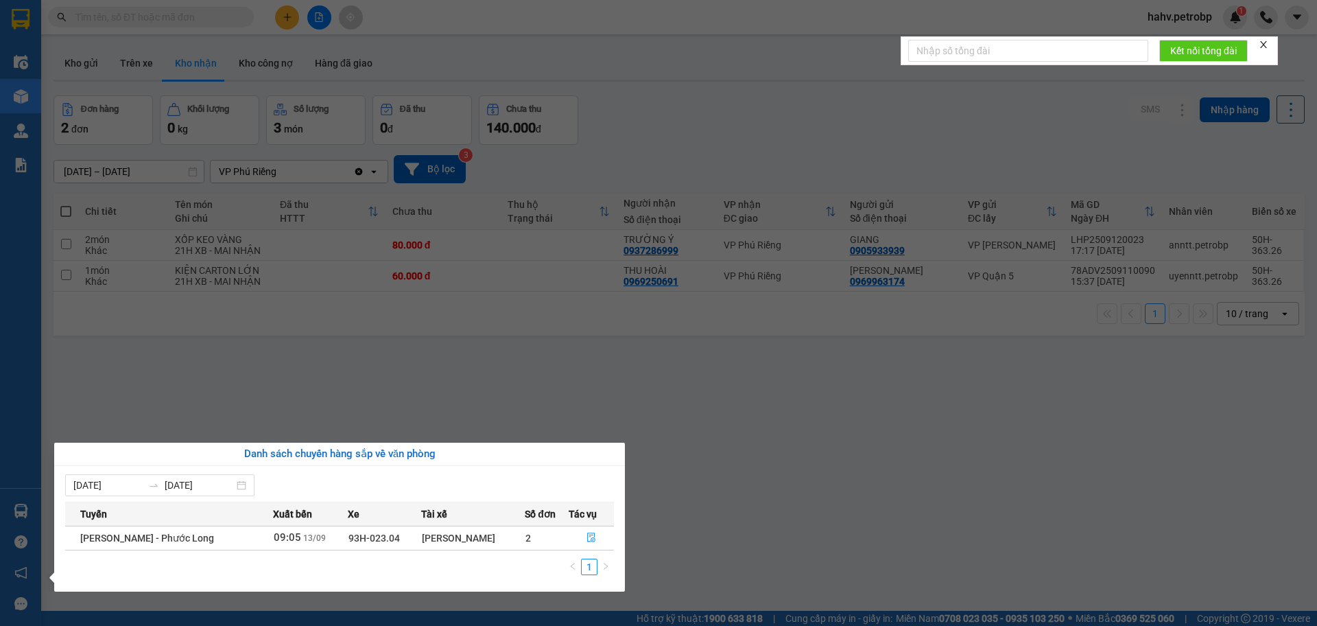
click at [825, 523] on section "Kết quả tìm kiếm ( 0 ) Bộ lọc No Data hahv.petrobp 1 Điều hành xe Kho hàng mới …" at bounding box center [658, 313] width 1317 height 626
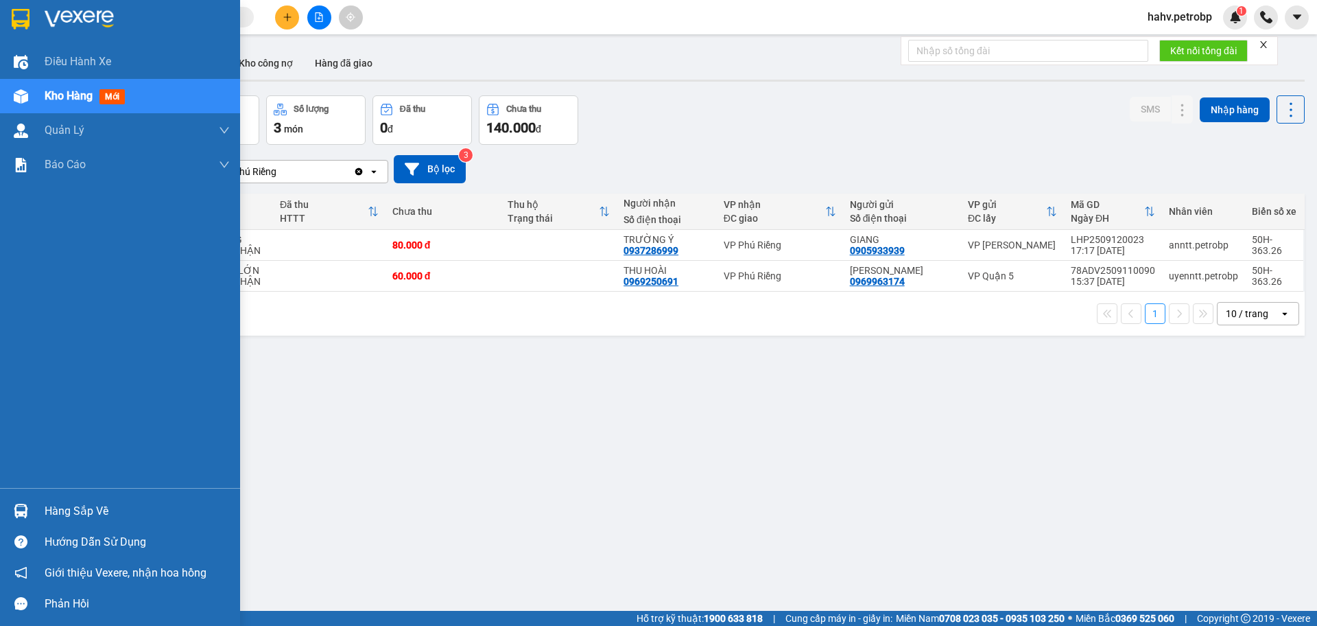
click at [66, 509] on div "Hàng sắp về" at bounding box center [137, 511] width 185 height 21
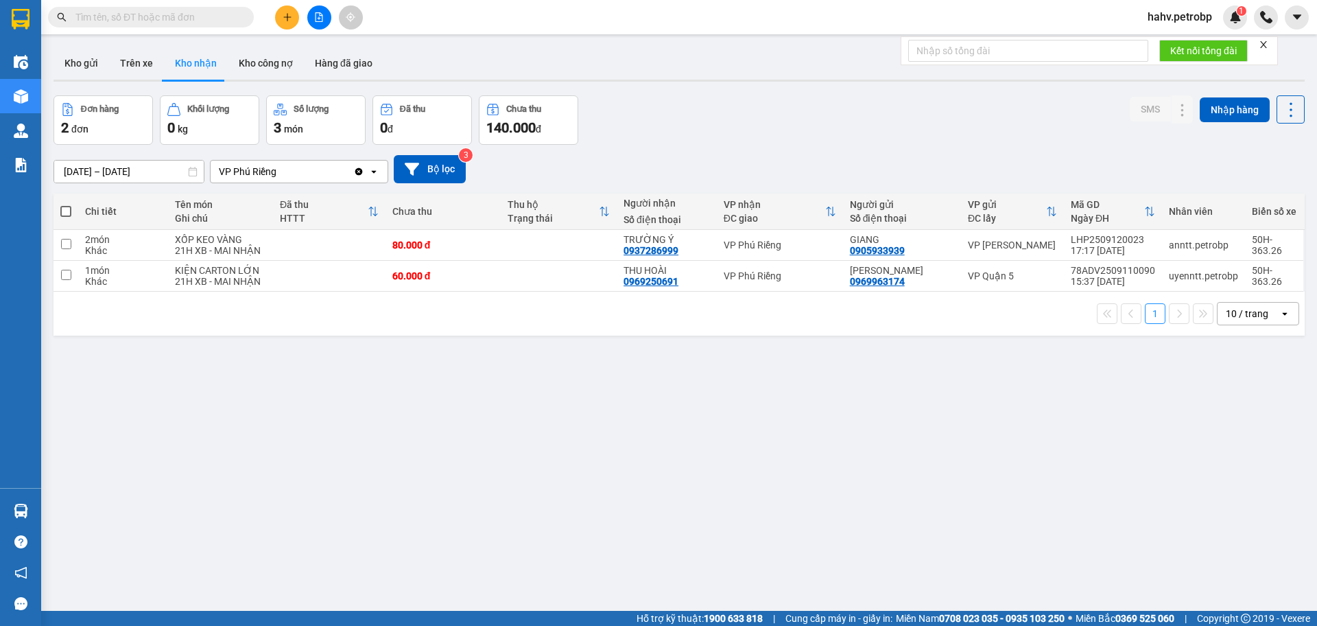
click at [827, 567] on section "Kết quả tìm kiếm ( 0 ) Bộ lọc No Data hahv.petrobp 1 Điều hành xe Kho hàng mới …" at bounding box center [658, 313] width 1317 height 626
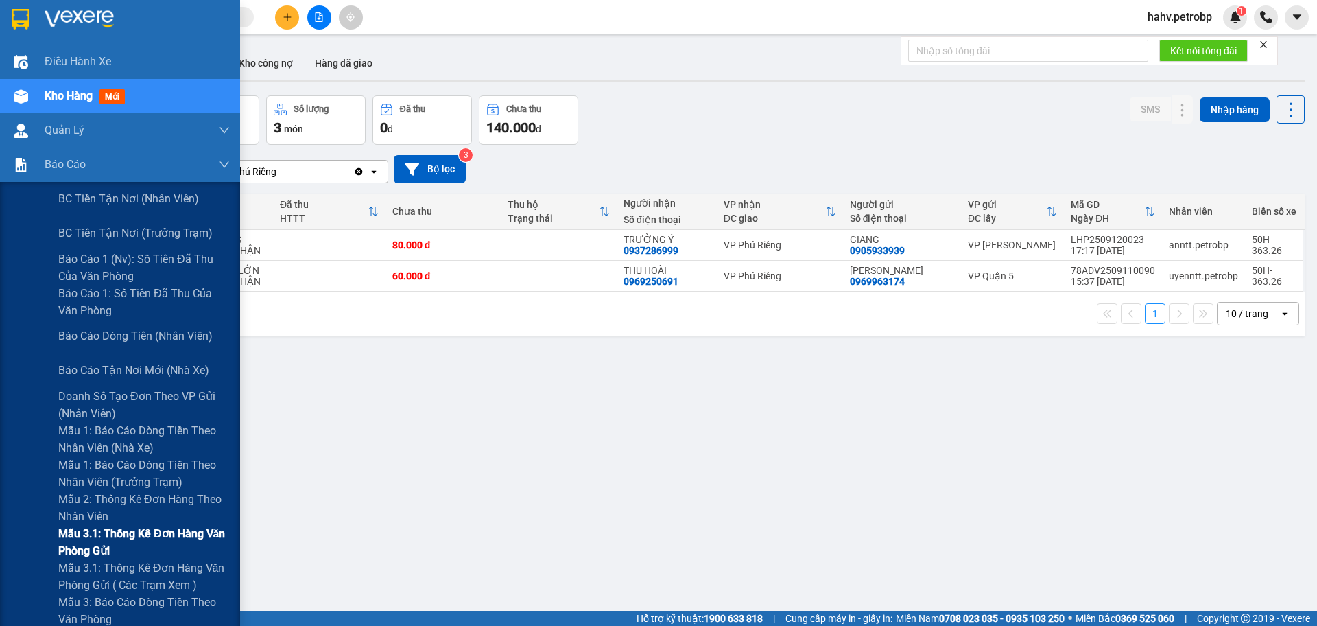
click at [135, 545] on span "Mẫu 3.1: Thống kê đơn hàng văn phòng gửi" at bounding box center [143, 542] width 171 height 34
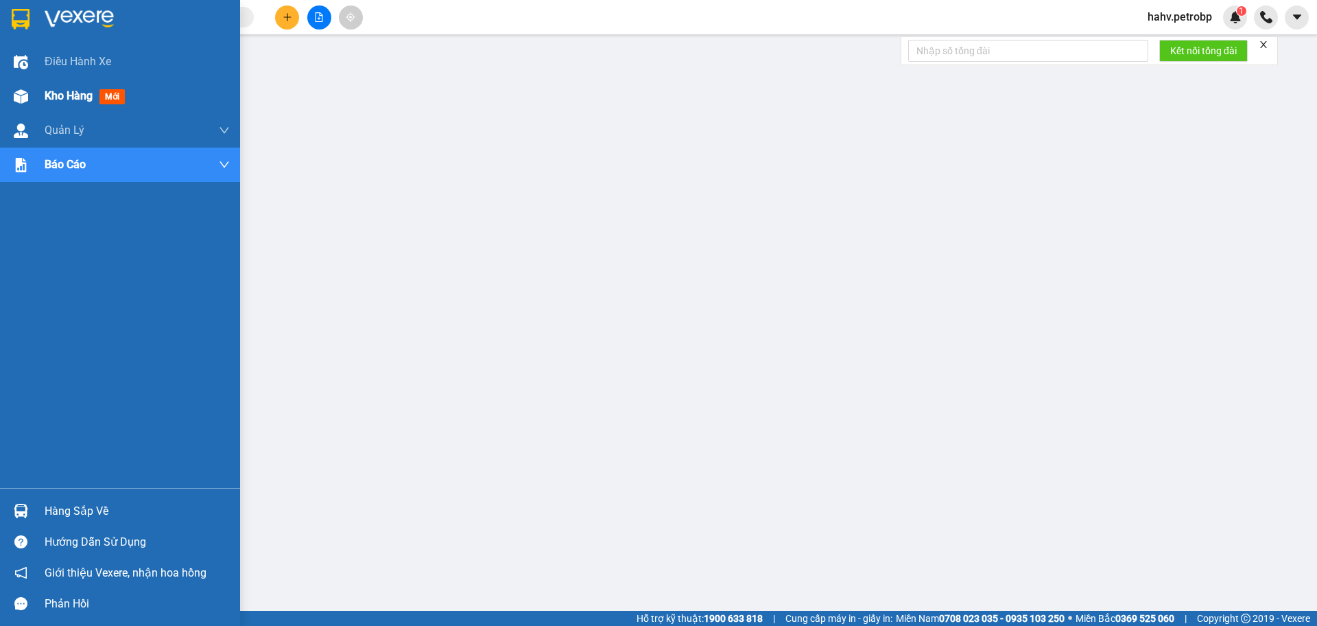
click at [47, 93] on span "Kho hàng" at bounding box center [69, 95] width 48 height 13
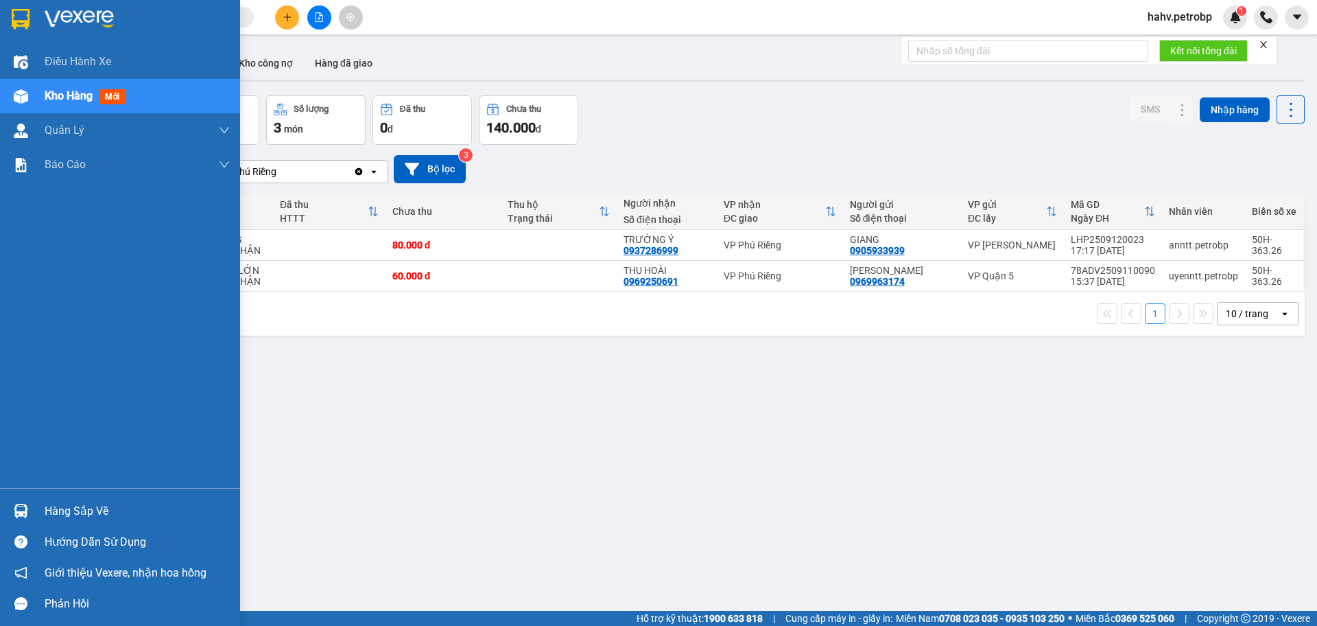
click at [91, 514] on div "Hàng sắp về" at bounding box center [137, 511] width 185 height 21
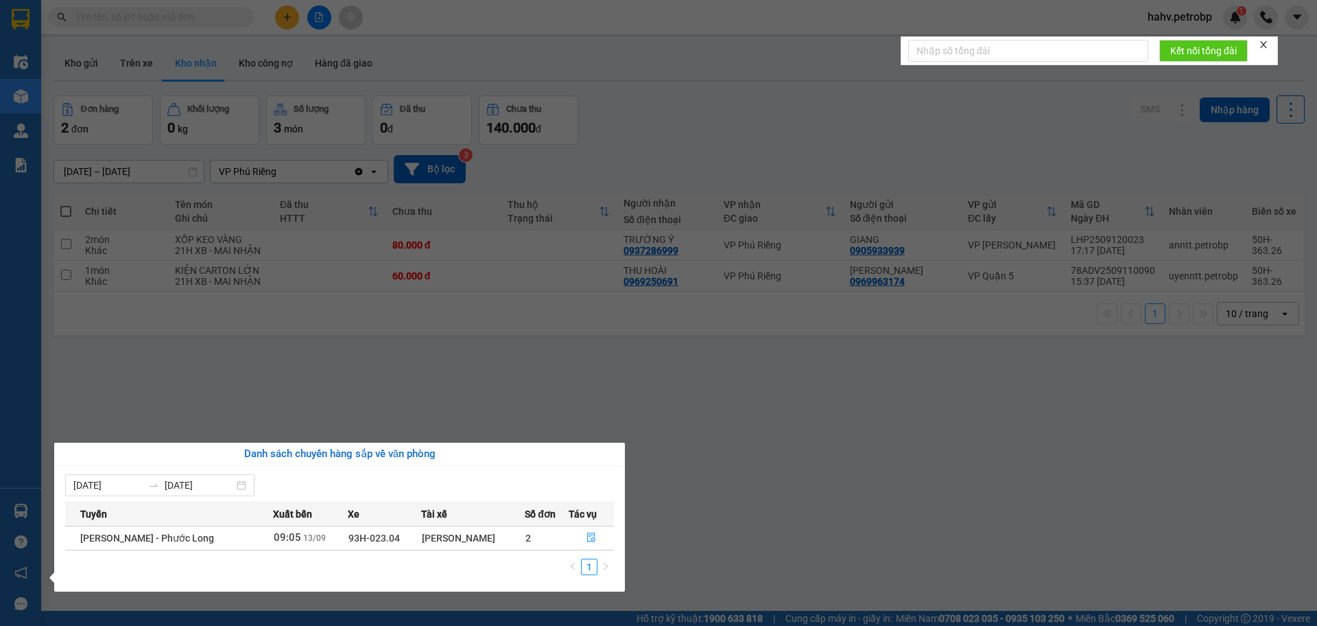
click at [715, 542] on section "Kết quả tìm kiếm ( 0 ) Bộ lọc No Data hahv.petrobp 1 Điều hành xe Kho hàng mới …" at bounding box center [658, 313] width 1317 height 626
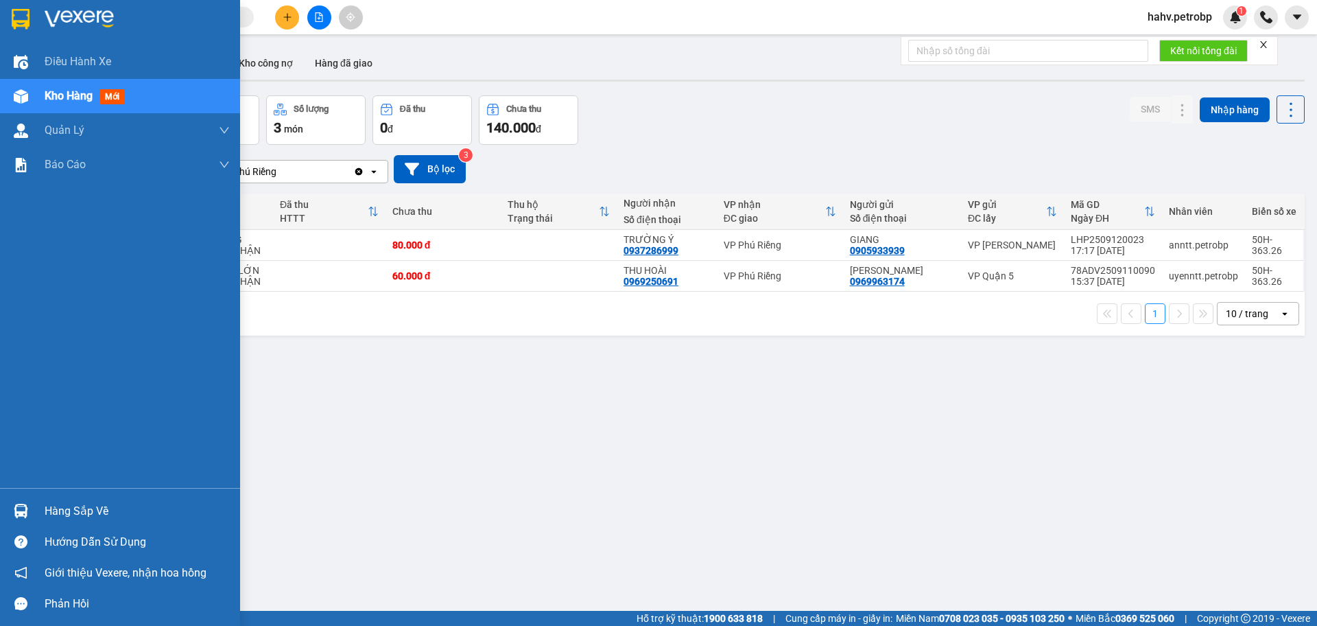
click at [76, 506] on div "Hàng sắp về" at bounding box center [137, 511] width 185 height 21
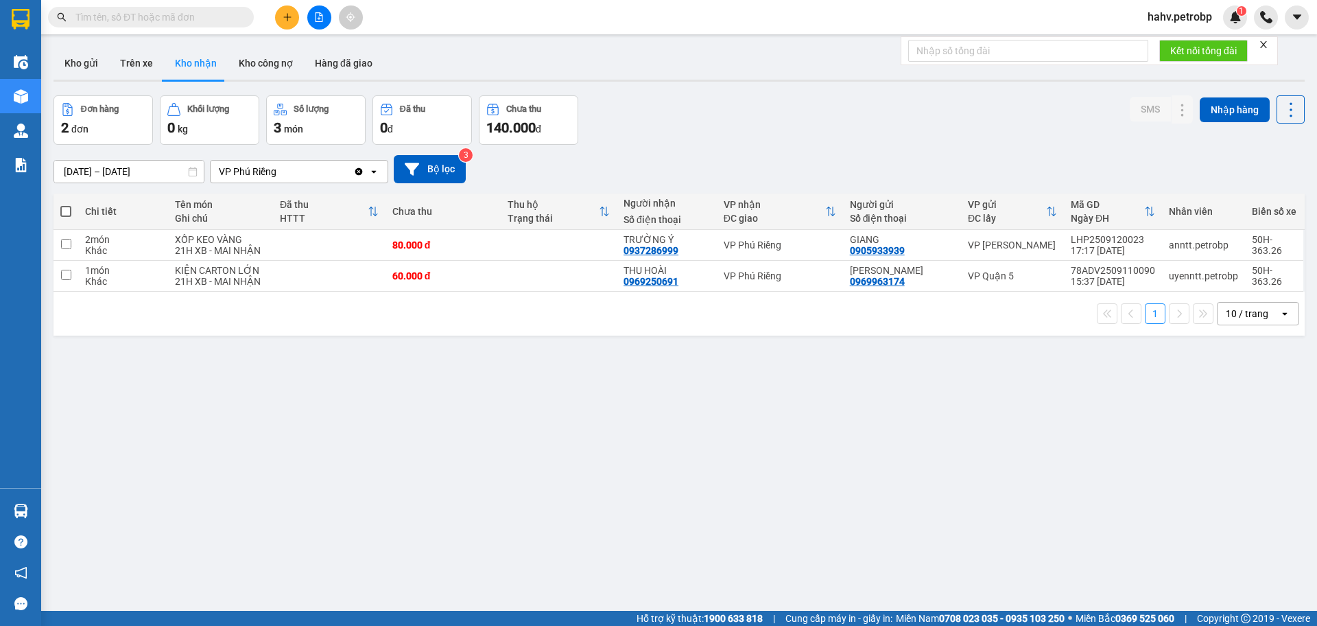
click at [831, 512] on section "Kết quả tìm kiếm ( 0 ) Bộ lọc No Data hahv.petrobp 1 Điều hành xe Kho hàng mới …" at bounding box center [658, 313] width 1317 height 626
click at [285, 17] on icon "plus" at bounding box center [287, 16] width 8 height 1
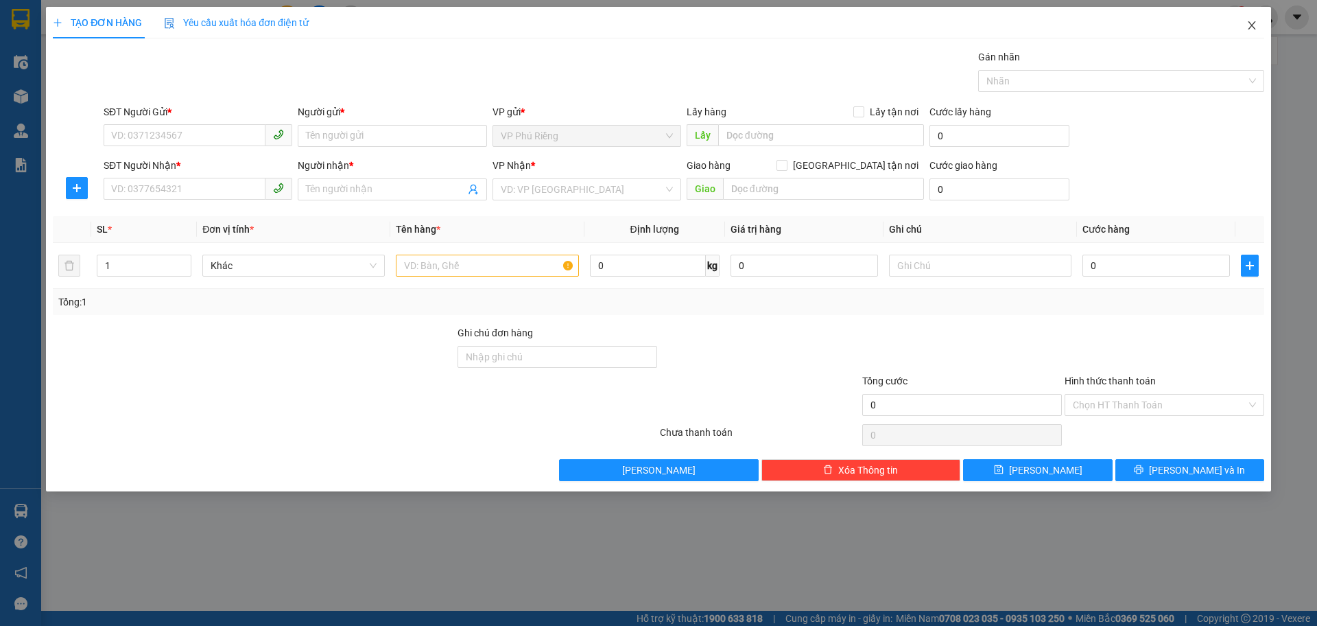
click at [1250, 23] on icon "close" at bounding box center [1251, 25] width 11 height 11
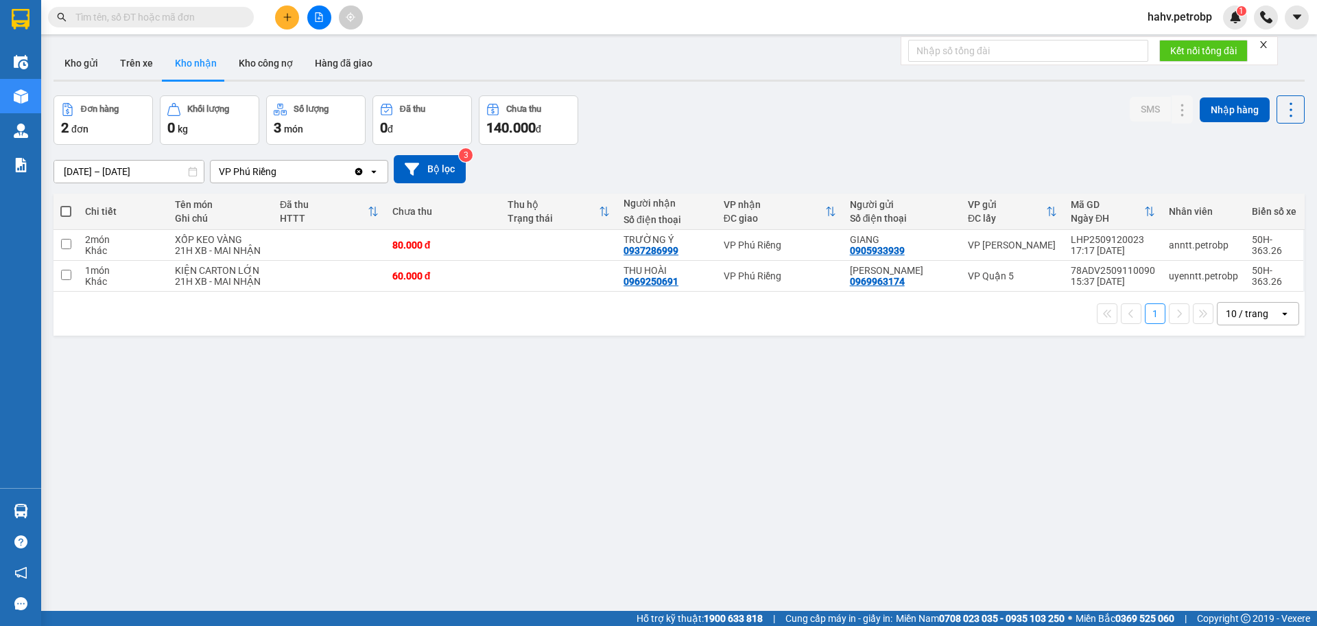
click at [191, 71] on button "Kho nhận" at bounding box center [196, 63] width 64 height 33
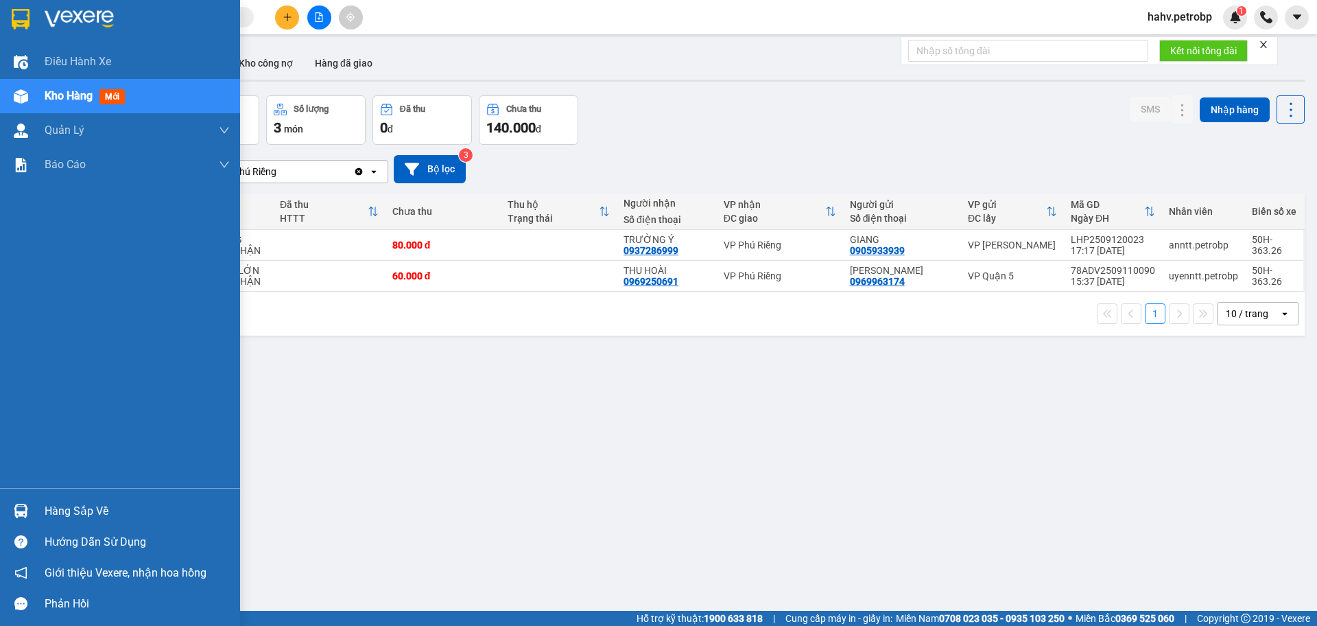
click at [87, 515] on div "Hàng sắp về" at bounding box center [137, 511] width 185 height 21
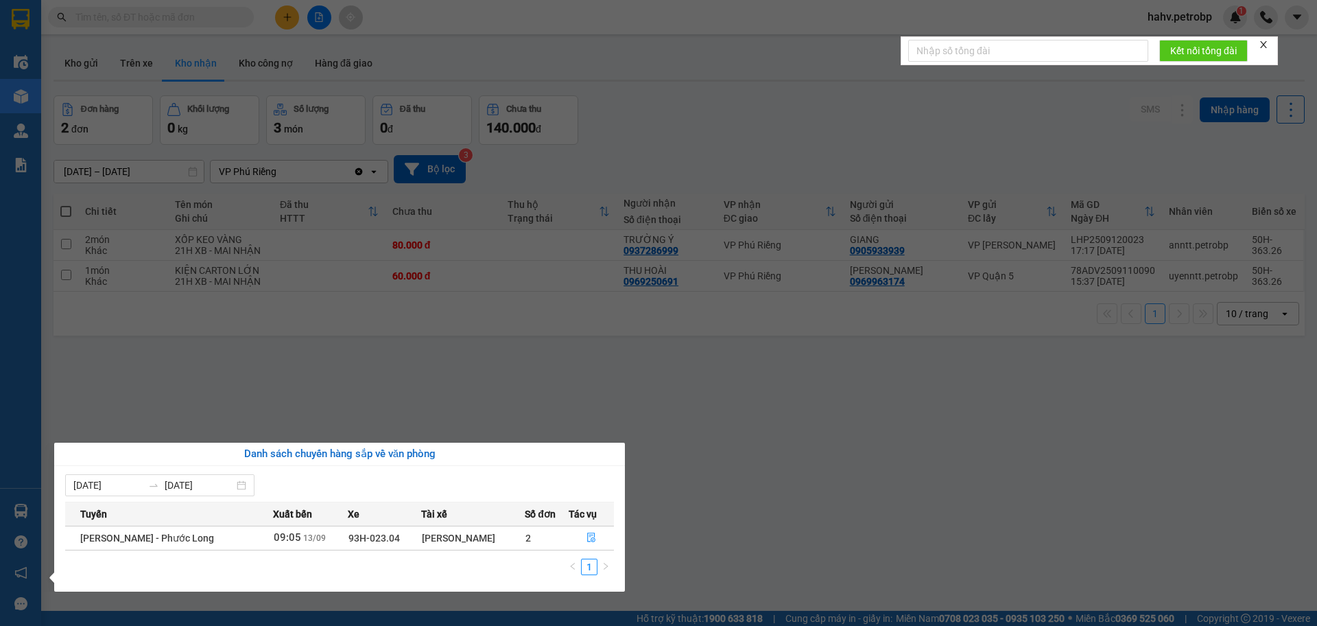
click at [798, 571] on section "Kết quả tìm kiếm ( 0 ) Bộ lọc No Data hahv.petrobp 1 Điều hành xe Kho hàng mới …" at bounding box center [658, 313] width 1317 height 626
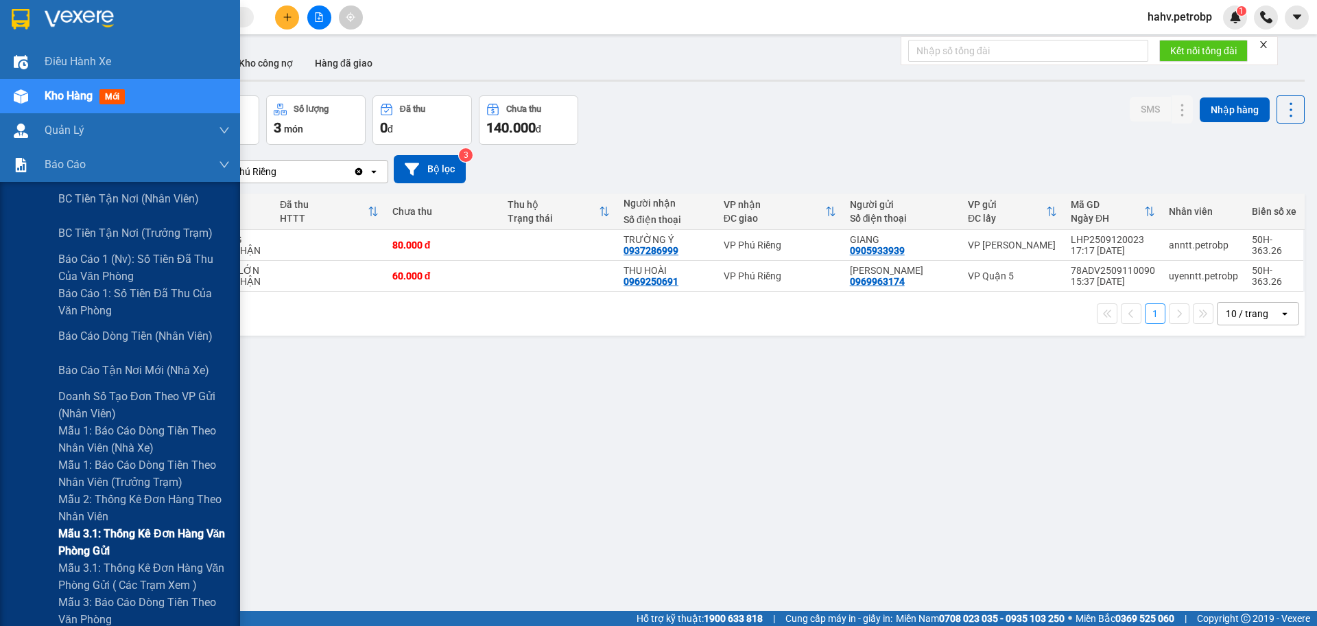
click at [110, 531] on span "Mẫu 3.1: Thống kê đơn hàng văn phòng gửi" at bounding box center [143, 542] width 171 height 34
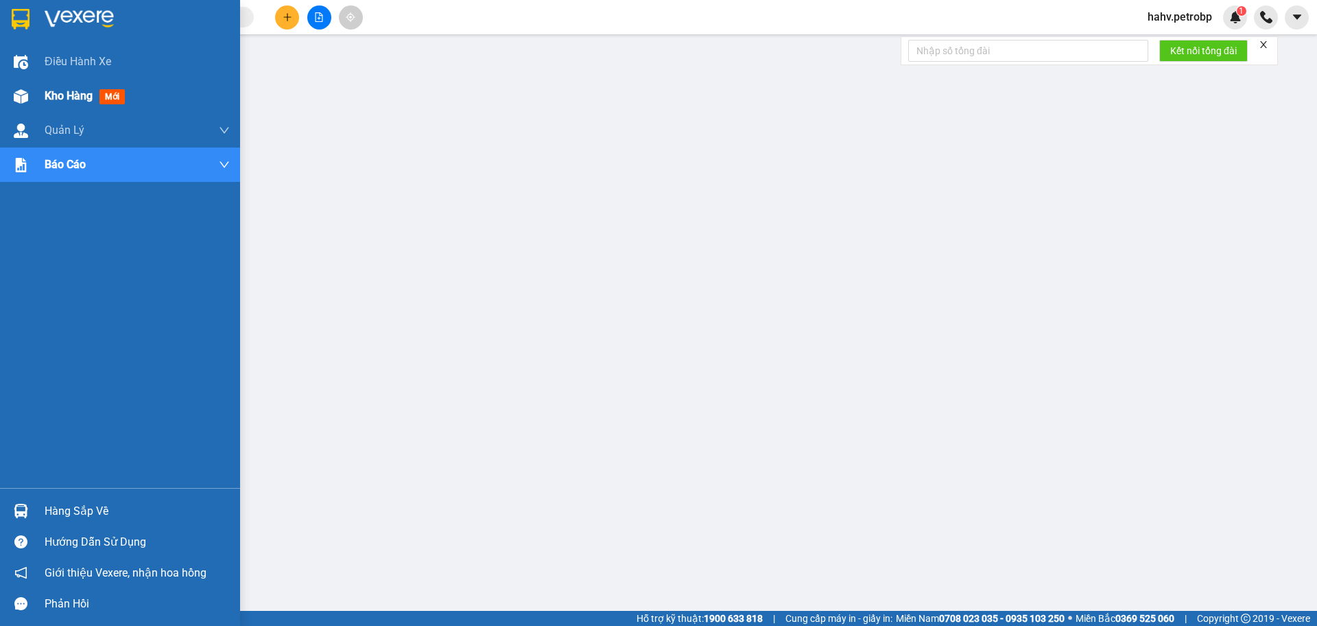
click at [54, 97] on span "Kho hàng" at bounding box center [69, 95] width 48 height 13
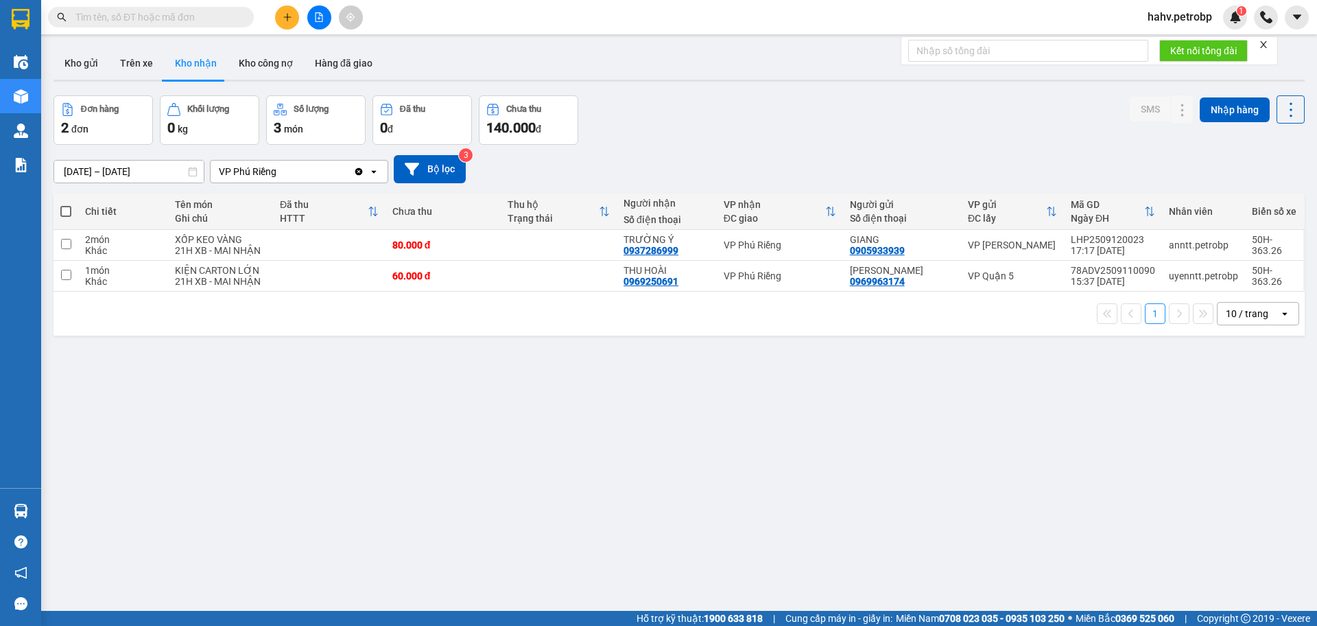
click at [66, 509] on div "ver 1.8.143 Kho gửi Trên xe Kho nhận Kho công nợ Hàng đã giao Đơn hàng 2 đơn Kh…" at bounding box center [679, 354] width 1262 height 626
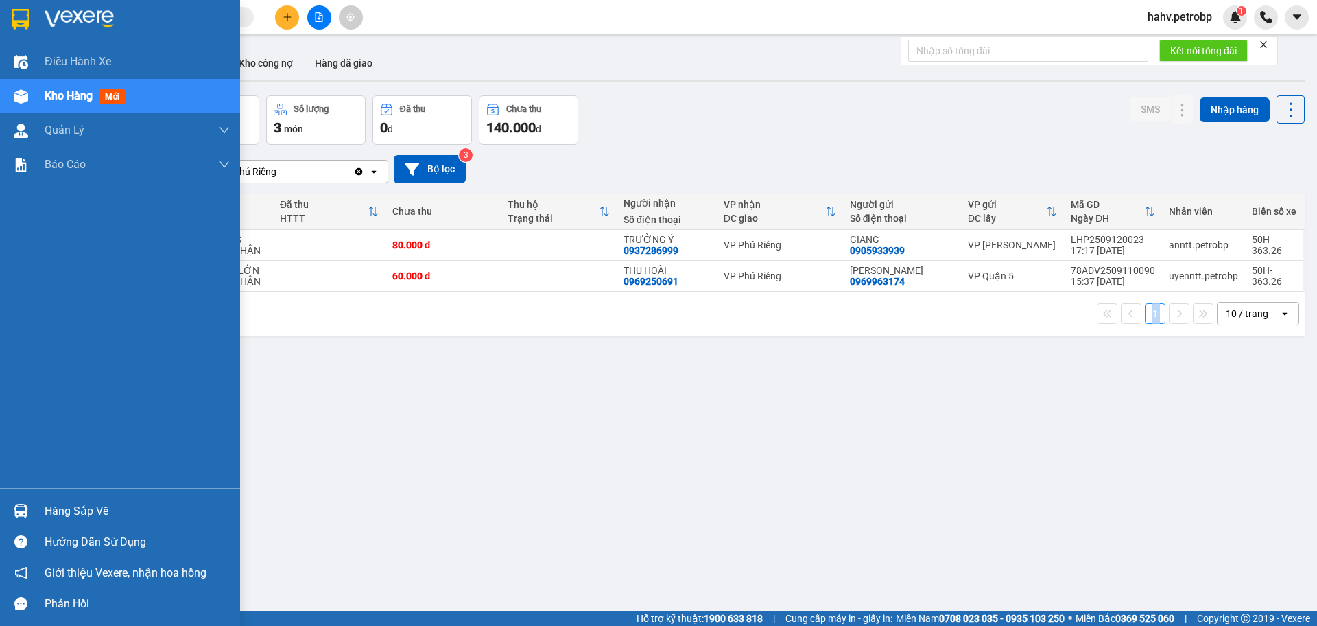
click at [58, 502] on div "Hàng sắp về" at bounding box center [137, 511] width 185 height 21
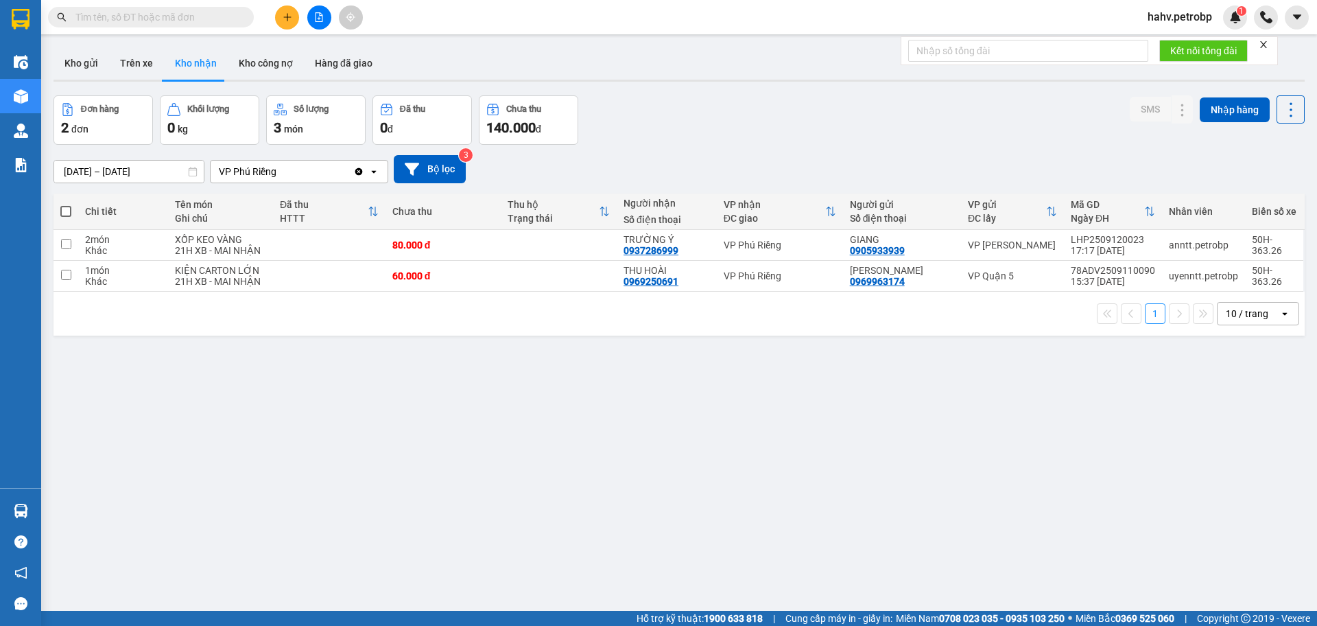
click at [770, 569] on section "Kết quả tìm kiếm ( 0 ) Bộ lọc No Data hahv.petrobp 1 Điều hành xe Kho hàng mới …" at bounding box center [658, 313] width 1317 height 626
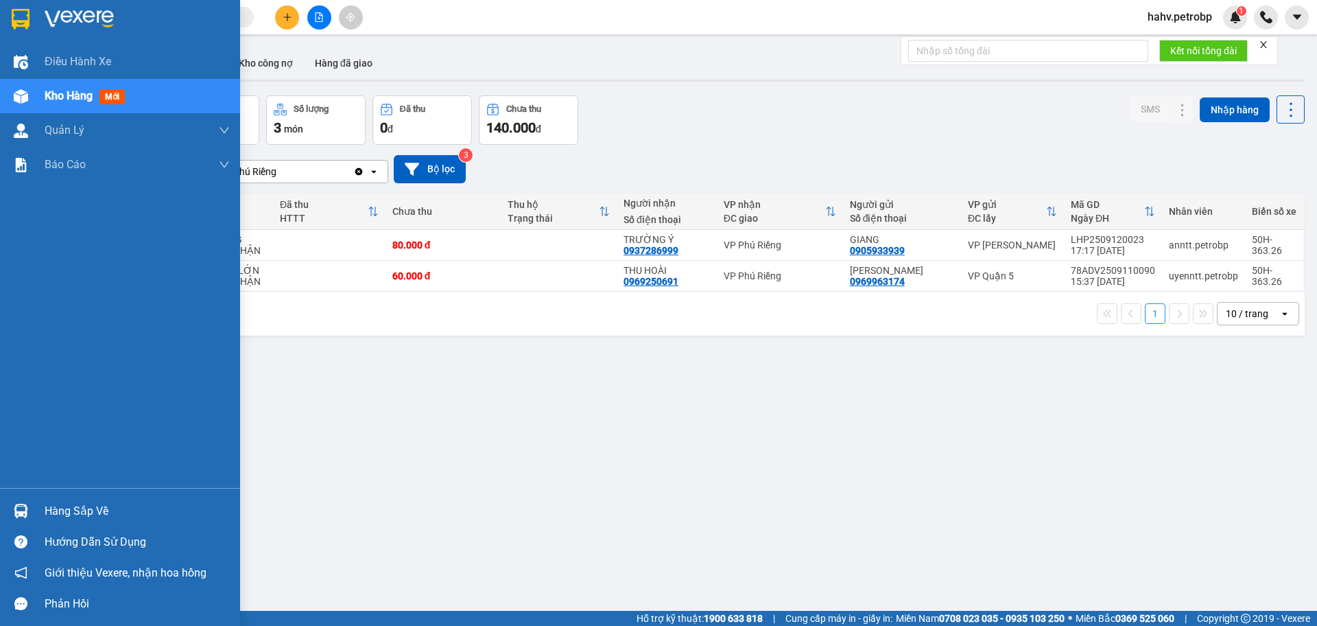
click at [92, 506] on div "Hàng sắp về" at bounding box center [137, 511] width 185 height 21
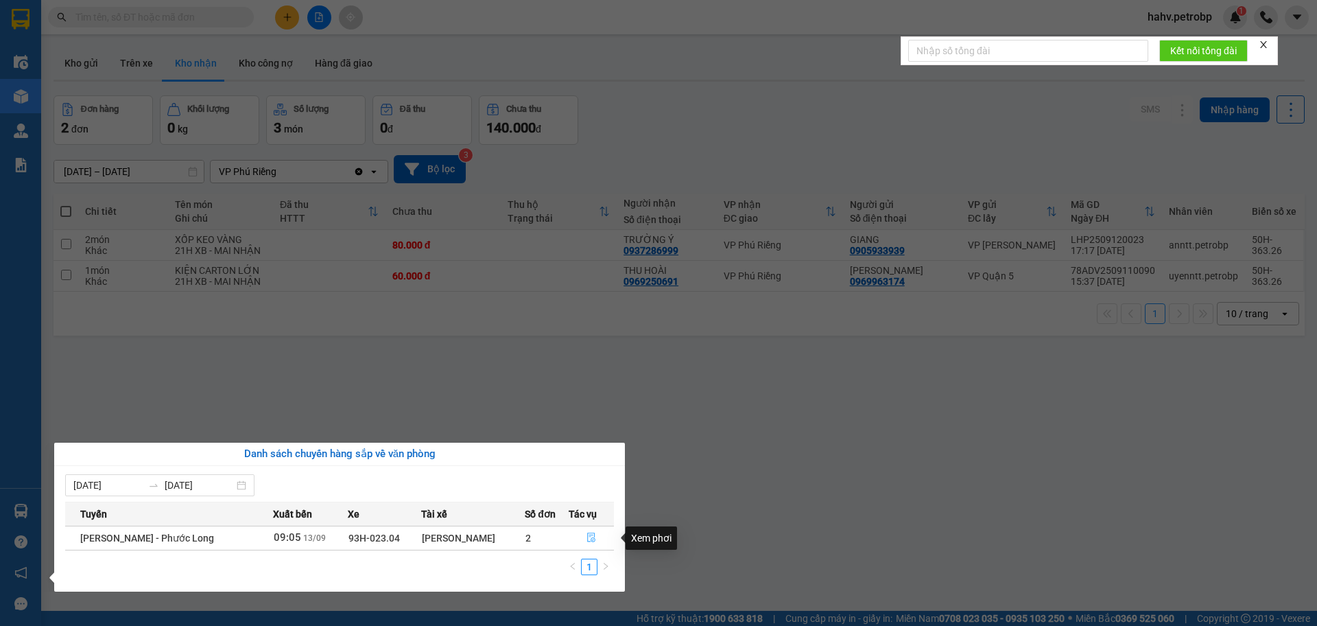
click at [588, 541] on icon "file-done" at bounding box center [591, 537] width 10 height 10
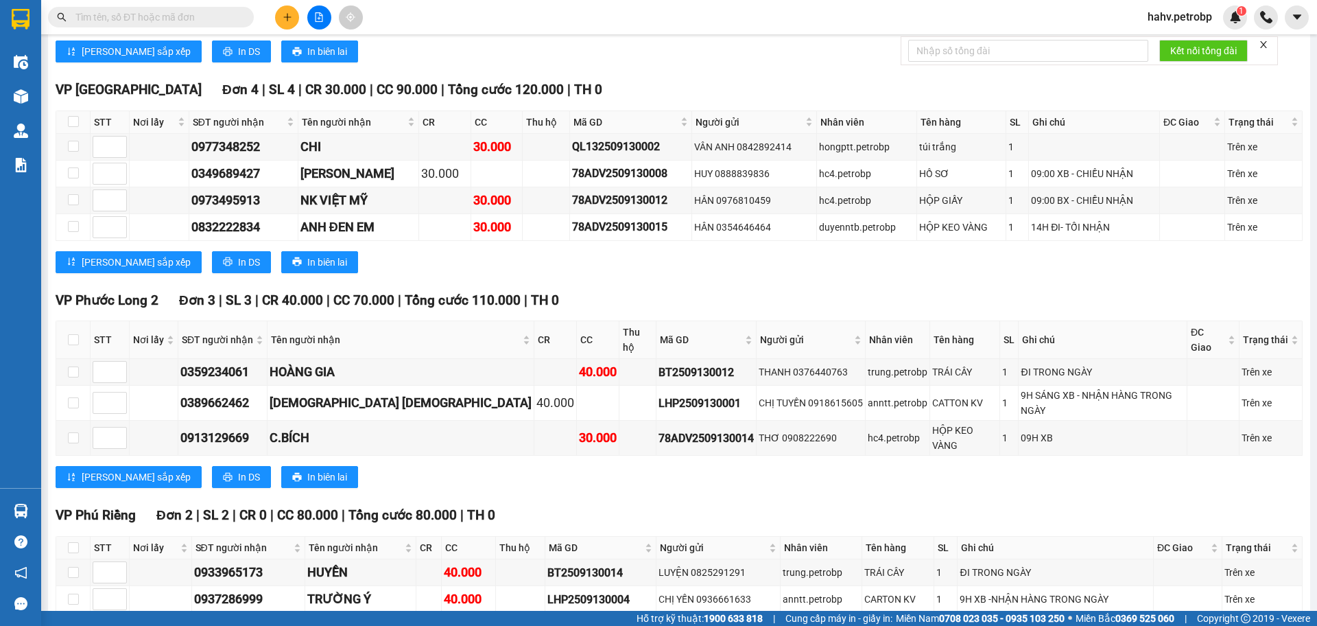
scroll to position [1738, 0]
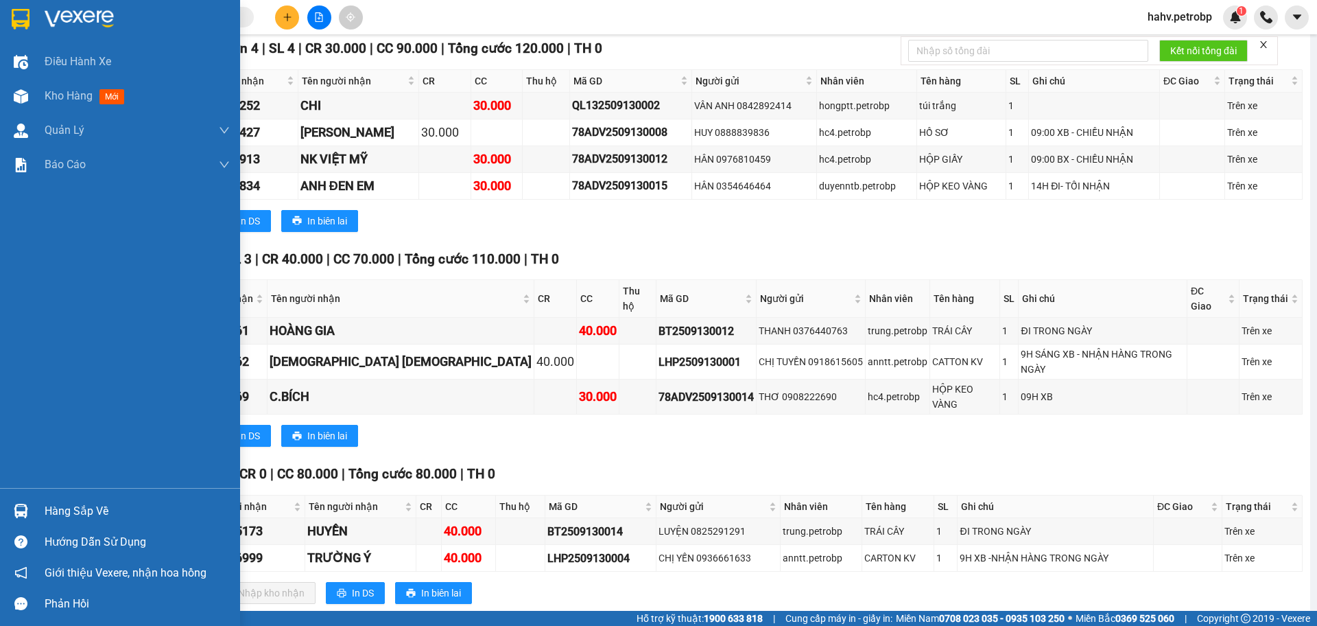
click at [71, 506] on div "Hàng sắp về" at bounding box center [137, 511] width 185 height 21
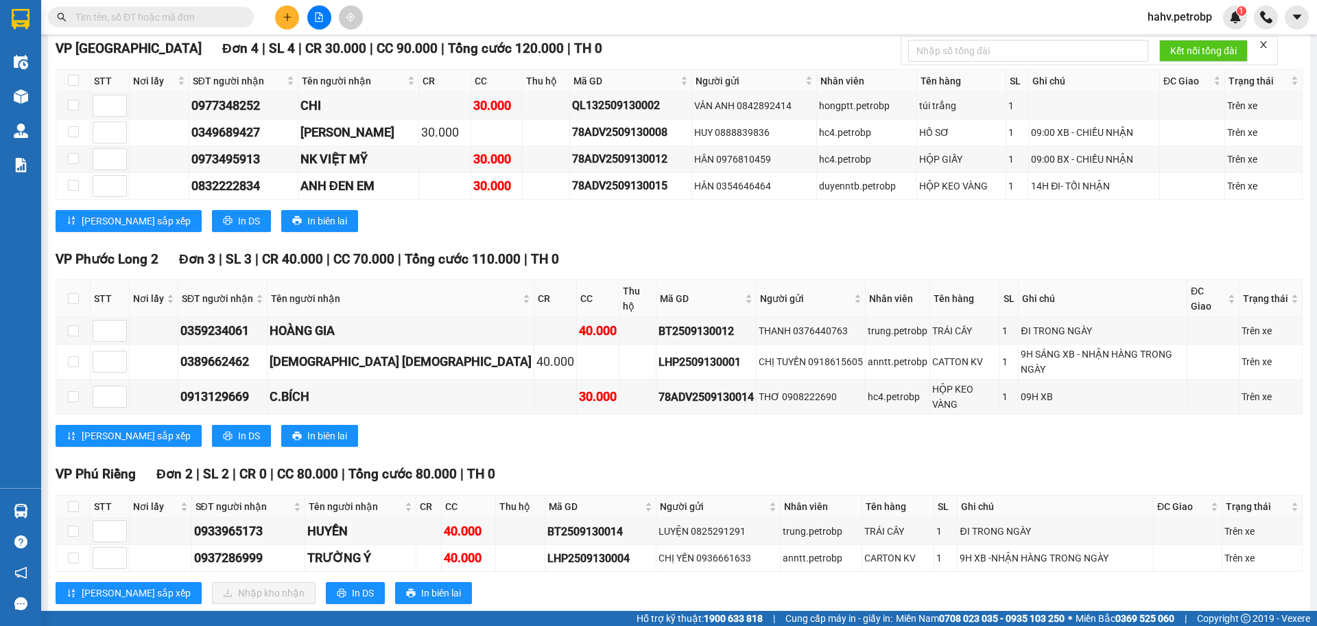
click at [807, 572] on section "Kết quả tìm kiếm ( 0 ) Bộ lọc No Data hahv.petrobp 1 Điều hành xe Kho hàng mới …" at bounding box center [658, 313] width 1317 height 626
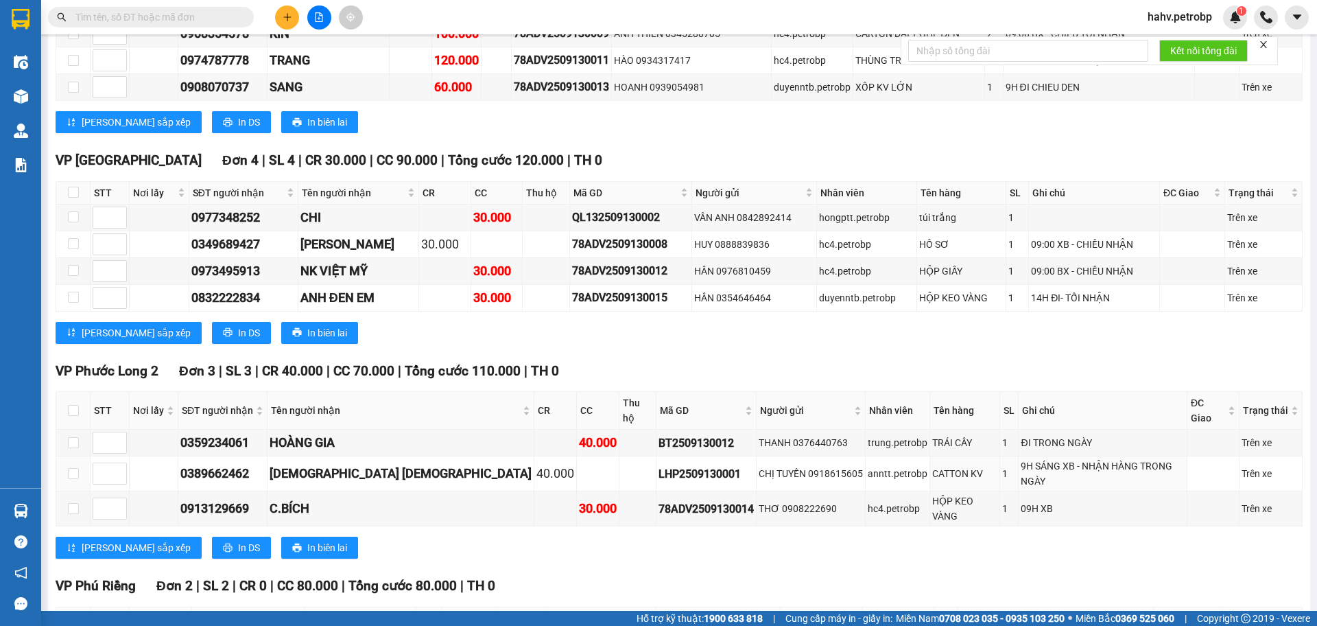
scroll to position [1623, 0]
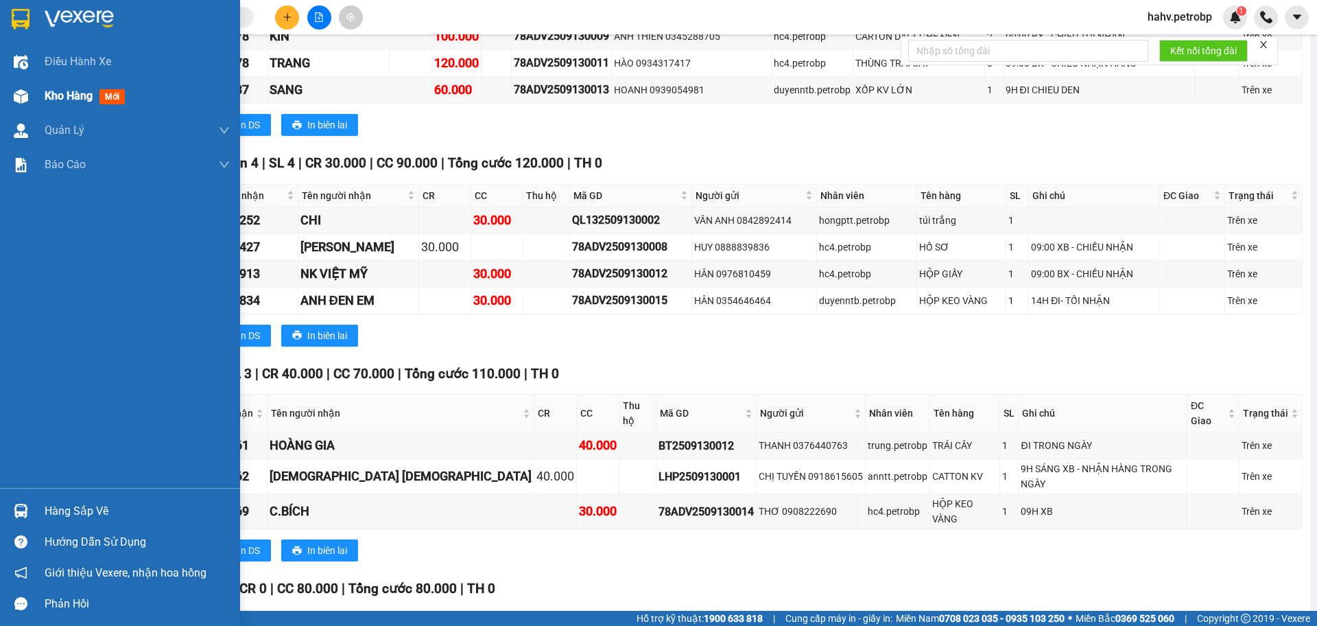
click at [66, 98] on span "Kho hàng" at bounding box center [69, 95] width 48 height 13
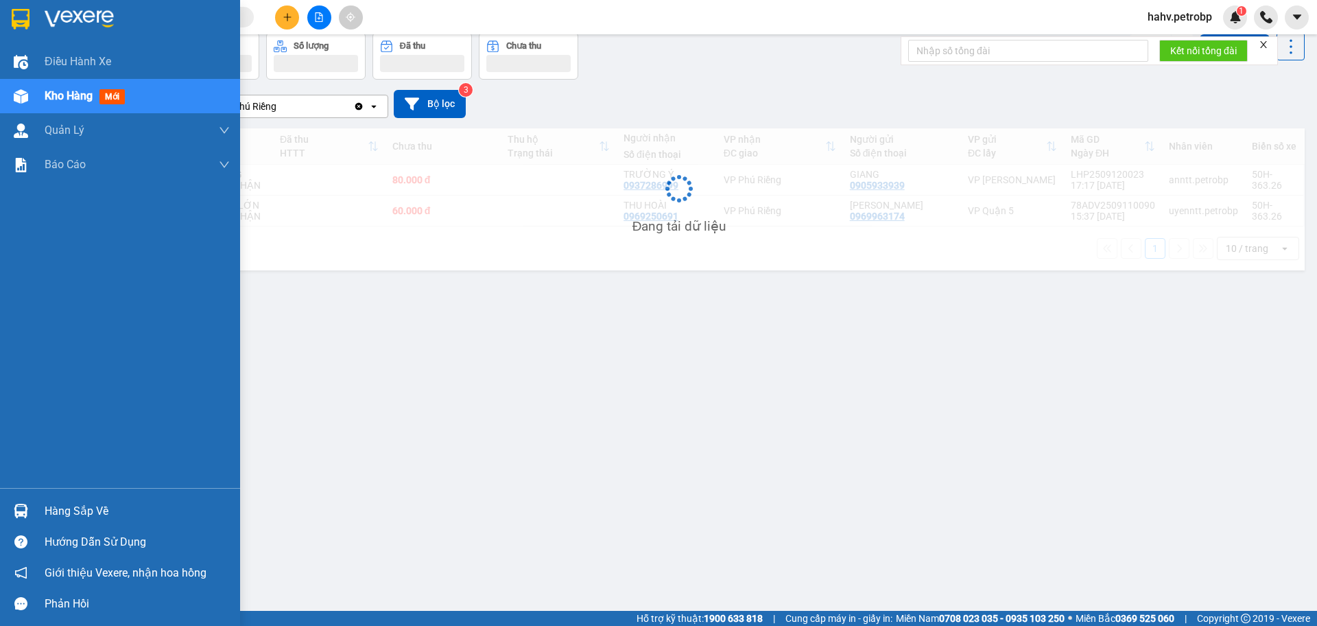
scroll to position [63, 0]
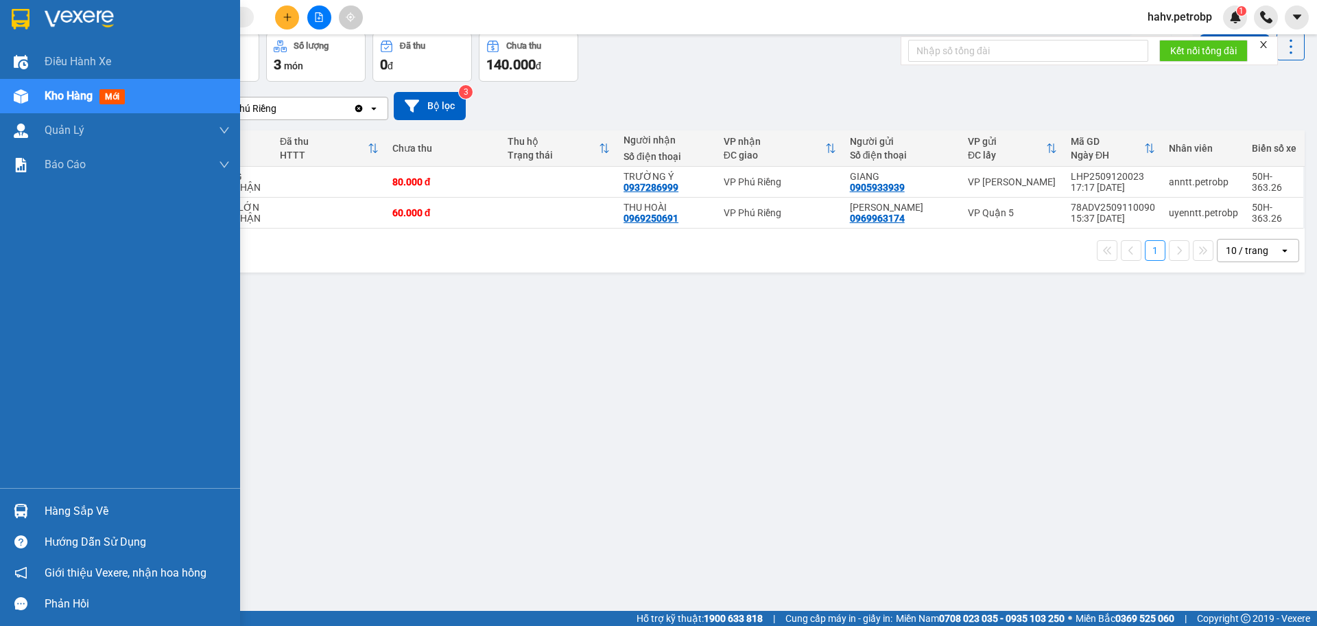
click at [91, 503] on div "Hàng sắp về" at bounding box center [137, 511] width 185 height 21
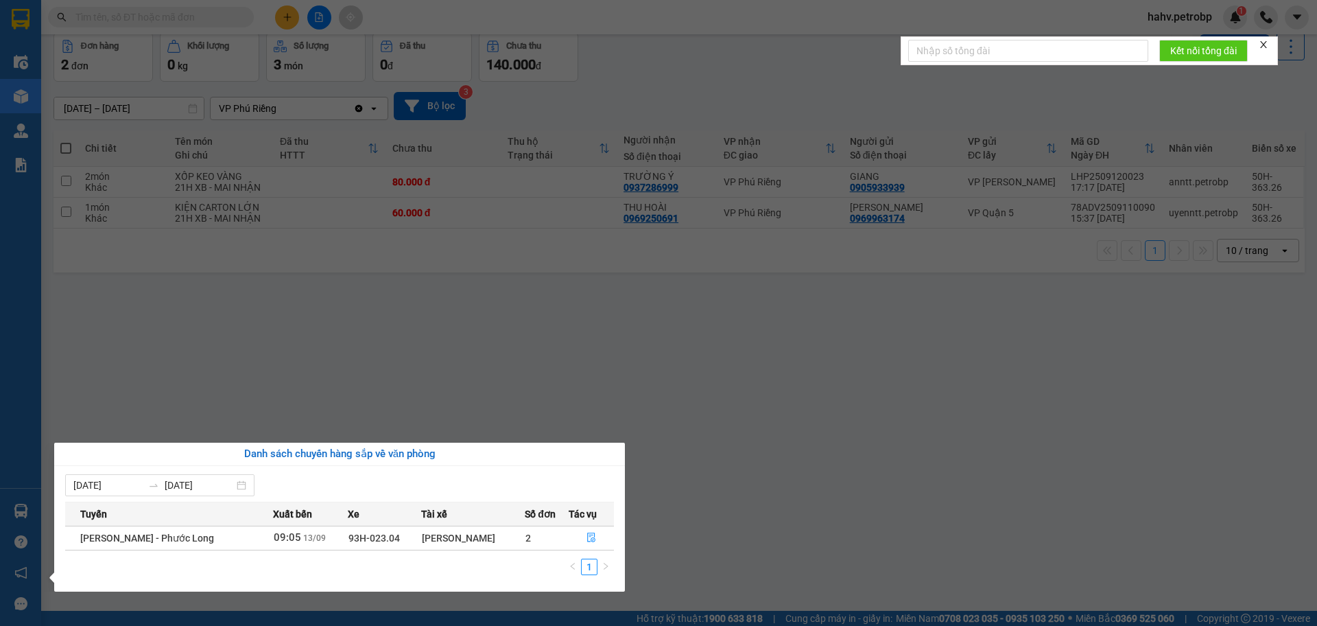
click at [764, 510] on section "Kết quả tìm kiếm ( 0 ) Bộ lọc No Data hahv.petrobp 1 Điều hành xe Kho hàng mới …" at bounding box center [658, 313] width 1317 height 626
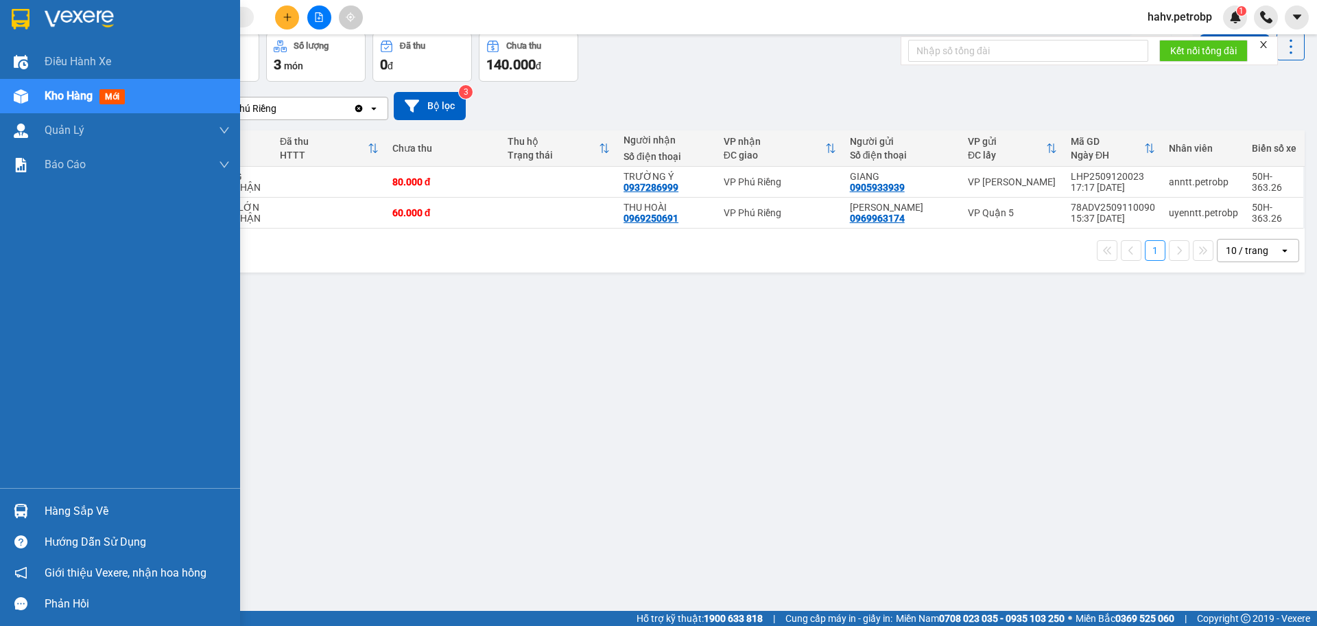
click at [86, 512] on div "Hàng sắp về" at bounding box center [137, 511] width 185 height 21
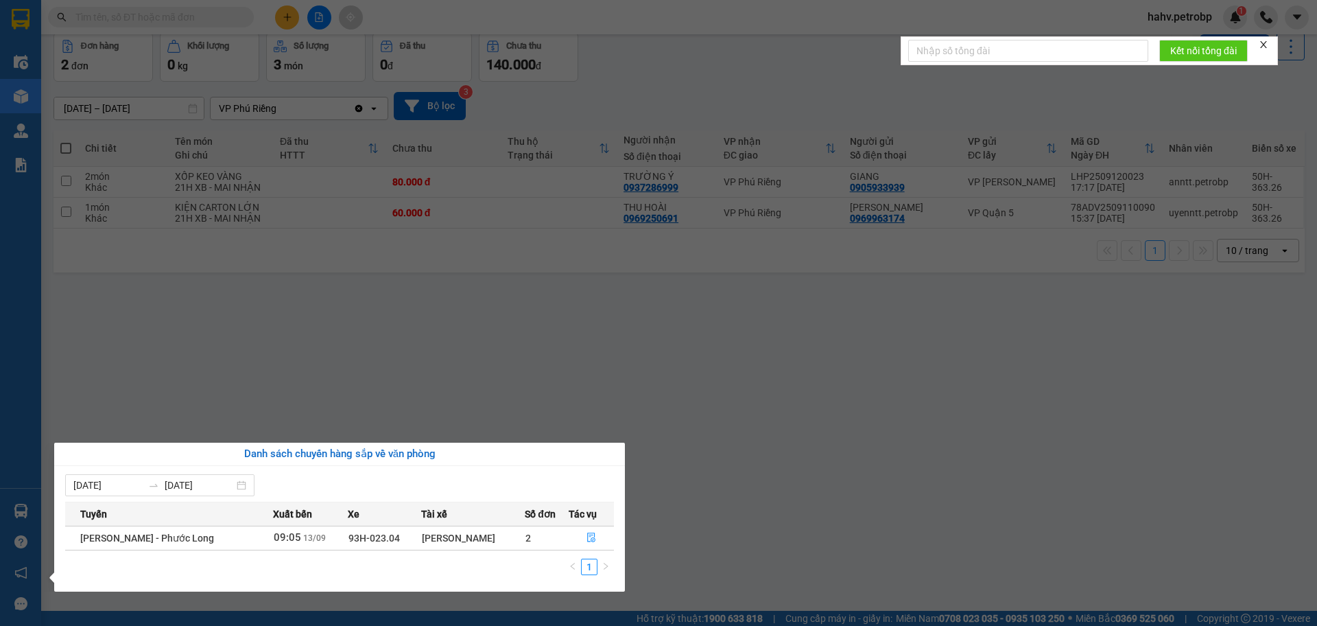
click at [744, 556] on section "Kết quả tìm kiếm ( 0 ) Bộ lọc No Data hahv.petrobp 1 Điều hành xe Kho hàng mới …" at bounding box center [658, 313] width 1317 height 626
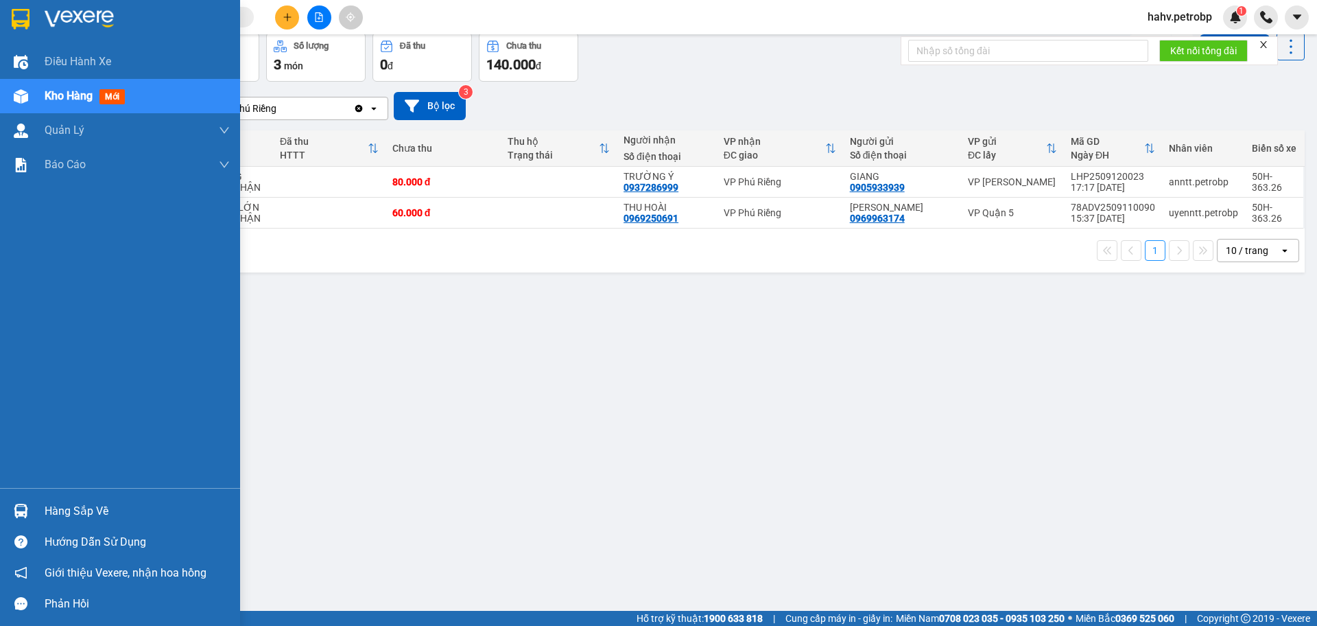
click at [64, 502] on div "Hàng sắp về" at bounding box center [137, 511] width 185 height 21
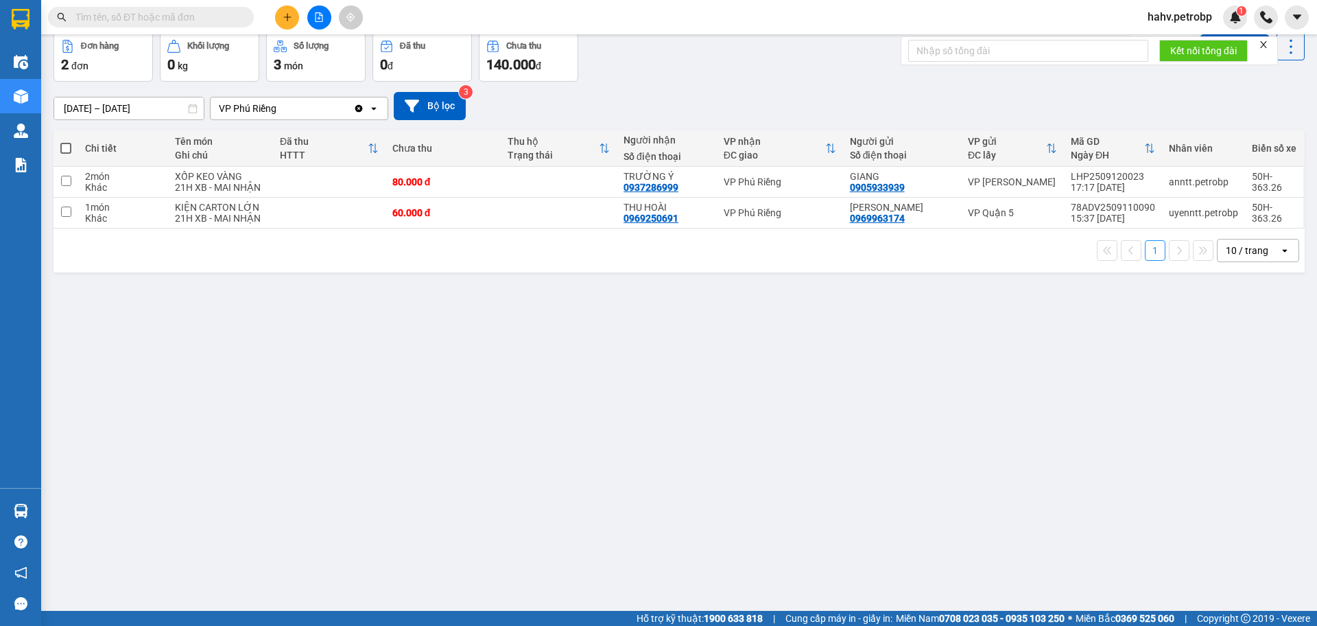
click at [942, 488] on section "Kết quả tìm kiếm ( 0 ) Bộ lọc No Data hahv.petrobp 1 Điều hành xe Kho hàng mới …" at bounding box center [658, 313] width 1317 height 626
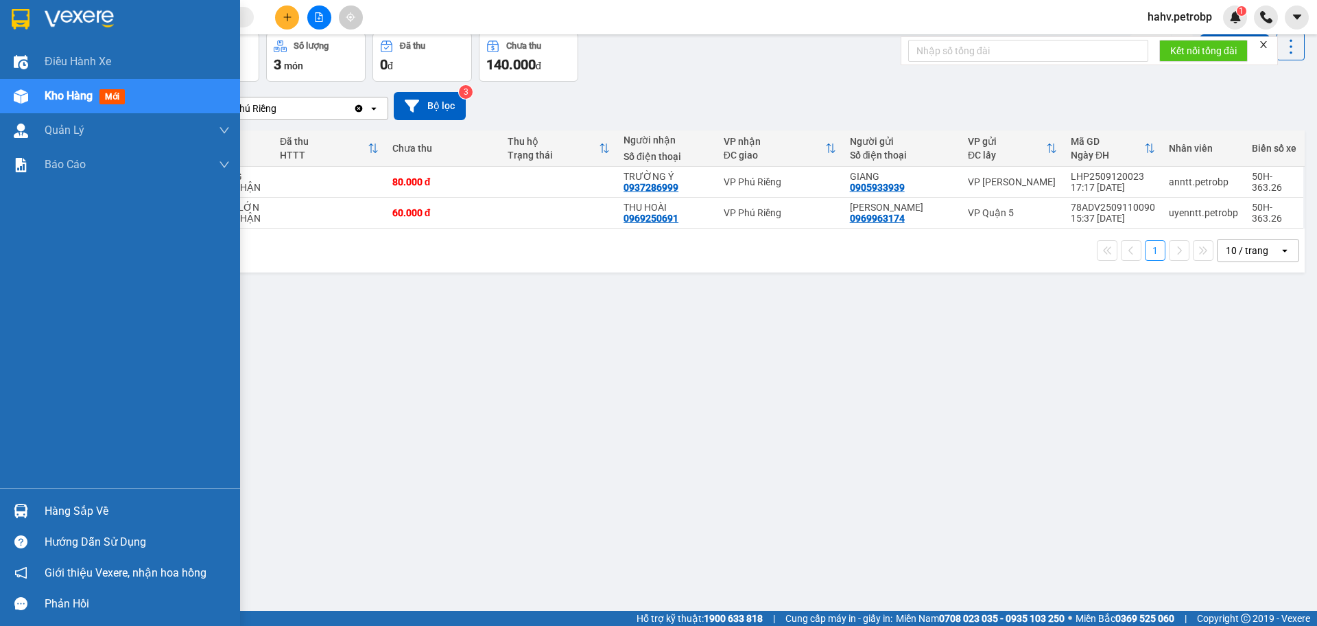
click at [69, 513] on div "Hàng sắp về" at bounding box center [137, 511] width 185 height 21
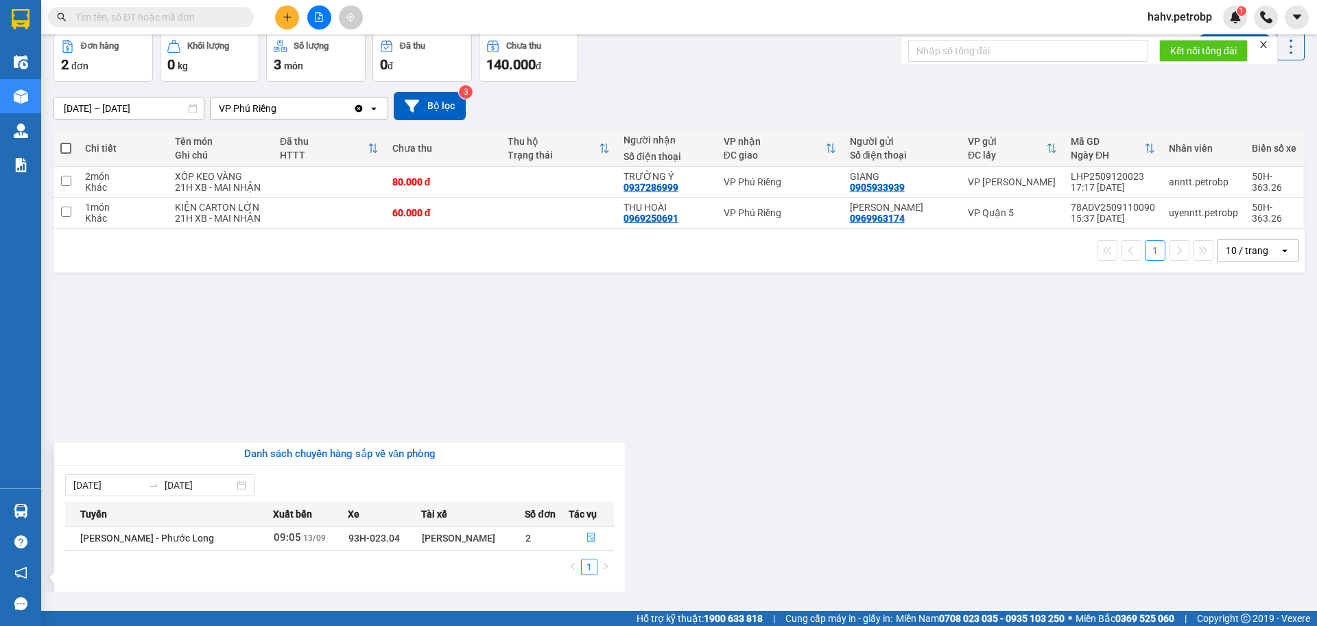
click at [975, 451] on section "Kết quả tìm kiếm ( 0 ) Bộ lọc No Data hahv.petrobp 1 Điều hành xe Kho hàng mới …" at bounding box center [658, 313] width 1317 height 626
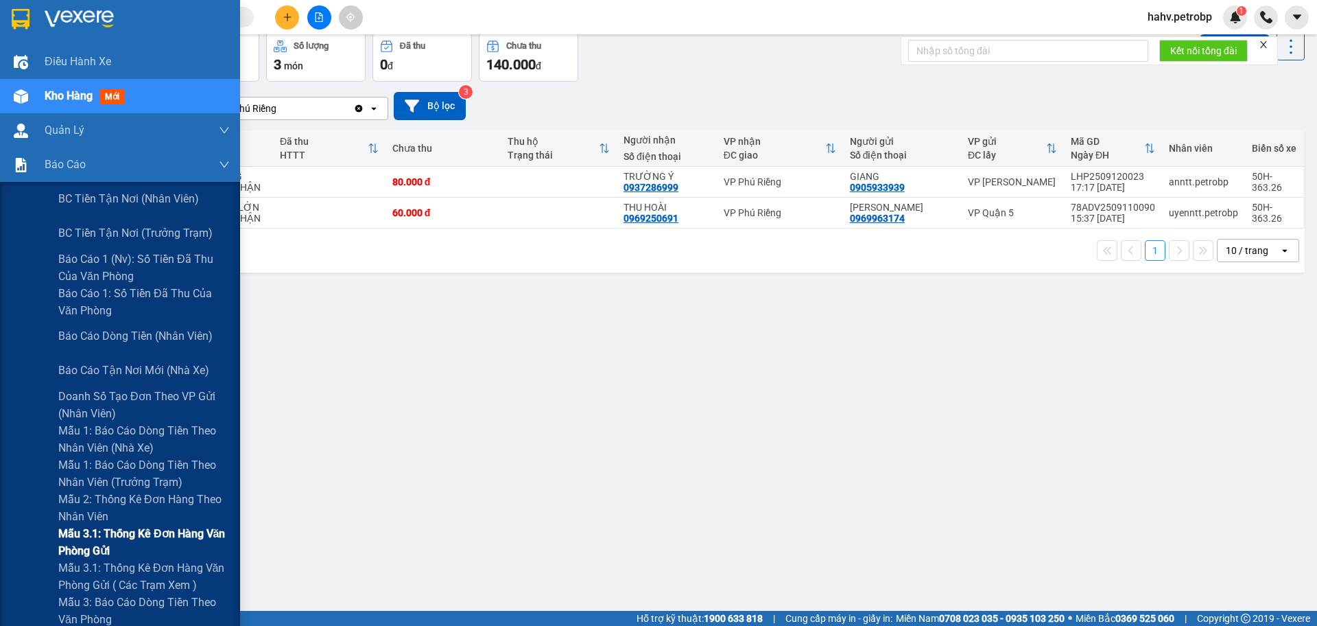
click at [124, 531] on span "Mẫu 3.1: Thống kê đơn hàng văn phòng gửi" at bounding box center [143, 542] width 171 height 34
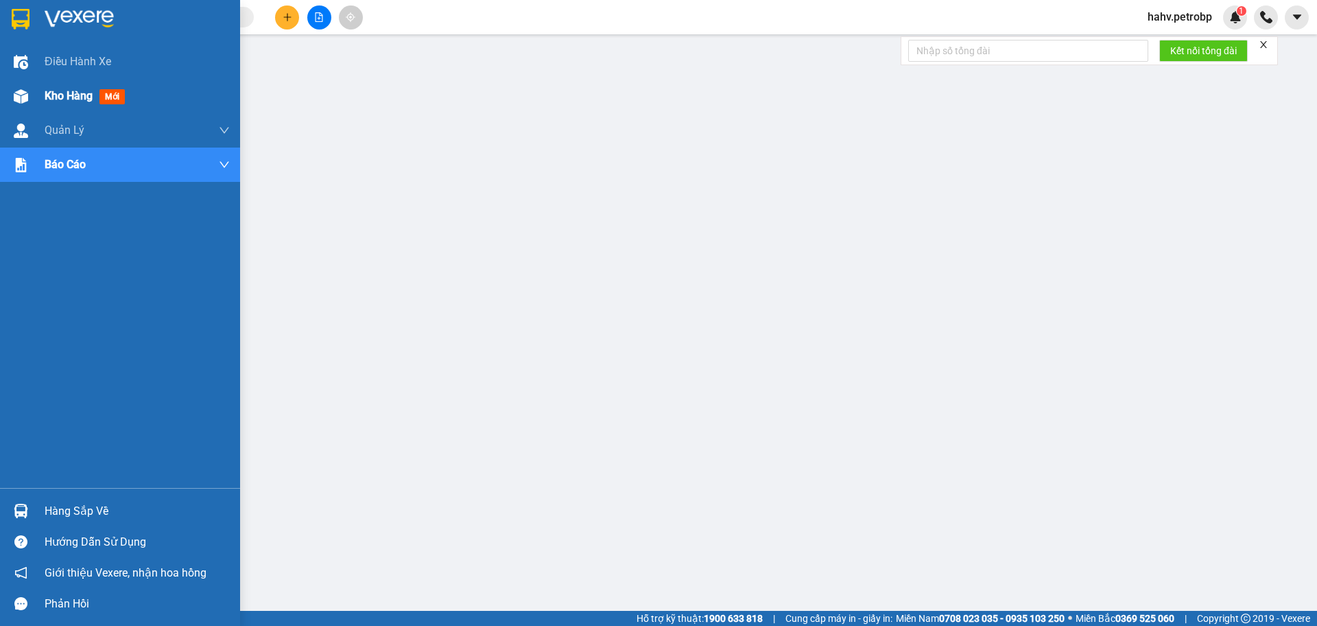
click at [69, 92] on span "Kho hàng" at bounding box center [69, 95] width 48 height 13
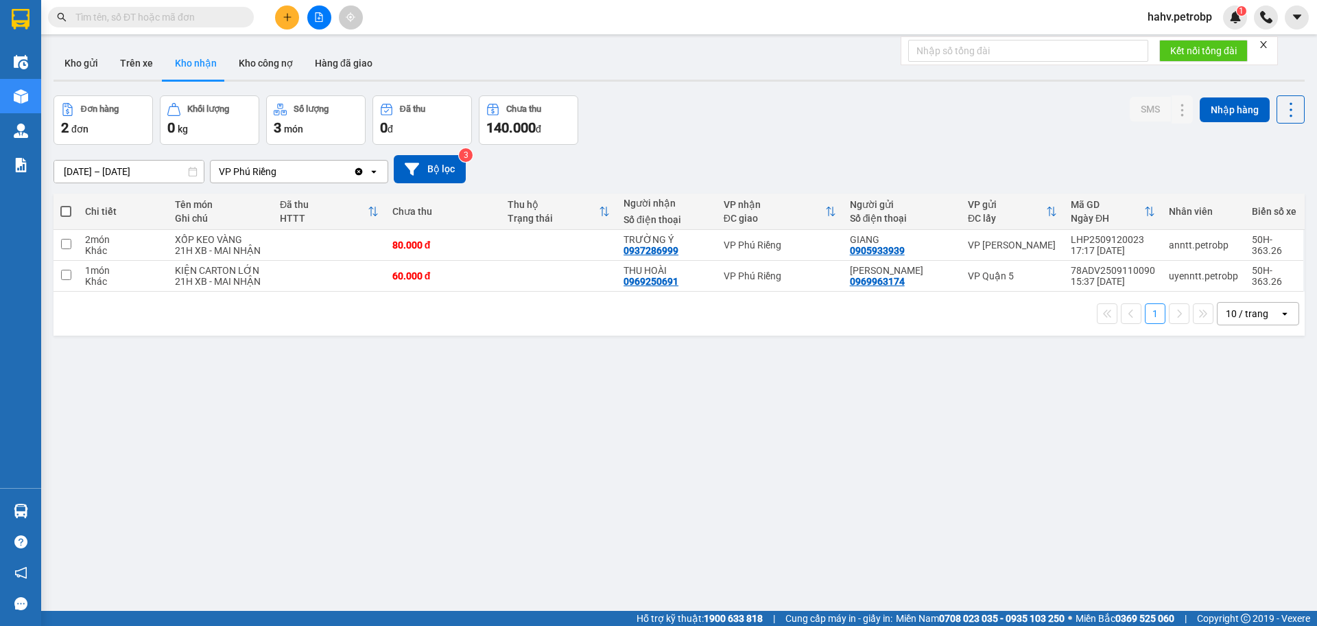
click at [99, 508] on div "ver 1.8.143 Kho gửi Trên xe Kho nhận Kho công nợ Hàng đã giao Đơn hàng 2 đơn Kh…" at bounding box center [679, 354] width 1262 height 626
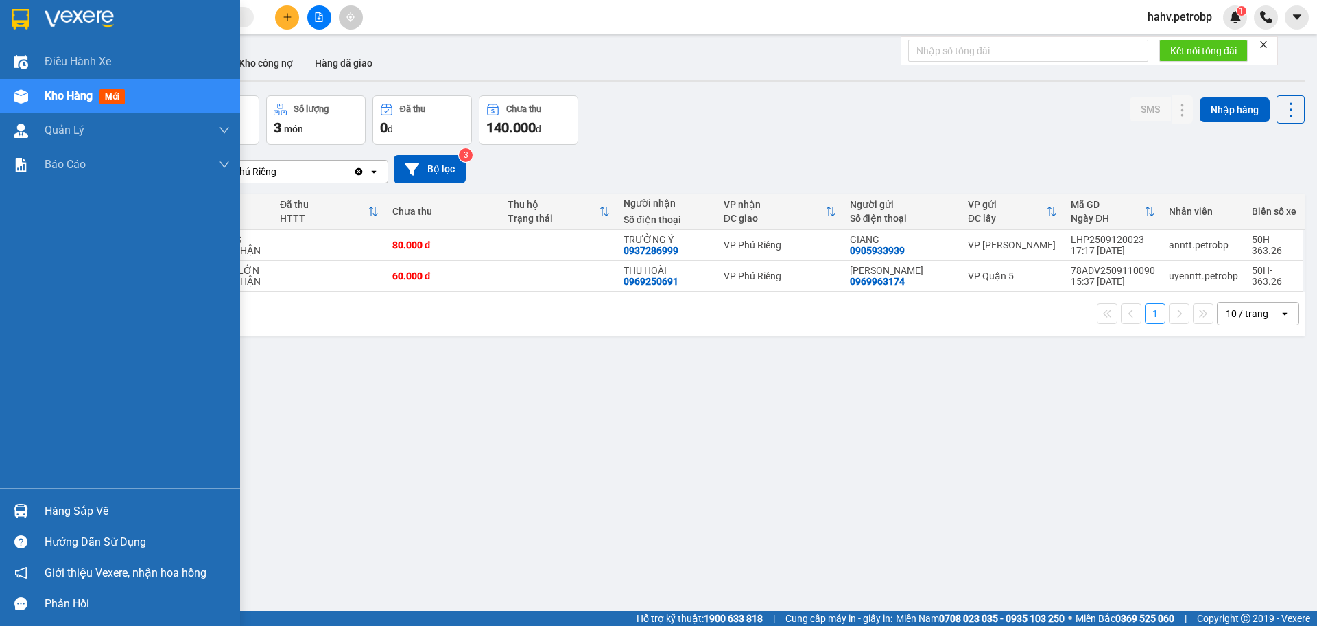
click at [76, 511] on div "Hàng sắp về" at bounding box center [137, 511] width 185 height 21
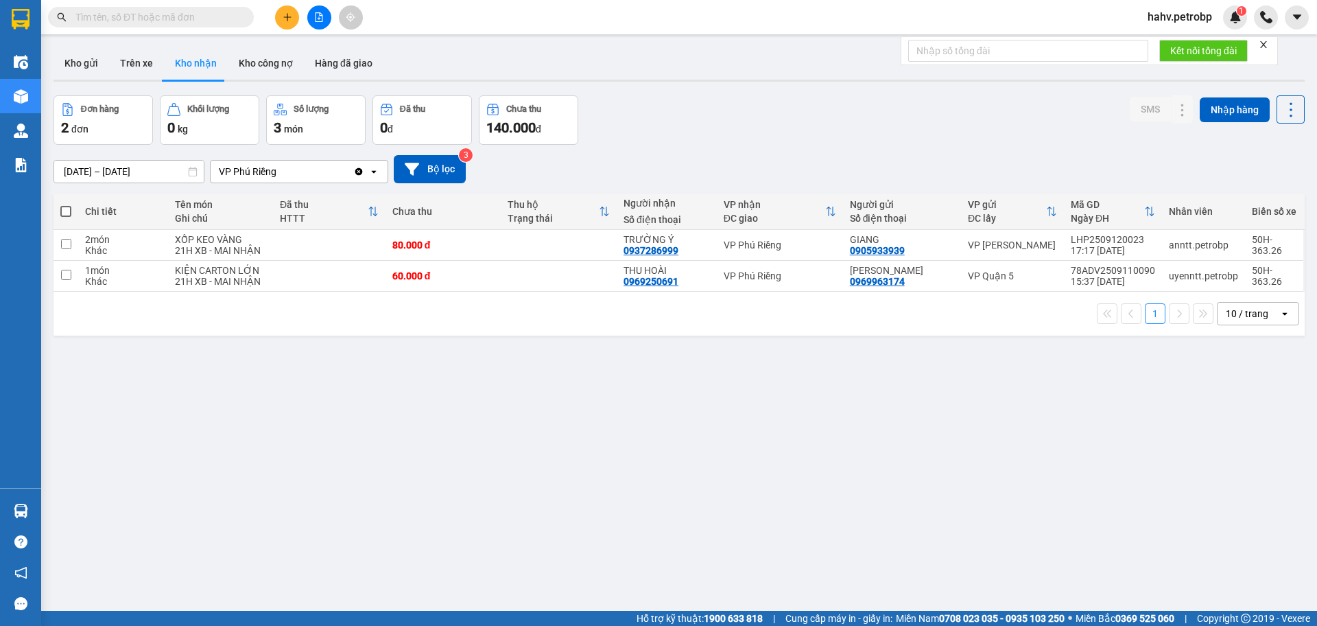
click at [995, 541] on section "Kết quả tìm kiếm ( 0 ) Bộ lọc No Data hahv.petrobp 1 Điều hành xe Kho hàng mới …" at bounding box center [658, 313] width 1317 height 626
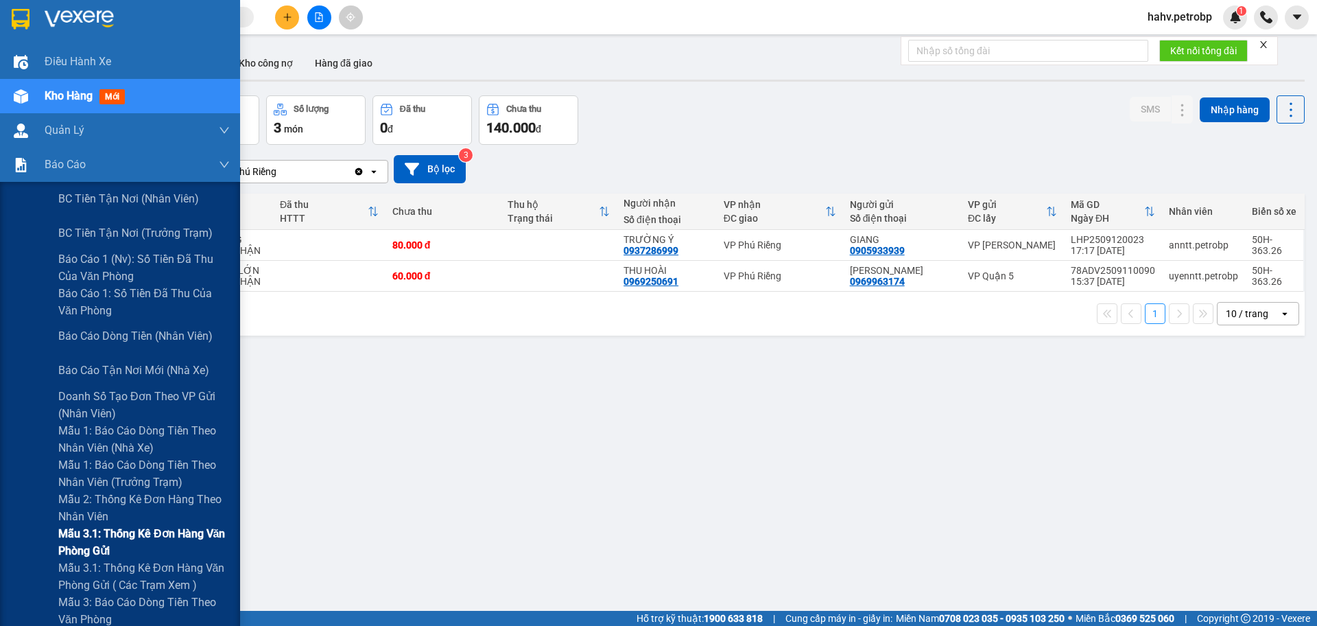
click at [108, 532] on span "Mẫu 3.1: Thống kê đơn hàng văn phòng gửi" at bounding box center [143, 542] width 171 height 34
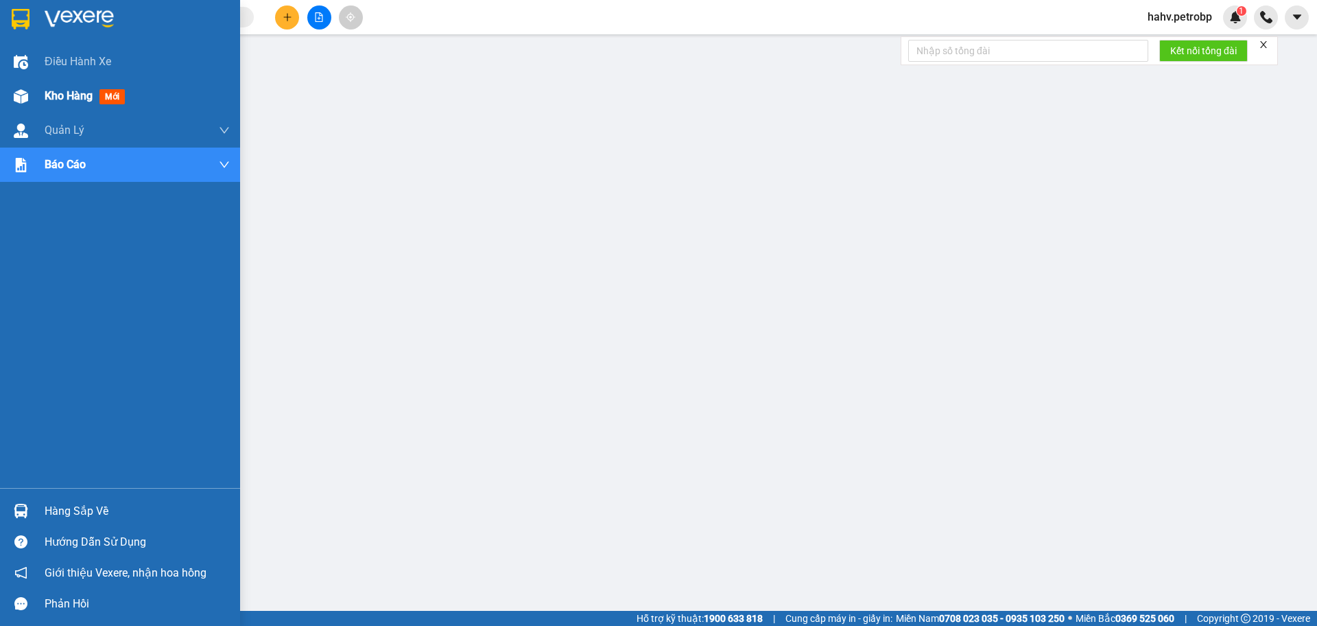
click at [77, 89] on span "Kho hàng" at bounding box center [69, 95] width 48 height 13
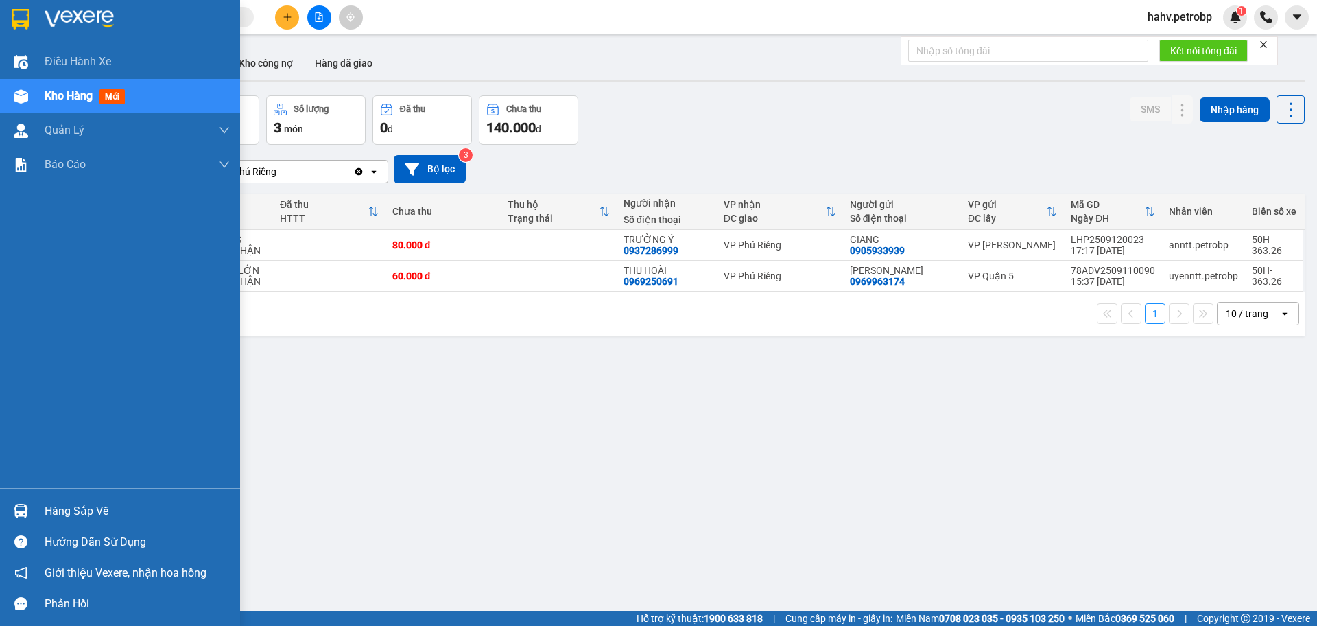
click at [85, 502] on div "Hàng sắp về" at bounding box center [137, 511] width 185 height 21
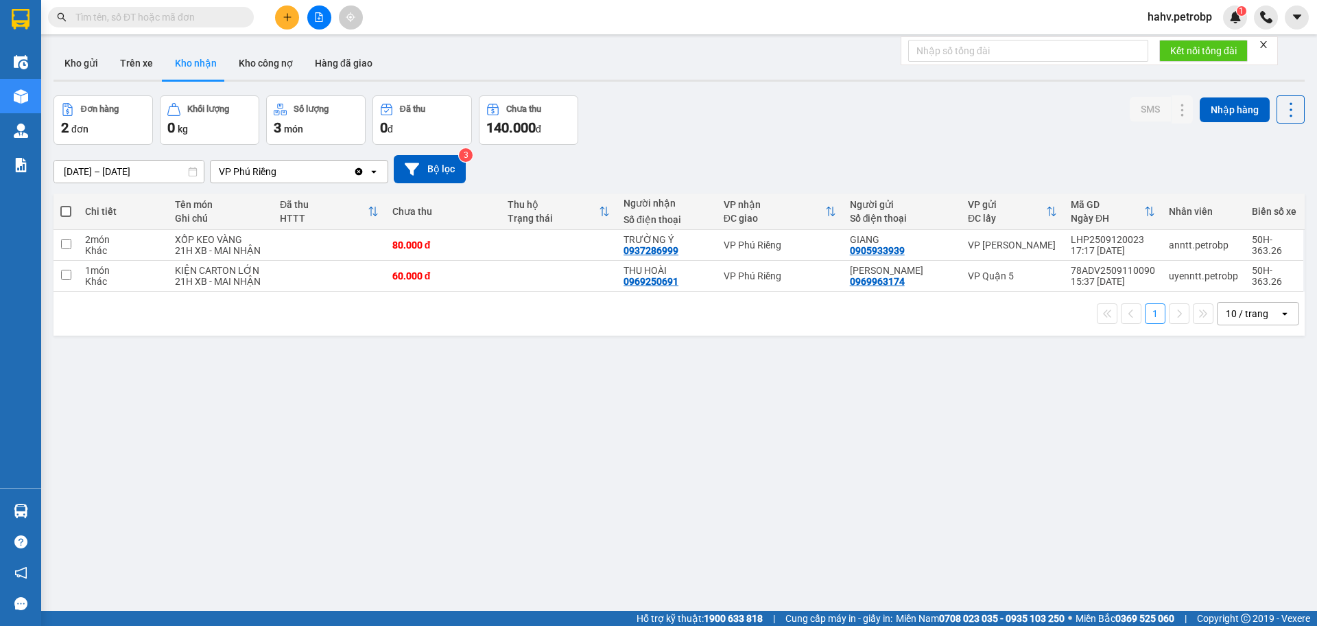
click at [768, 545] on section "Kết quả tìm kiếm ( 0 ) Bộ lọc No Data hahv.petrobp 1 Điều hành xe Kho hàng mới …" at bounding box center [658, 313] width 1317 height 626
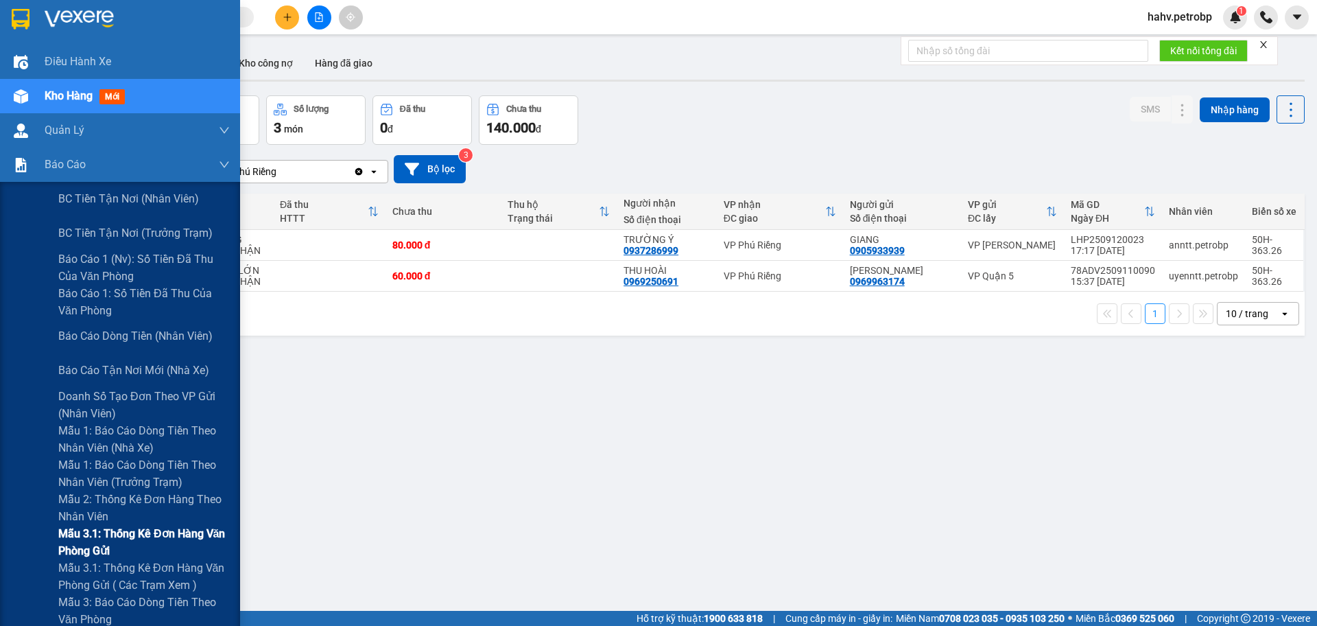
click at [141, 536] on span "Mẫu 3.1: Thống kê đơn hàng văn phòng gửi" at bounding box center [143, 542] width 171 height 34
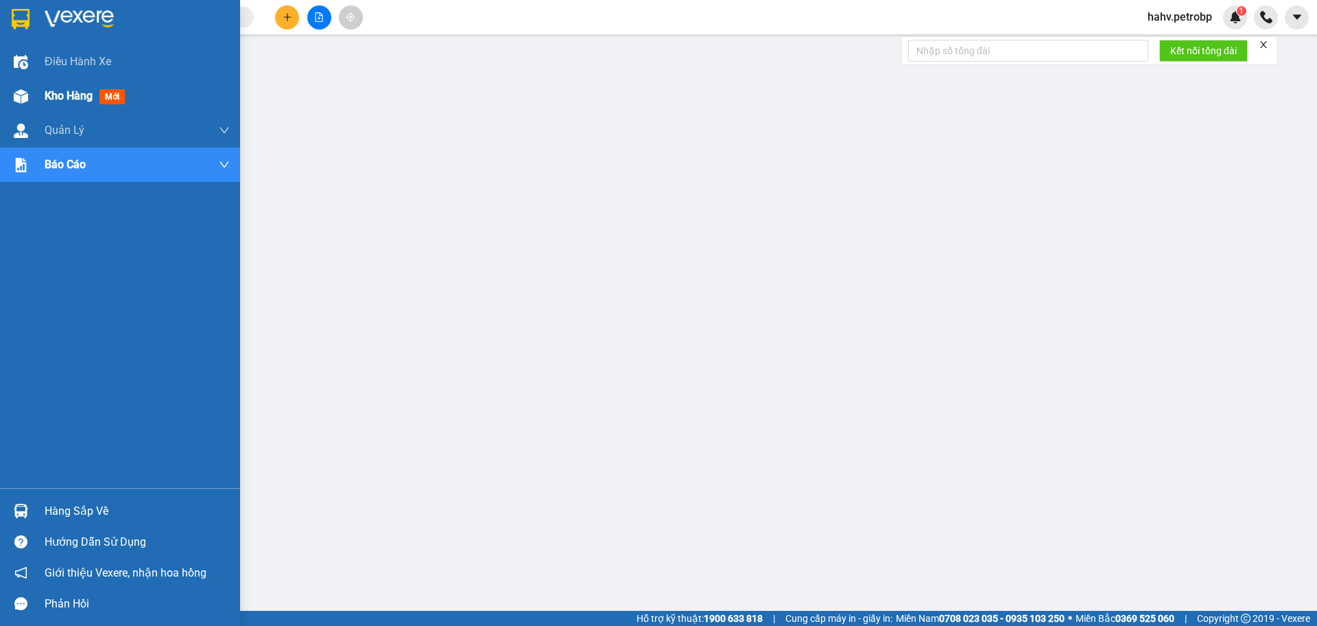
click at [59, 86] on div "Kho hàng mới" at bounding box center [137, 96] width 185 height 34
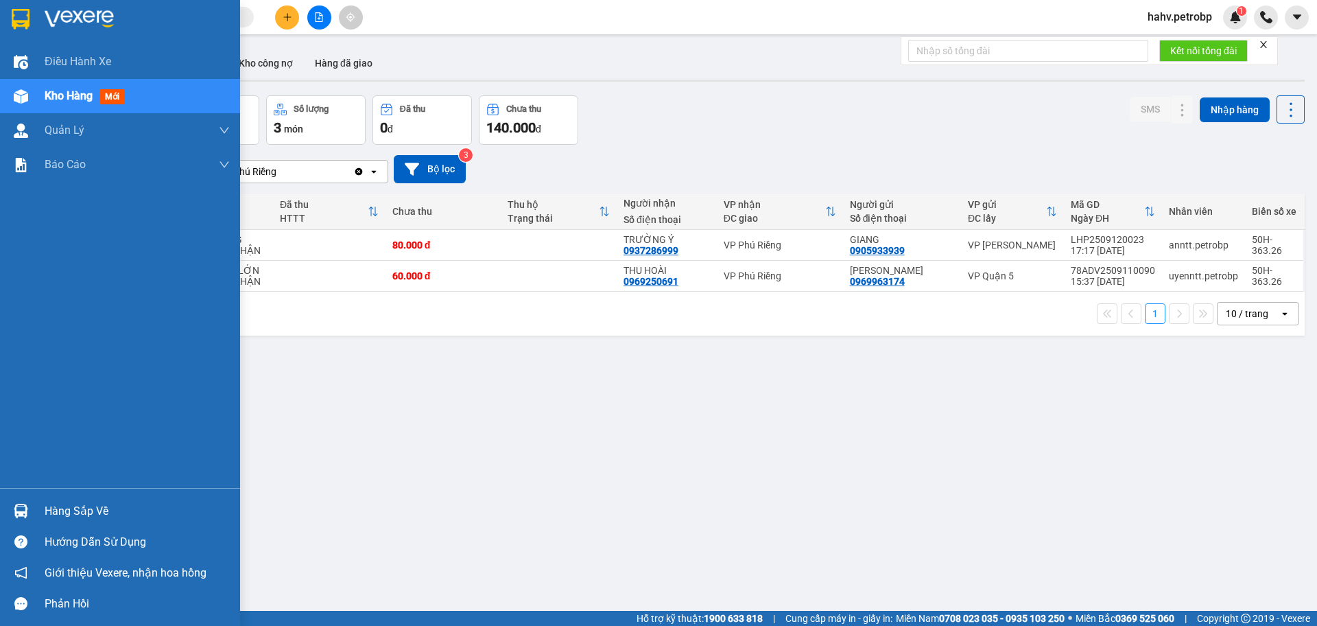
click at [56, 506] on div "Hàng sắp về" at bounding box center [137, 511] width 185 height 21
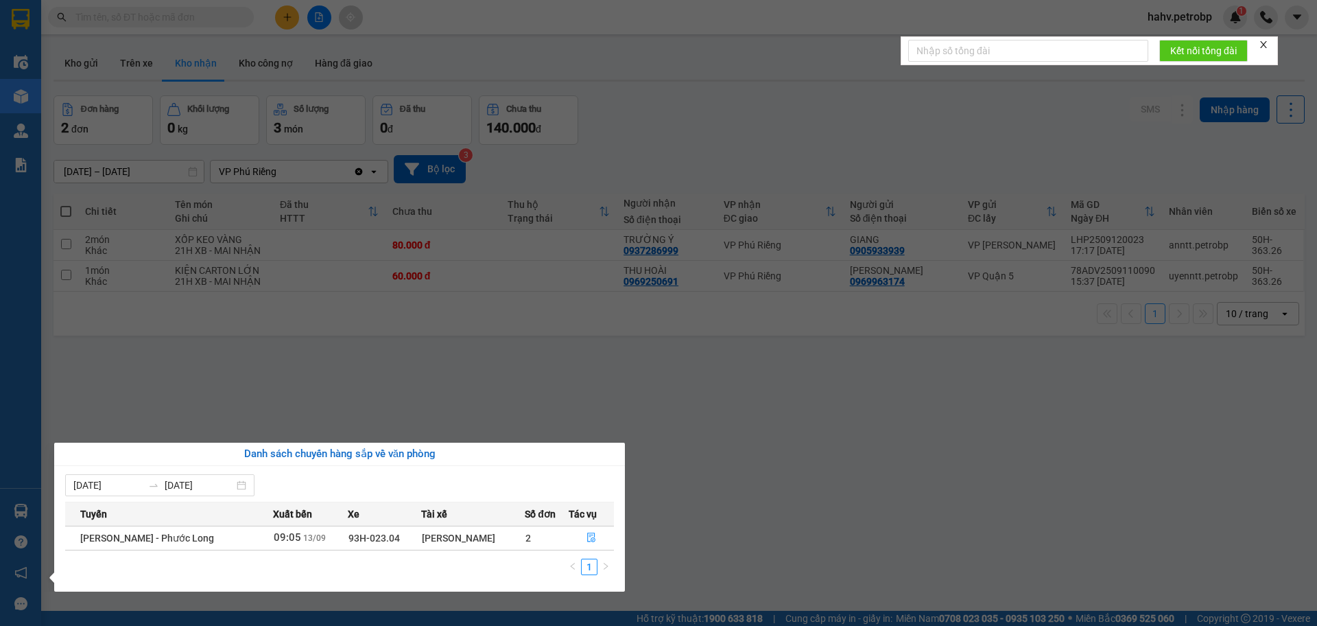
click at [727, 562] on section "Kết quả tìm kiếm ( 0 ) Bộ lọc No Data hahv.petrobp 1 Điều hành xe Kho hàng mới …" at bounding box center [658, 313] width 1317 height 626
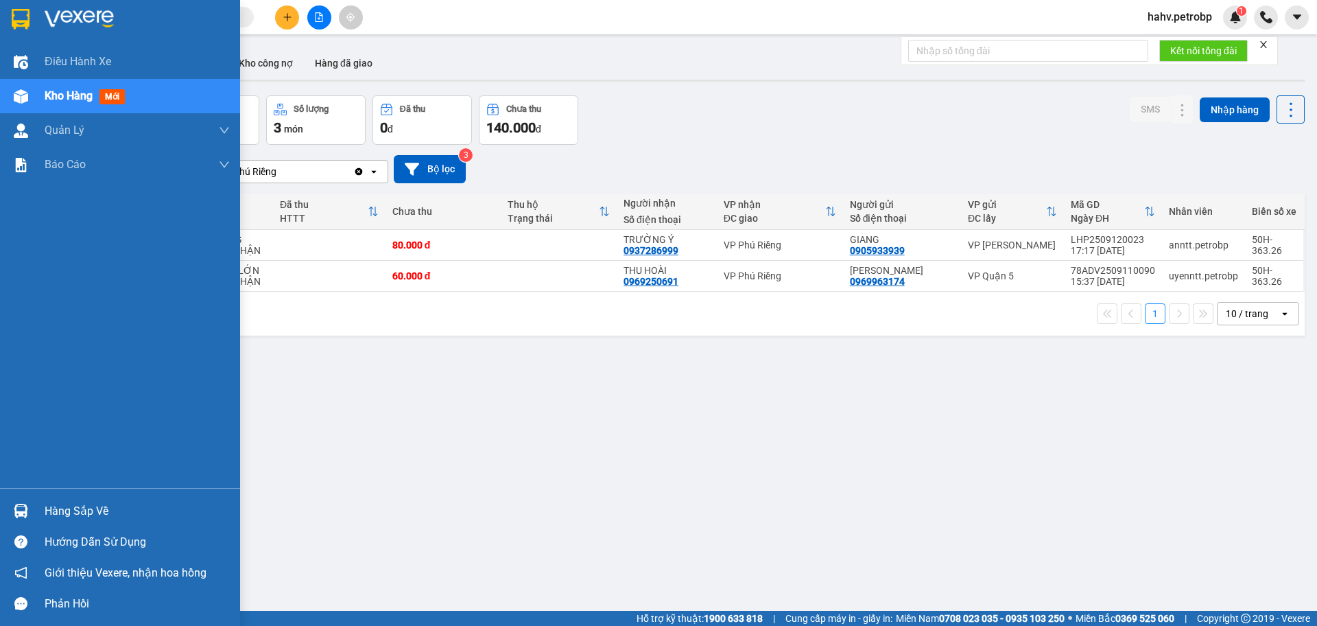
click at [82, 512] on div "Hàng sắp về" at bounding box center [137, 511] width 185 height 21
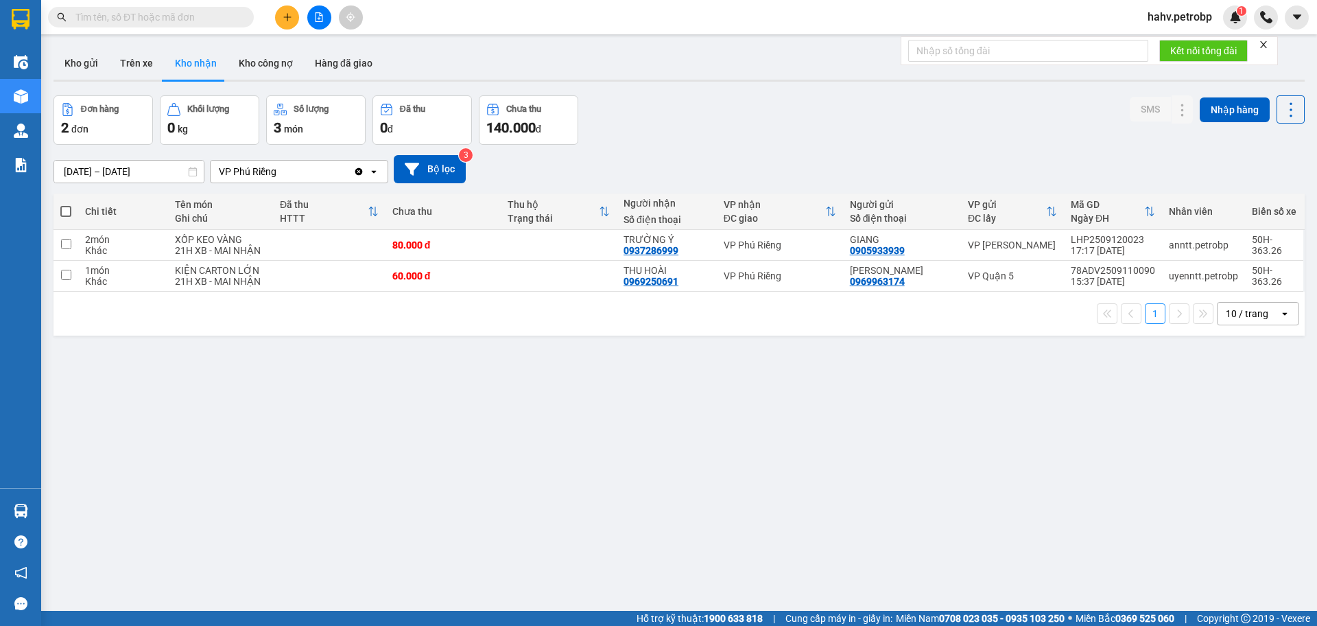
click at [835, 485] on section "Kết quả tìm kiếm ( 0 ) Bộ lọc No Data hahv.petrobp 1 Điều hành xe Kho hàng mới …" at bounding box center [658, 313] width 1317 height 626
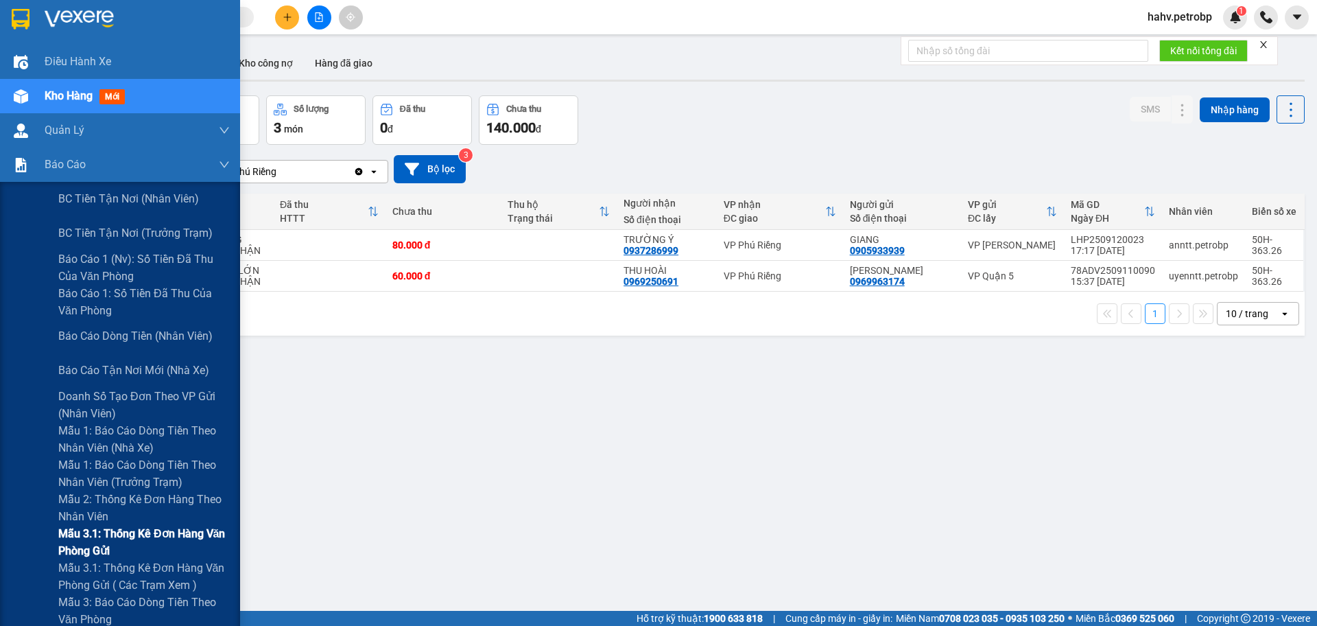
click at [128, 534] on span "Mẫu 3.1: Thống kê đơn hàng văn phòng gửi" at bounding box center [143, 542] width 171 height 34
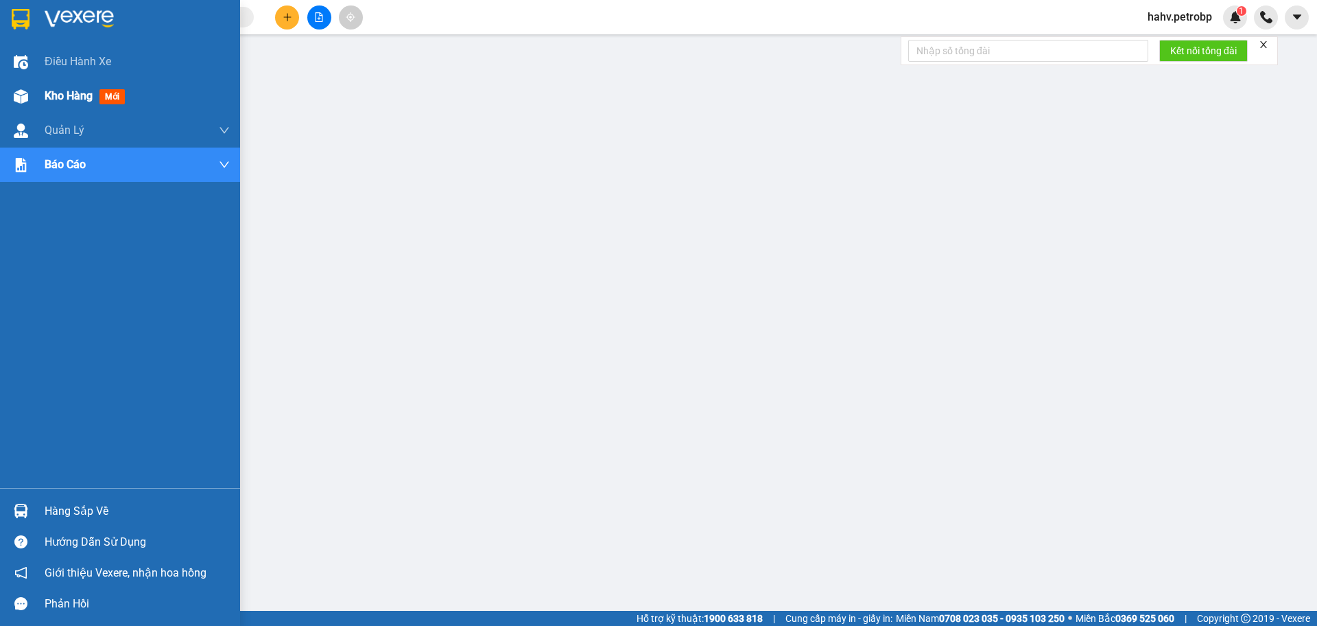
click at [69, 103] on div "Kho hàng mới" at bounding box center [88, 95] width 86 height 17
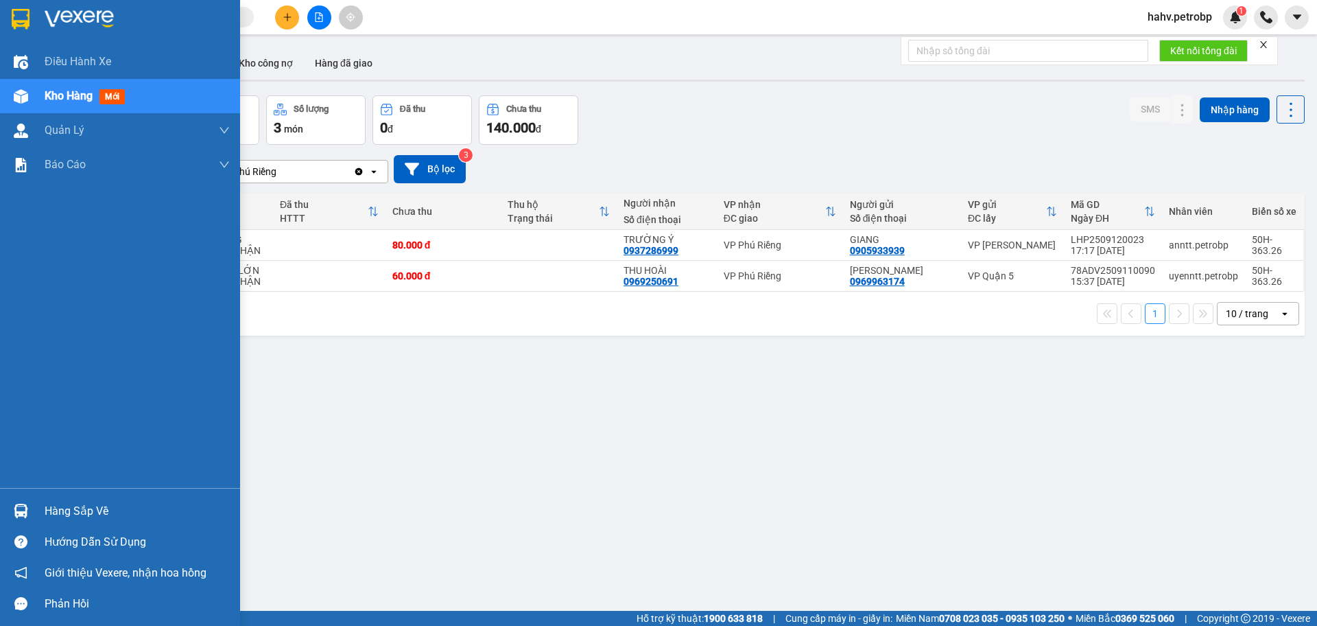
click at [89, 515] on div "Hàng sắp về" at bounding box center [137, 511] width 185 height 21
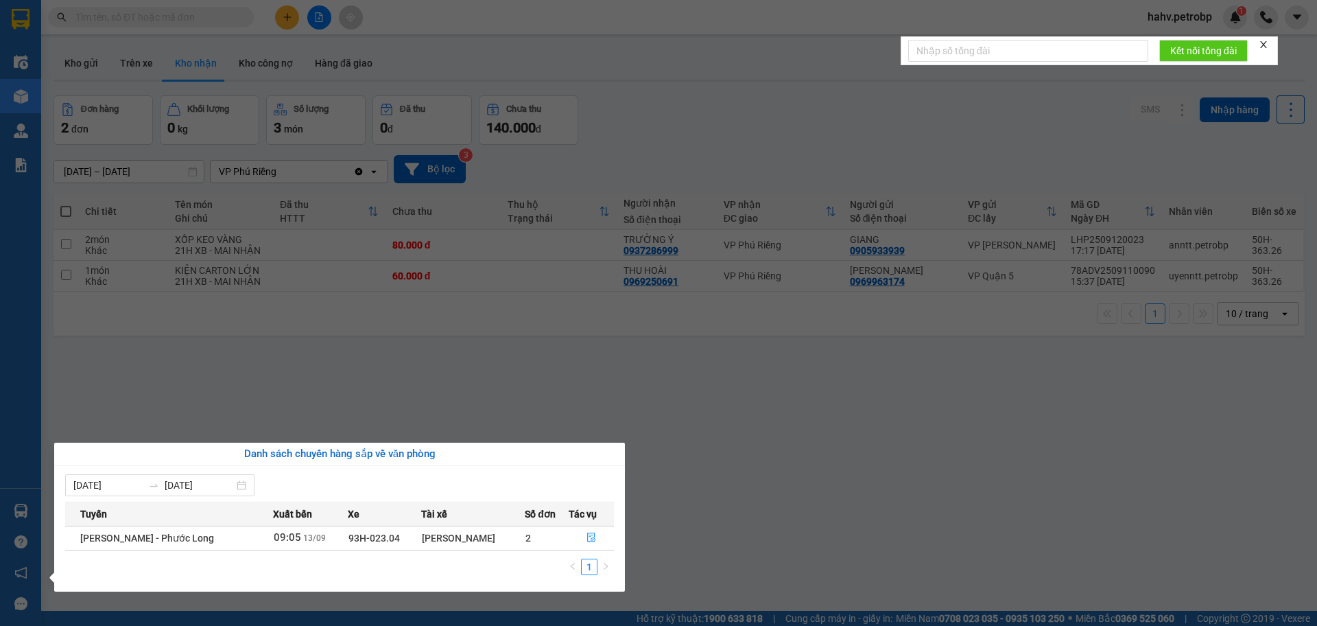
click at [692, 496] on section "Kết quả tìm kiếm ( 0 ) Bộ lọc No Data hahv.petrobp 1 Điều hành xe Kho hàng mới …" at bounding box center [658, 313] width 1317 height 626
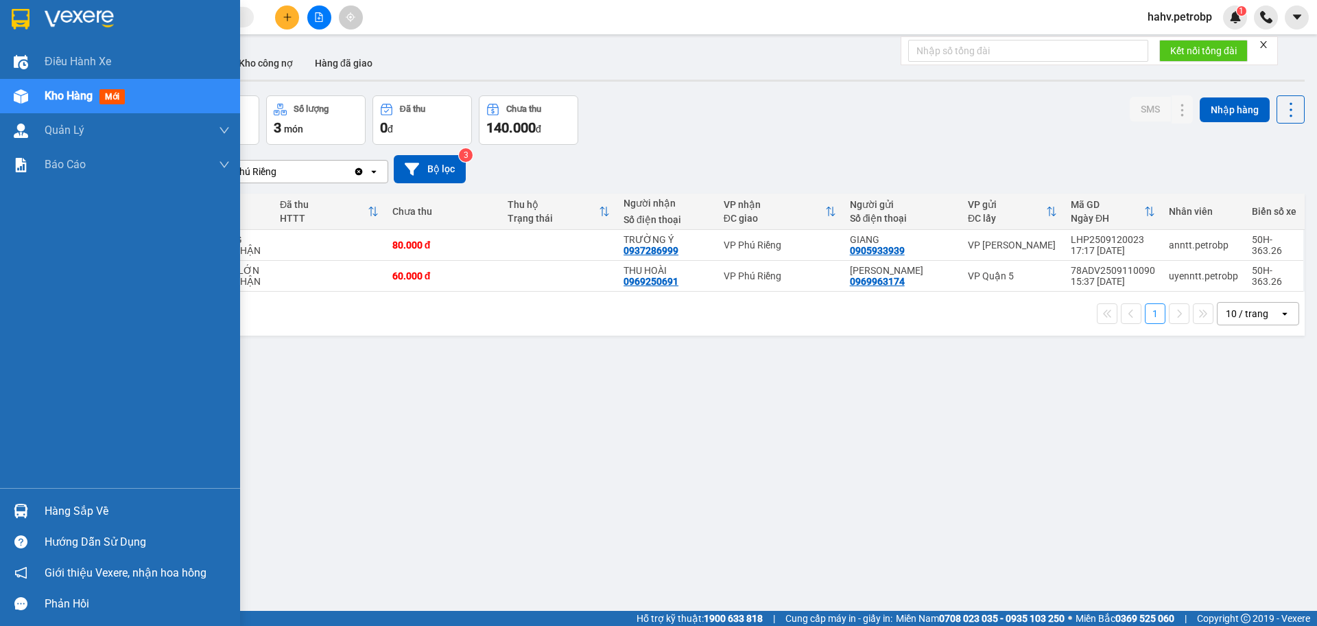
click at [58, 509] on div "Hàng sắp về" at bounding box center [137, 511] width 185 height 21
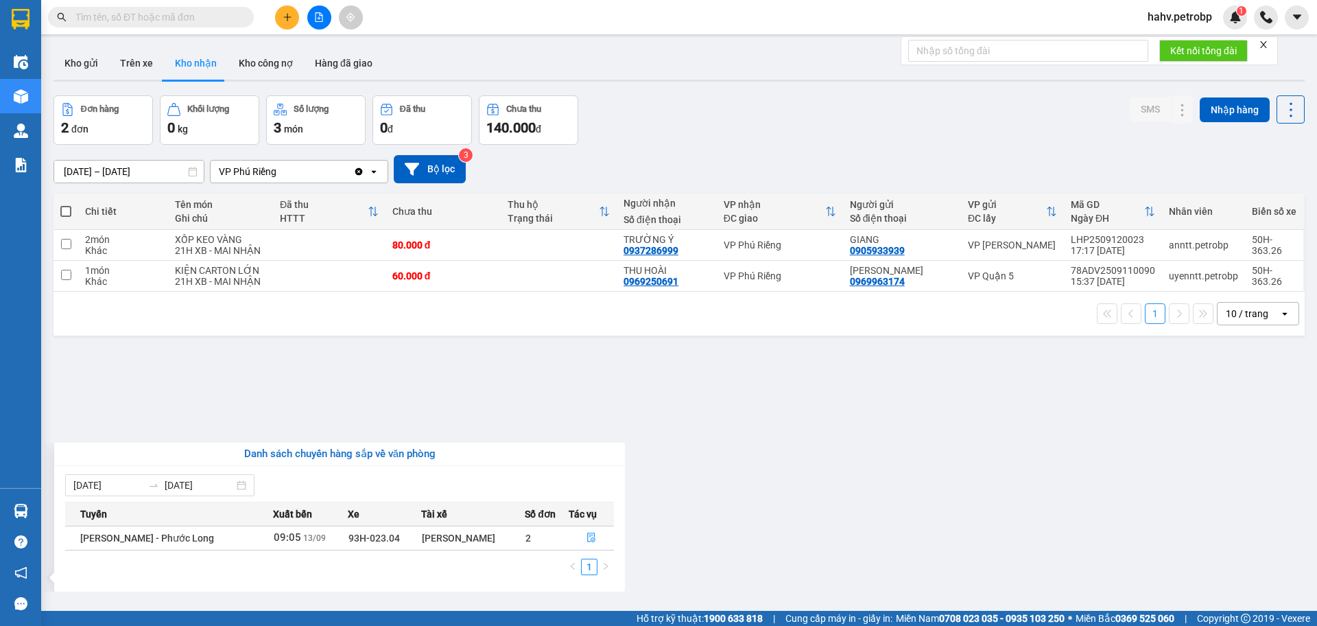
click at [792, 553] on section "Kết quả tìm kiếm ( 0 ) Bộ lọc No Data hahv.petrobp 1 Điều hành xe Kho hàng mới …" at bounding box center [658, 313] width 1317 height 626
click at [792, 553] on div "ver 1.8.143 Kho gửi Trên xe Kho nhận Kho công nợ Hàng đã giao Đơn hàng 2 đơn Kh…" at bounding box center [679, 354] width 1262 height 626
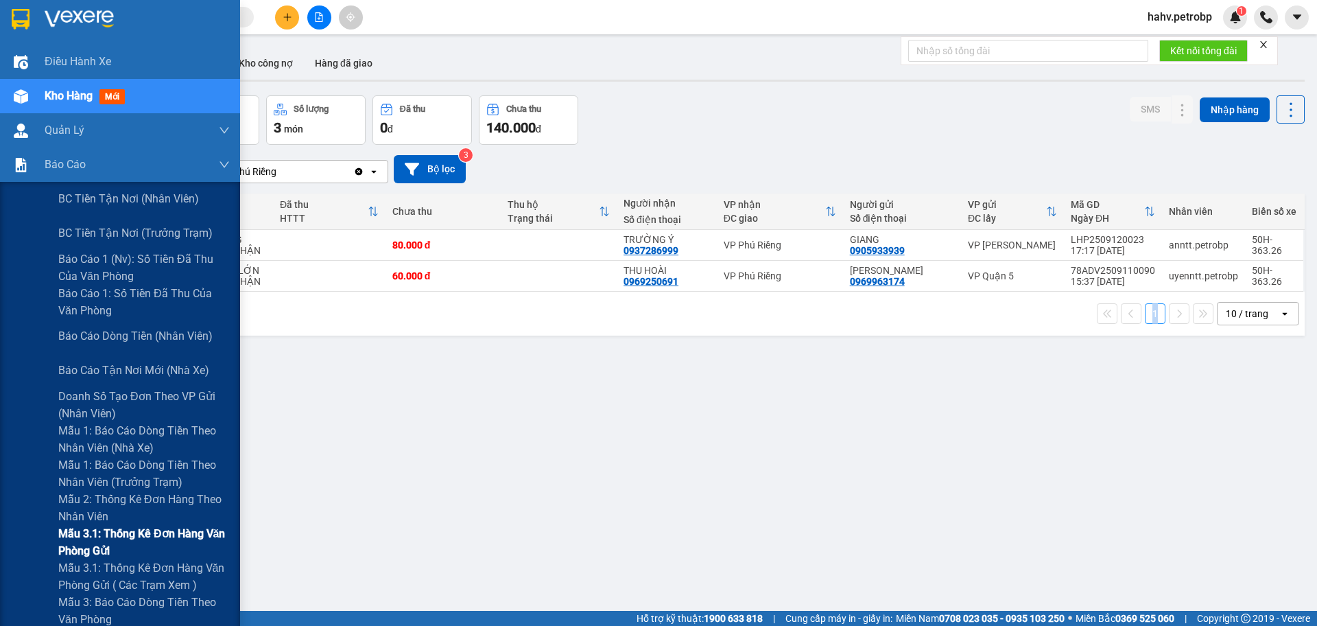
click at [110, 535] on span "Mẫu 3.1: Thống kê đơn hàng văn phòng gửi" at bounding box center [143, 542] width 171 height 34
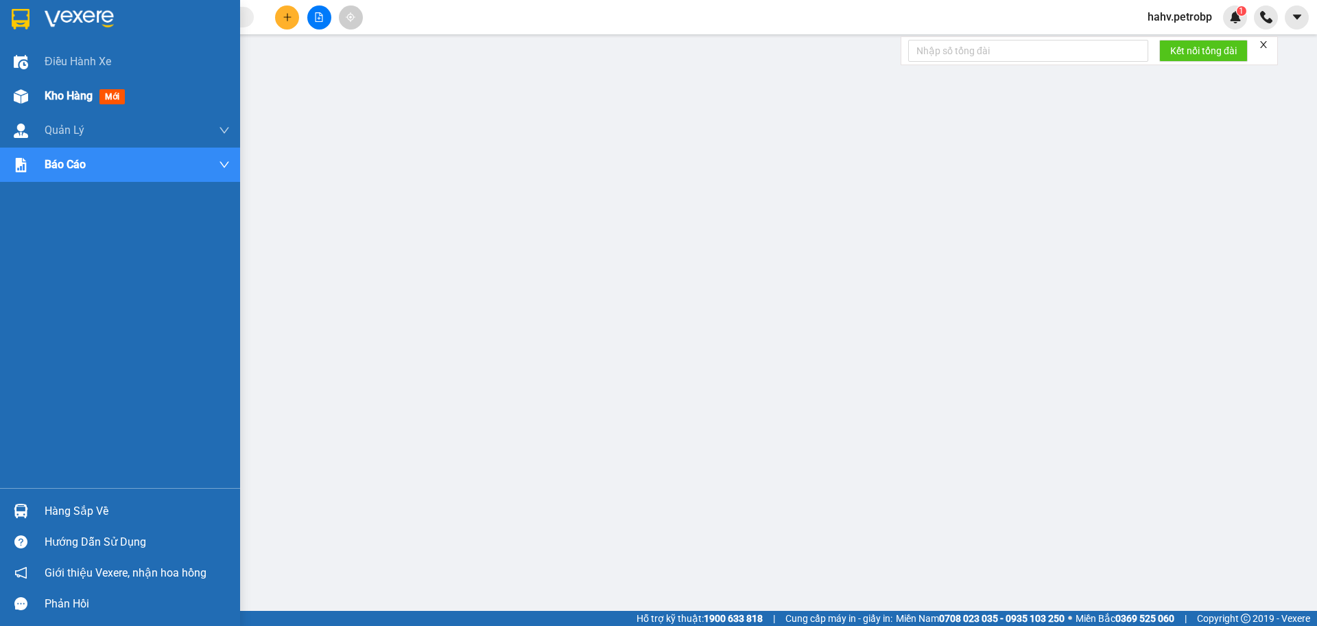
click at [57, 91] on span "Kho hàng" at bounding box center [69, 95] width 48 height 13
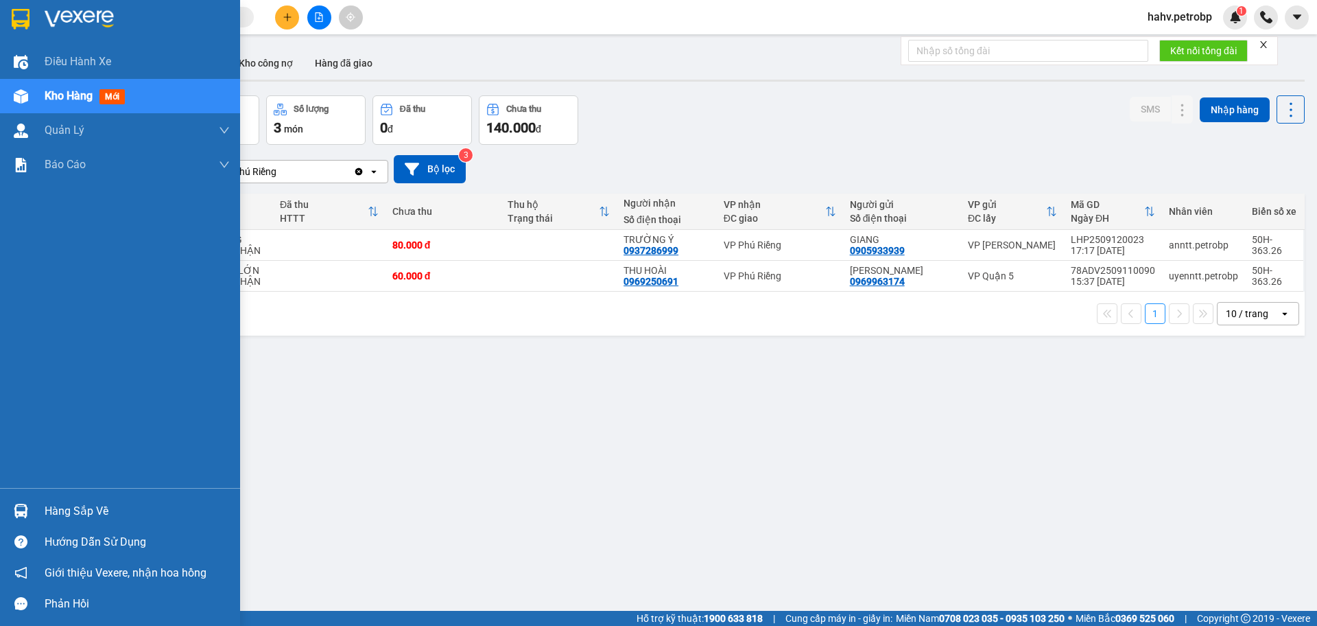
click at [82, 517] on div "Hàng sắp về" at bounding box center [137, 511] width 185 height 21
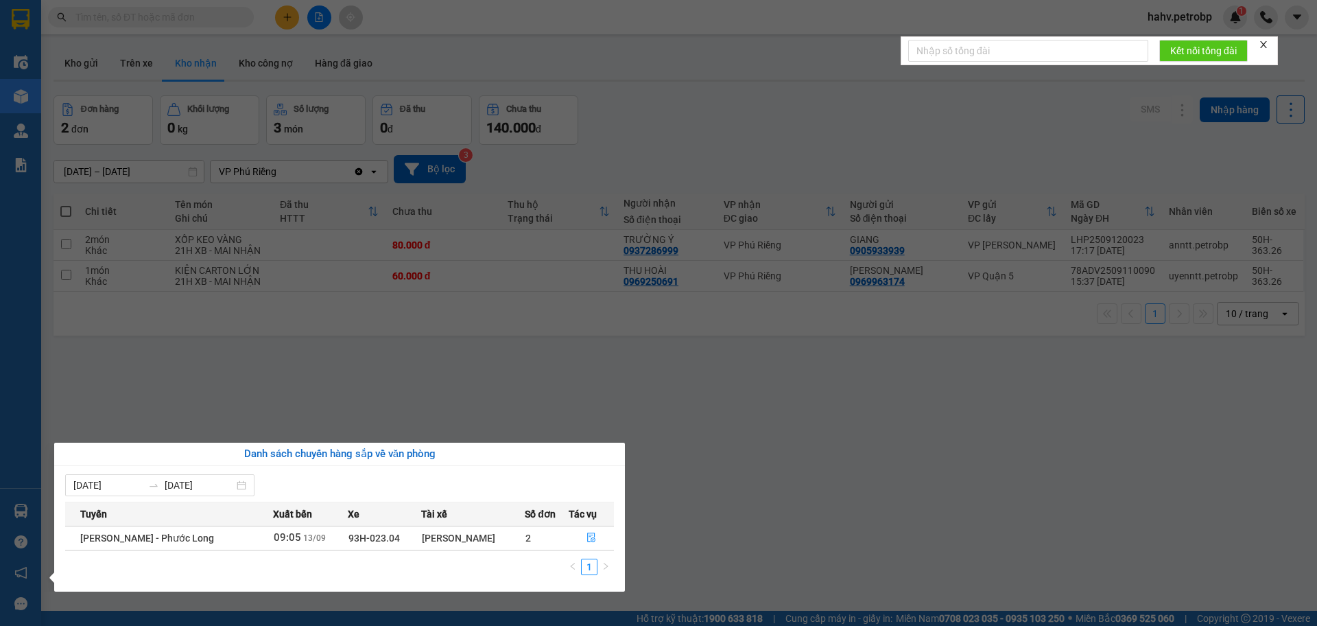
click at [748, 527] on section "Kết quả tìm kiếm ( 0 ) Bộ lọc No Data hahv.petrobp 1 Điều hành xe Kho hàng mới …" at bounding box center [658, 313] width 1317 height 626
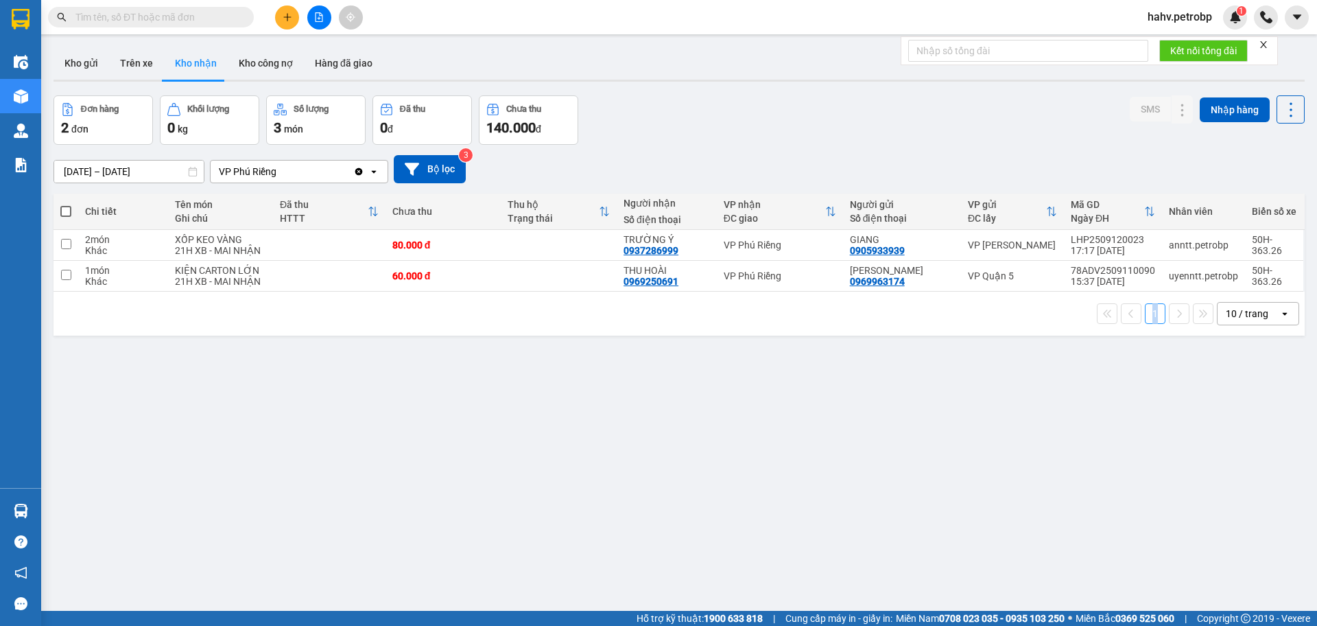
drag, startPoint x: 748, startPoint y: 527, endPoint x: 473, endPoint y: 494, distance: 277.7
click at [749, 526] on div "ver 1.8.143 Kho gửi Trên xe Kho nhận Kho công nợ Hàng đã giao Đơn hàng 2 đơn Kh…" at bounding box center [679, 354] width 1262 height 626
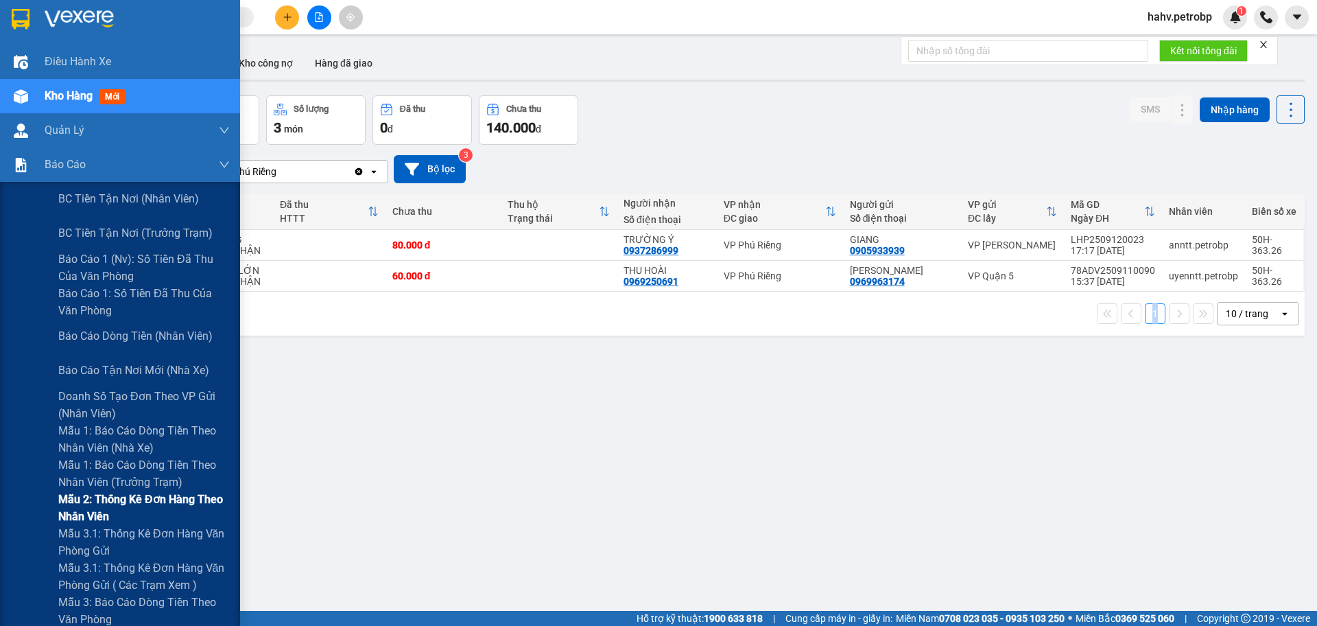
drag, startPoint x: 94, startPoint y: 530, endPoint x: 93, endPoint y: 517, distance: 13.7
click at [92, 528] on span "Mẫu 3.1: Thống kê đơn hàng văn phòng gửi" at bounding box center [143, 542] width 171 height 34
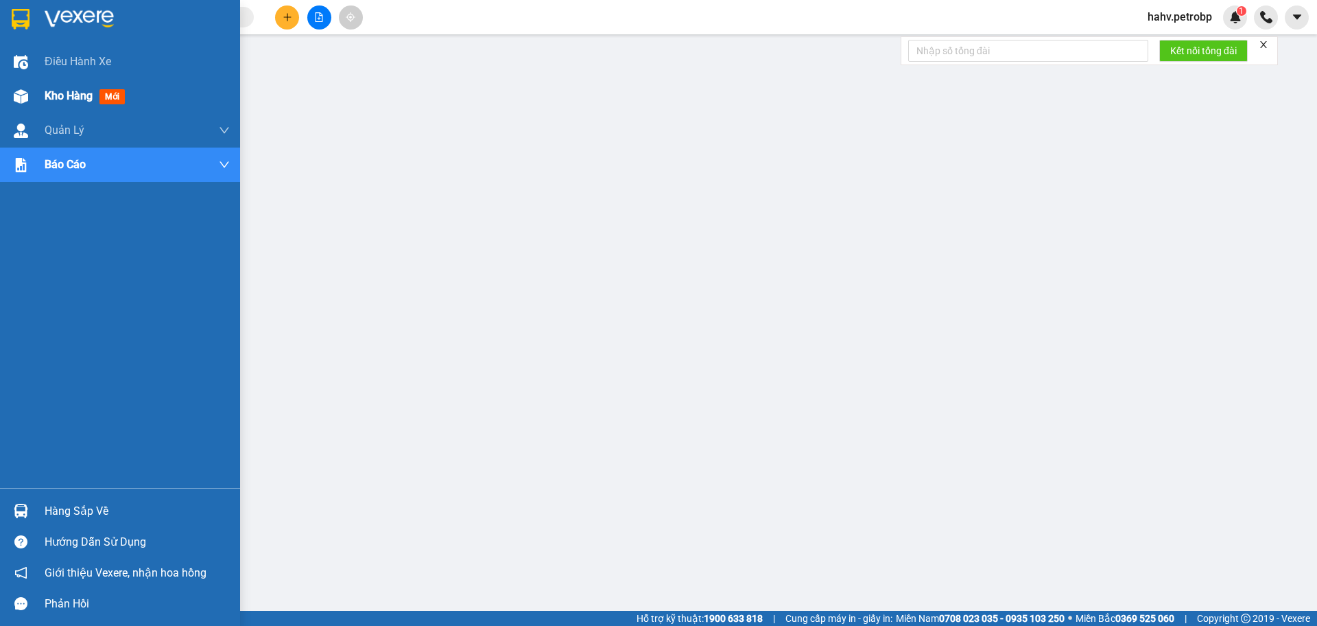
click at [64, 93] on span "Kho hàng" at bounding box center [69, 95] width 48 height 13
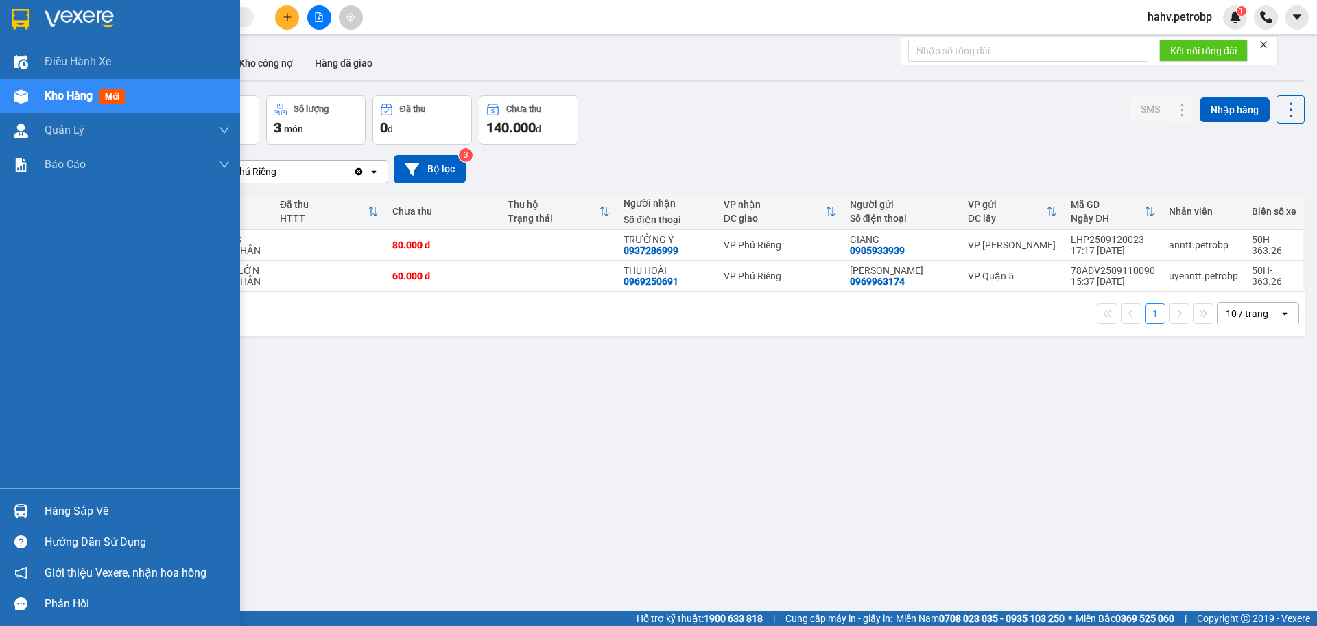
click at [80, 510] on div "Hàng sắp về" at bounding box center [137, 511] width 185 height 21
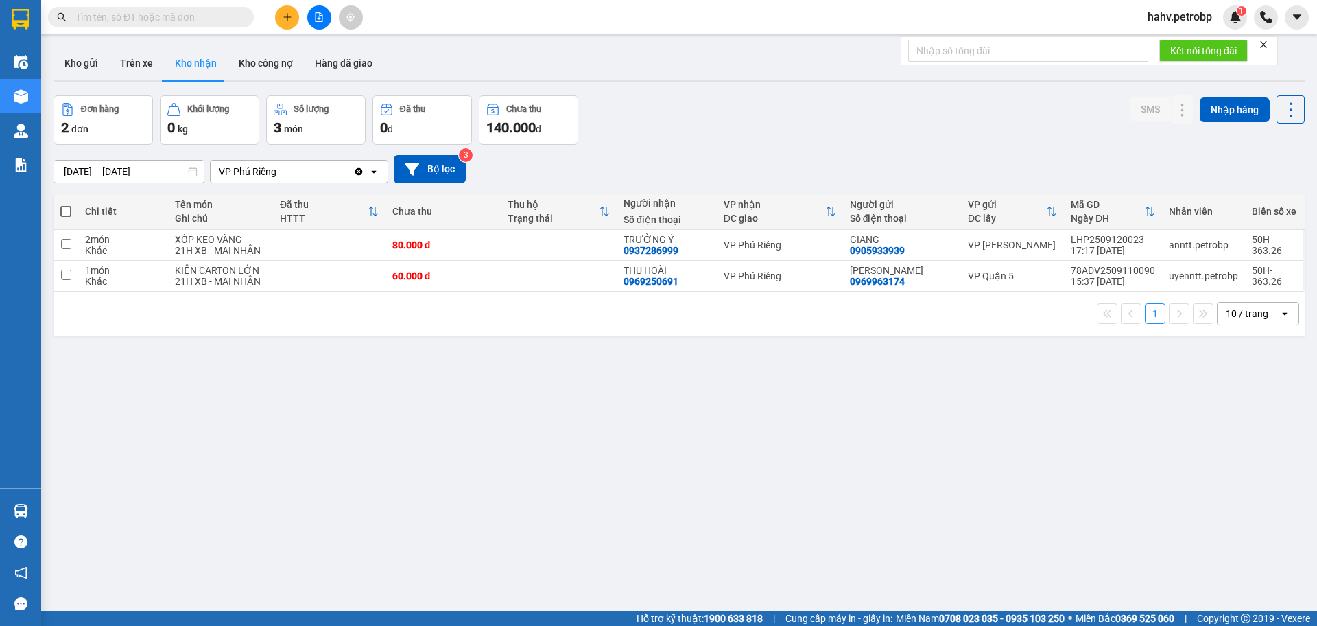
click at [852, 562] on section "Kết quả tìm kiếm ( 0 ) Bộ lọc No Data hahv.petrobp 1 Điều hành xe Kho hàng mới …" at bounding box center [658, 313] width 1317 height 626
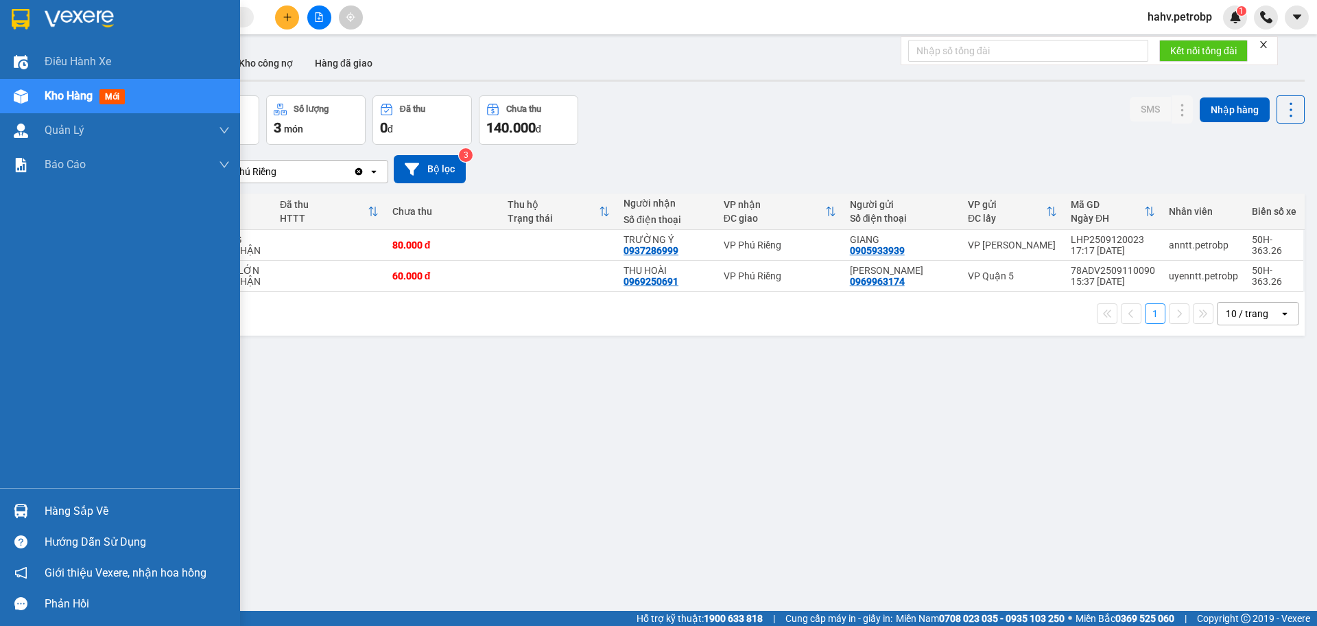
click at [69, 507] on div "Hàng sắp về" at bounding box center [137, 511] width 185 height 21
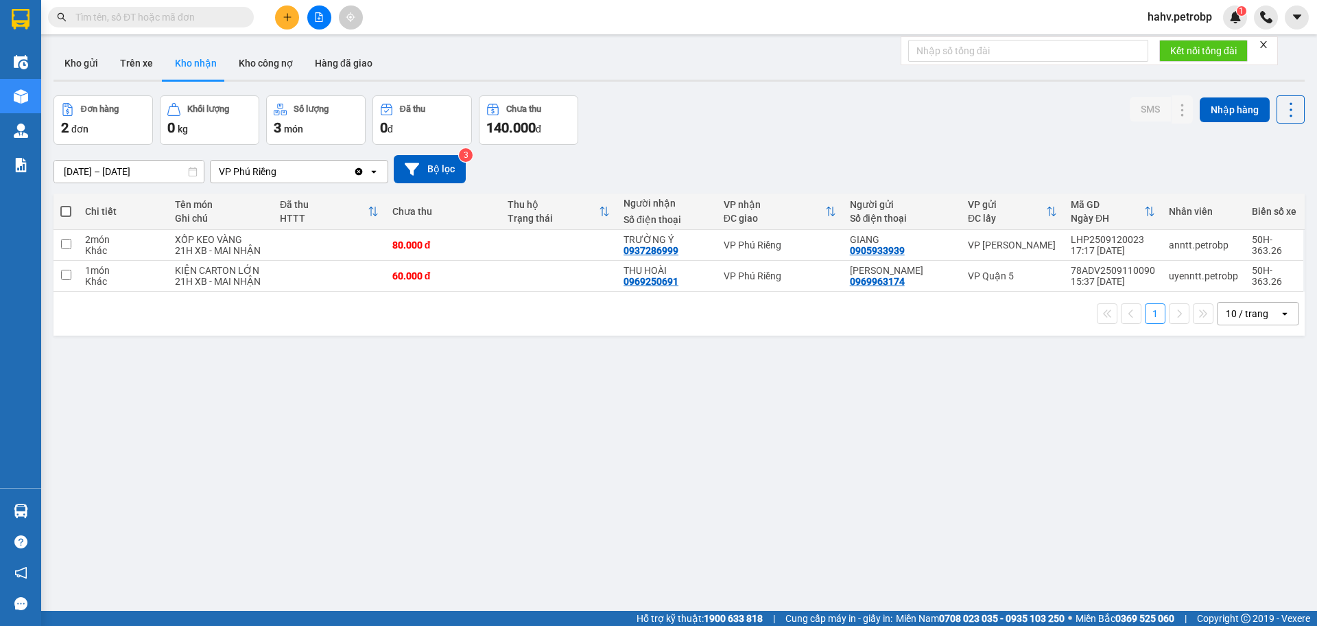
click at [759, 540] on section "Kết quả tìm kiếm ( 0 ) Bộ lọc No Data hahv.petrobp 1 Điều hành xe Kho hàng mới …" at bounding box center [658, 313] width 1317 height 626
